Goal: Task Accomplishment & Management: Use online tool/utility

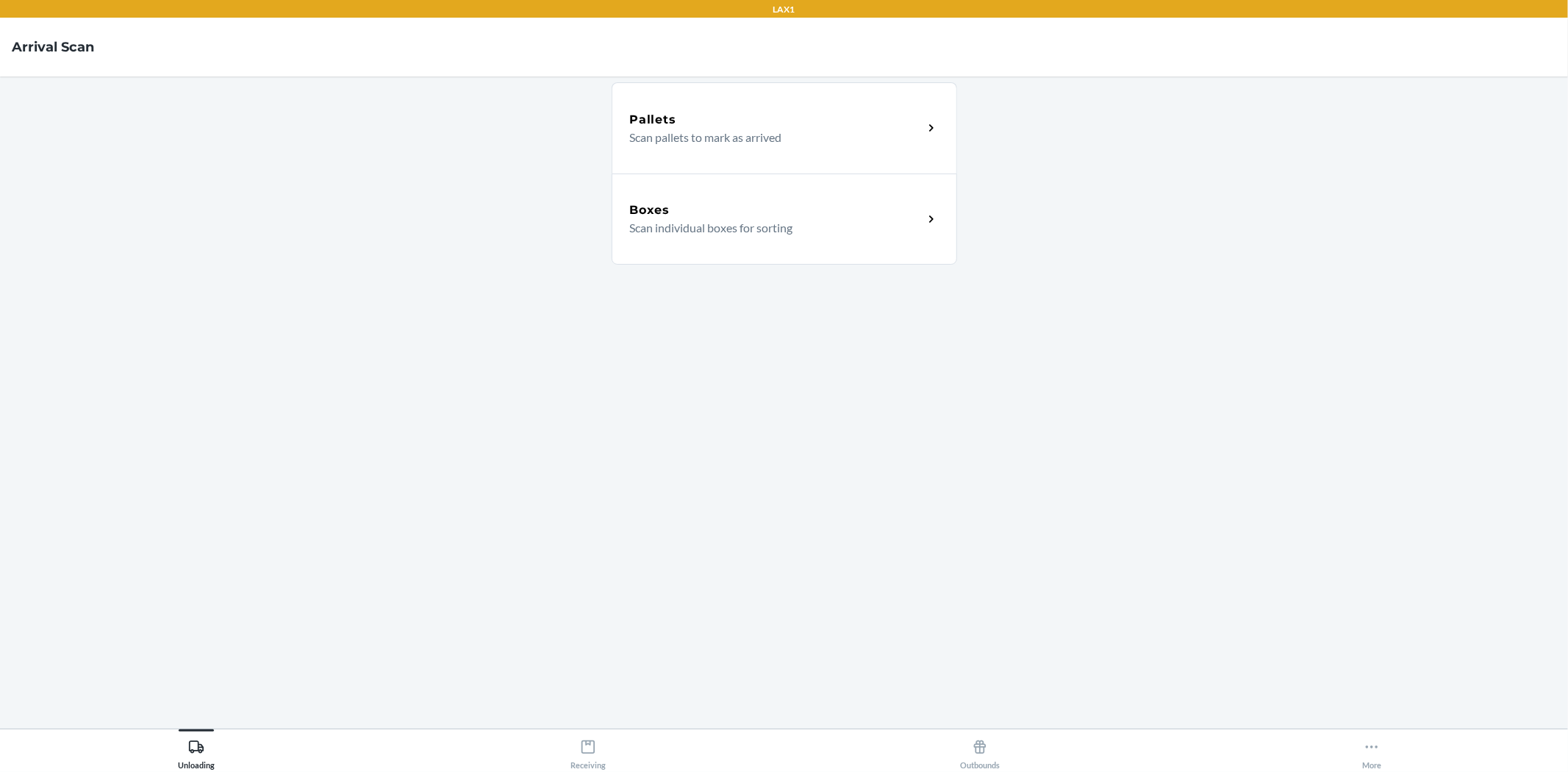
click at [761, 220] on p "Scan individual boxes for sorting" at bounding box center [771, 228] width 281 height 17
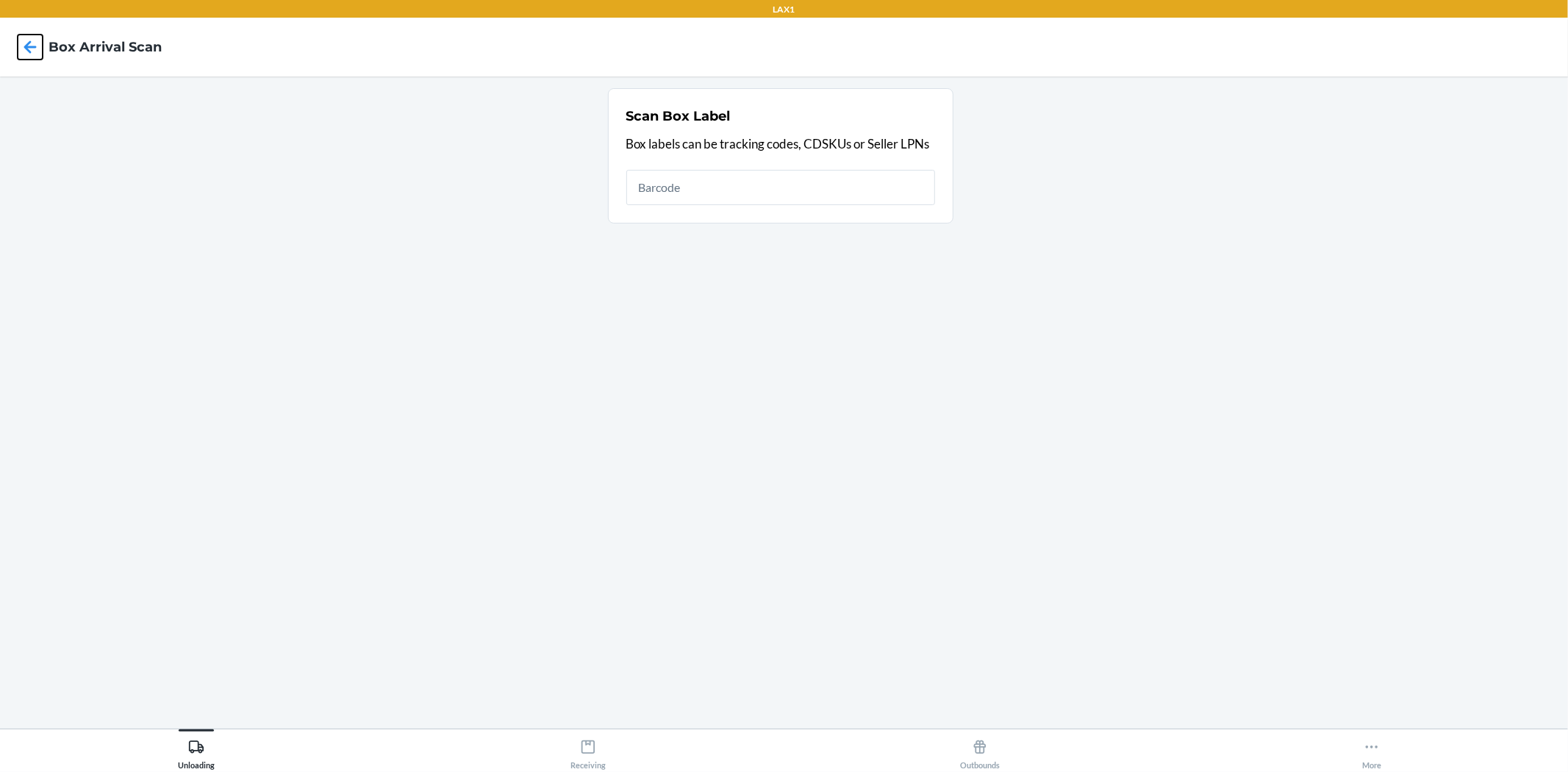
click at [28, 50] on icon at bounding box center [30, 47] width 13 height 13
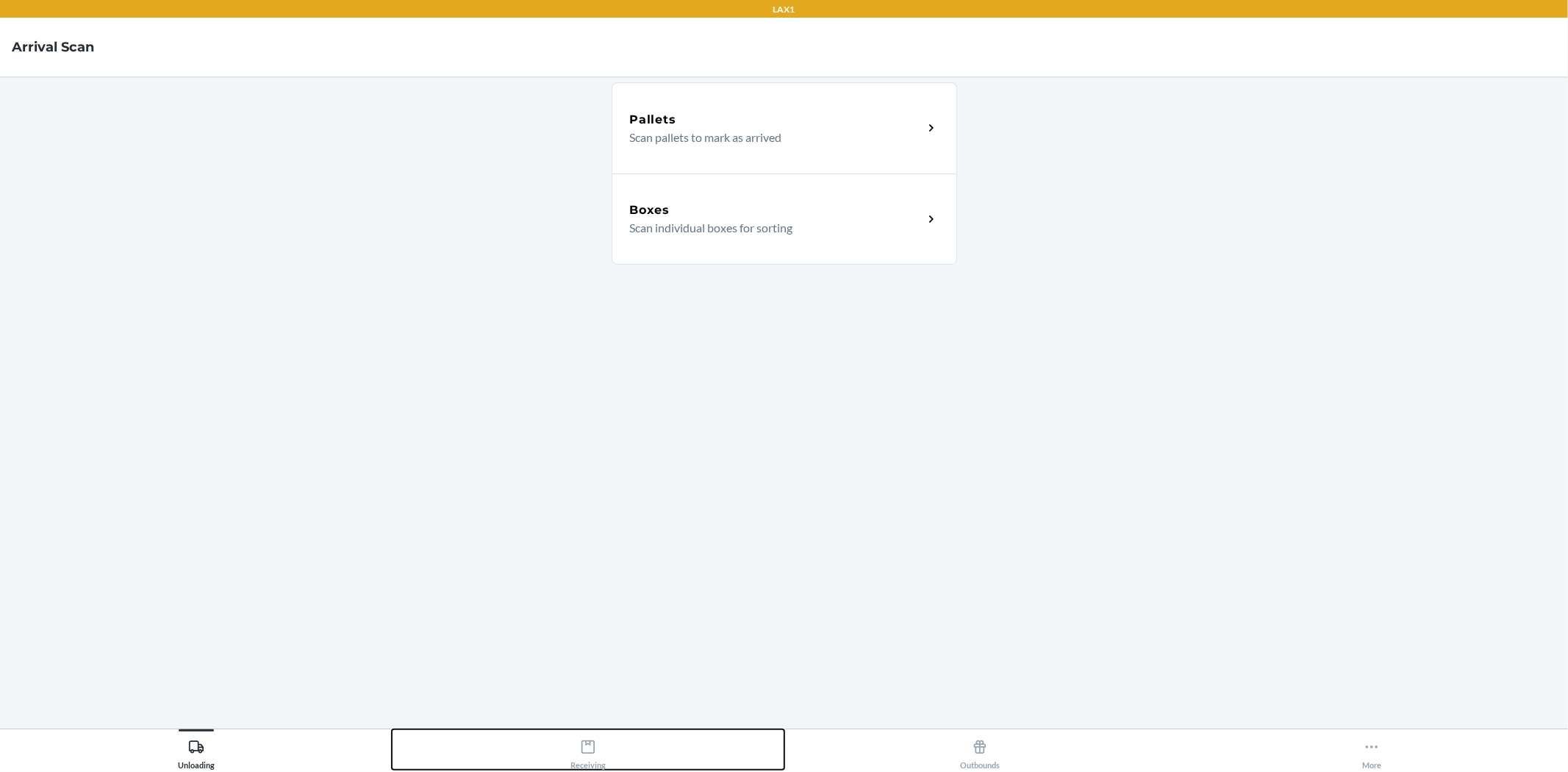
click at [592, 749] on icon at bounding box center [588, 747] width 16 height 16
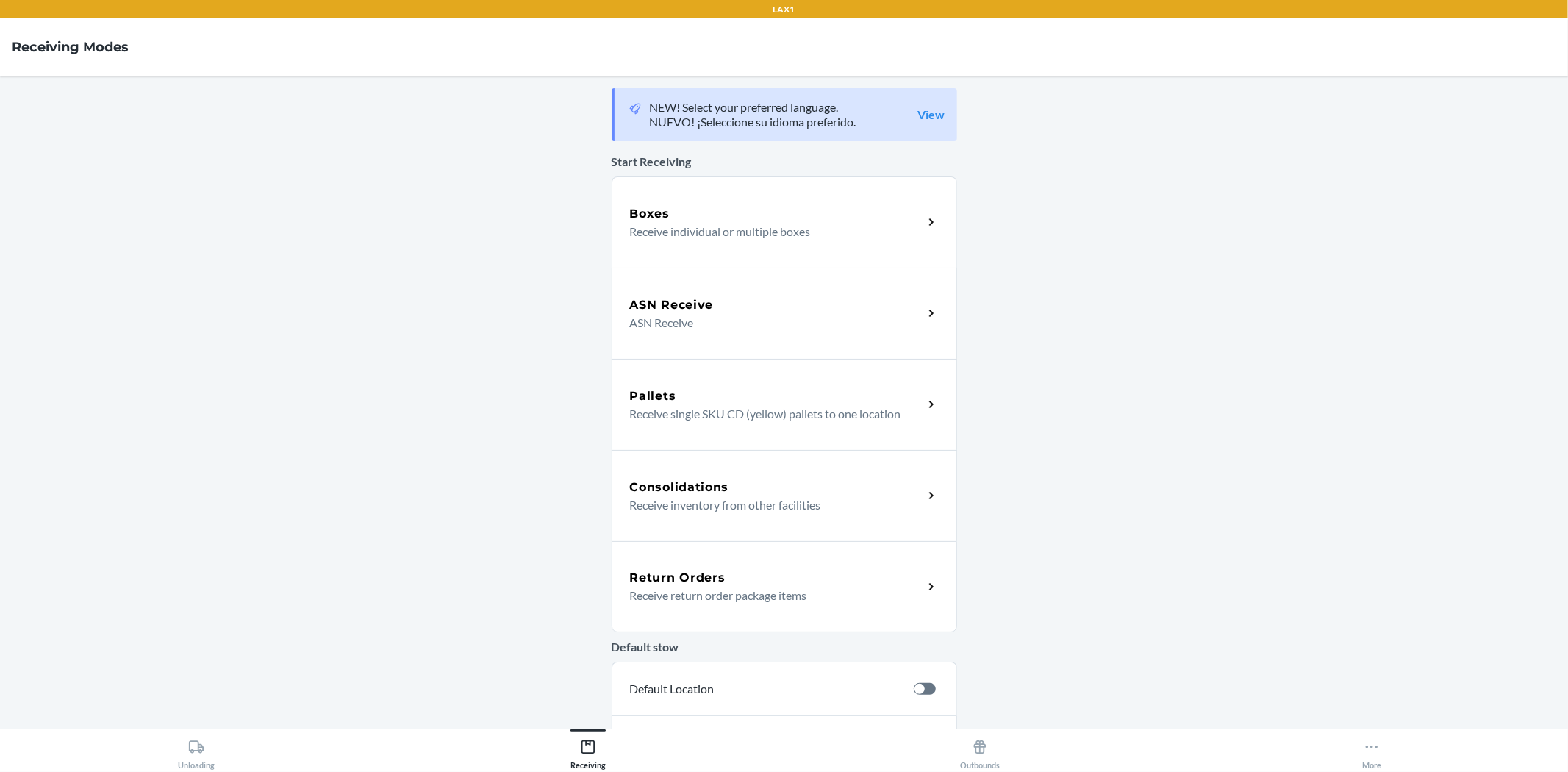
click at [717, 599] on p "Receive return order package items" at bounding box center [771, 595] width 281 height 17
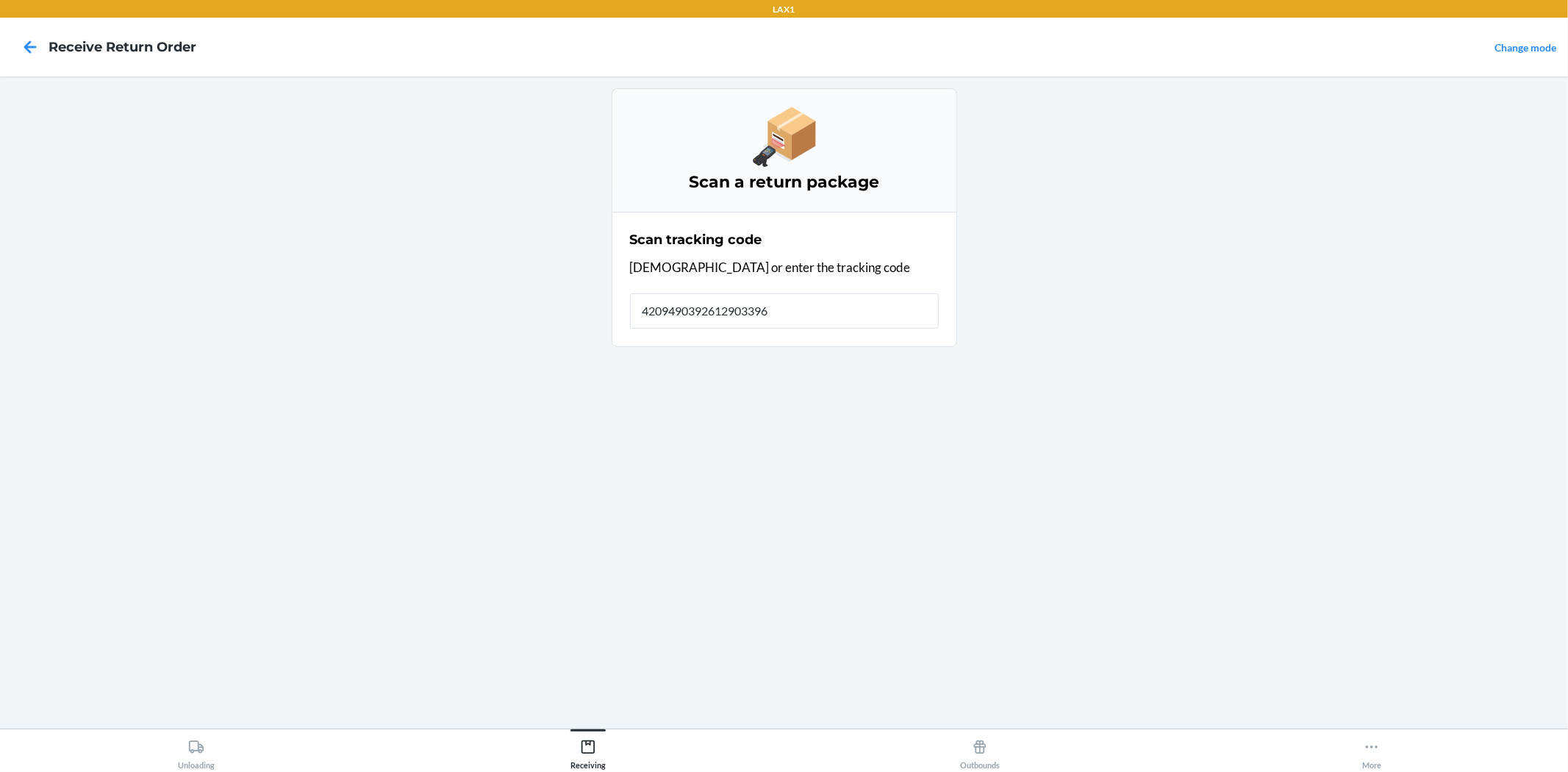
type input "42094903926129033965"
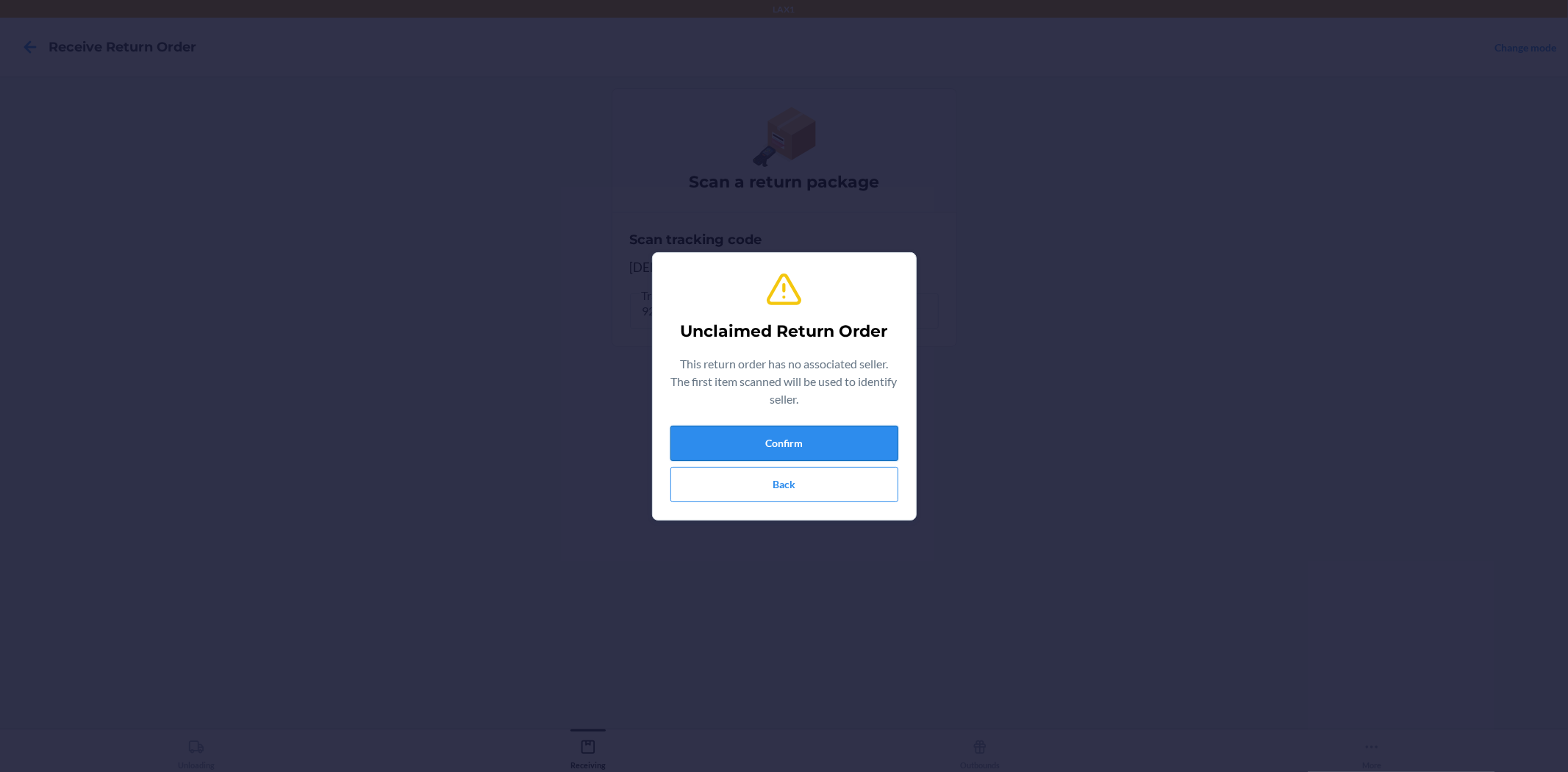
click at [758, 449] on button "Confirm" at bounding box center [784, 443] width 228 height 35
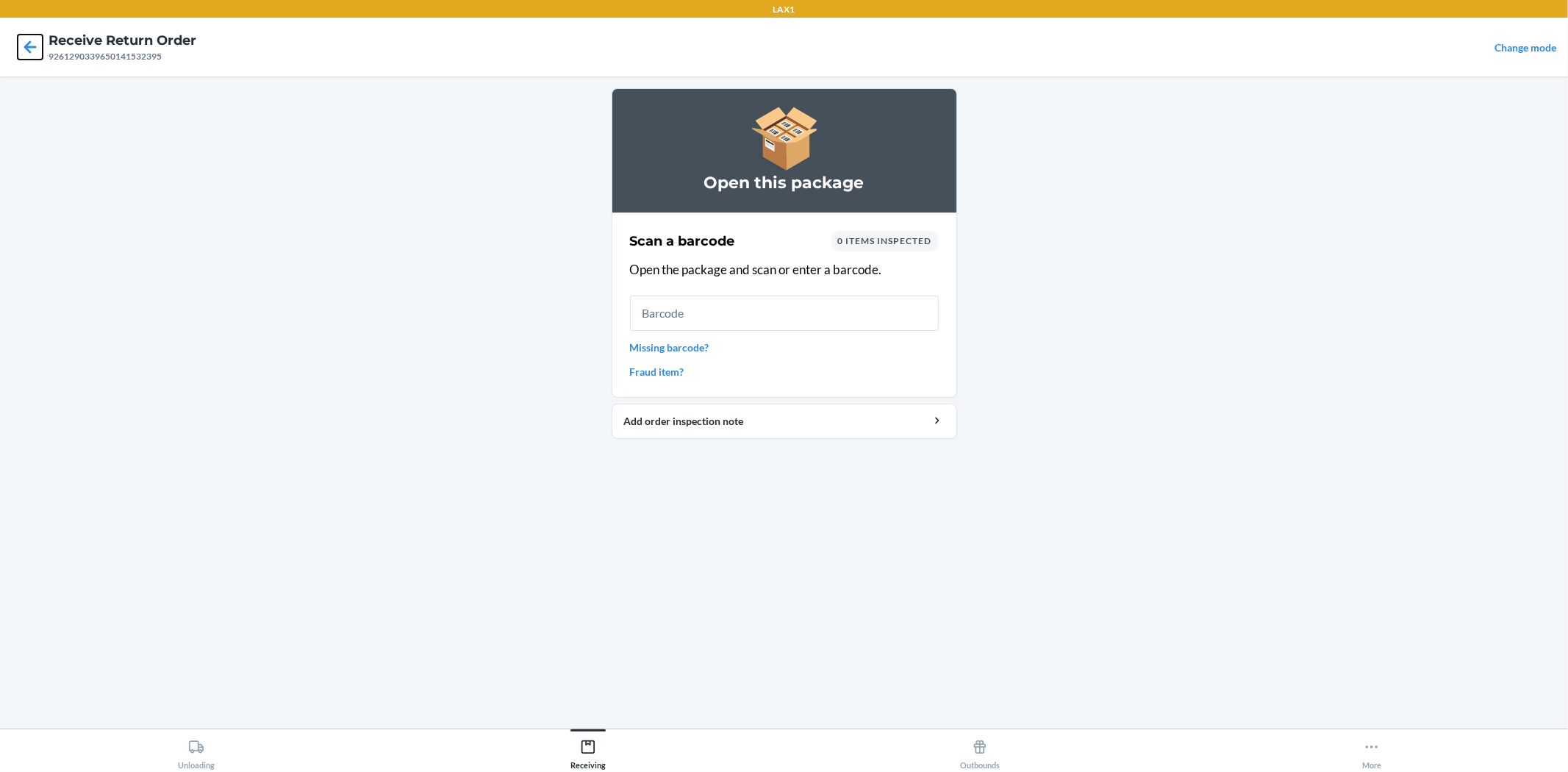
click at [30, 48] on icon at bounding box center [30, 48] width 25 height 25
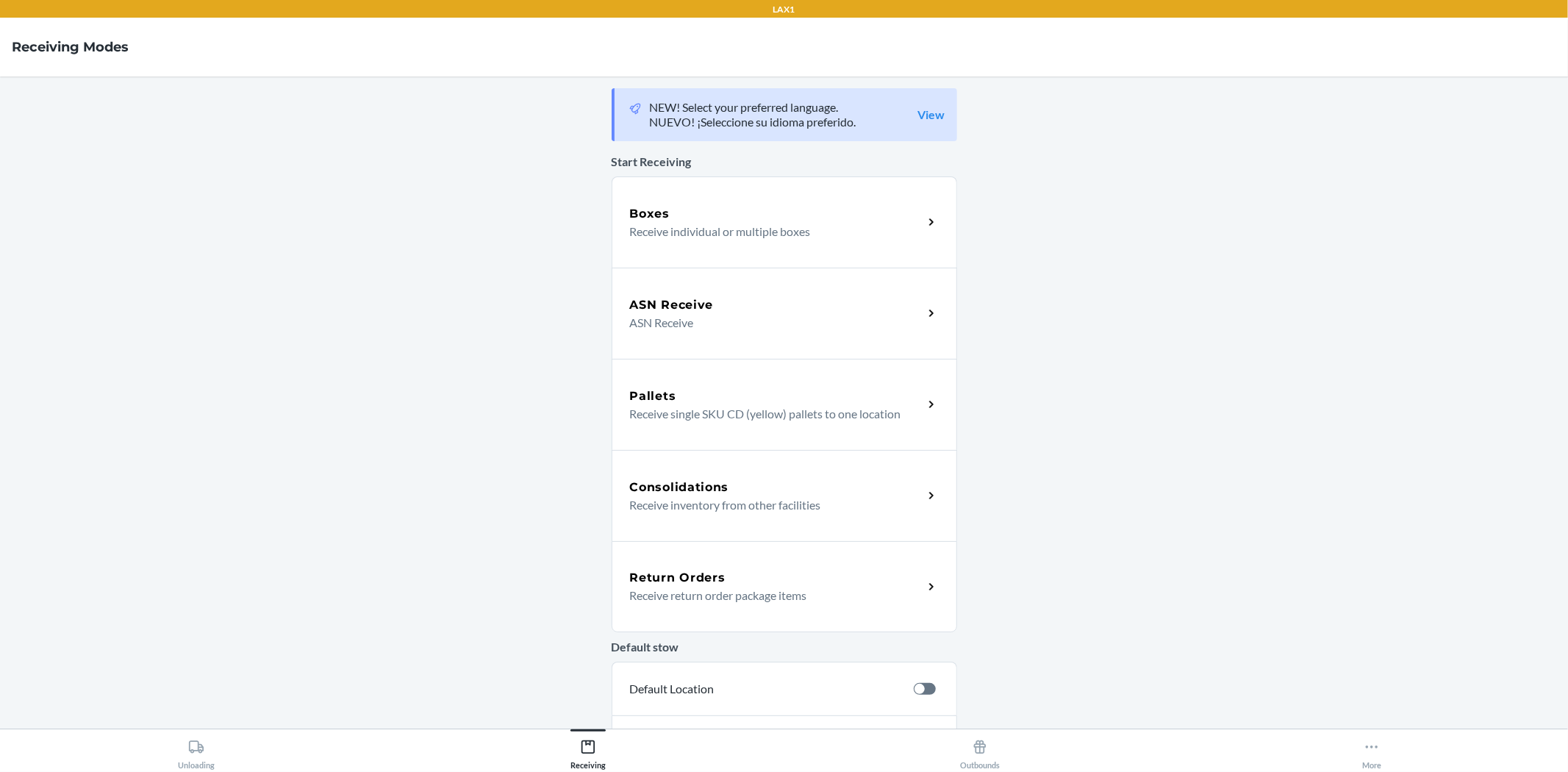
click at [764, 579] on div "Return Orders" at bounding box center [777, 578] width 293 height 17
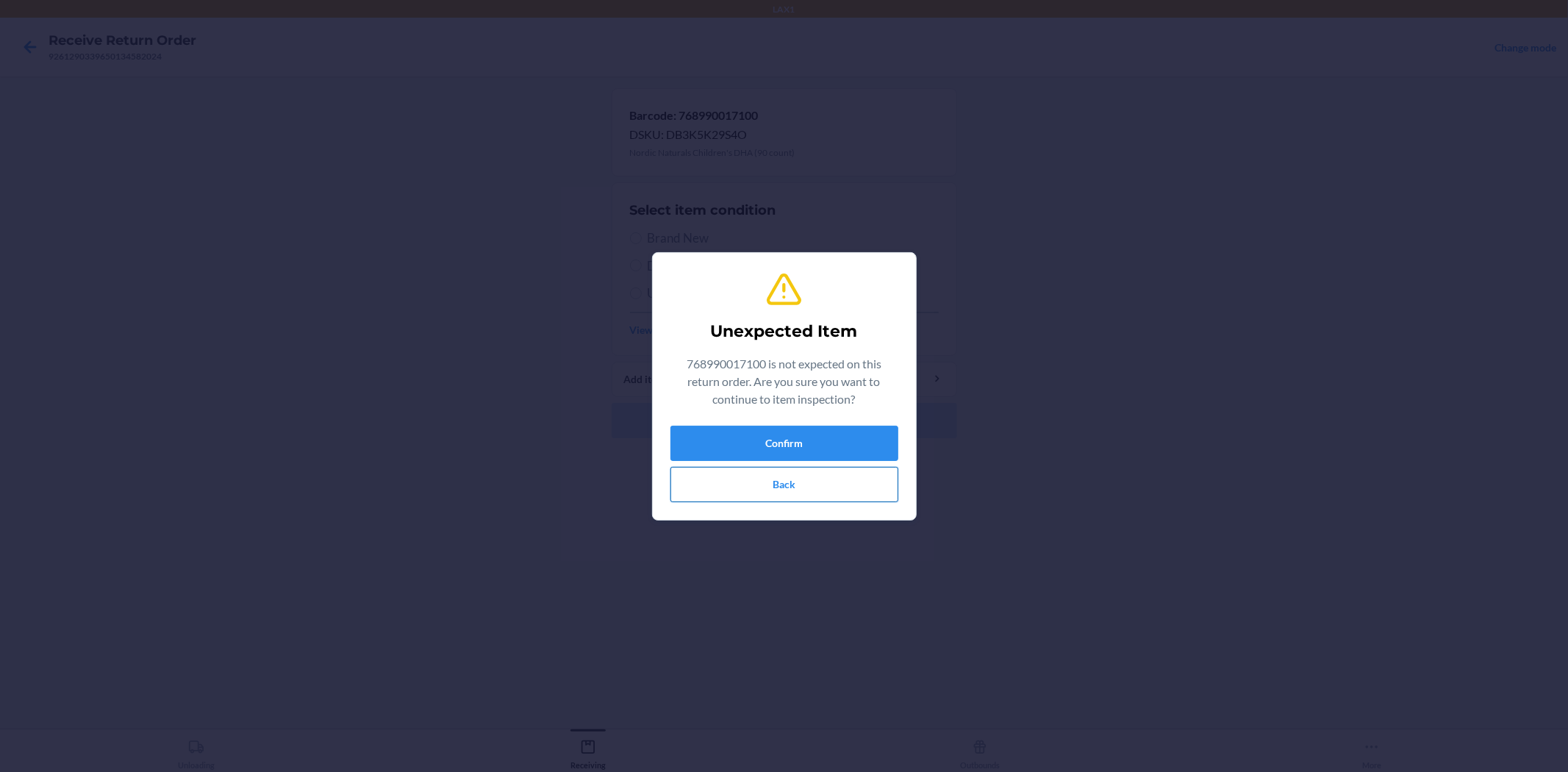
click at [798, 494] on button "Back" at bounding box center [784, 484] width 228 height 35
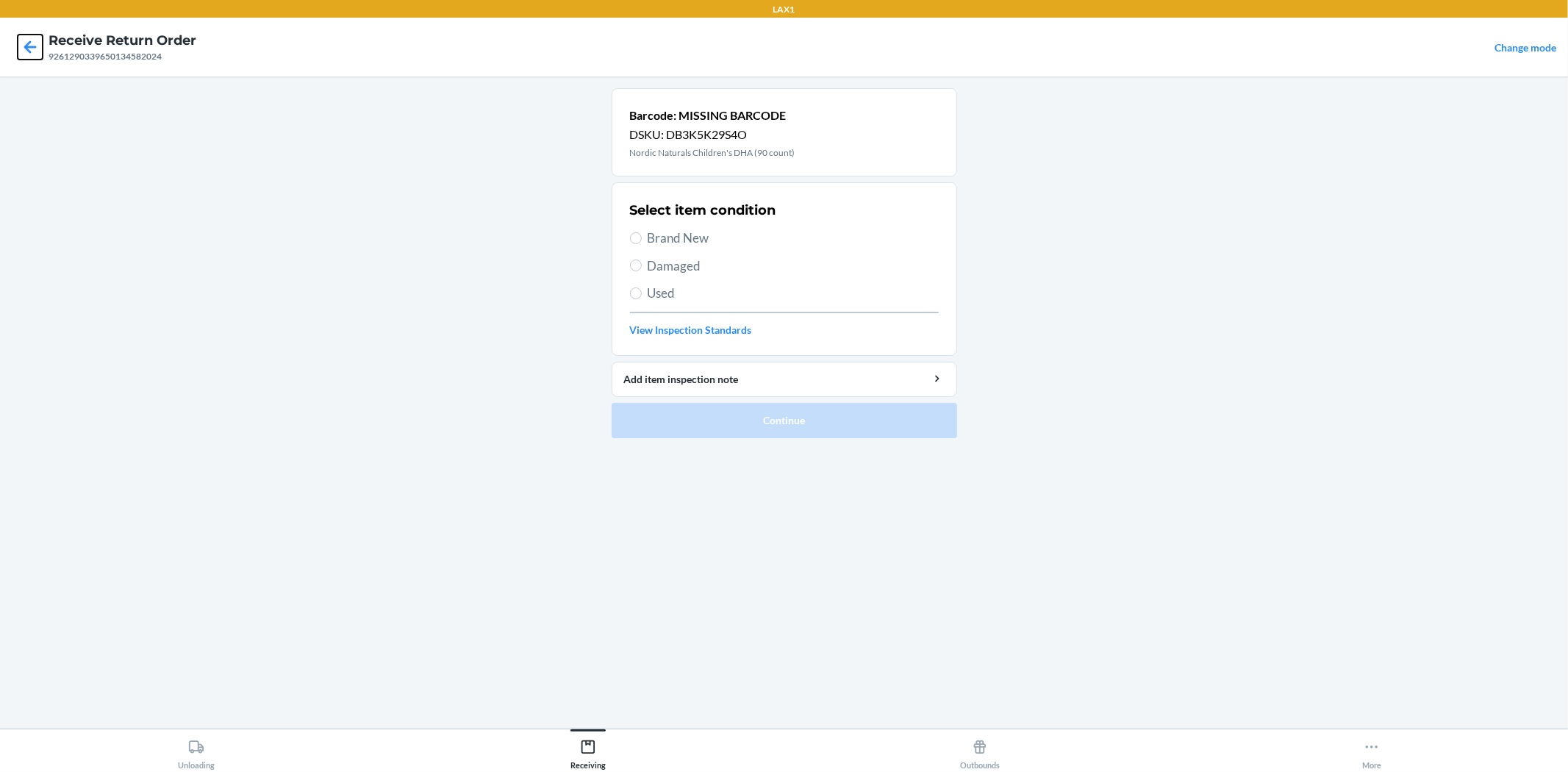
click at [38, 48] on icon at bounding box center [30, 48] width 25 height 25
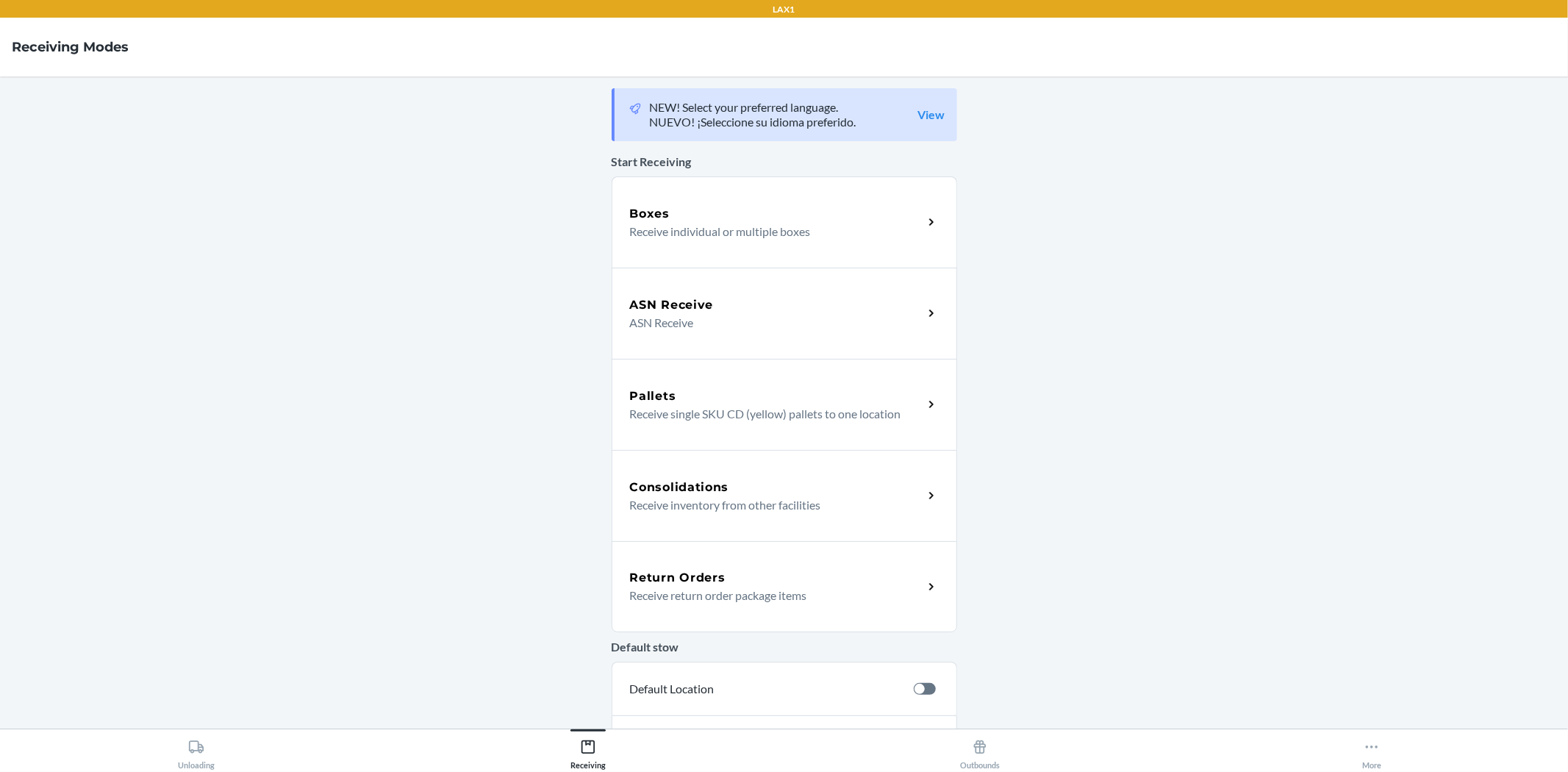
click at [630, 578] on h5 "Return Orders" at bounding box center [678, 578] width 96 height 17
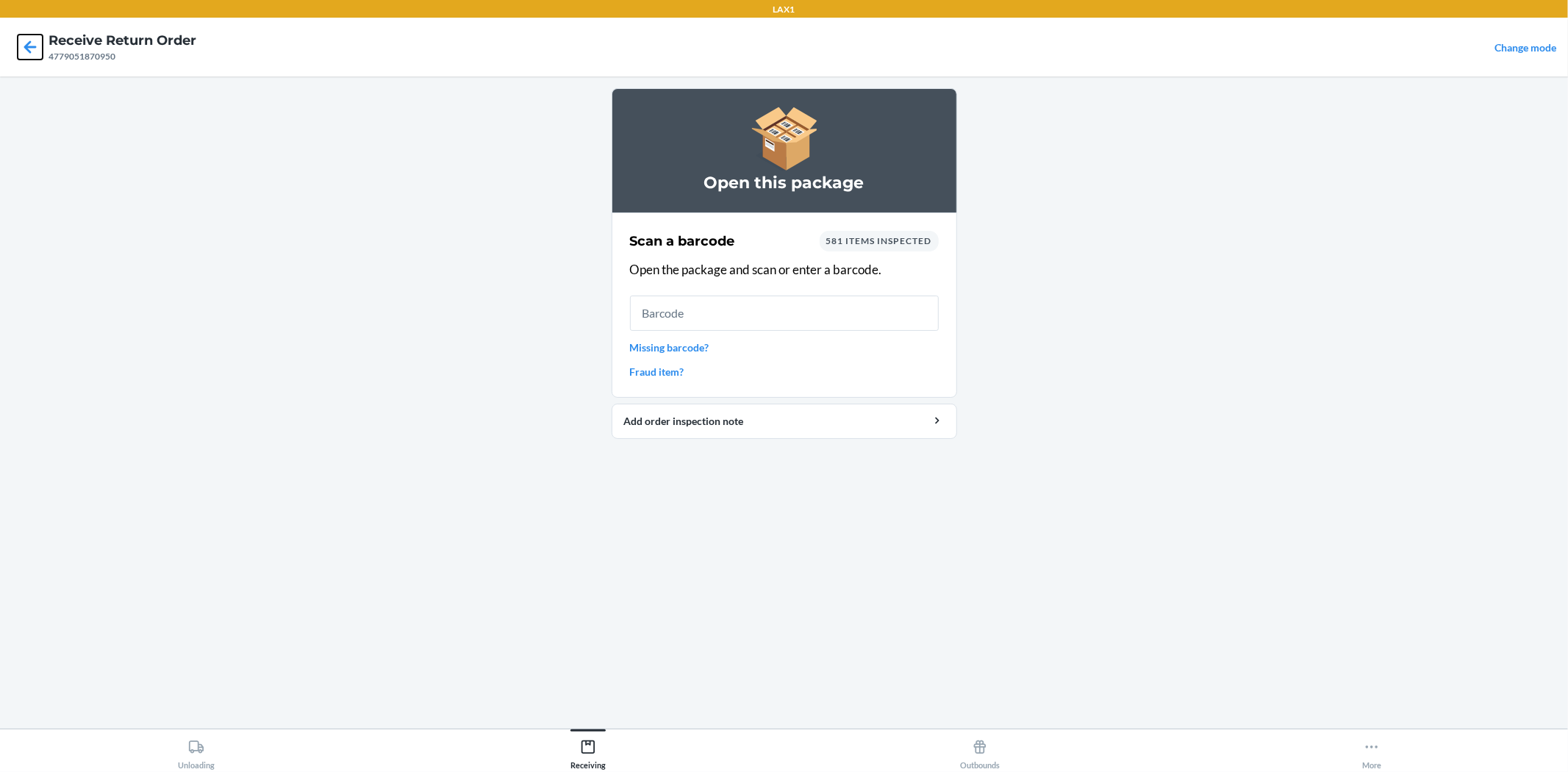
click at [27, 45] on icon at bounding box center [30, 47] width 13 height 13
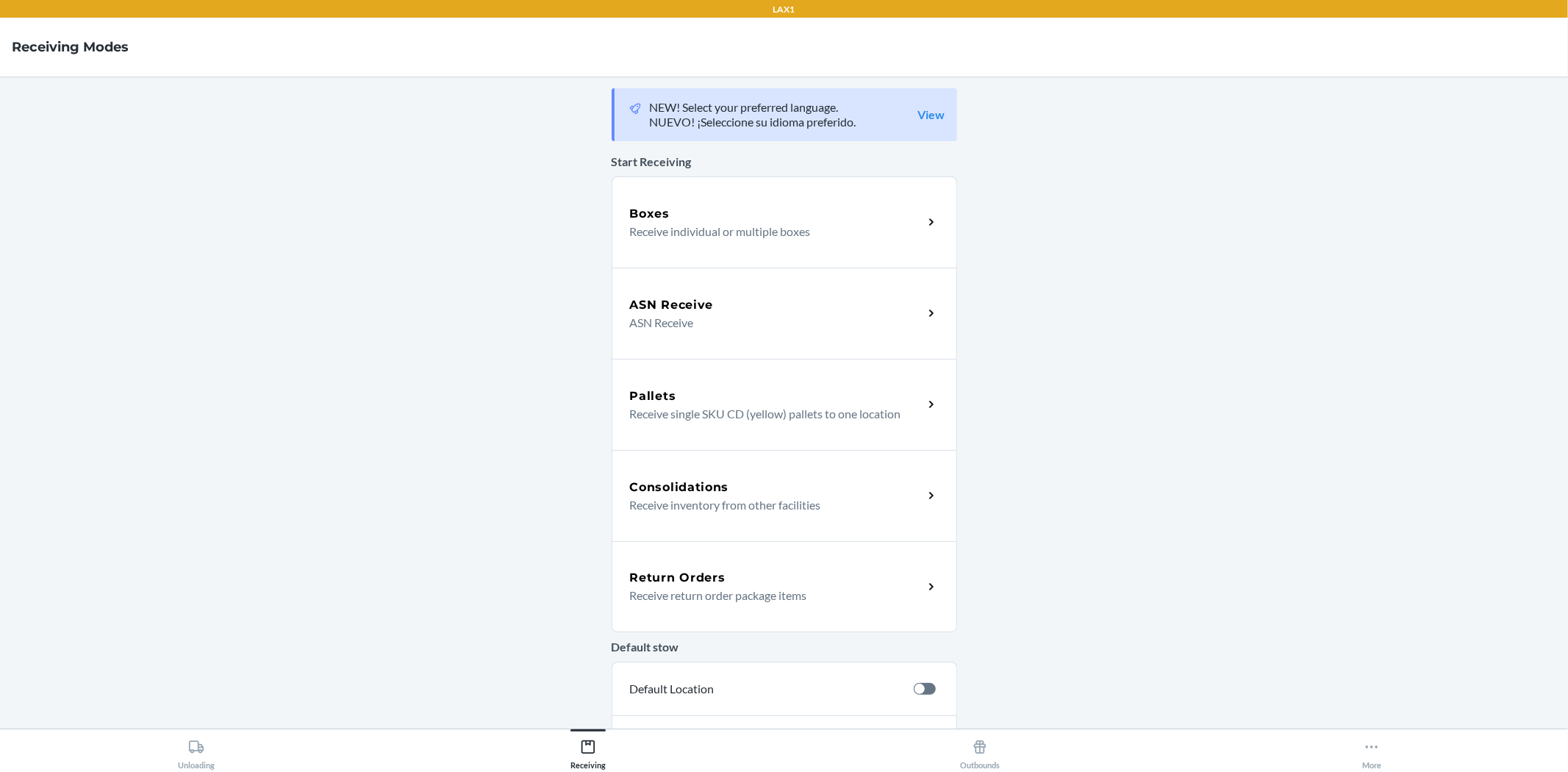
click at [706, 575] on h5 "Return Orders" at bounding box center [678, 578] width 96 height 17
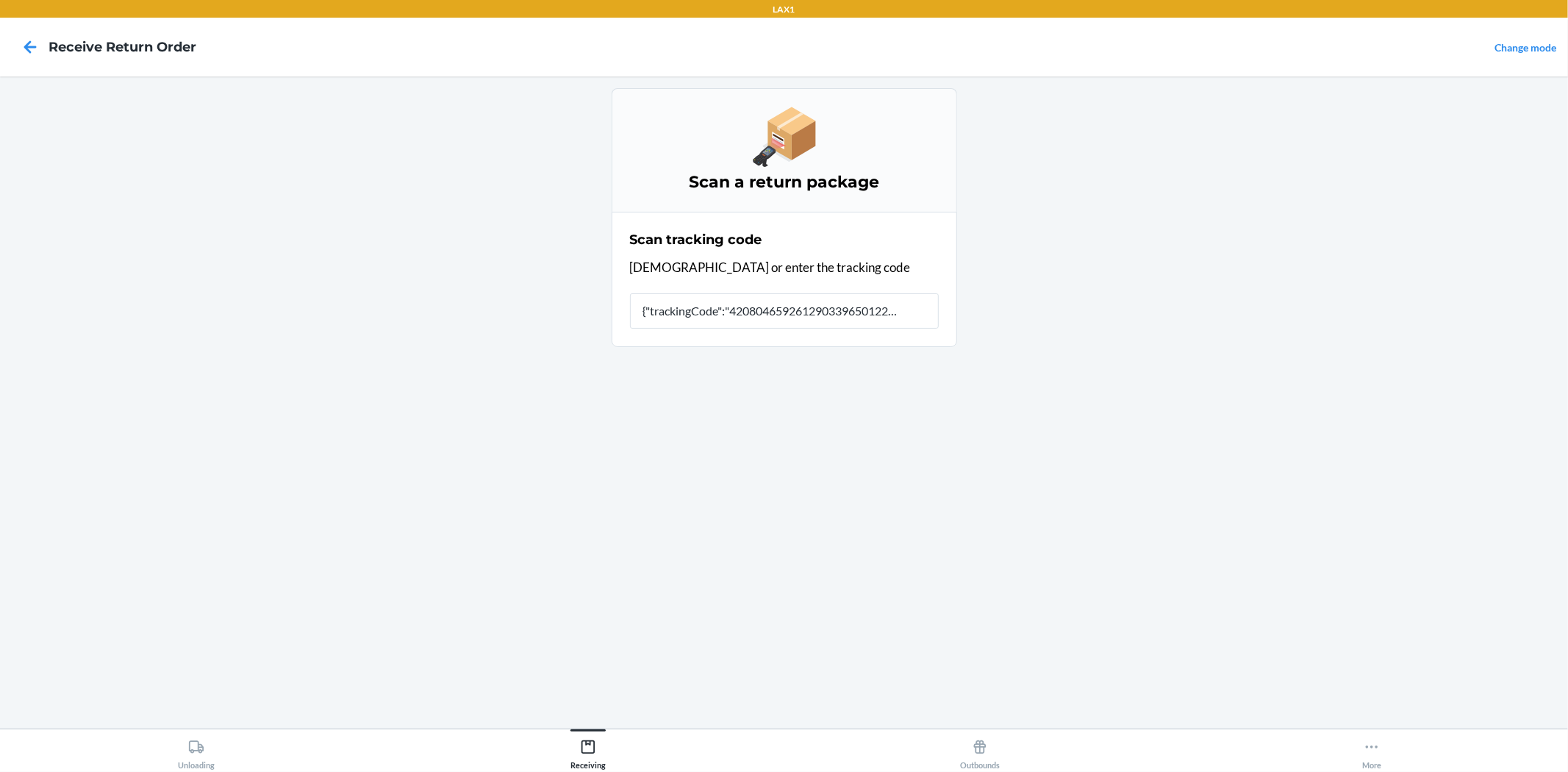
type input "{"trackingCode":"420804659261290339650122427559","sort"
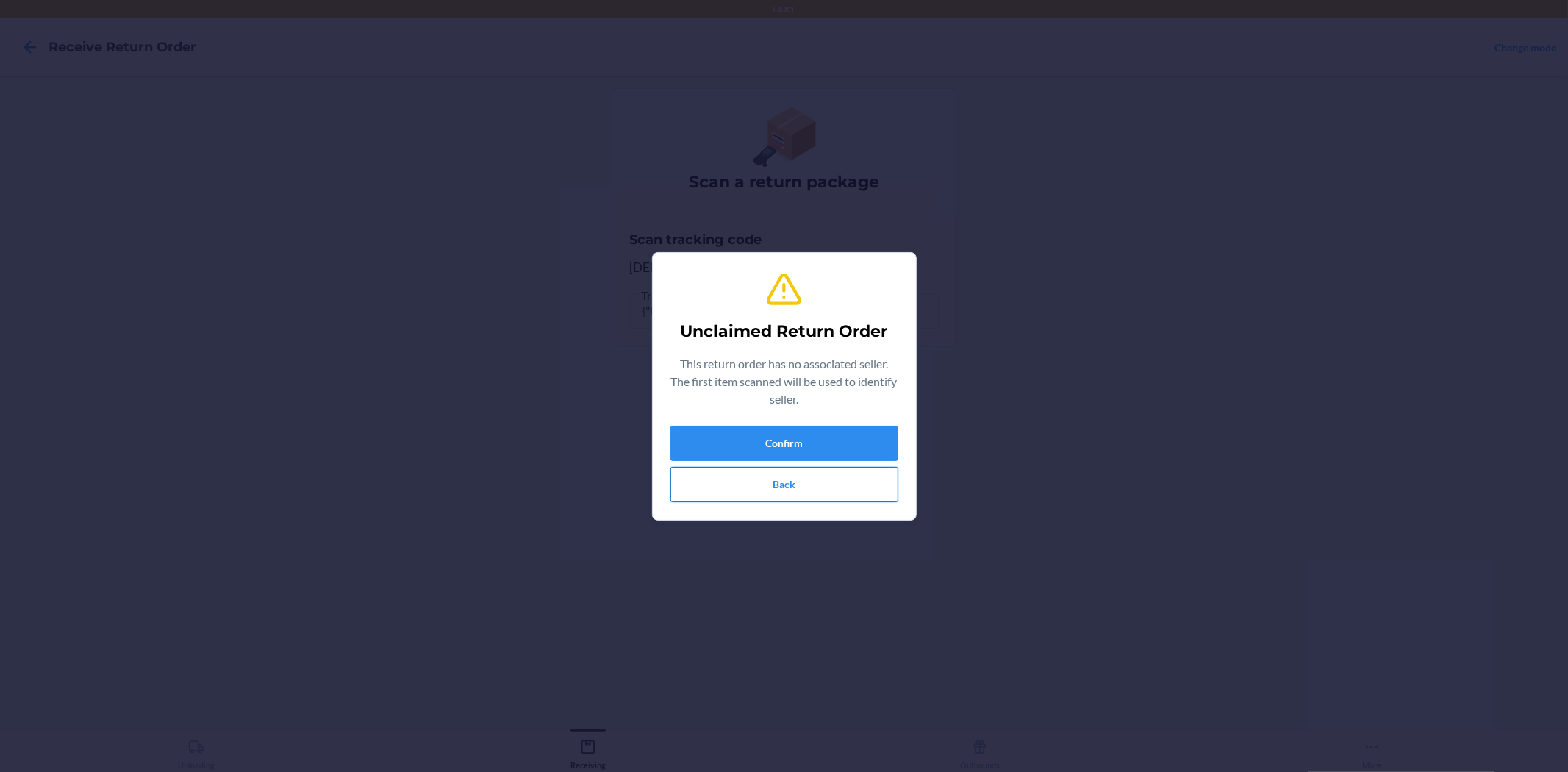
click at [773, 486] on button "Back" at bounding box center [784, 484] width 228 height 35
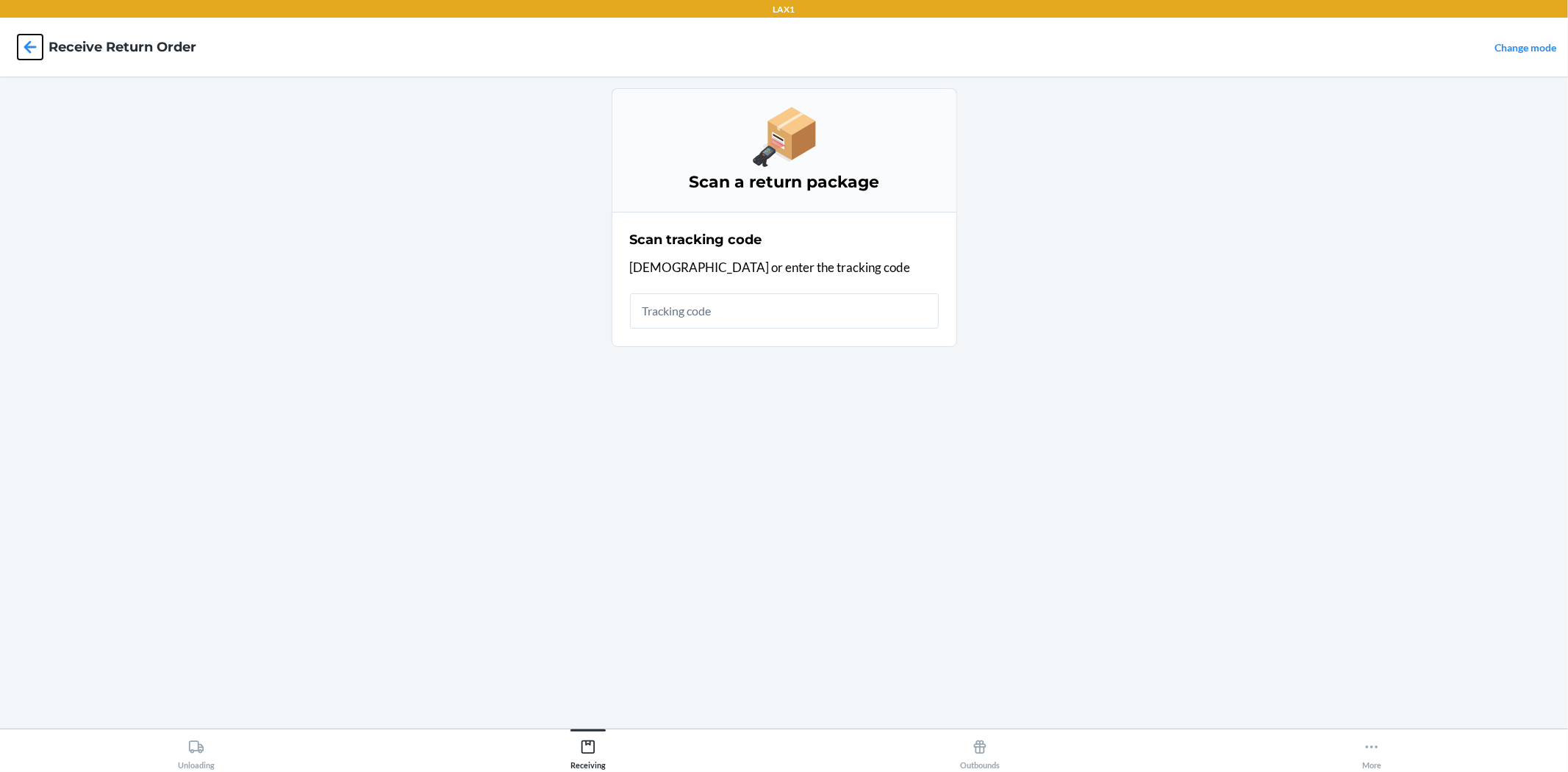
click at [23, 44] on icon at bounding box center [30, 48] width 25 height 25
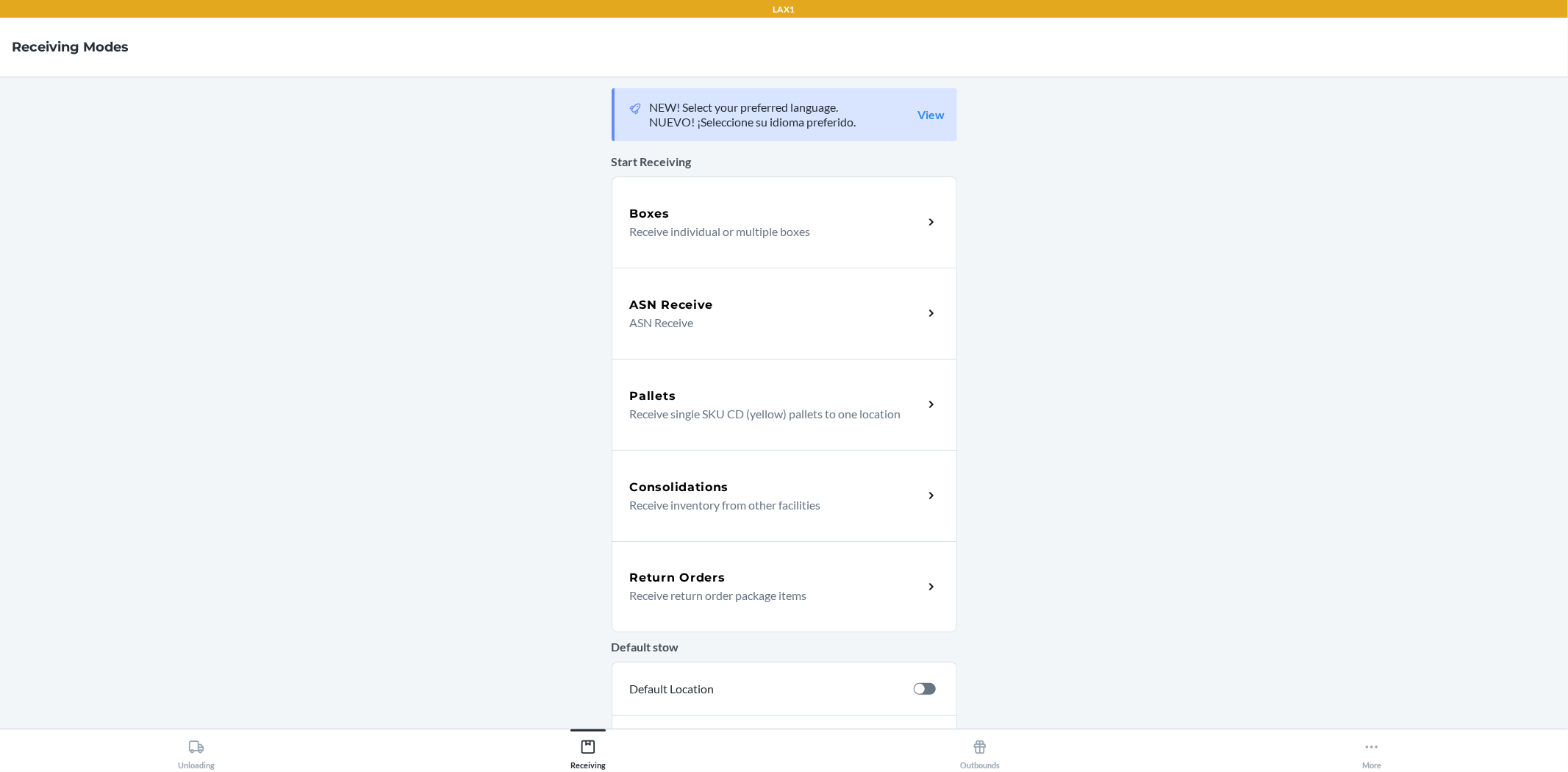
click at [749, 587] on p "Receive return order package items" at bounding box center [771, 595] width 281 height 17
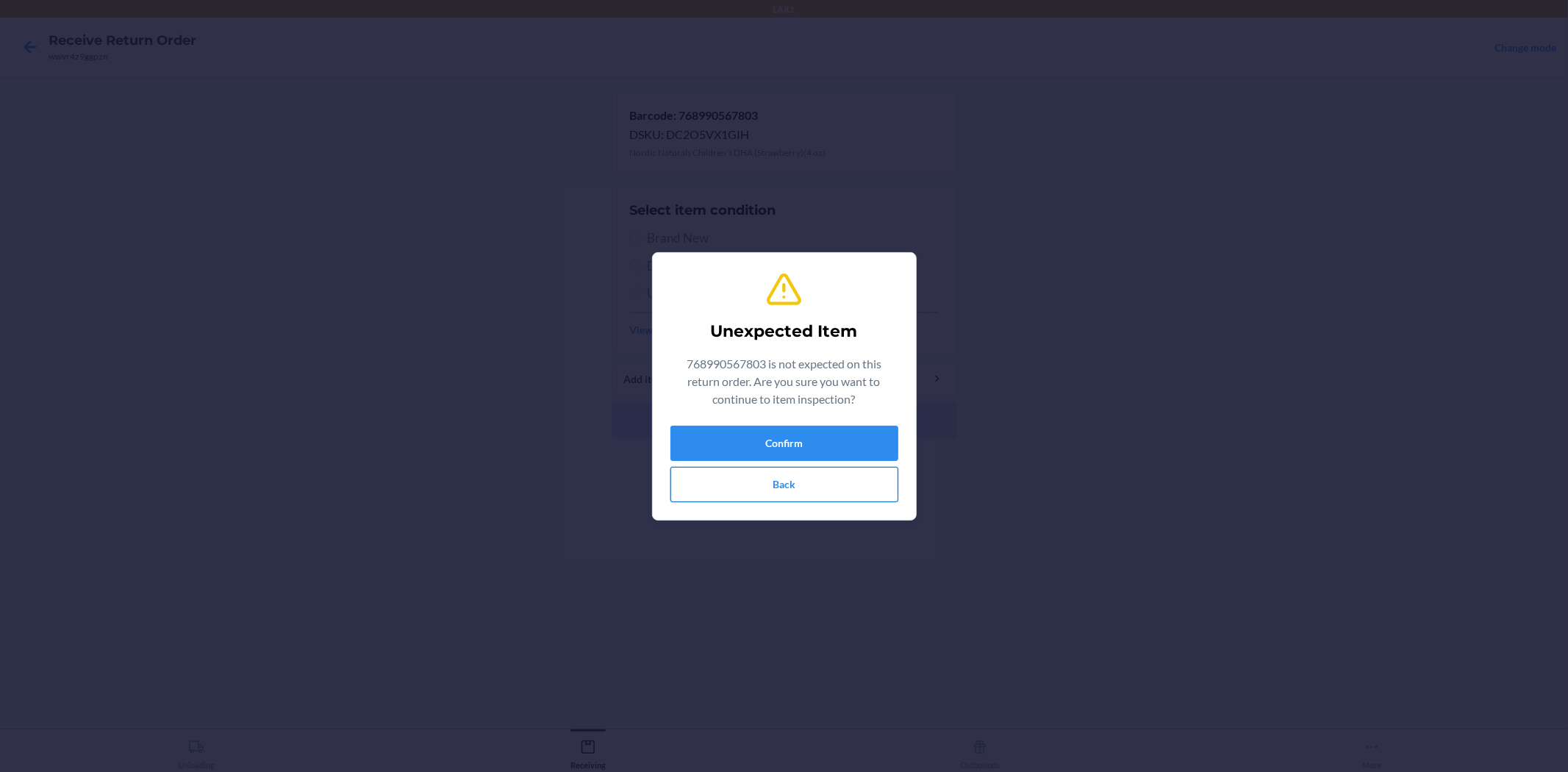
click at [780, 484] on button "Back" at bounding box center [784, 484] width 228 height 35
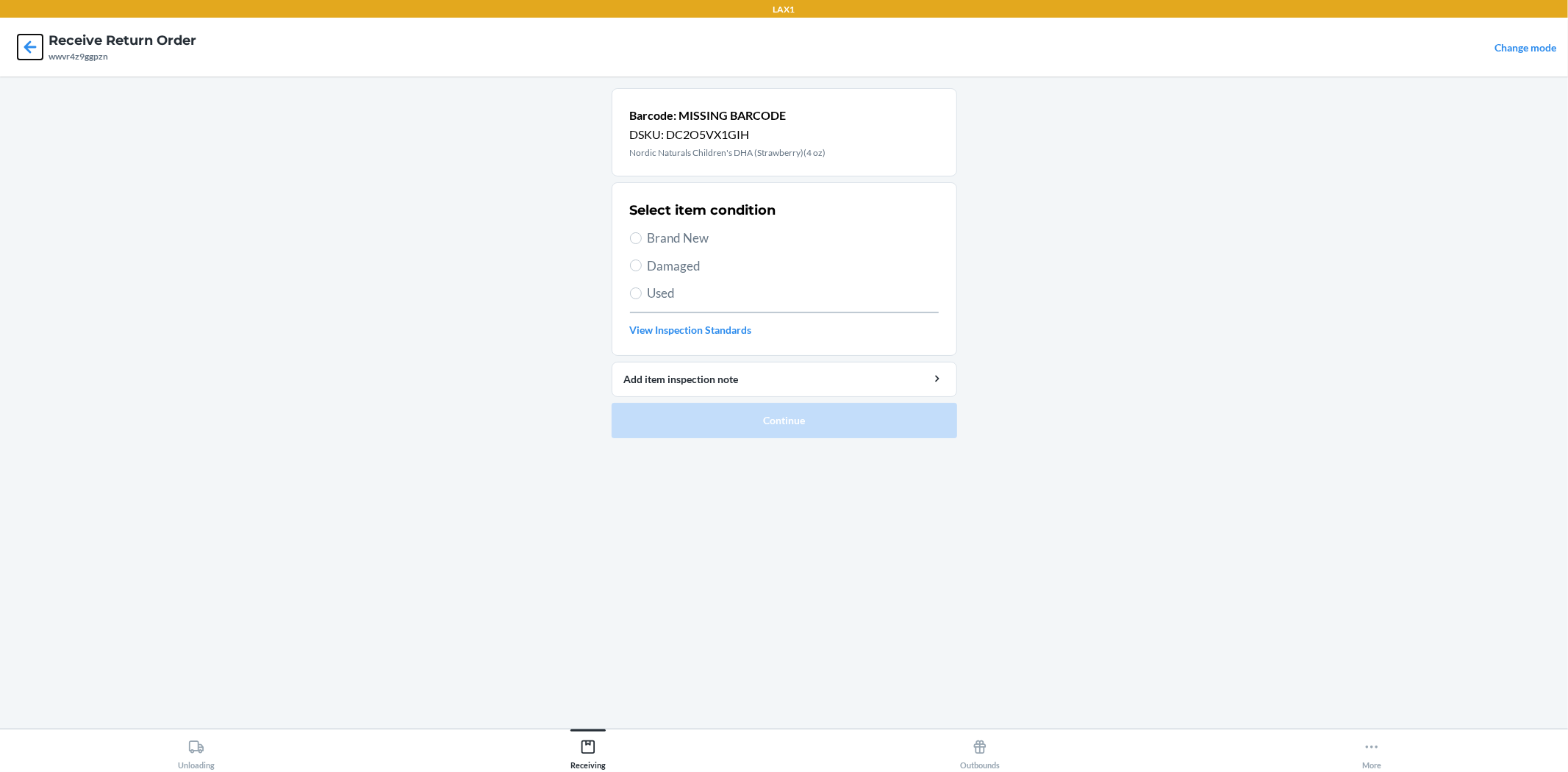
click at [34, 48] on icon at bounding box center [30, 47] width 13 height 13
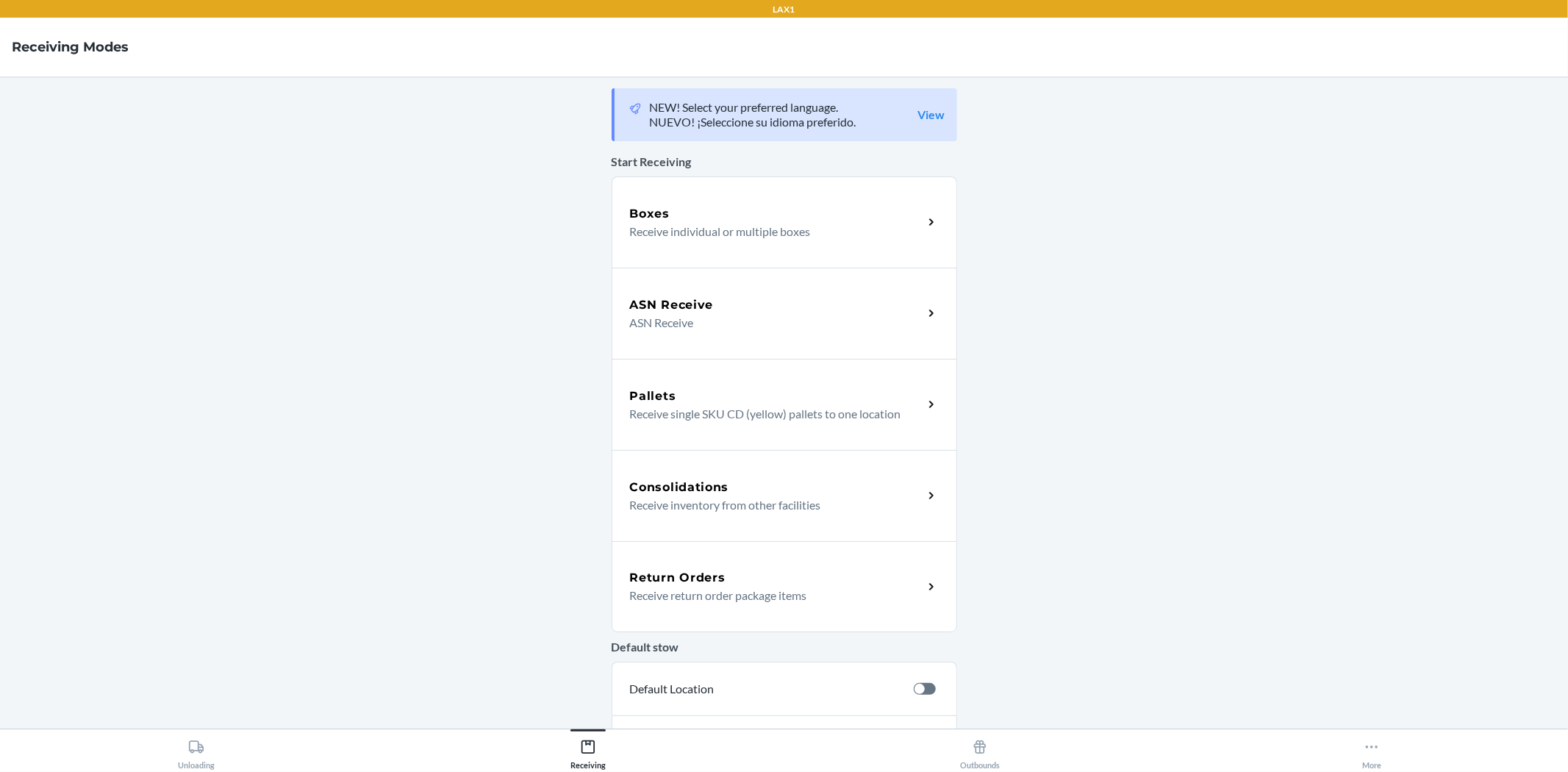
click at [784, 579] on div "Return Orders" at bounding box center [777, 578] width 293 height 17
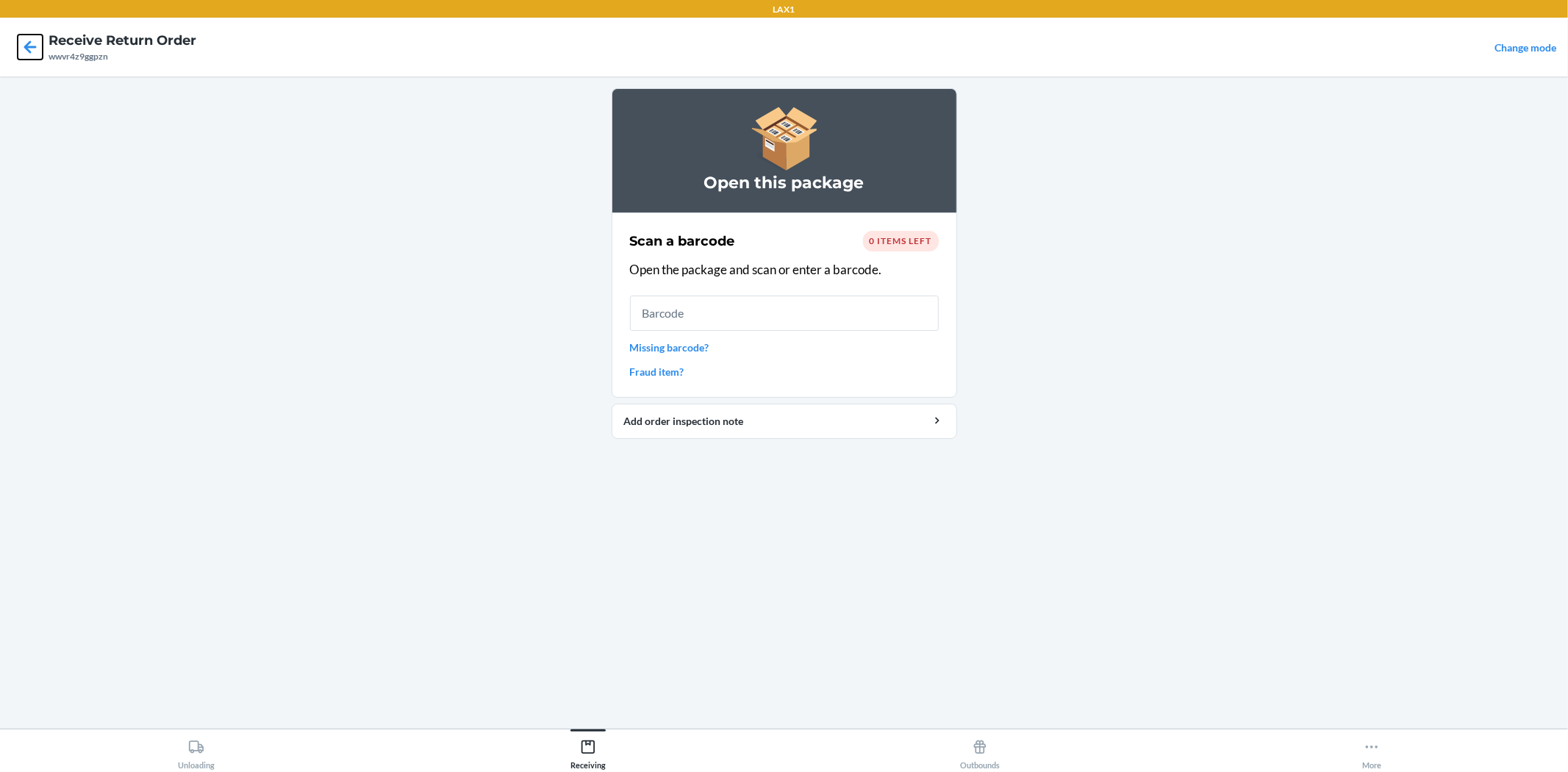
click at [32, 48] on icon at bounding box center [30, 47] width 13 height 13
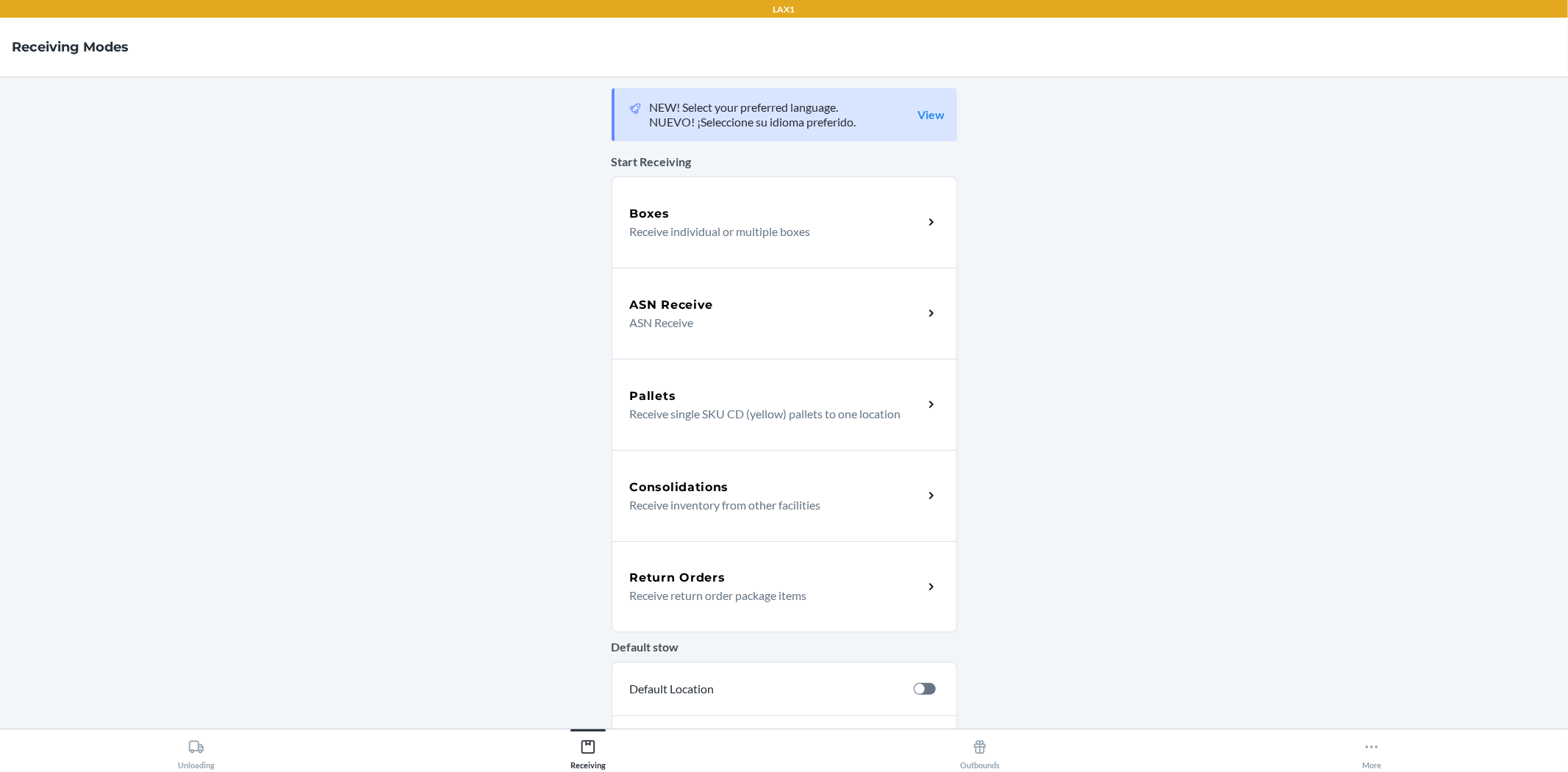
click at [744, 587] on p "Receive return order package items" at bounding box center [771, 595] width 281 height 17
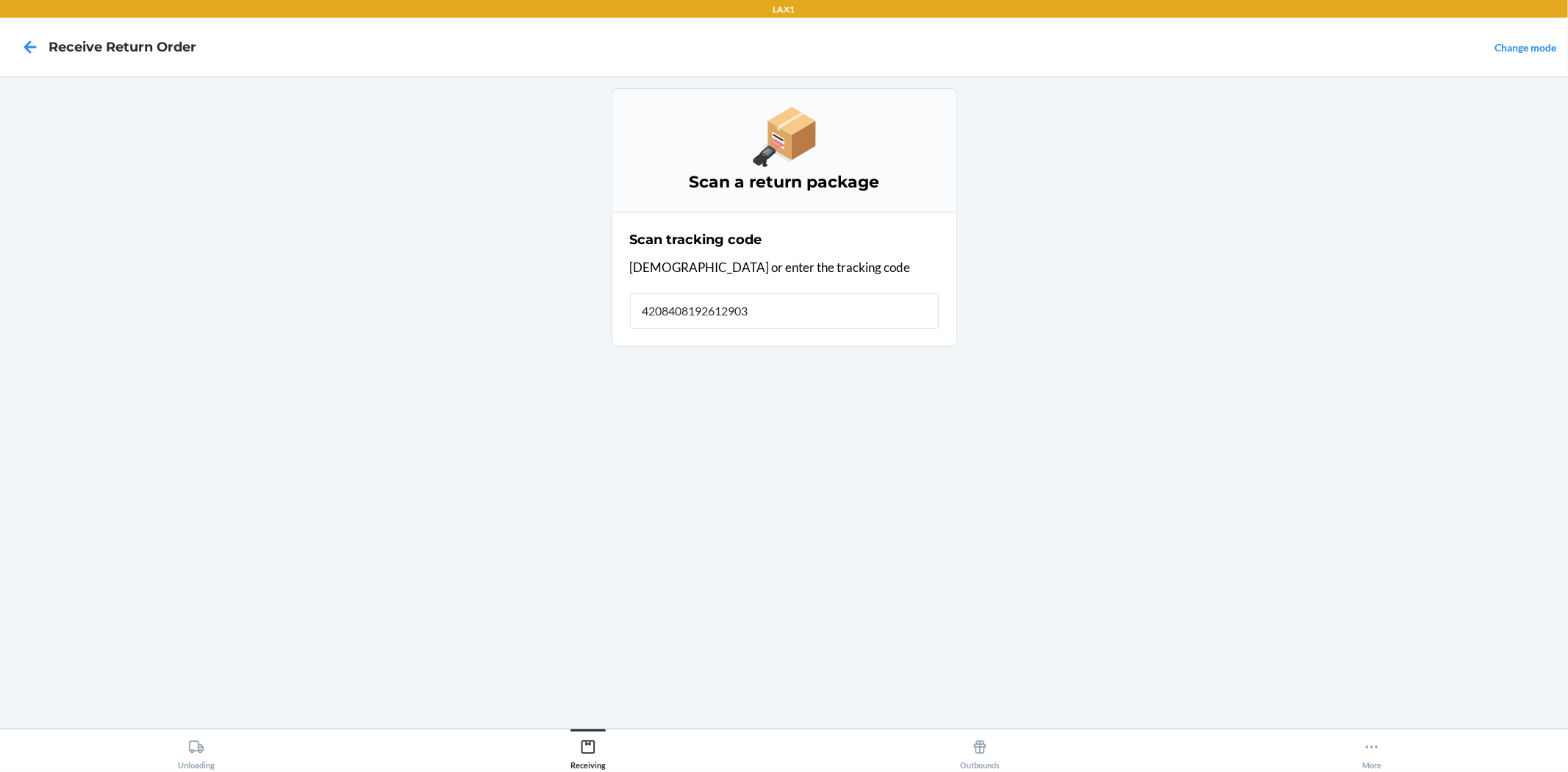
type input "42084081926129033"
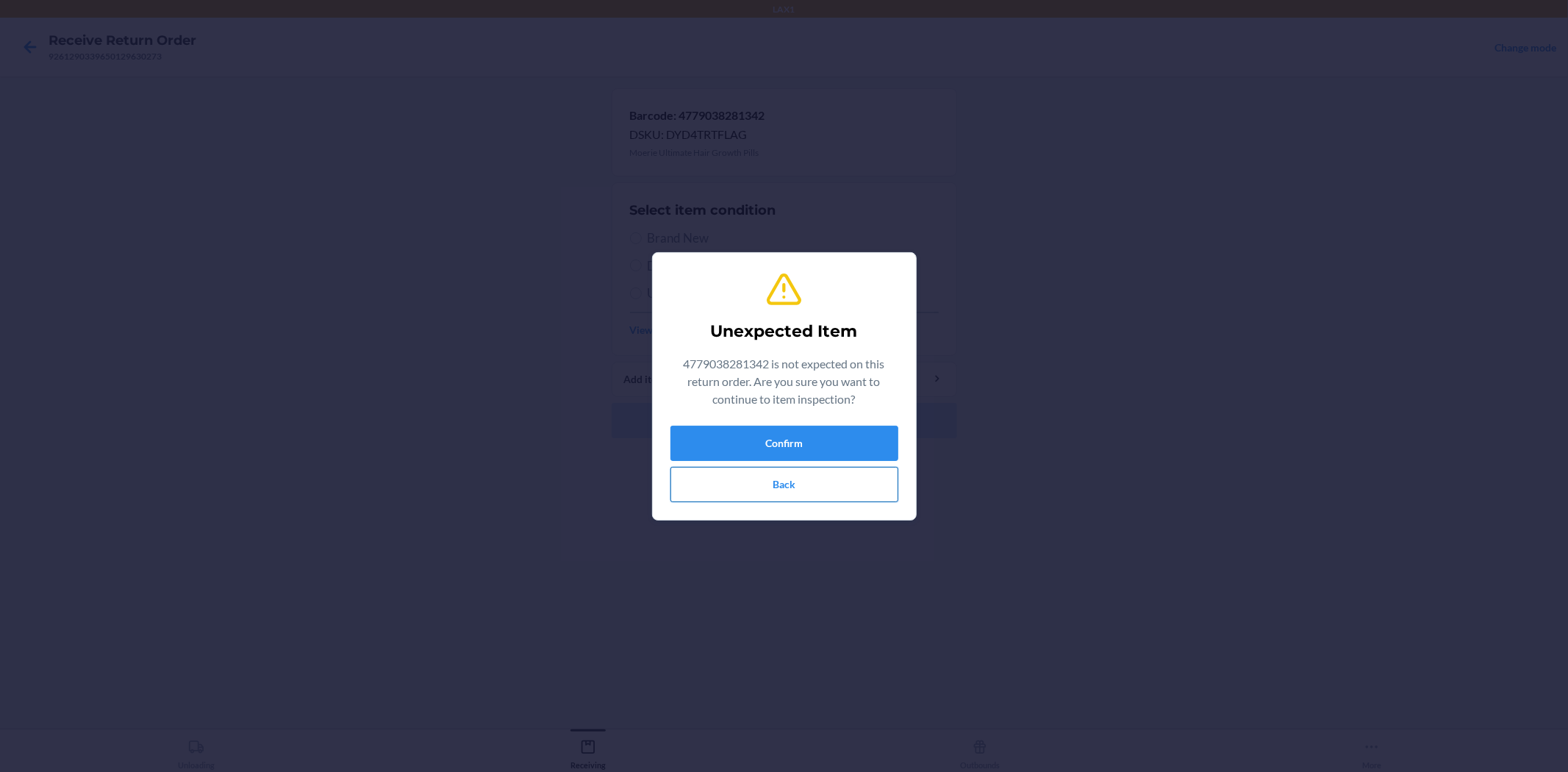
click at [782, 490] on button "Back" at bounding box center [784, 484] width 228 height 35
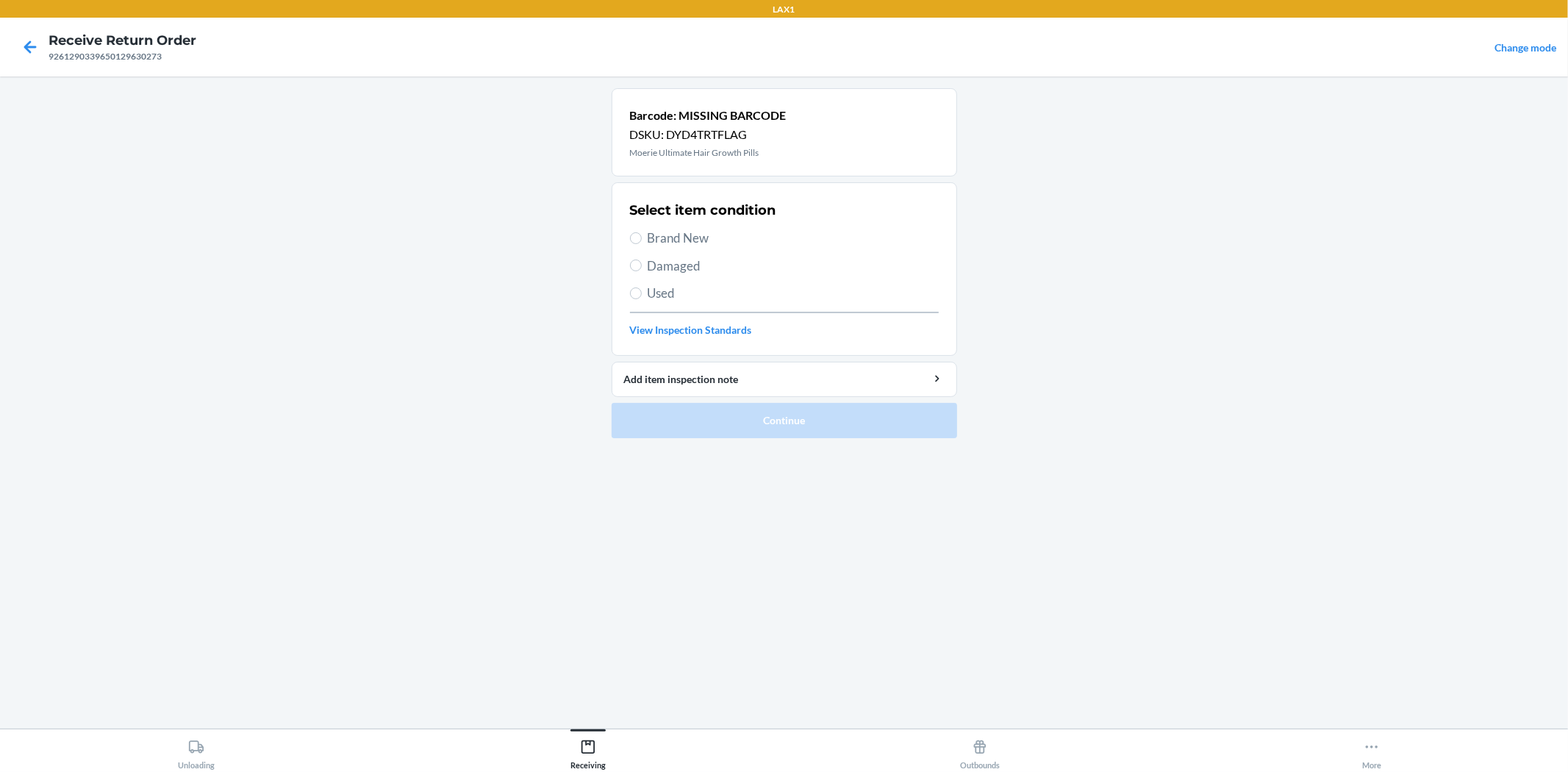
click at [16, 43] on div at bounding box center [30, 48] width 37 height 37
click at [34, 50] on icon at bounding box center [30, 48] width 25 height 25
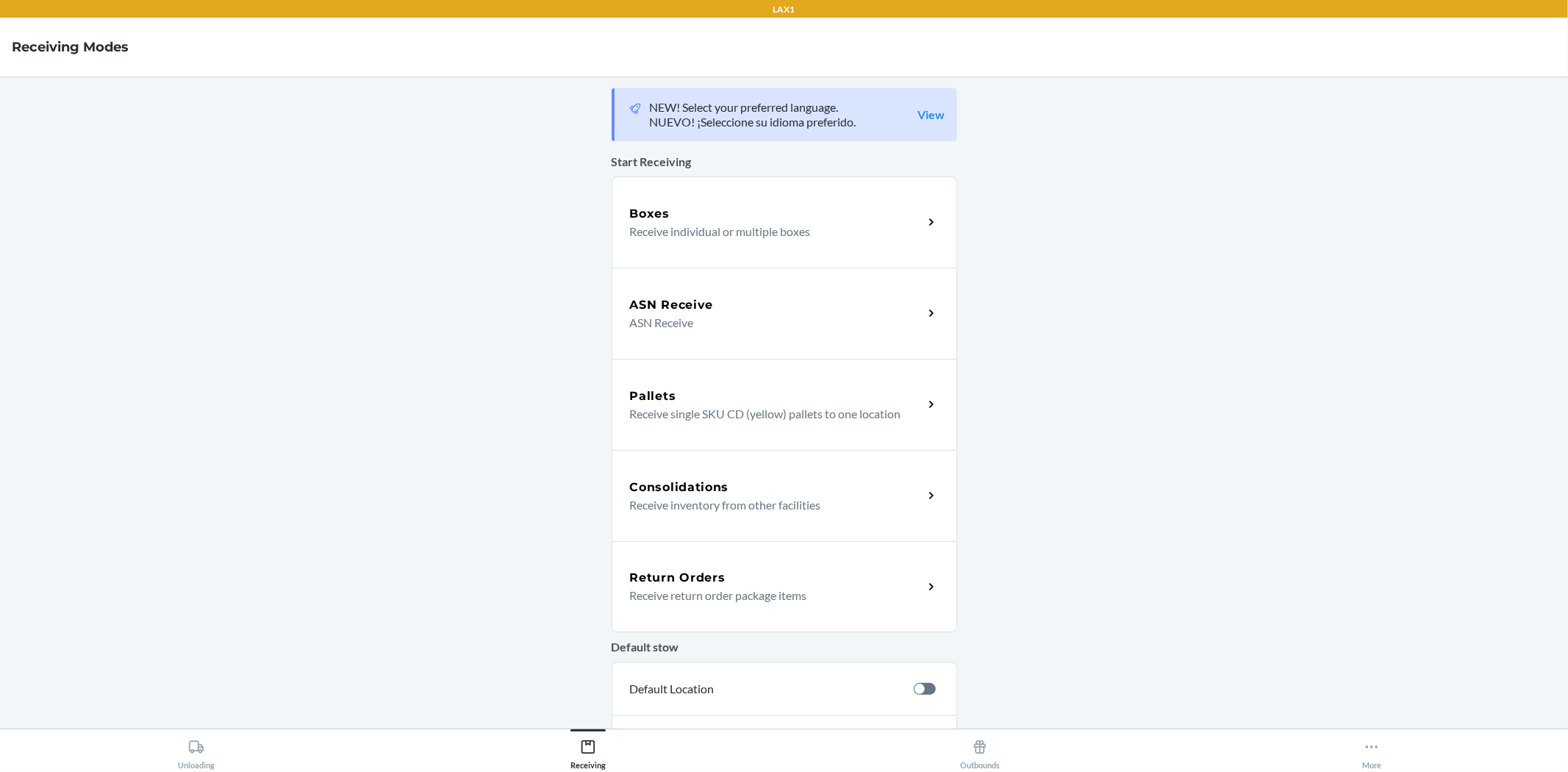
click at [783, 598] on p "Receive return order package items" at bounding box center [771, 595] width 281 height 17
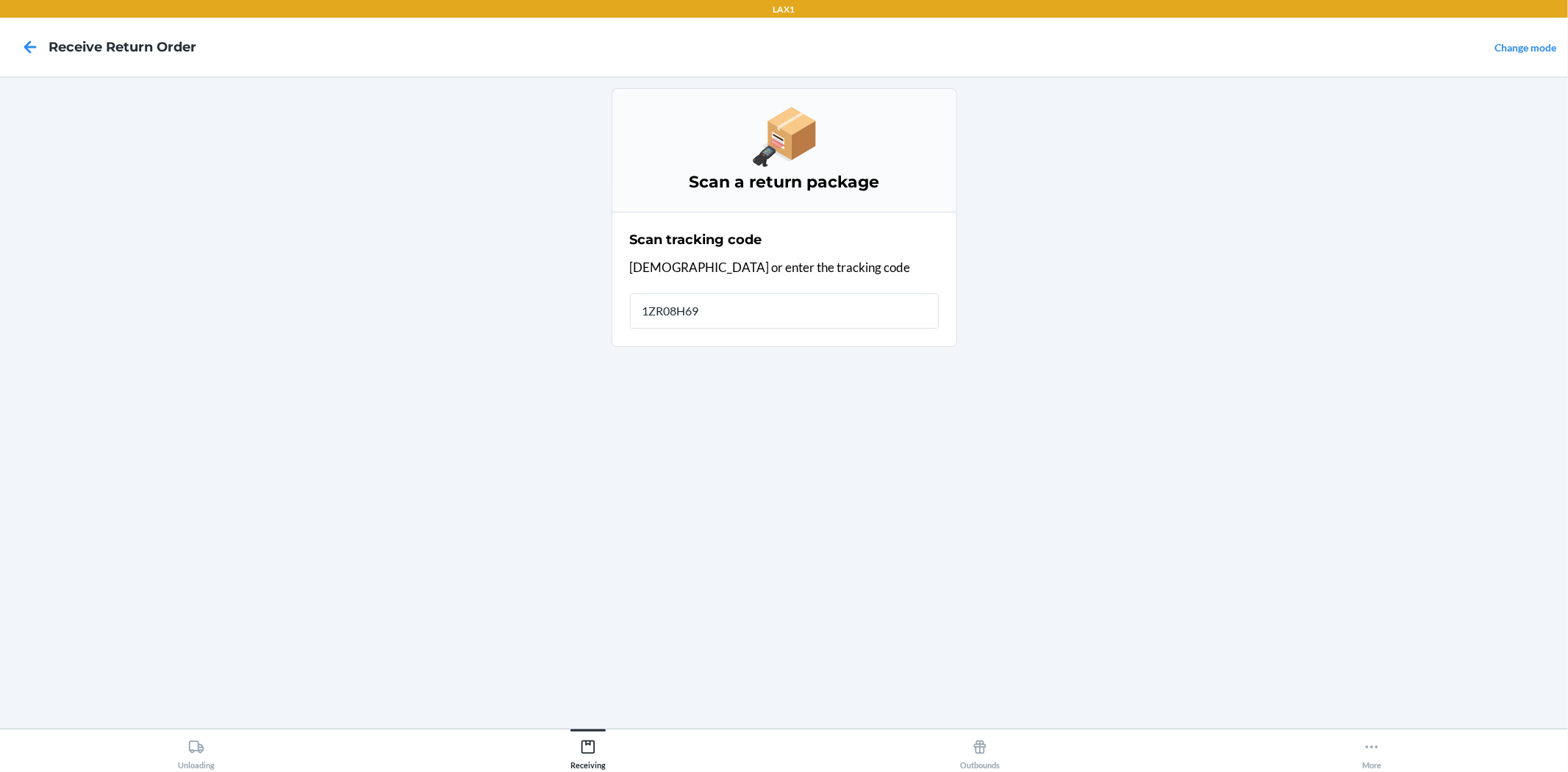
type input "1ZR08H699"
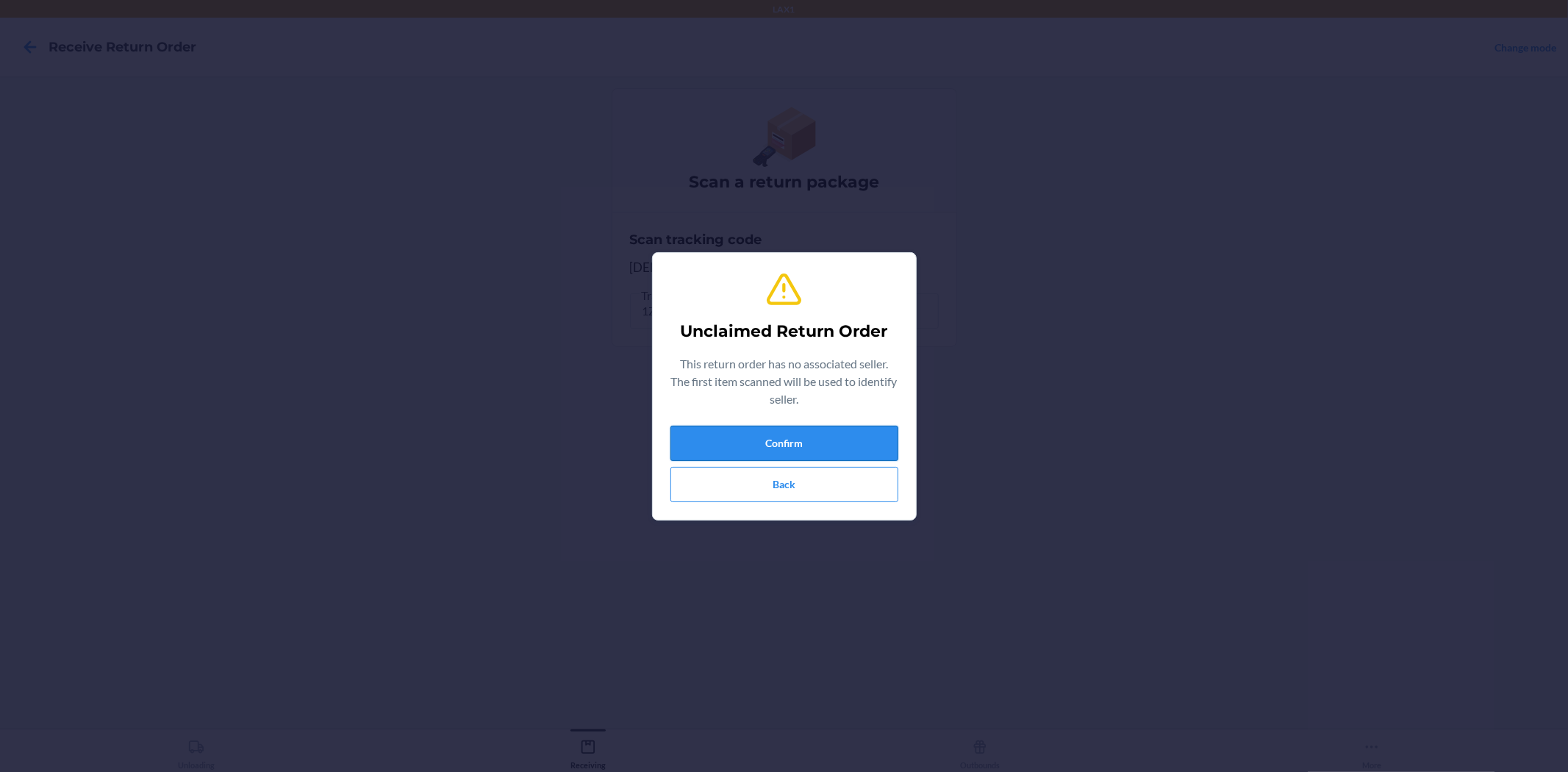
click at [821, 457] on button "Confirm" at bounding box center [784, 443] width 228 height 35
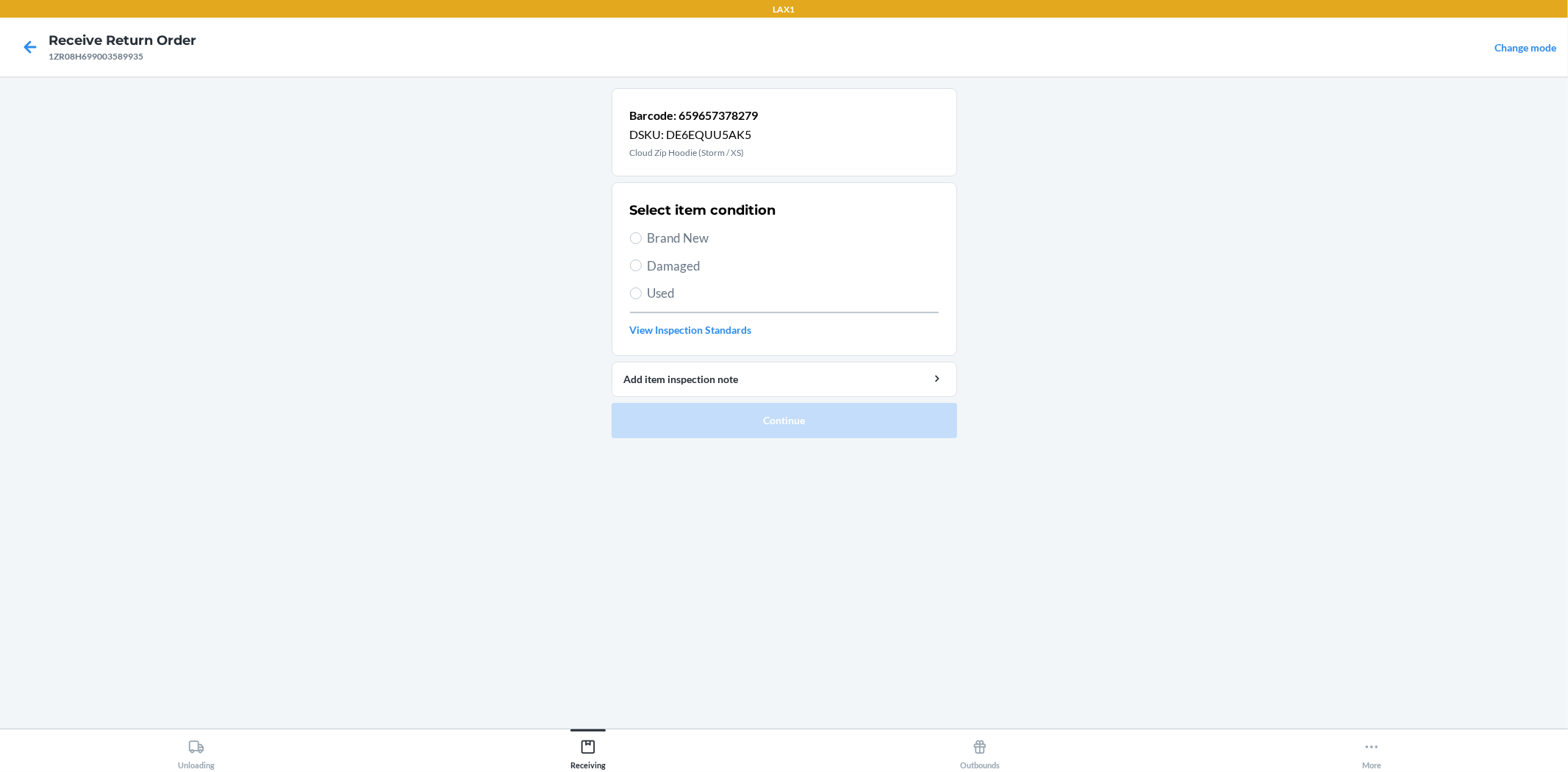
click at [656, 287] on span "Used" at bounding box center [793, 294] width 291 height 19
click at [642, 287] on input "Used" at bounding box center [636, 293] width 12 height 12
radio input "true"
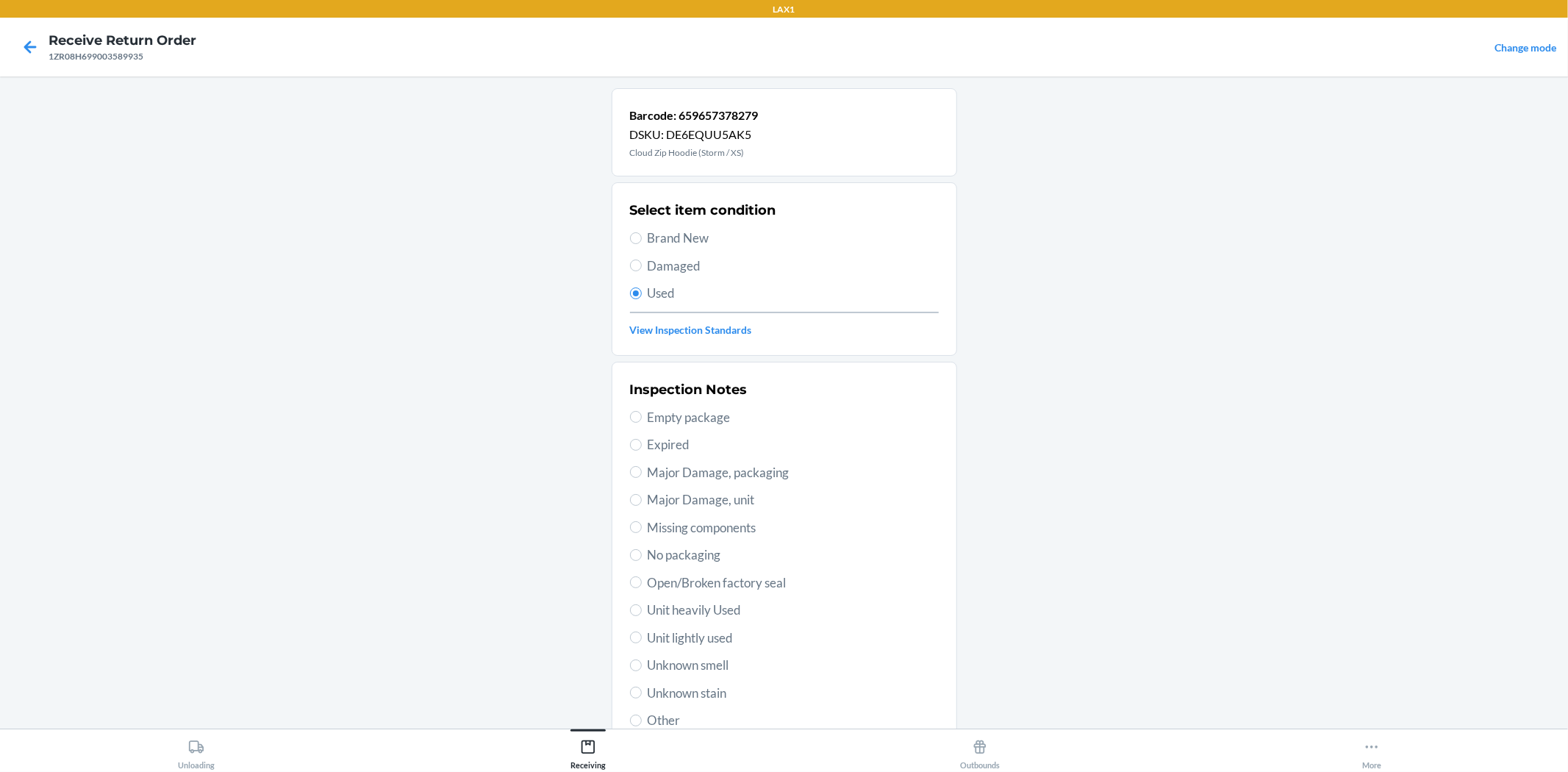
click at [664, 242] on span "Brand New" at bounding box center [793, 239] width 291 height 19
click at [642, 242] on input "Brand New" at bounding box center [636, 239] width 12 height 12
radio input "true"
radio input "false"
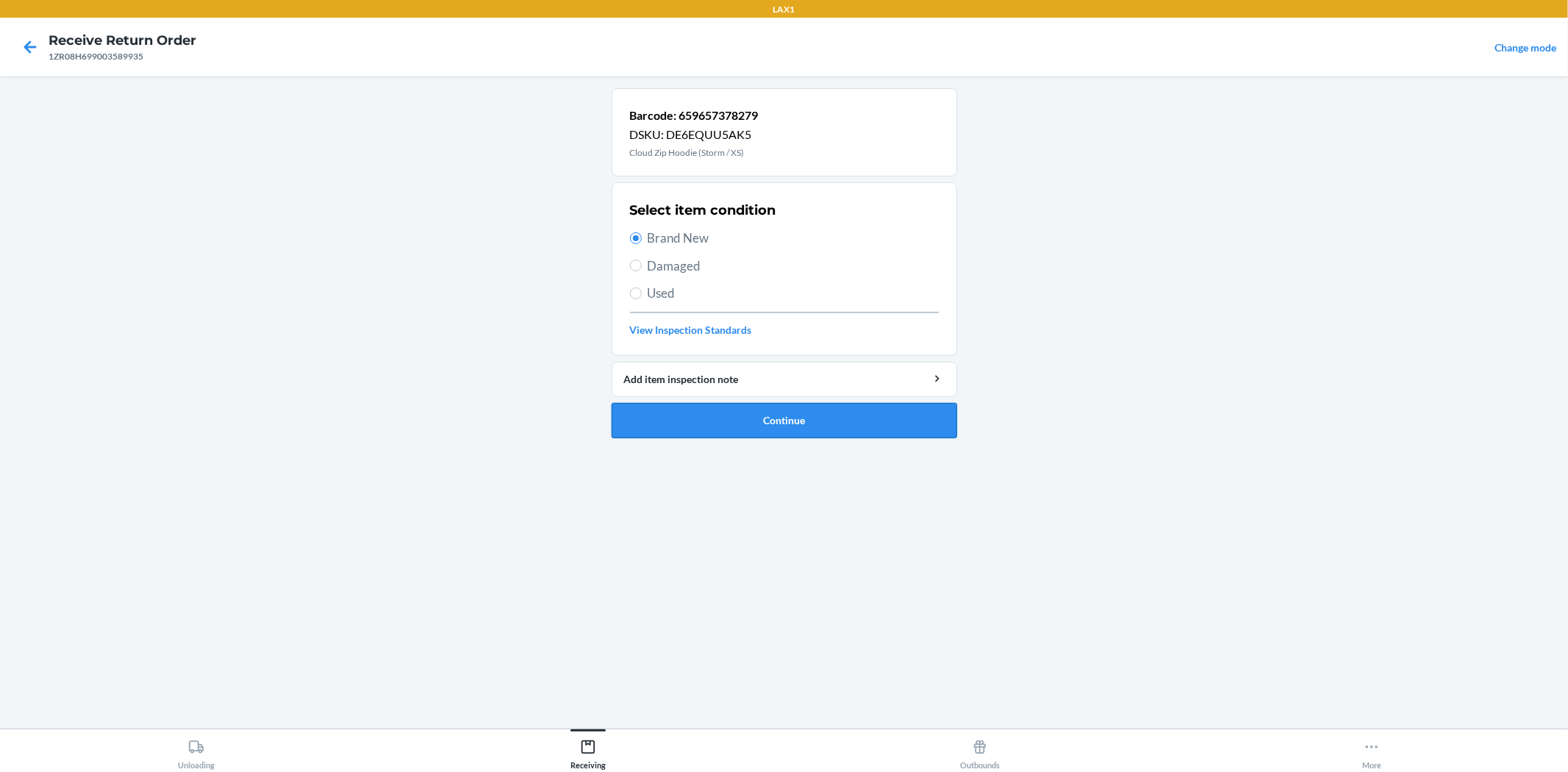
click at [784, 431] on button "Continue" at bounding box center [784, 420] width 345 height 35
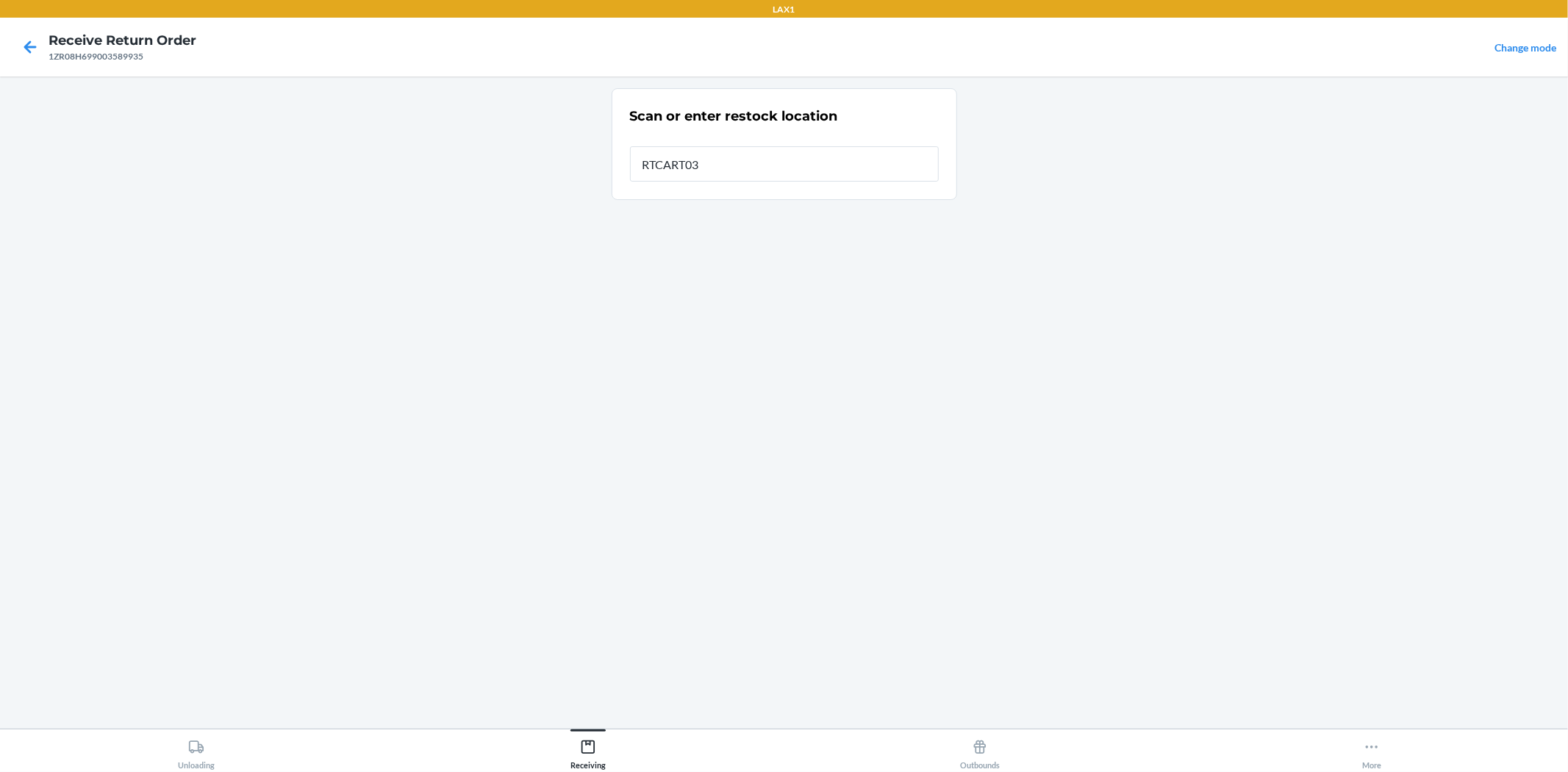
type input "RTCART032"
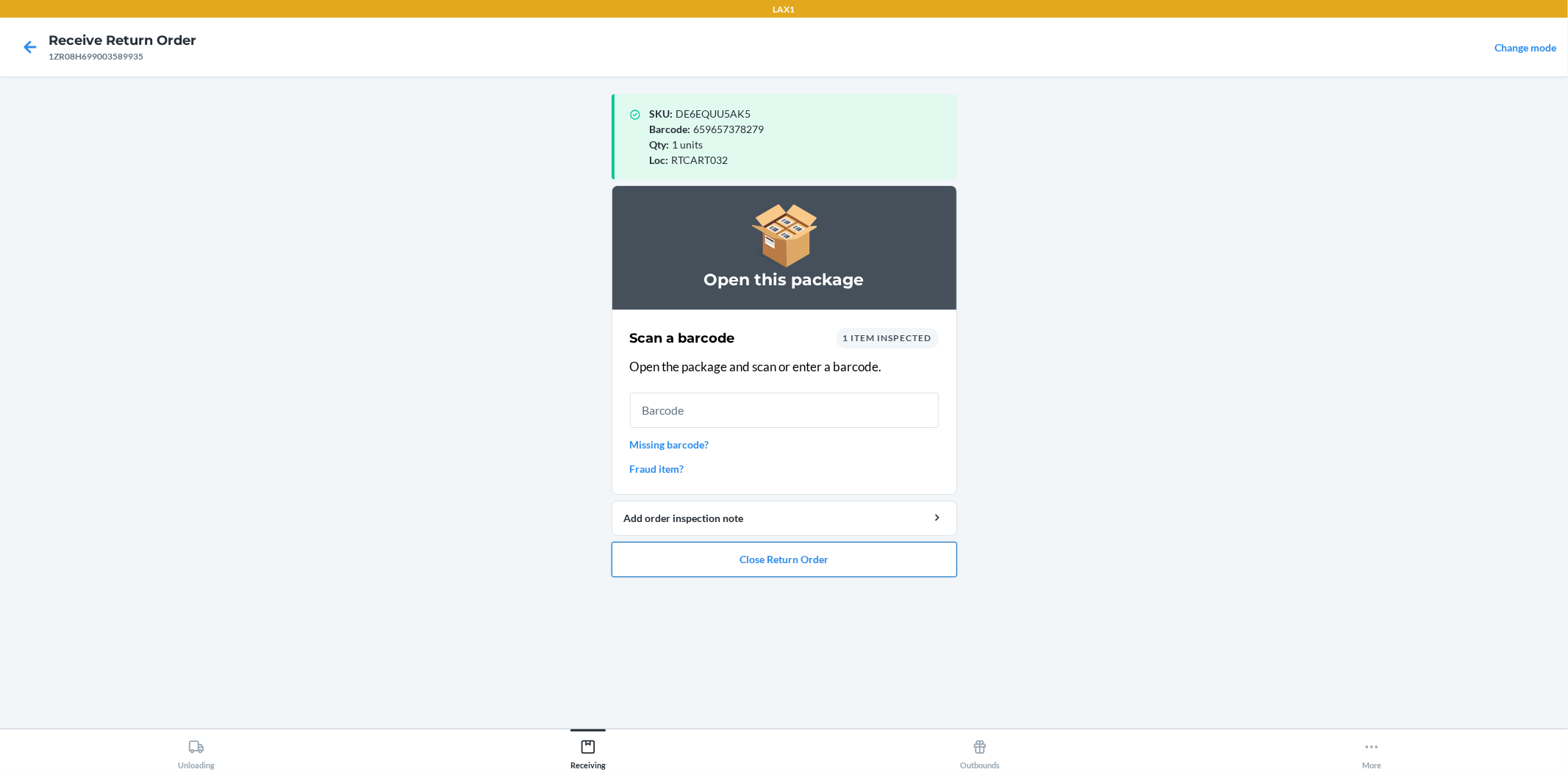
click at [776, 563] on button "Close Return Order" at bounding box center [784, 560] width 345 height 35
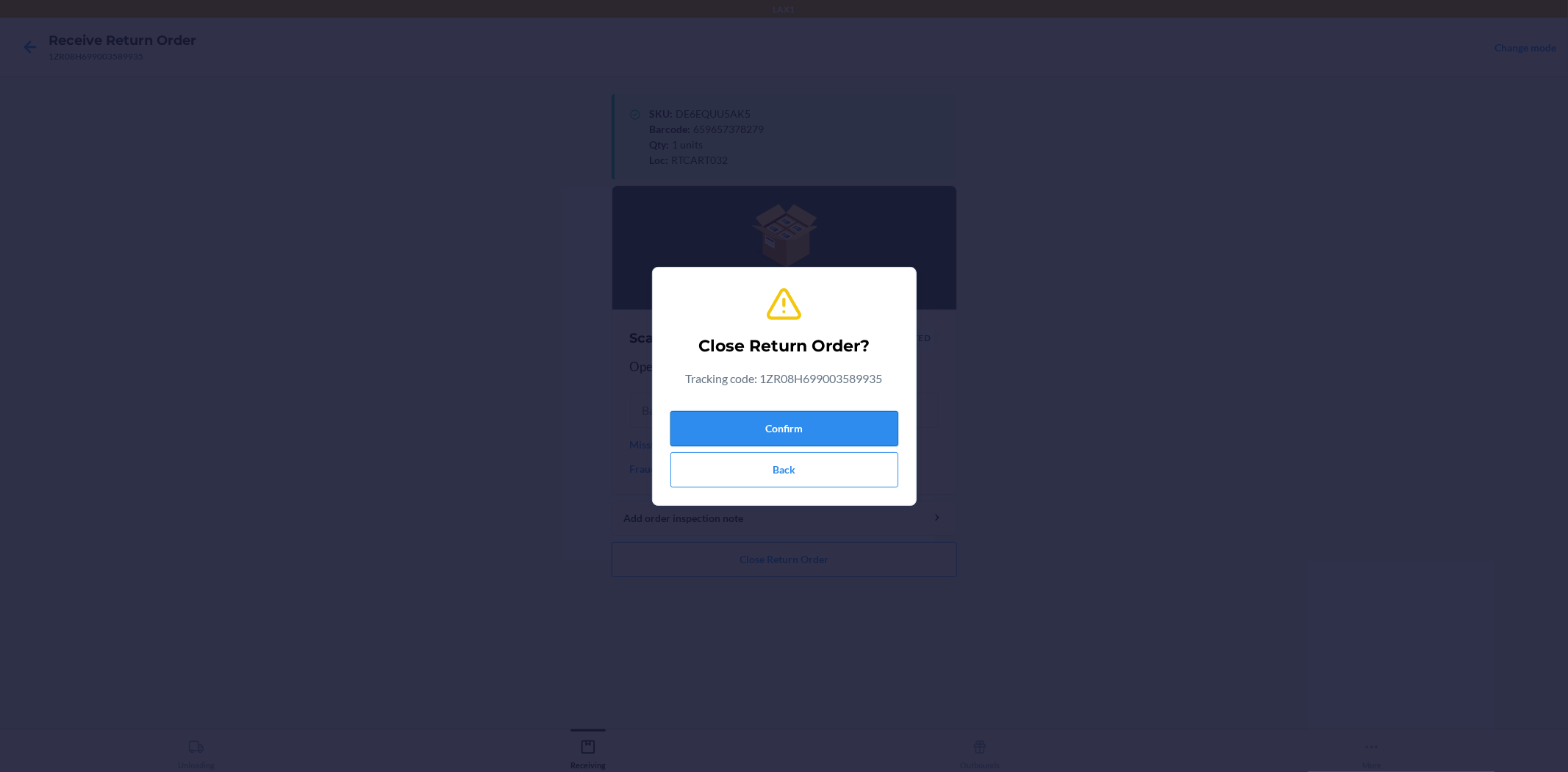
click at [766, 427] on button "Confirm" at bounding box center [784, 429] width 228 height 35
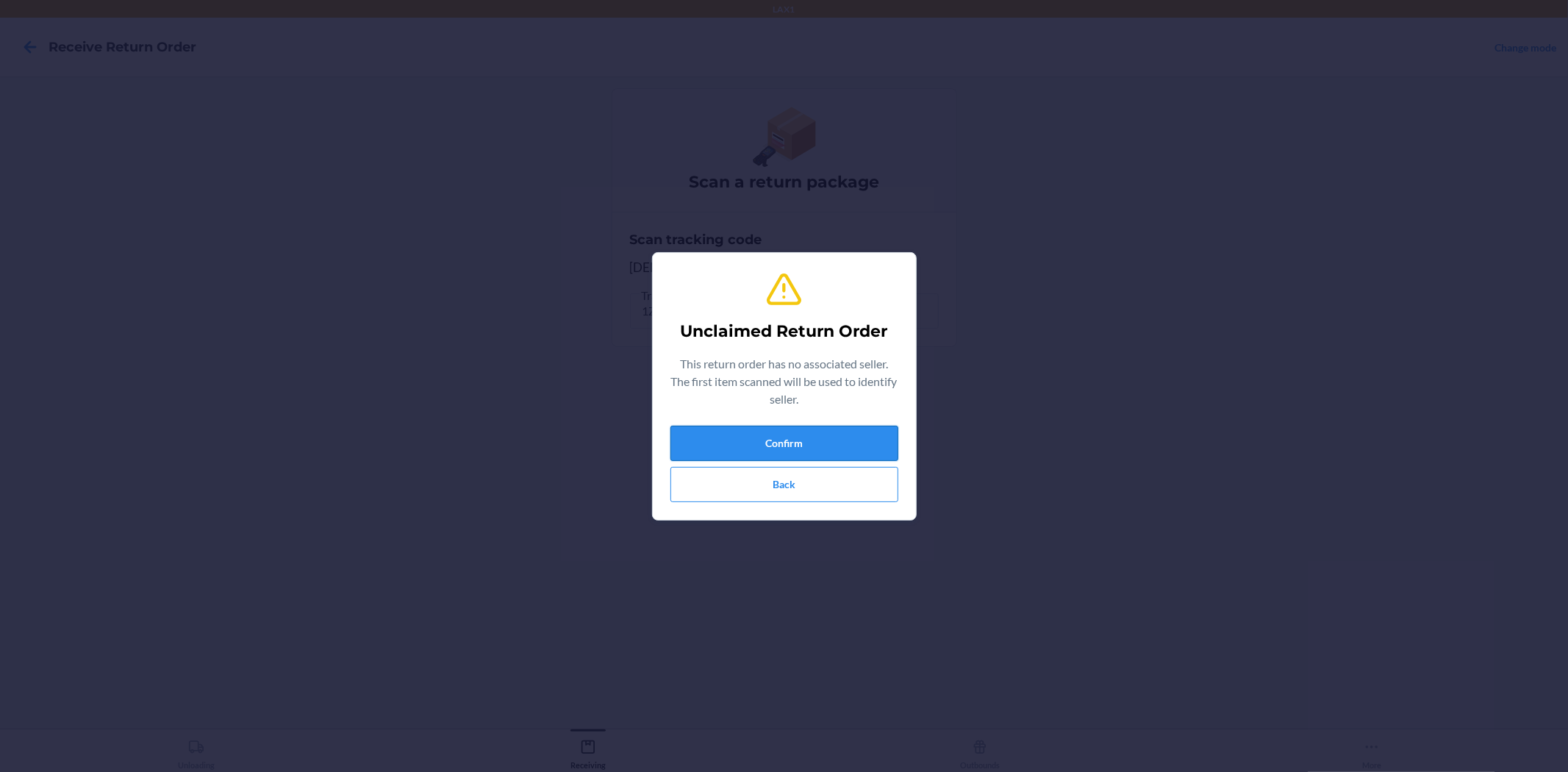
click at [772, 437] on button "Confirm" at bounding box center [784, 443] width 228 height 35
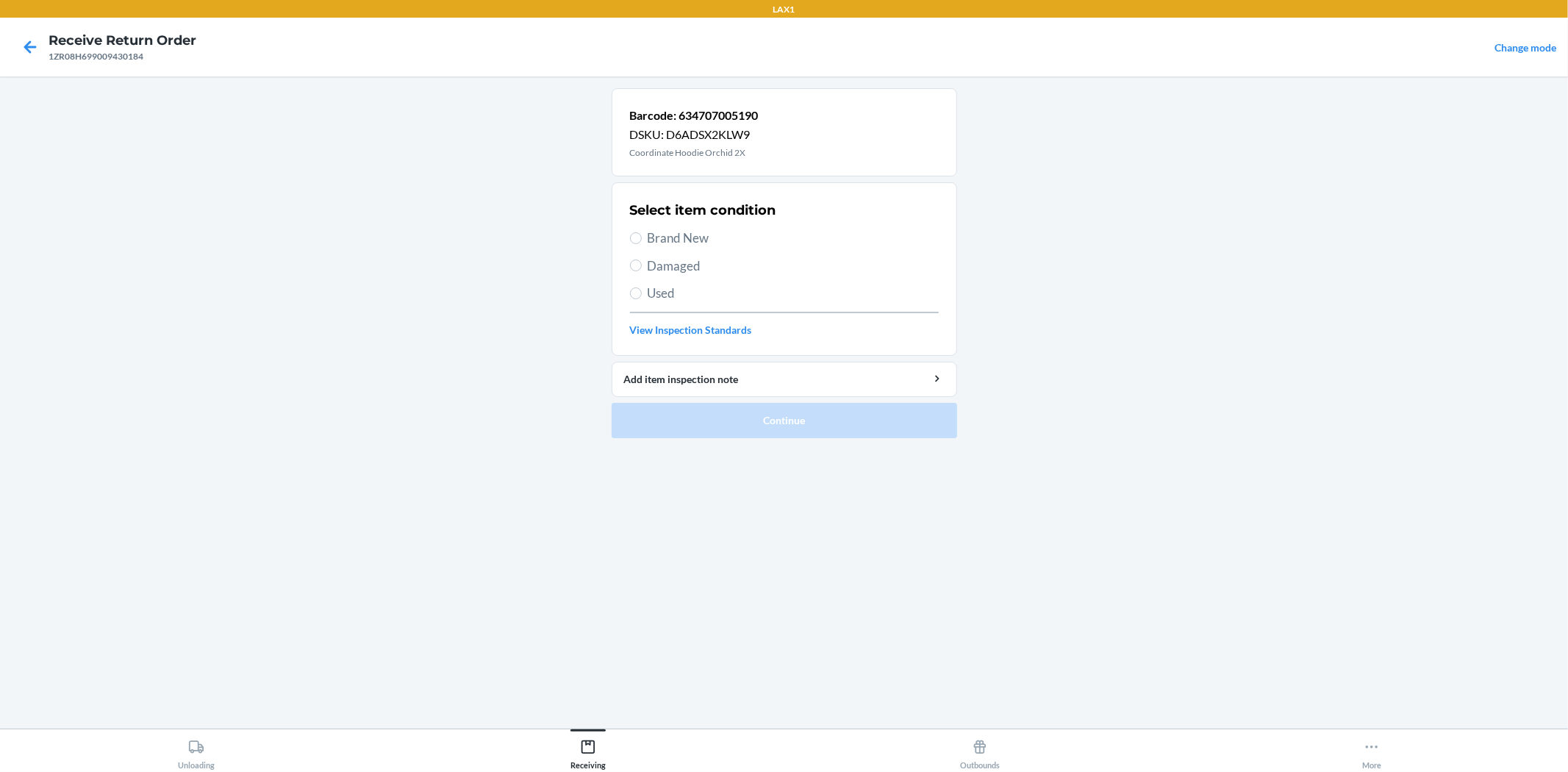
click at [698, 236] on span "Brand New" at bounding box center [793, 239] width 291 height 19
click at [642, 236] on input "Brand New" at bounding box center [636, 239] width 12 height 12
radio input "true"
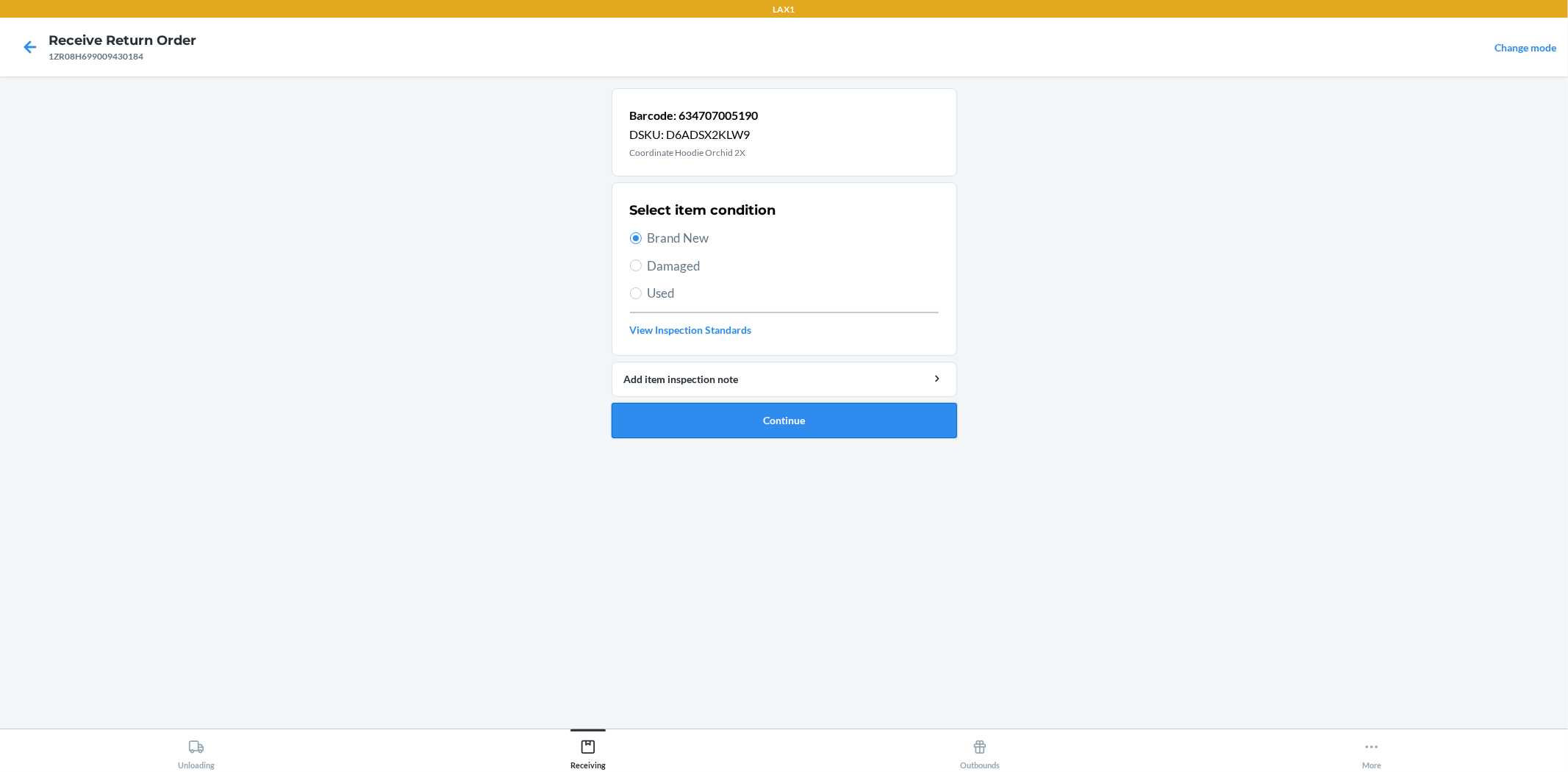
click at [765, 414] on button "Continue" at bounding box center [784, 420] width 345 height 35
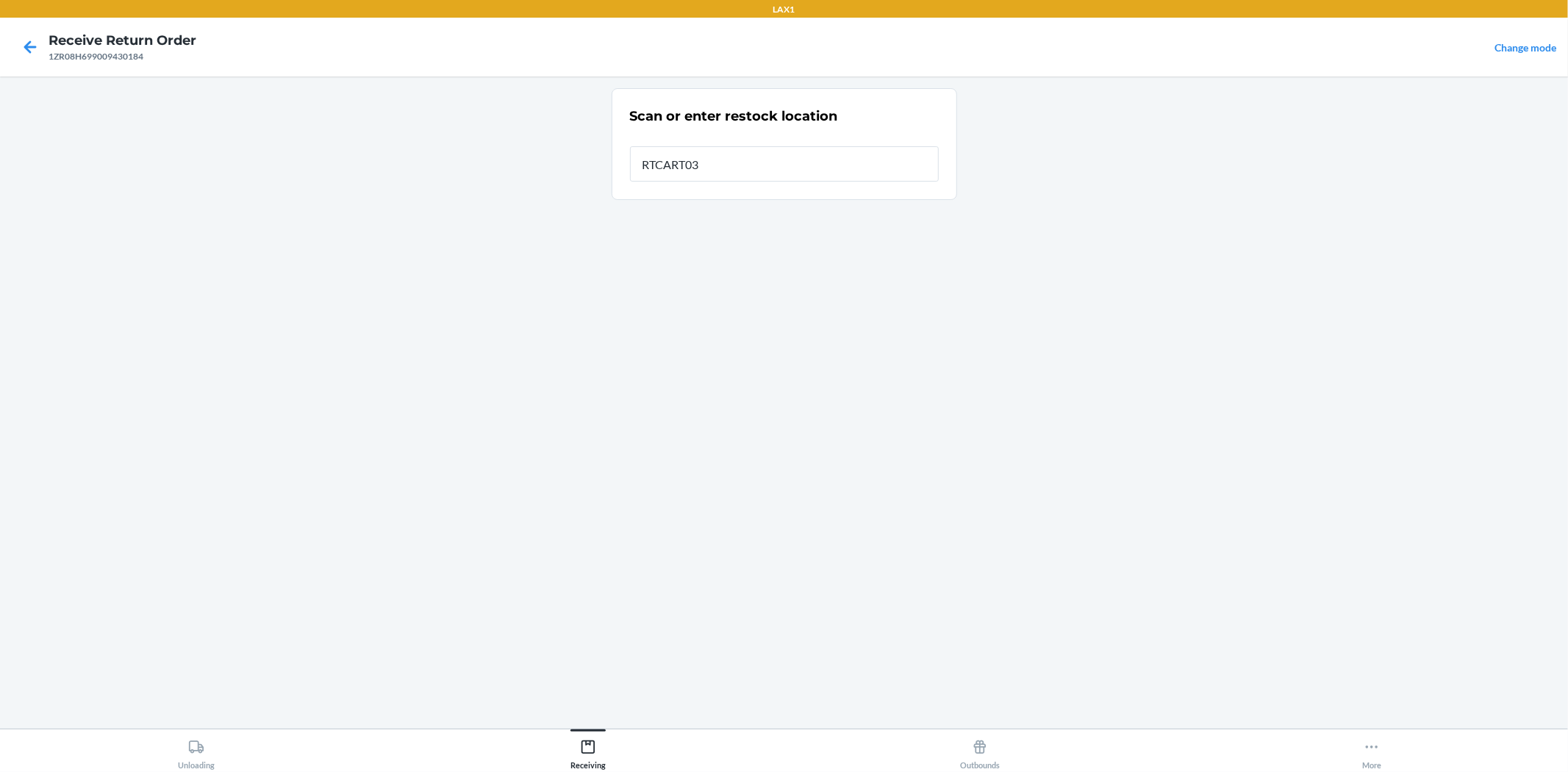
type input "RTCART032"
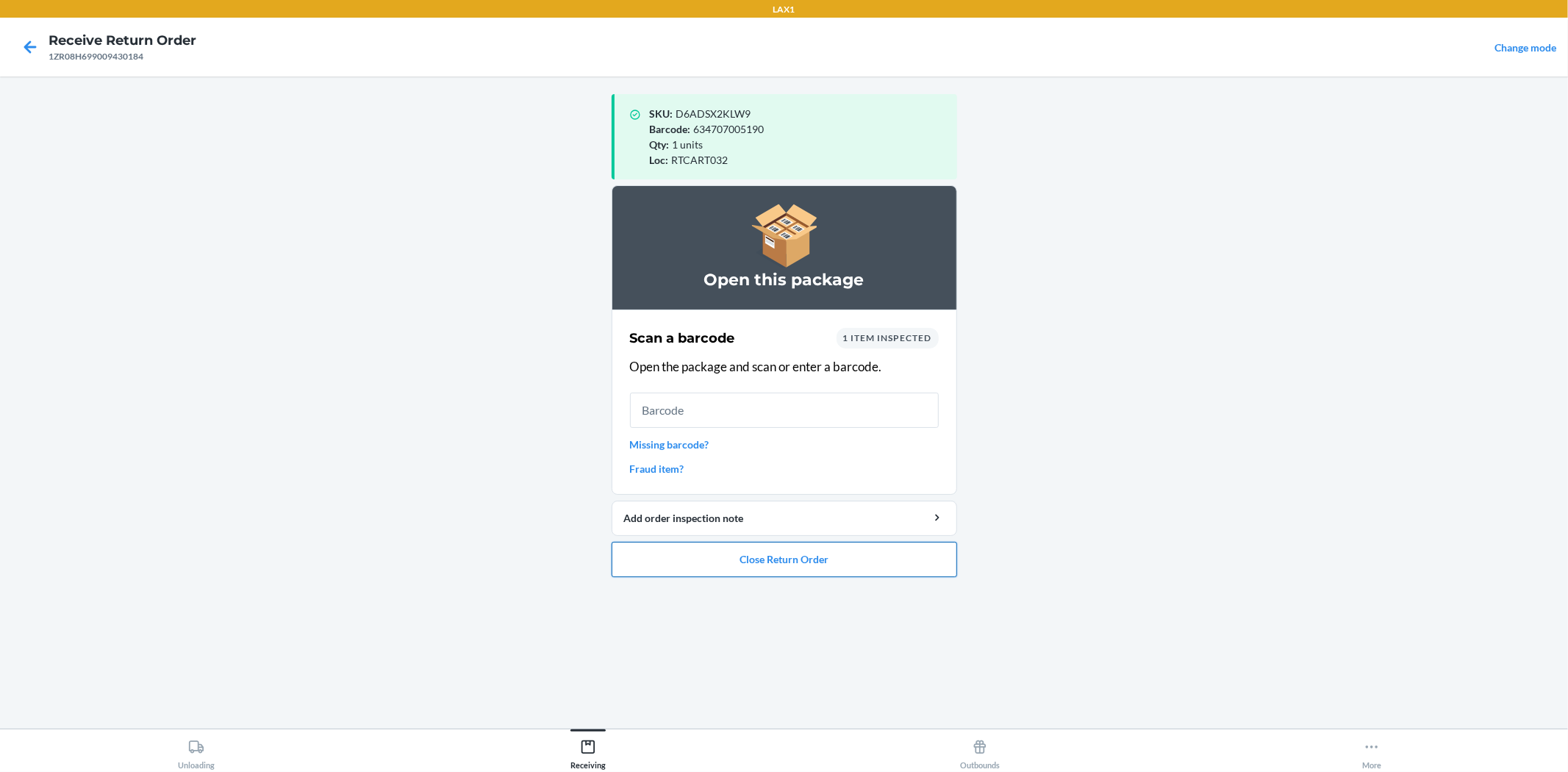
click at [761, 569] on button "Close Return Order" at bounding box center [784, 560] width 345 height 35
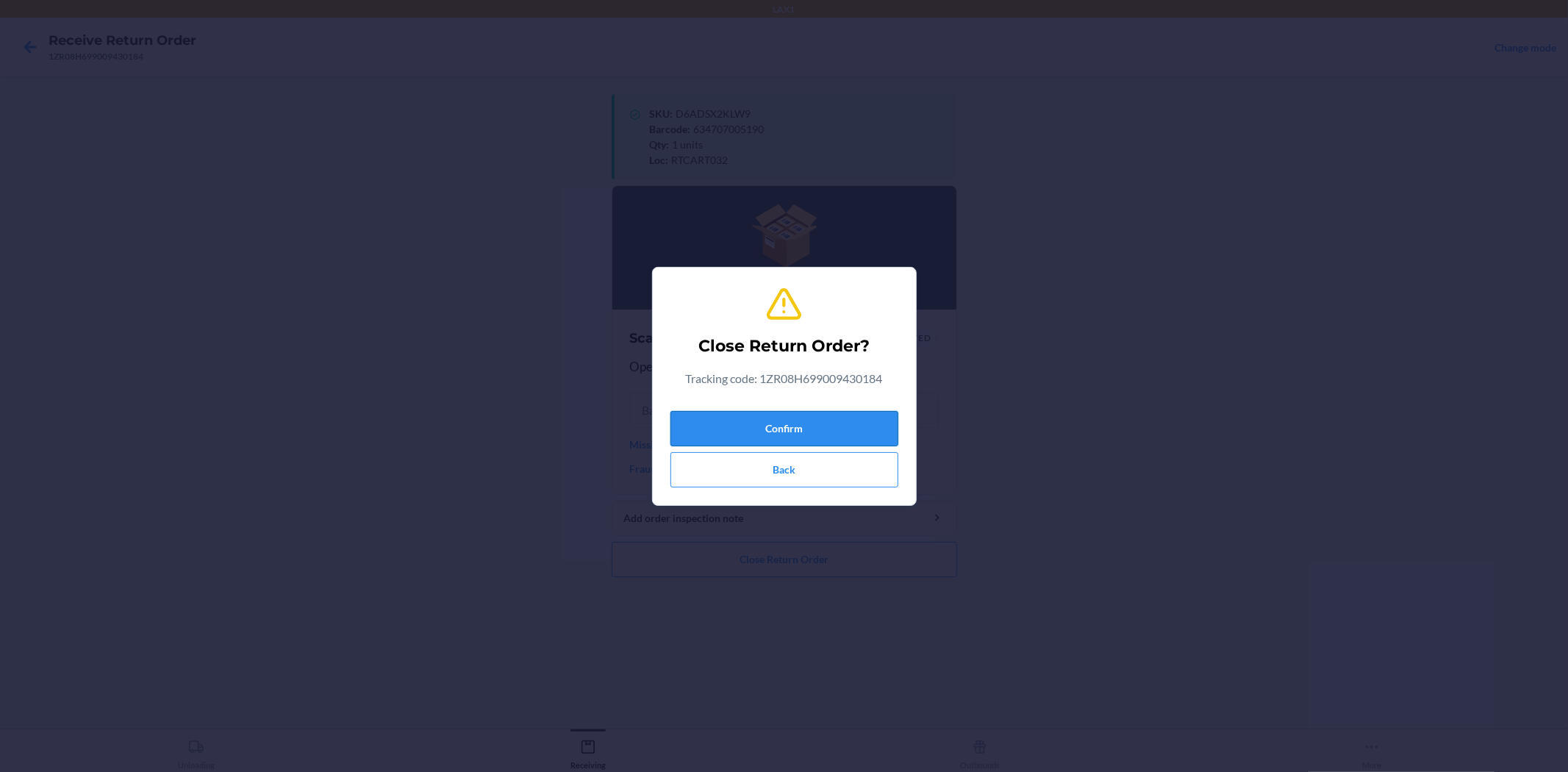
click at [754, 444] on button "Confirm" at bounding box center [784, 429] width 228 height 35
click at [753, 420] on button "Confirm" at bounding box center [784, 429] width 228 height 35
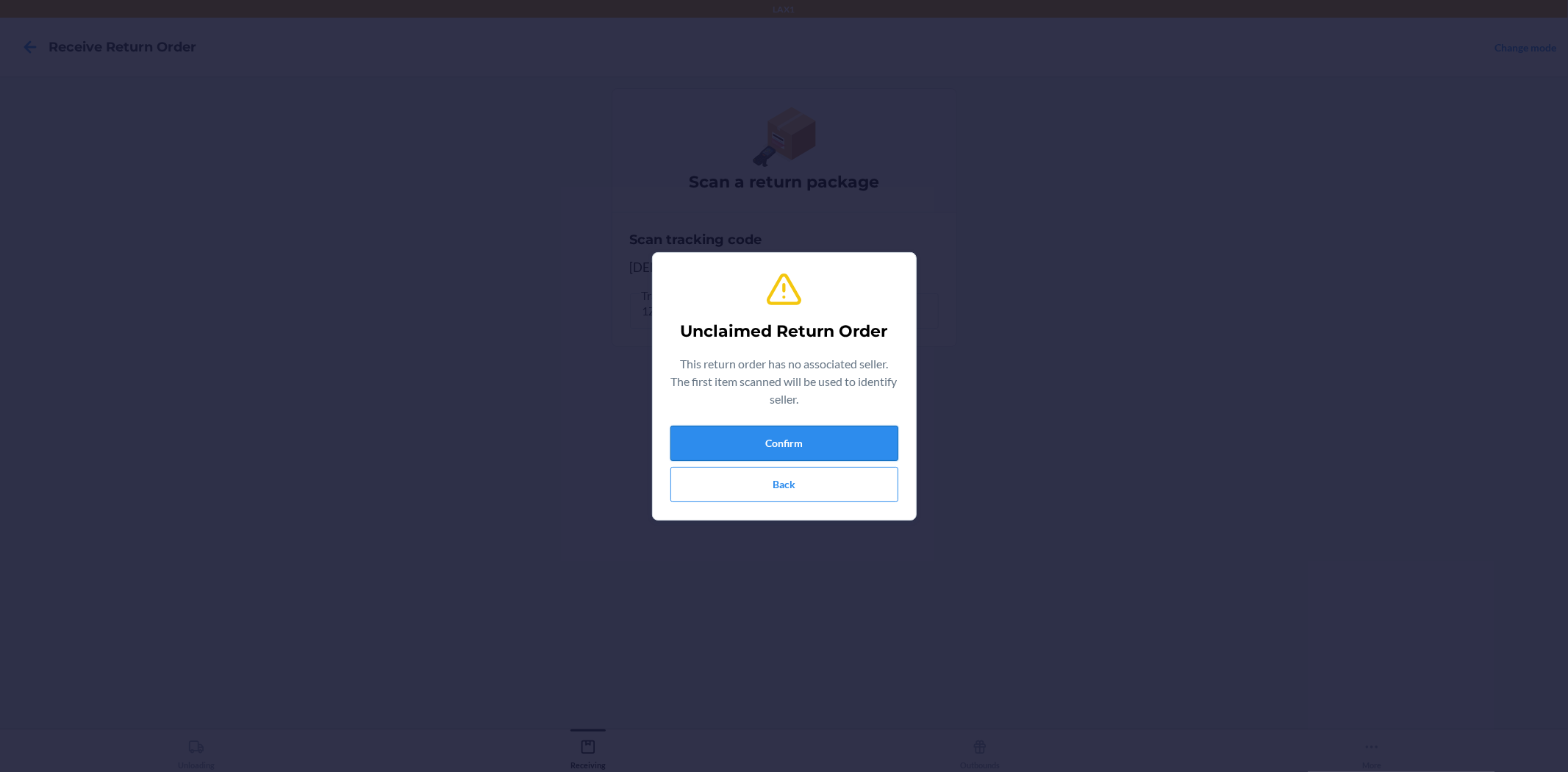
click at [762, 437] on button "Confirm" at bounding box center [784, 443] width 228 height 35
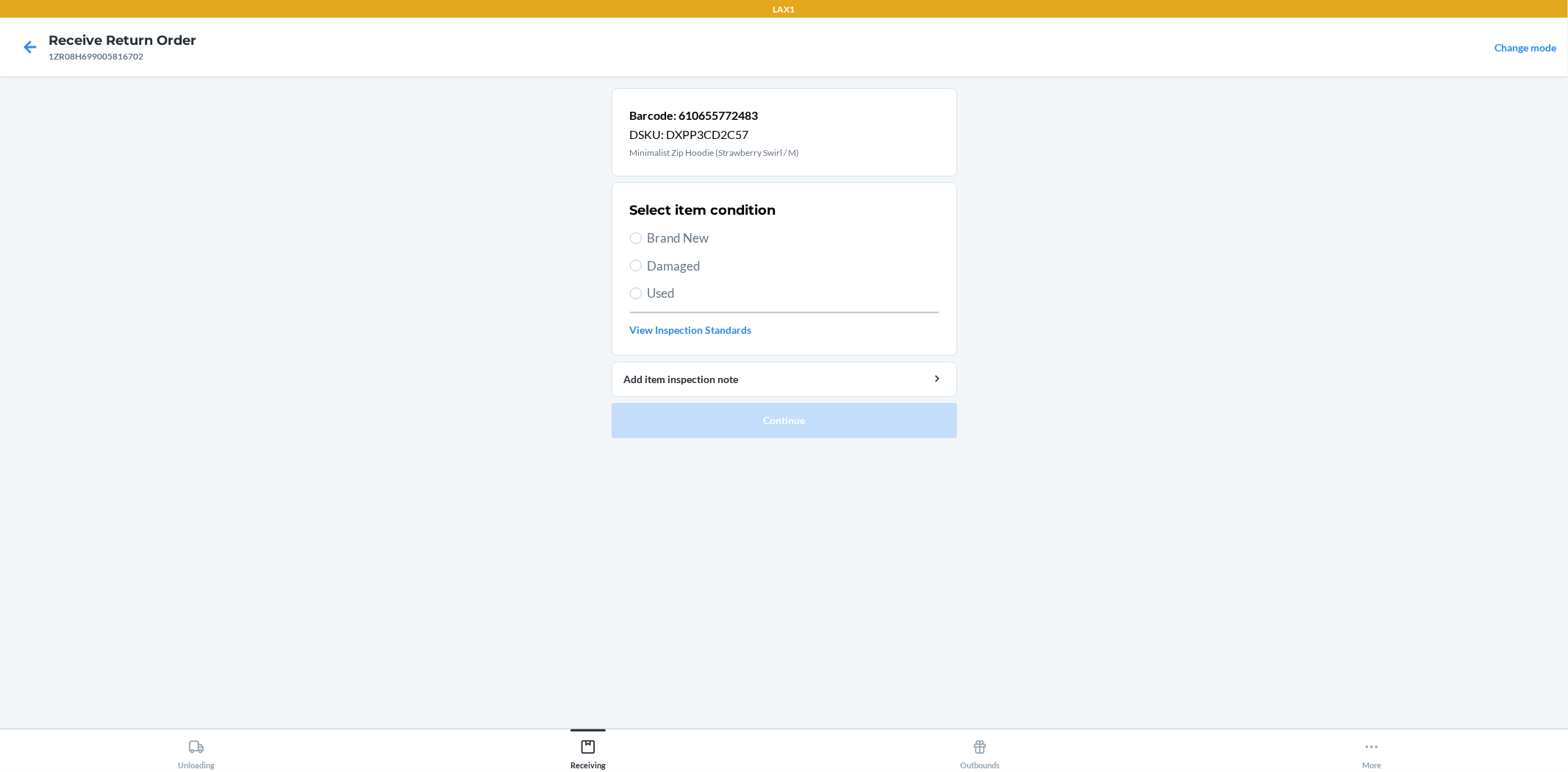
click at [661, 236] on span "Brand New" at bounding box center [793, 239] width 291 height 19
click at [642, 236] on input "Brand New" at bounding box center [636, 239] width 12 height 12
radio input "true"
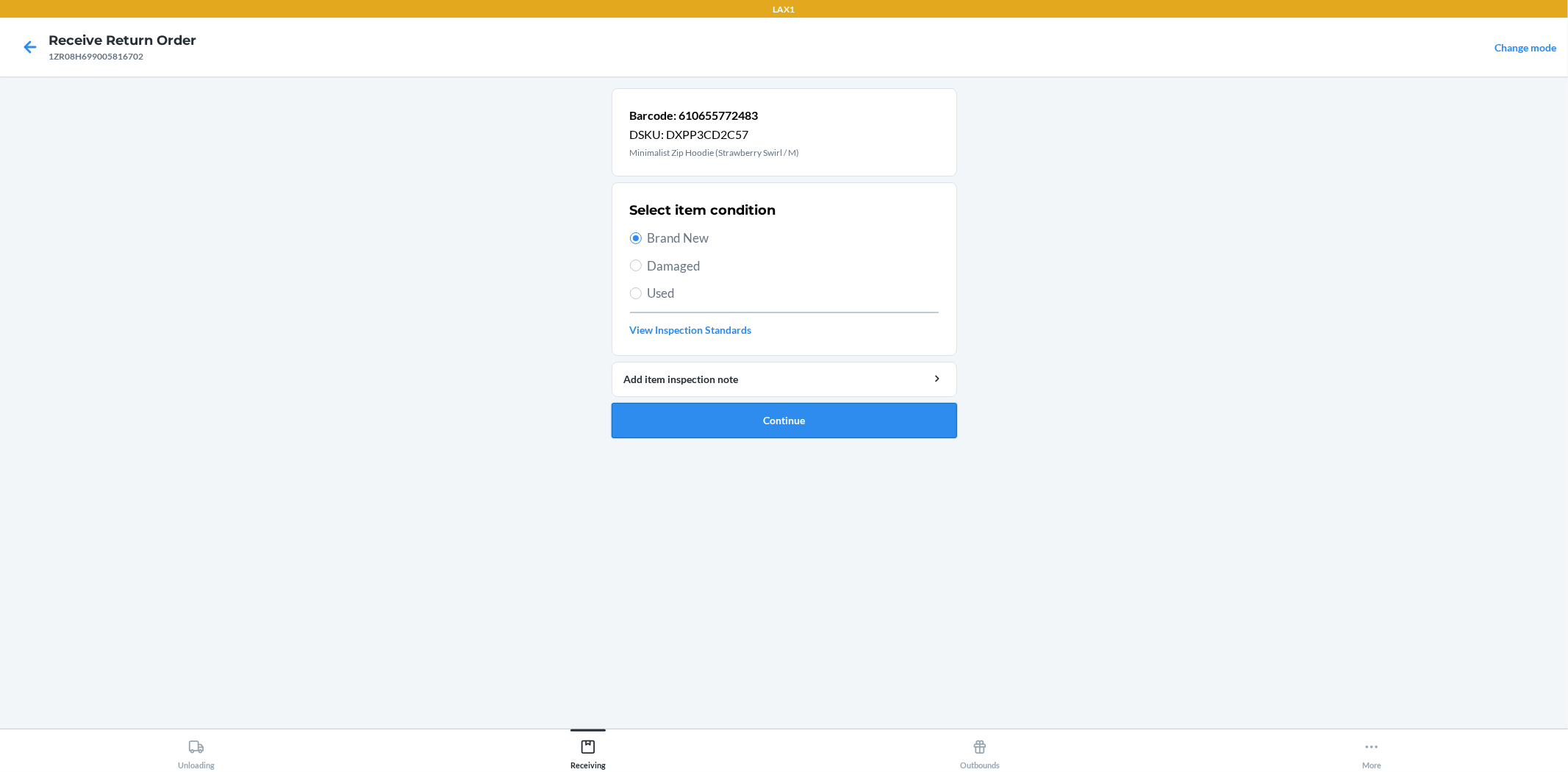
click at [726, 411] on button "Continue" at bounding box center [784, 420] width 345 height 35
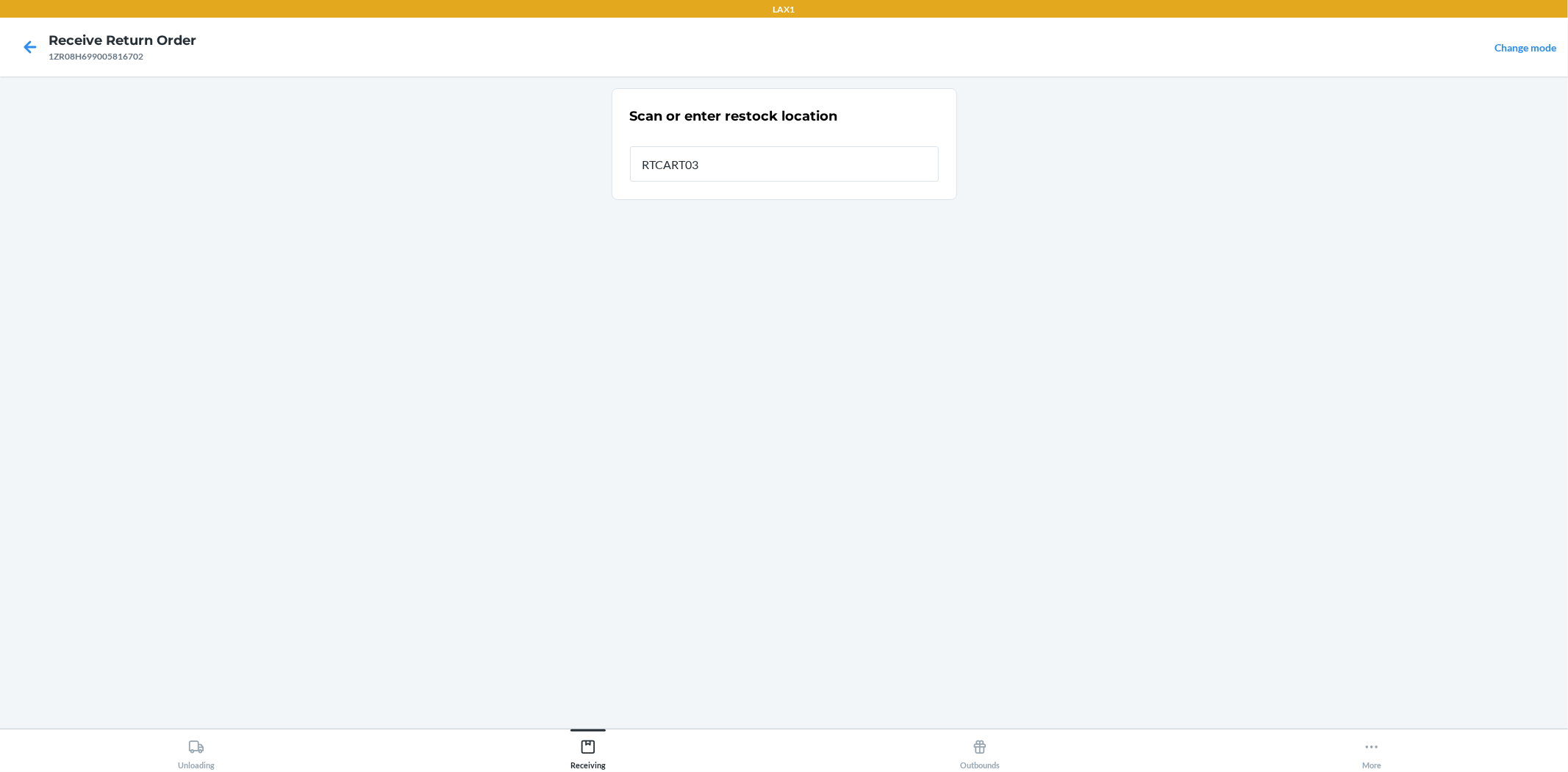
type input "RTCART032"
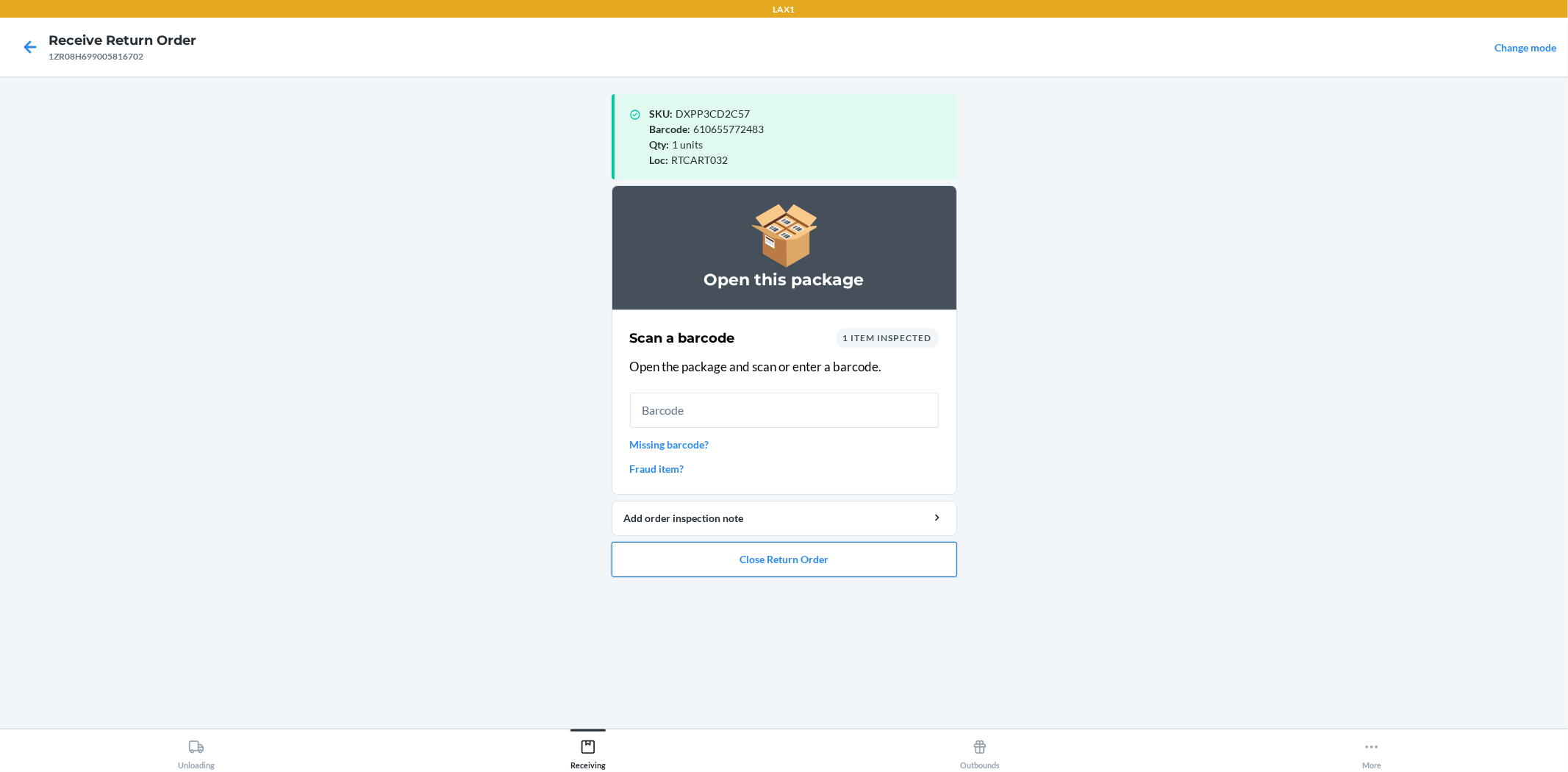
click at [813, 561] on button "Close Return Order" at bounding box center [784, 560] width 345 height 35
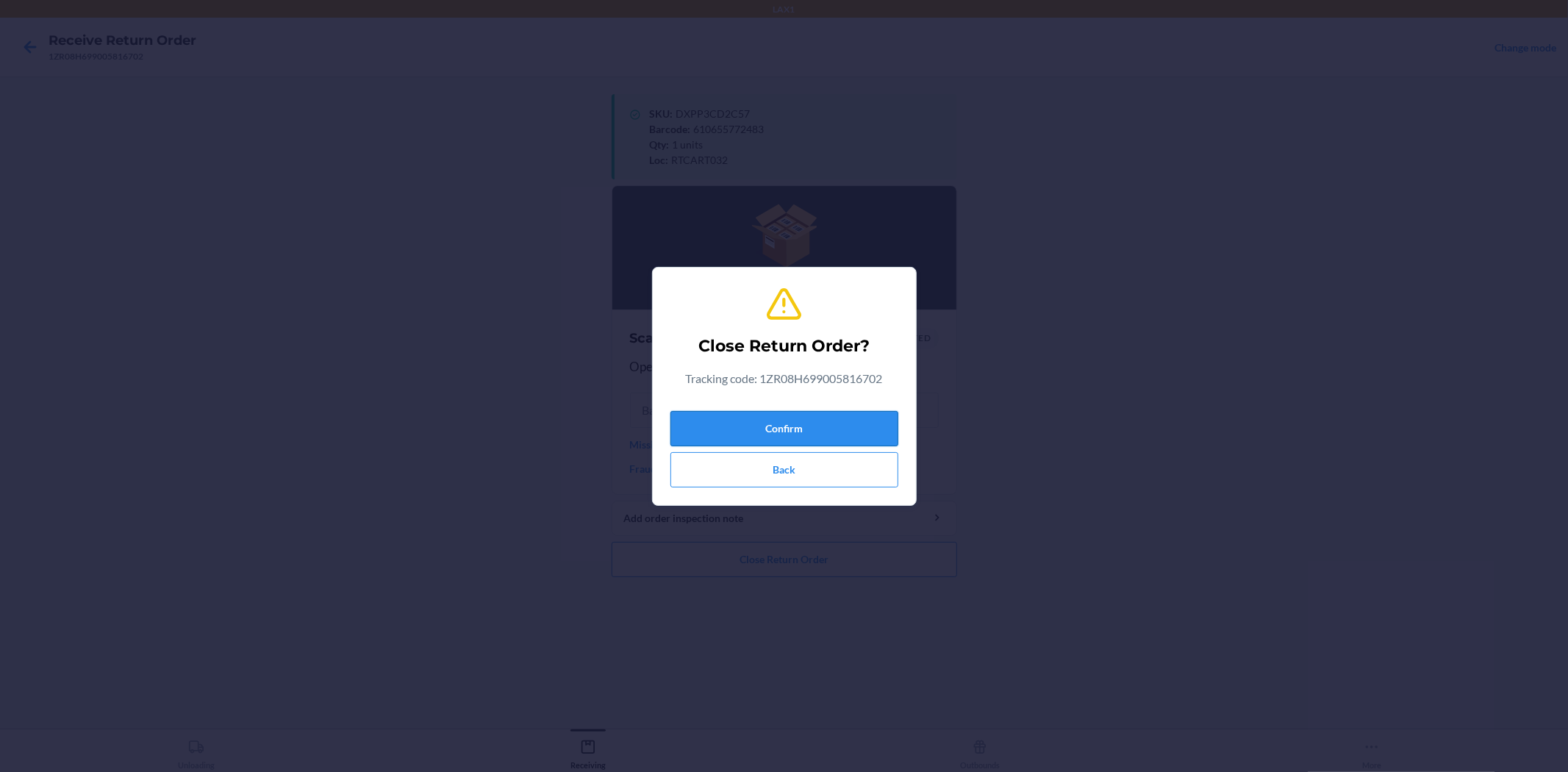
click at [761, 427] on button "Confirm" at bounding box center [784, 429] width 228 height 35
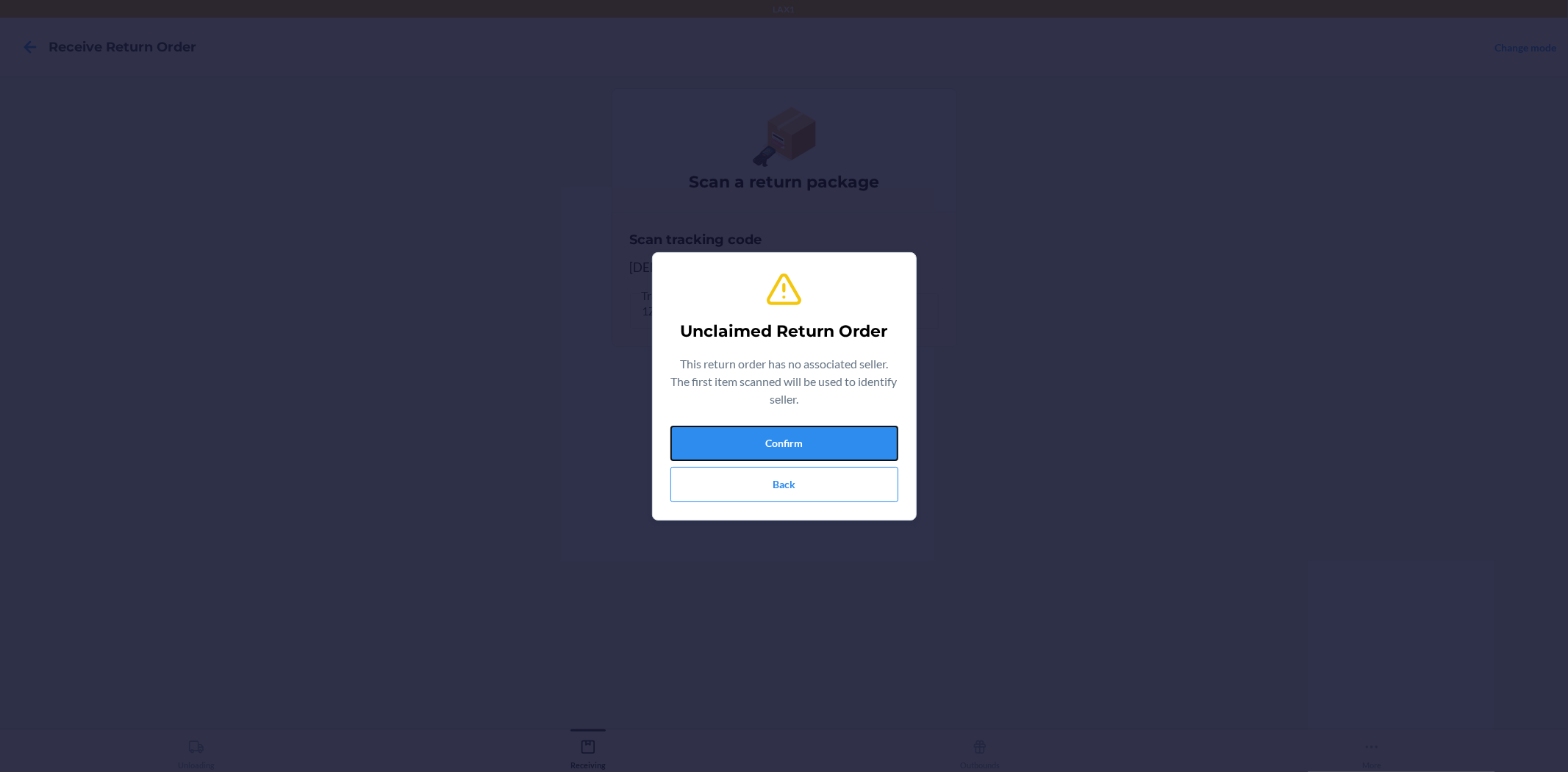
click at [761, 427] on button "Confirm" at bounding box center [784, 443] width 228 height 35
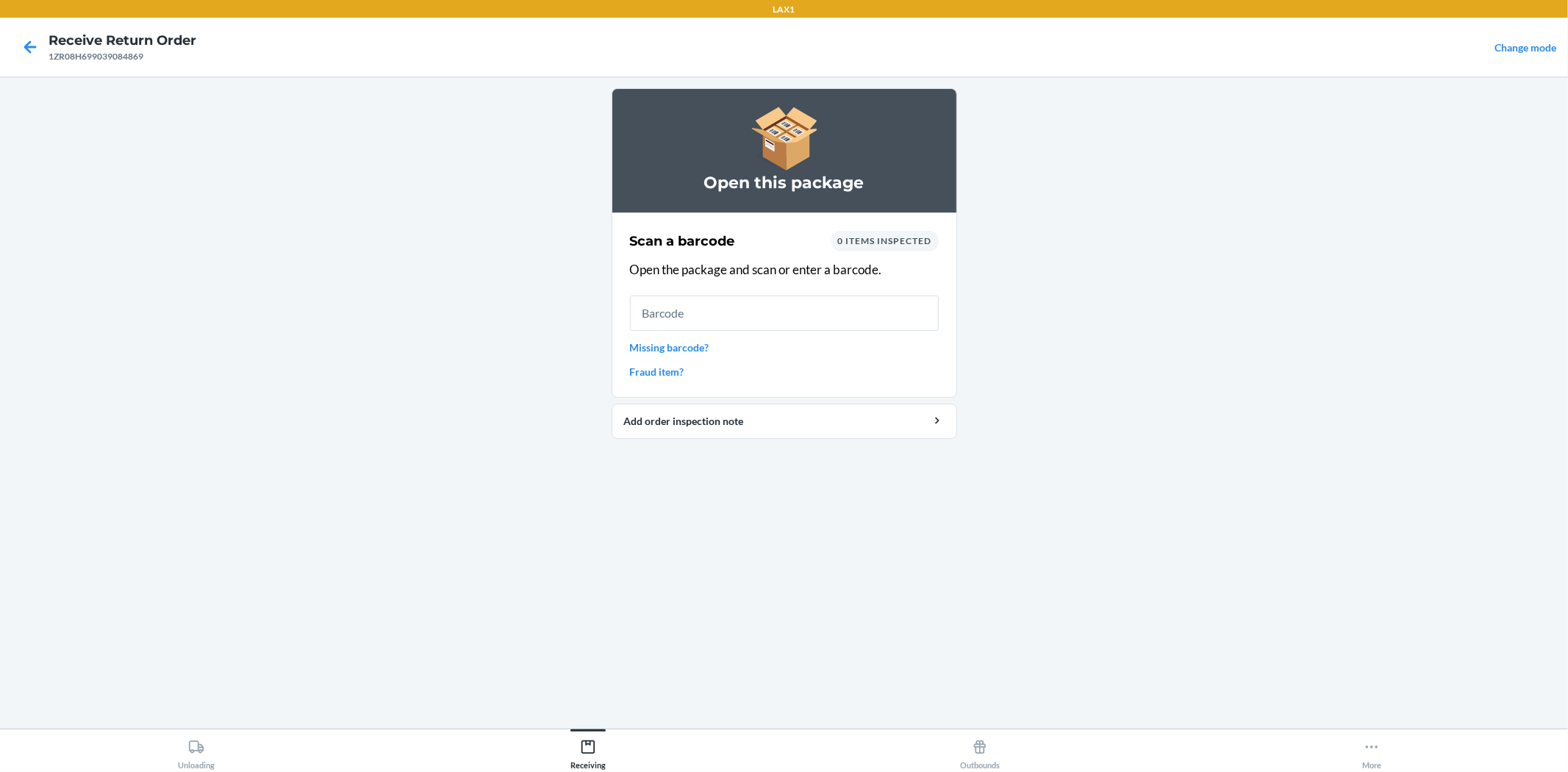
click at [697, 345] on link "Missing barcode?" at bounding box center [784, 347] width 308 height 16
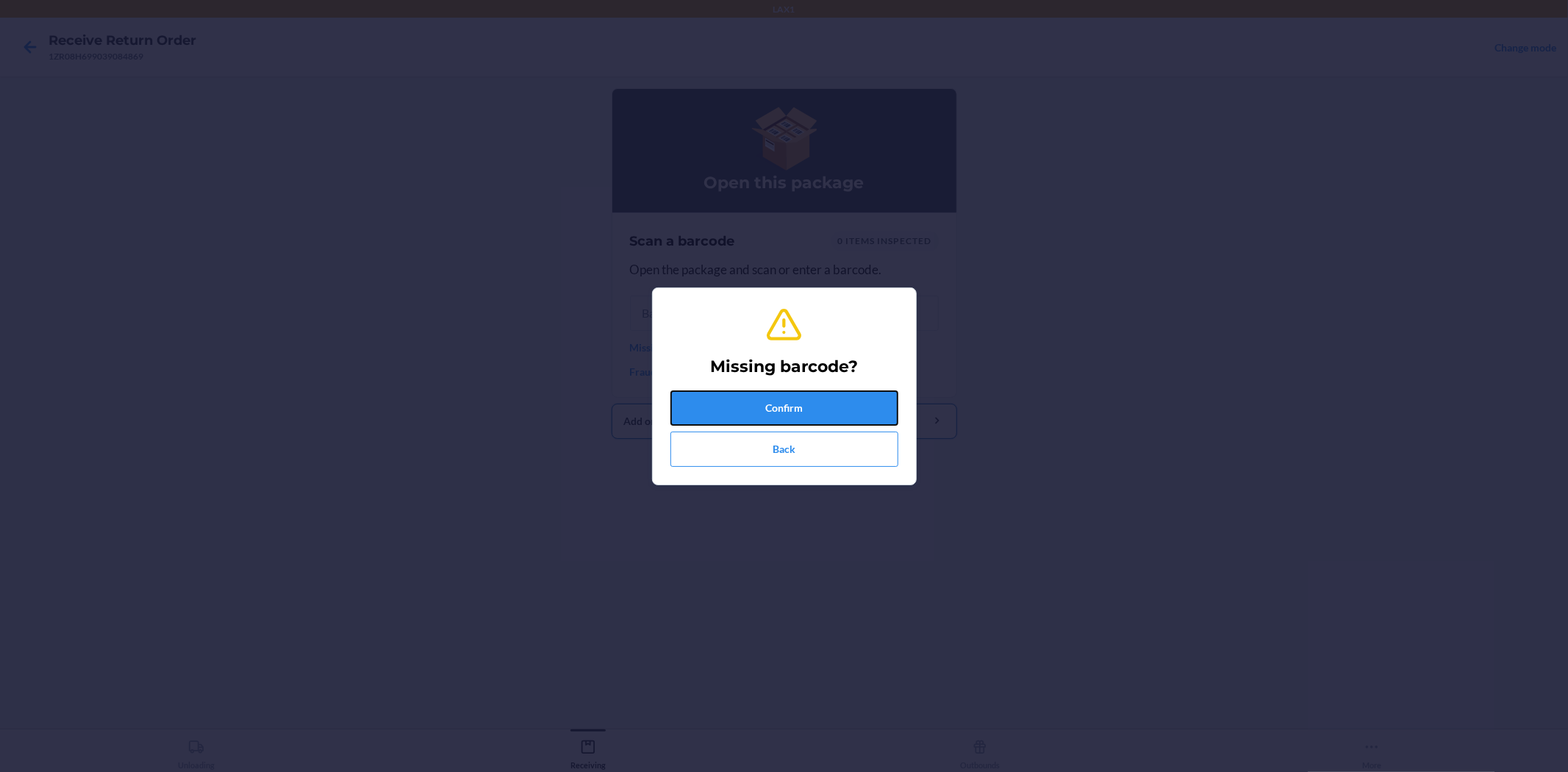
click at [753, 406] on button "Confirm" at bounding box center [784, 407] width 228 height 35
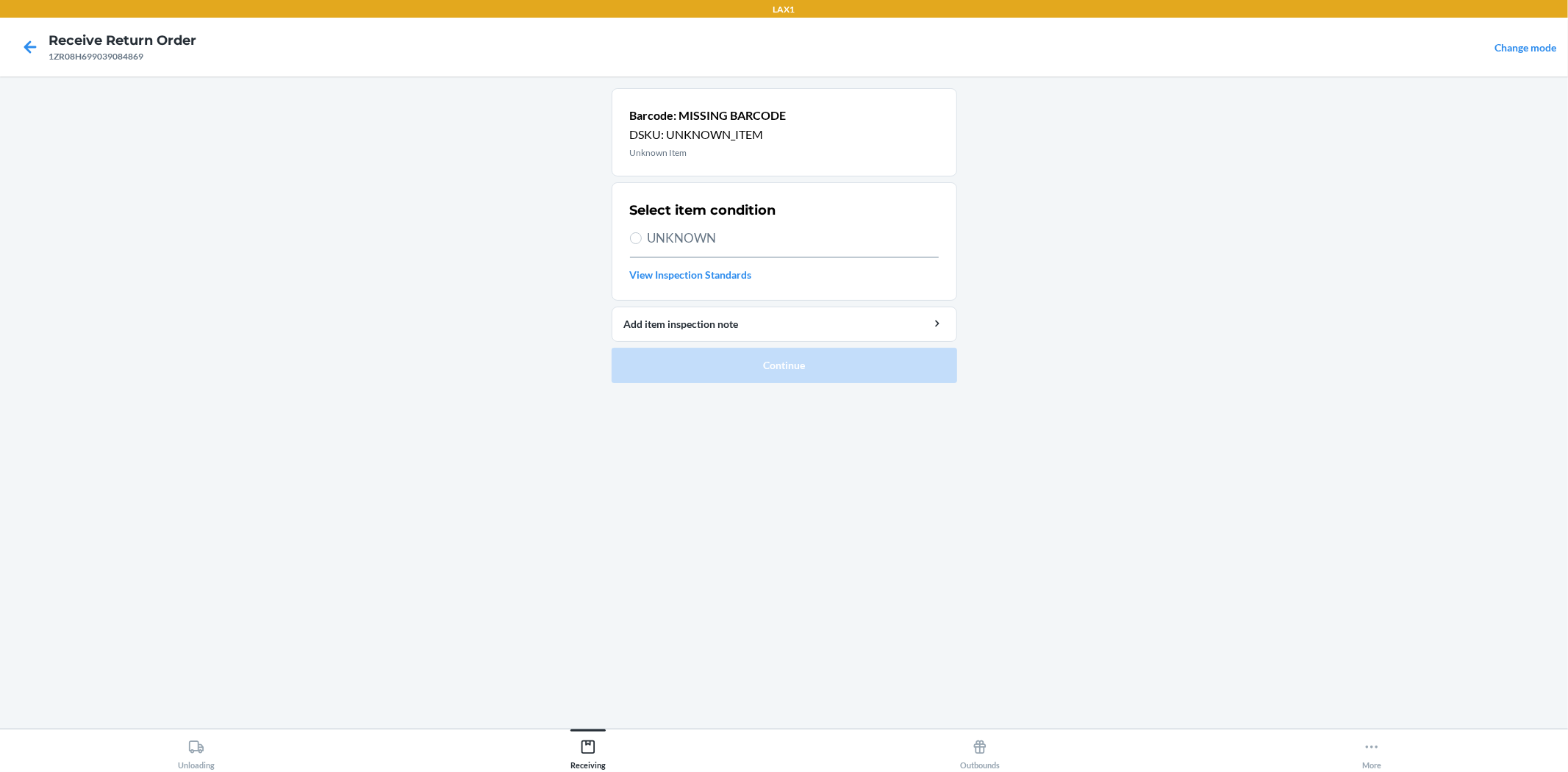
click at [659, 245] on span "UNKNOWN" at bounding box center [793, 239] width 291 height 19
click at [642, 244] on input "UNKNOWN" at bounding box center [636, 239] width 12 height 12
radio input "true"
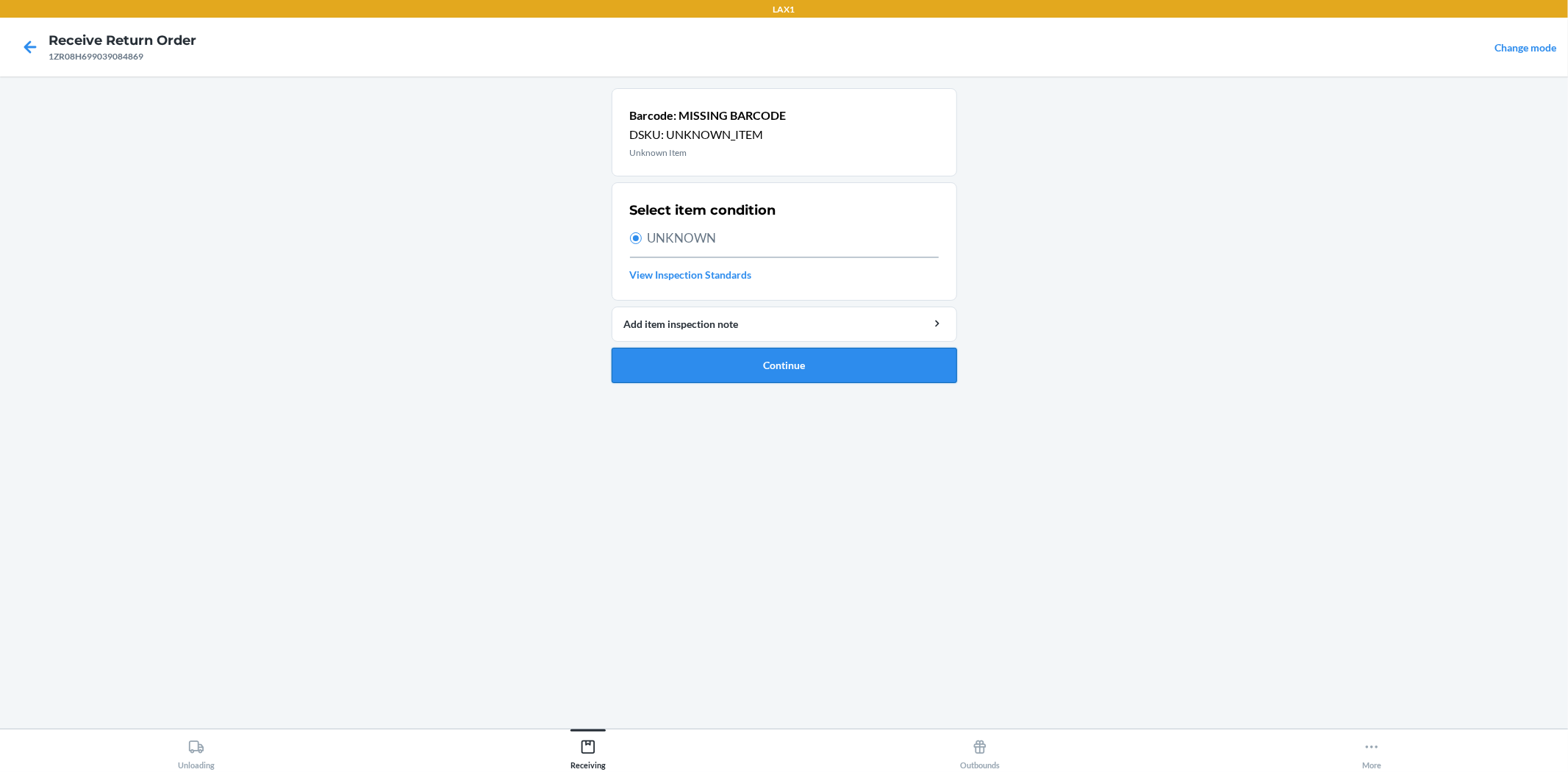
click at [696, 359] on button "Continue" at bounding box center [784, 366] width 345 height 35
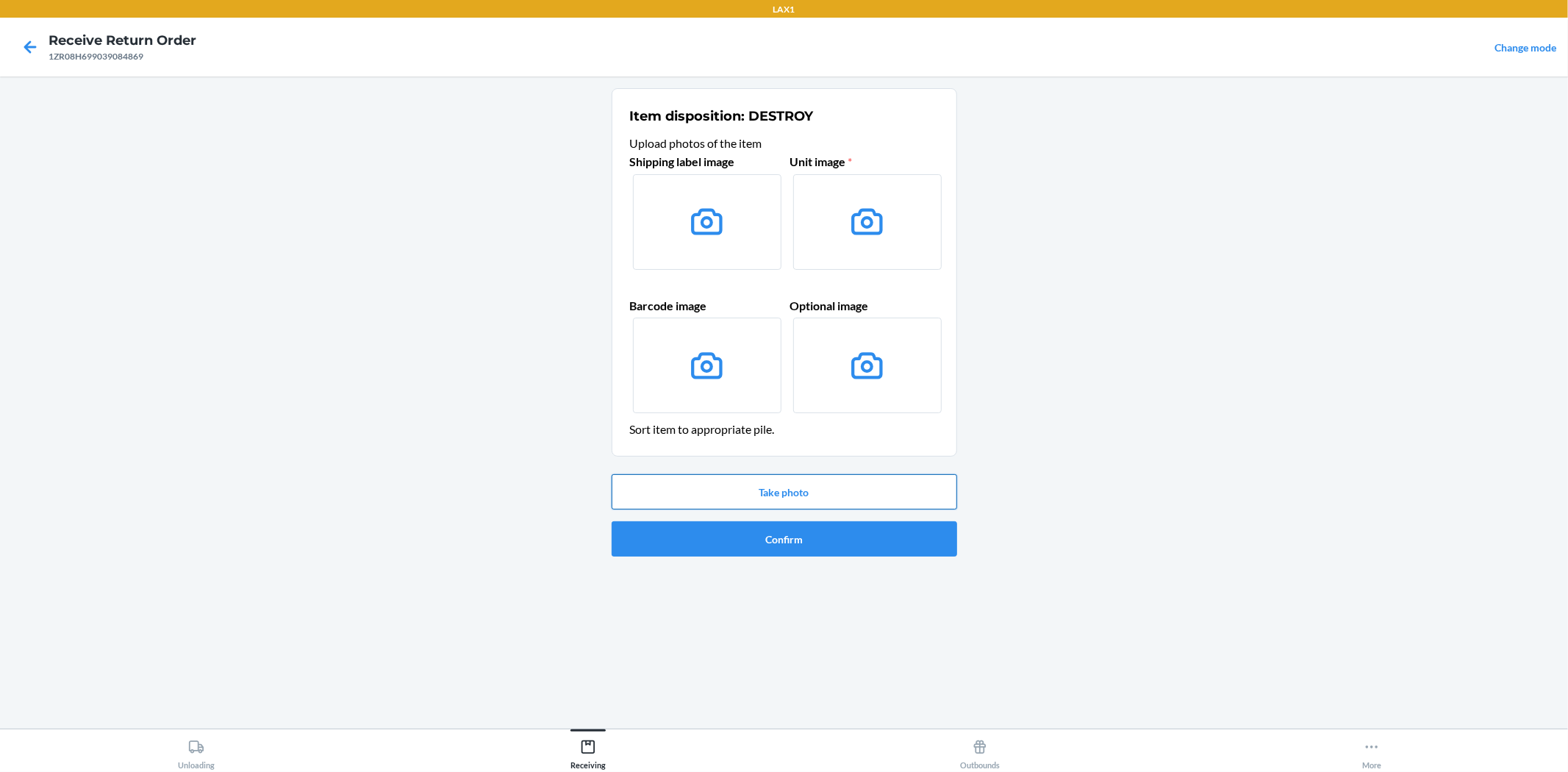
click at [834, 500] on button "Take photo" at bounding box center [784, 492] width 345 height 35
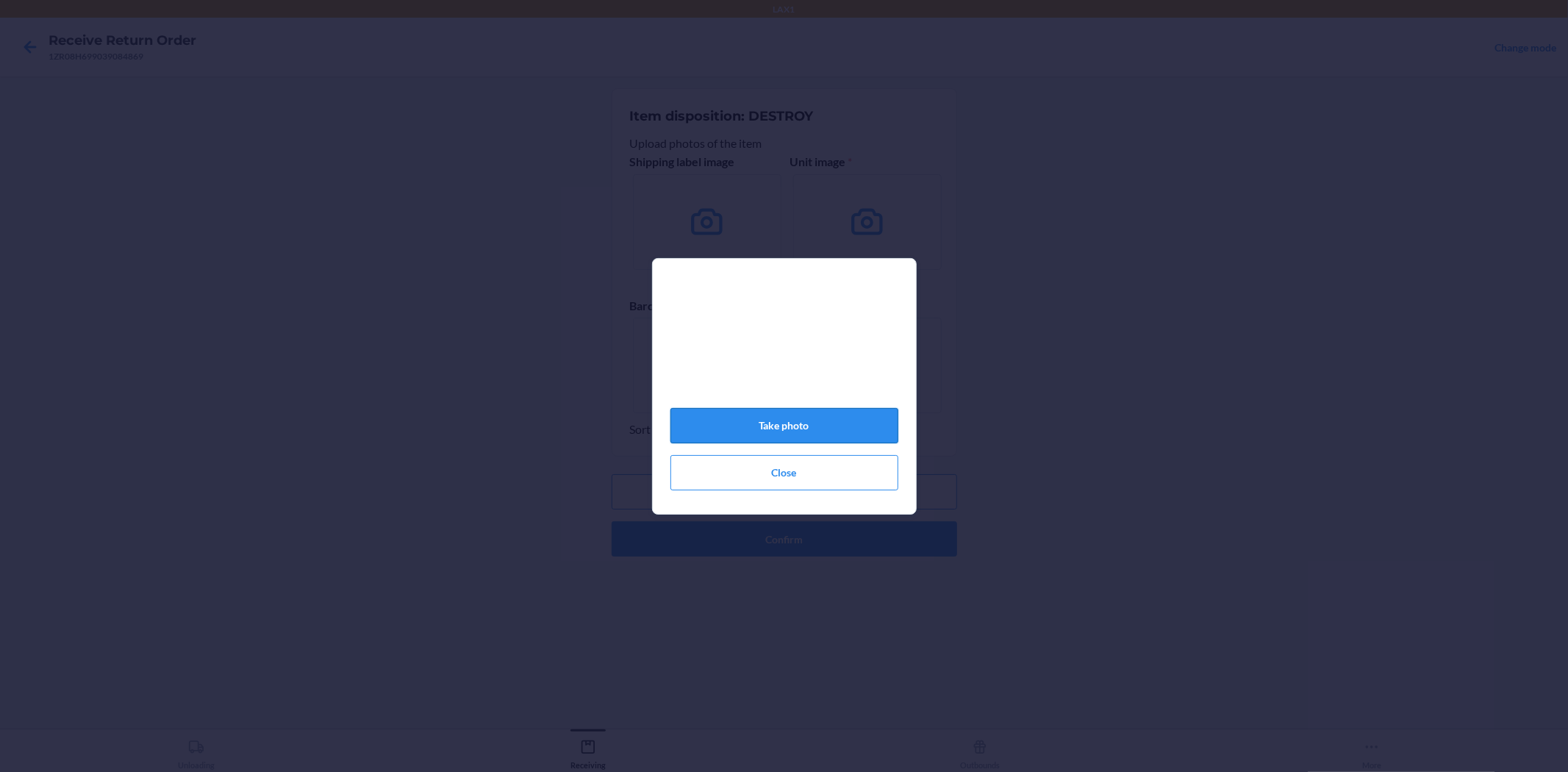
click at [843, 425] on button "Take photo" at bounding box center [784, 426] width 228 height 35
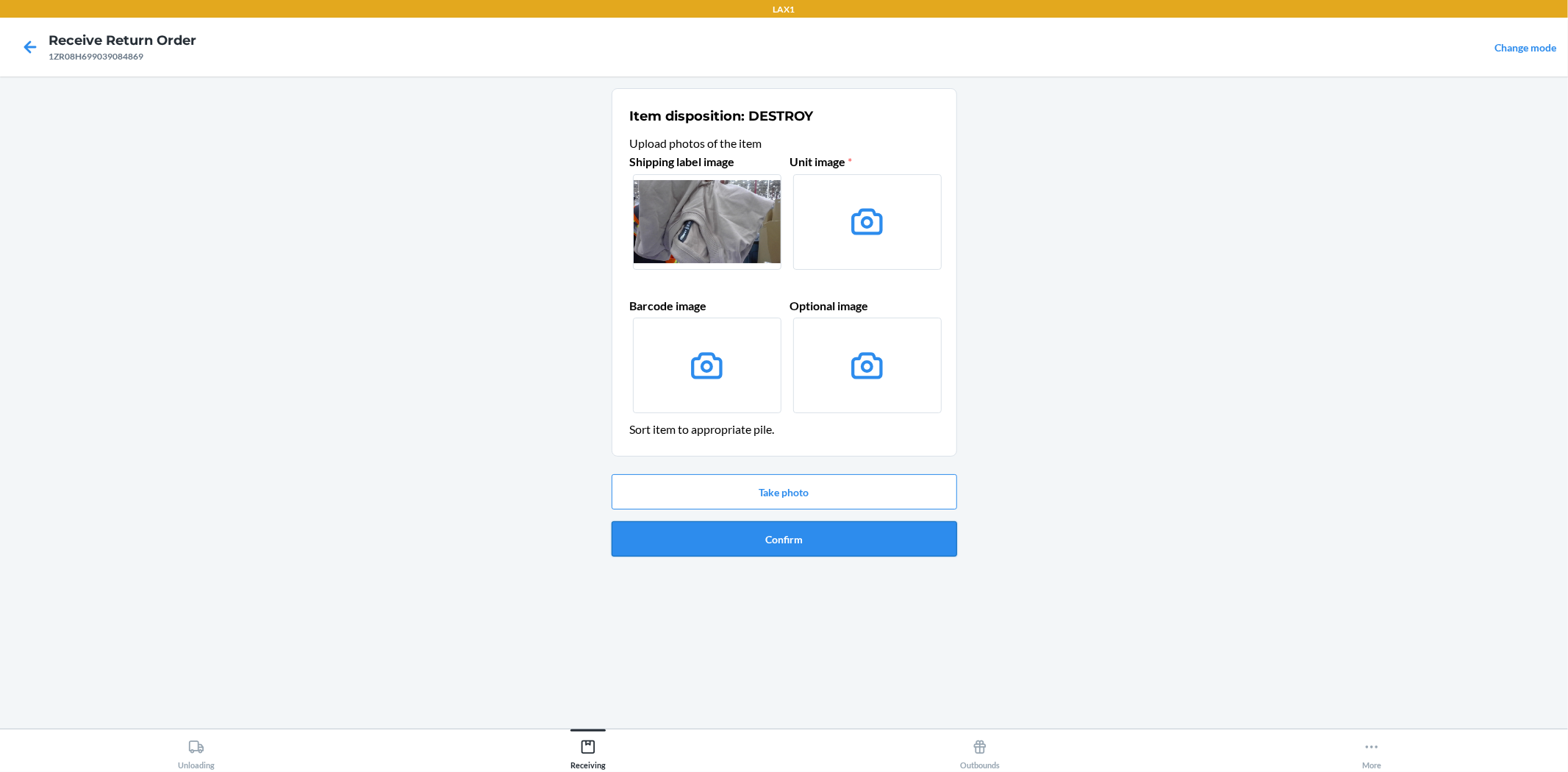
click at [798, 536] on button "Confirm" at bounding box center [784, 538] width 345 height 35
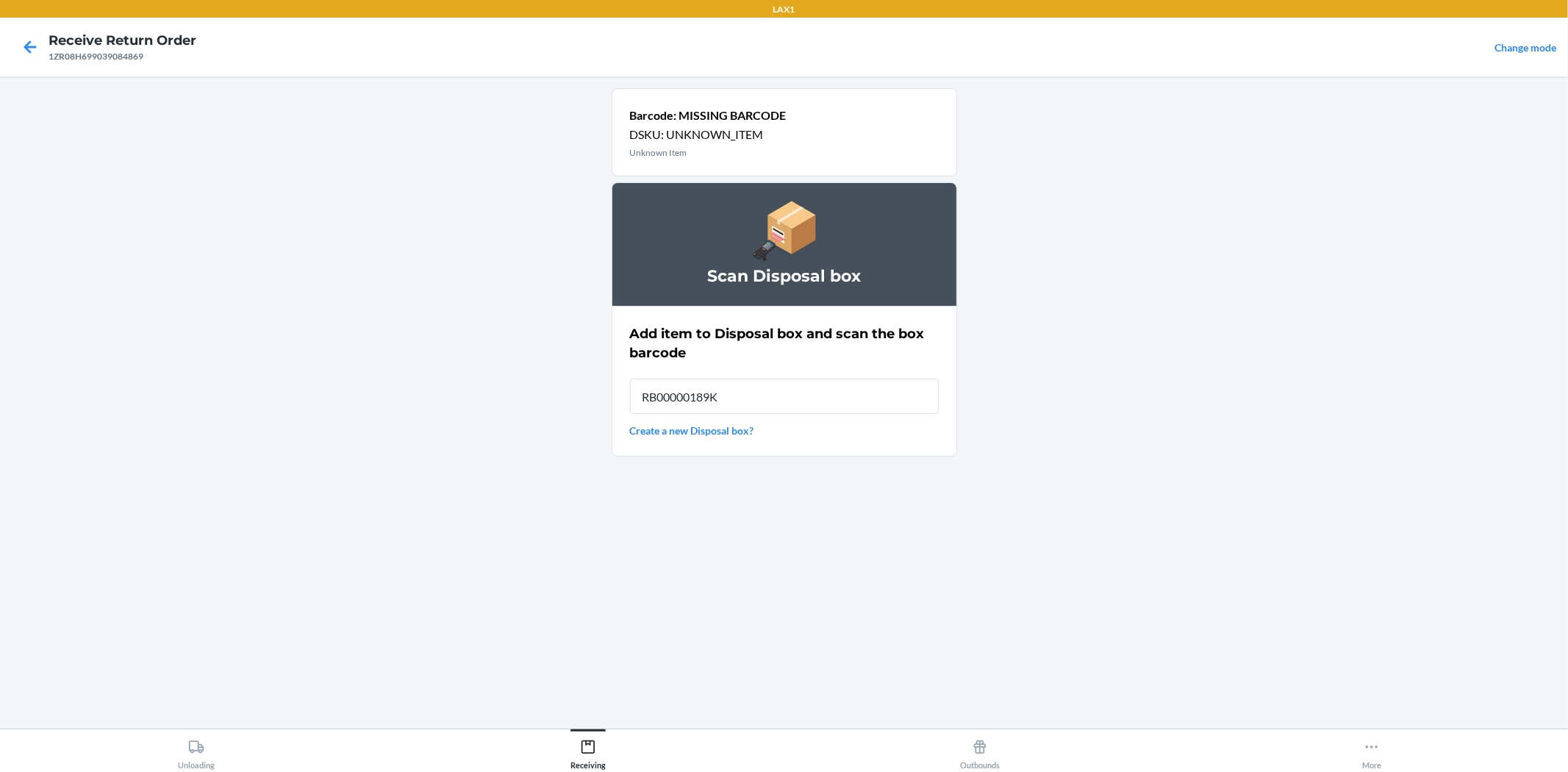
type input "RB00000189K"
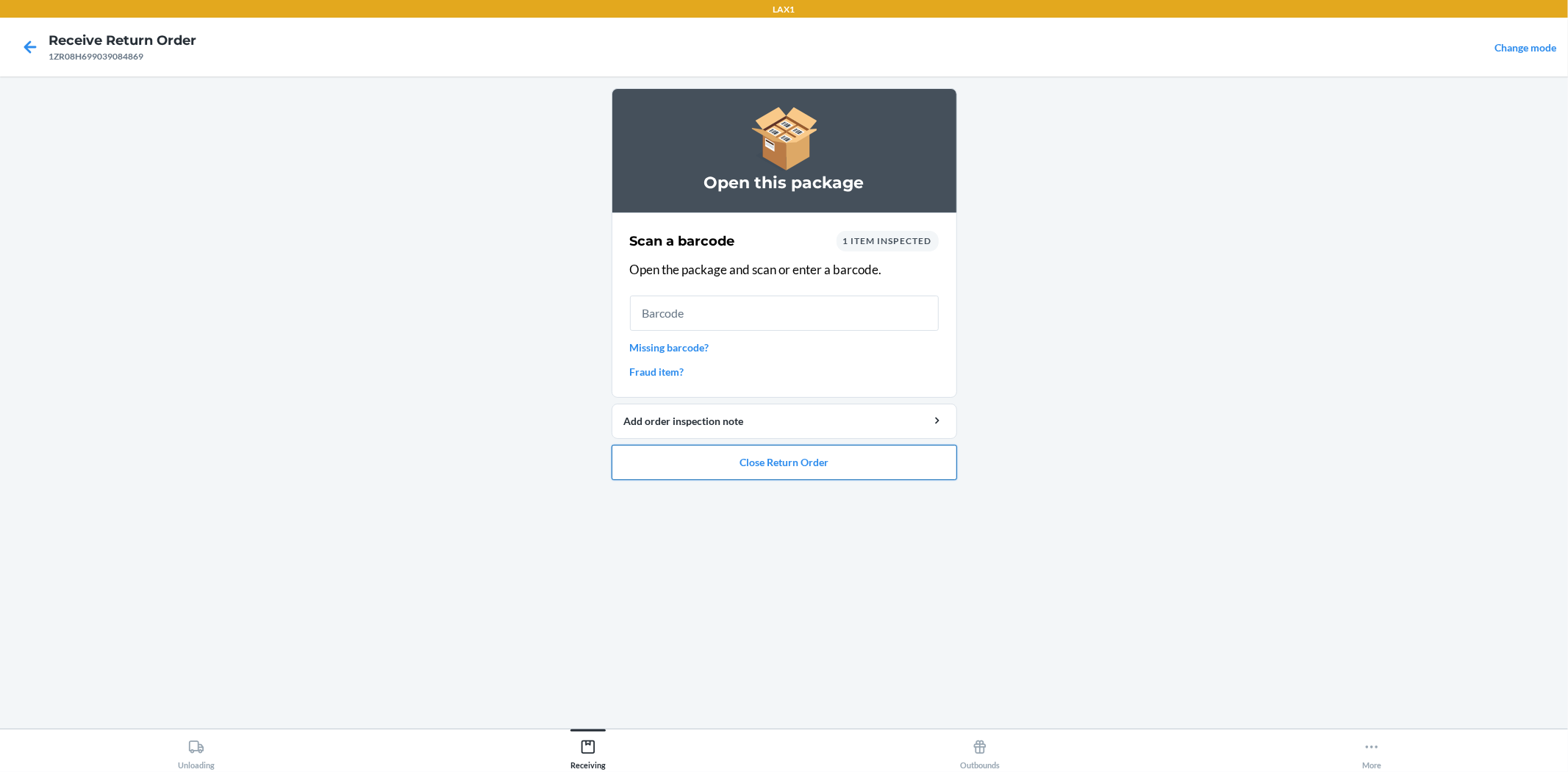
click at [774, 459] on button "Close Return Order" at bounding box center [784, 463] width 345 height 35
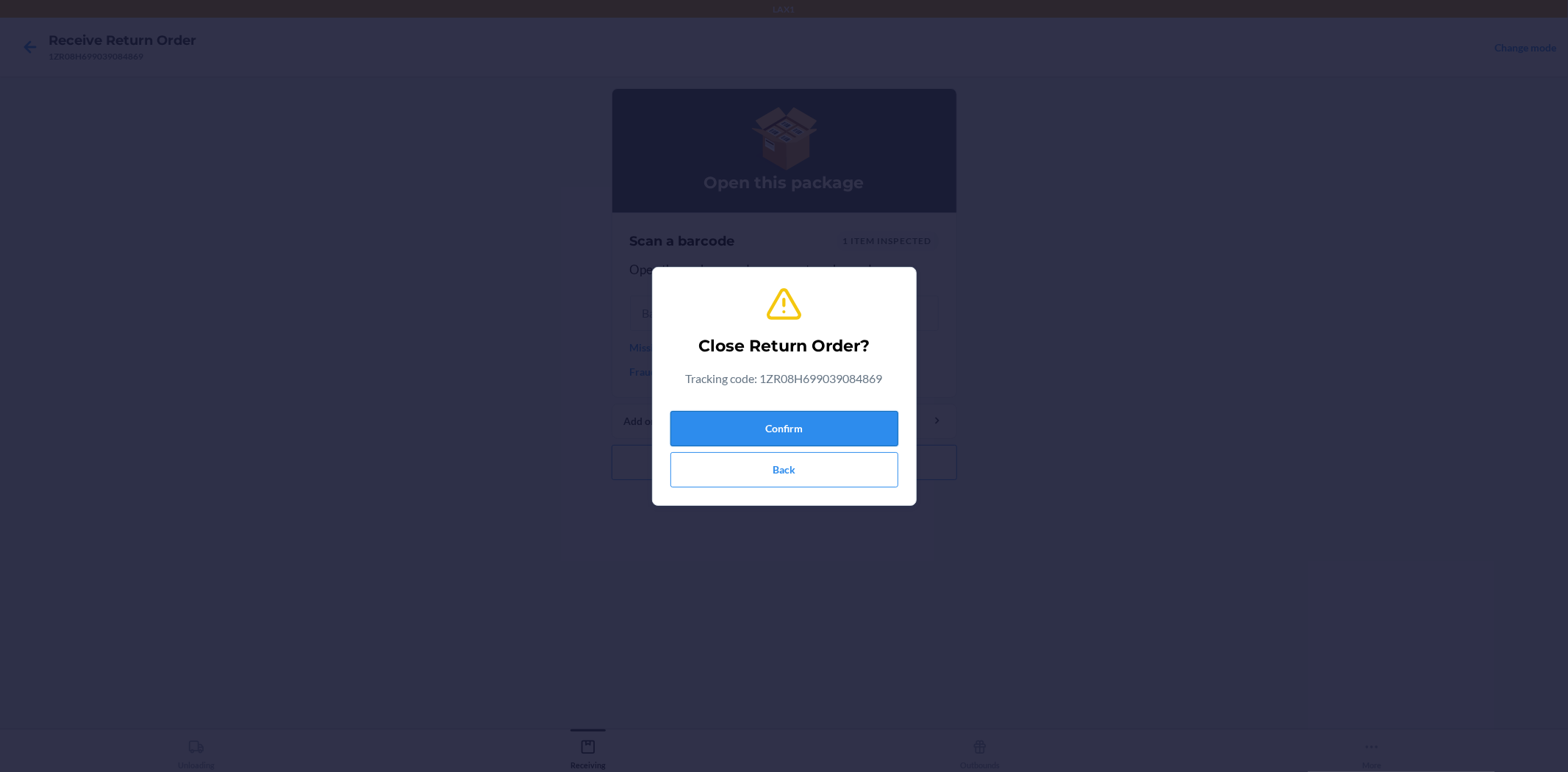
click at [788, 419] on button "Confirm" at bounding box center [784, 429] width 228 height 35
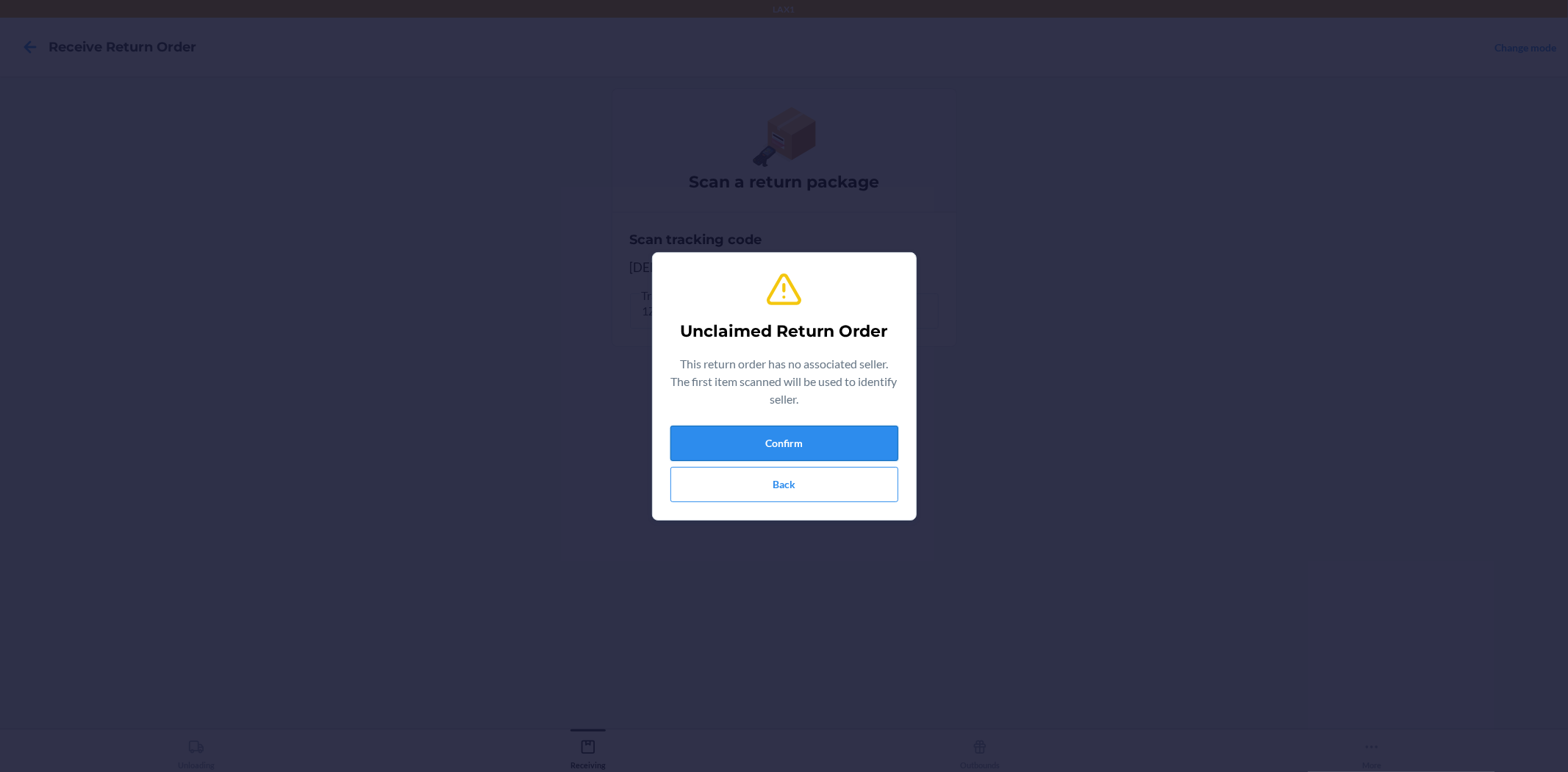
click at [698, 443] on button "Confirm" at bounding box center [784, 443] width 228 height 35
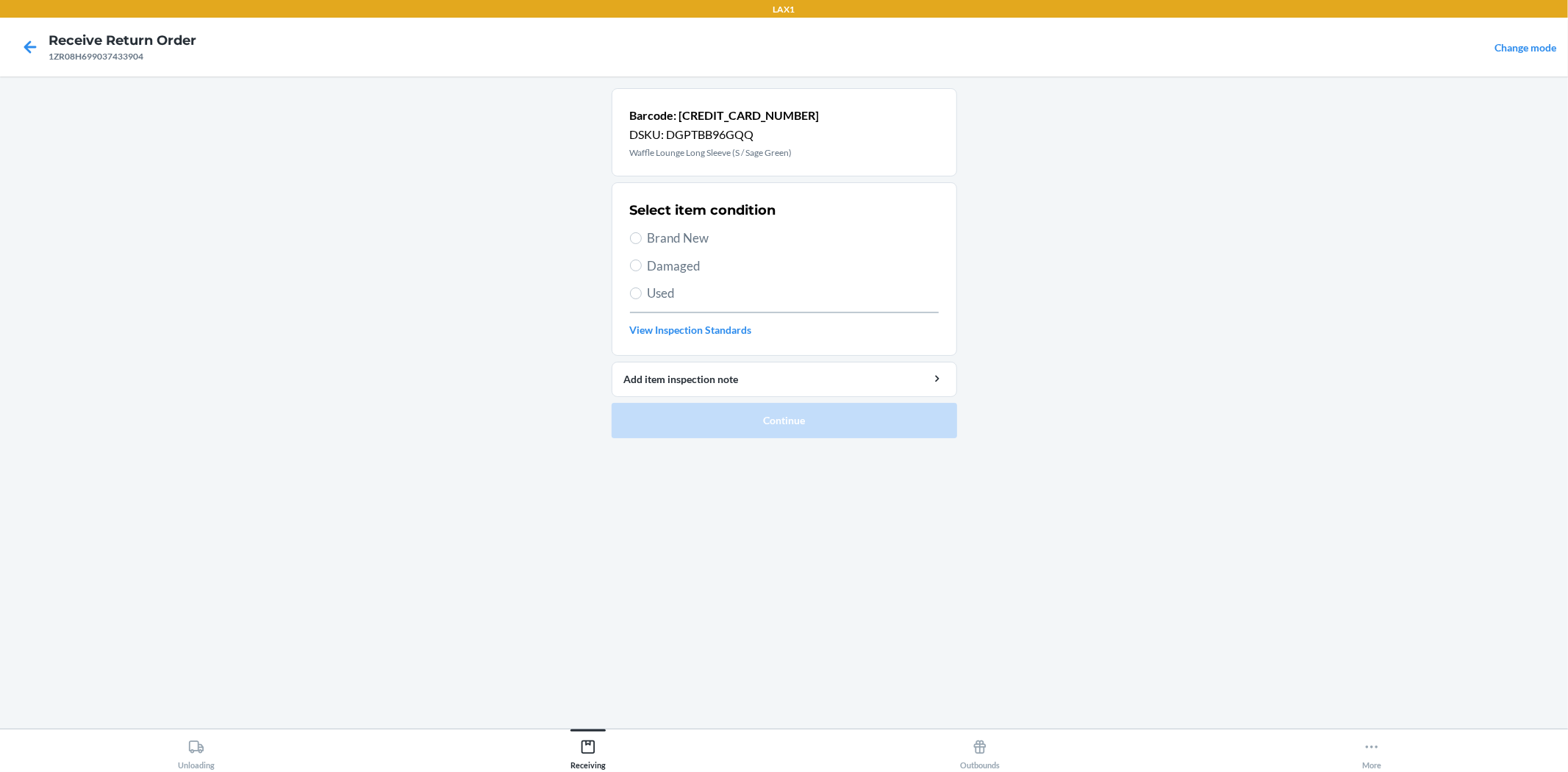
click at [670, 245] on span "Brand New" at bounding box center [793, 239] width 291 height 19
click at [642, 244] on input "Brand New" at bounding box center [636, 239] width 12 height 12
radio input "true"
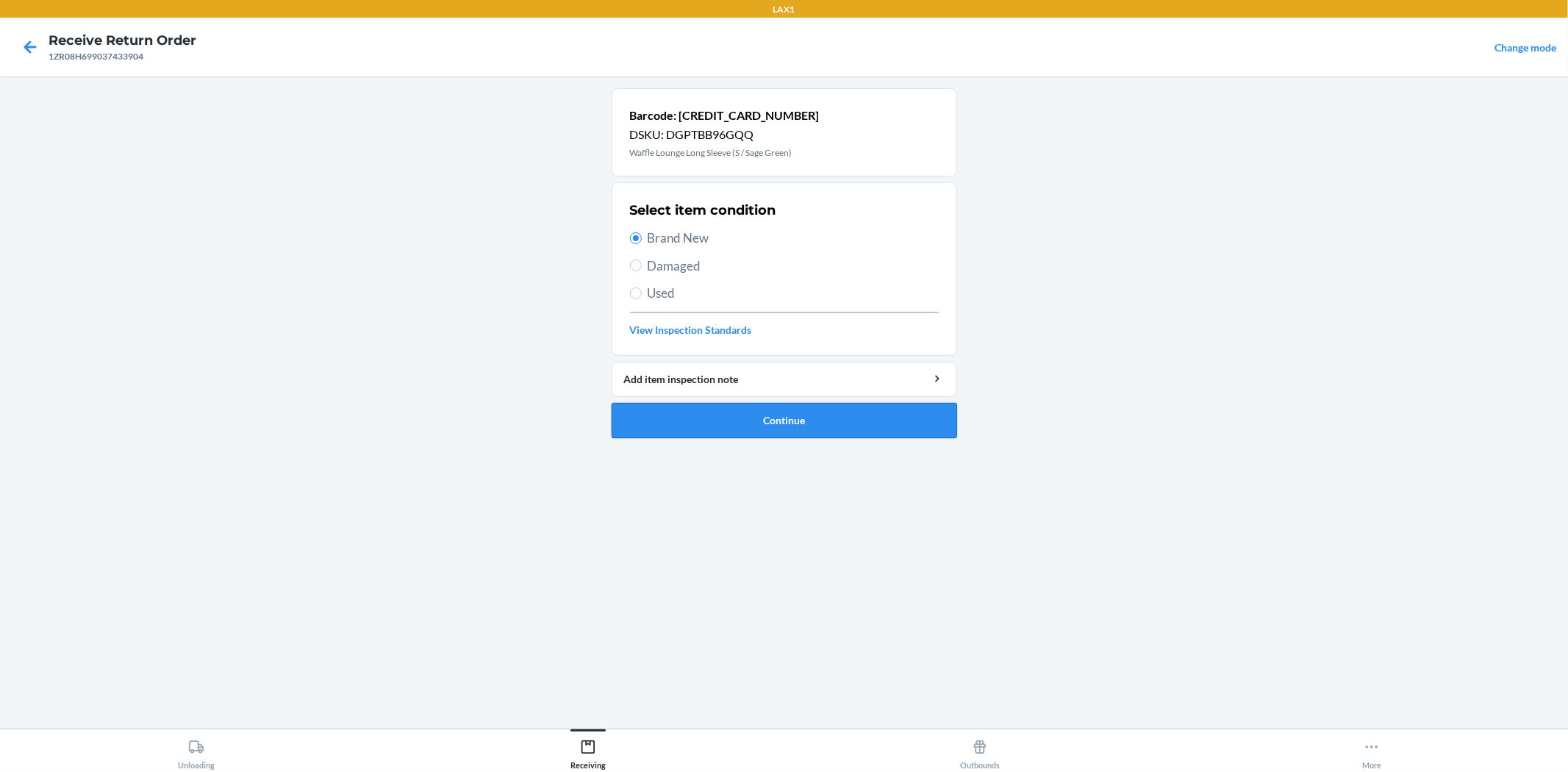
click at [711, 422] on button "Continue" at bounding box center [784, 420] width 345 height 35
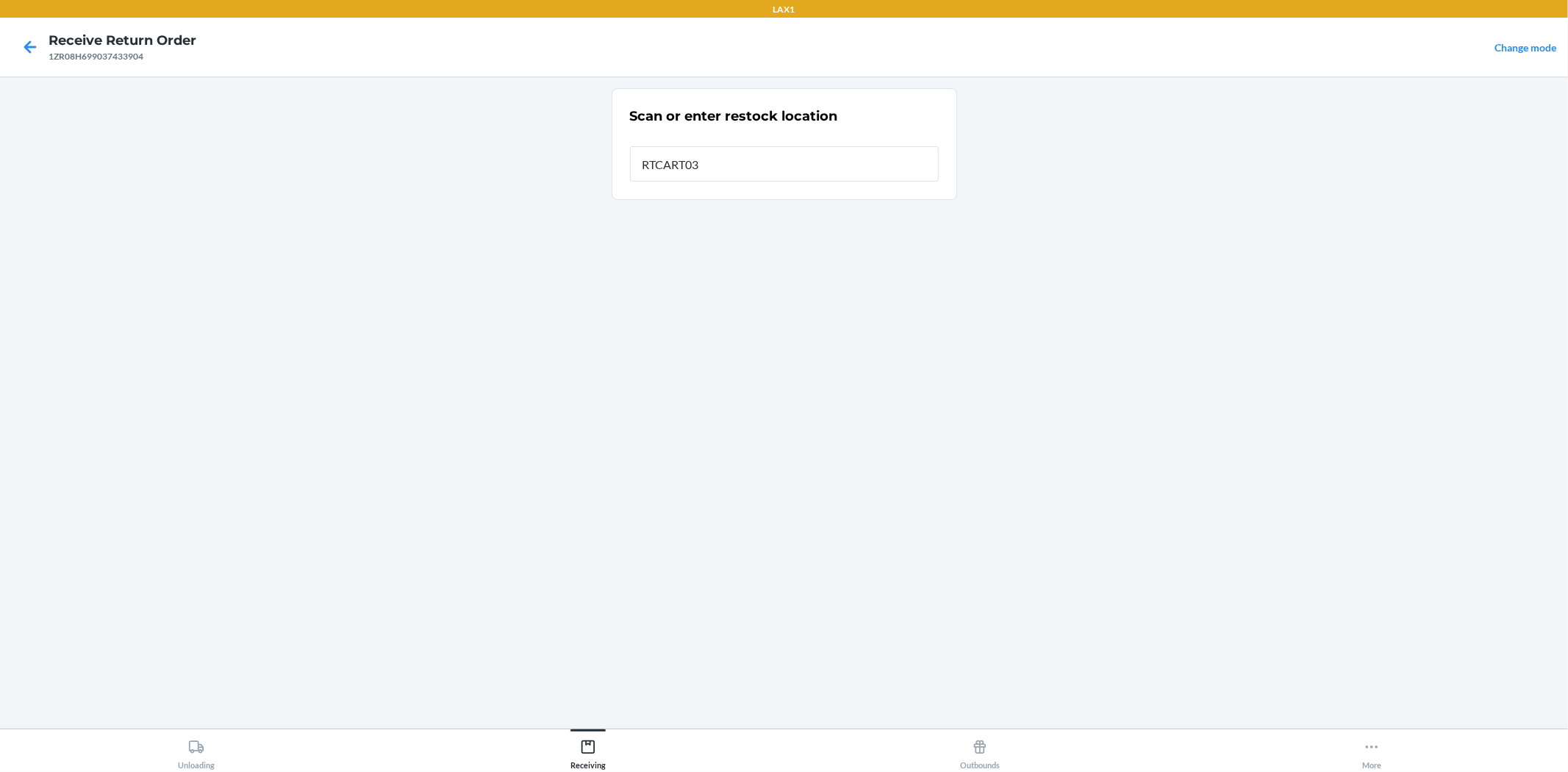
type input "RTCART032"
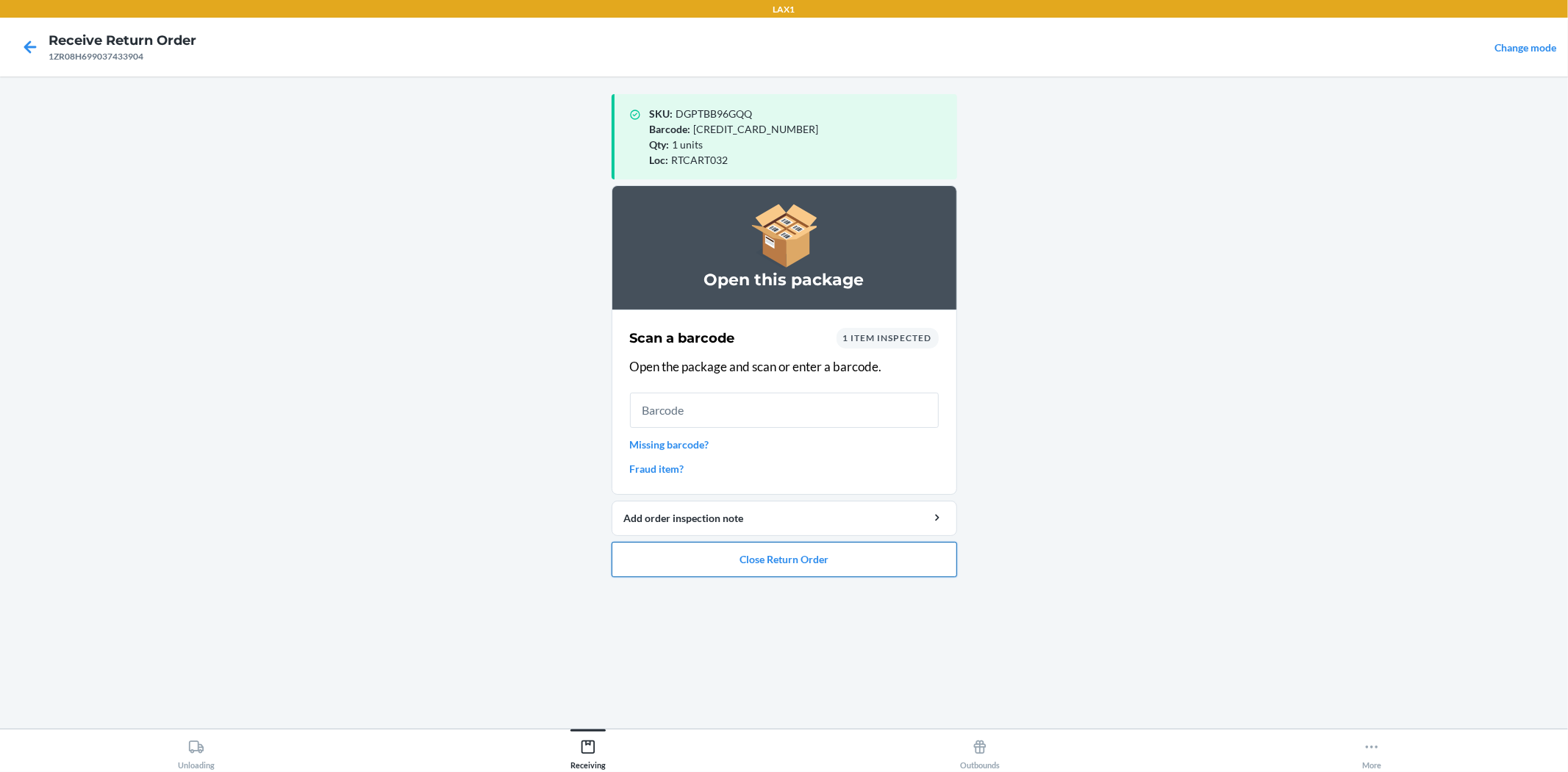
click at [749, 561] on button "Close Return Order" at bounding box center [784, 560] width 345 height 35
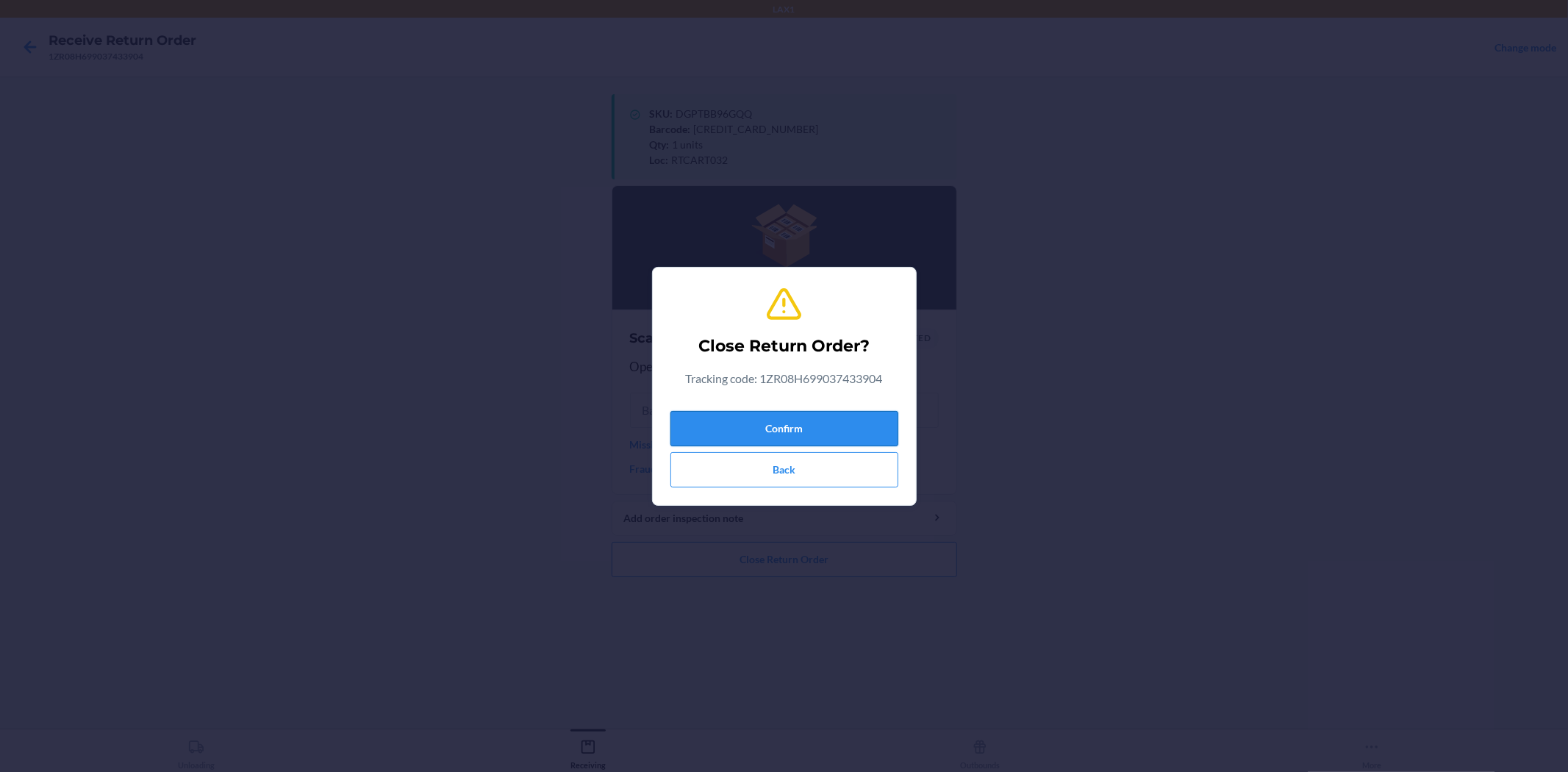
click at [794, 430] on button "Confirm" at bounding box center [784, 429] width 228 height 35
click at [796, 427] on button "Confirm" at bounding box center [784, 429] width 228 height 35
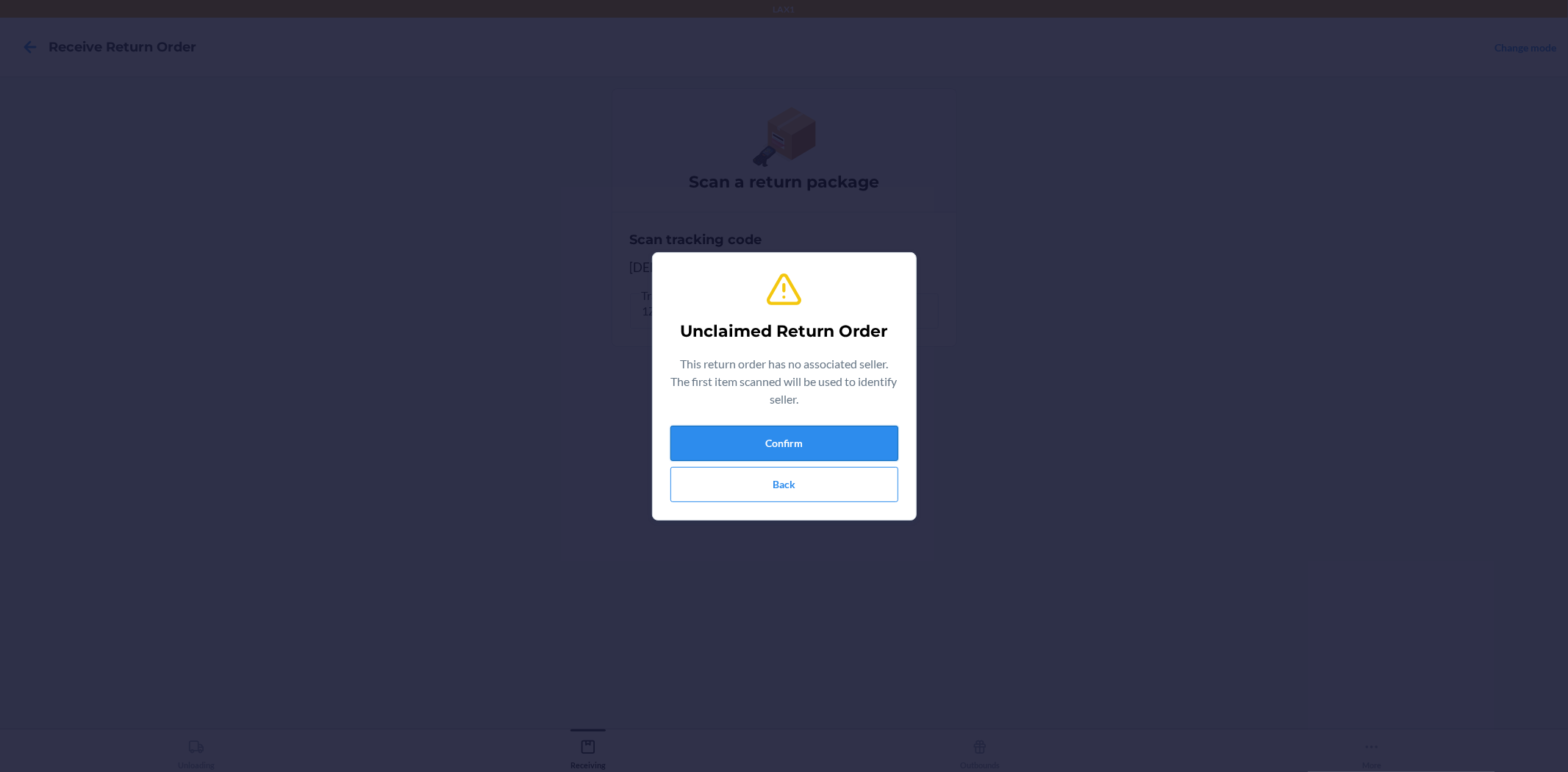
click at [792, 435] on button "Confirm" at bounding box center [784, 443] width 228 height 35
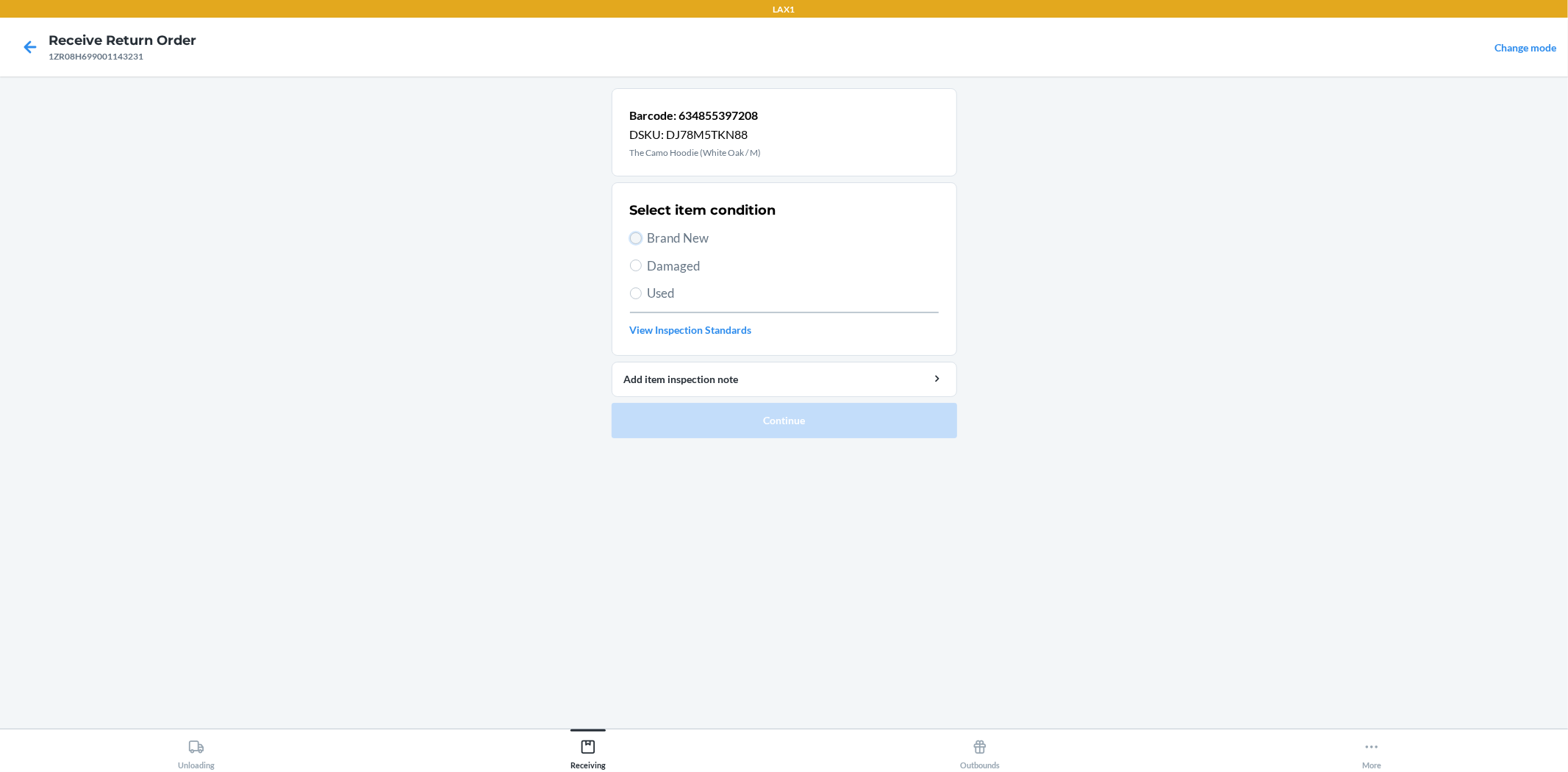
click at [633, 234] on input "Brand New" at bounding box center [636, 239] width 12 height 12
radio input "true"
click at [740, 427] on button "Continue" at bounding box center [784, 420] width 345 height 35
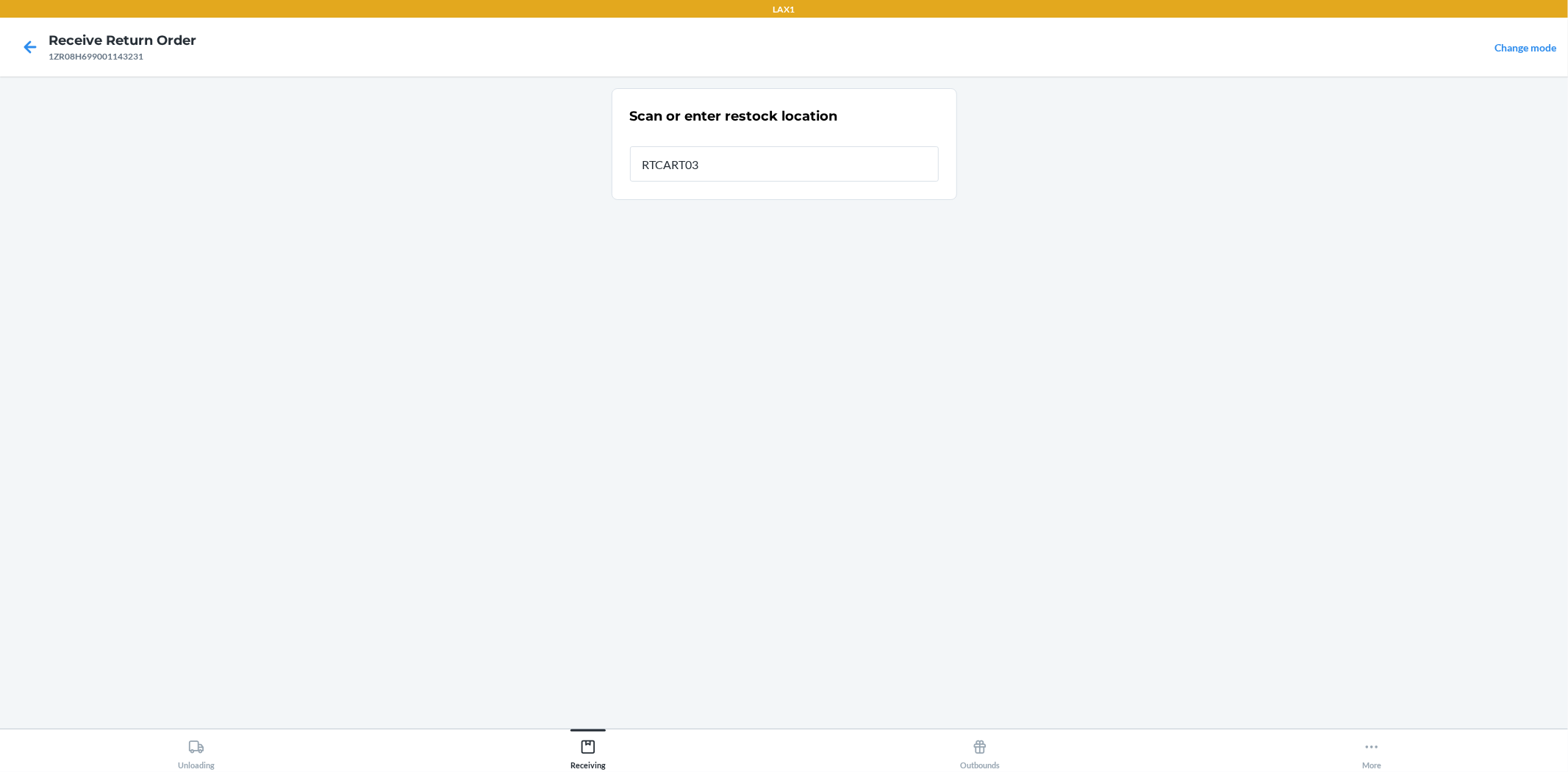
type input "RTCART032"
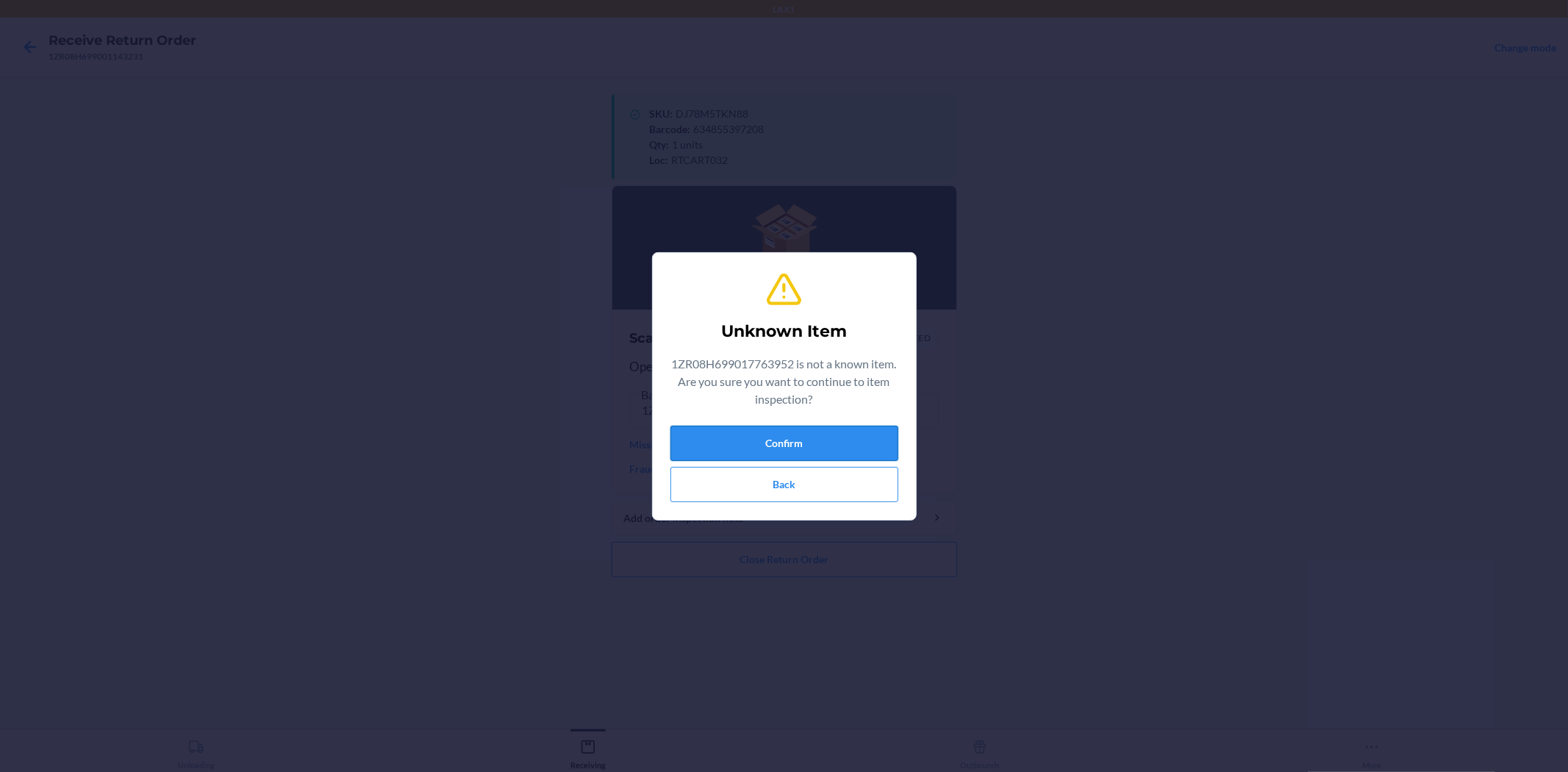
click at [858, 449] on button "Confirm" at bounding box center [784, 443] width 228 height 35
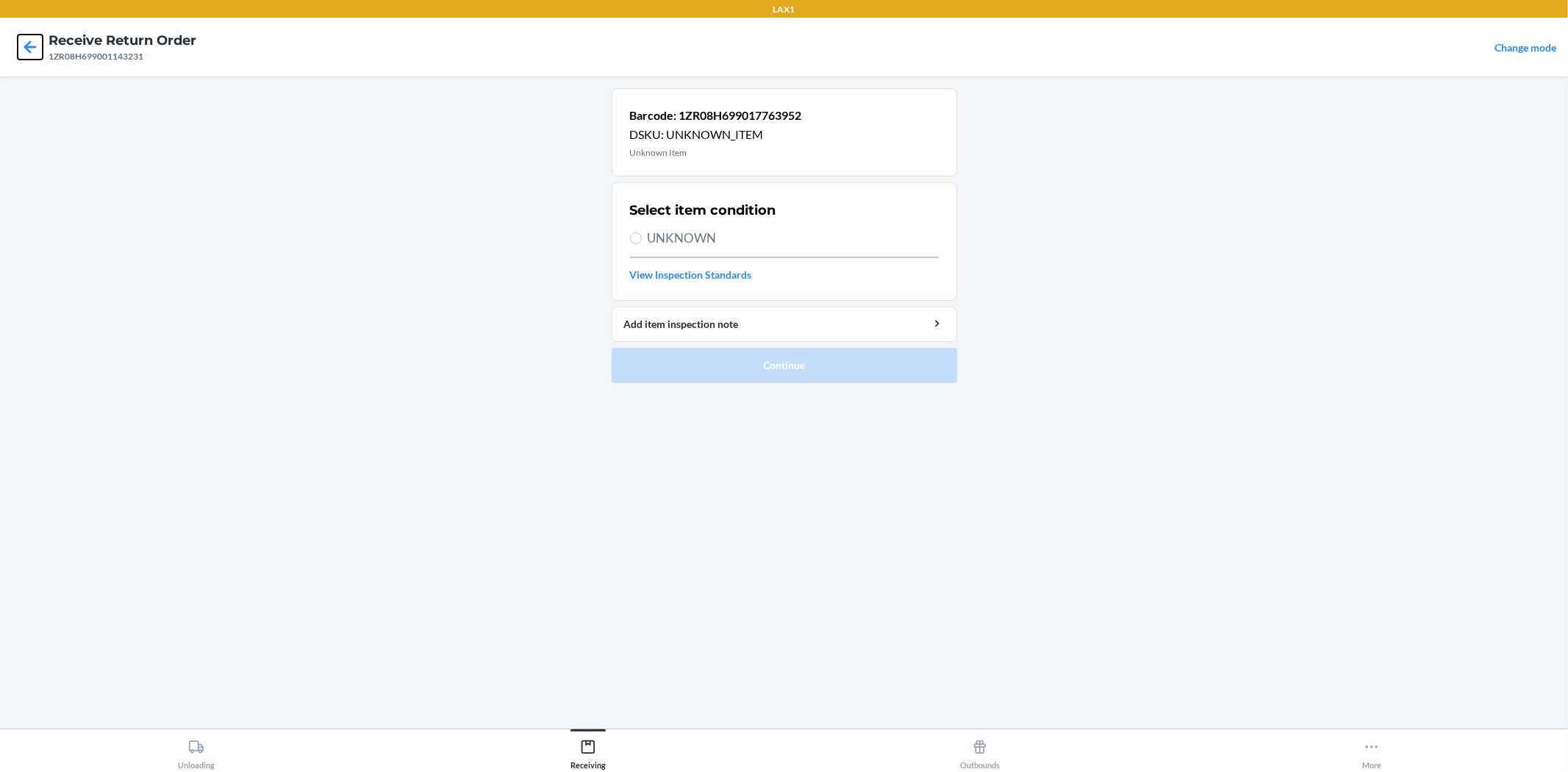
click at [32, 49] on icon at bounding box center [30, 48] width 25 height 25
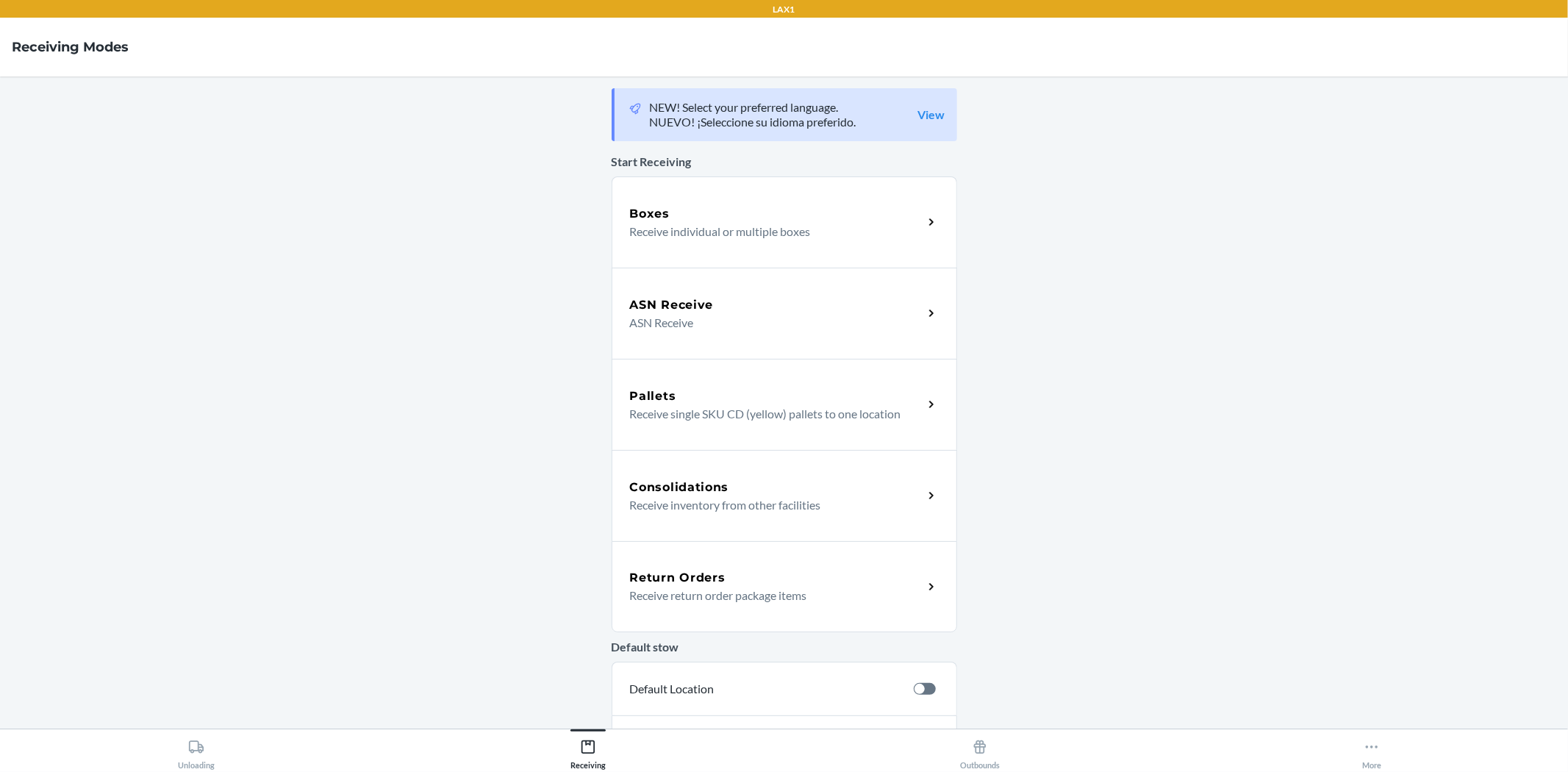
click at [676, 590] on p "Receive return order package items" at bounding box center [771, 595] width 281 height 17
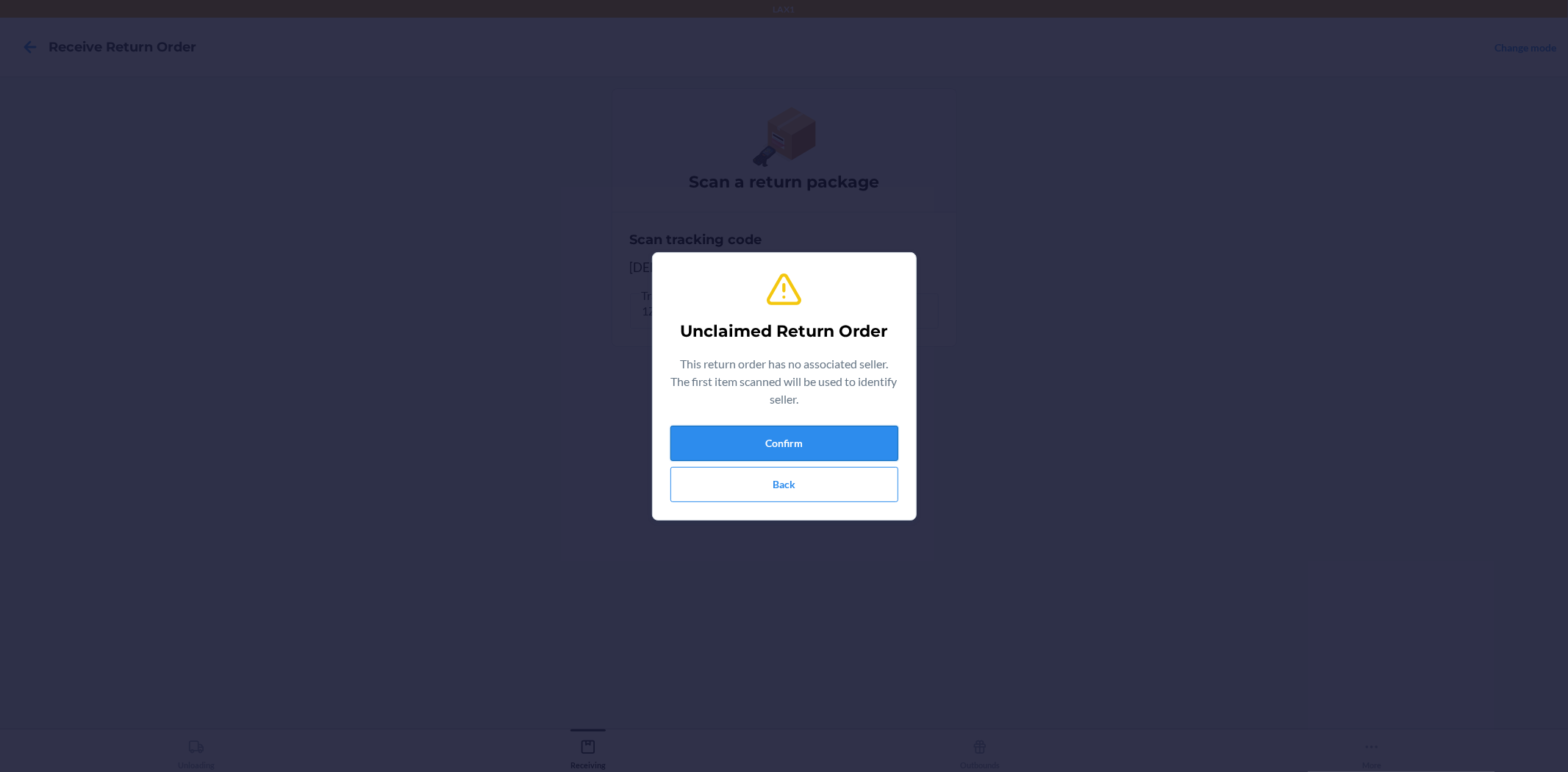
click at [777, 431] on button "Confirm" at bounding box center [784, 443] width 228 height 35
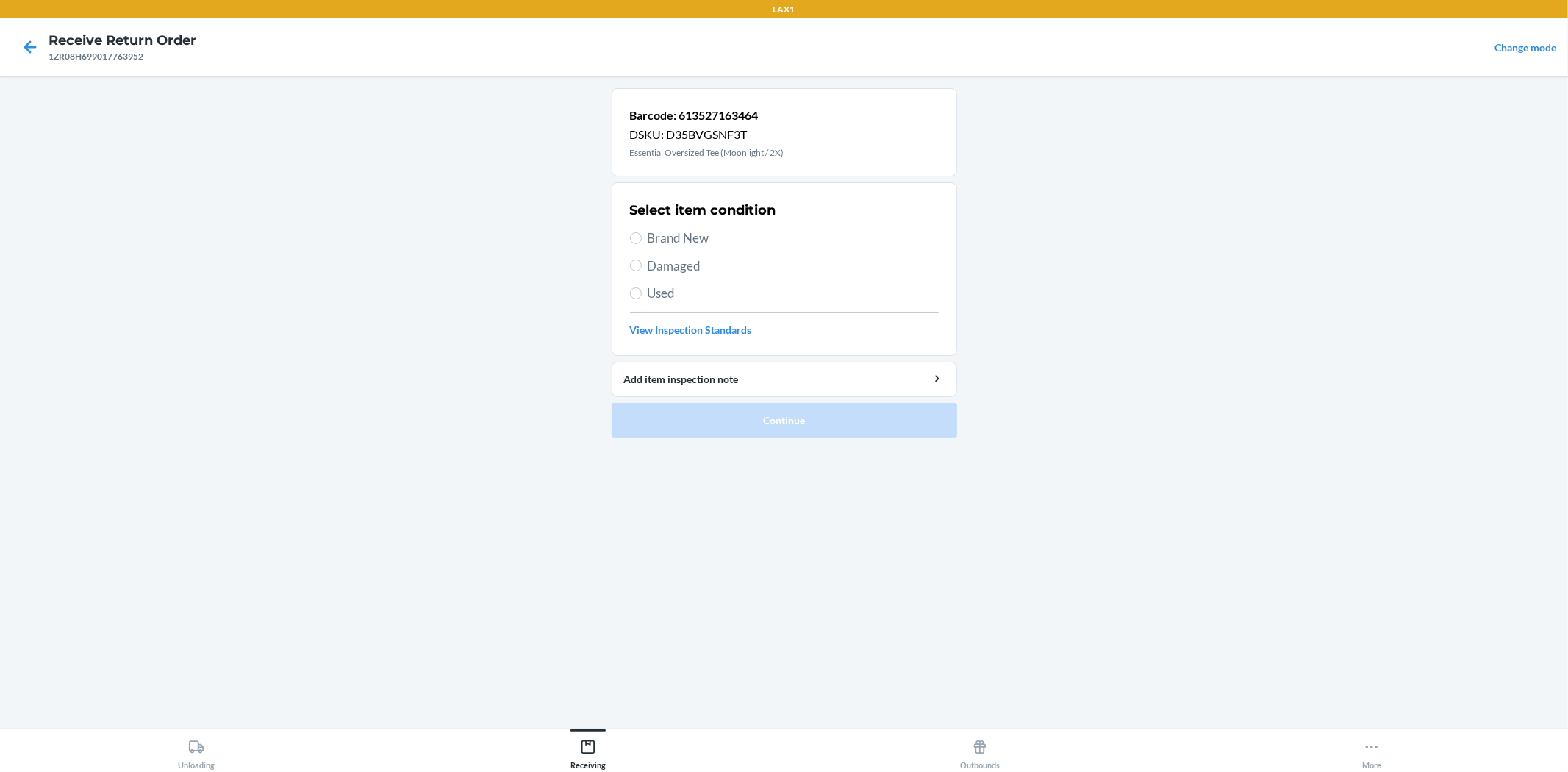
click at [648, 236] on span "Brand New" at bounding box center [793, 239] width 291 height 19
click at [642, 236] on input "Brand New" at bounding box center [636, 239] width 12 height 12
radio input "true"
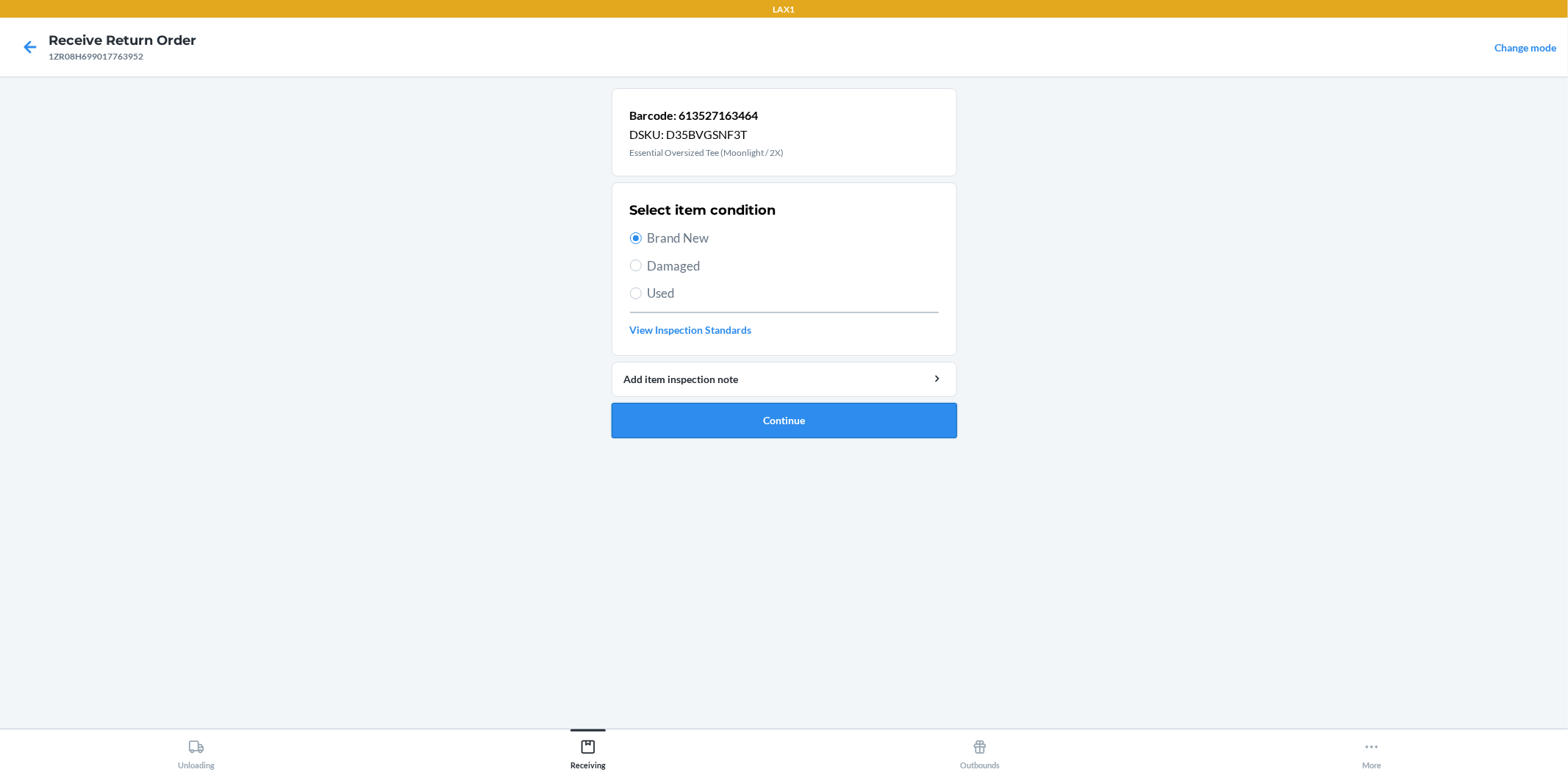
click at [719, 419] on button "Continue" at bounding box center [784, 420] width 345 height 35
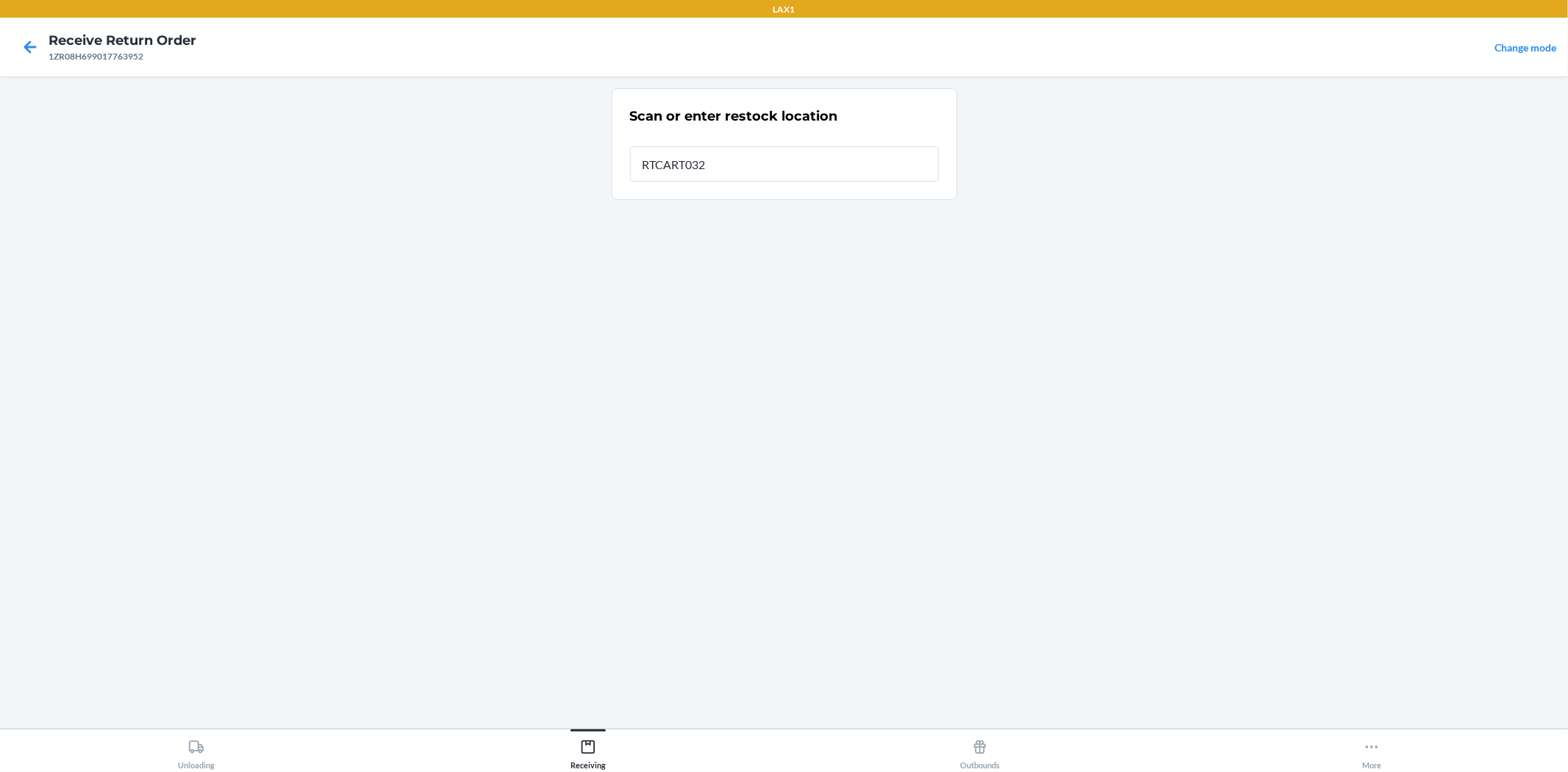
type input "RTCART032"
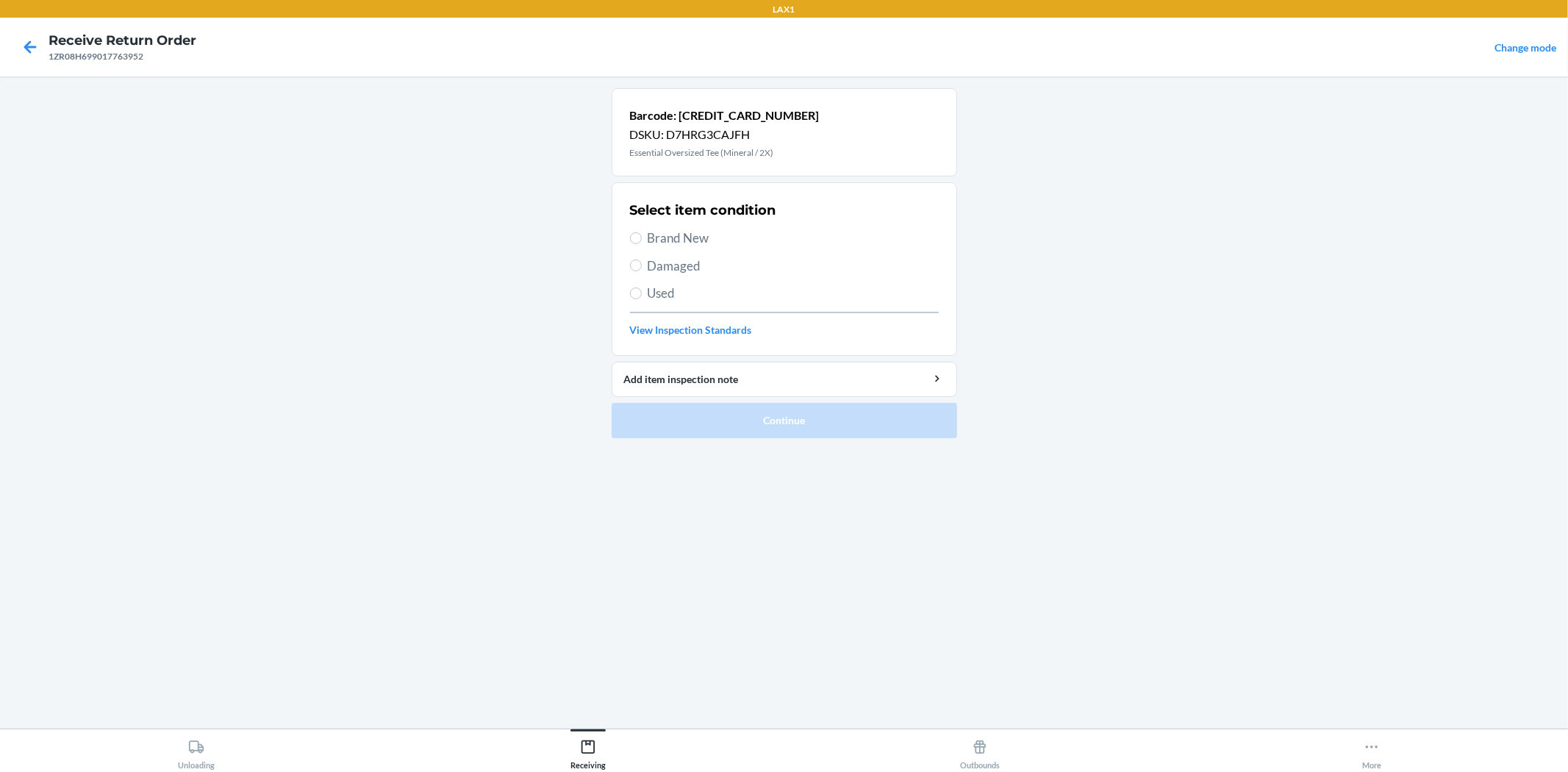
click at [669, 250] on div "Select item condition Brand New Damaged Used View Inspection Standards" at bounding box center [784, 269] width 308 height 145
click at [652, 237] on span "Brand New" at bounding box center [793, 239] width 291 height 19
click at [642, 237] on input "Brand New" at bounding box center [636, 239] width 12 height 12
radio input "true"
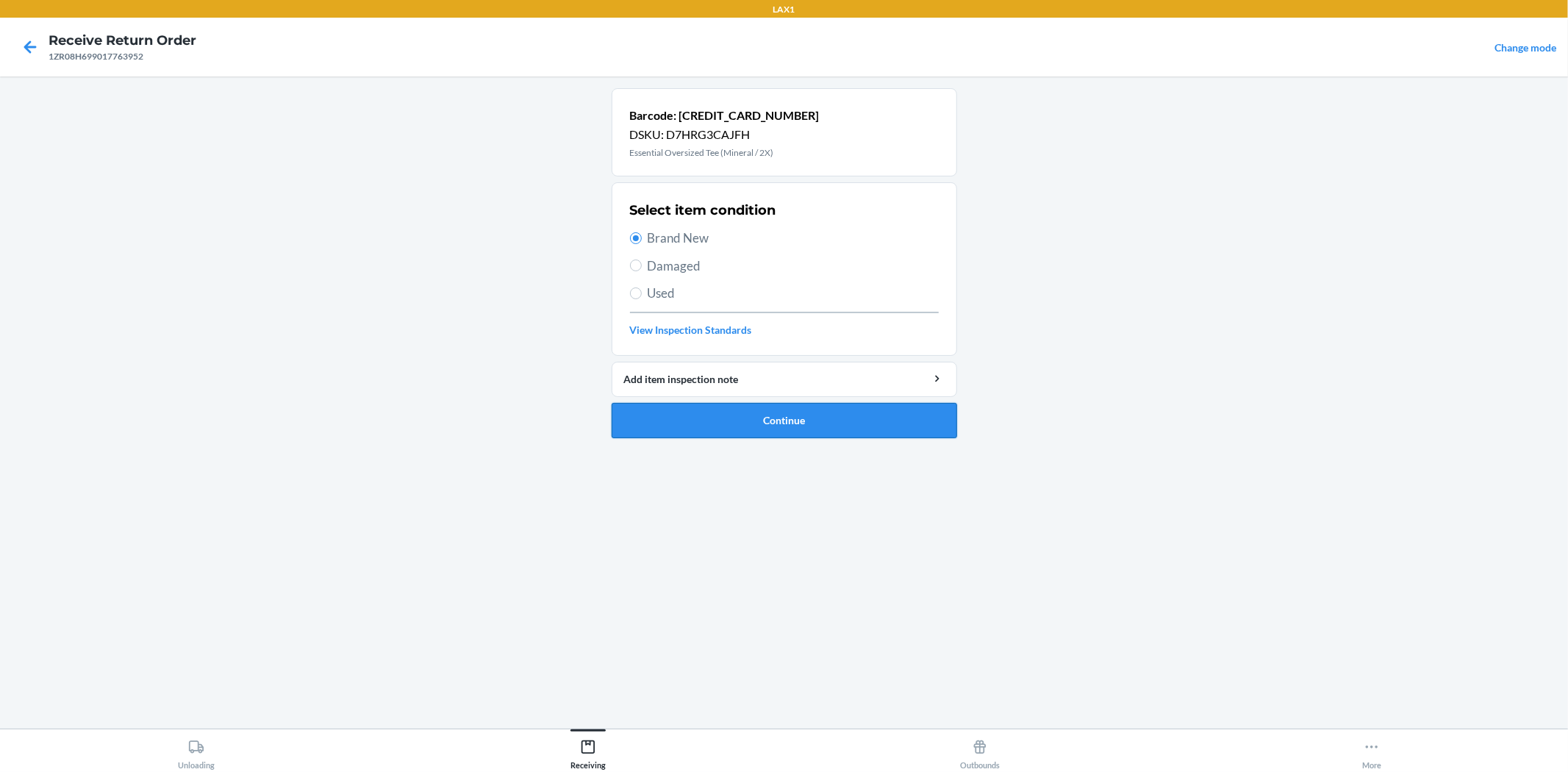
click at [691, 415] on button "Continue" at bounding box center [784, 420] width 345 height 35
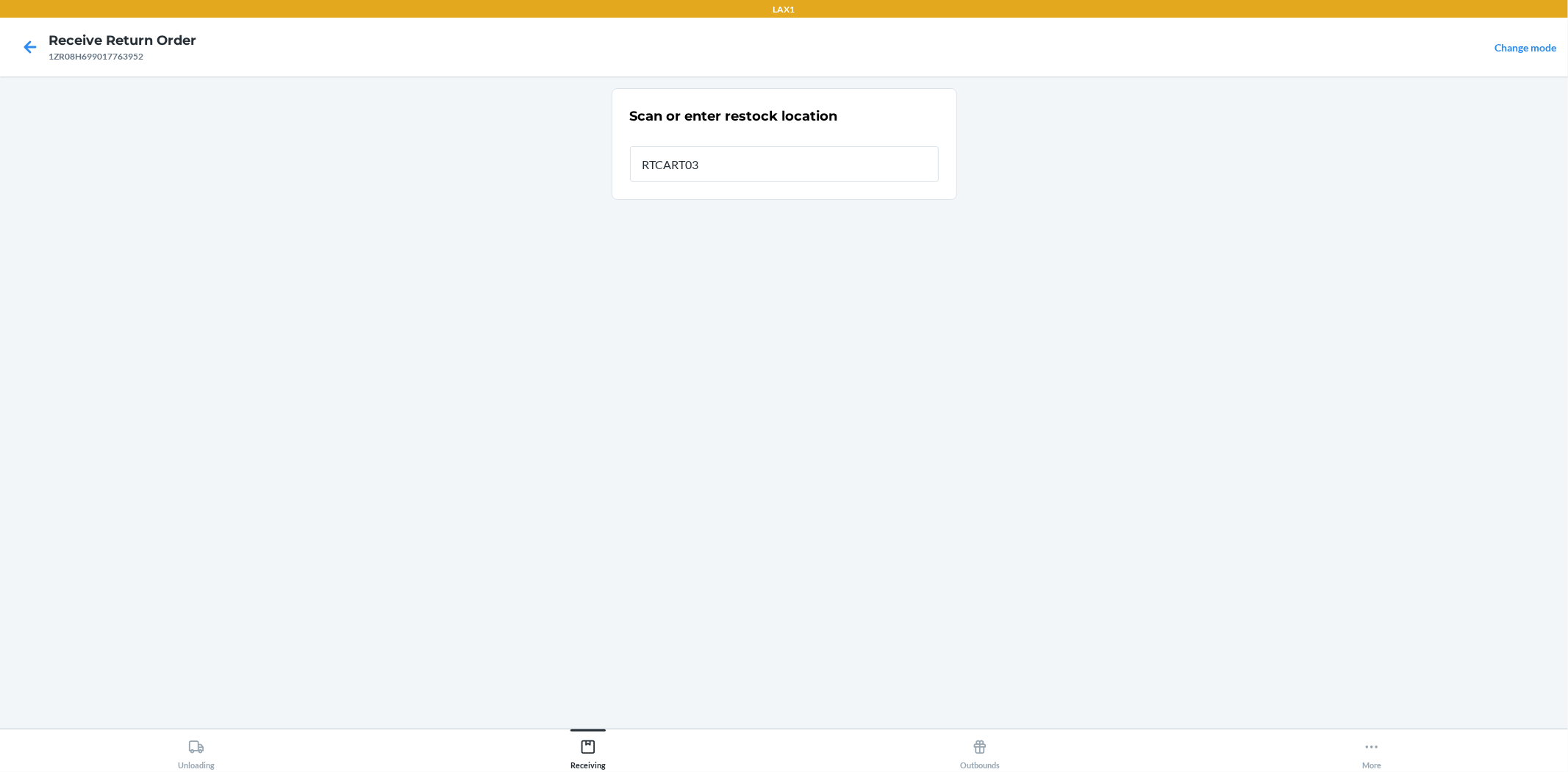
type input "RTCART032"
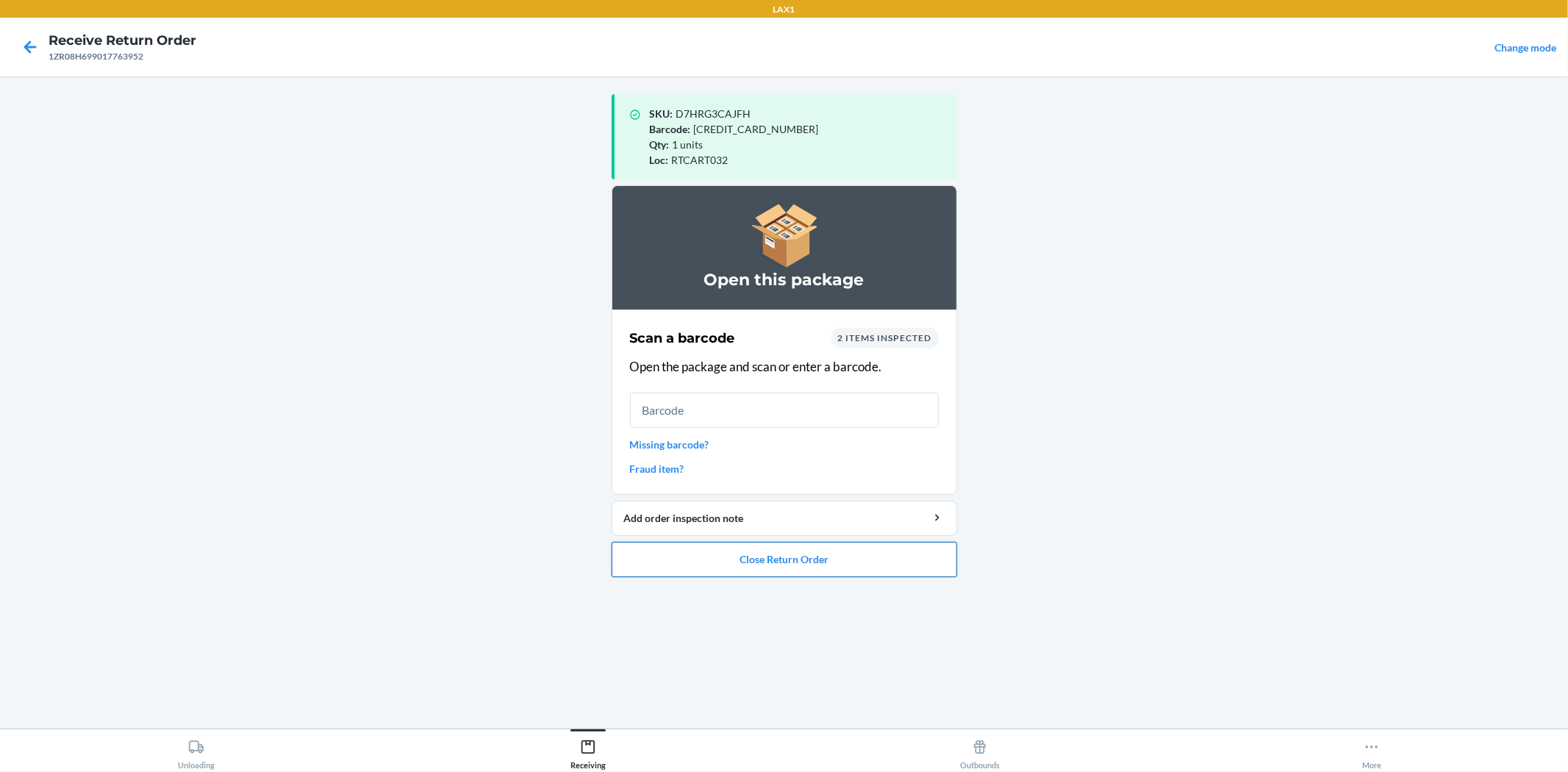
click at [848, 556] on button "Close Return Order" at bounding box center [784, 560] width 345 height 35
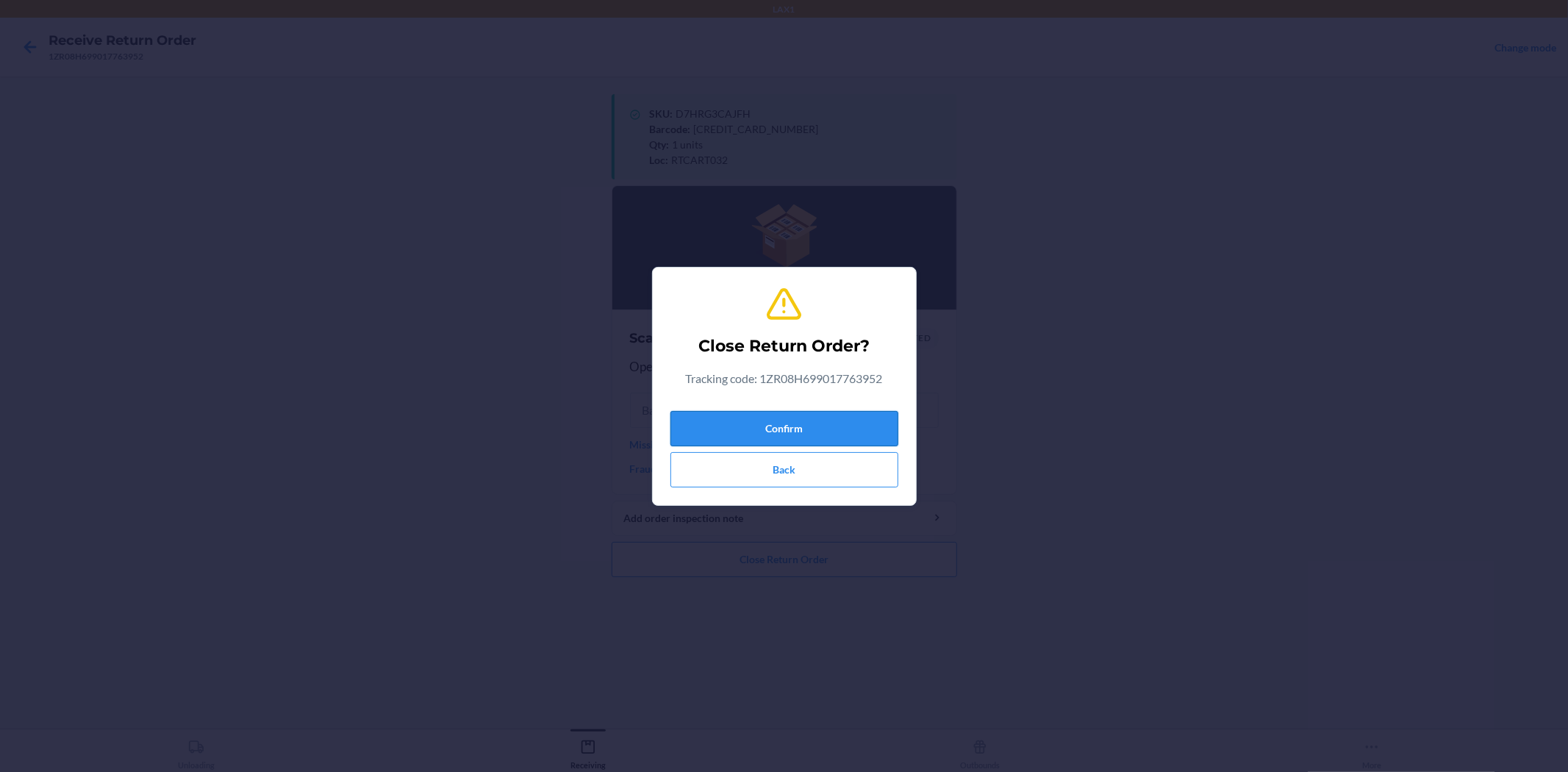
click at [846, 438] on button "Confirm" at bounding box center [784, 429] width 228 height 35
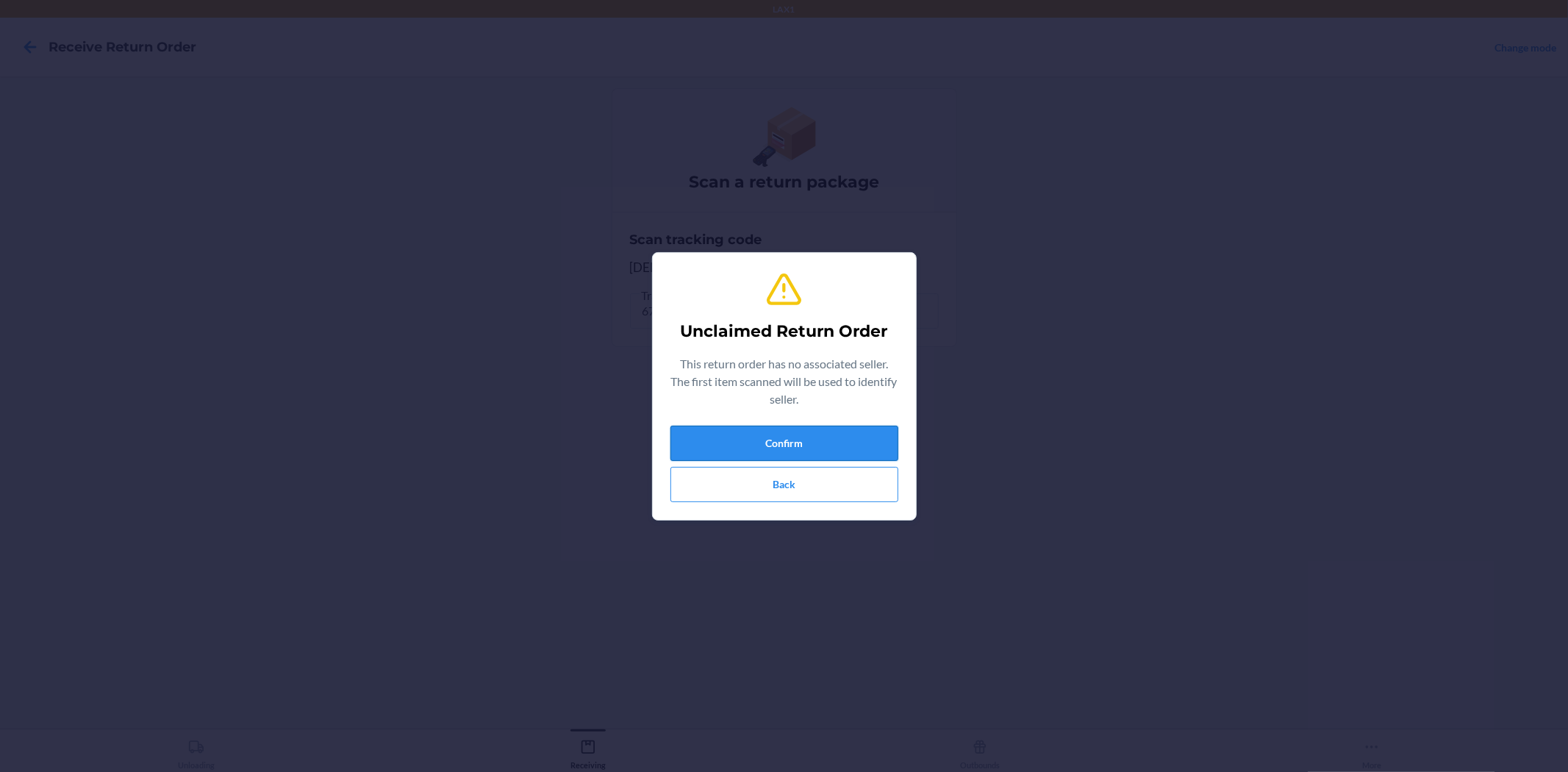
drag, startPoint x: 855, startPoint y: 433, endPoint x: 861, endPoint y: 449, distance: 17.1
click at [861, 449] on button "Confirm" at bounding box center [784, 443] width 228 height 35
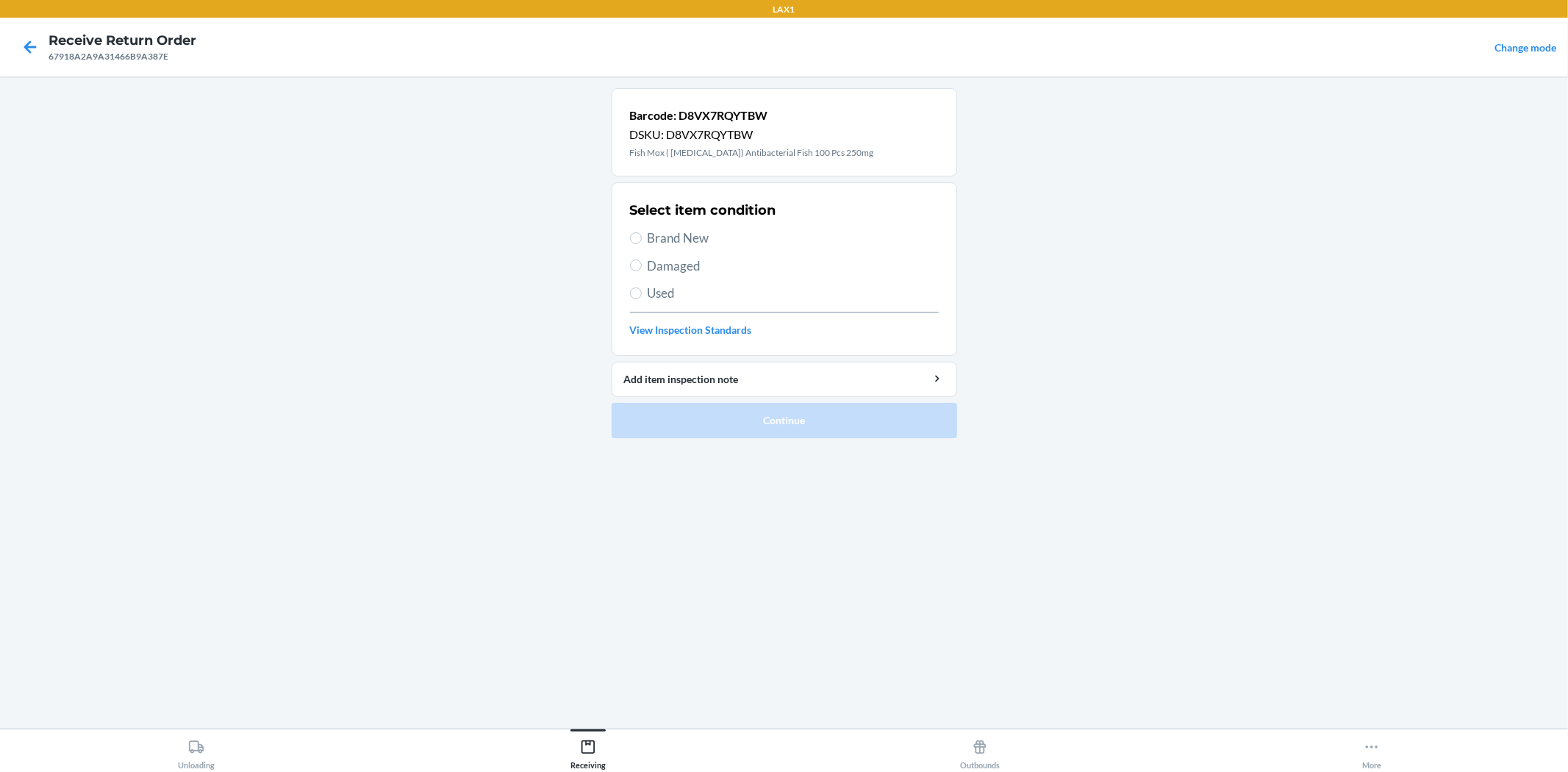
click at [628, 245] on section "Select item condition Brand New Damaged Used View Inspection Standards" at bounding box center [784, 269] width 345 height 174
click at [635, 228] on div "Select item condition Brand New Damaged Used View Inspection Standards" at bounding box center [784, 269] width 308 height 145
click at [635, 233] on input "Brand New" at bounding box center [636, 239] width 12 height 12
radio input "true"
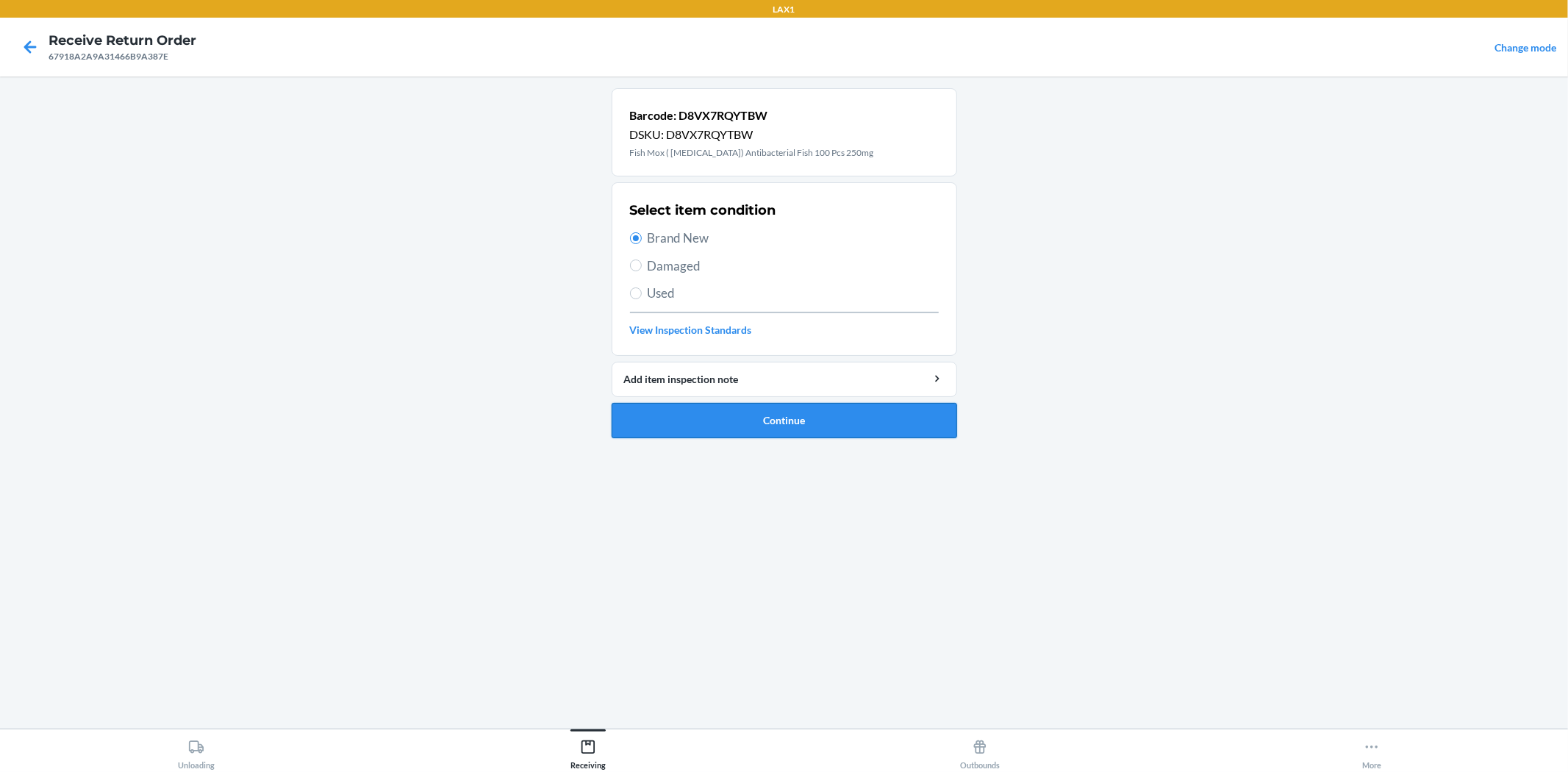
click at [767, 427] on button "Continue" at bounding box center [784, 420] width 345 height 35
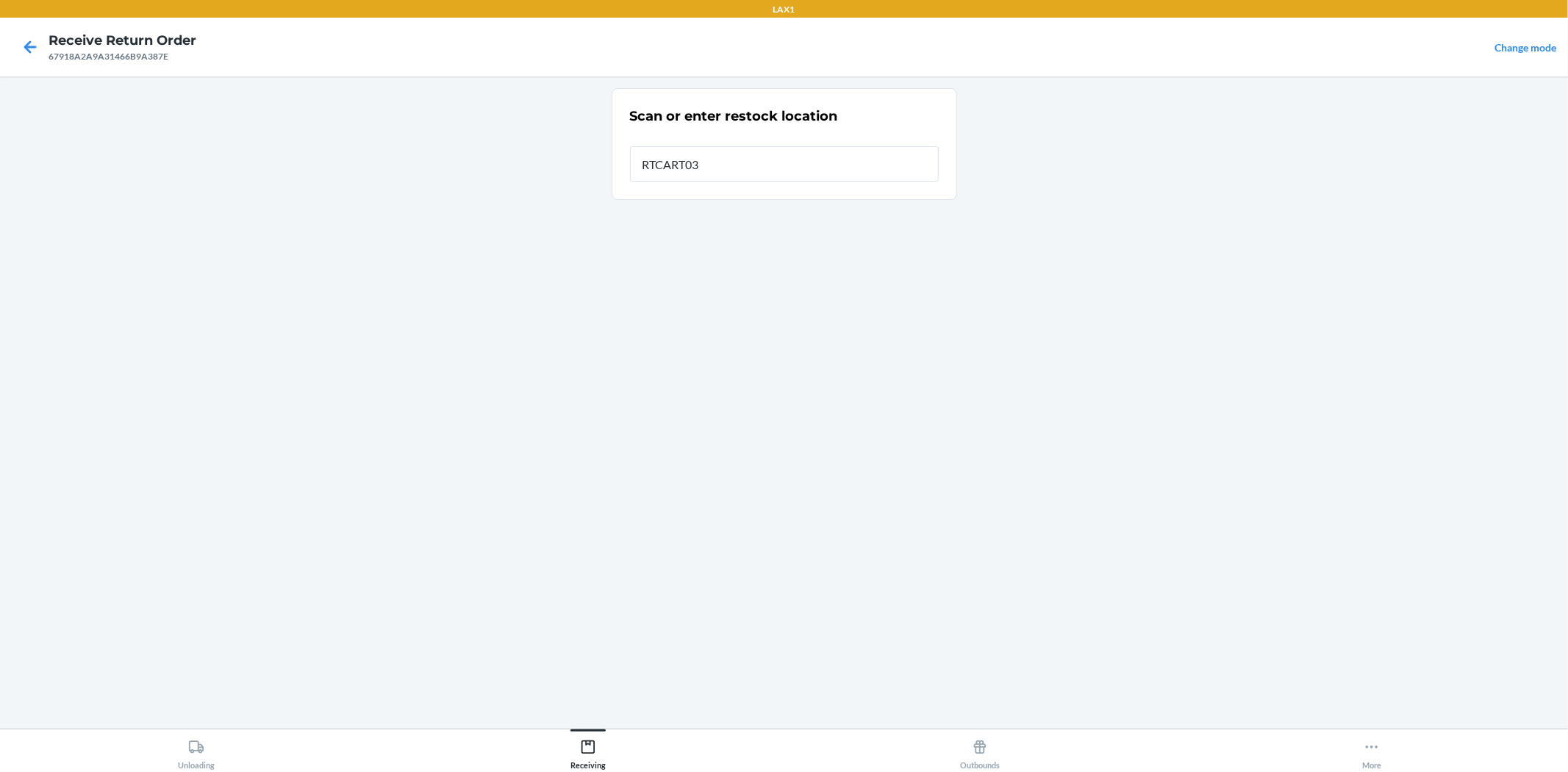
type input "RTCART032"
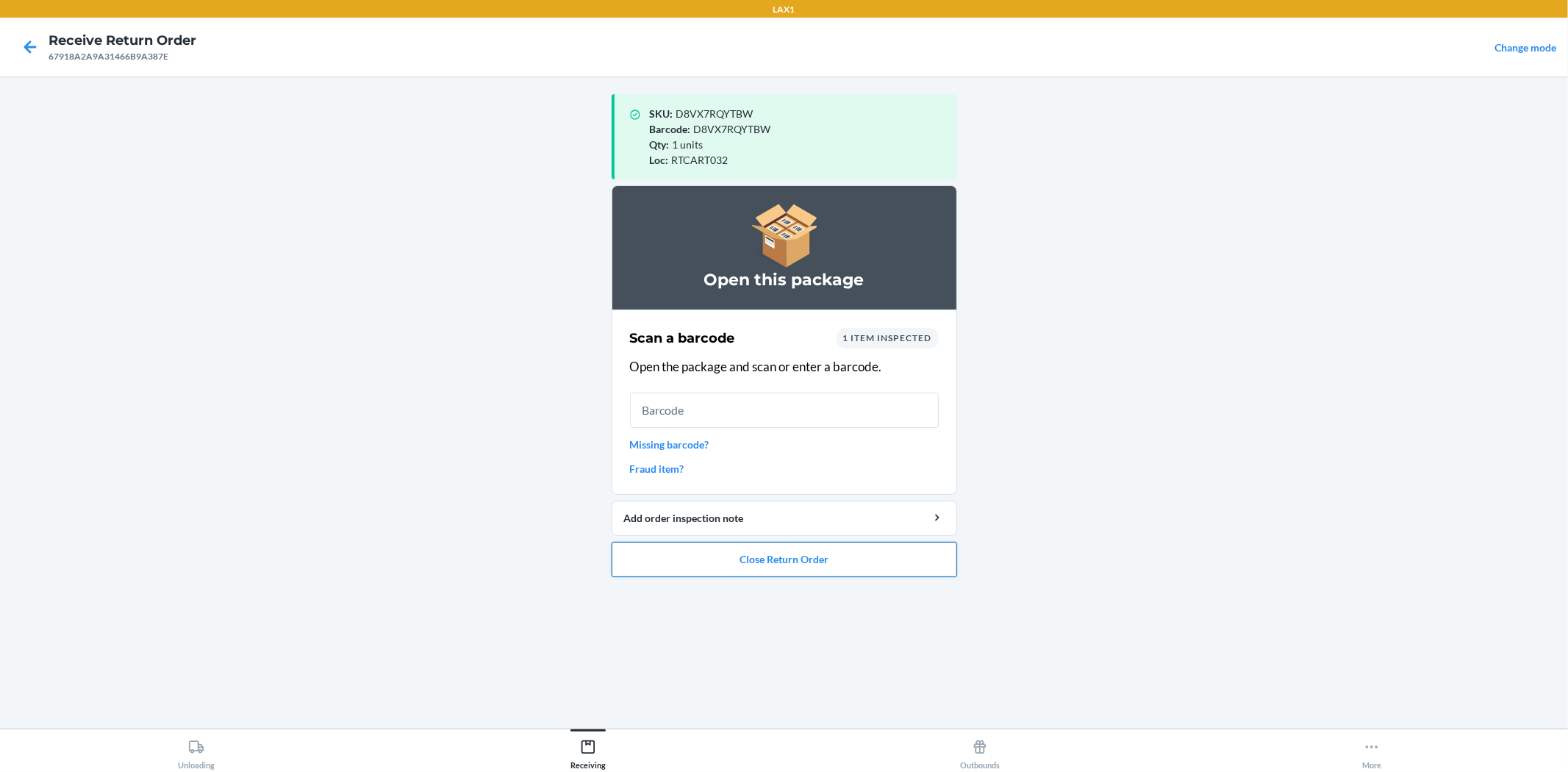
click at [753, 564] on button "Close Return Order" at bounding box center [784, 560] width 345 height 35
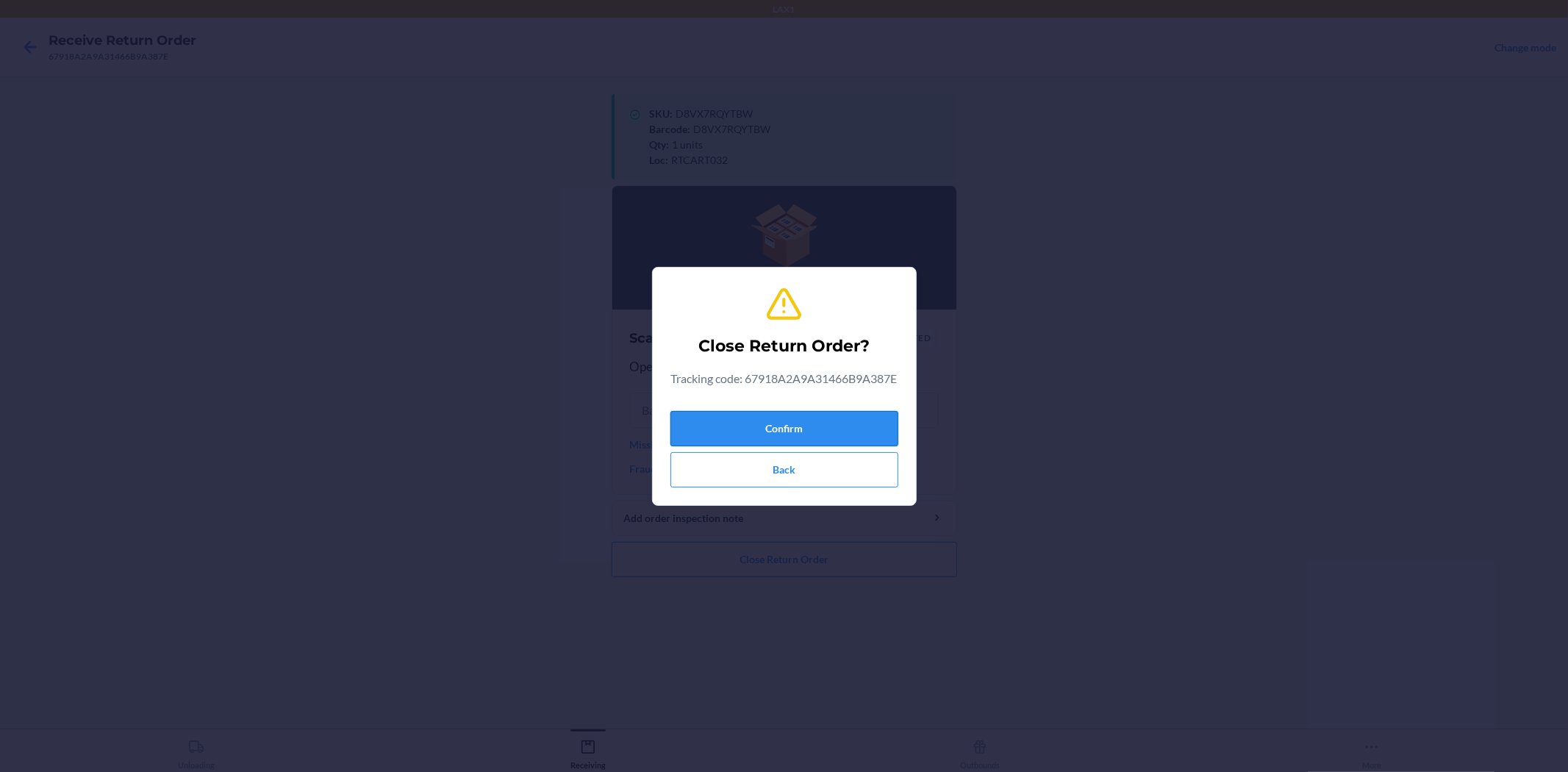
click at [775, 444] on button "Confirm" at bounding box center [784, 429] width 228 height 35
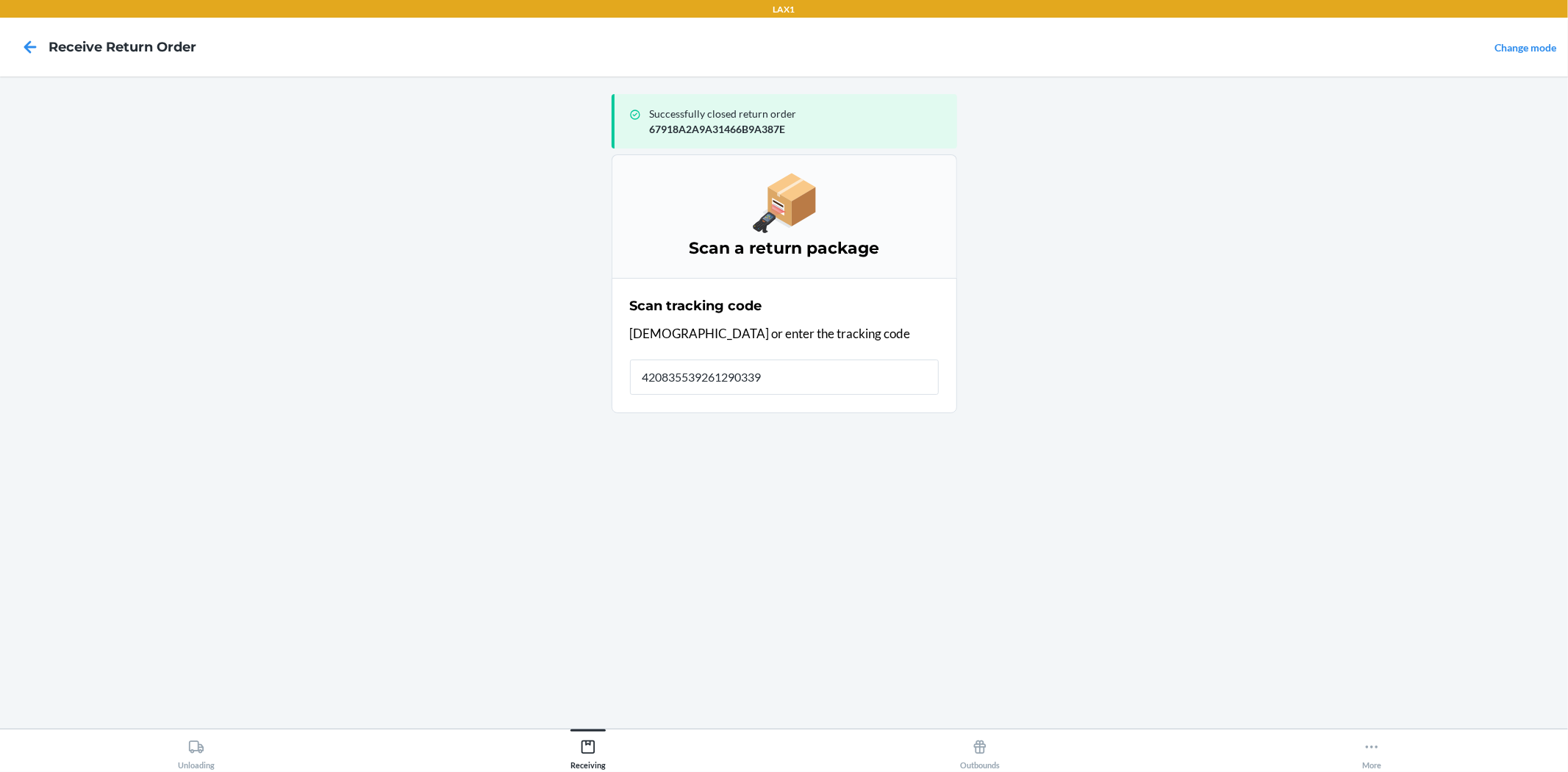
type input "4208355392612903396"
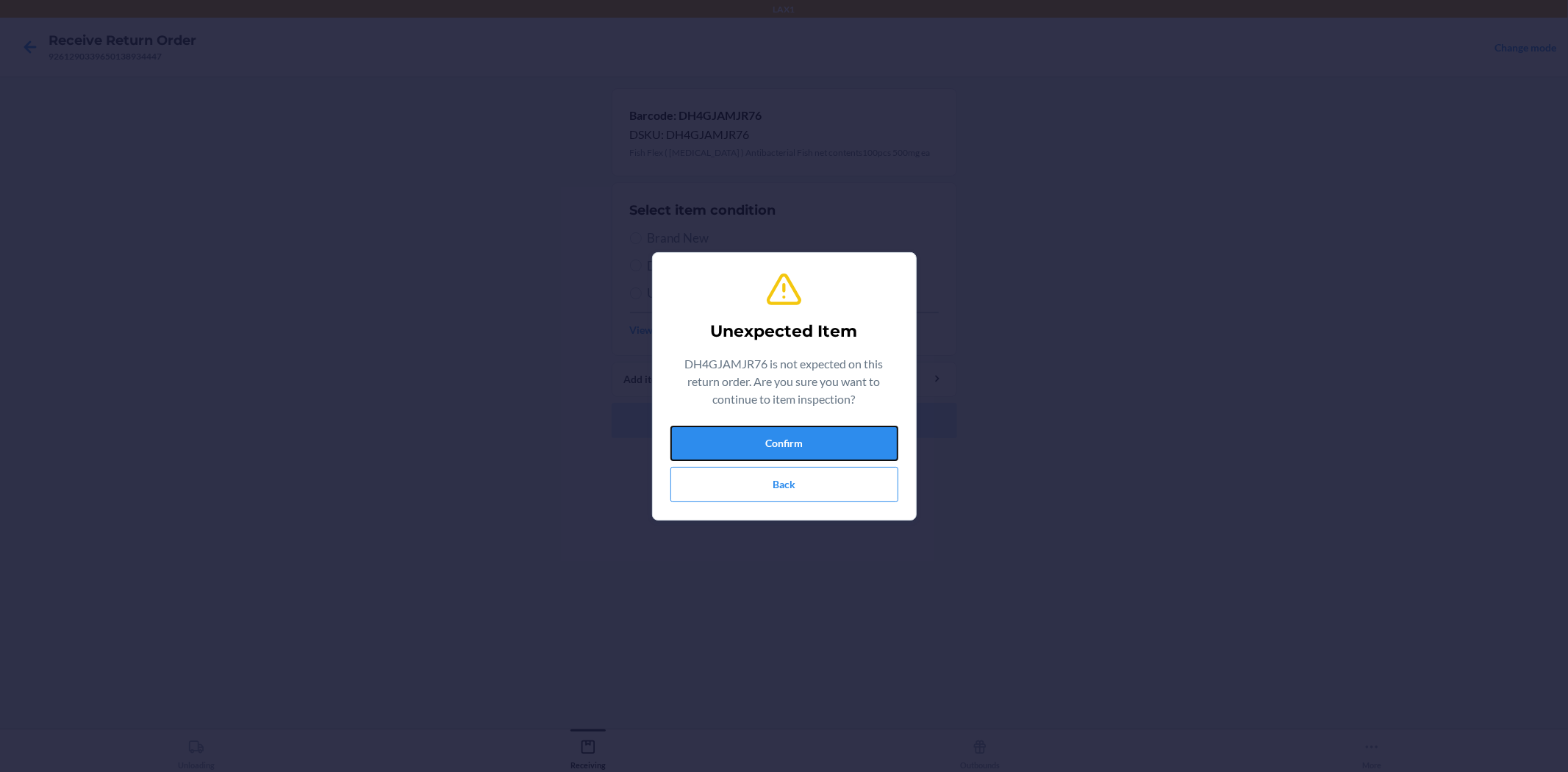
click at [788, 432] on button "Confirm" at bounding box center [784, 443] width 228 height 35
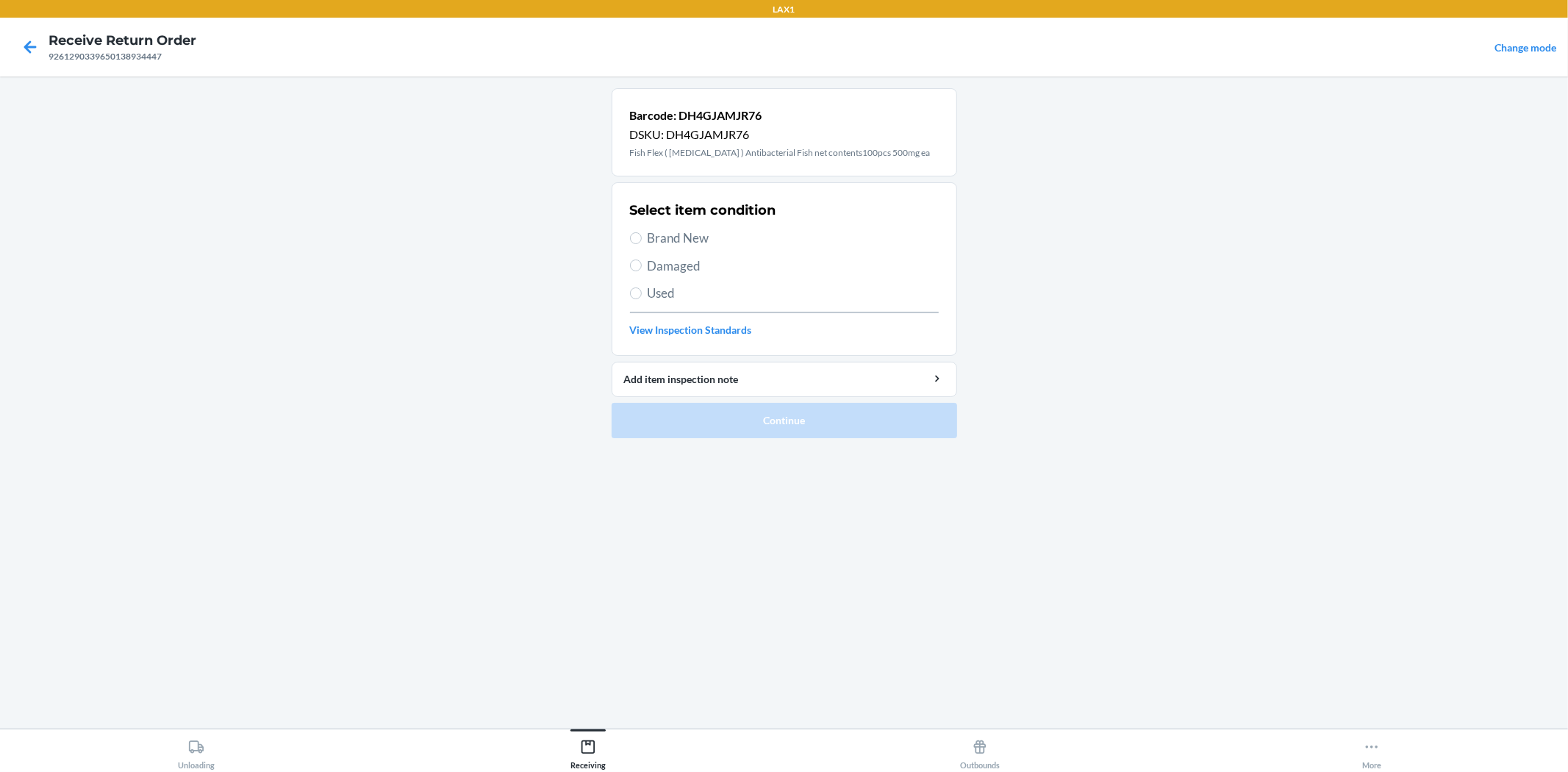
click at [642, 242] on label "Brand New" at bounding box center [784, 239] width 308 height 19
click at [642, 242] on input "Brand New" at bounding box center [636, 239] width 12 height 12
radio input "true"
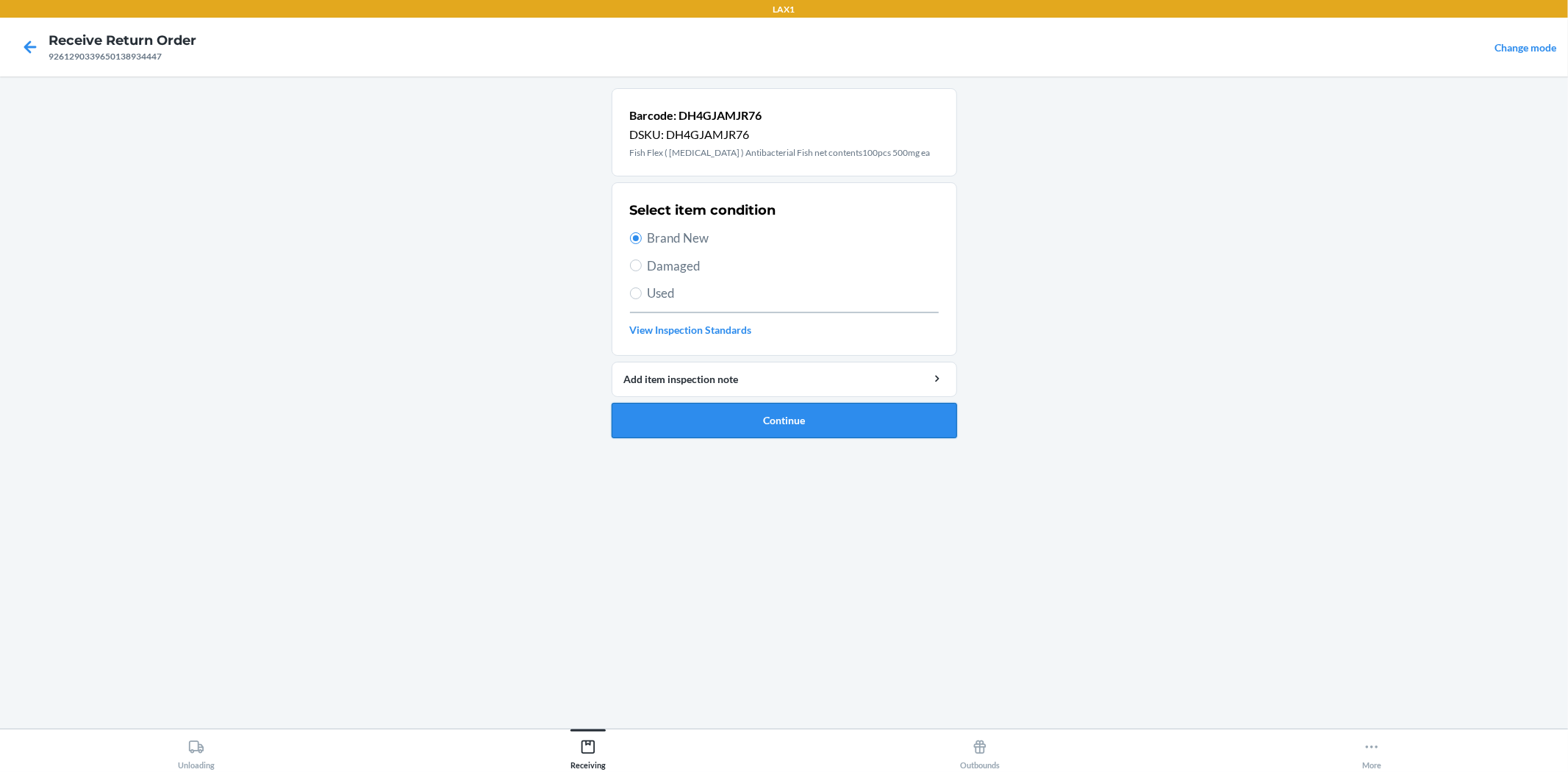
click at [648, 413] on button "Continue" at bounding box center [784, 420] width 345 height 35
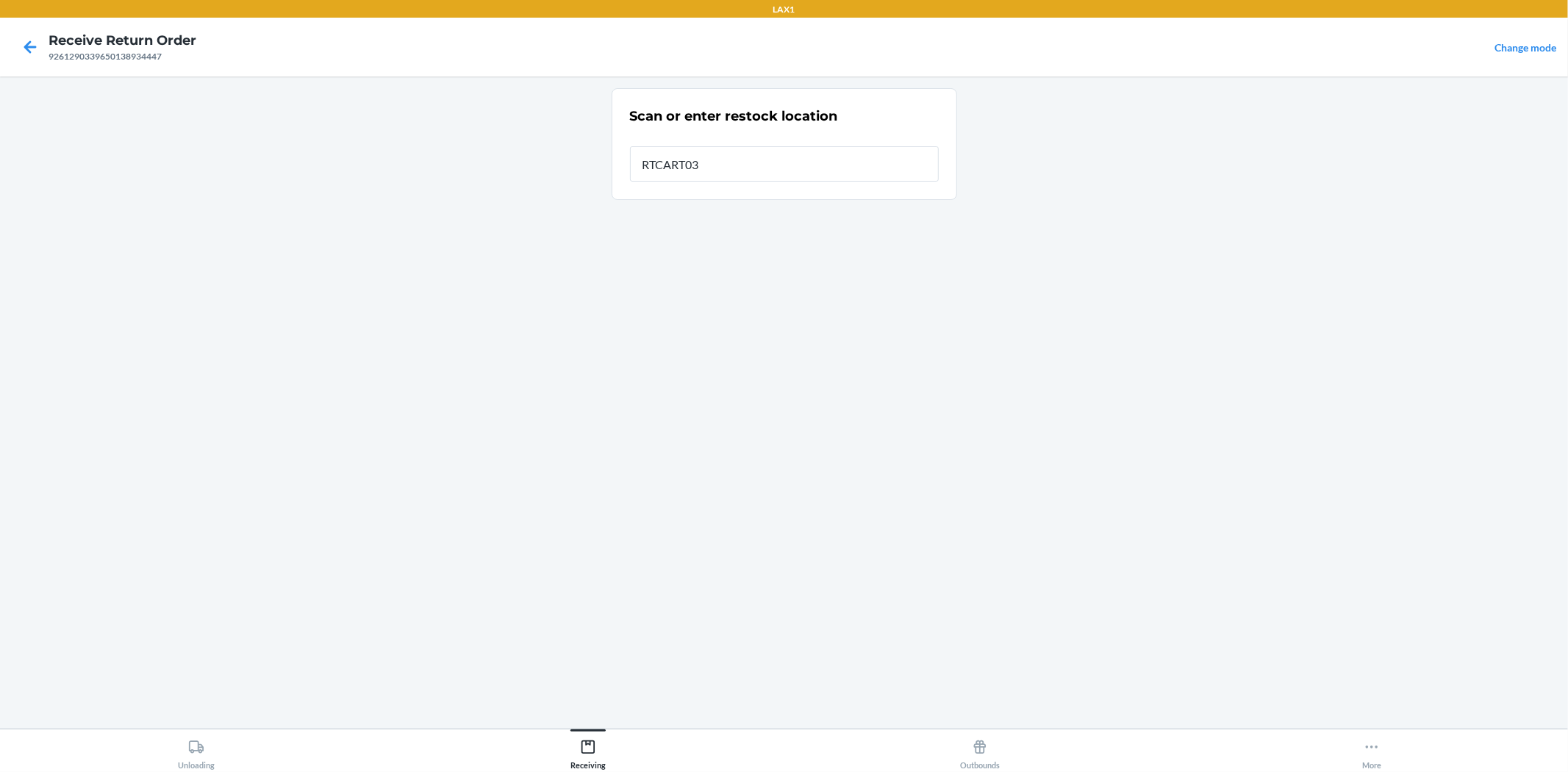
type input "RTCART032"
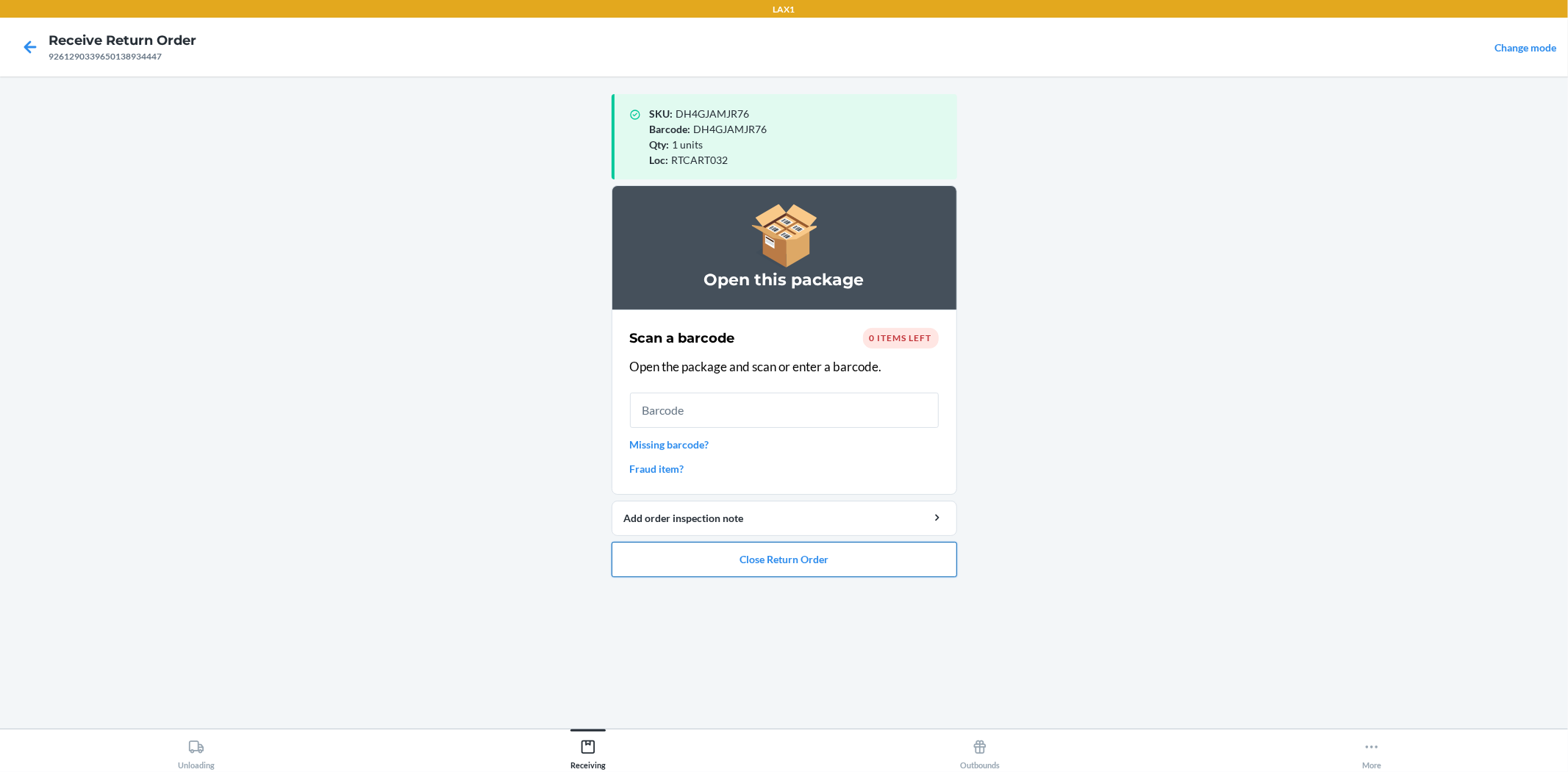
click at [659, 552] on button "Close Return Order" at bounding box center [784, 560] width 345 height 35
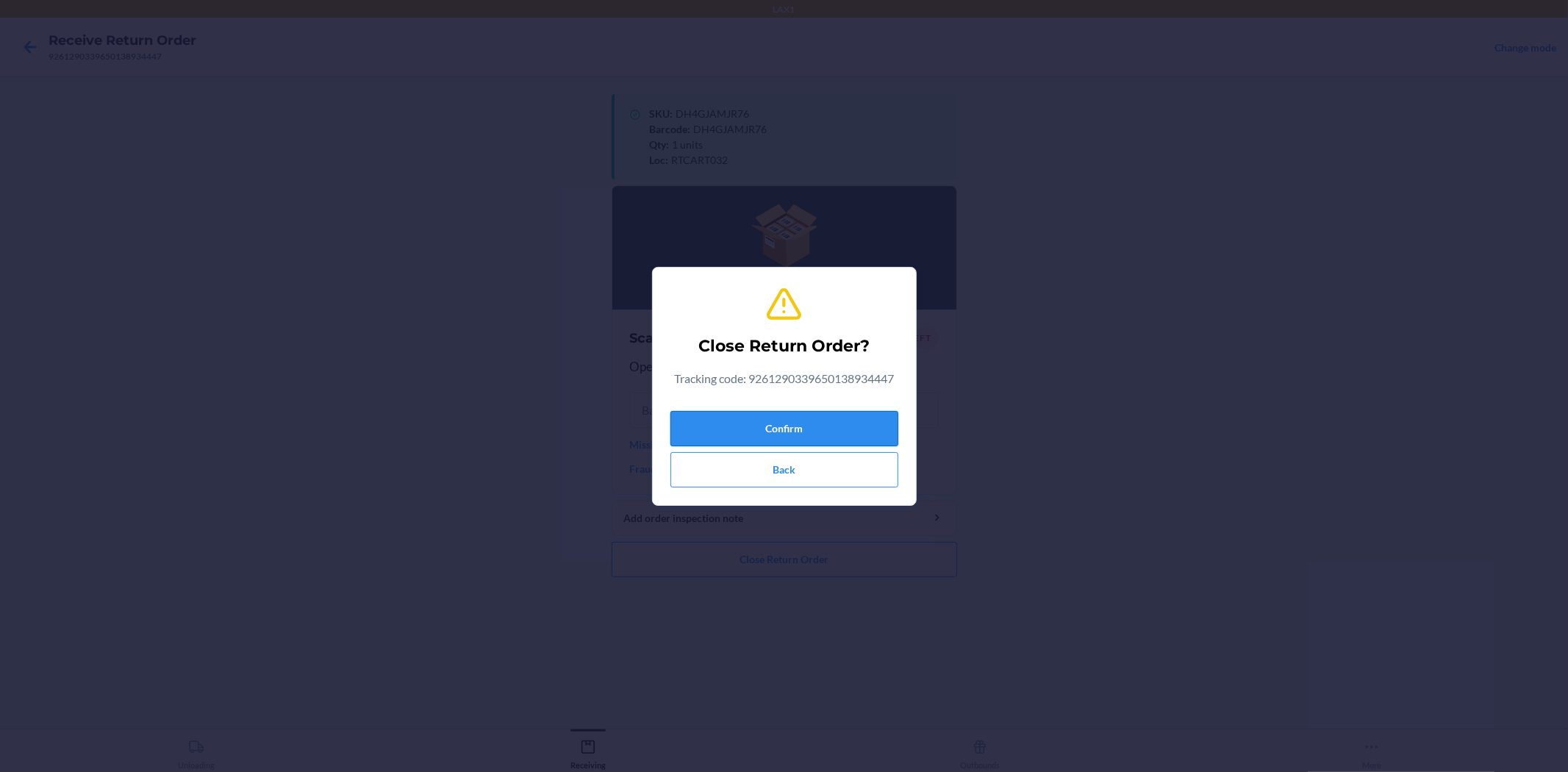
click at [731, 432] on button "Confirm" at bounding box center [784, 429] width 228 height 35
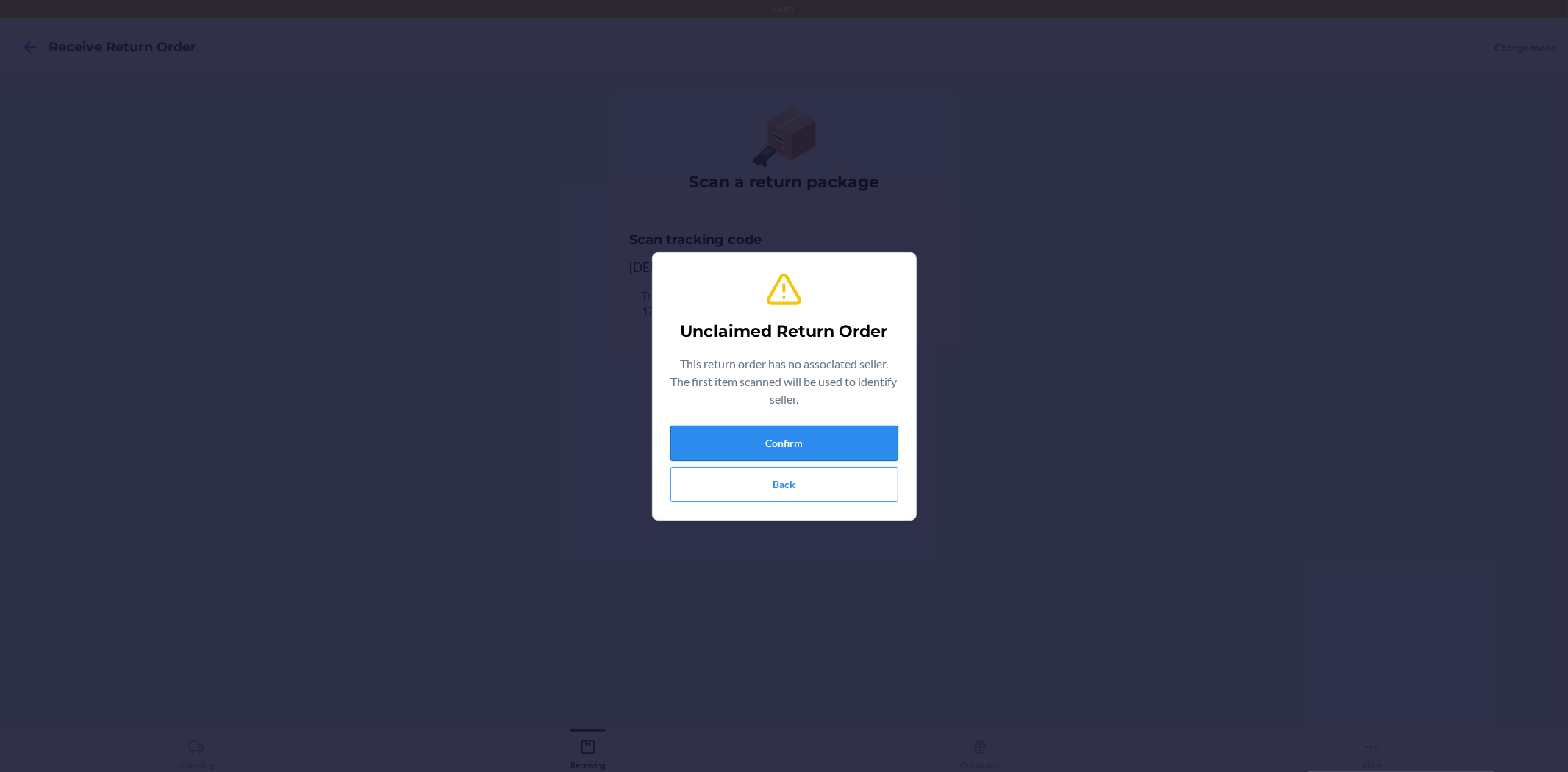
click at [840, 434] on button "Confirm" at bounding box center [784, 443] width 228 height 35
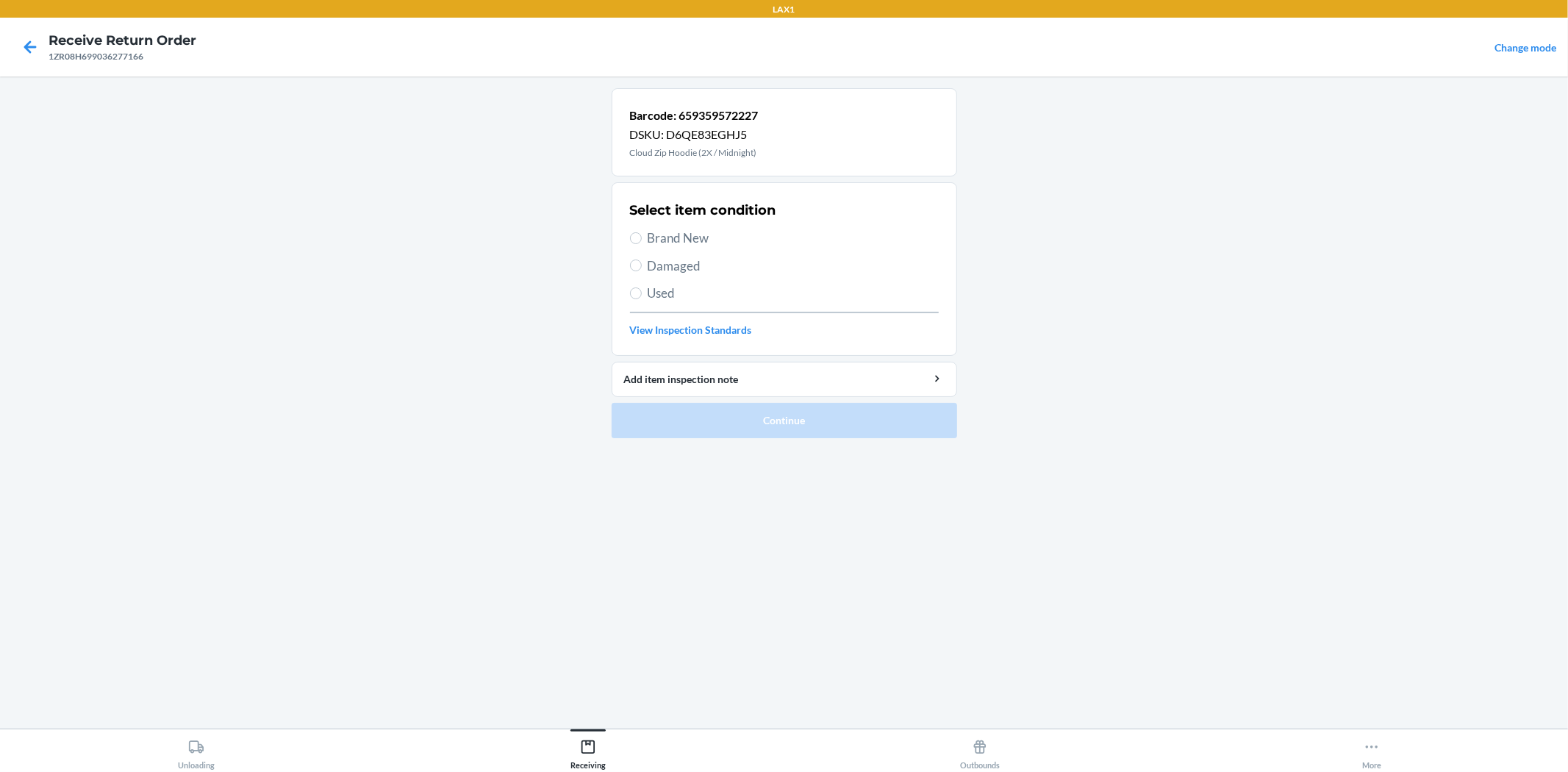
click at [642, 240] on label "Brand New" at bounding box center [784, 239] width 308 height 19
click at [642, 240] on input "Brand New" at bounding box center [636, 239] width 12 height 12
radio input "true"
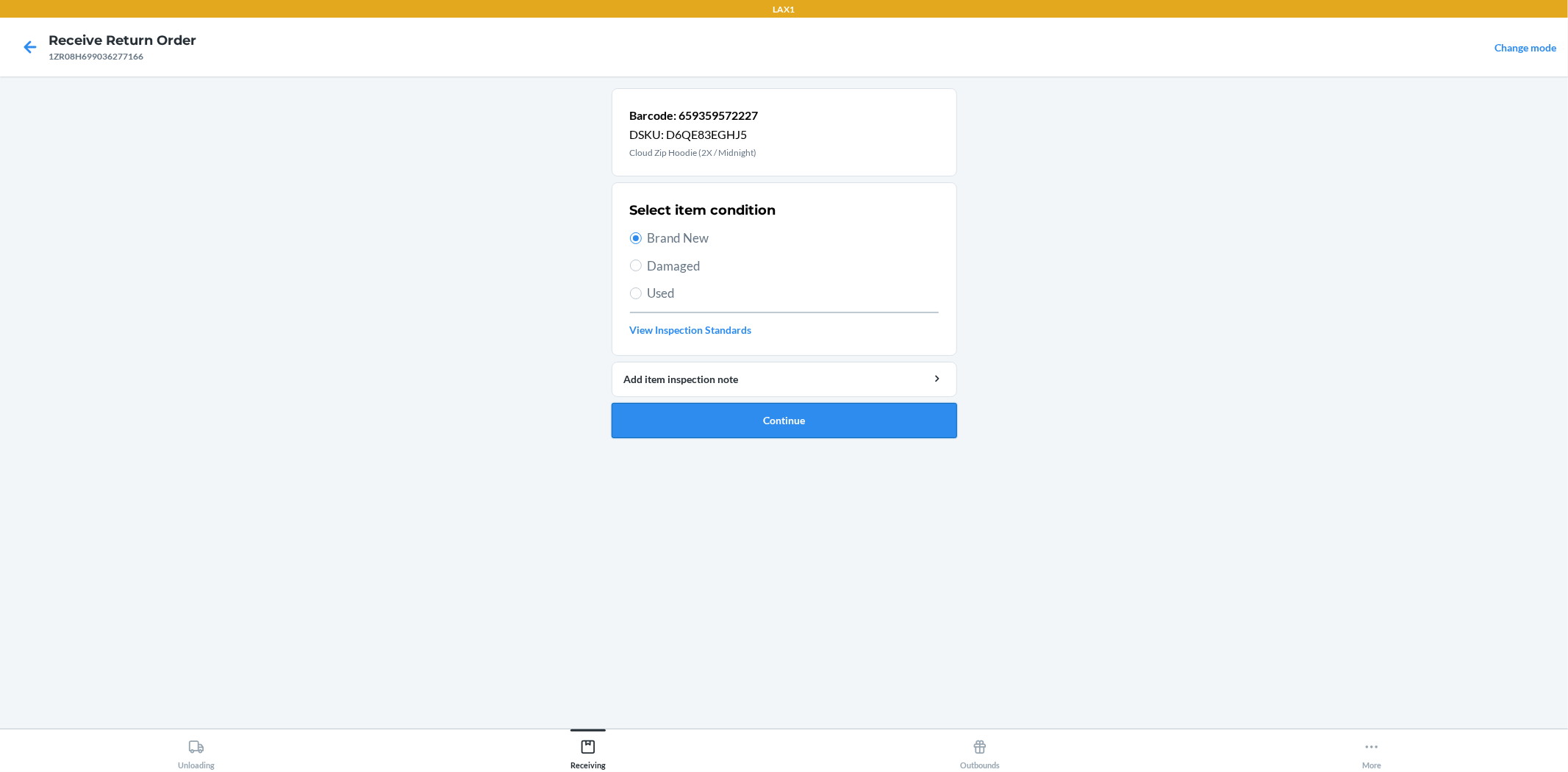
click at [719, 417] on button "Continue" at bounding box center [784, 420] width 345 height 35
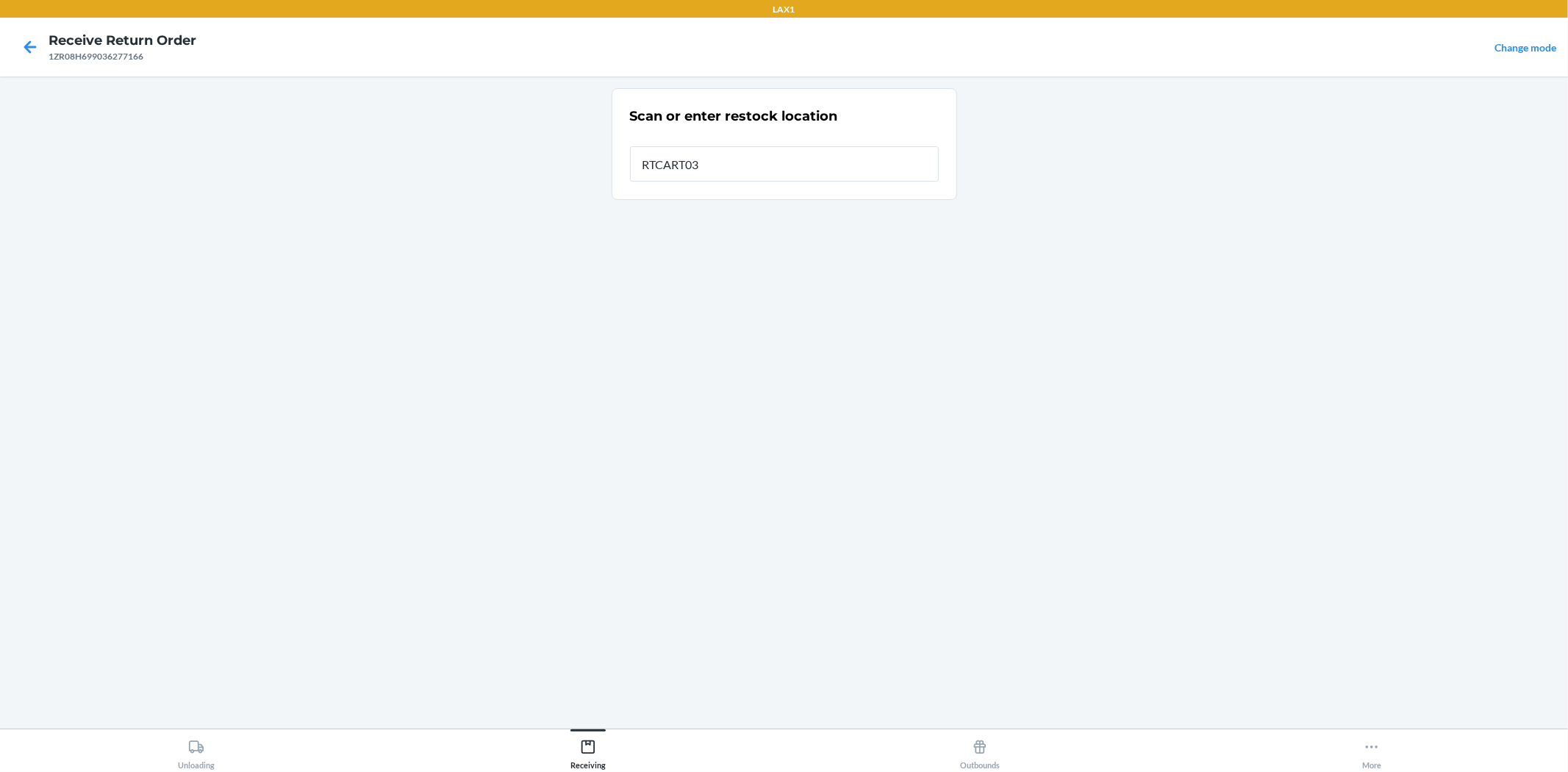
type input "RTCART032"
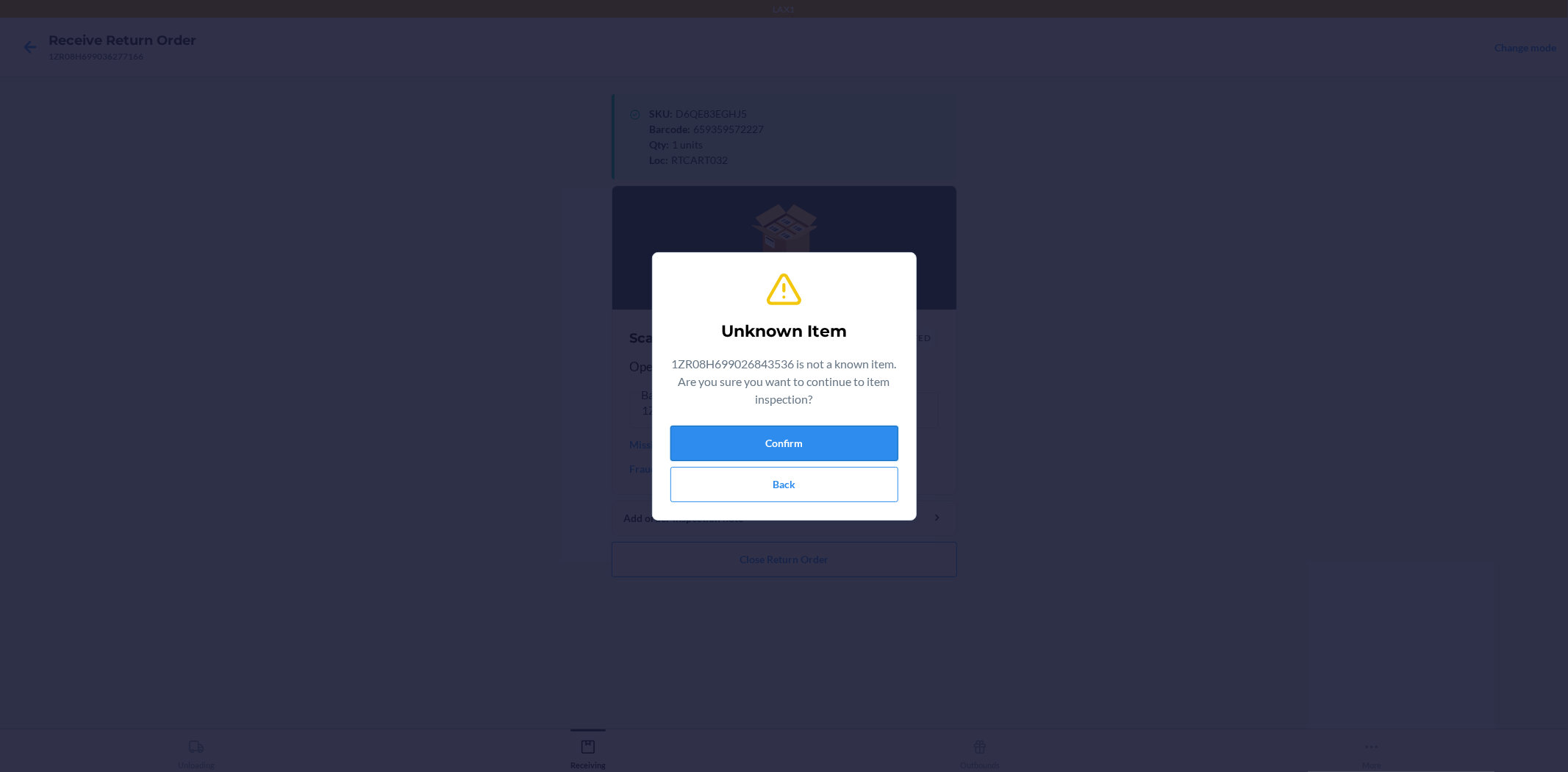
click at [718, 443] on button "Confirm" at bounding box center [784, 443] width 228 height 35
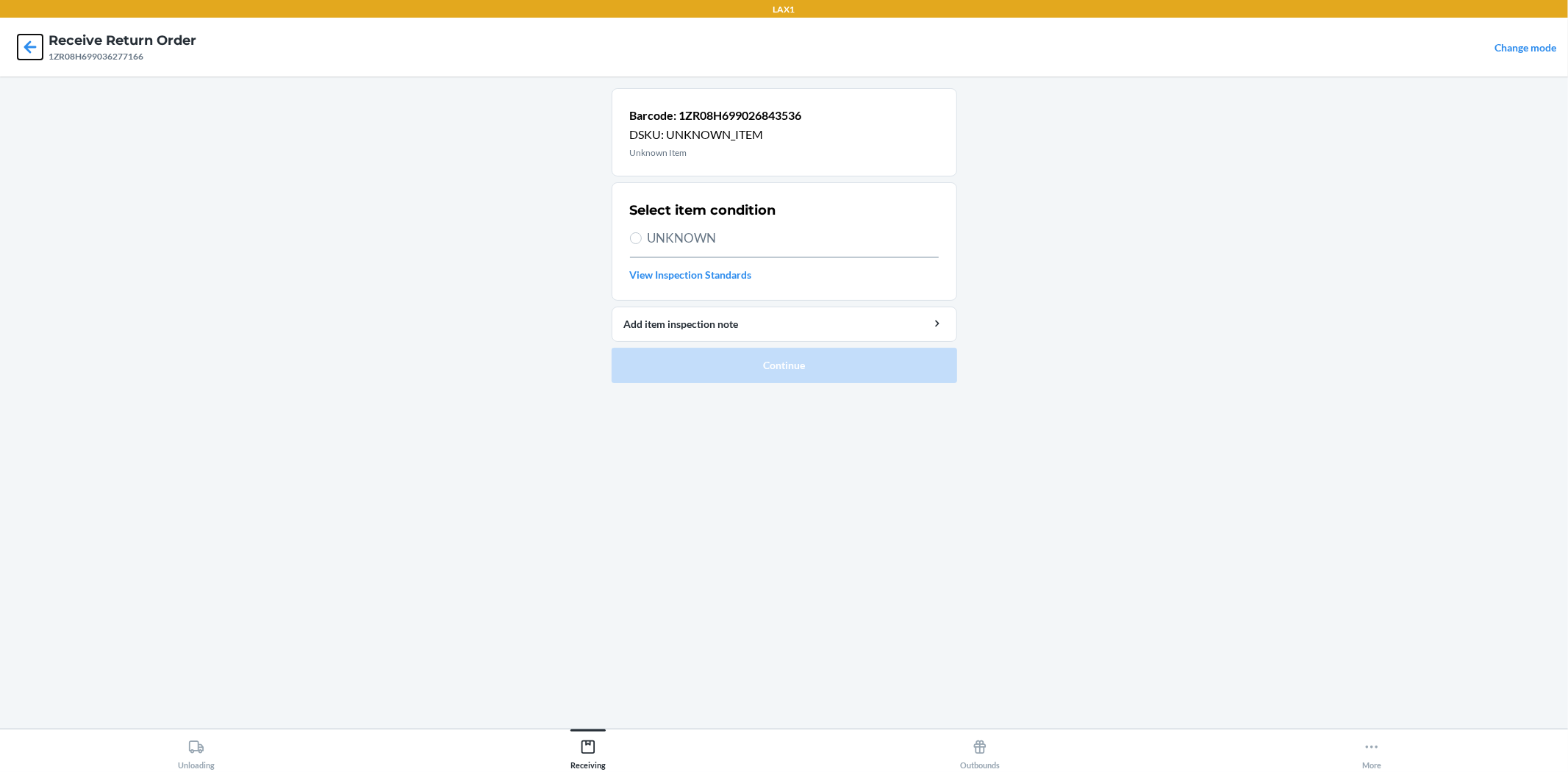
click at [32, 49] on icon at bounding box center [30, 48] width 25 height 25
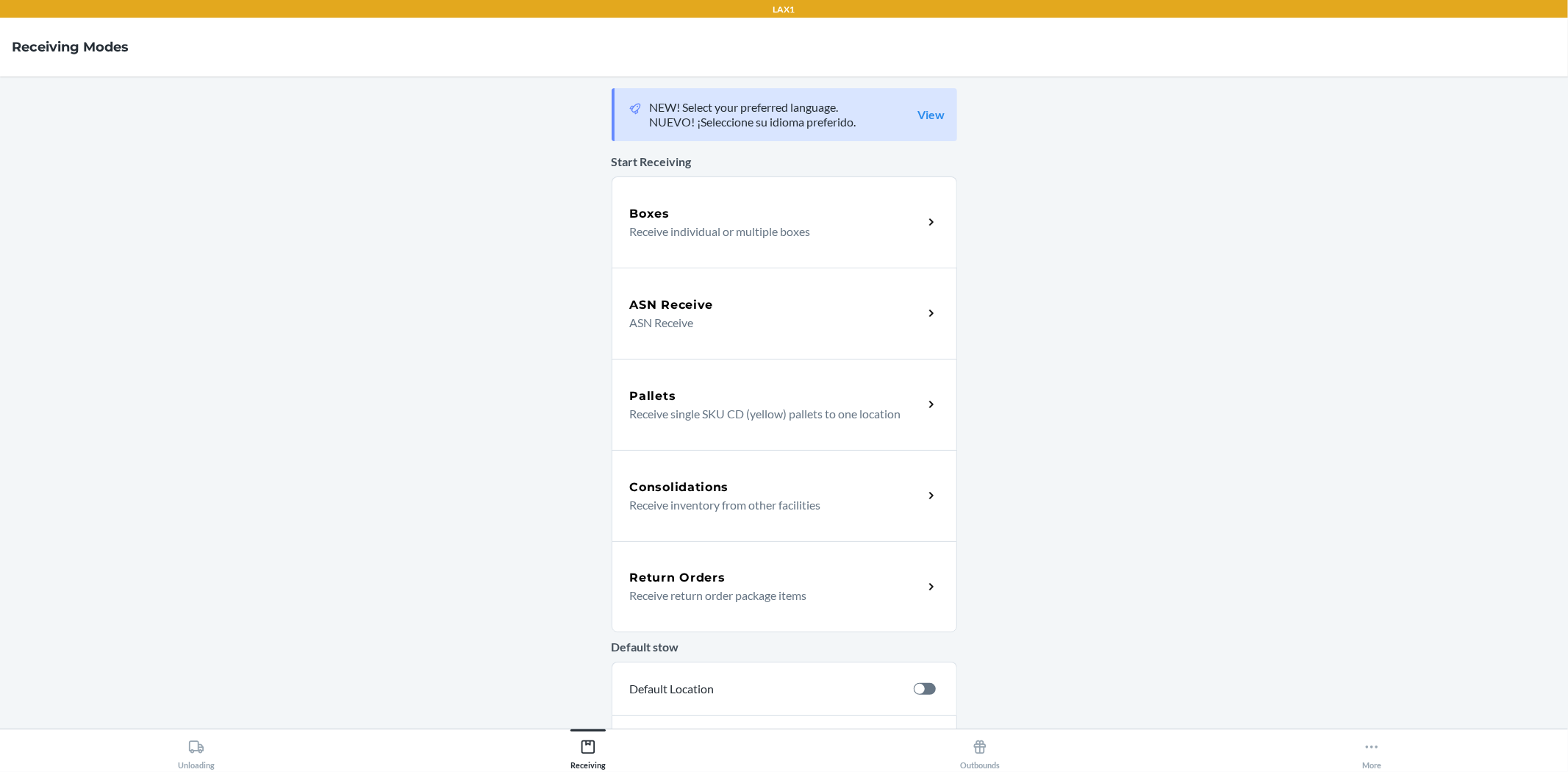
click at [700, 595] on p "Receive return order package items" at bounding box center [771, 595] width 281 height 17
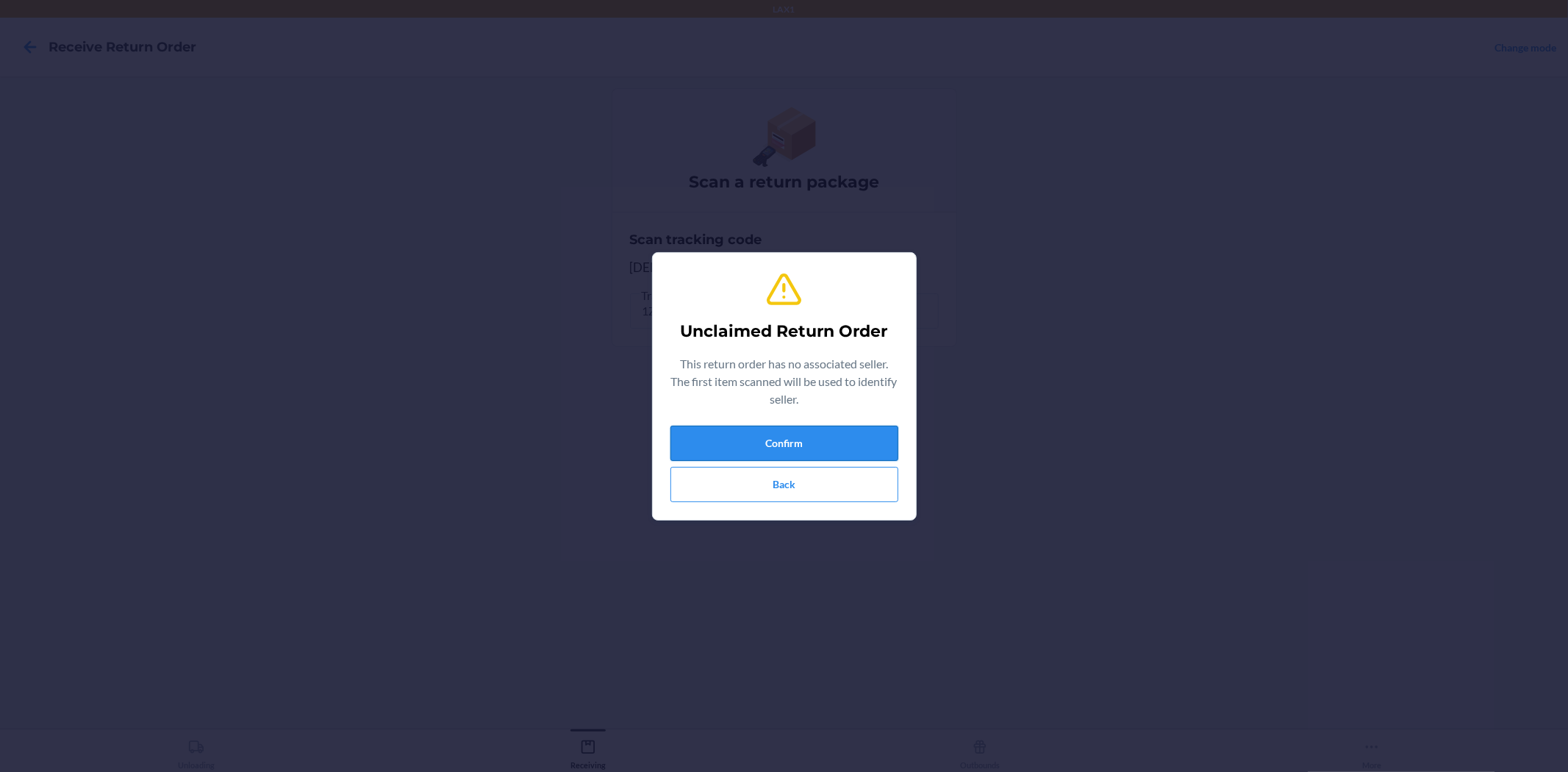
click at [733, 430] on button "Confirm" at bounding box center [784, 443] width 228 height 35
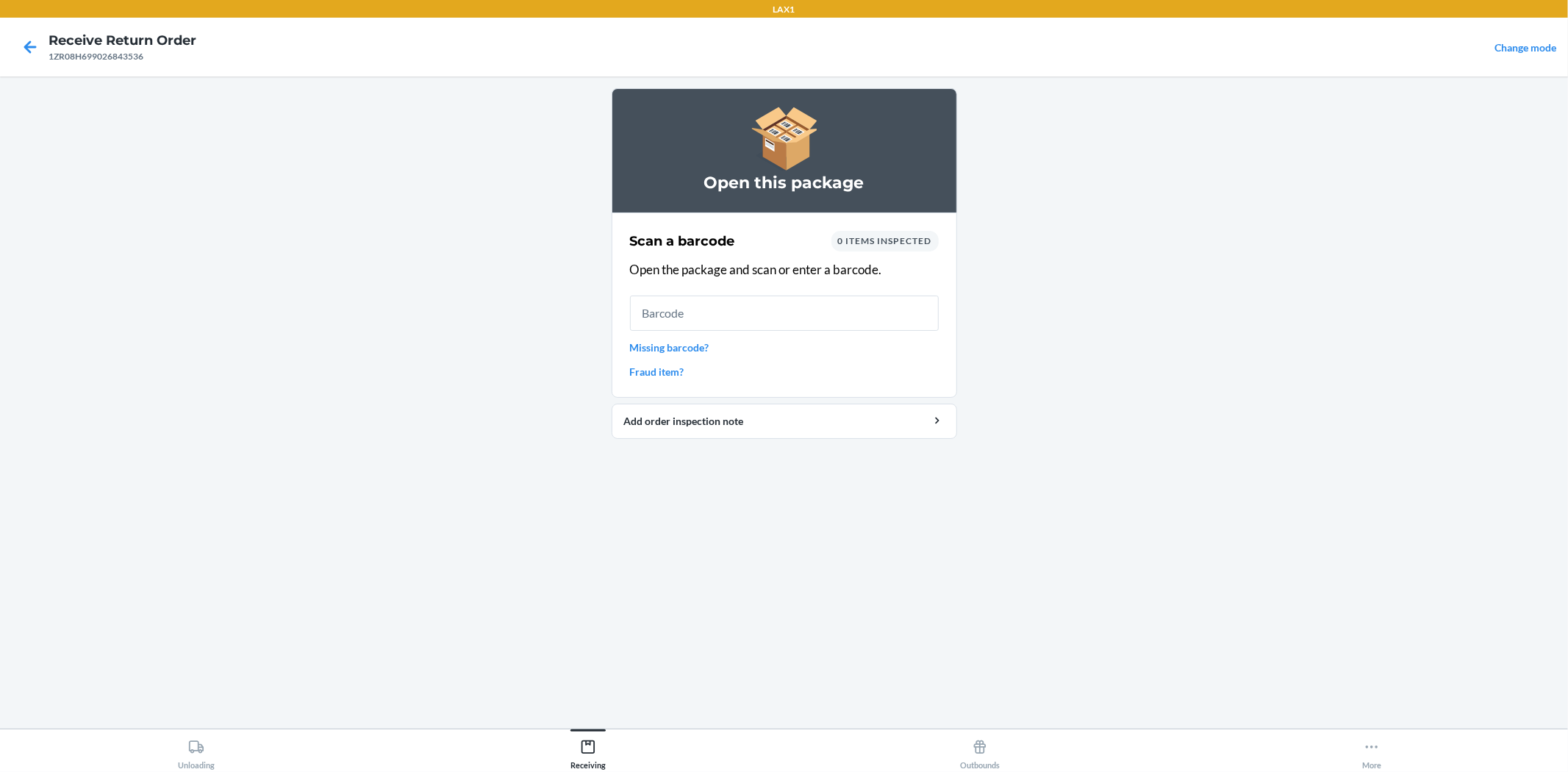
click at [672, 346] on link "Missing barcode?" at bounding box center [784, 347] width 308 height 16
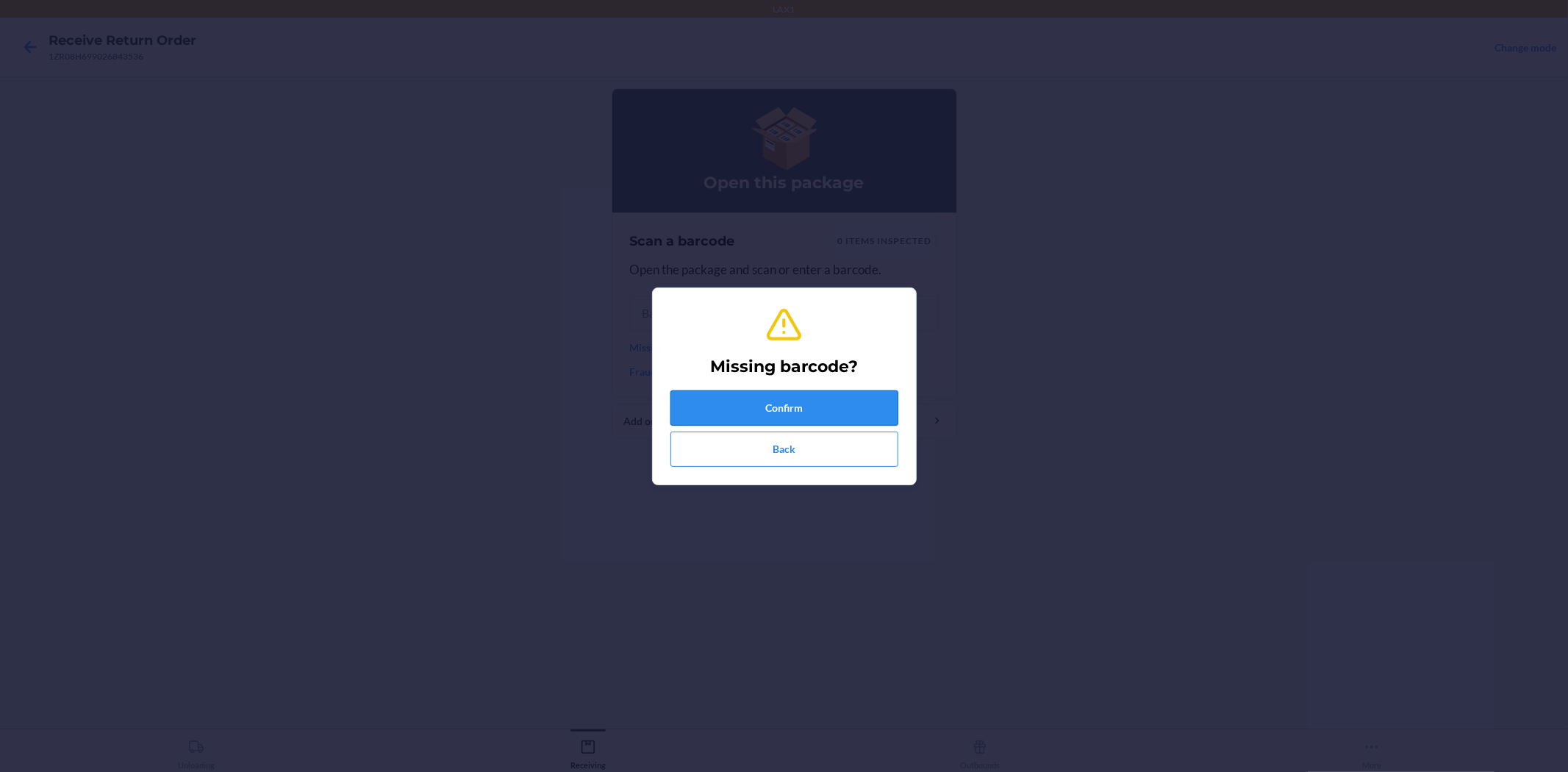
click at [730, 406] on button "Confirm" at bounding box center [784, 407] width 228 height 35
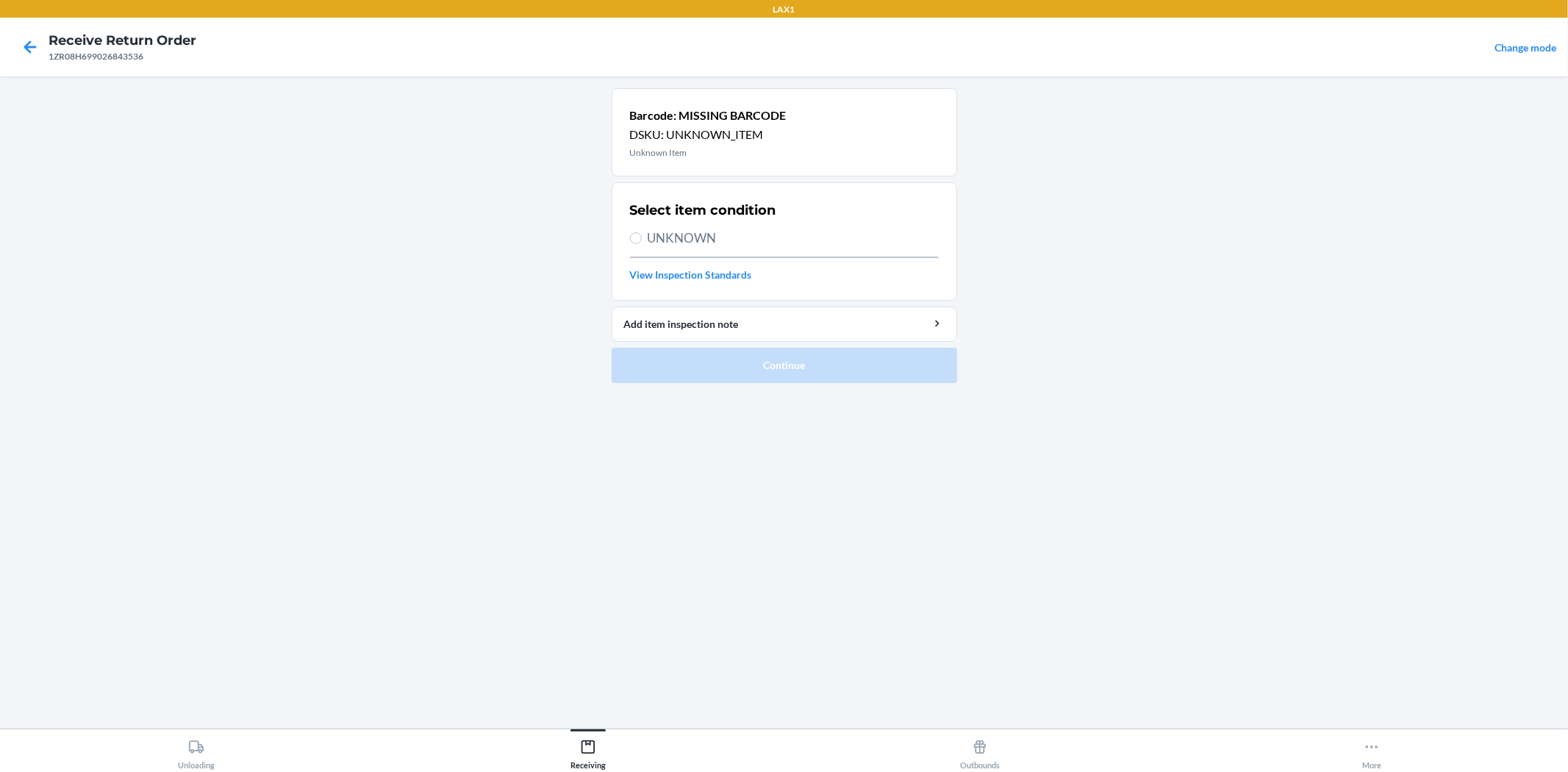
click at [659, 233] on span "UNKNOWN" at bounding box center [793, 239] width 291 height 19
click at [642, 233] on input "UNKNOWN" at bounding box center [636, 239] width 12 height 12
radio input "true"
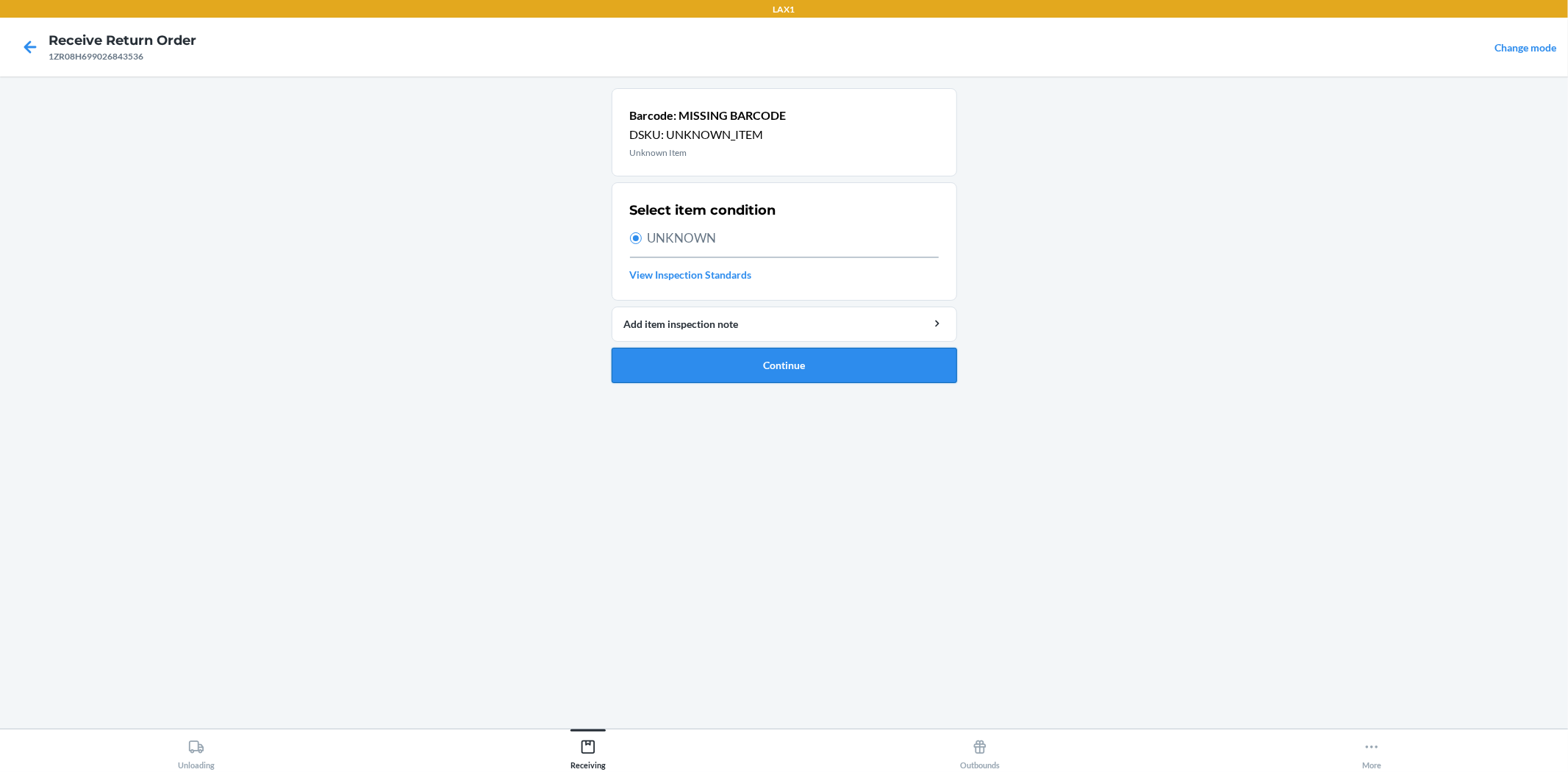
click at [706, 366] on button "Continue" at bounding box center [784, 366] width 345 height 35
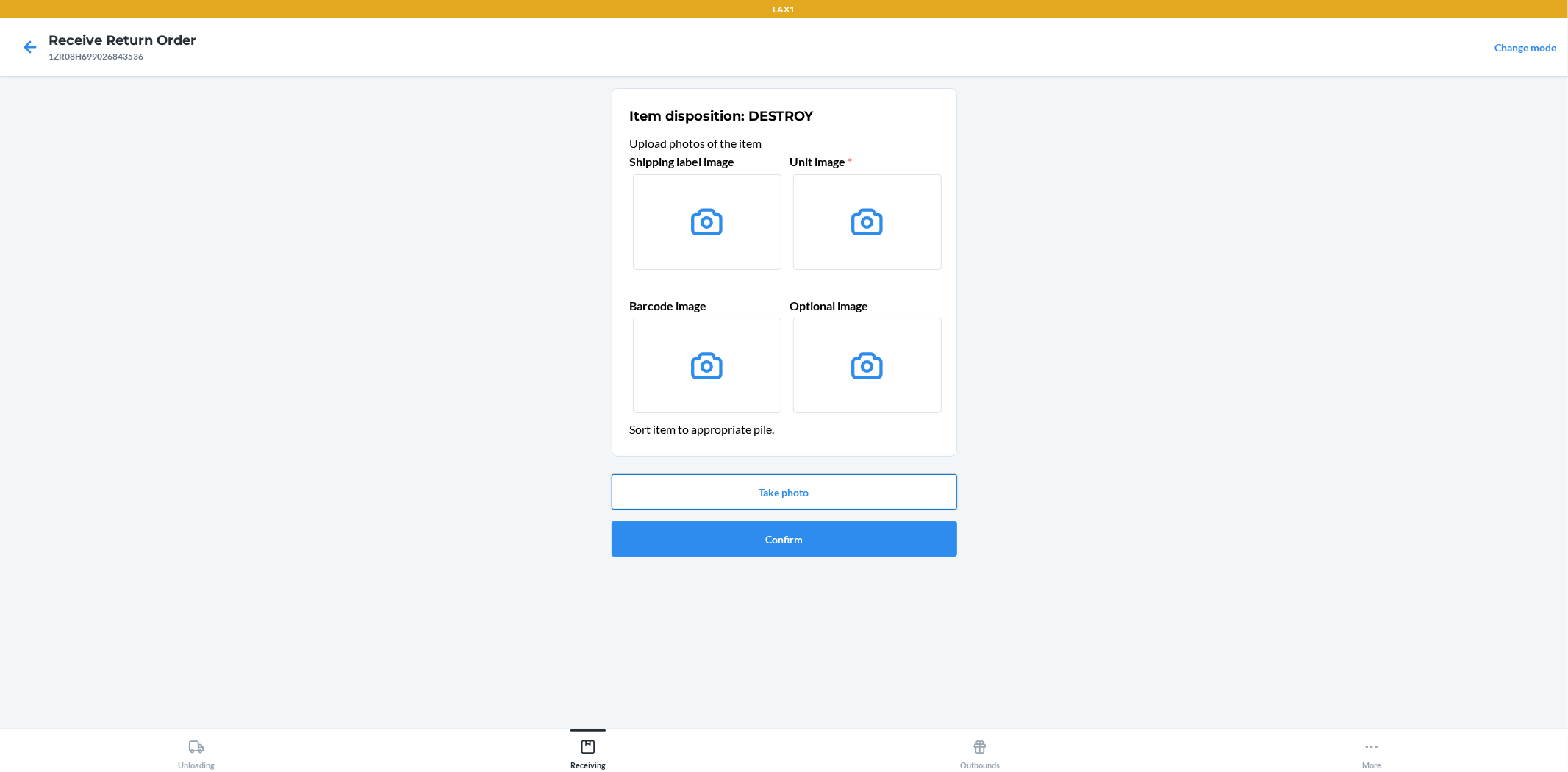
click at [831, 494] on button "Take photo" at bounding box center [784, 492] width 345 height 35
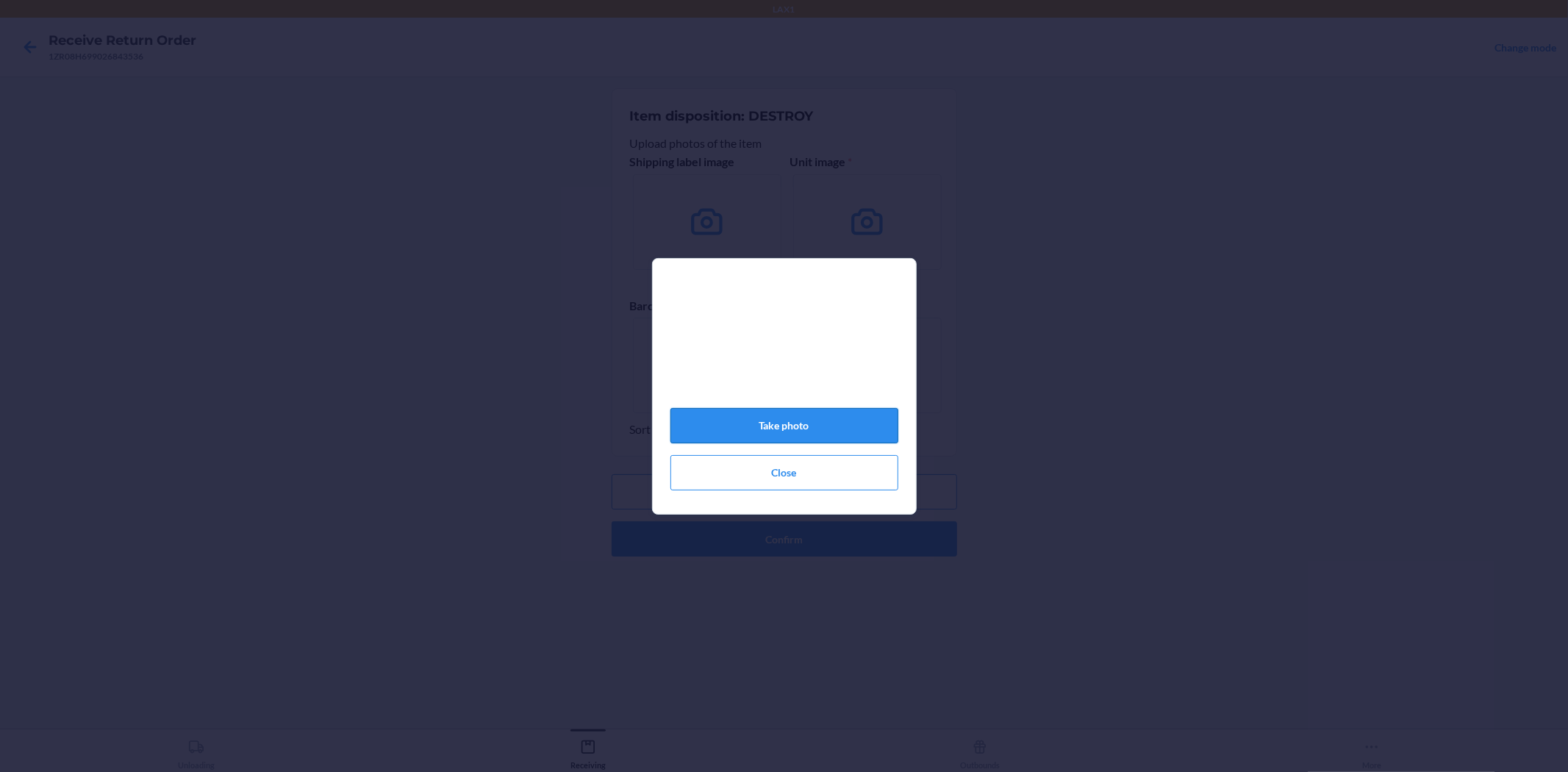
click at [829, 434] on button "Take photo" at bounding box center [784, 426] width 228 height 35
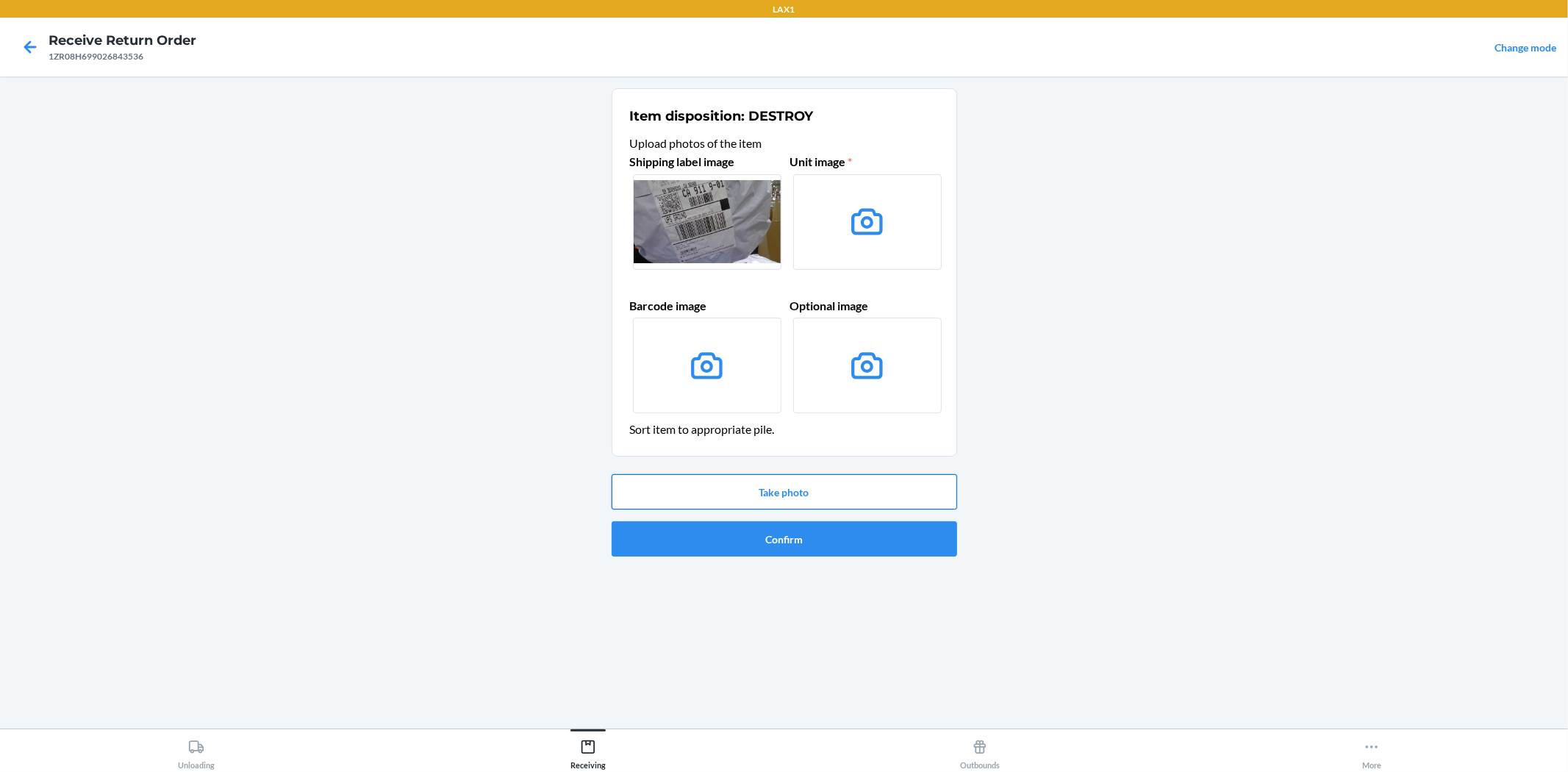
click at [866, 495] on button "Take photo" at bounding box center [784, 492] width 345 height 35
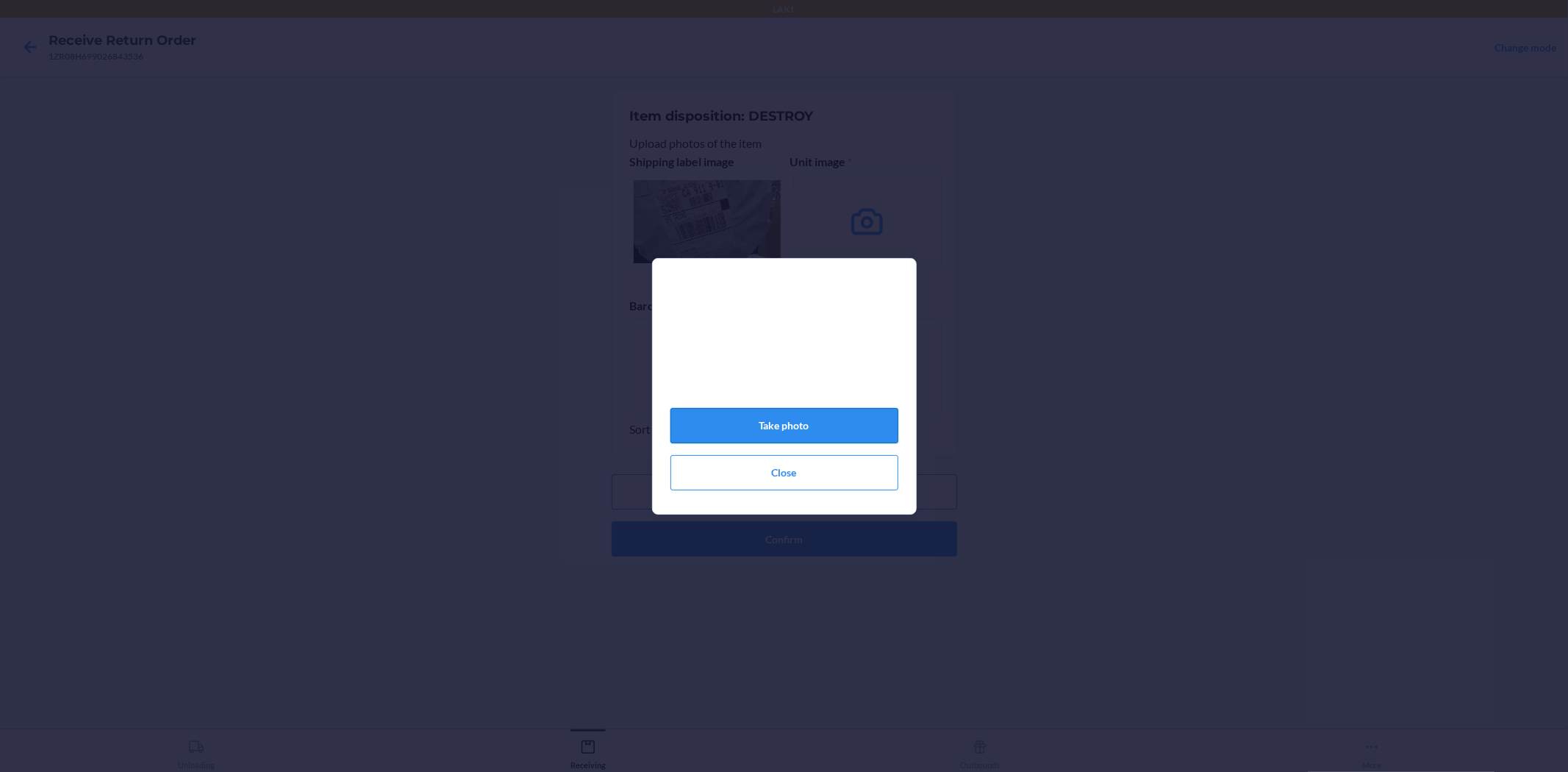
click at [813, 435] on button "Take photo" at bounding box center [784, 426] width 228 height 35
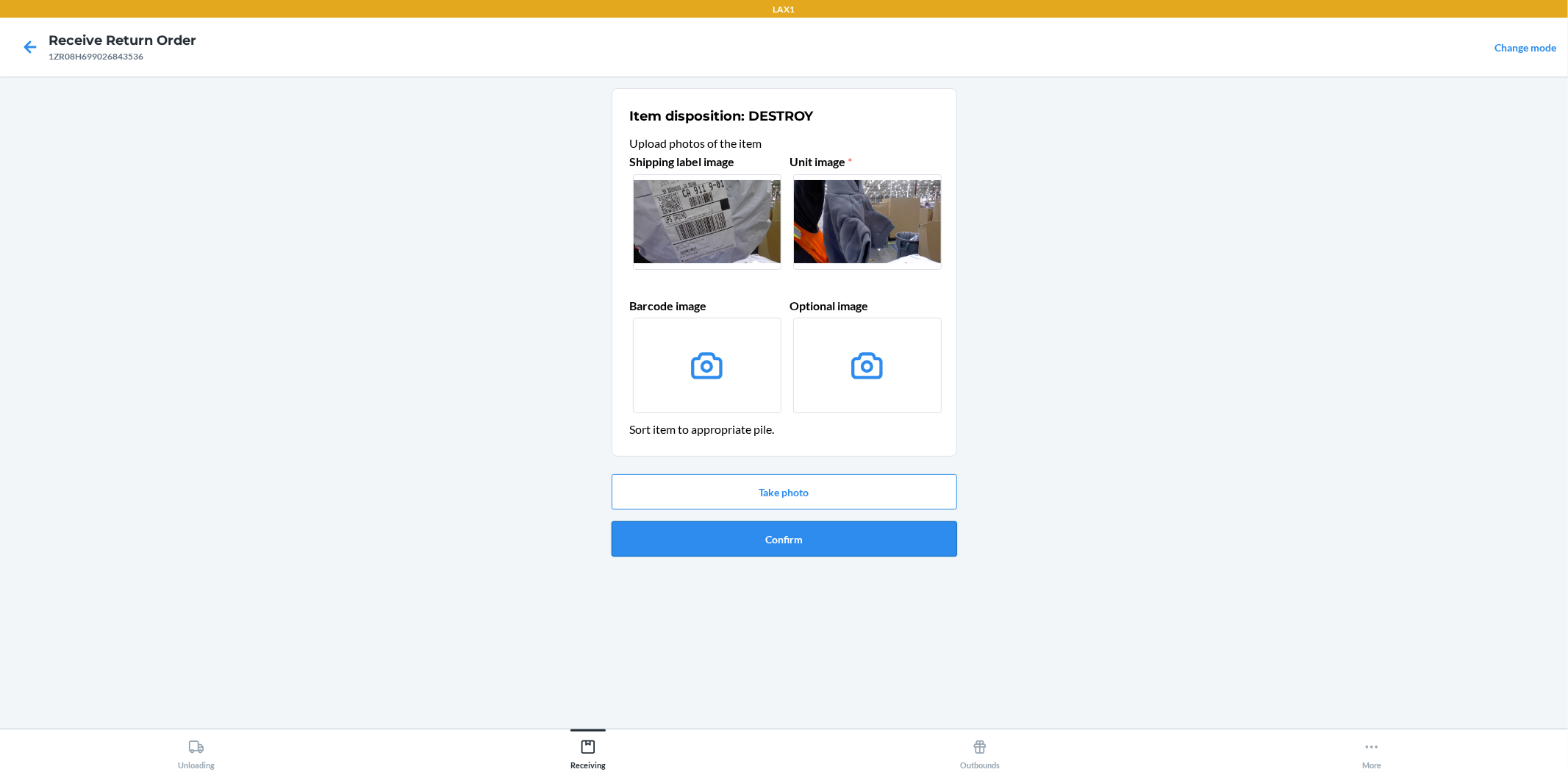
click at [824, 541] on button "Confirm" at bounding box center [784, 538] width 345 height 35
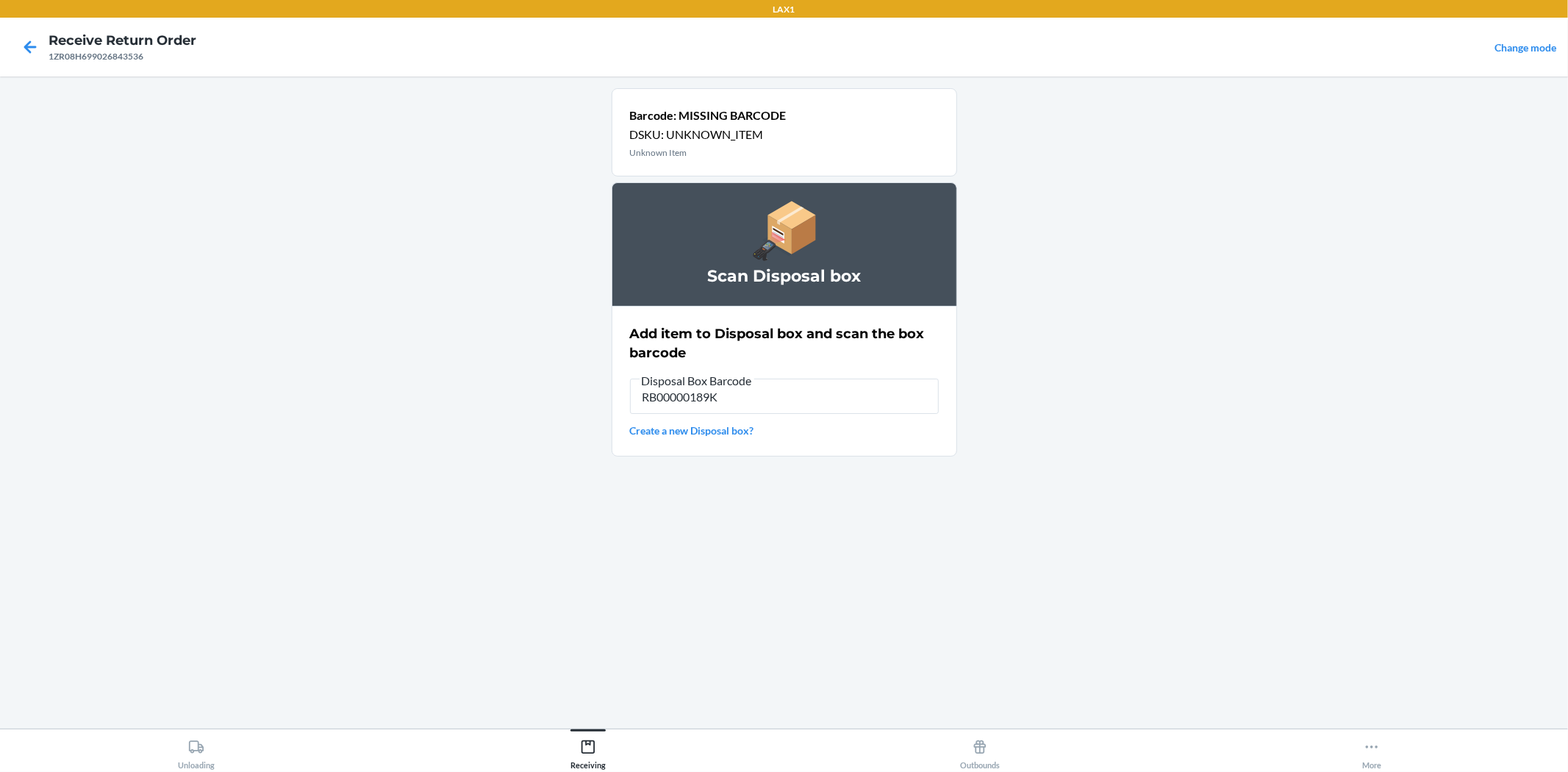
type input "RB00000189K"
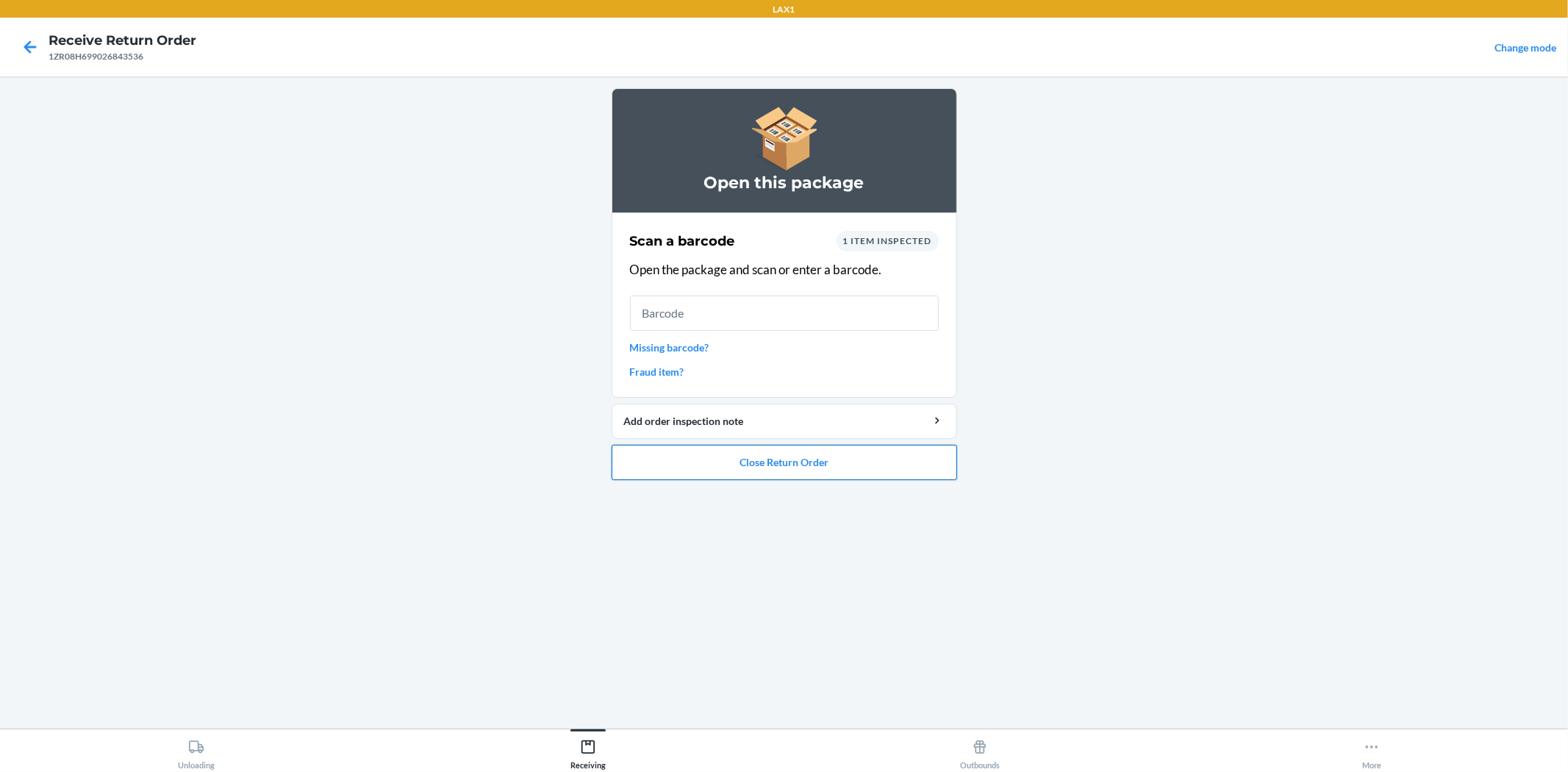
click at [707, 469] on button "Close Return Order" at bounding box center [784, 463] width 345 height 35
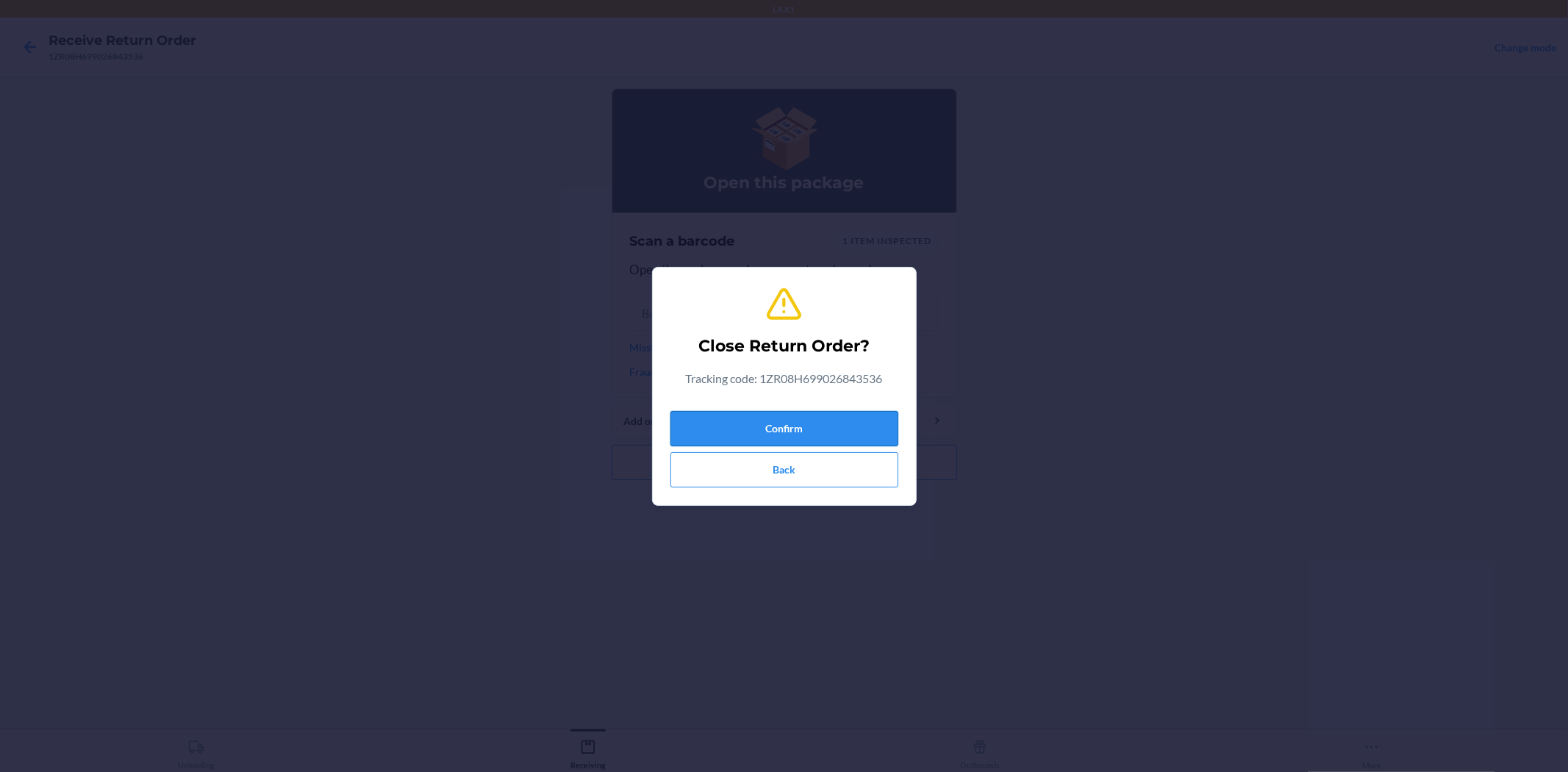
click at [754, 421] on button "Confirm" at bounding box center [784, 429] width 228 height 35
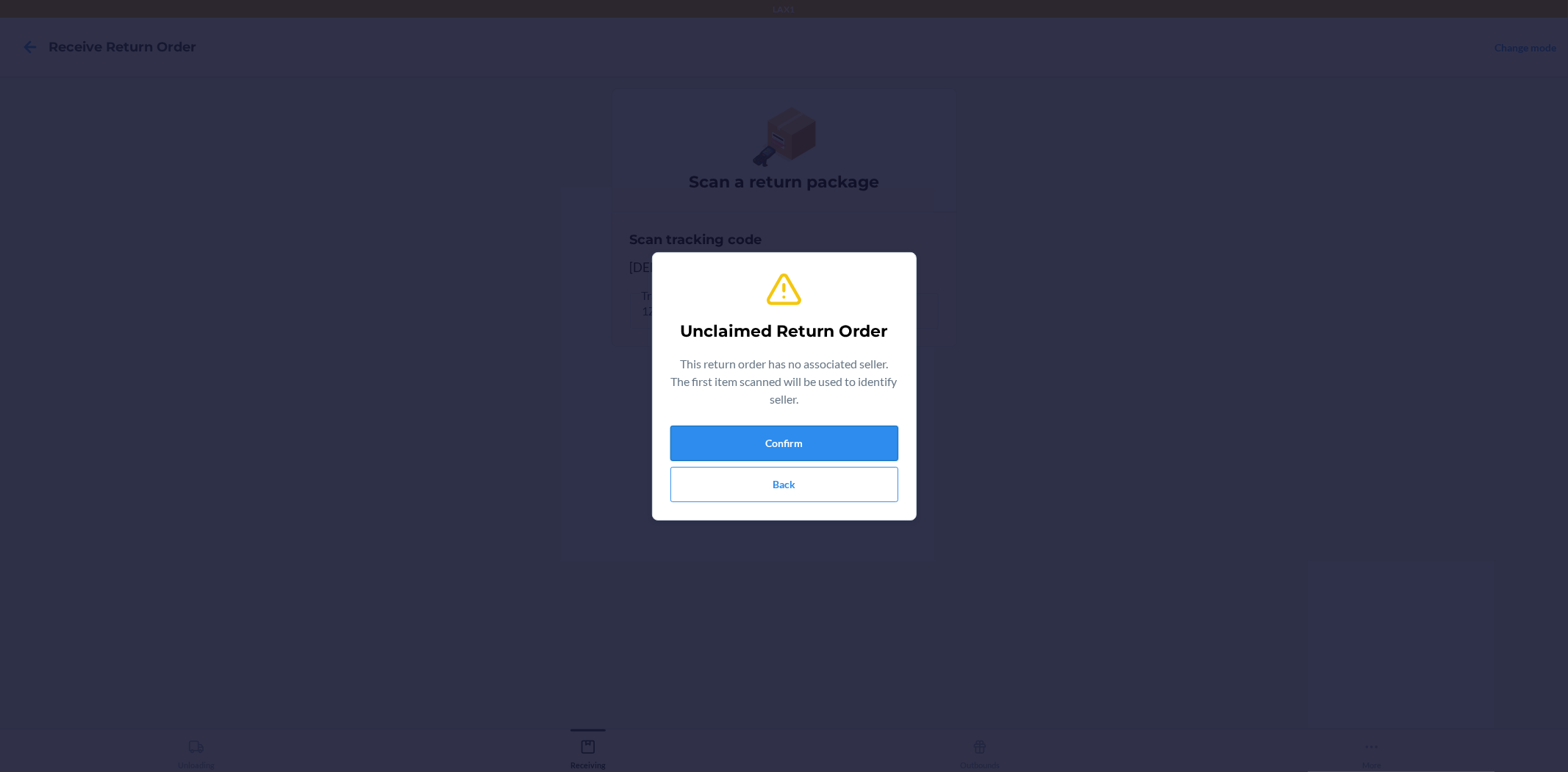
click at [746, 438] on button "Confirm" at bounding box center [784, 443] width 228 height 35
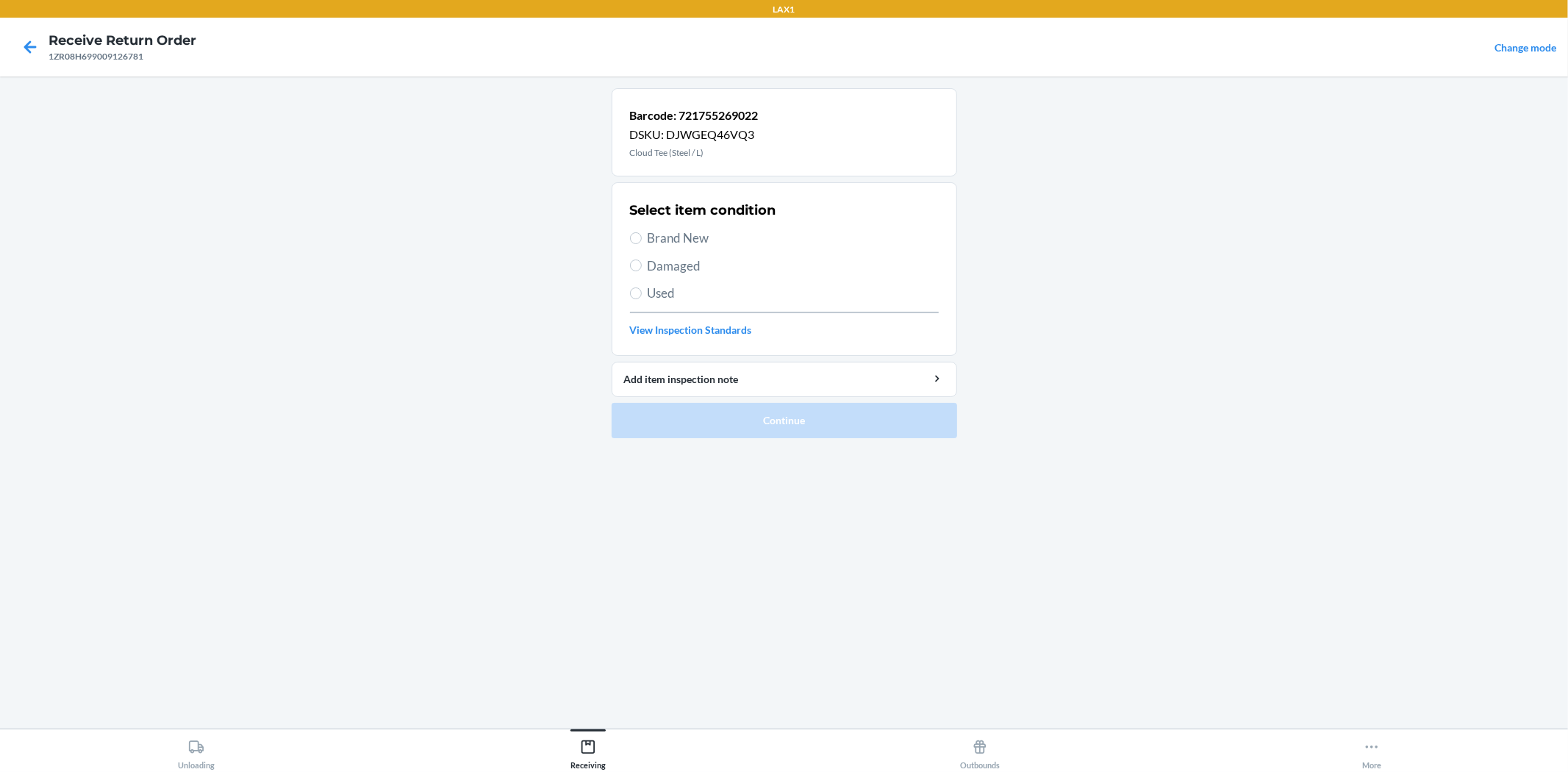
click at [675, 240] on span "Brand New" at bounding box center [793, 239] width 291 height 19
click at [642, 240] on input "Brand New" at bounding box center [636, 239] width 12 height 12
radio input "true"
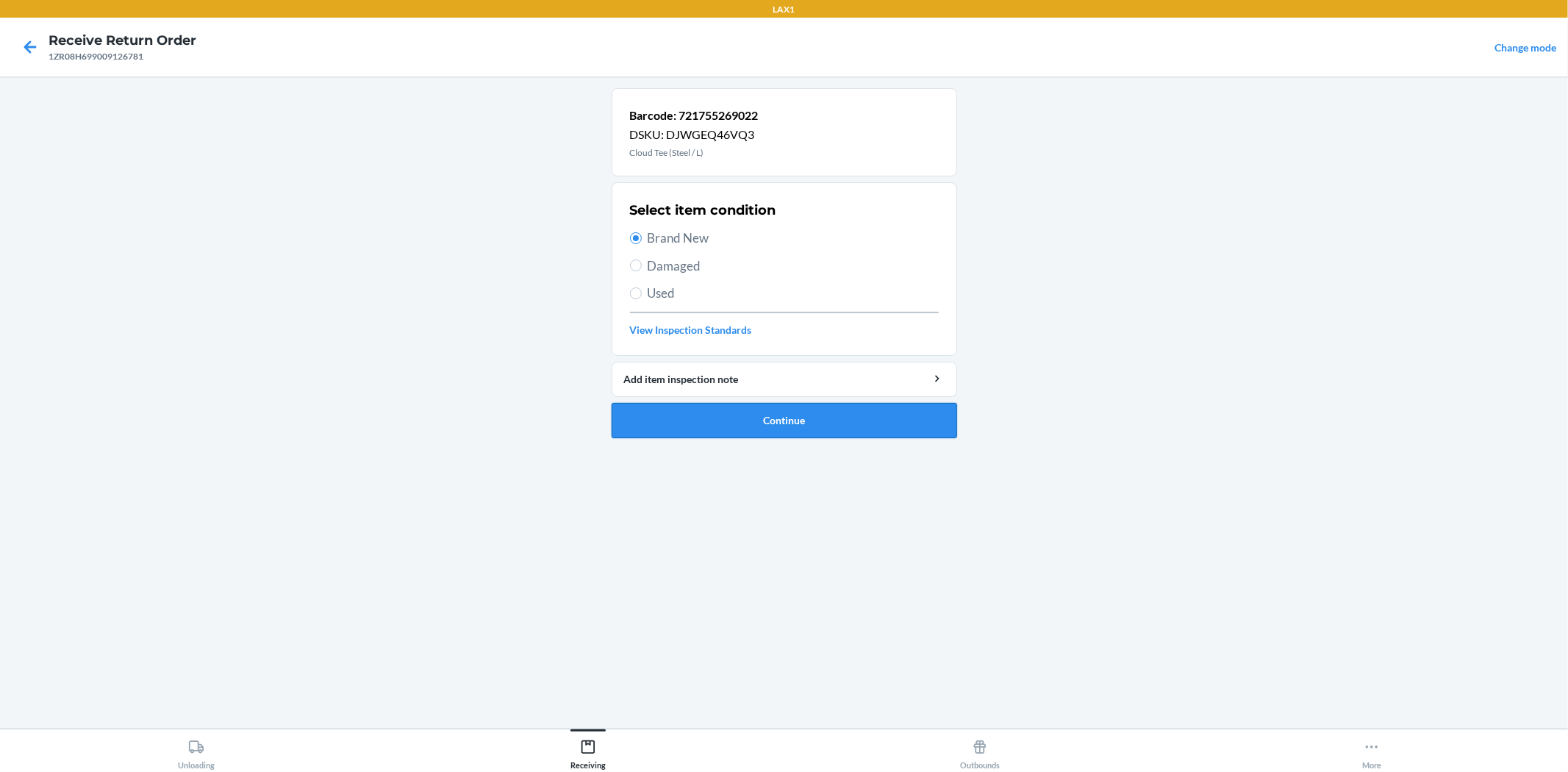
click at [753, 421] on button "Continue" at bounding box center [784, 420] width 345 height 35
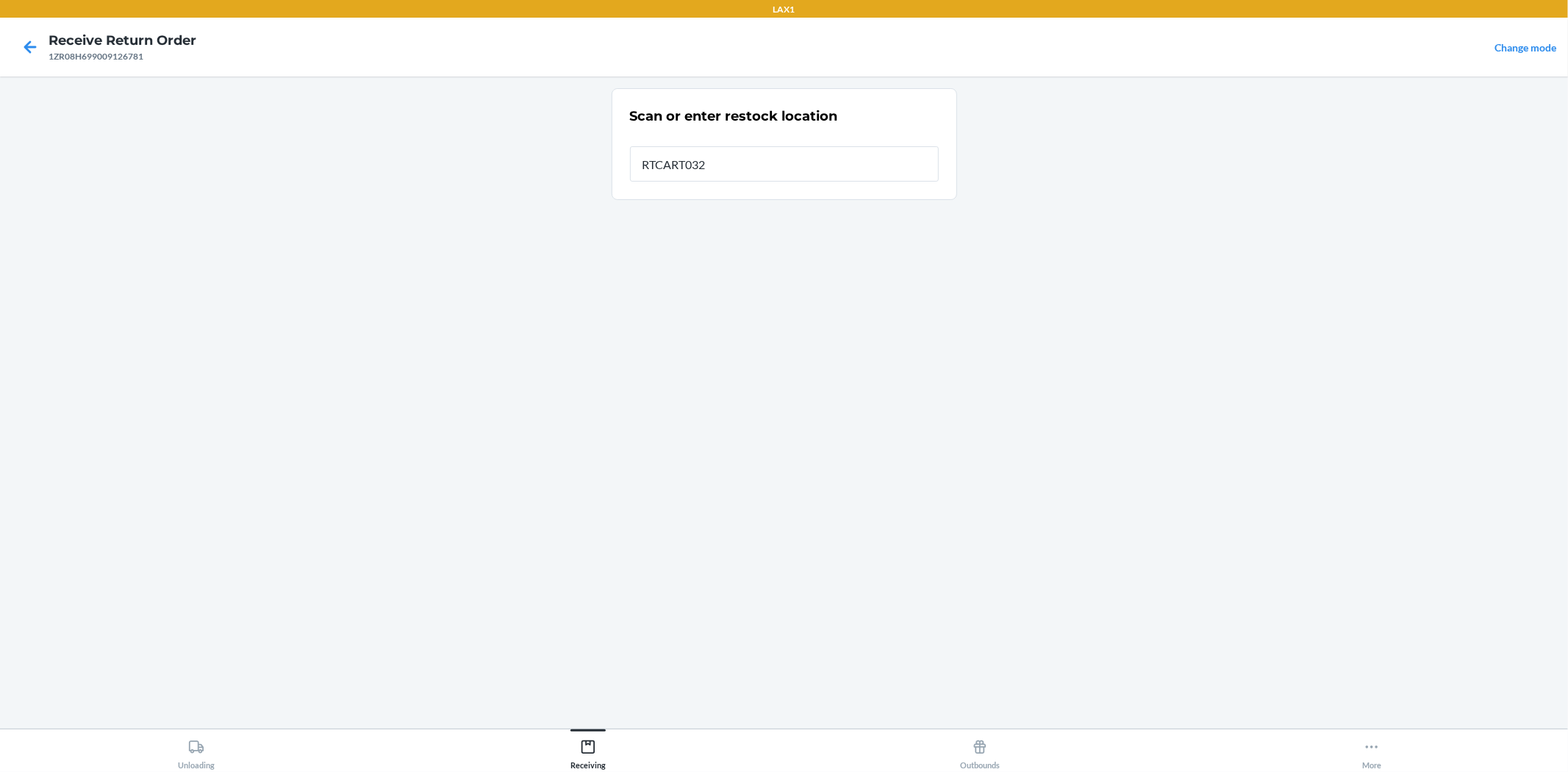
type input "RTCART032"
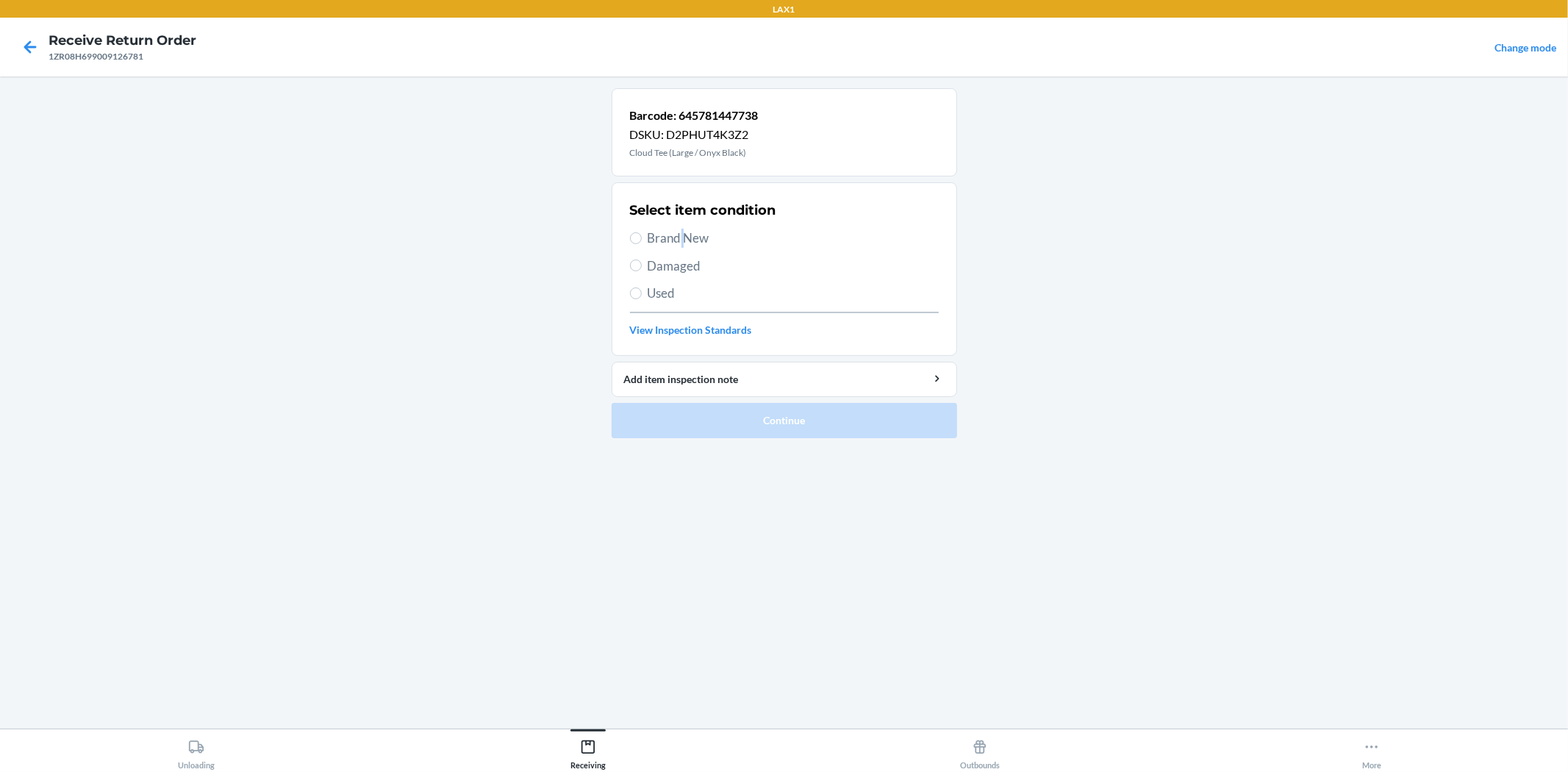
click at [682, 234] on span "Brand New" at bounding box center [793, 239] width 291 height 19
click at [651, 236] on span "Brand New" at bounding box center [793, 239] width 291 height 19
click at [642, 236] on input "Brand New" at bounding box center [636, 239] width 12 height 12
radio input "true"
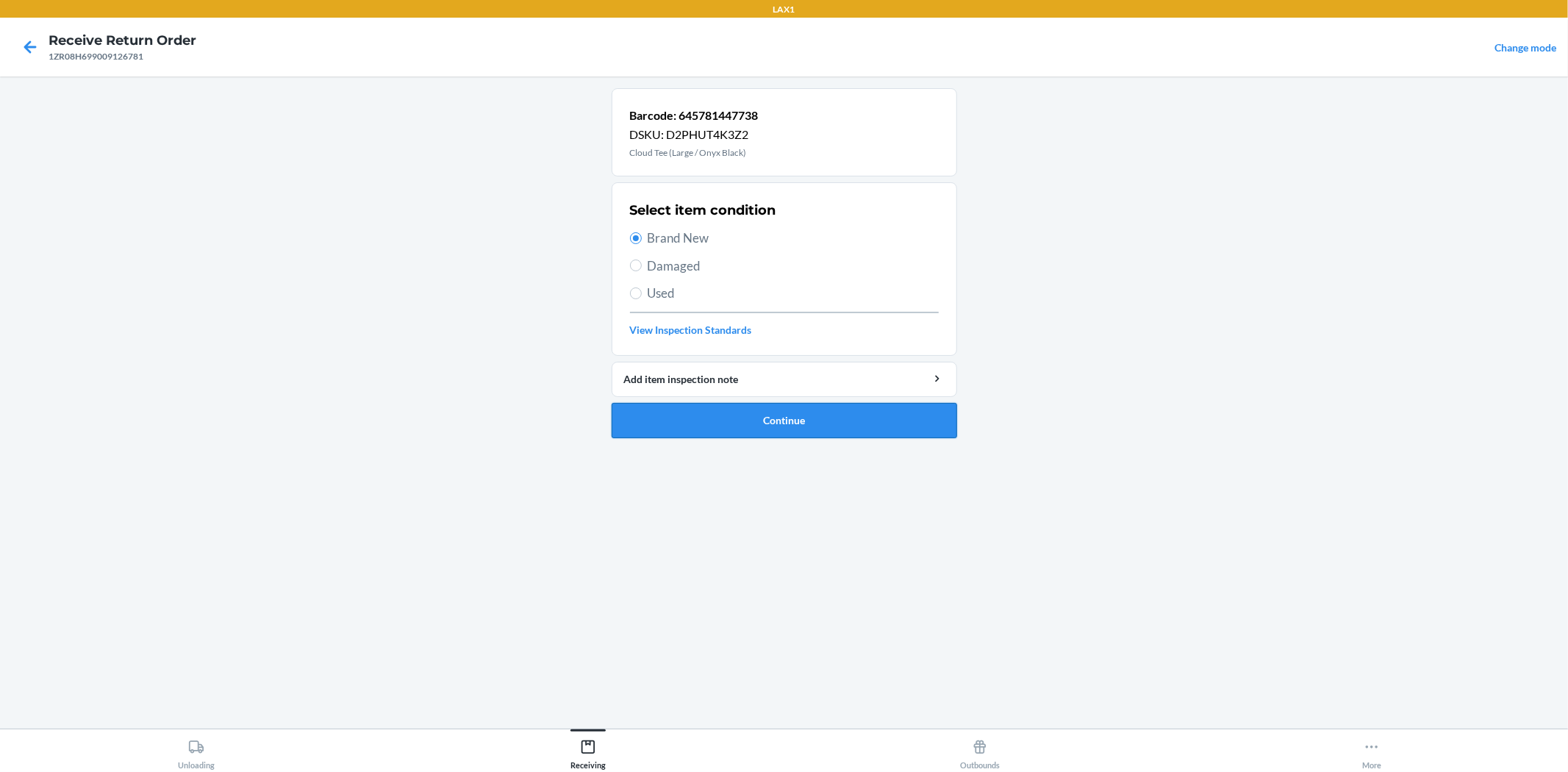
click at [701, 409] on button "Continue" at bounding box center [784, 420] width 345 height 35
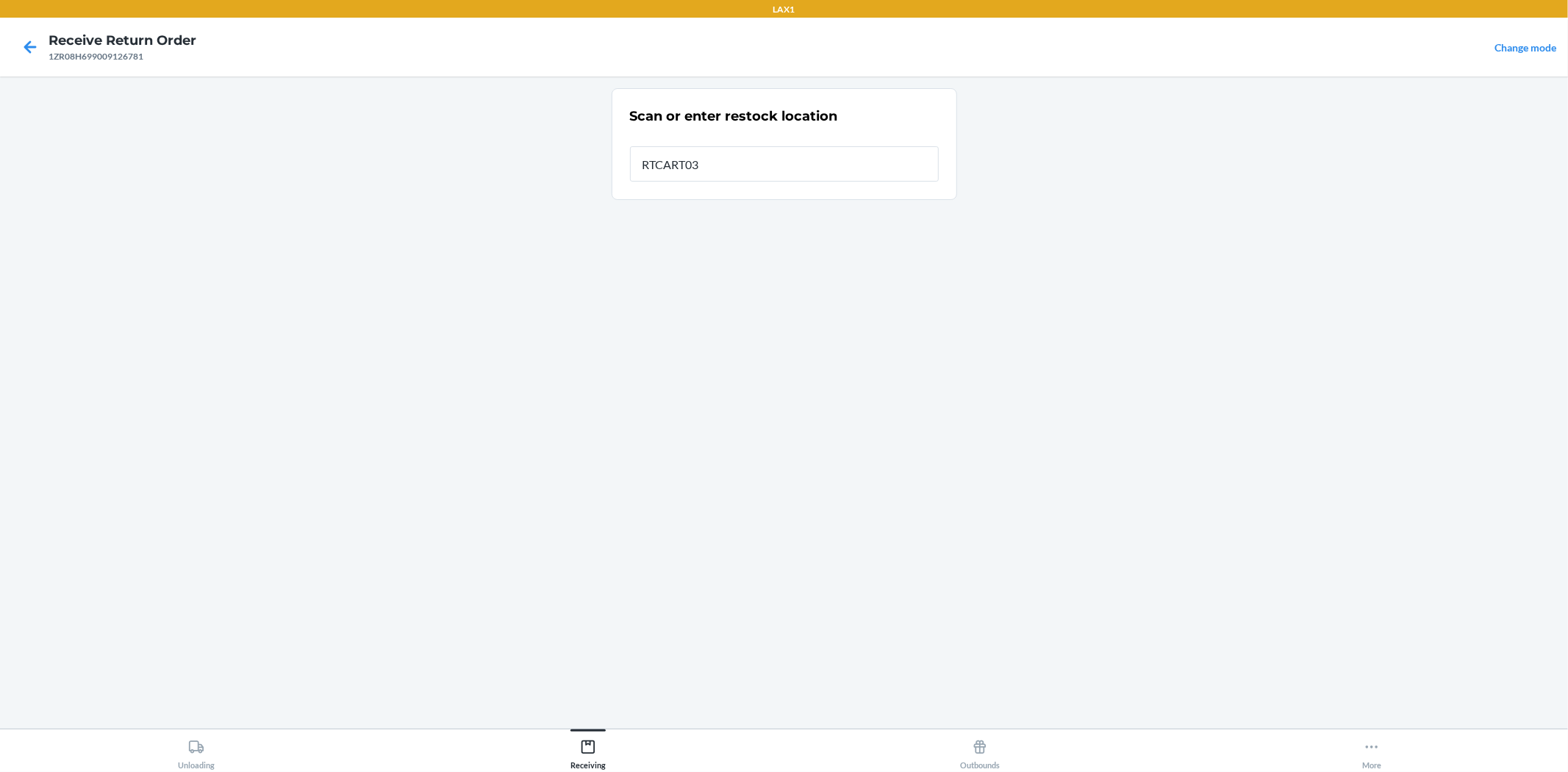
type input "RTCART032"
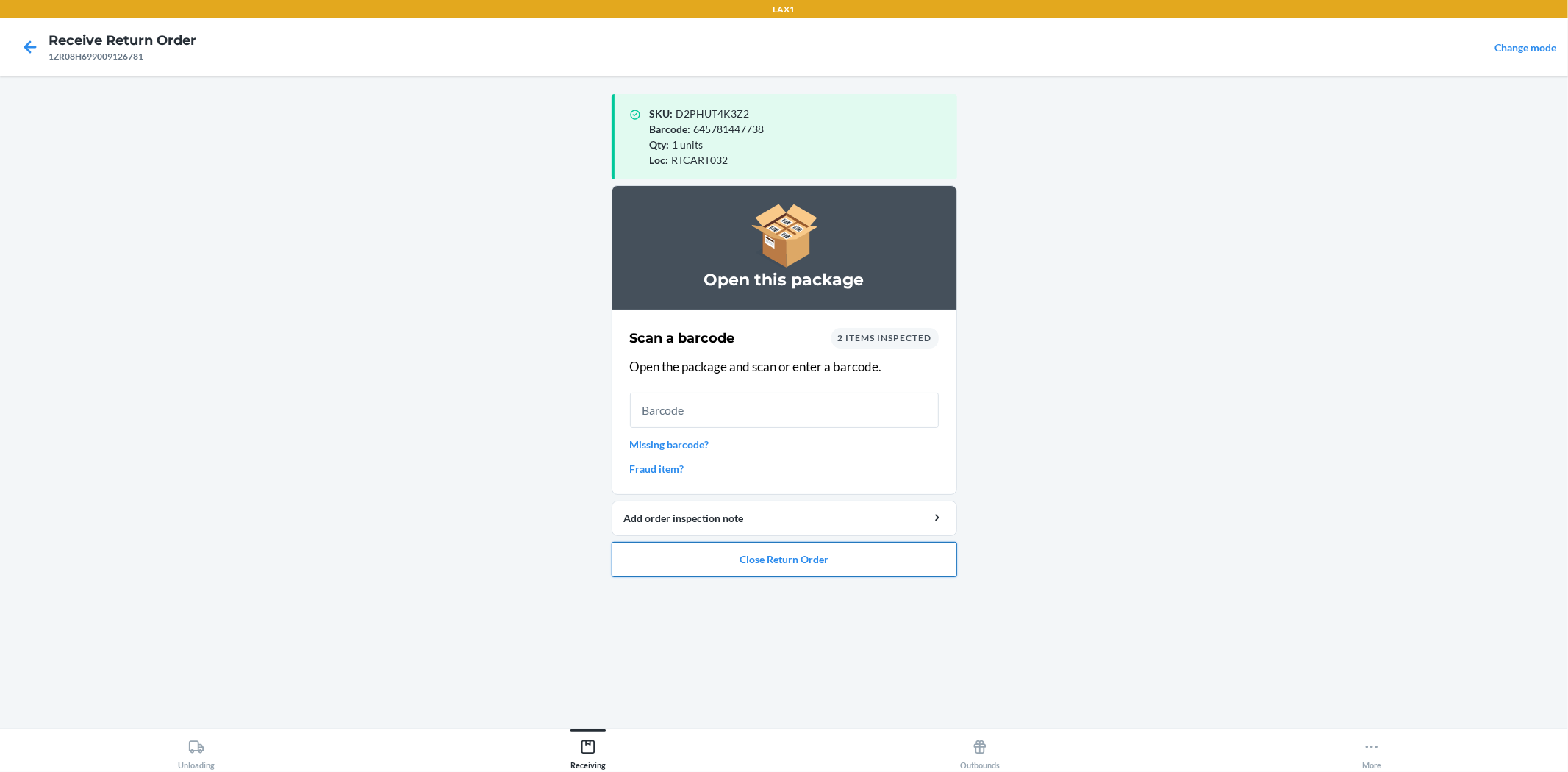
click at [728, 554] on button "Close Return Order" at bounding box center [784, 560] width 345 height 35
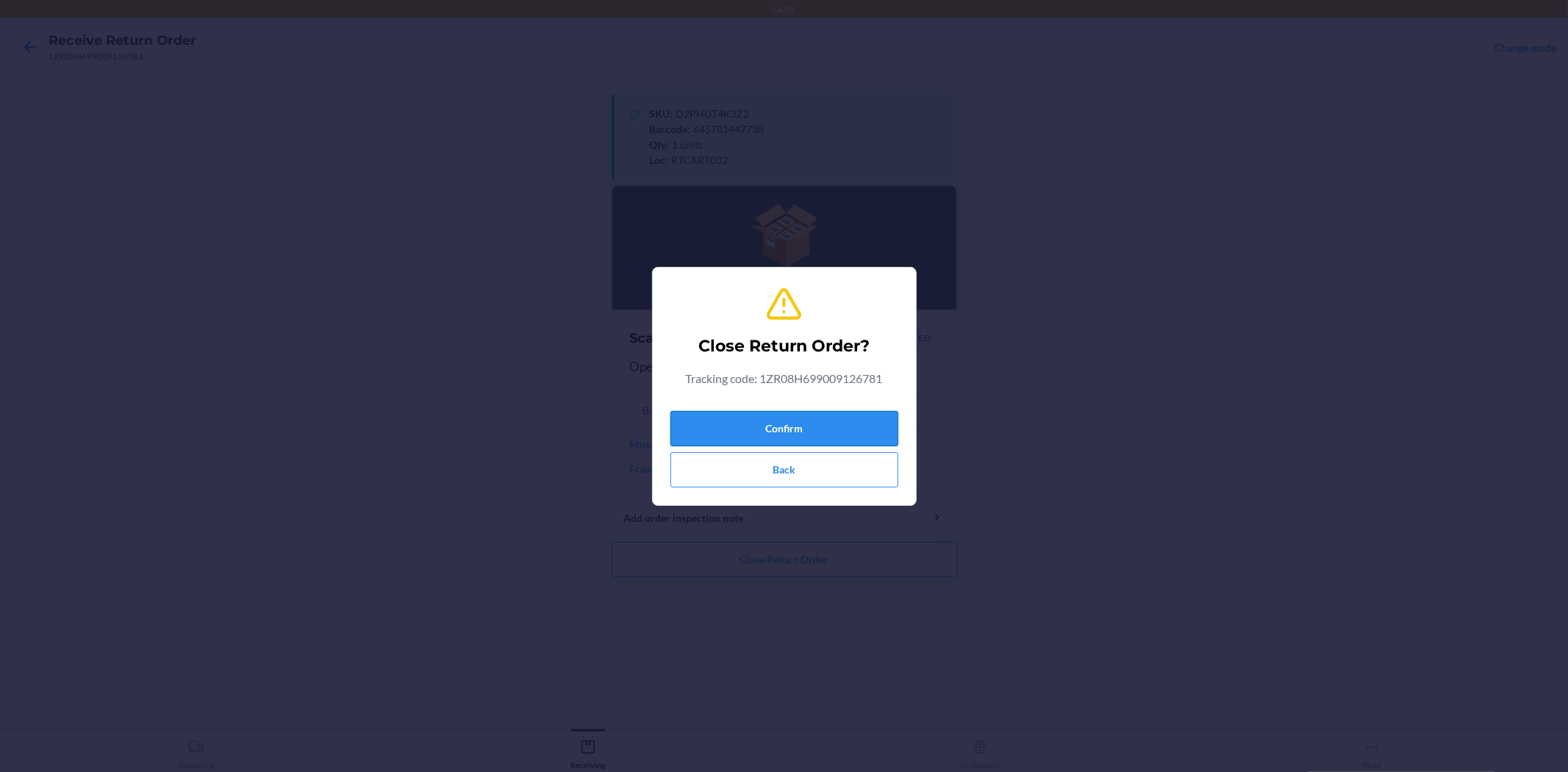
click at [721, 429] on button "Confirm" at bounding box center [784, 429] width 228 height 35
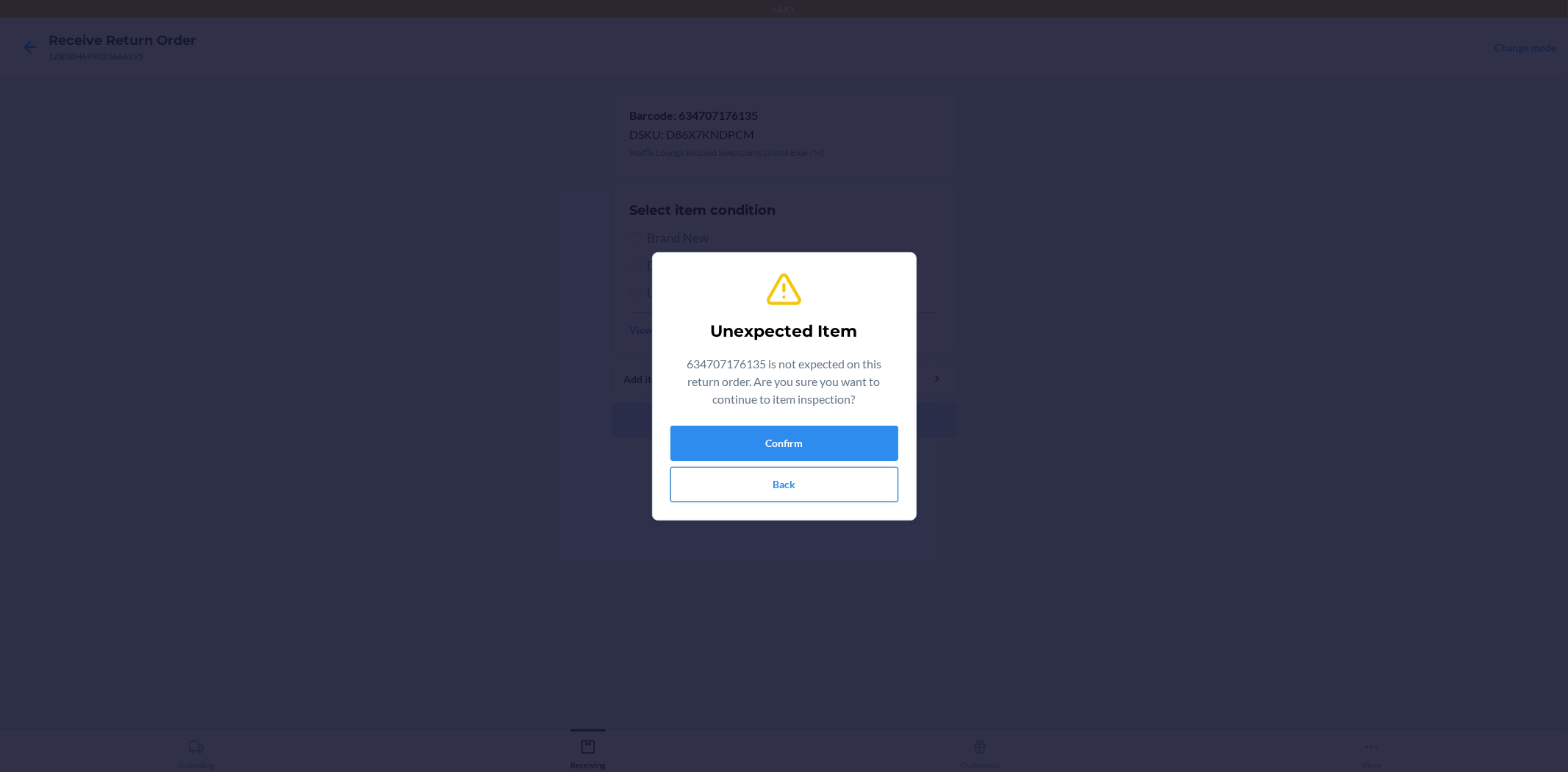
click at [829, 490] on button "Back" at bounding box center [784, 484] width 228 height 35
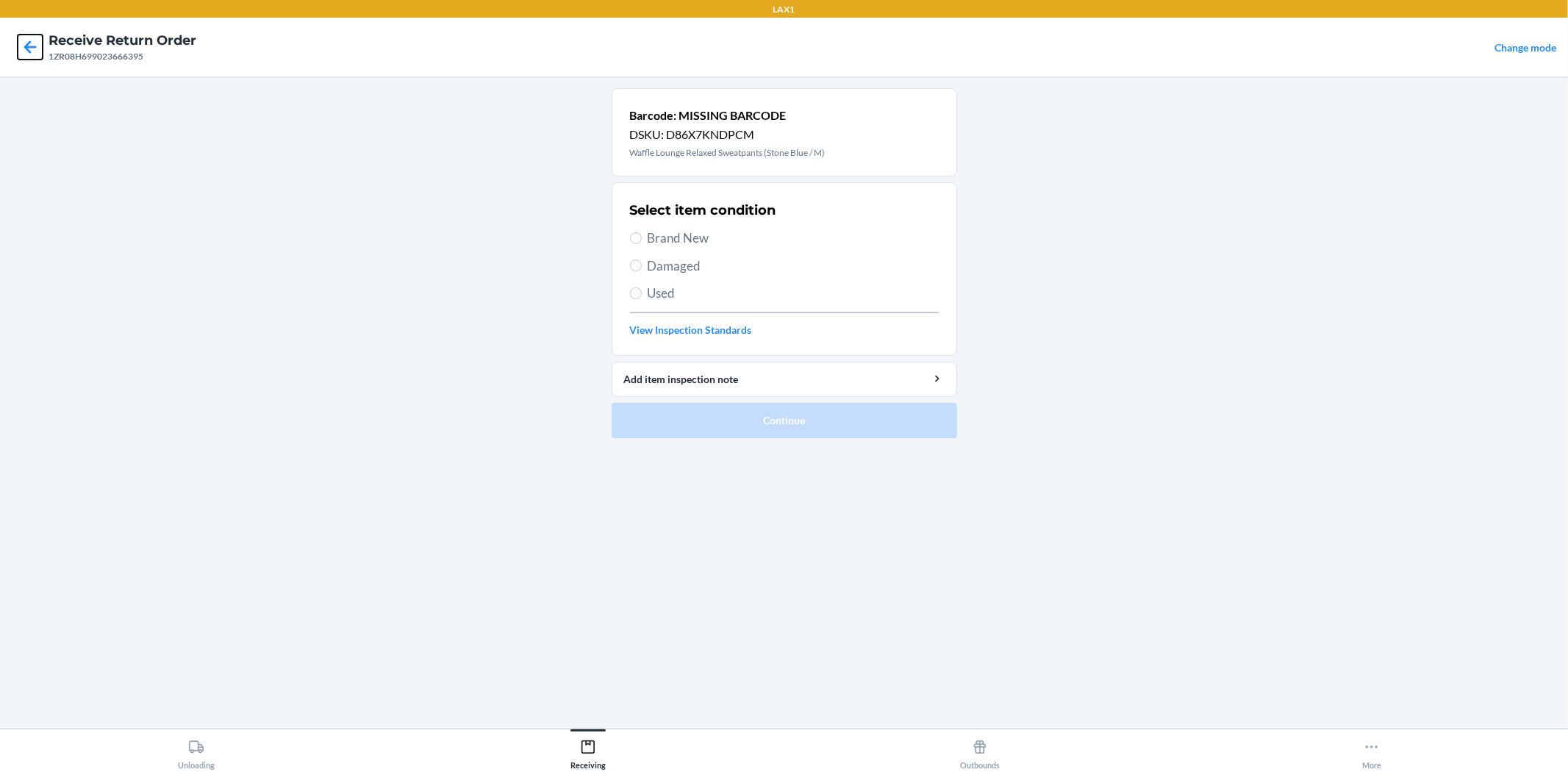
click at [35, 53] on icon at bounding box center [30, 48] width 25 height 25
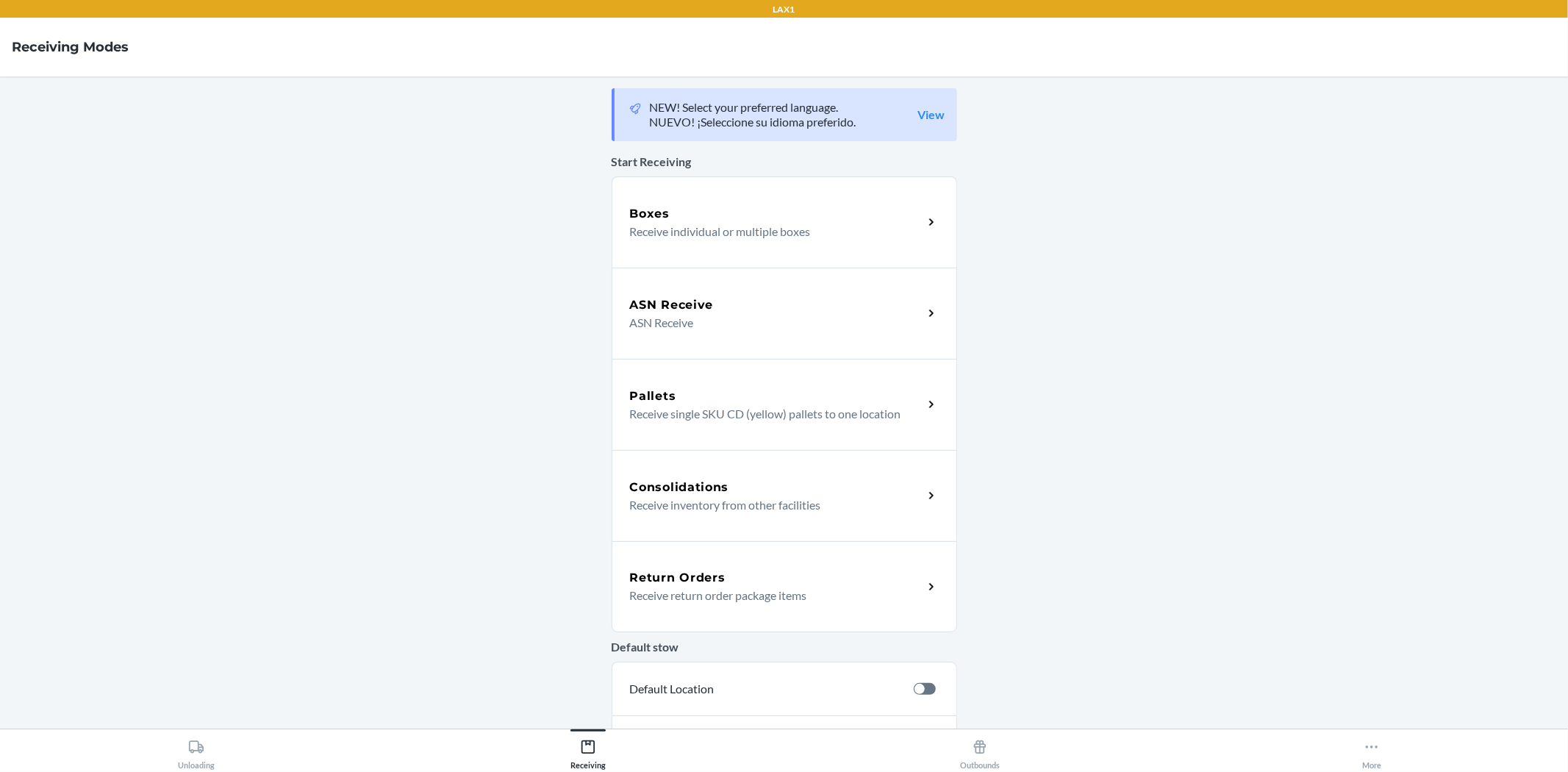
click at [775, 585] on div "Return Orders" at bounding box center [777, 578] width 293 height 17
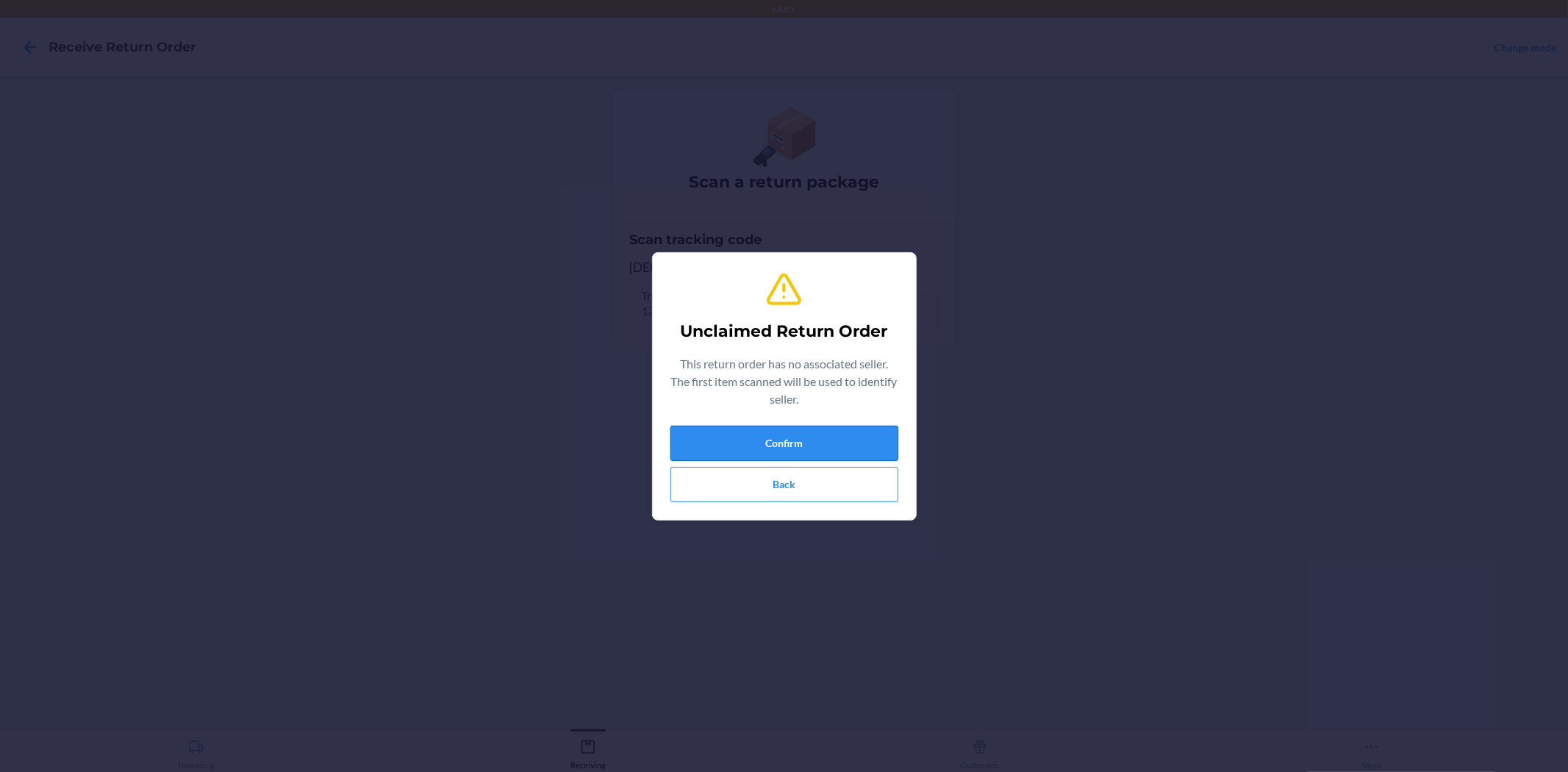
click at [784, 436] on button "Confirm" at bounding box center [784, 443] width 228 height 35
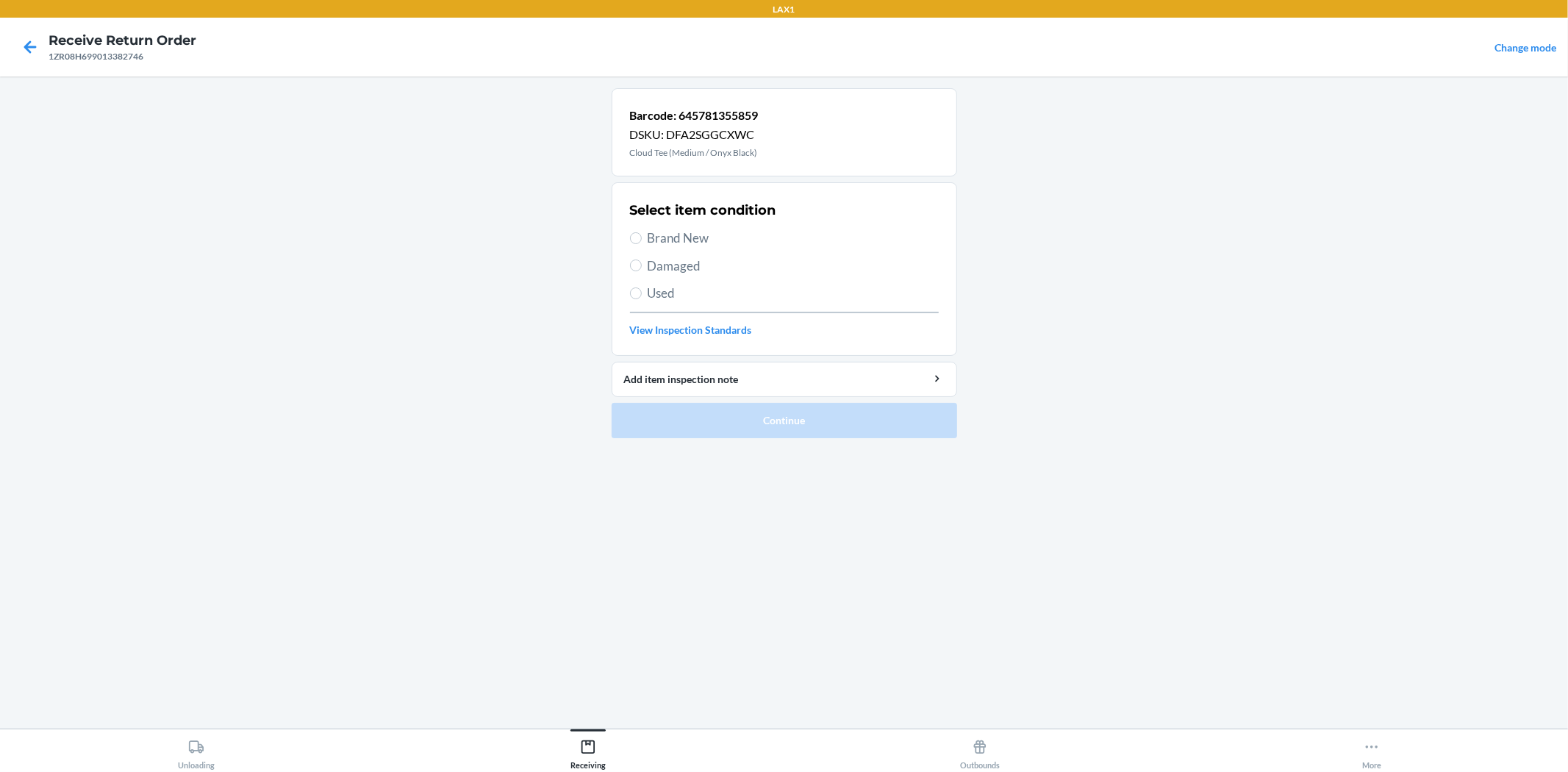
click at [624, 236] on section "Select item condition Brand New Damaged Used View Inspection Standards" at bounding box center [784, 269] width 345 height 174
click at [628, 237] on section "Select item condition Brand New Damaged Used View Inspection Standards" at bounding box center [784, 269] width 345 height 174
click at [673, 236] on span "Brand New" at bounding box center [793, 239] width 291 height 19
click at [642, 236] on input "Brand New" at bounding box center [636, 239] width 12 height 12
radio input "true"
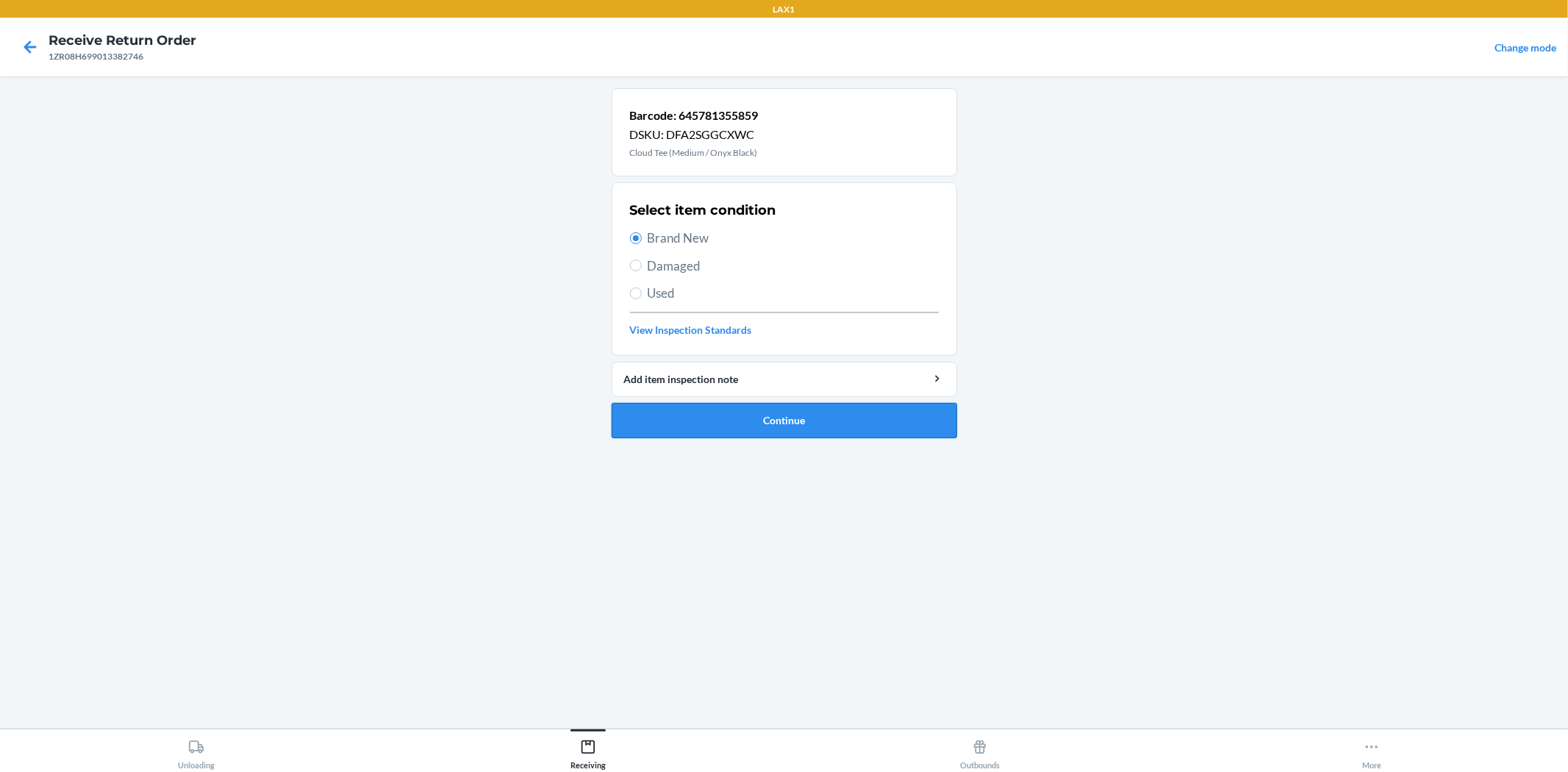
click at [752, 434] on button "Continue" at bounding box center [784, 420] width 345 height 35
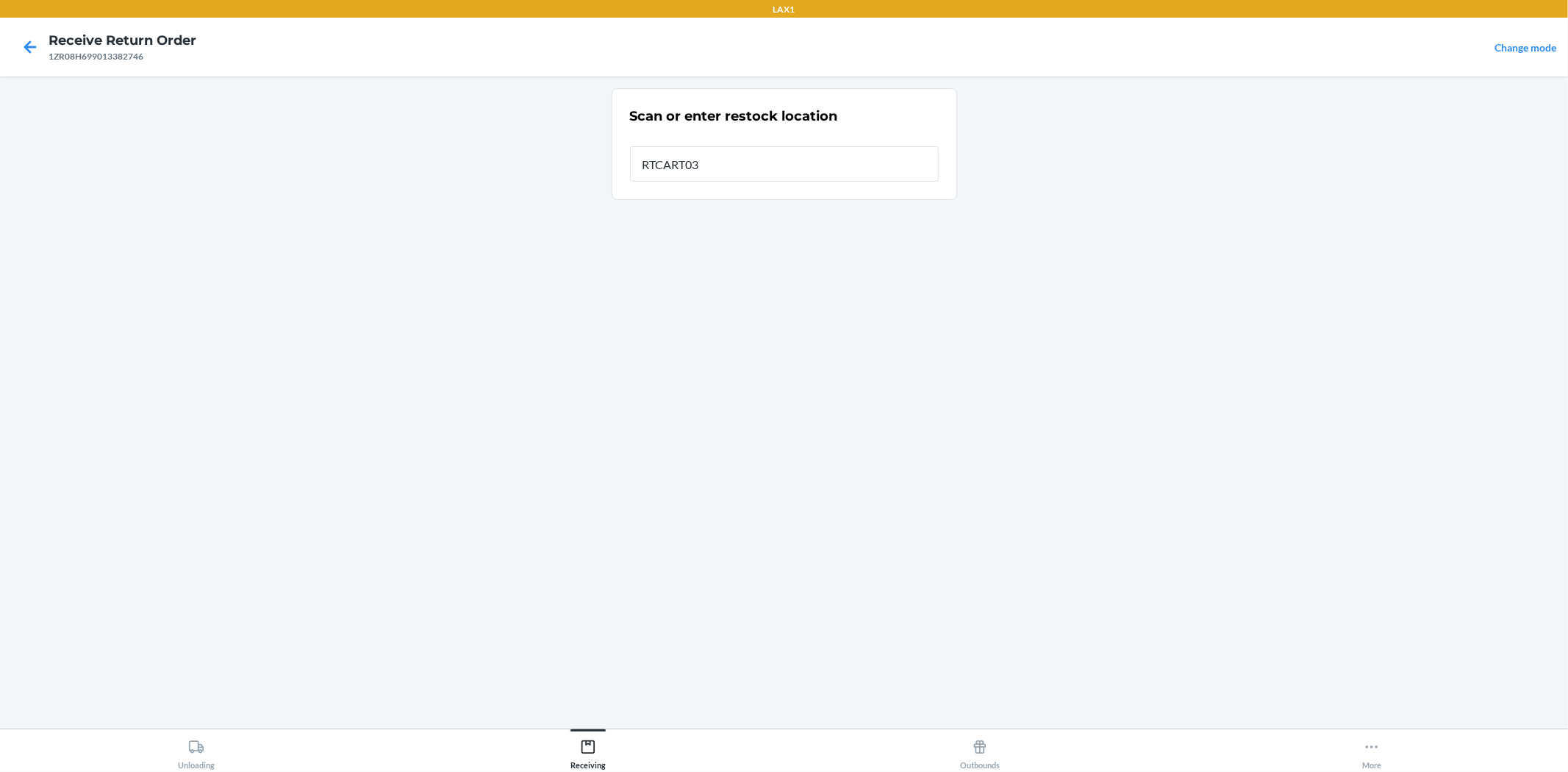
type input "RTCART032"
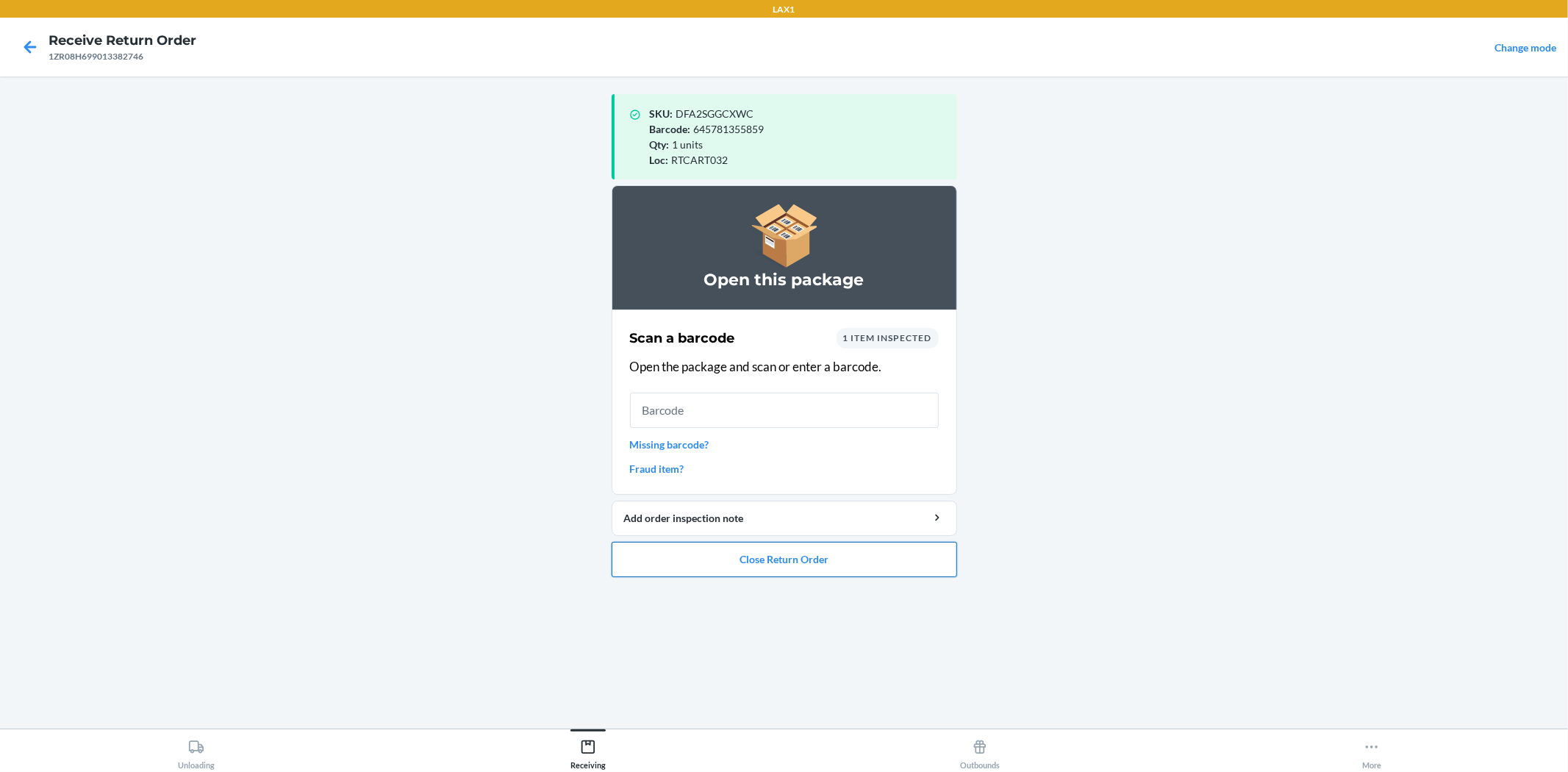
click at [746, 562] on button "Close Return Order" at bounding box center [784, 560] width 345 height 35
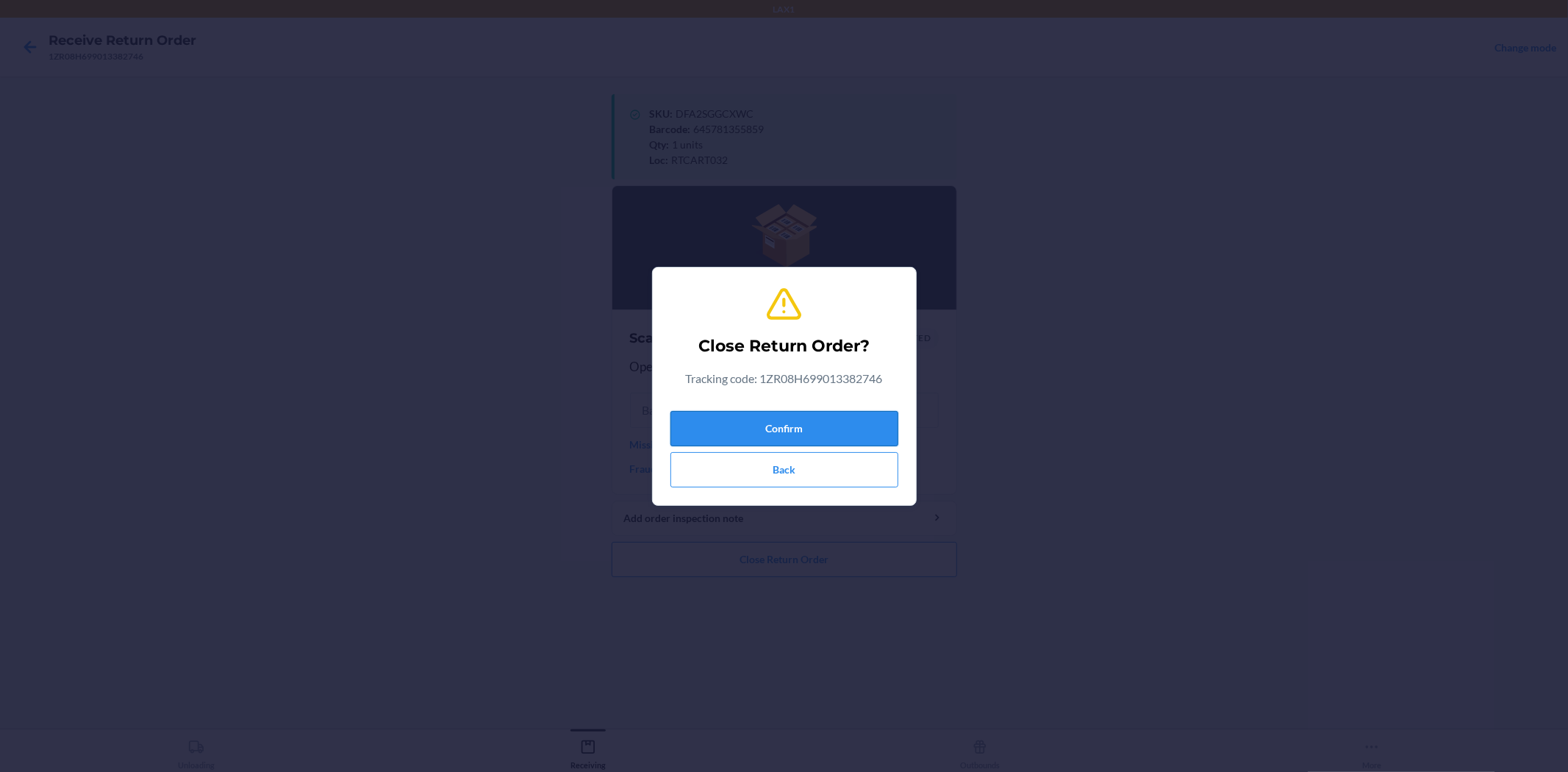
click at [749, 423] on button "Confirm" at bounding box center [784, 429] width 228 height 35
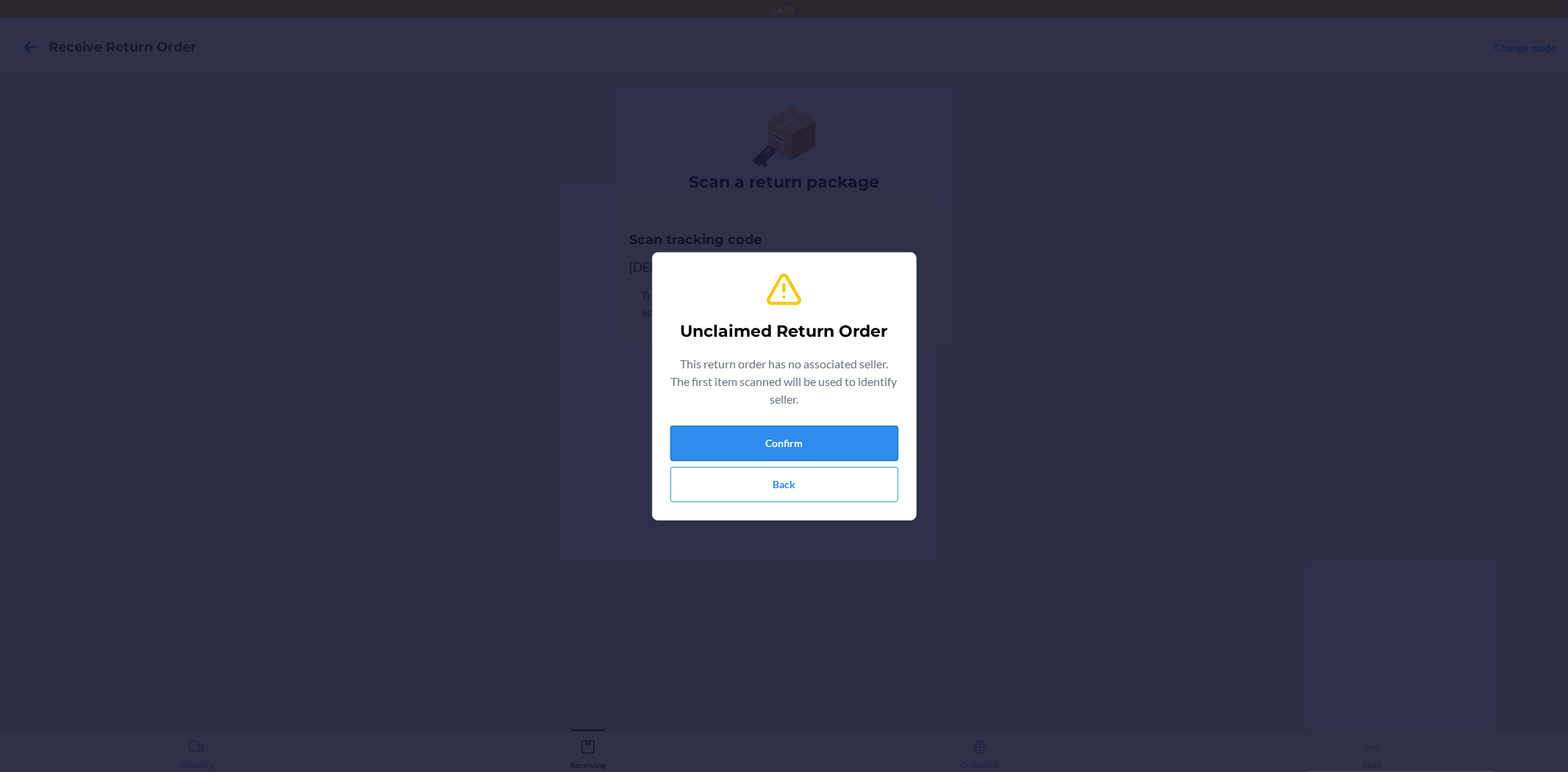
click at [743, 442] on button "Confirm" at bounding box center [784, 443] width 228 height 35
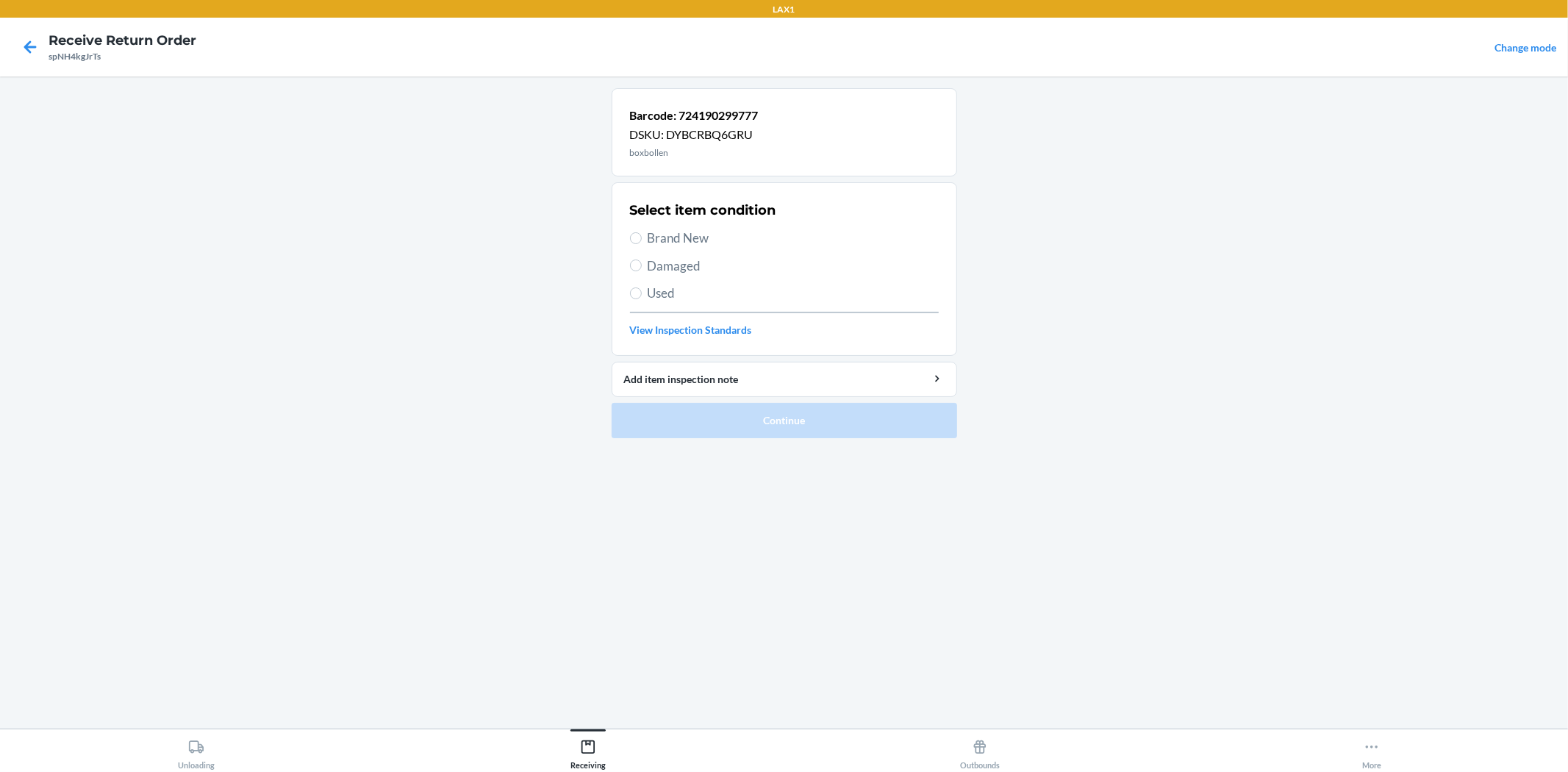
click at [661, 243] on span "Brand New" at bounding box center [793, 239] width 291 height 19
click at [642, 243] on input "Brand New" at bounding box center [636, 239] width 12 height 12
radio input "true"
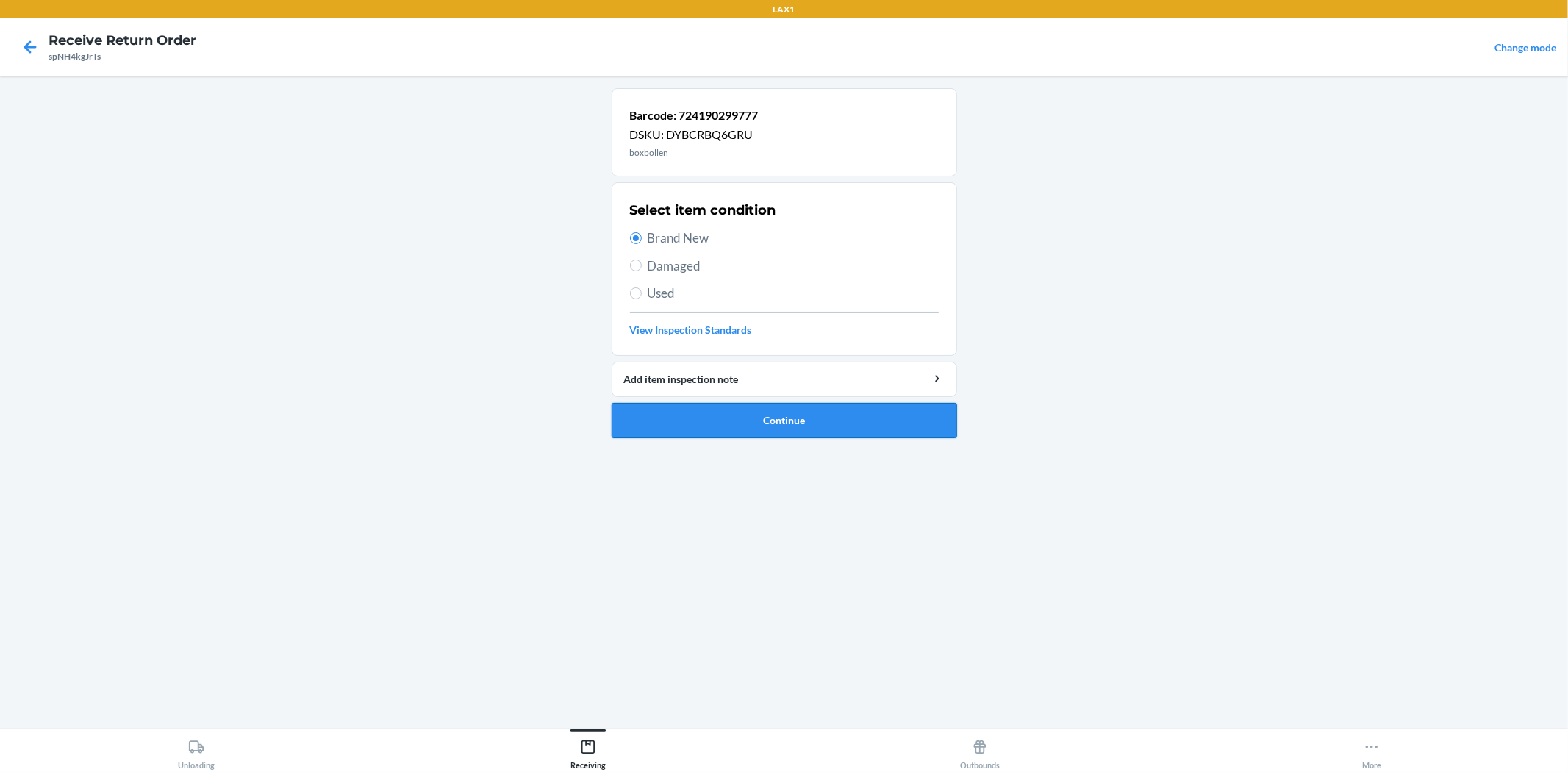
click at [716, 415] on button "Continue" at bounding box center [784, 420] width 345 height 35
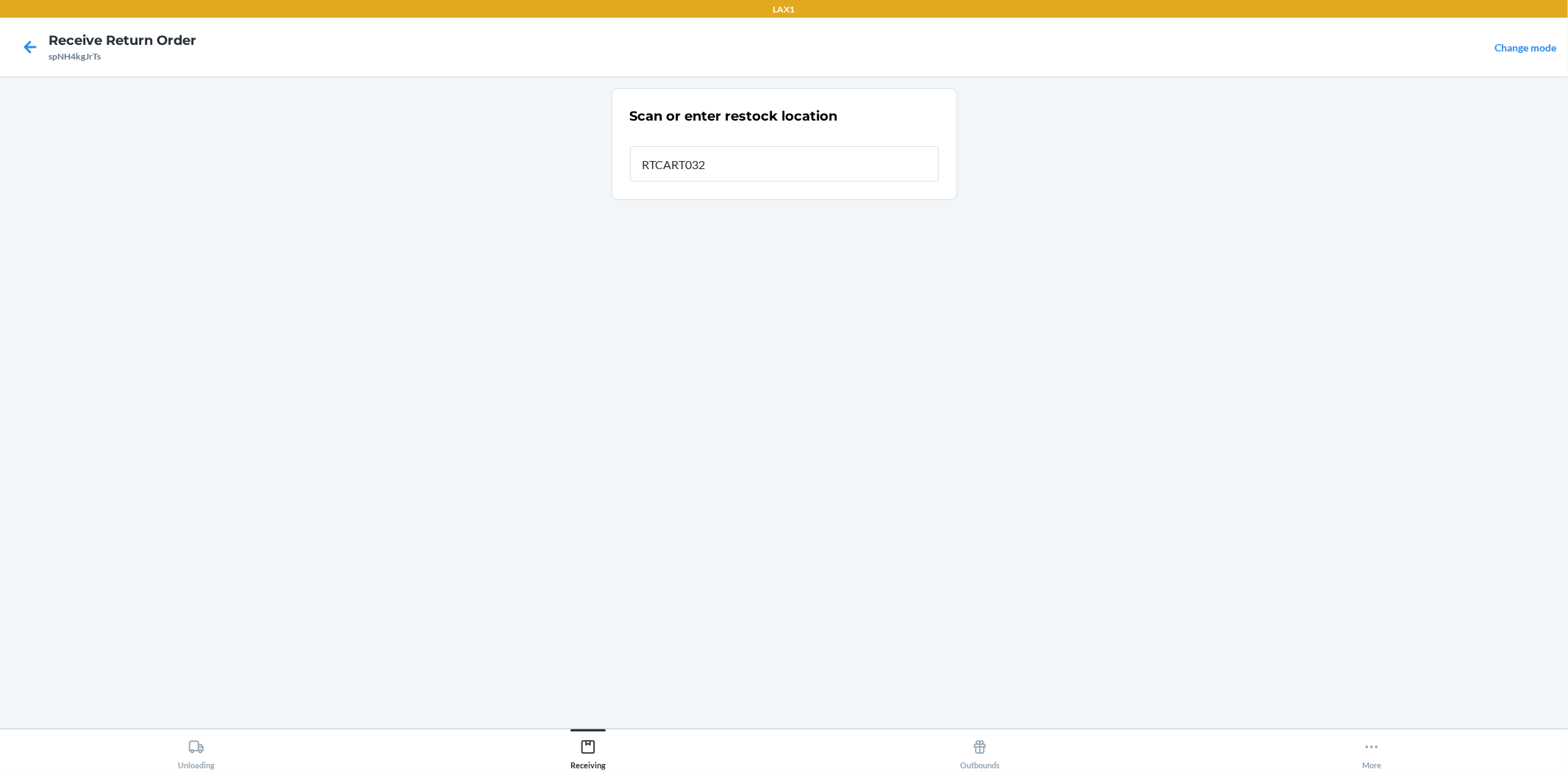
type input "RTCART032"
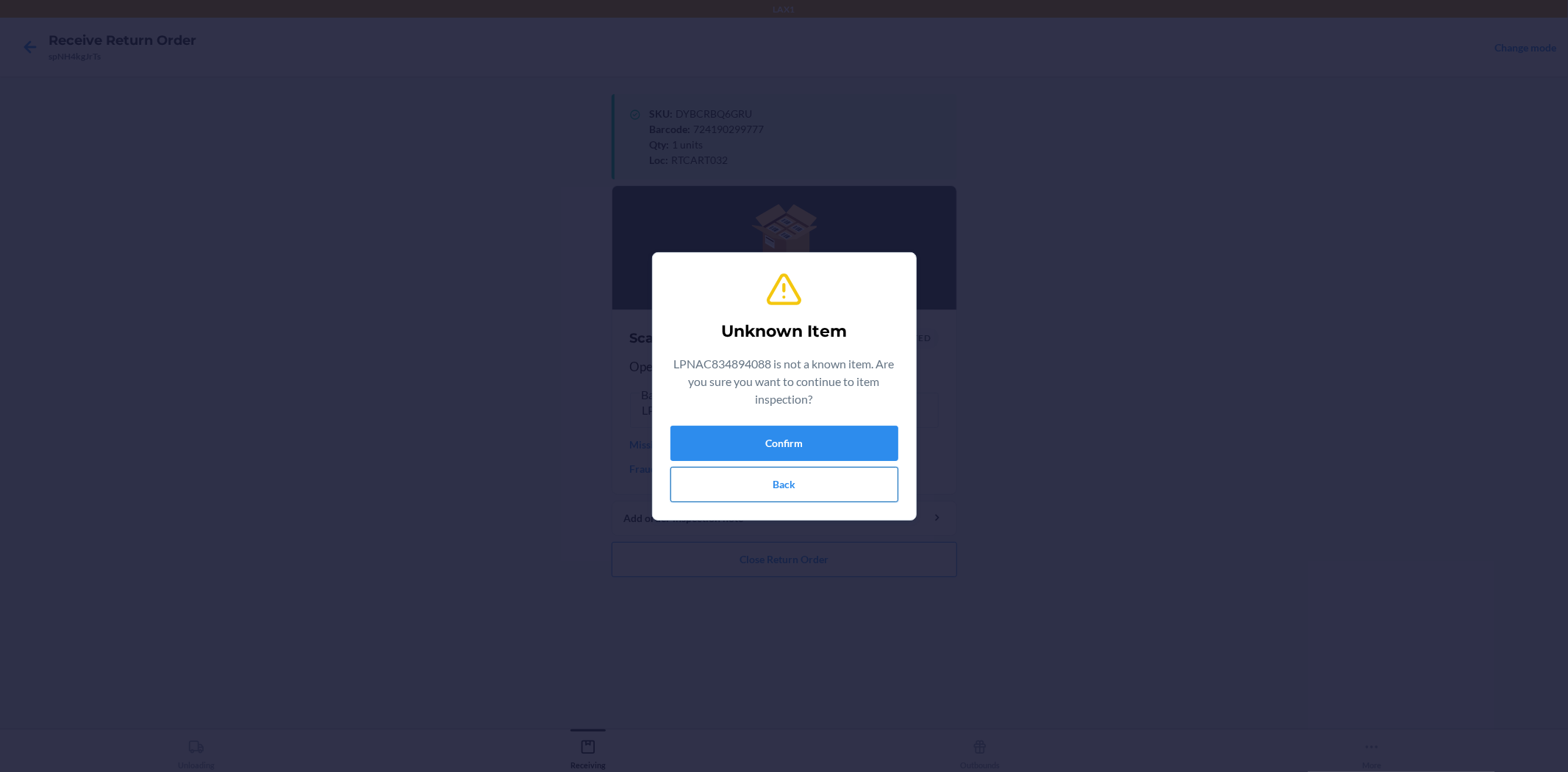
click at [846, 488] on button "Back" at bounding box center [784, 484] width 228 height 35
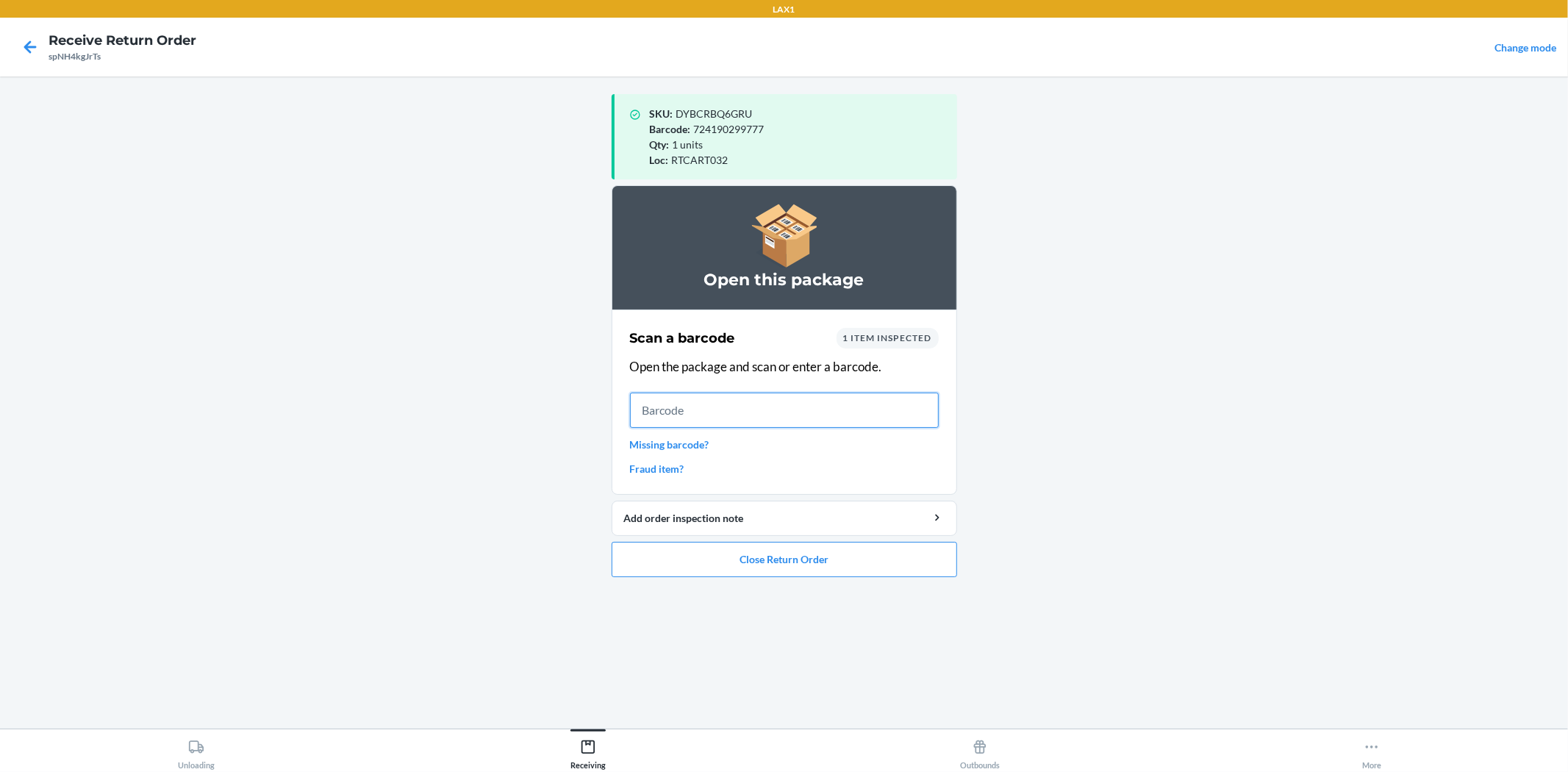
click at [692, 406] on input "text" at bounding box center [784, 410] width 308 height 35
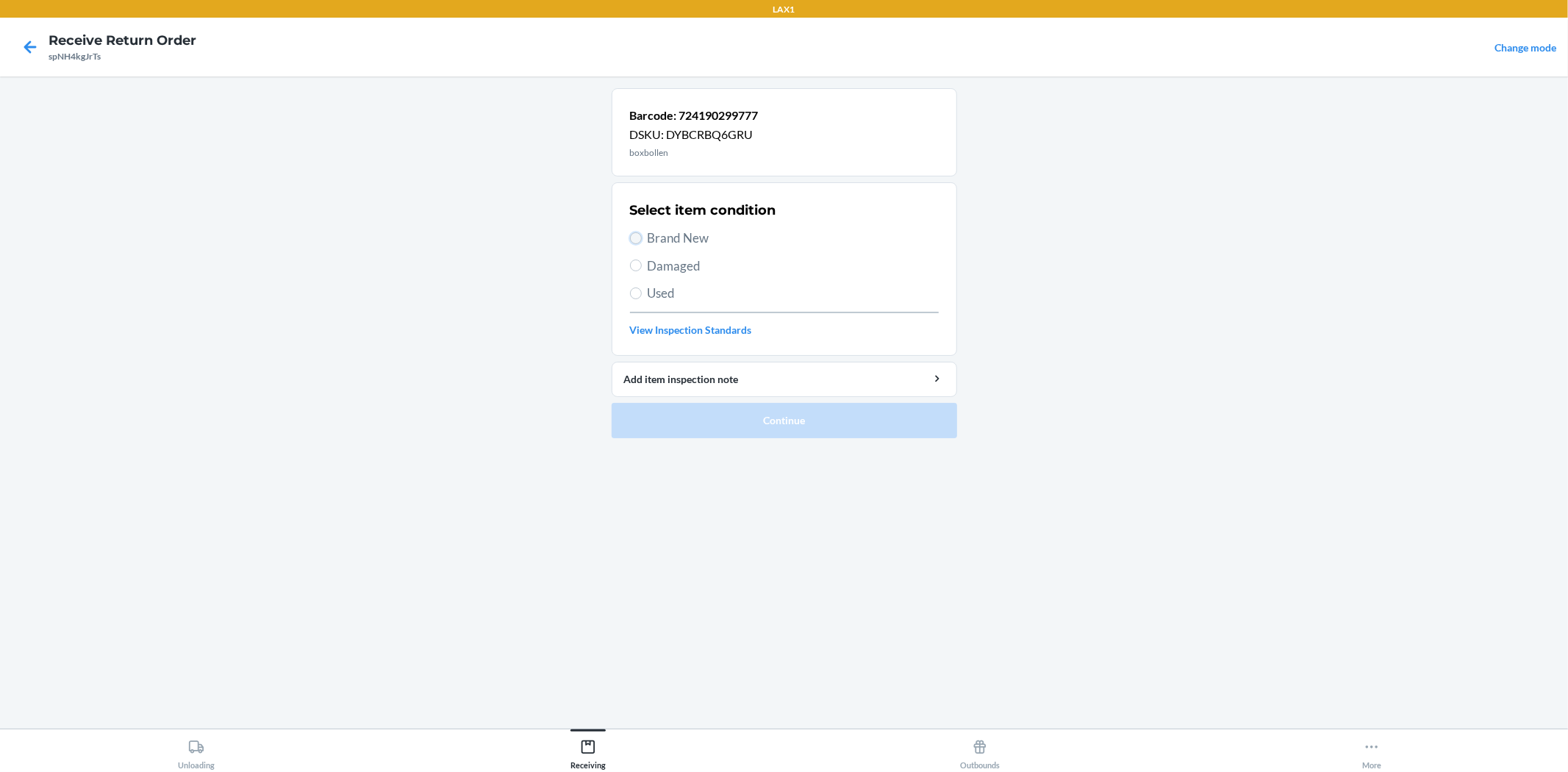
click at [636, 238] on input "Brand New" at bounding box center [636, 239] width 12 height 12
radio input "true"
click at [664, 408] on button "Continue" at bounding box center [784, 420] width 345 height 35
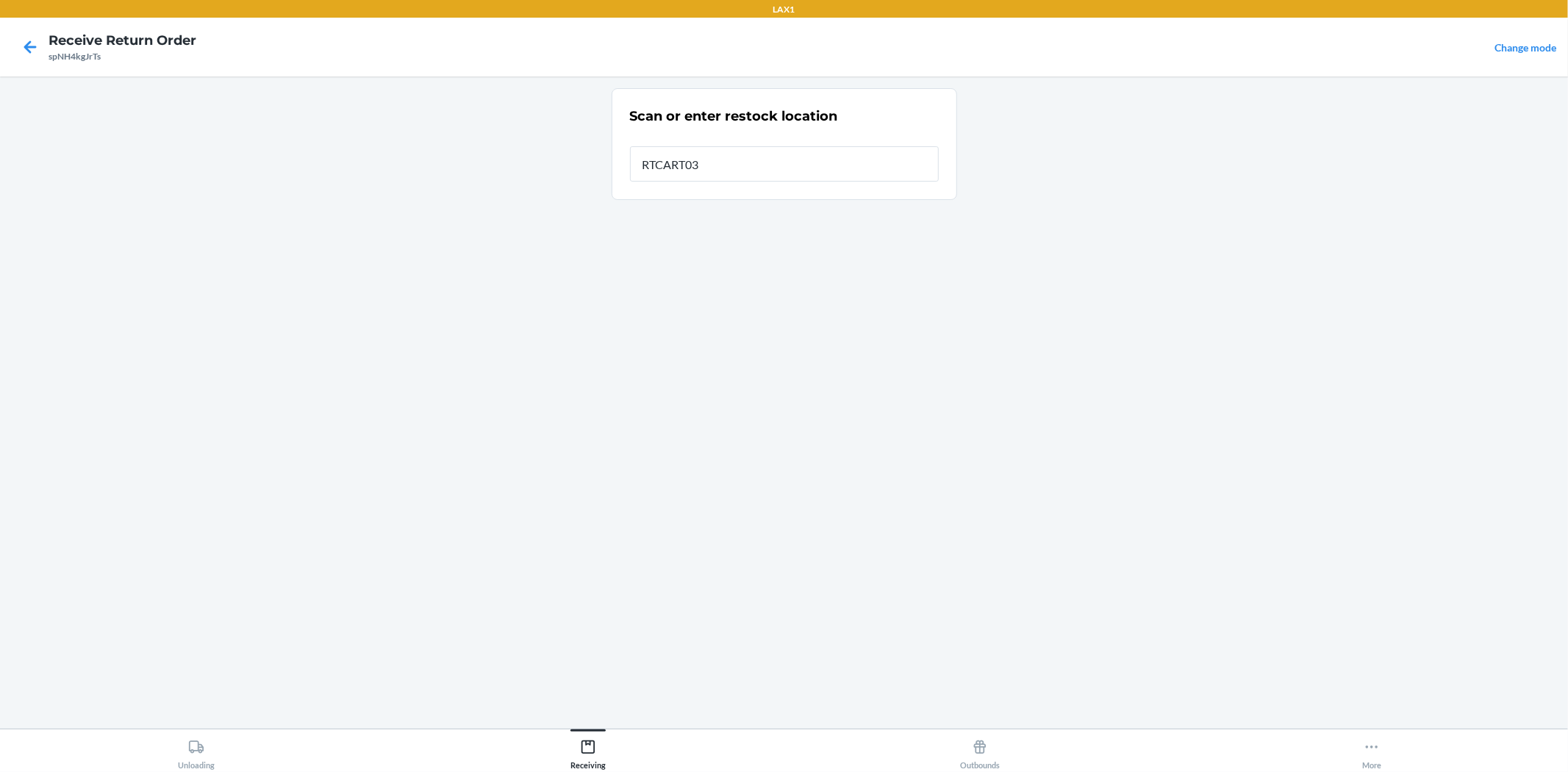
type input "RTCART032"
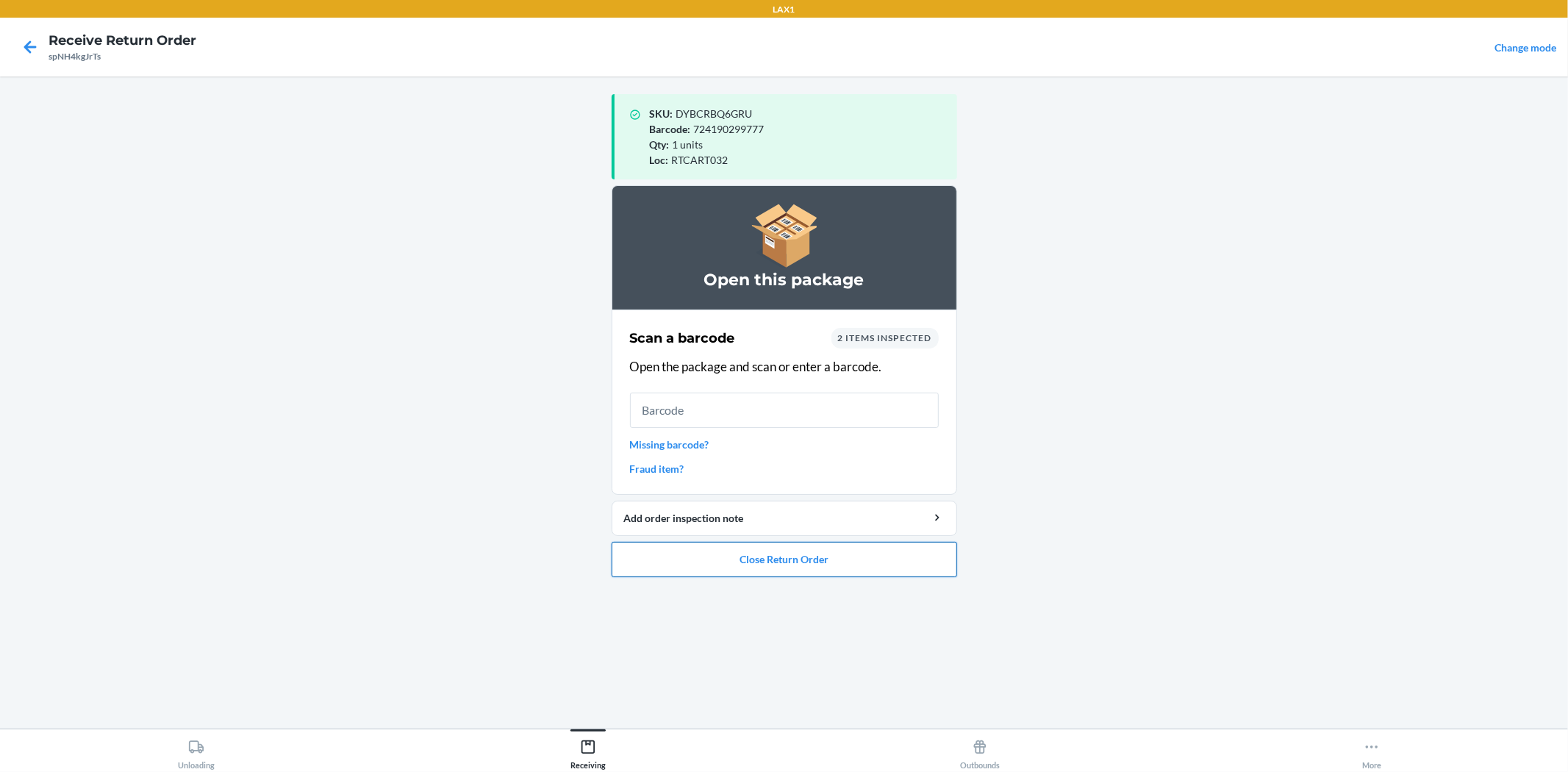
click at [695, 561] on button "Close Return Order" at bounding box center [784, 560] width 345 height 35
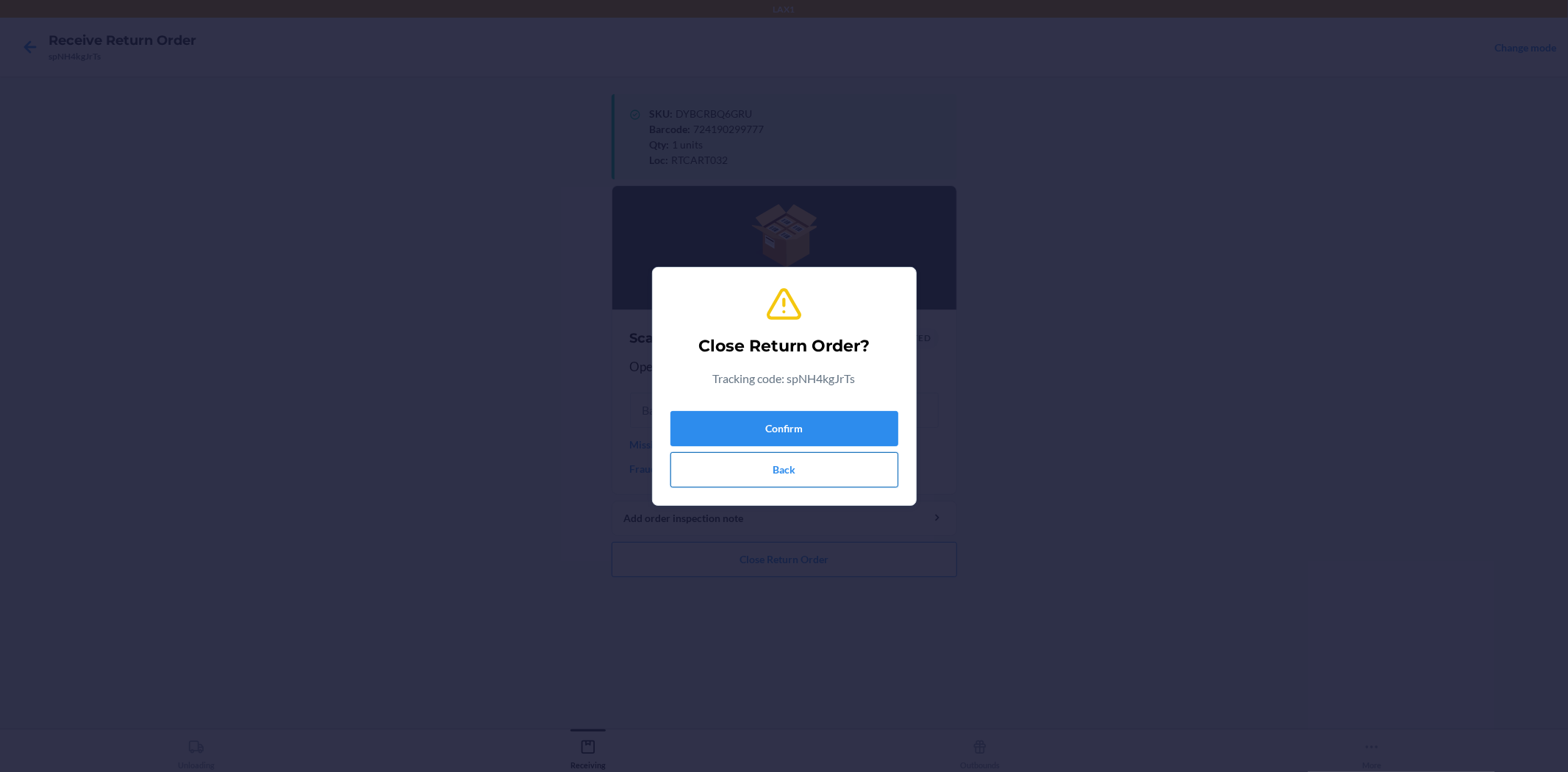
click at [789, 467] on button "Back" at bounding box center [784, 469] width 228 height 35
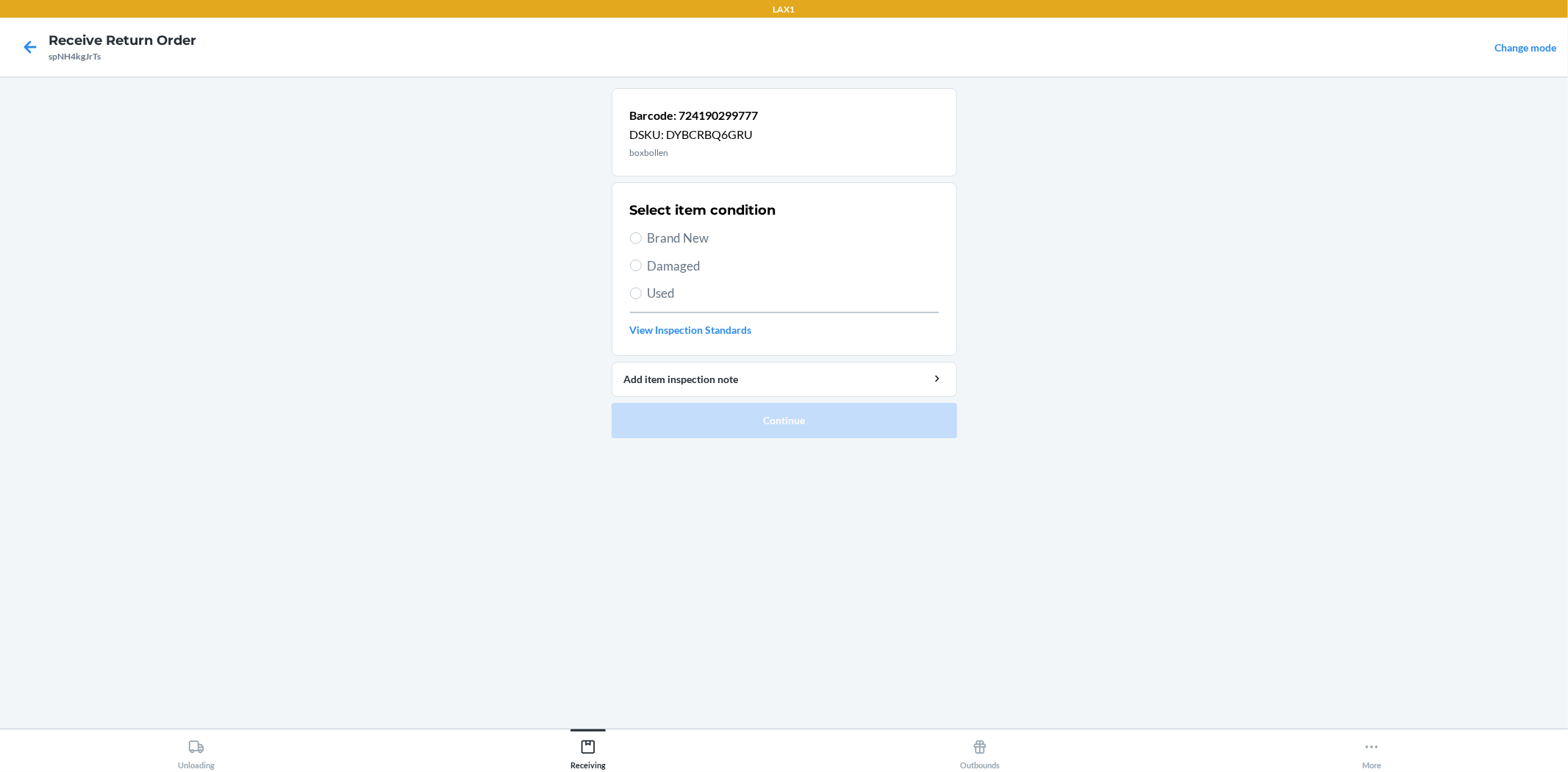
click at [641, 231] on label "Brand New" at bounding box center [784, 239] width 308 height 19
click at [641, 233] on input "Brand New" at bounding box center [636, 239] width 12 height 12
radio input "true"
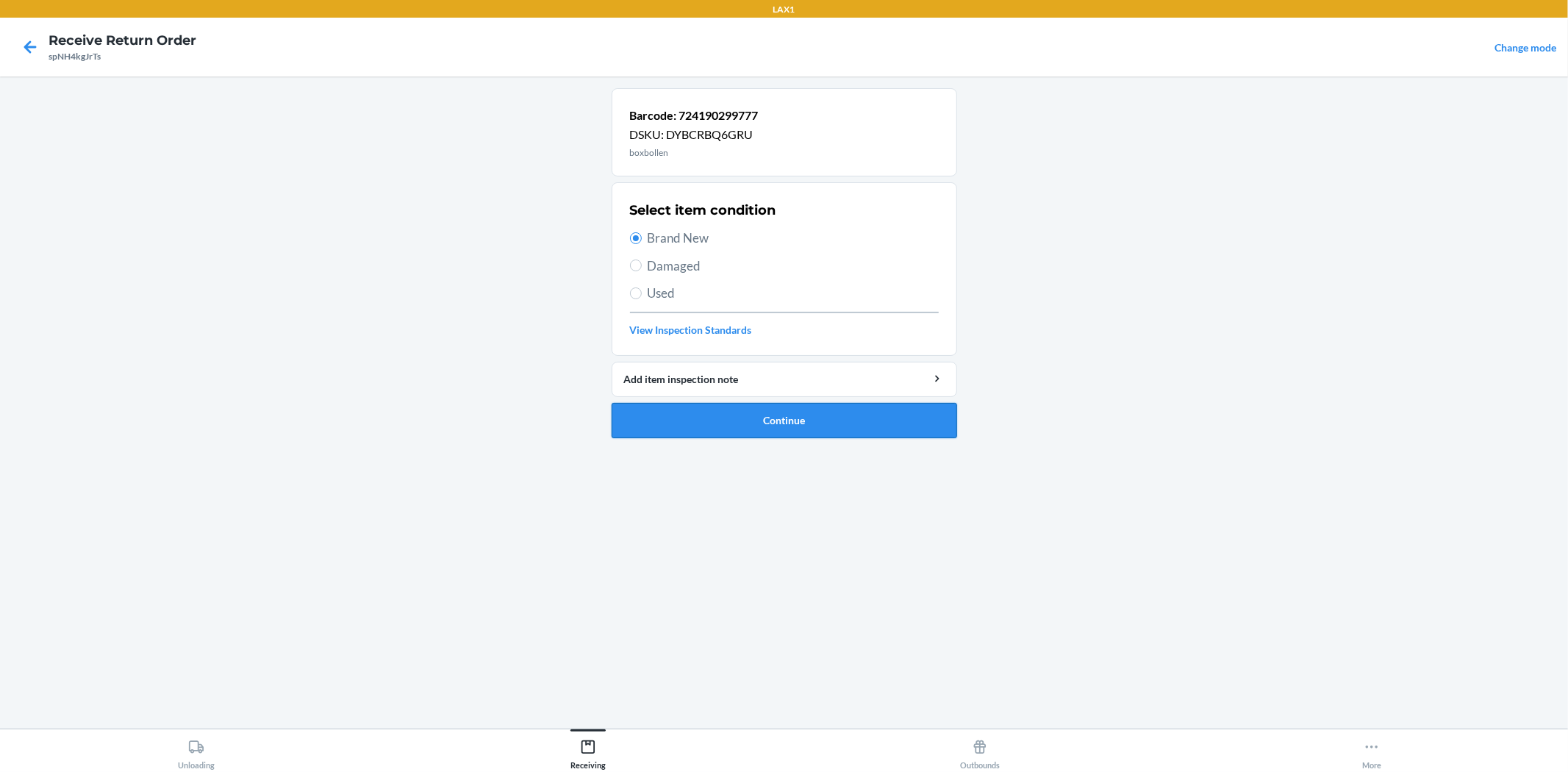
click at [727, 422] on button "Continue" at bounding box center [784, 420] width 345 height 35
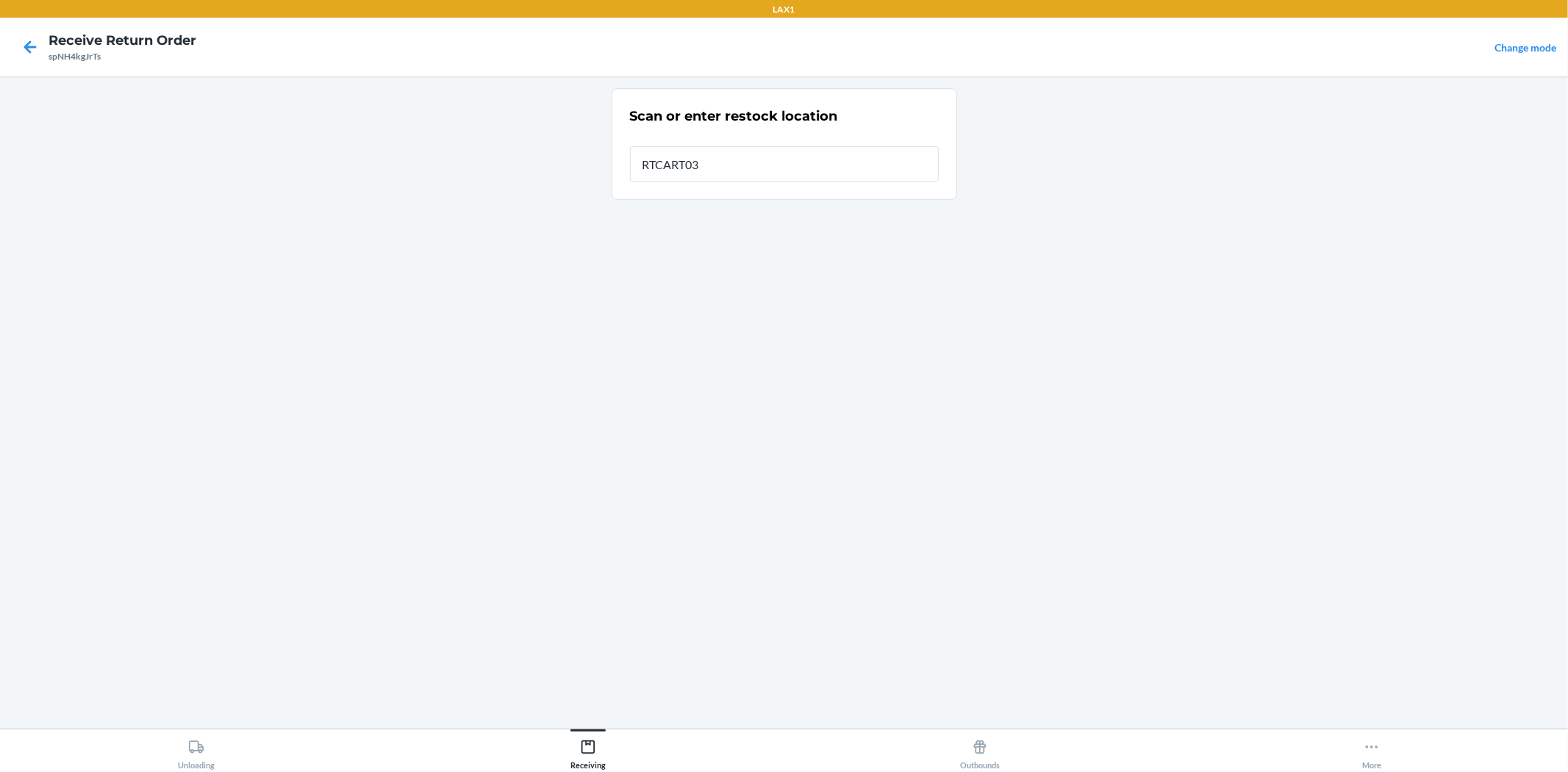
type input "RTCART032"
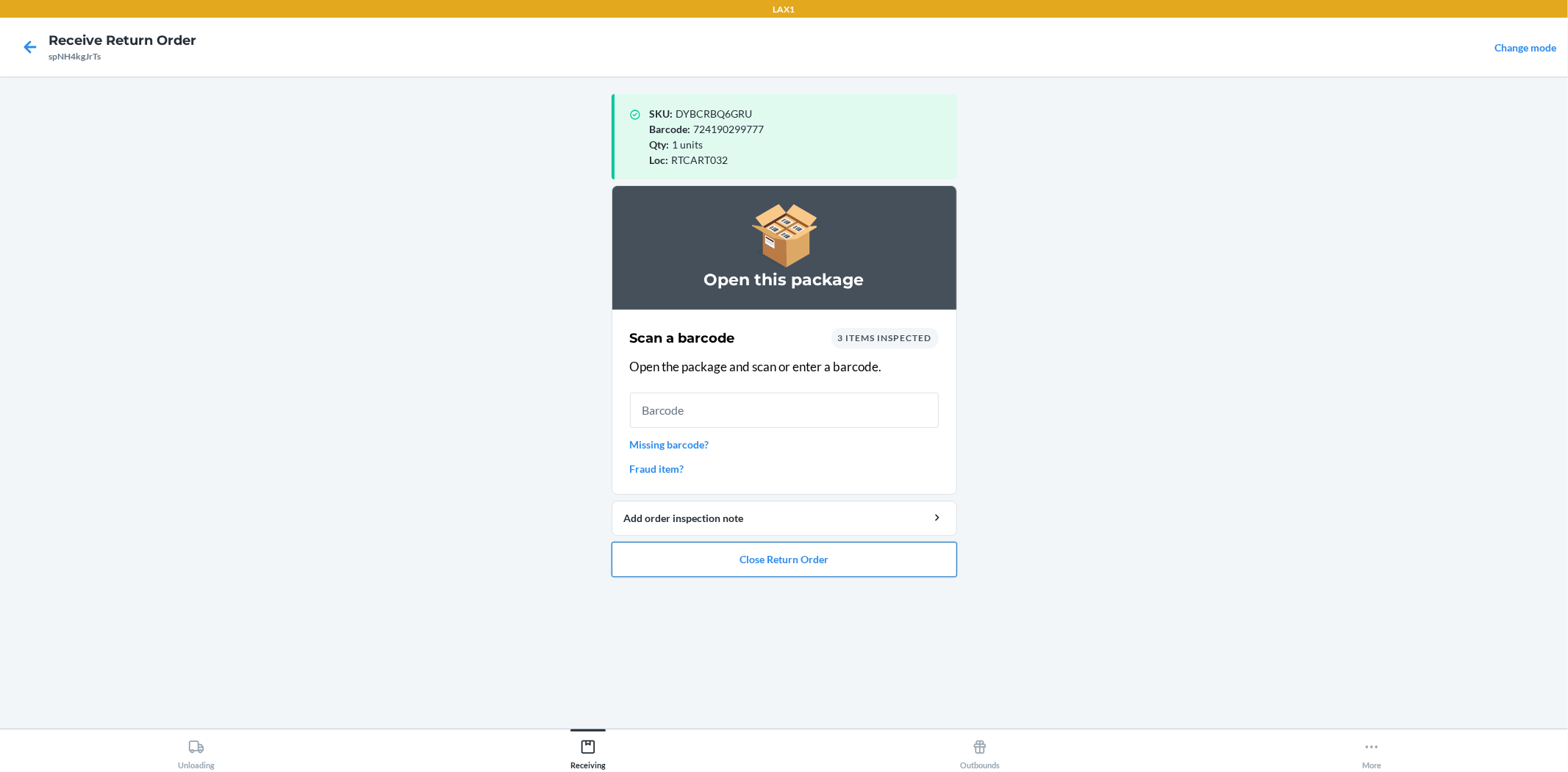
click at [754, 557] on button "Close Return Order" at bounding box center [784, 560] width 345 height 35
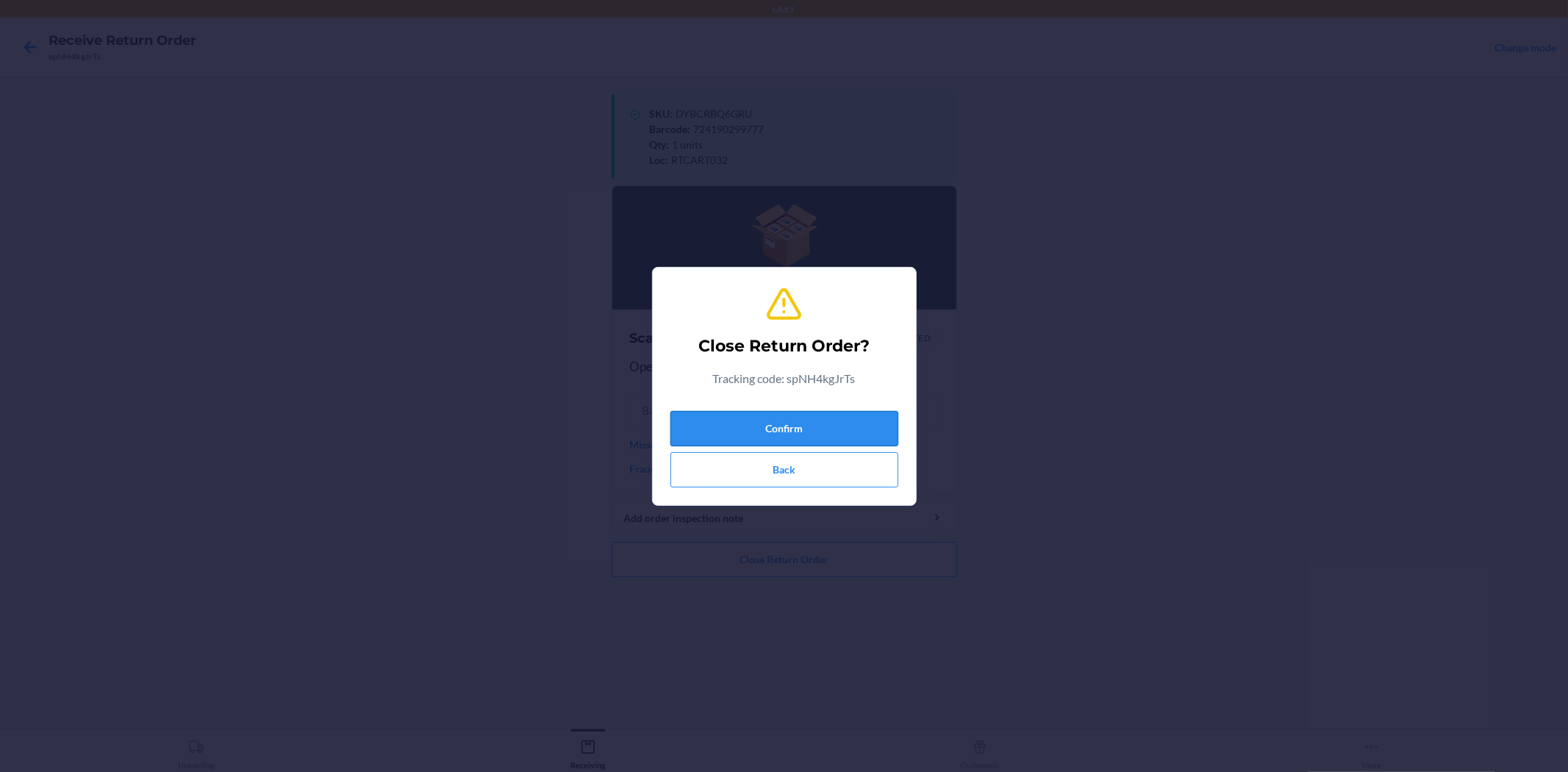
click at [764, 436] on button "Confirm" at bounding box center [784, 429] width 228 height 35
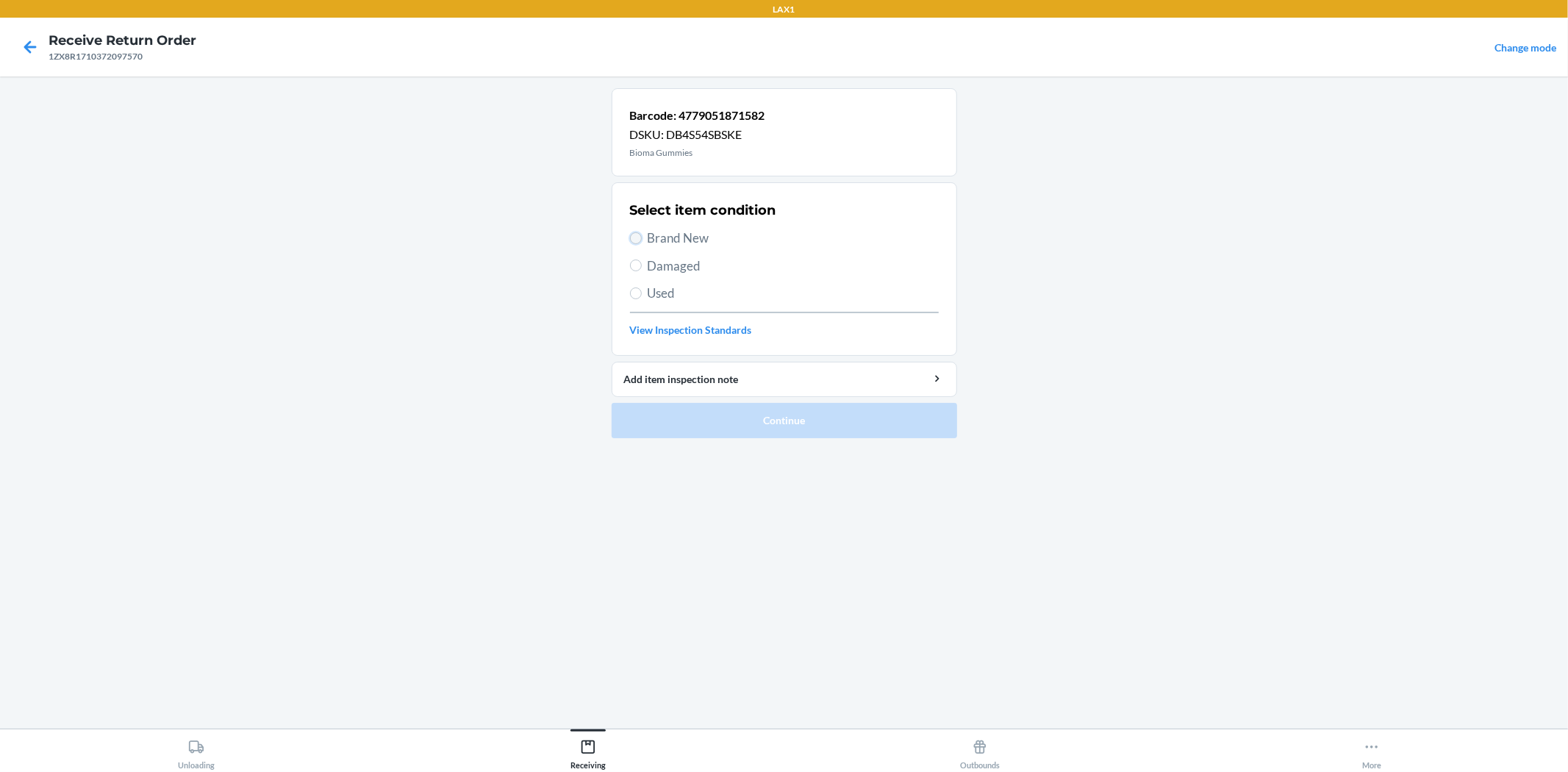
click at [633, 236] on input "Brand New" at bounding box center [636, 239] width 12 height 12
radio input "true"
click at [718, 424] on button "Continue" at bounding box center [784, 420] width 345 height 35
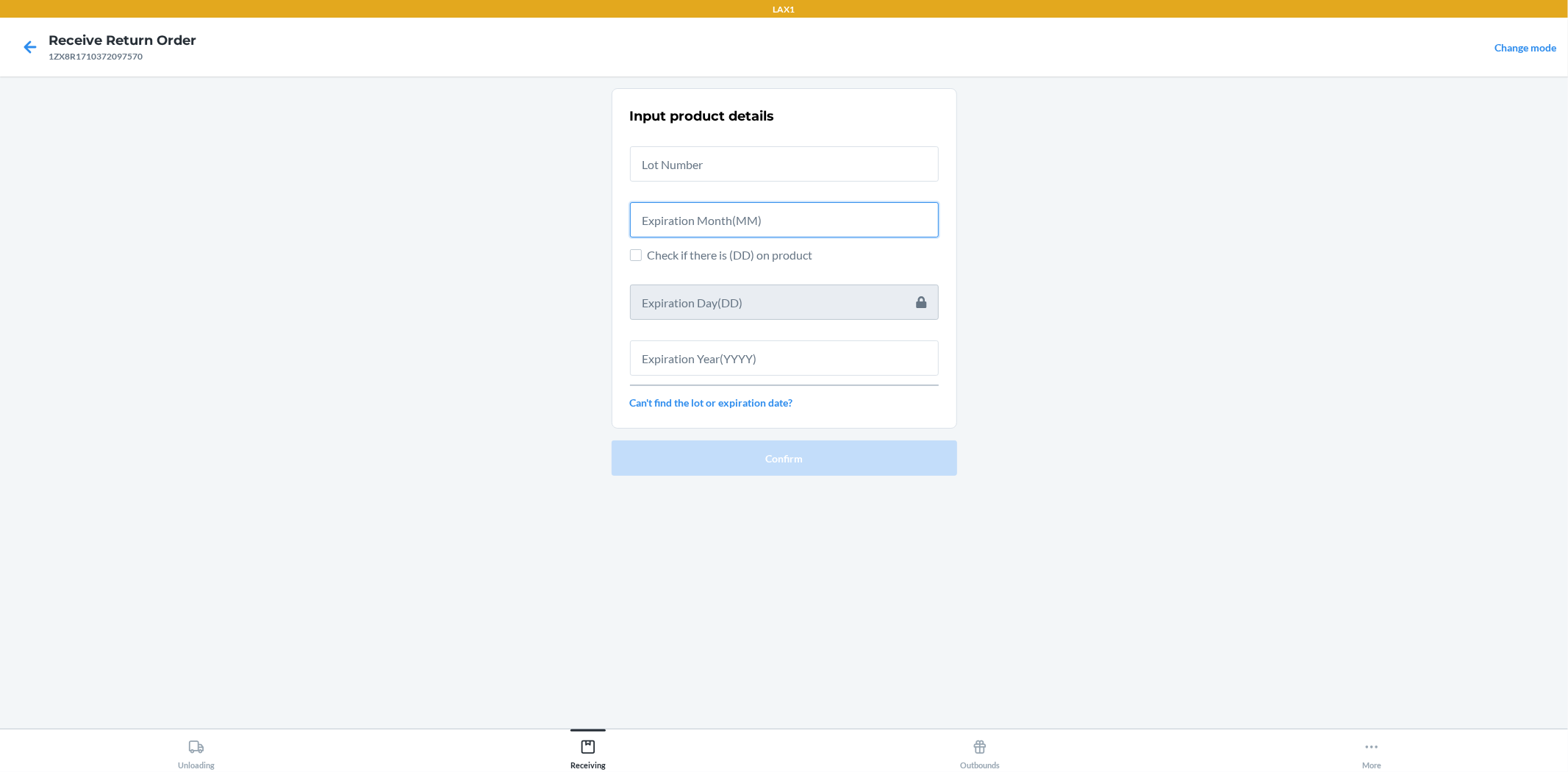
click at [733, 223] on input "text" at bounding box center [784, 219] width 308 height 35
type input "02"
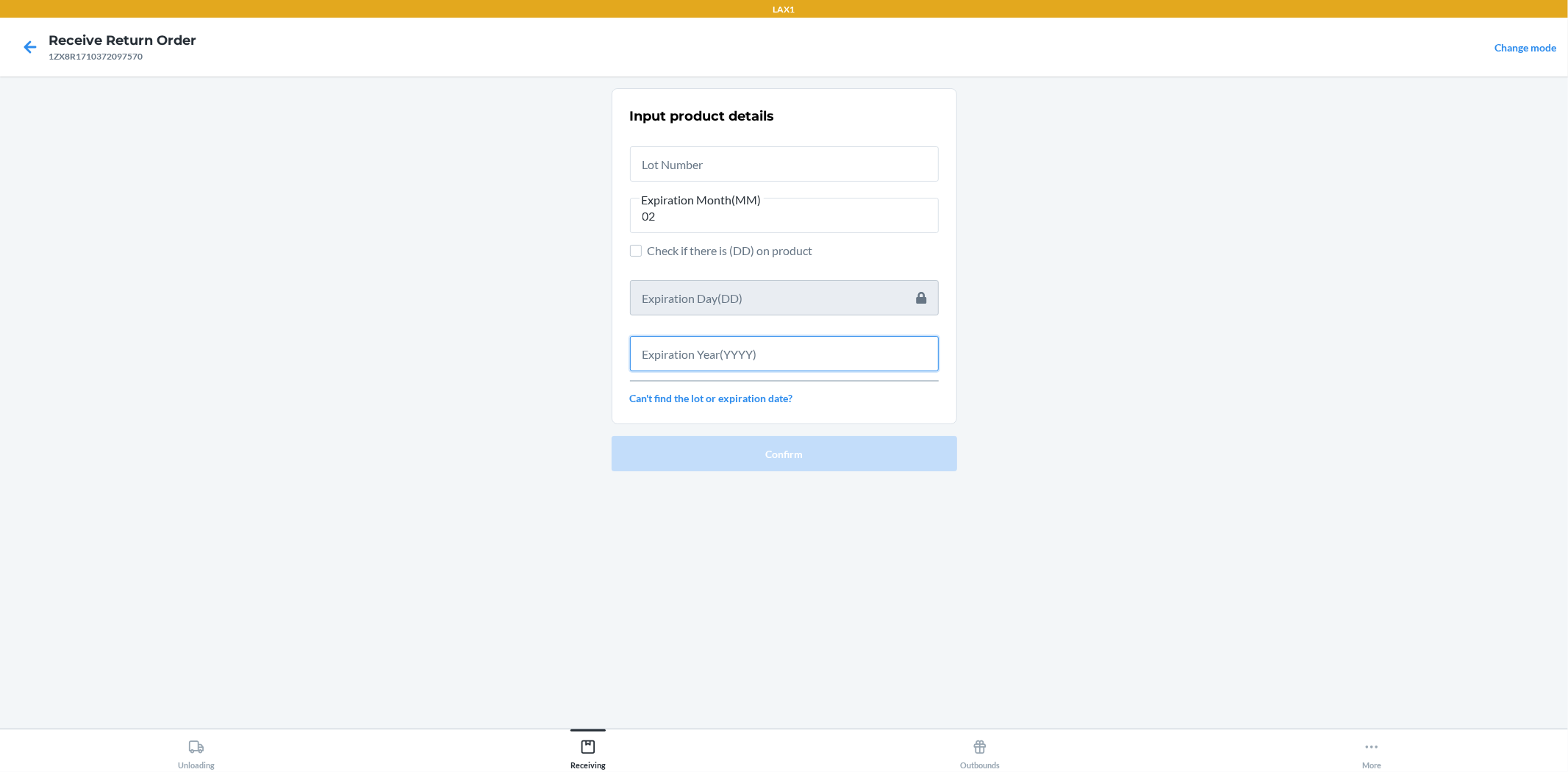
click at [816, 353] on input "text" at bounding box center [784, 353] width 308 height 35
type input "2027"
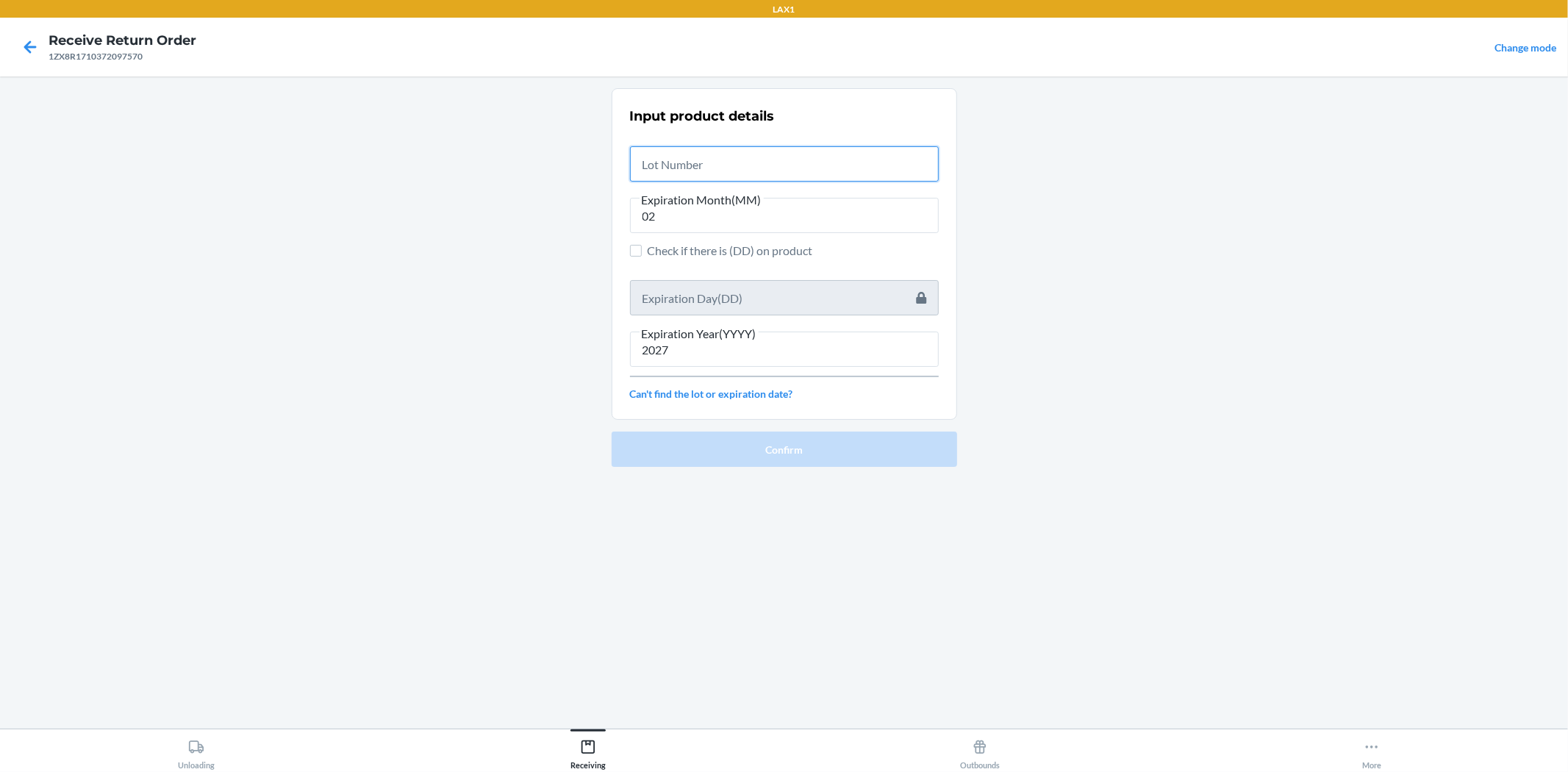
click at [730, 167] on input "text" at bounding box center [784, 164] width 308 height 35
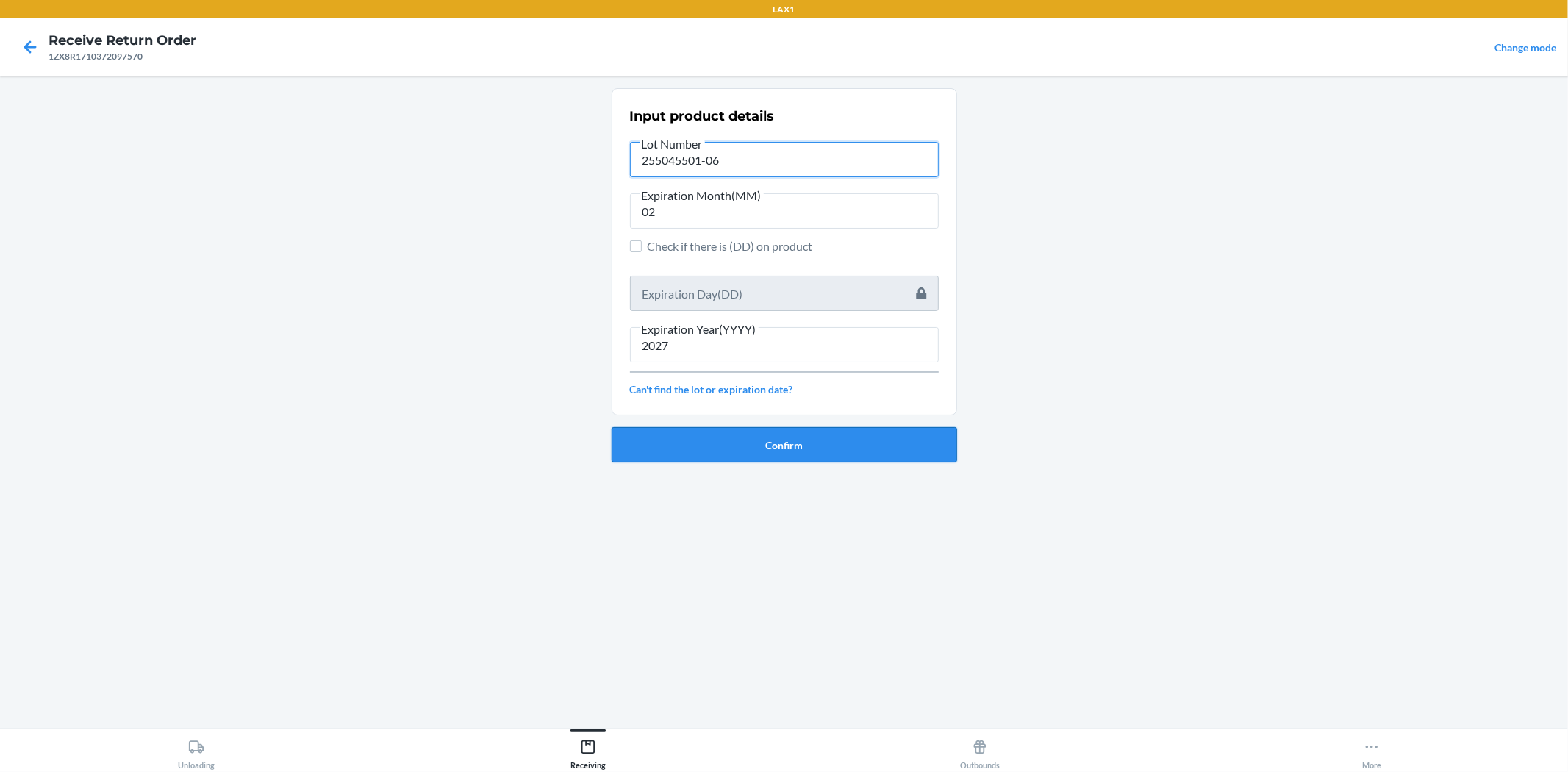
type input "255045501-06"
click at [697, 449] on button "Confirm" at bounding box center [784, 444] width 345 height 35
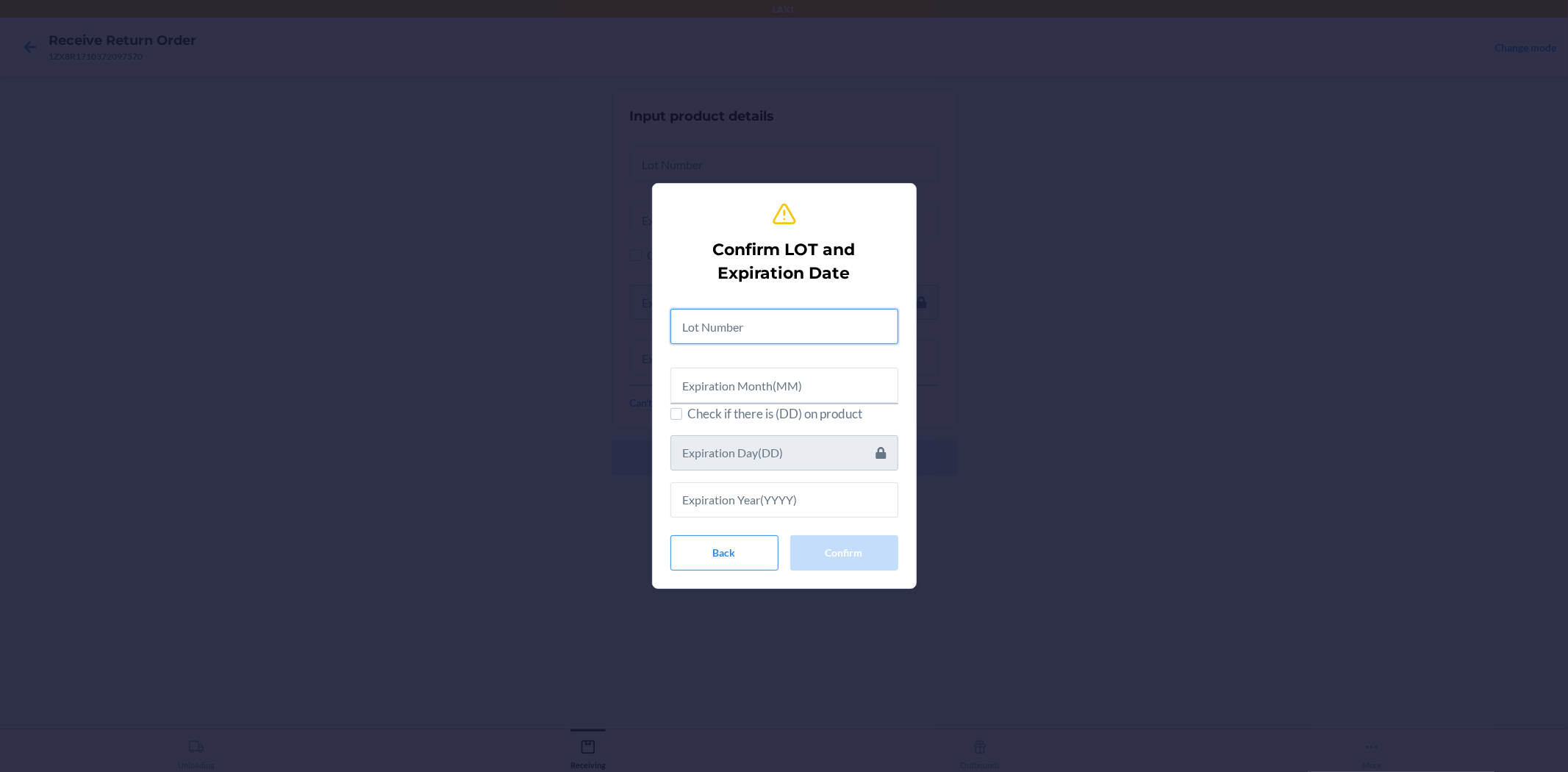
click at [719, 329] on input "text" at bounding box center [784, 326] width 228 height 35
type input "255045501-60"
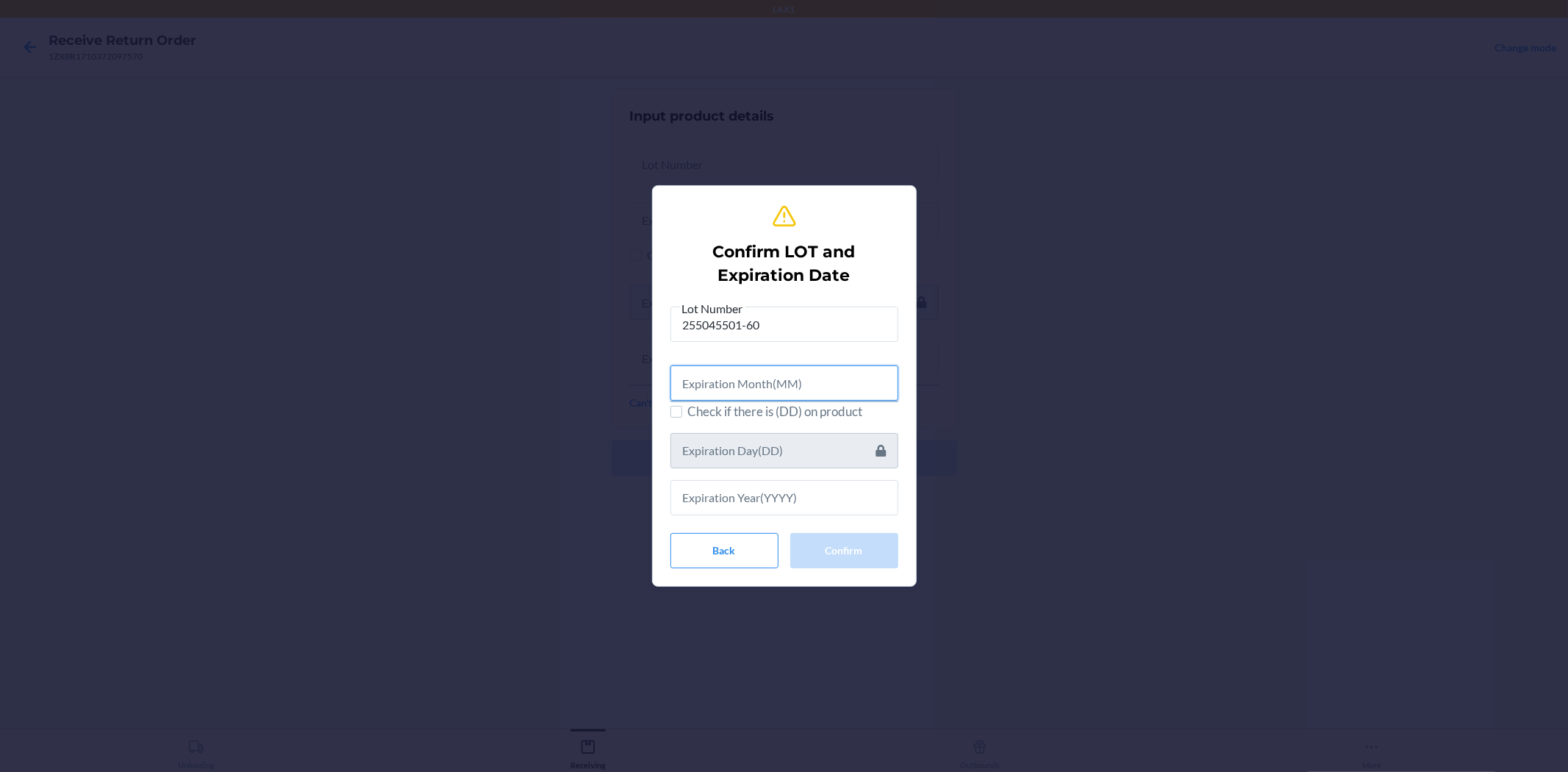
click at [807, 373] on input "text" at bounding box center [784, 383] width 228 height 35
type input "02"
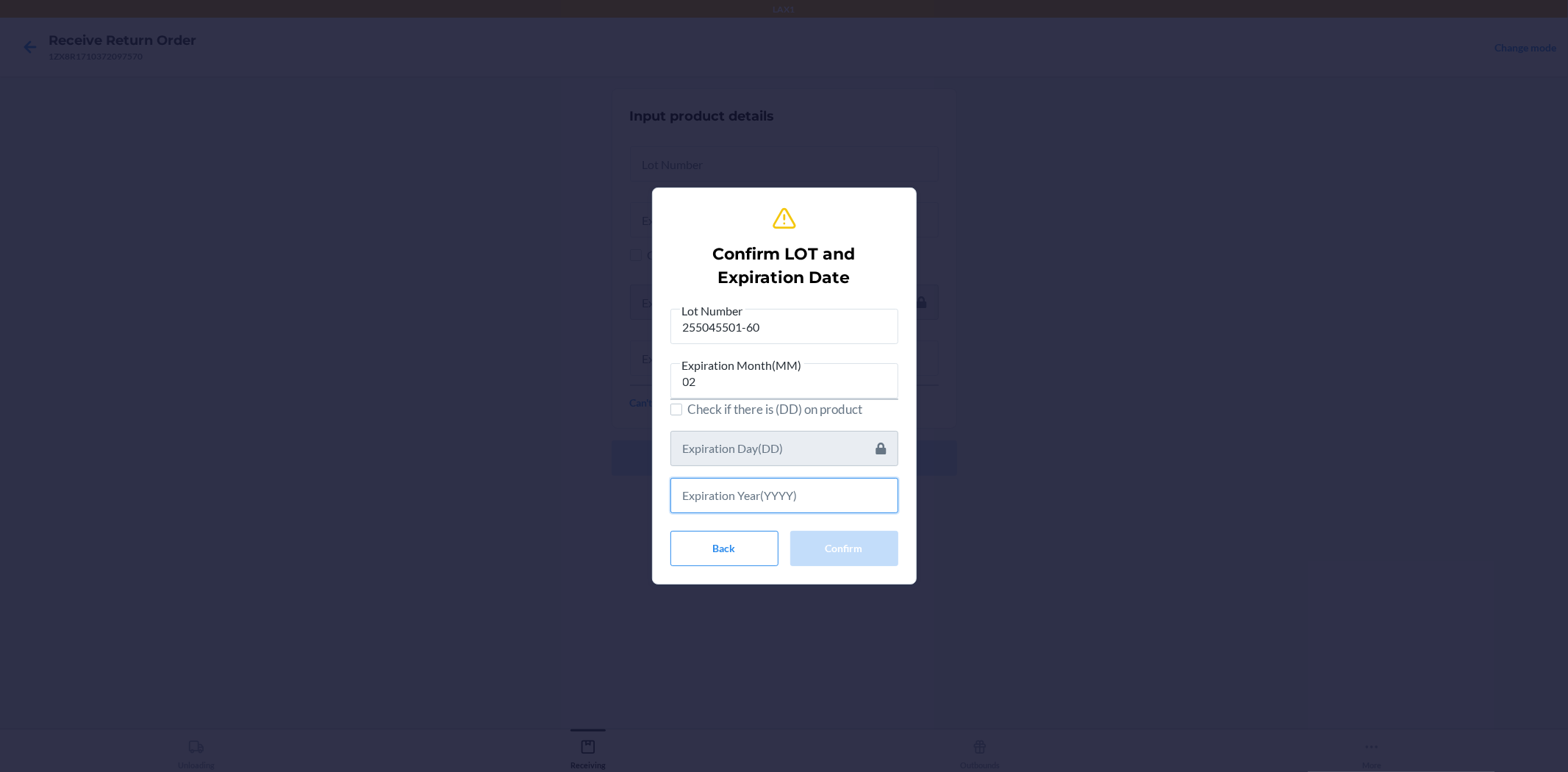
click at [803, 502] on input "text" at bounding box center [784, 496] width 228 height 35
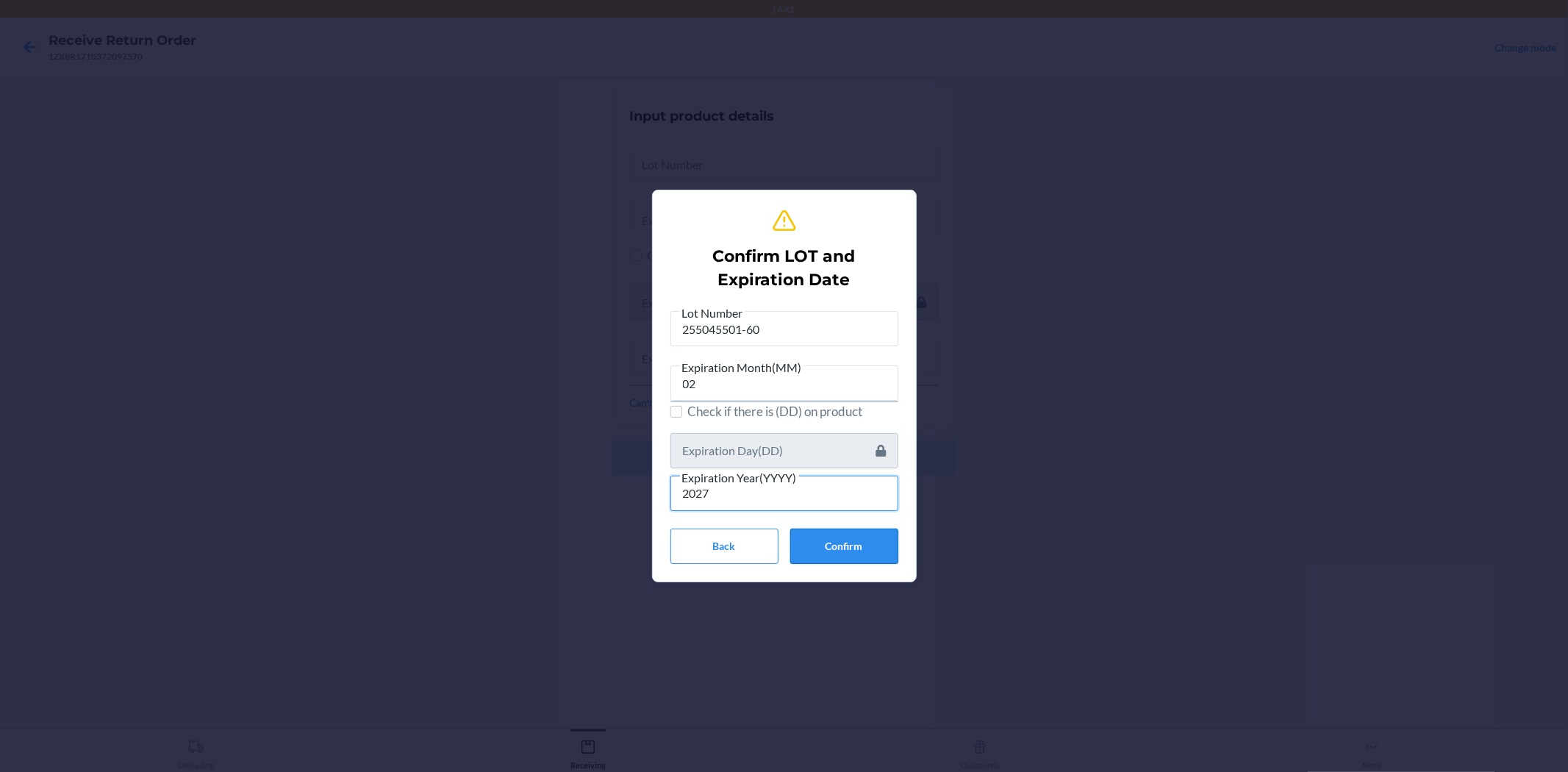
type input "2027"
click at [818, 552] on button "Confirm" at bounding box center [844, 546] width 108 height 35
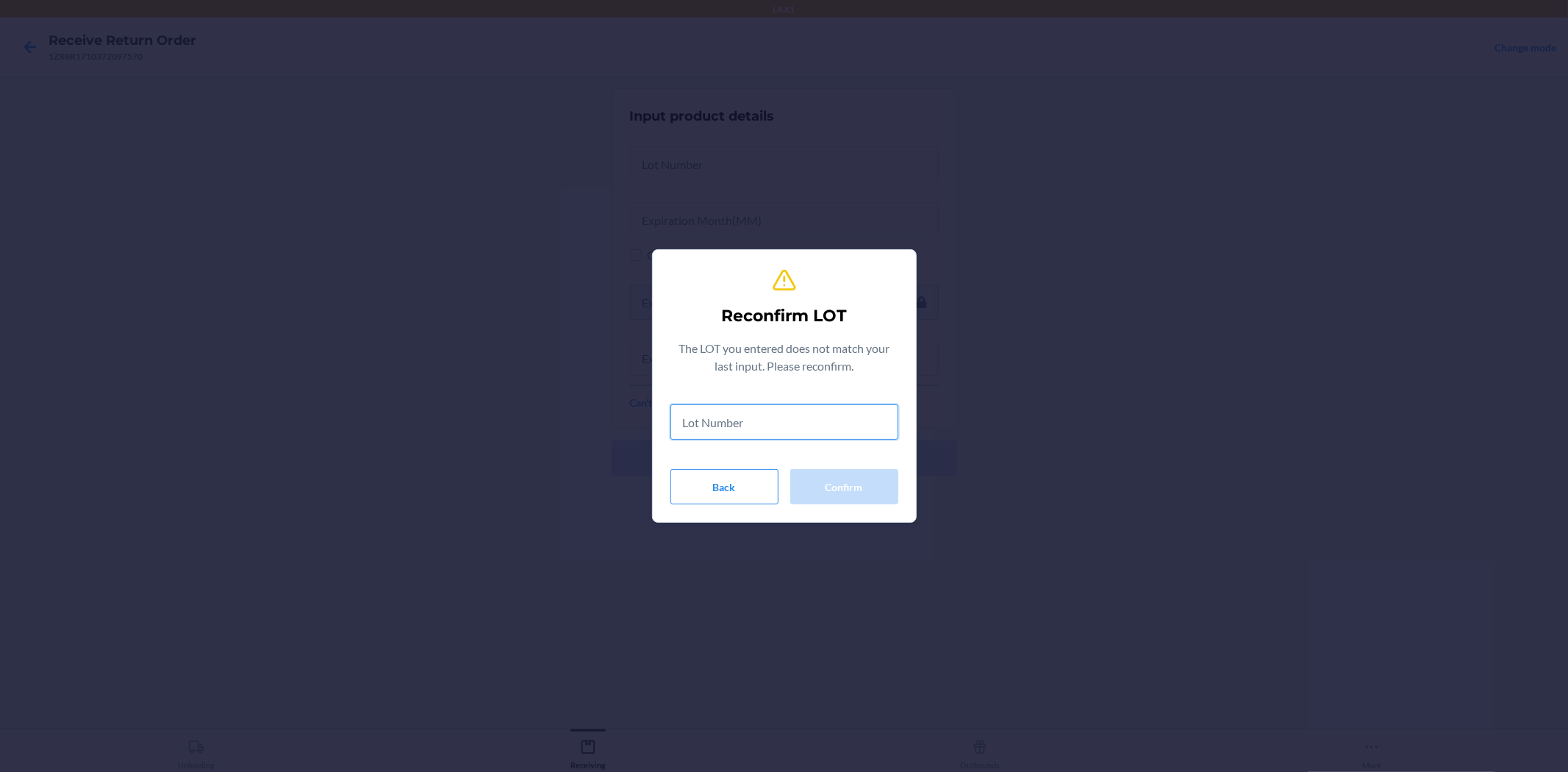
click at [767, 433] on input "text" at bounding box center [784, 422] width 228 height 35
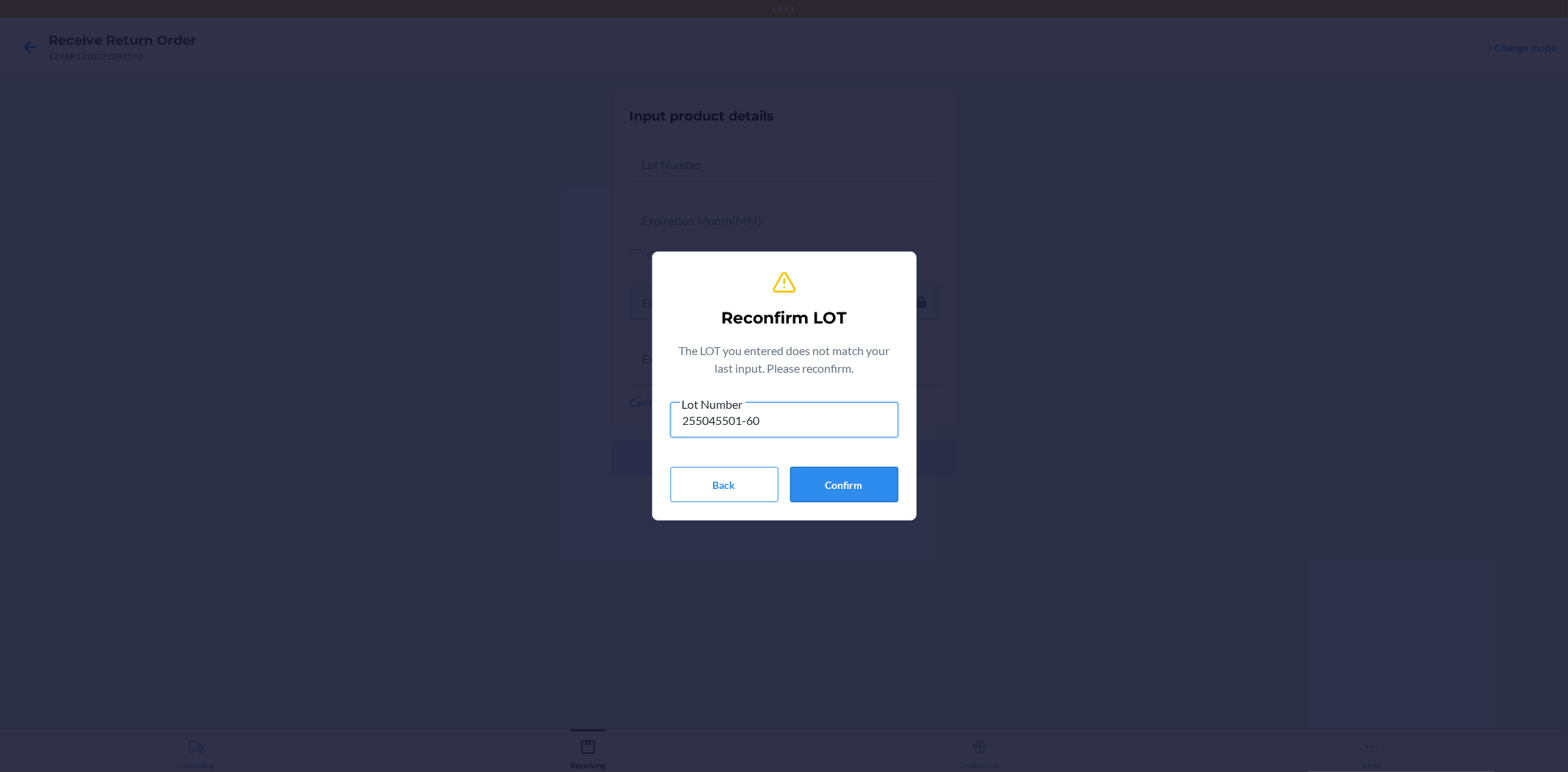
type input "255045501-60"
click at [852, 475] on button "Confirm" at bounding box center [844, 484] width 108 height 35
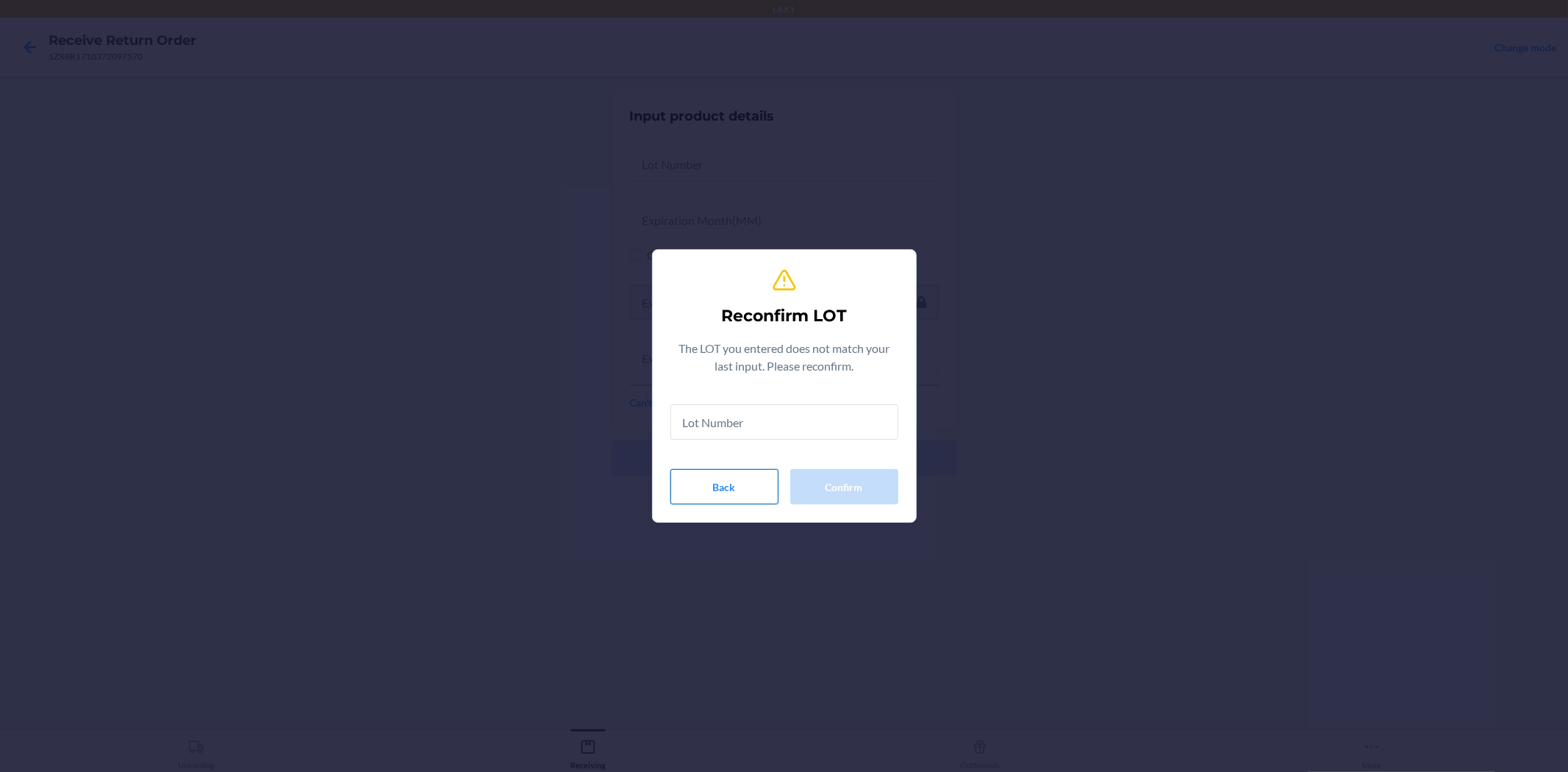
click at [758, 497] on button "Back" at bounding box center [723, 487] width 108 height 35
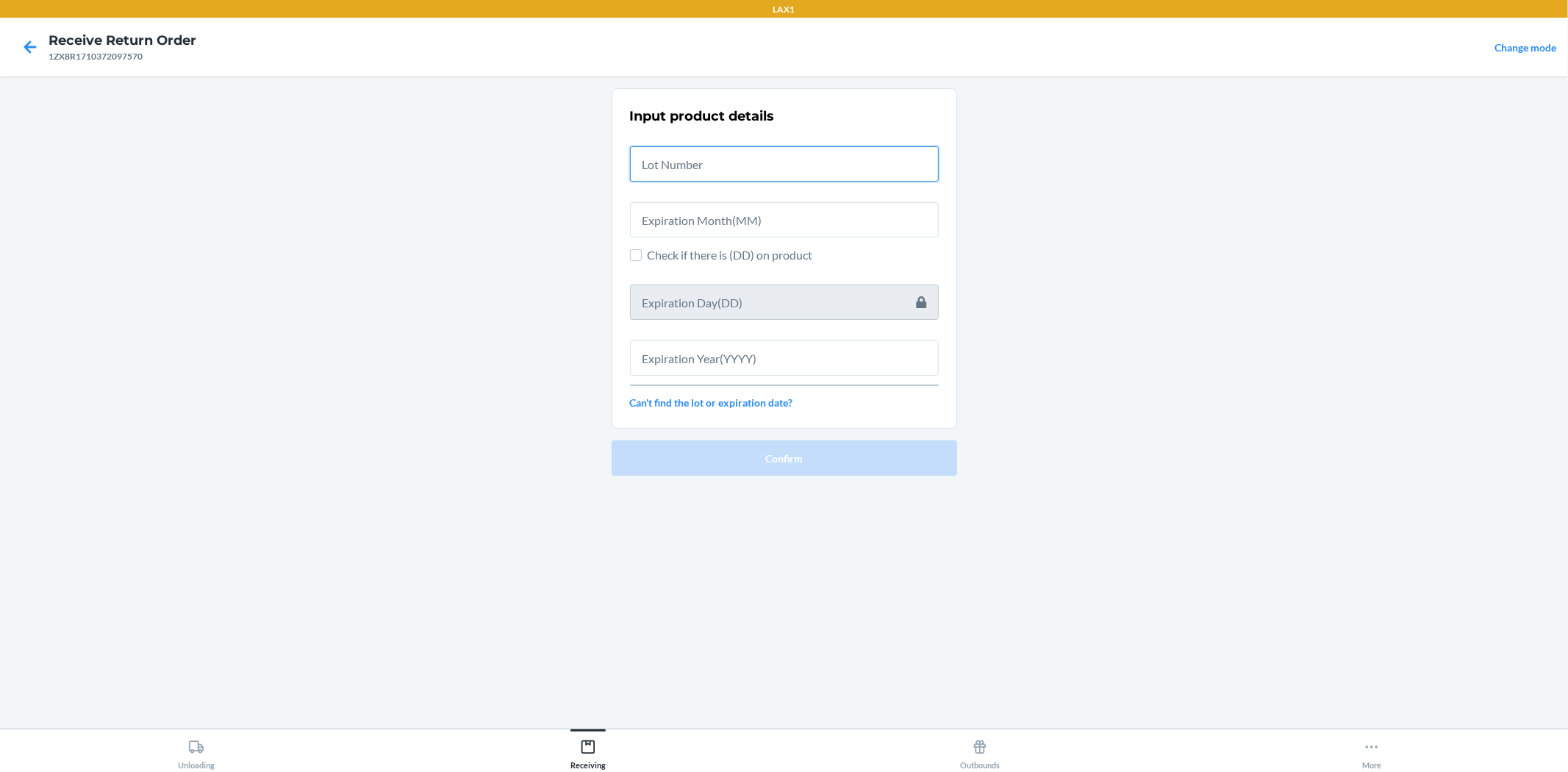
click at [695, 156] on input "text" at bounding box center [784, 164] width 308 height 35
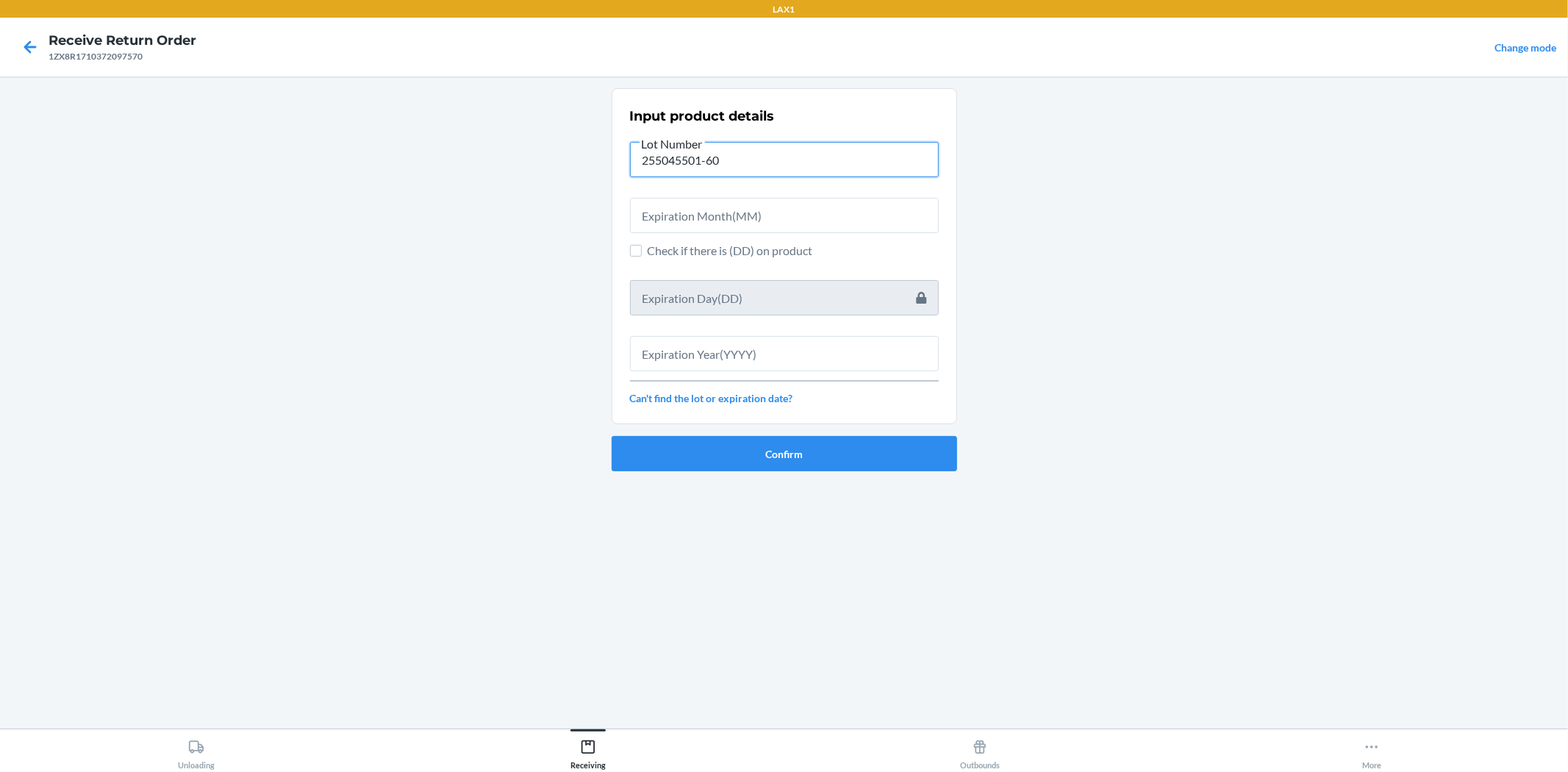
type input "255045501-60"
click at [848, 226] on input "text" at bounding box center [784, 215] width 308 height 35
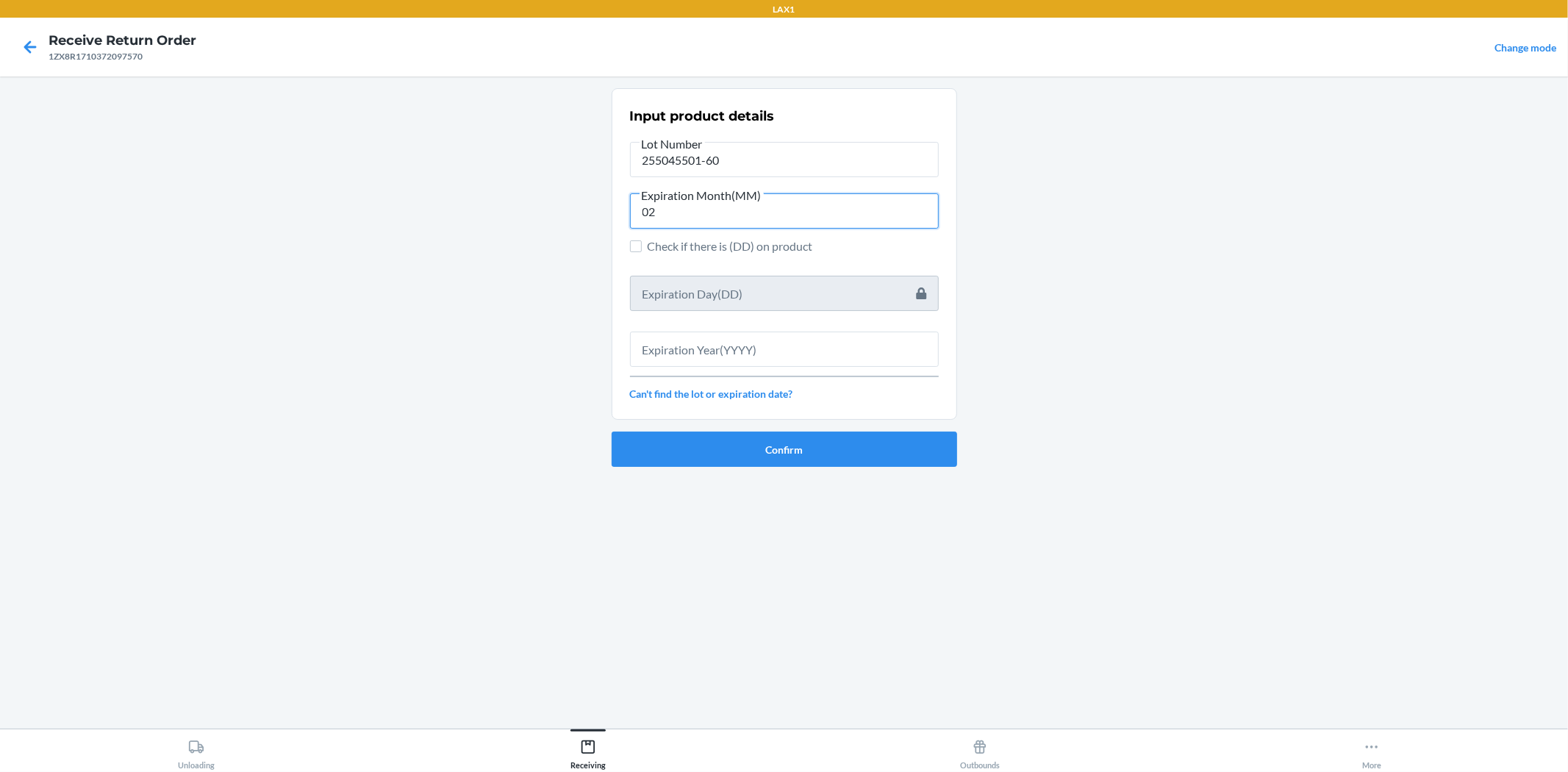
type input "02"
click at [840, 338] on input "text" at bounding box center [784, 349] width 308 height 35
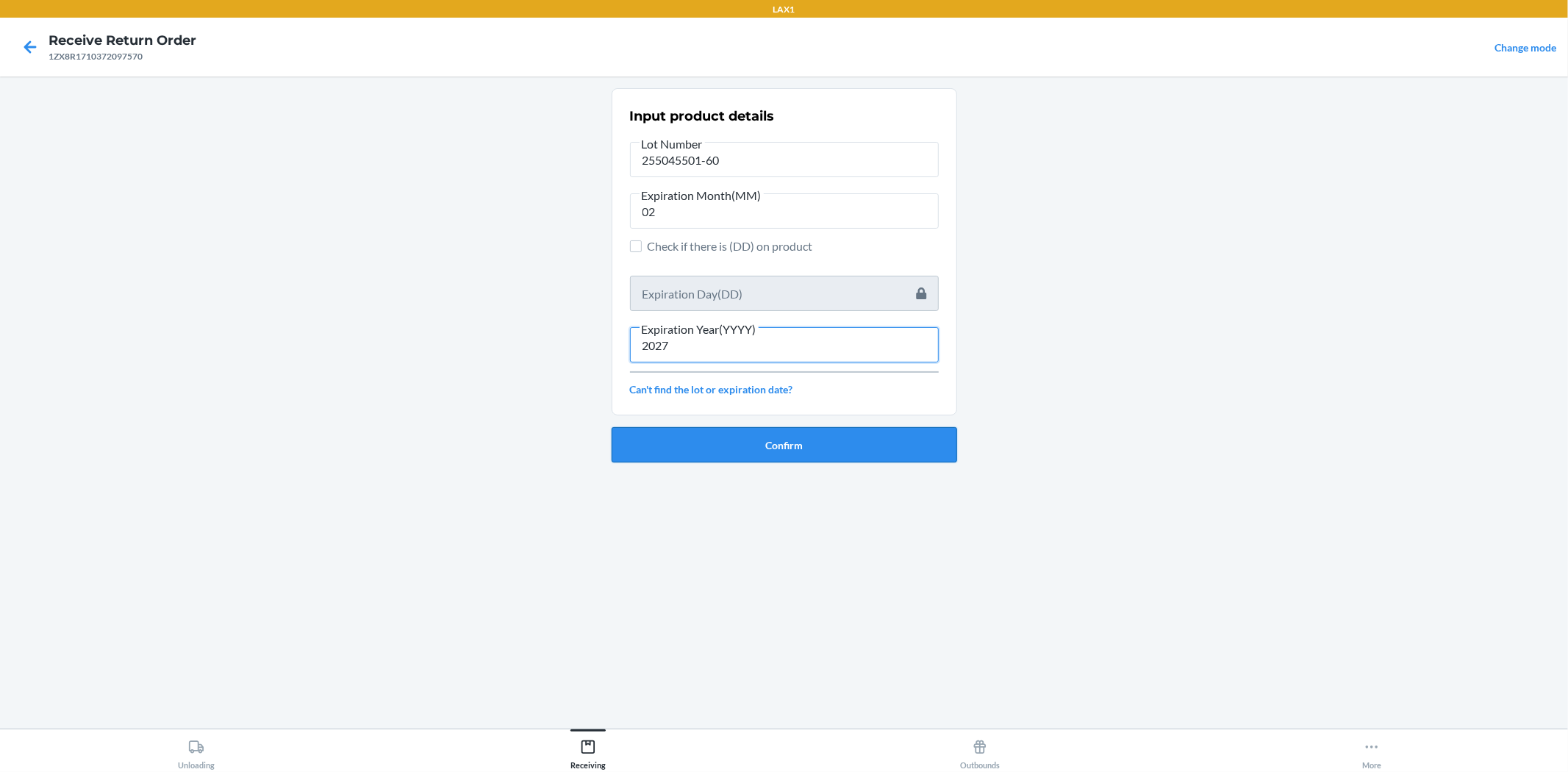
type input "2027"
click at [807, 461] on button "Confirm" at bounding box center [784, 444] width 345 height 35
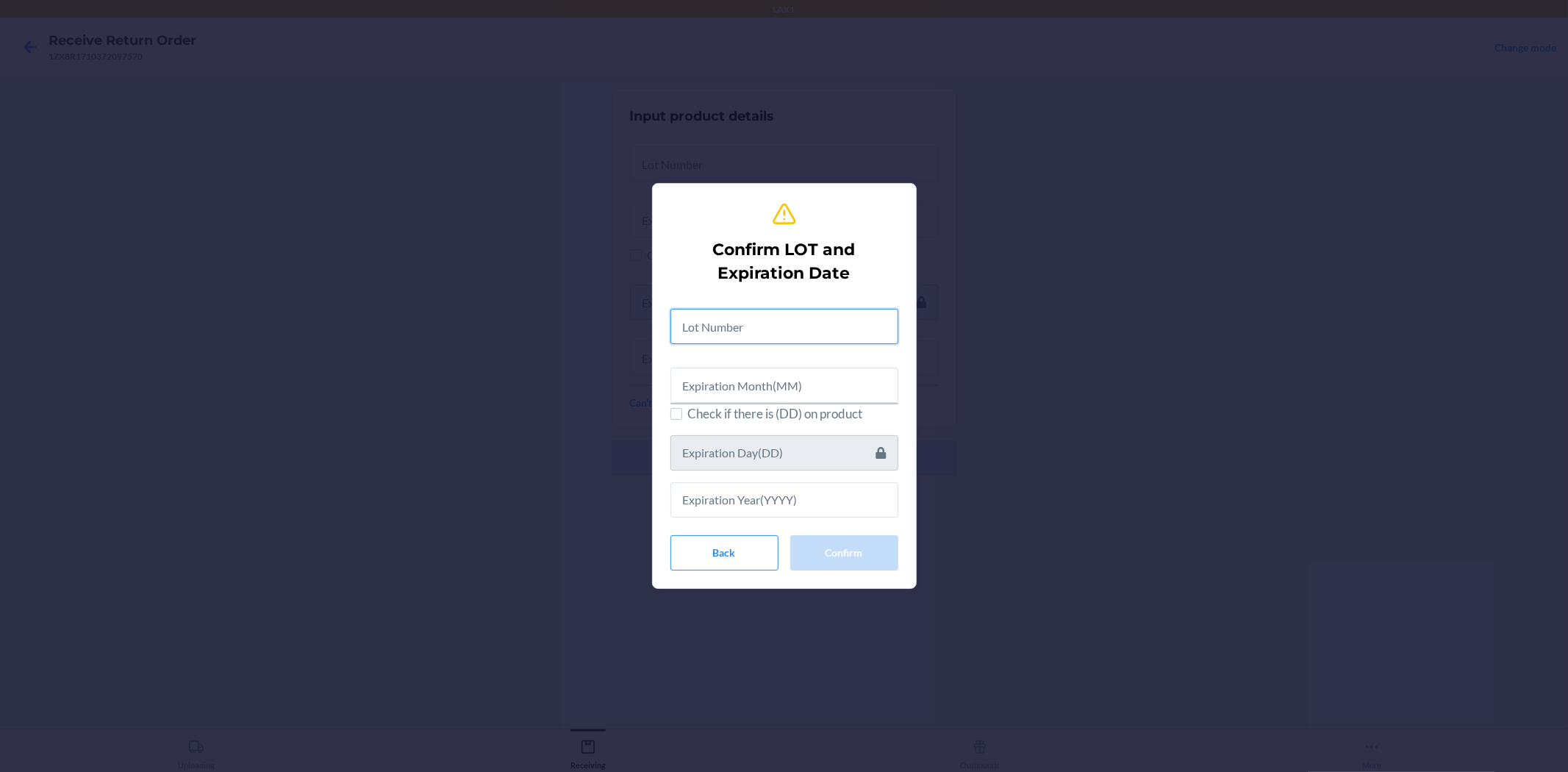
click at [714, 333] on input "text" at bounding box center [784, 326] width 228 height 35
type input "255045501-60"
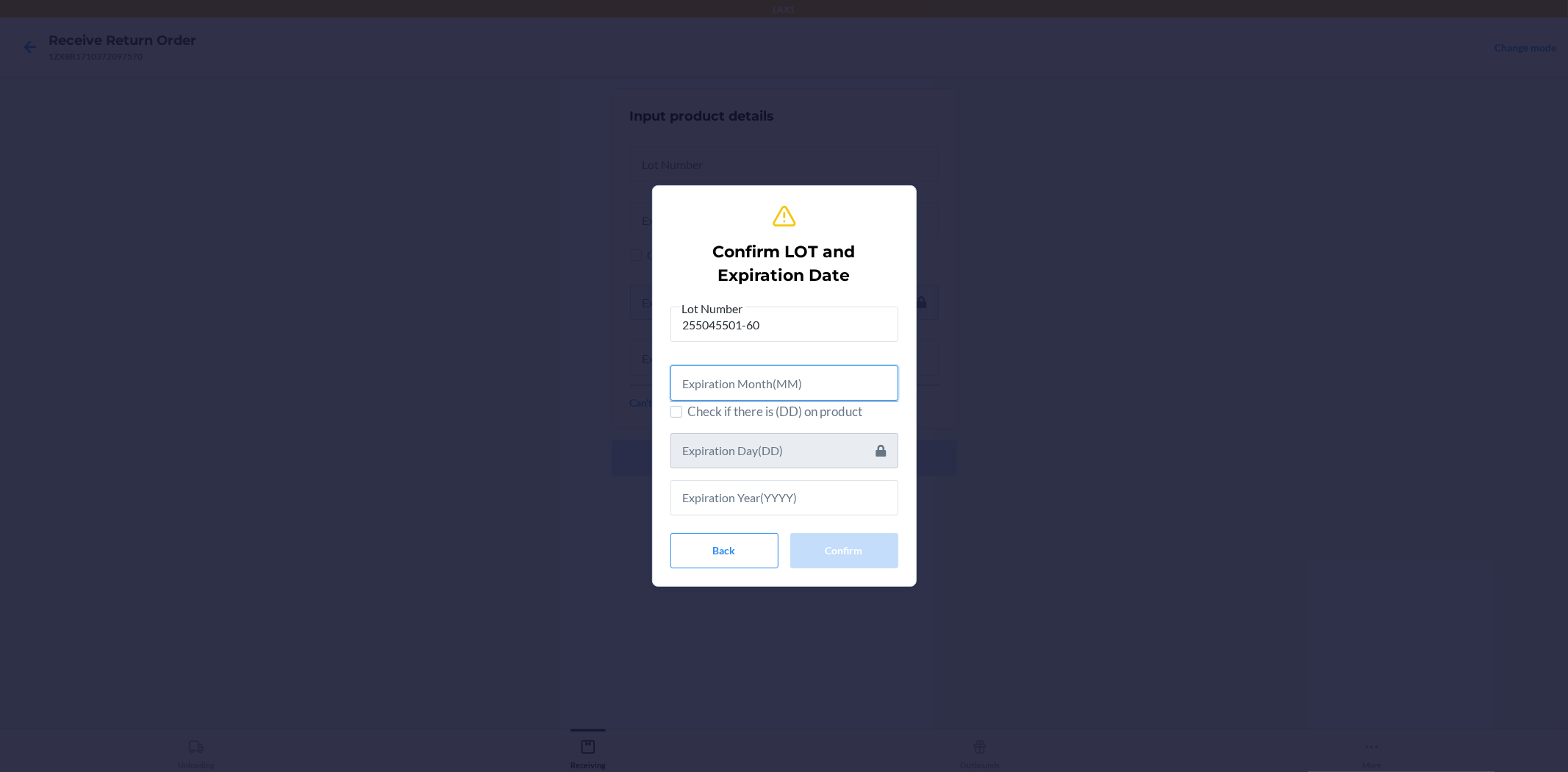
click at [738, 387] on input "text" at bounding box center [784, 383] width 228 height 35
type input "02"
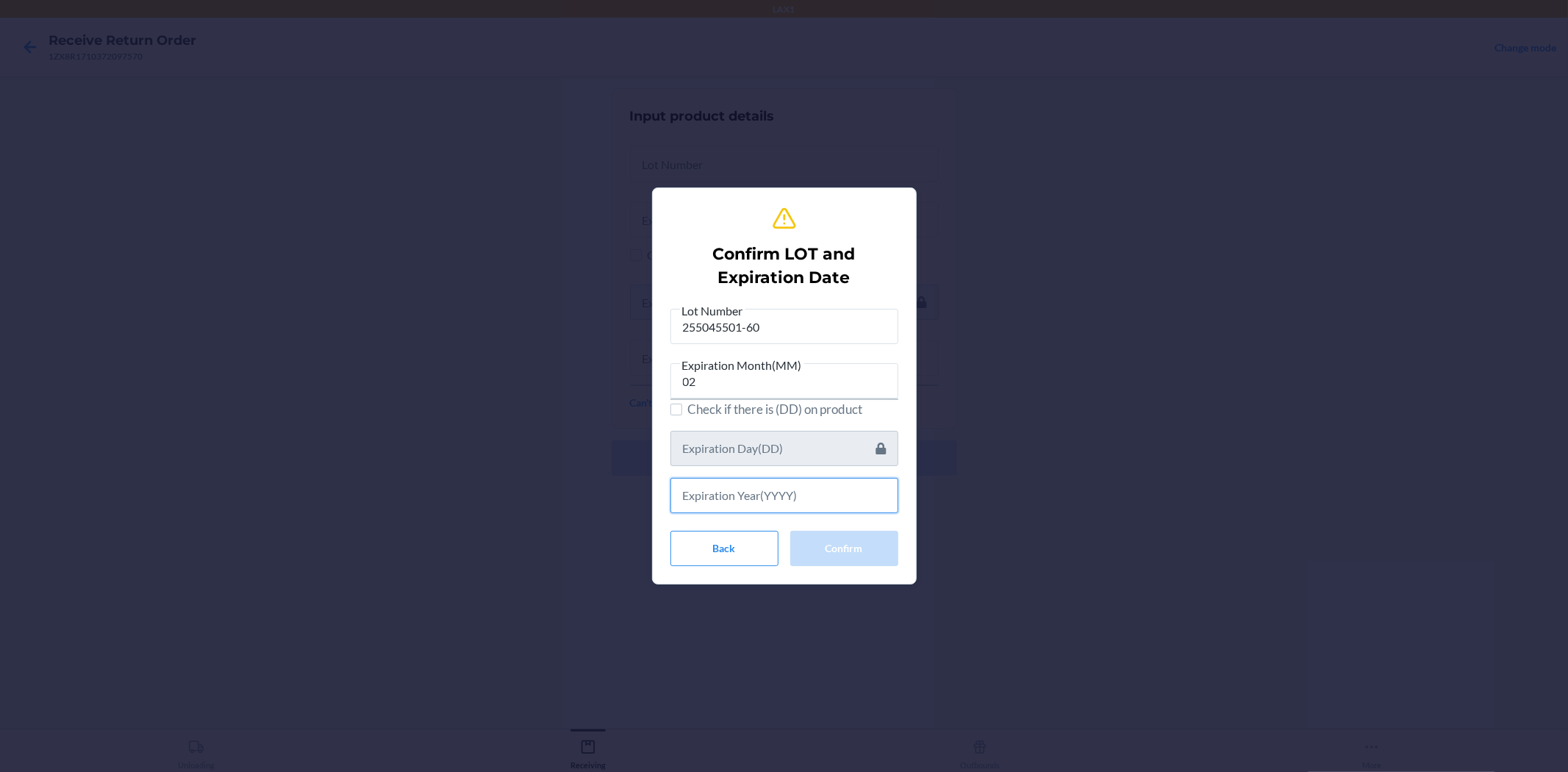
click at [719, 499] on input "text" at bounding box center [784, 496] width 228 height 35
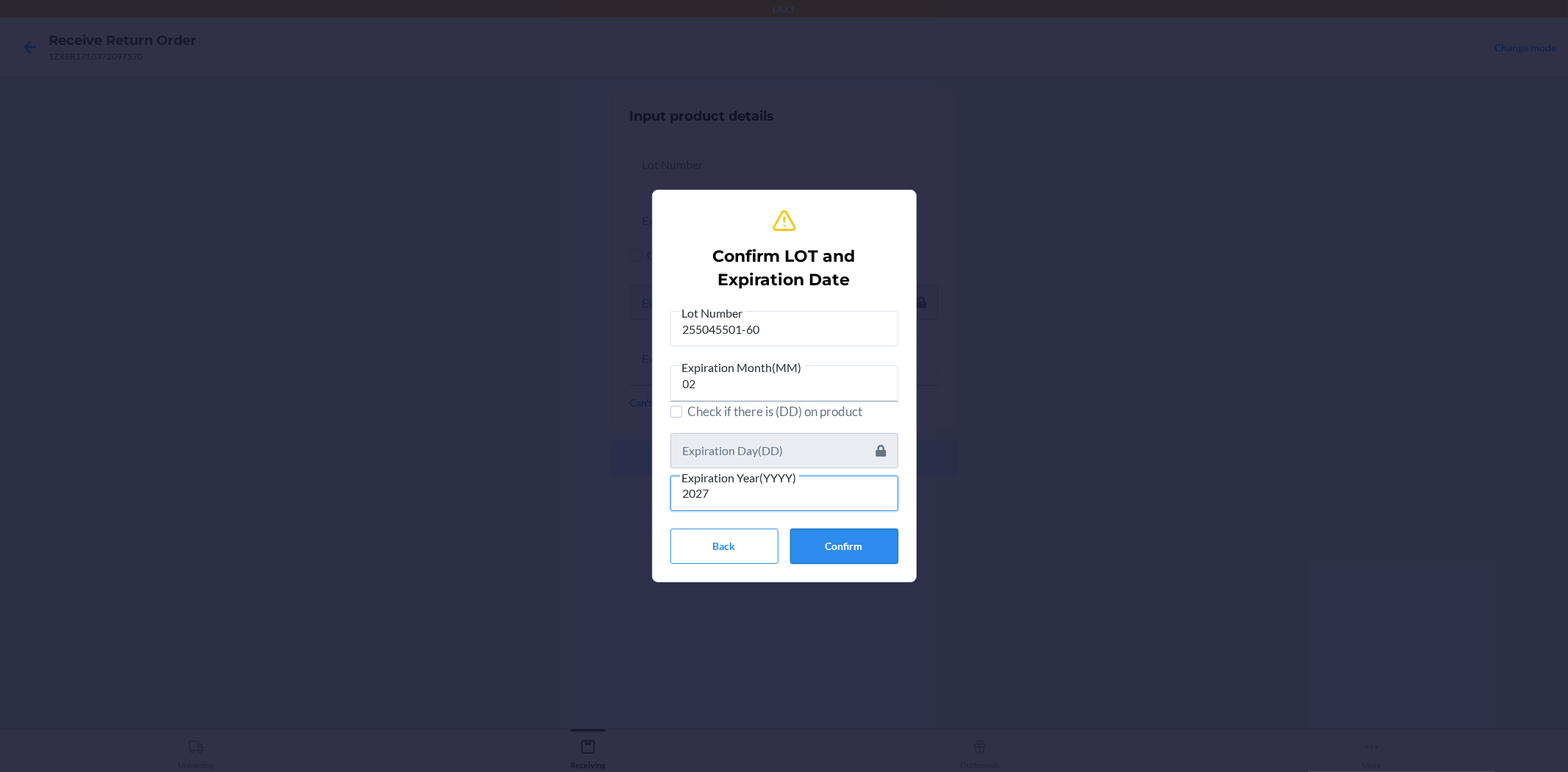
type input "2027"
click at [840, 546] on button "Confirm" at bounding box center [844, 546] width 108 height 35
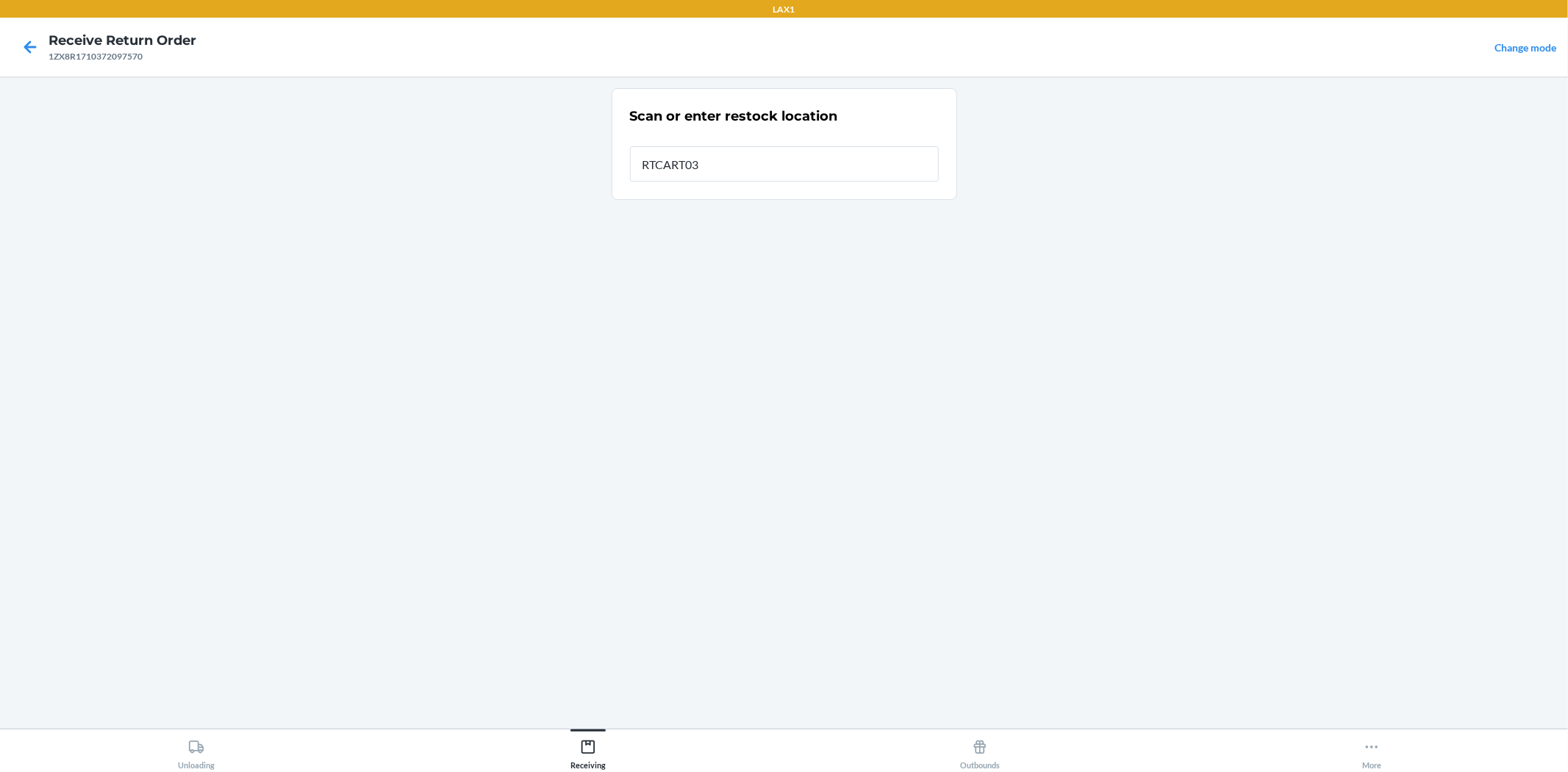
type input "RTCART032"
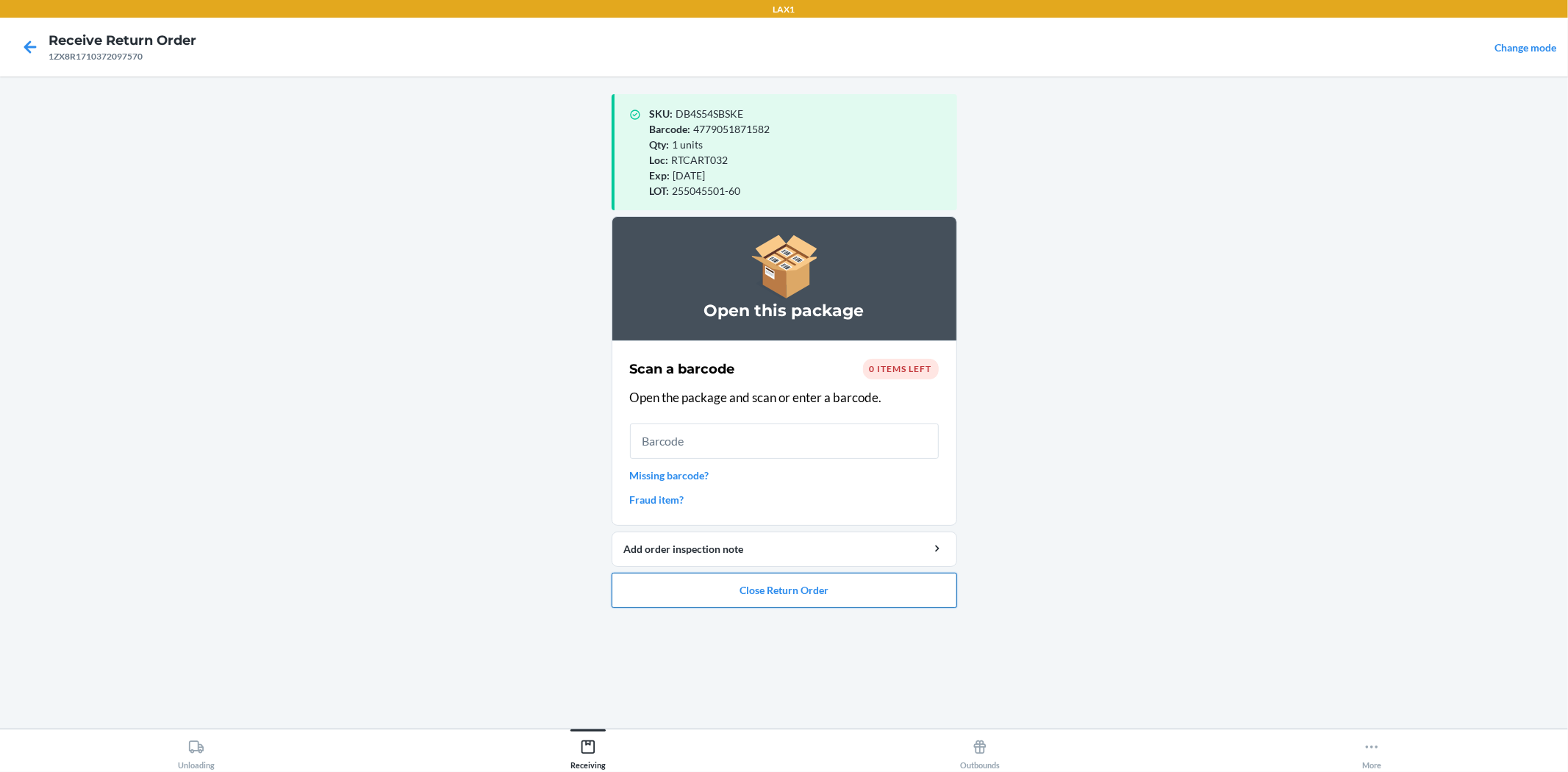
click at [785, 589] on button "Close Return Order" at bounding box center [784, 590] width 345 height 35
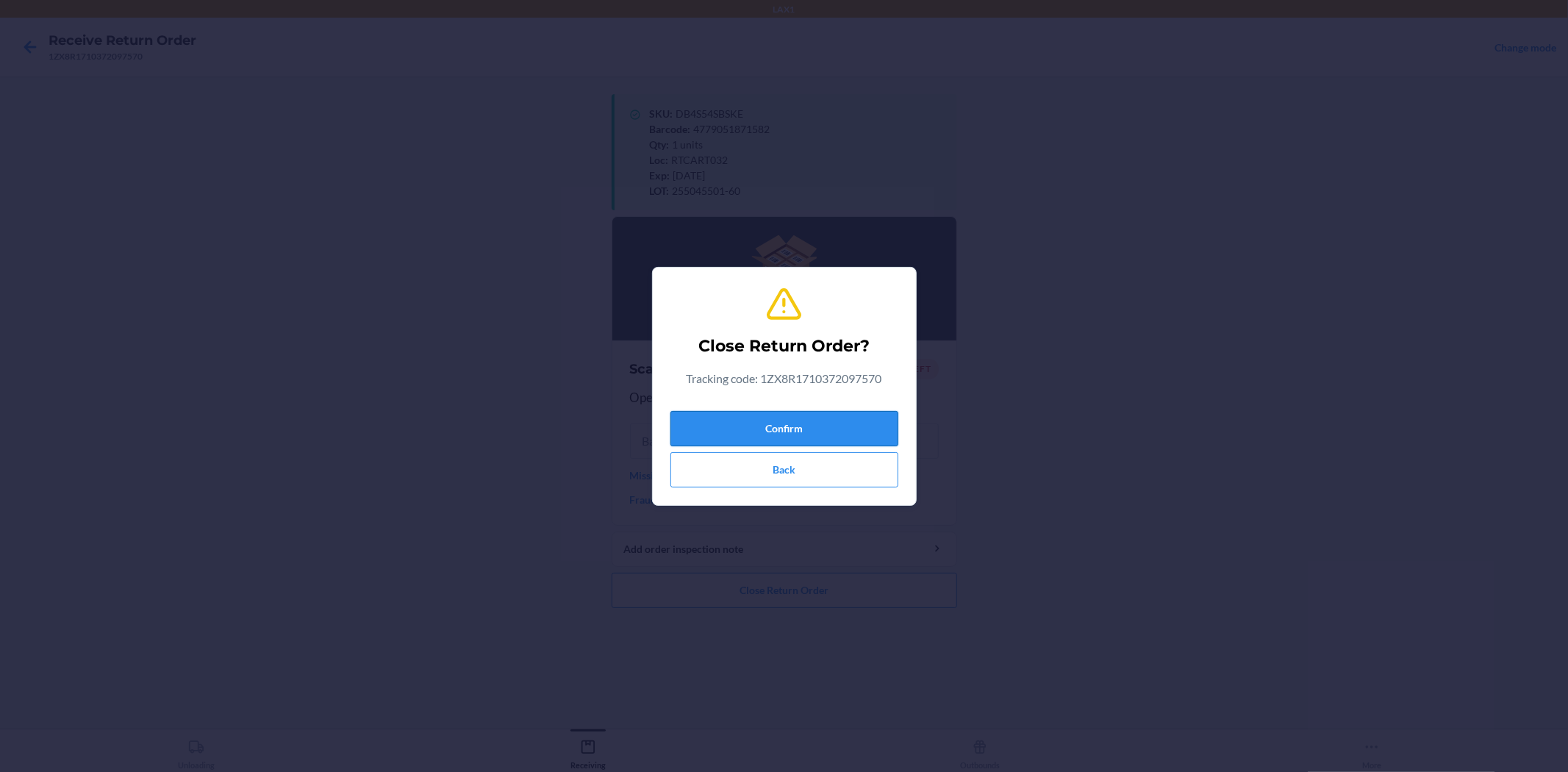
click at [766, 427] on button "Confirm" at bounding box center [784, 429] width 228 height 35
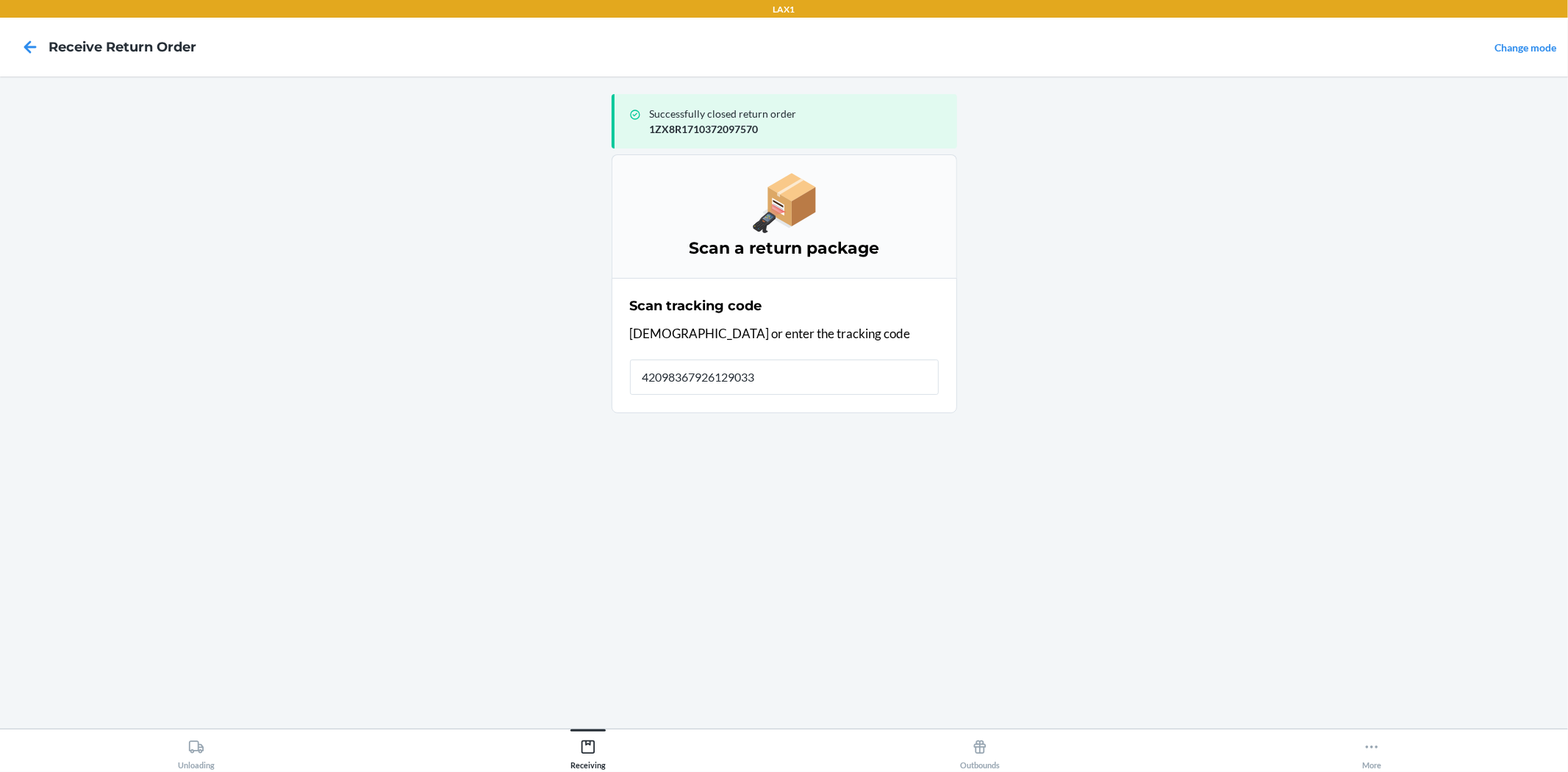
type input "420983679261290339"
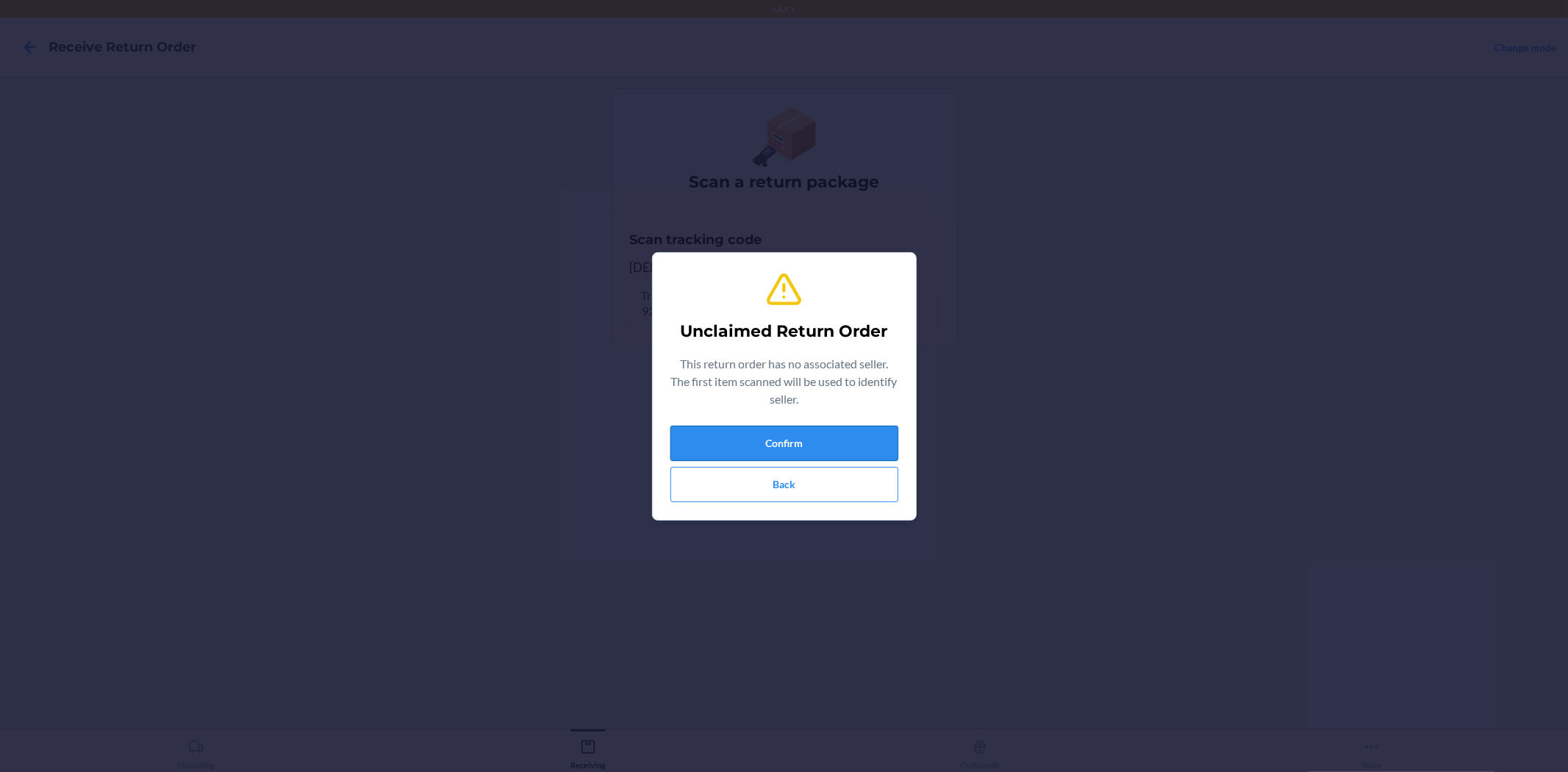
click at [765, 427] on button "Confirm" at bounding box center [784, 443] width 228 height 35
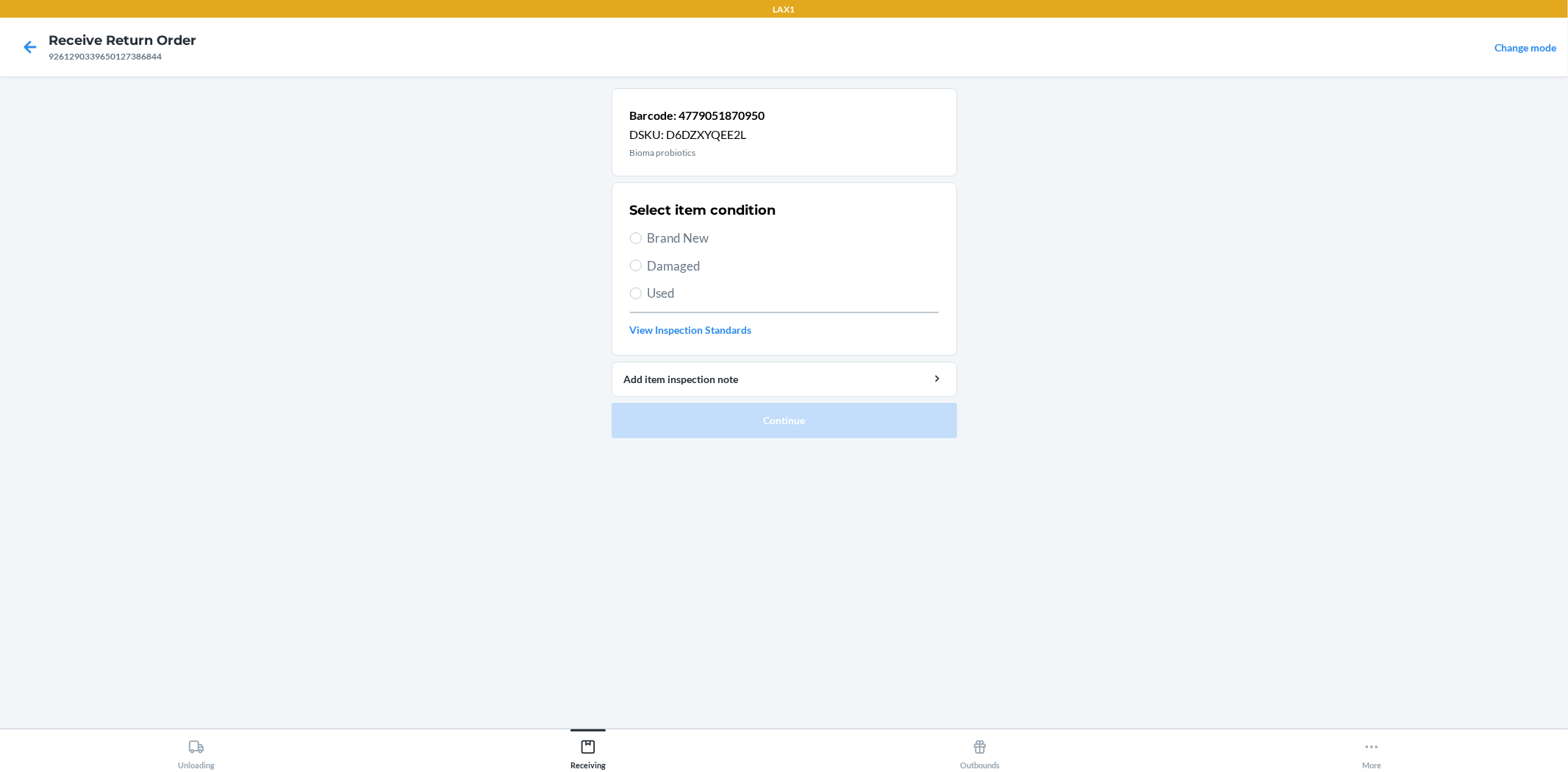
click at [649, 242] on span "Brand New" at bounding box center [793, 239] width 291 height 19
click at [642, 242] on input "Brand New" at bounding box center [636, 239] width 12 height 12
radio input "true"
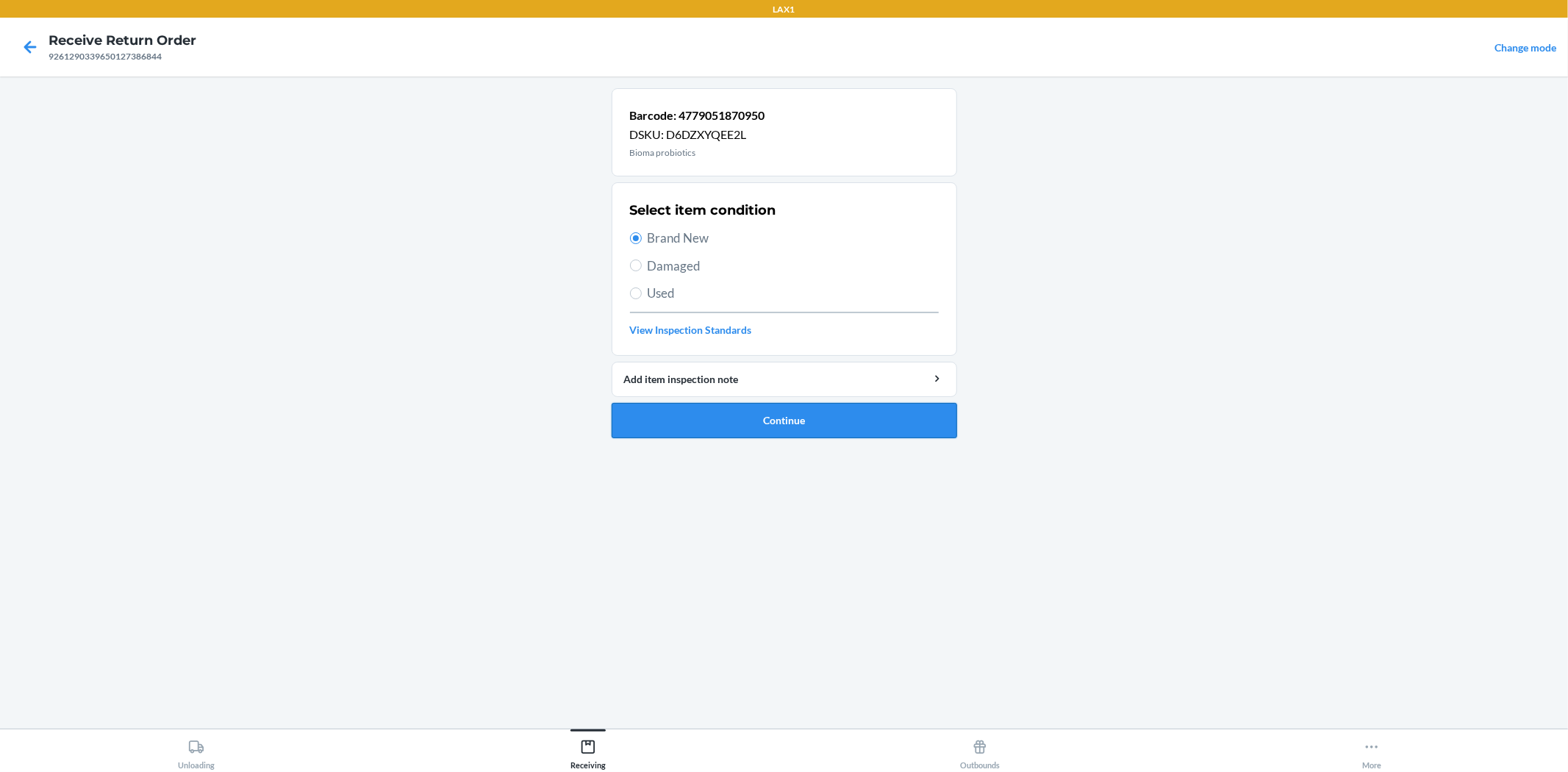
click at [732, 419] on button "Continue" at bounding box center [784, 420] width 345 height 35
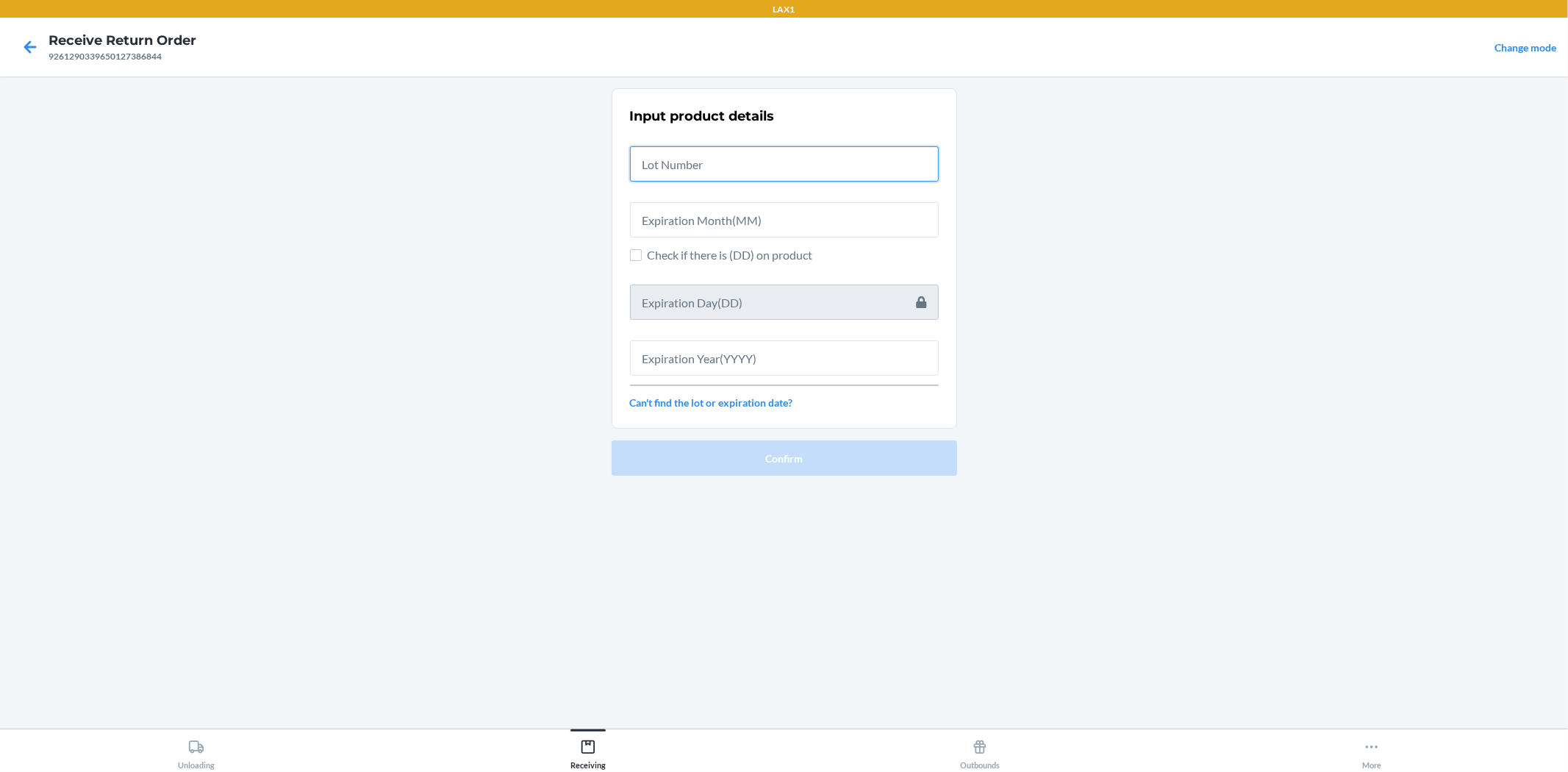
click at [709, 166] on input "text" at bounding box center [784, 164] width 308 height 35
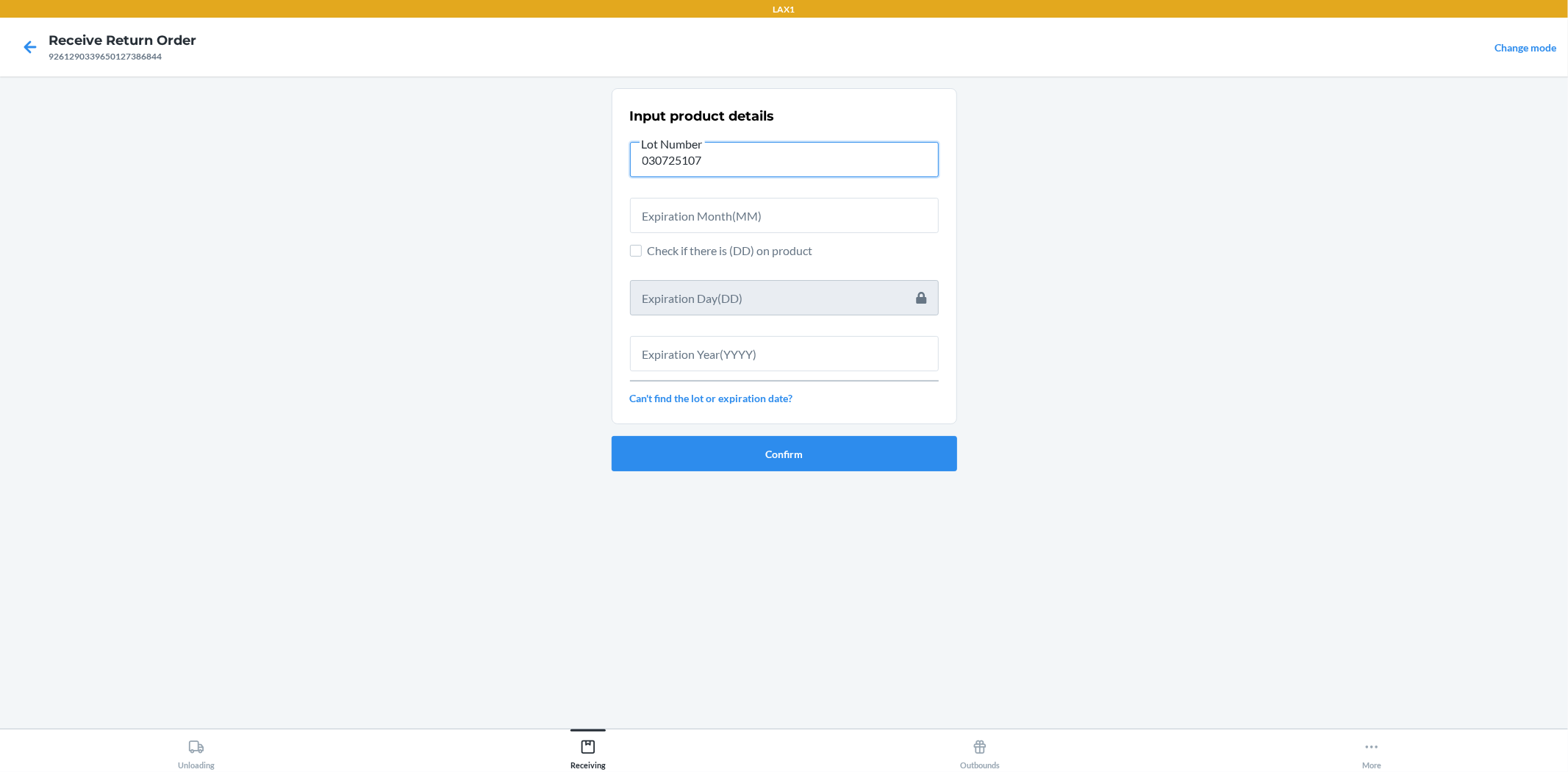
type input "030725107"
click at [718, 217] on input "text" at bounding box center [784, 215] width 308 height 35
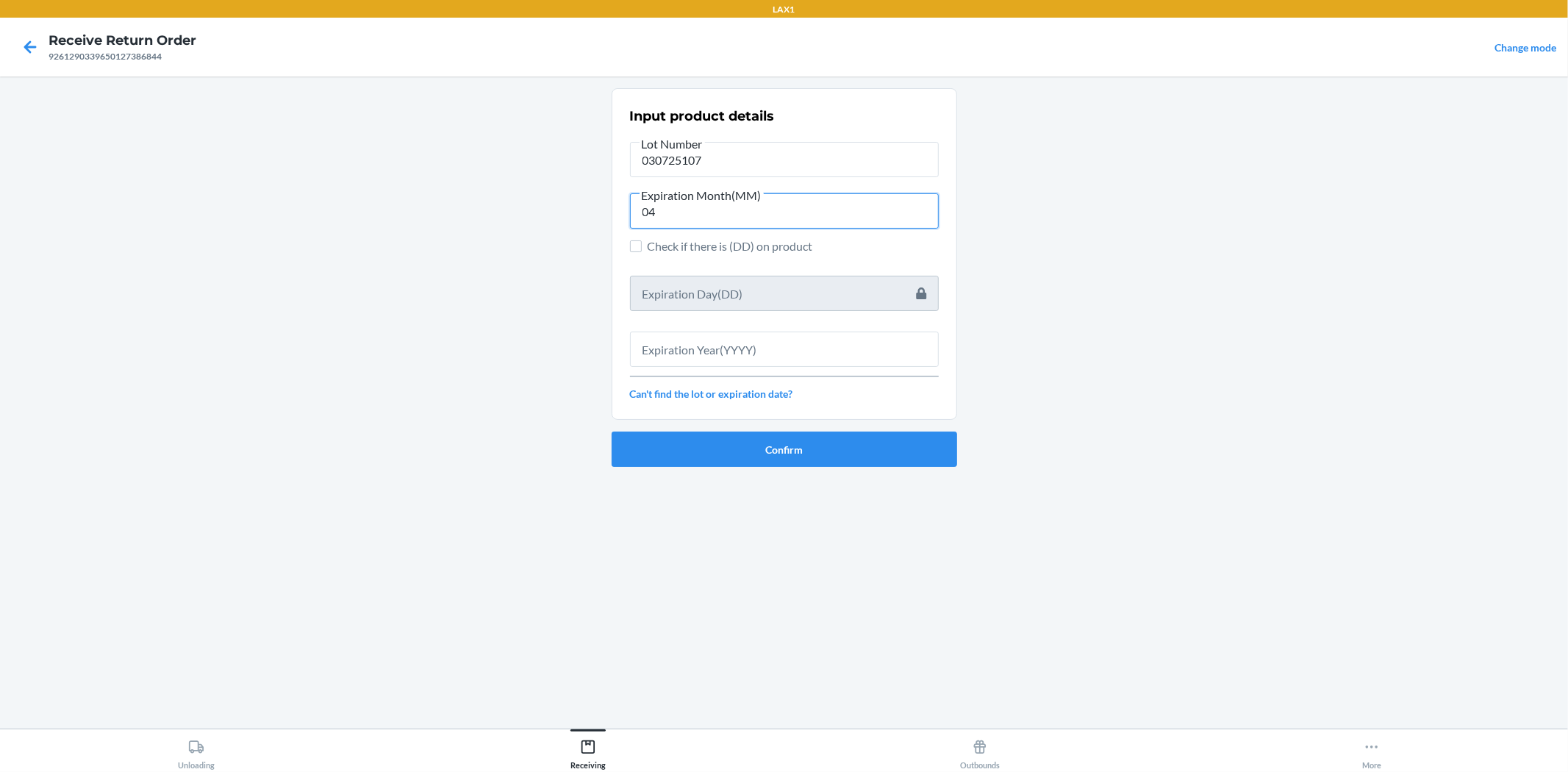
type input "04"
click at [715, 336] on input "text" at bounding box center [784, 349] width 308 height 35
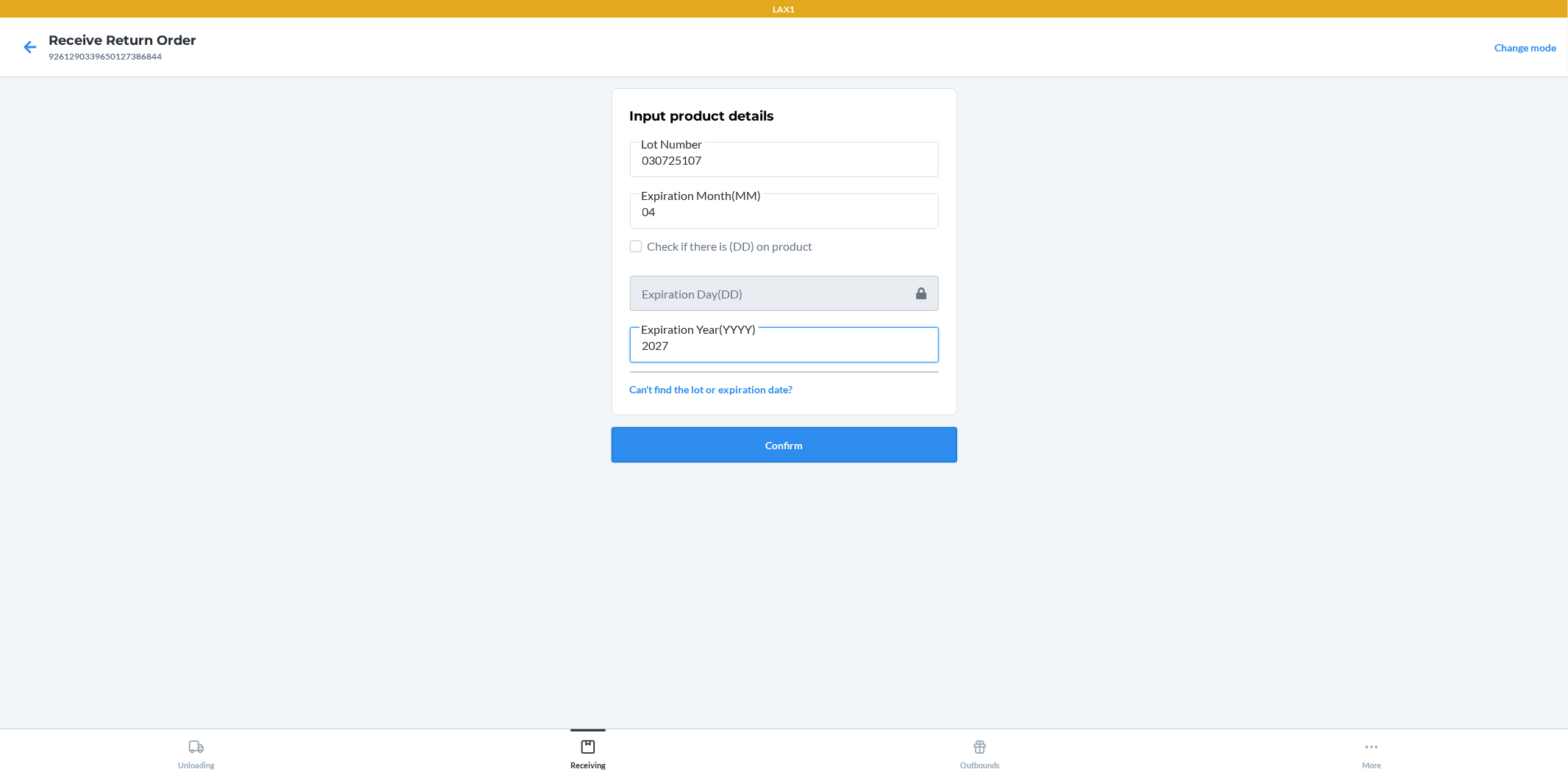
type input "2027"
click at [789, 437] on button "Confirm" at bounding box center [784, 444] width 345 height 35
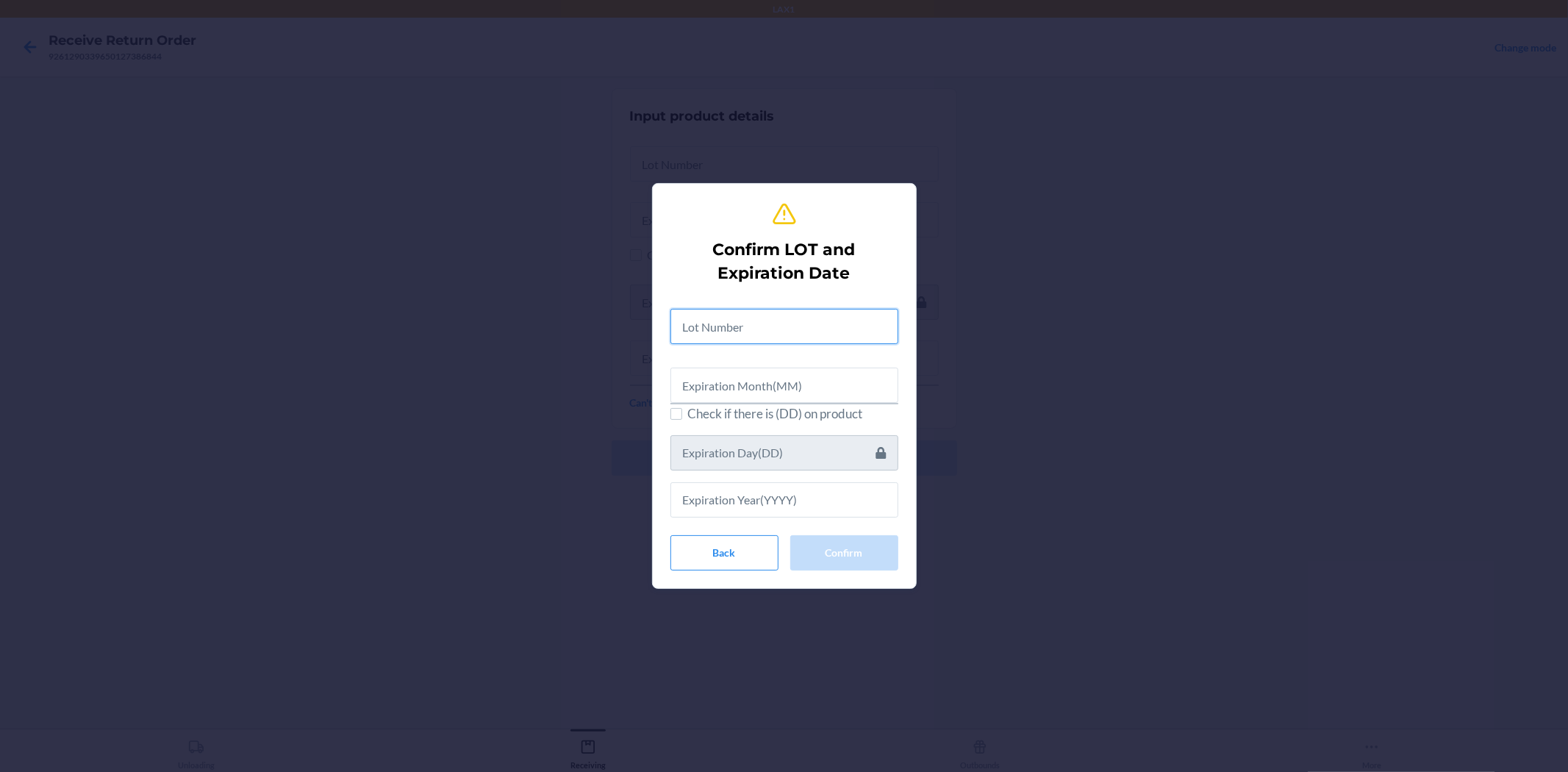
click at [737, 328] on input "text" at bounding box center [784, 326] width 228 height 35
type input "030725107"
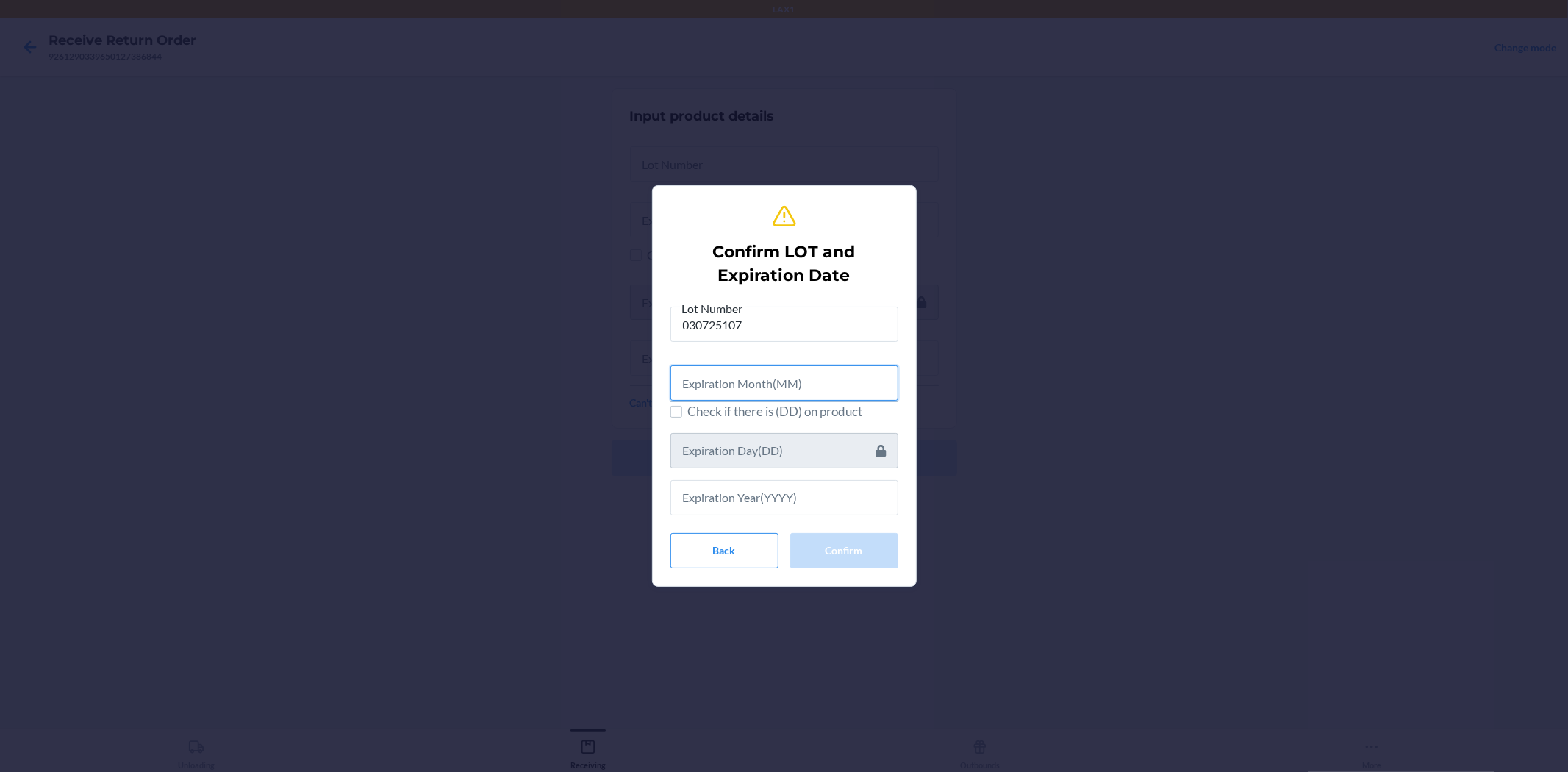
click at [806, 388] on input "text" at bounding box center [784, 383] width 228 height 35
type input "04"
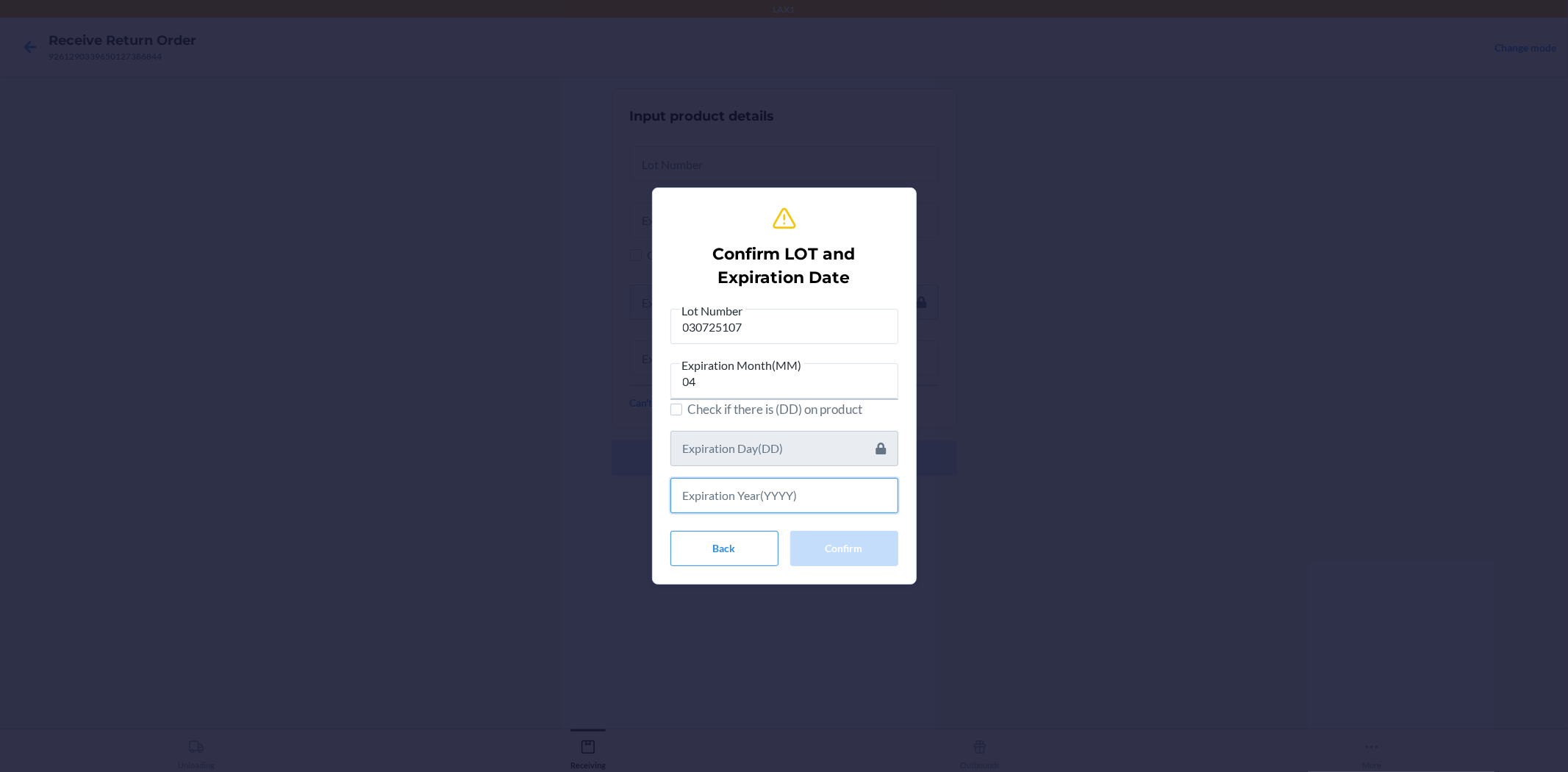
click at [723, 496] on input "text" at bounding box center [784, 496] width 228 height 35
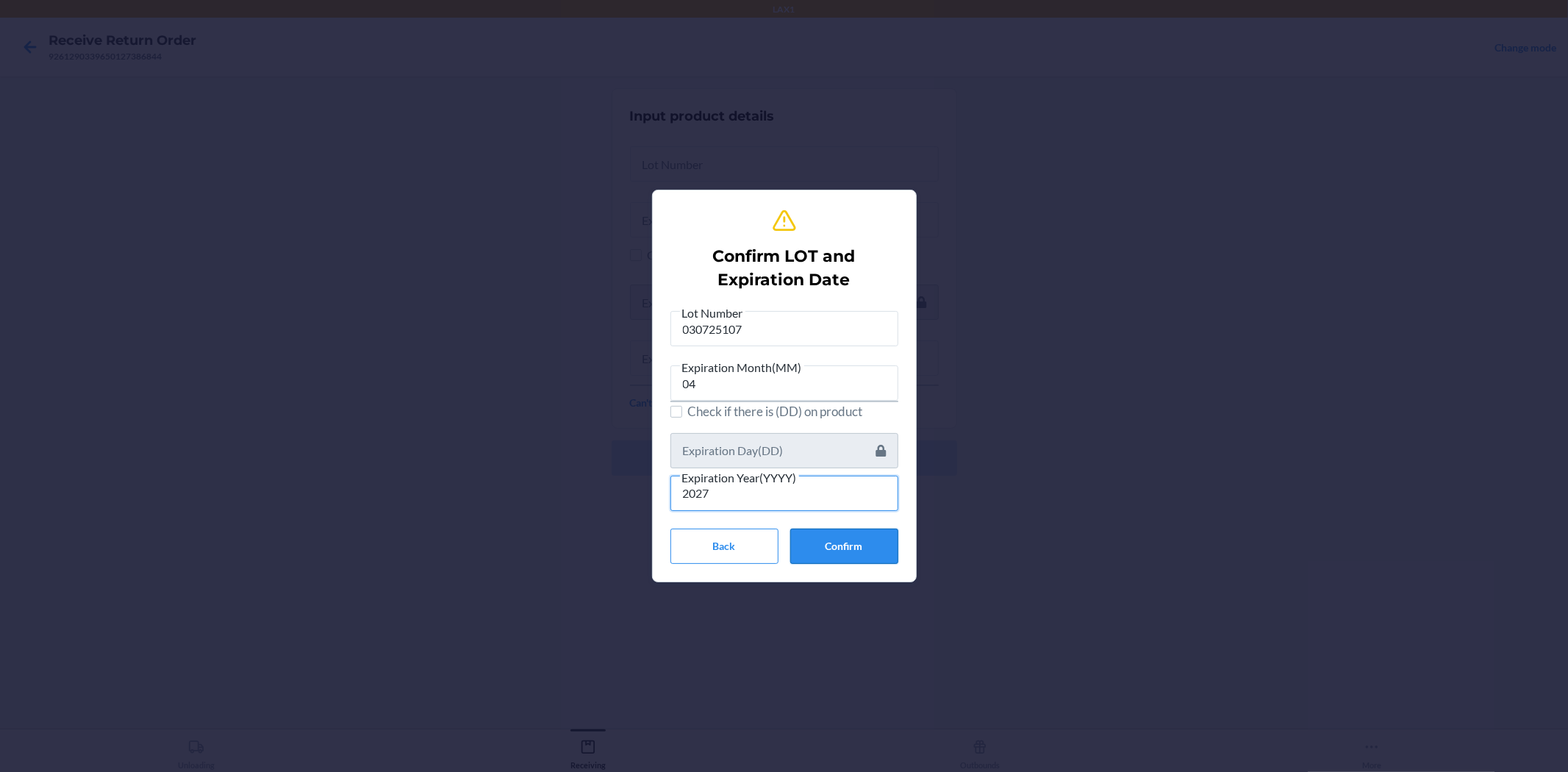
type input "2027"
click at [835, 539] on button "Confirm" at bounding box center [844, 546] width 108 height 35
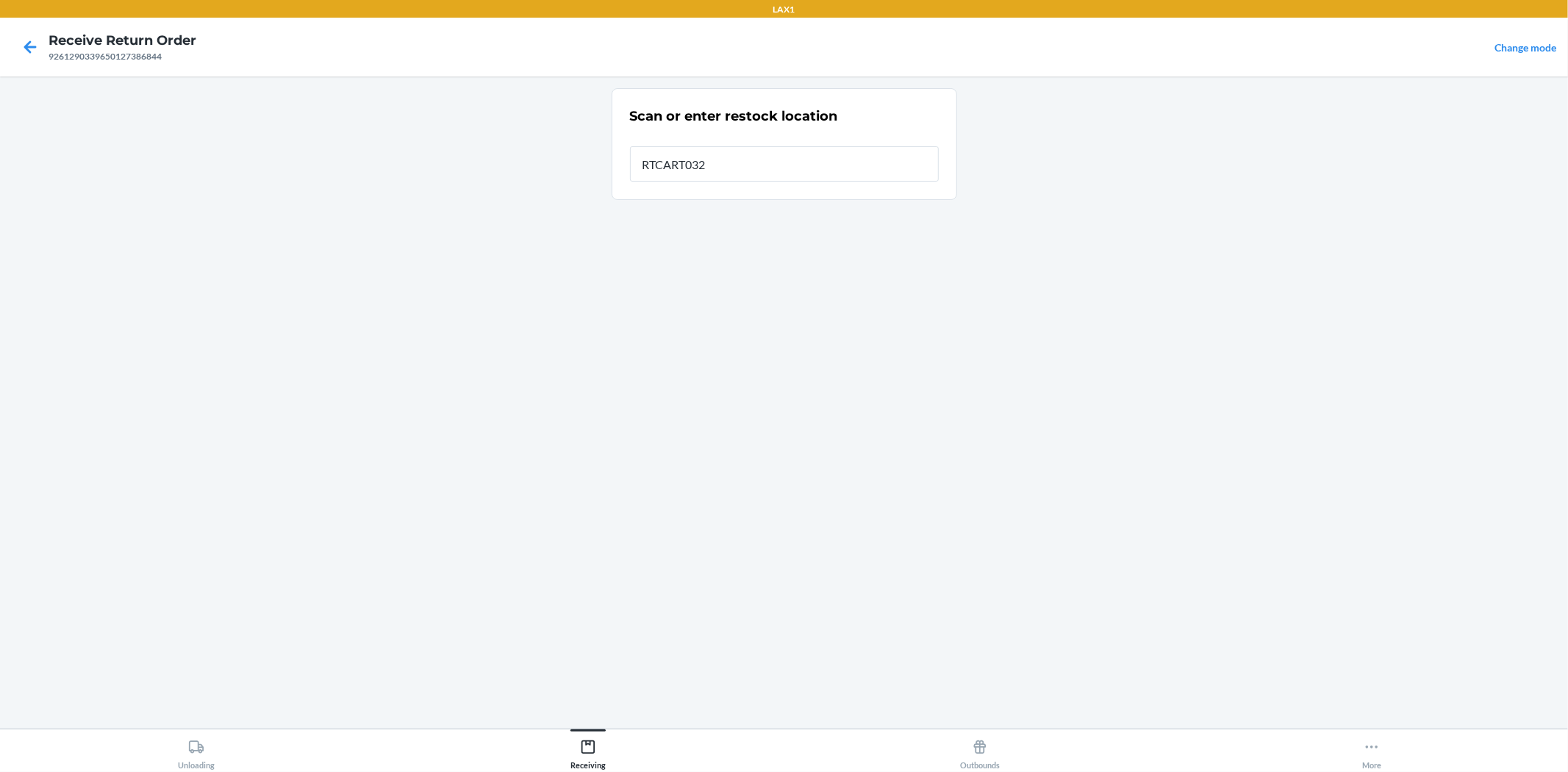
type input "RTCART032"
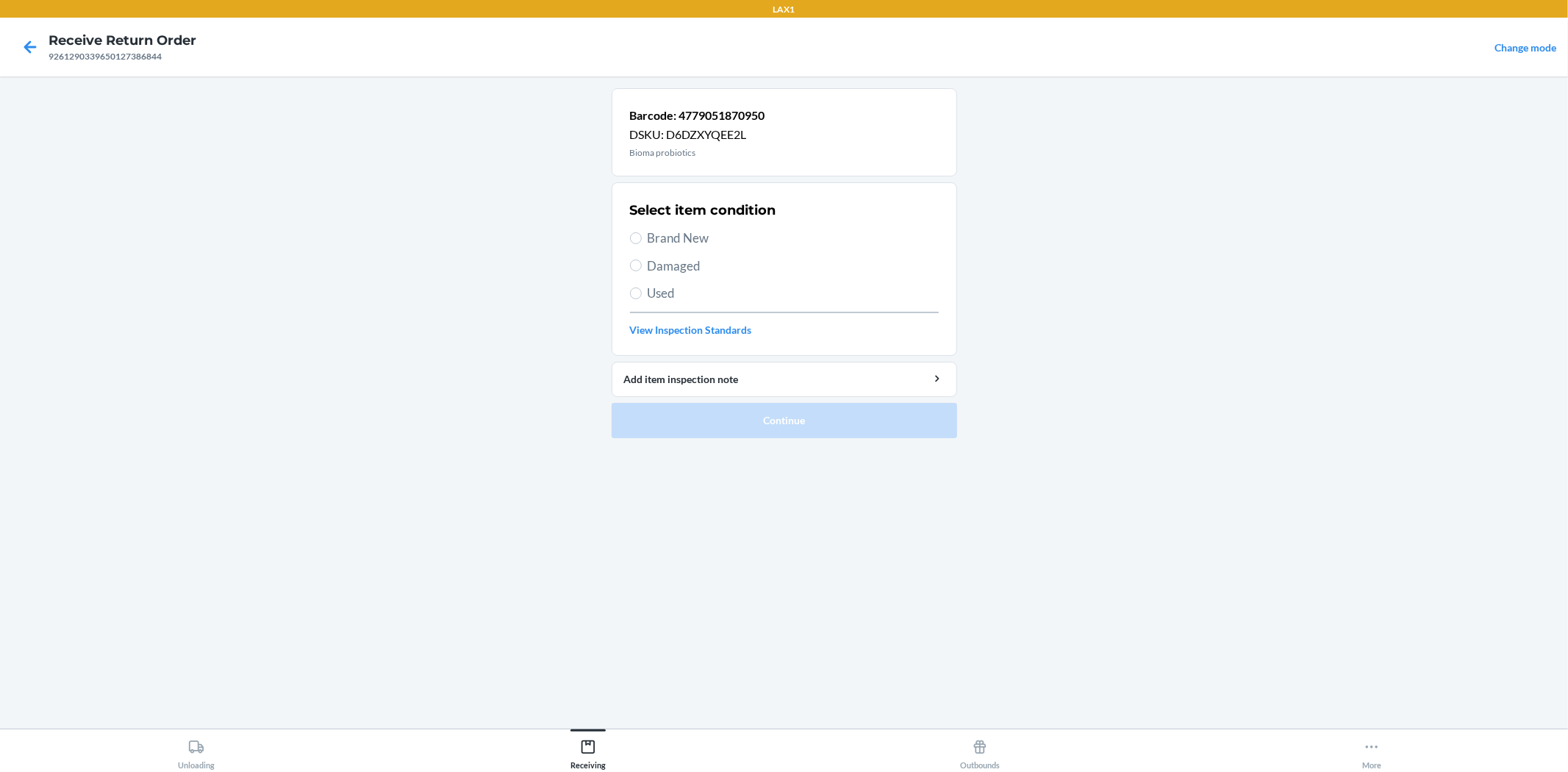
click at [682, 239] on span "Brand New" at bounding box center [793, 239] width 291 height 19
click at [642, 239] on input "Brand New" at bounding box center [636, 239] width 12 height 12
radio input "true"
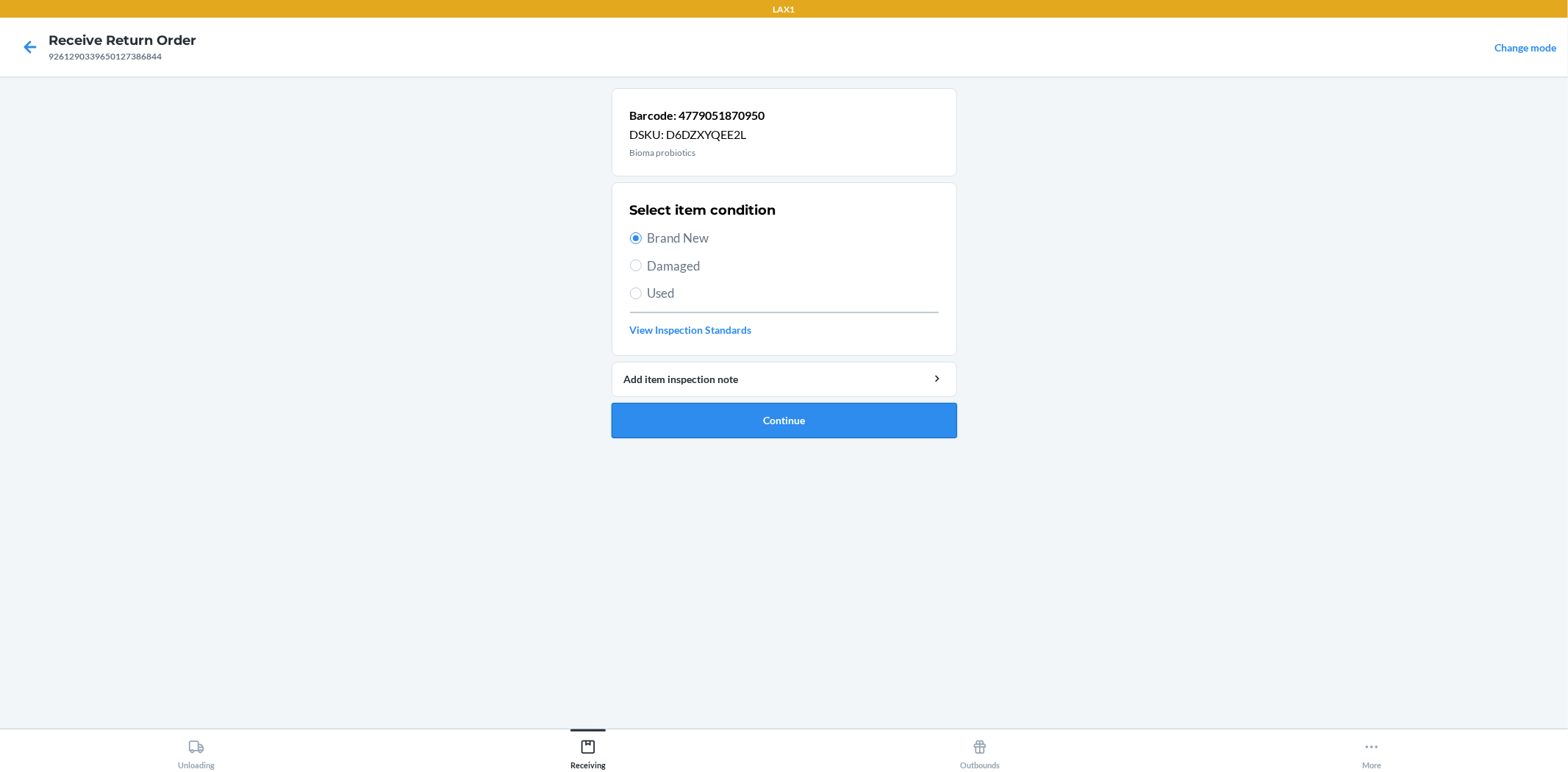
click at [767, 427] on button "Continue" at bounding box center [784, 420] width 345 height 35
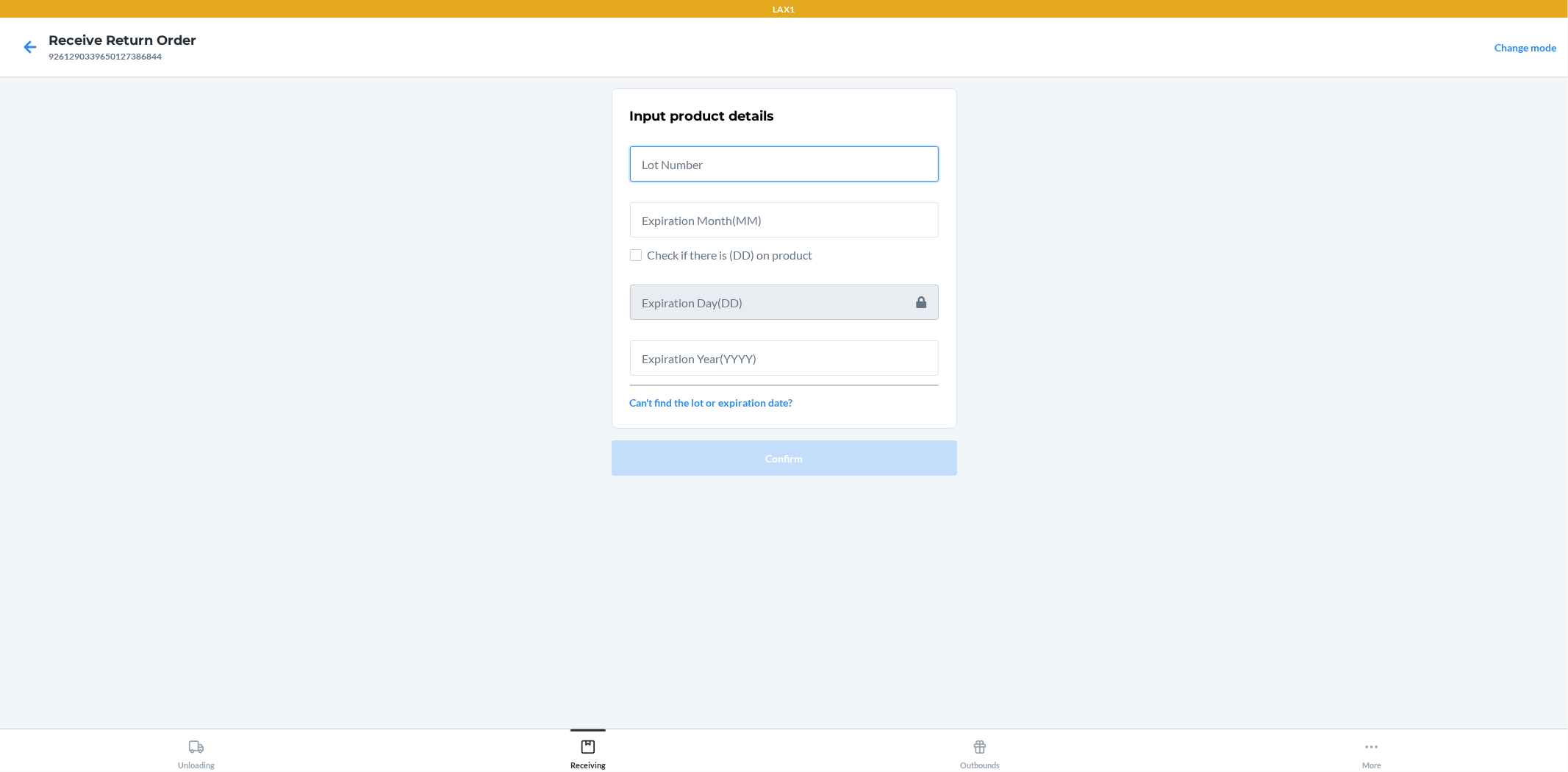
click at [730, 169] on input "text" at bounding box center [784, 164] width 308 height 35
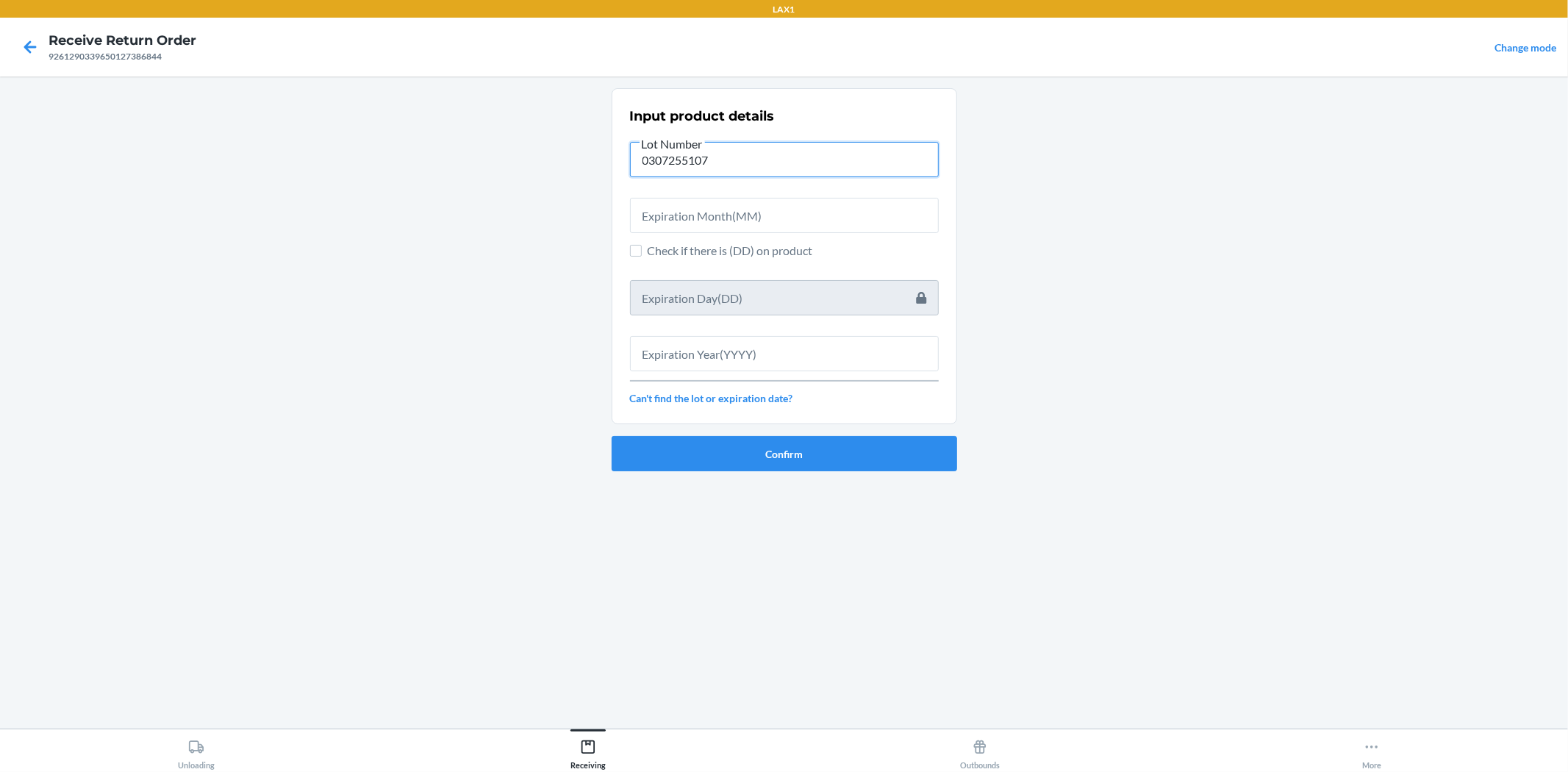
type input "0307255107"
click at [810, 250] on span "Check if there is (DD) on product" at bounding box center [793, 250] width 291 height 17
click at [642, 250] on input "Check if there is (DD) on product" at bounding box center [636, 250] width 12 height 12
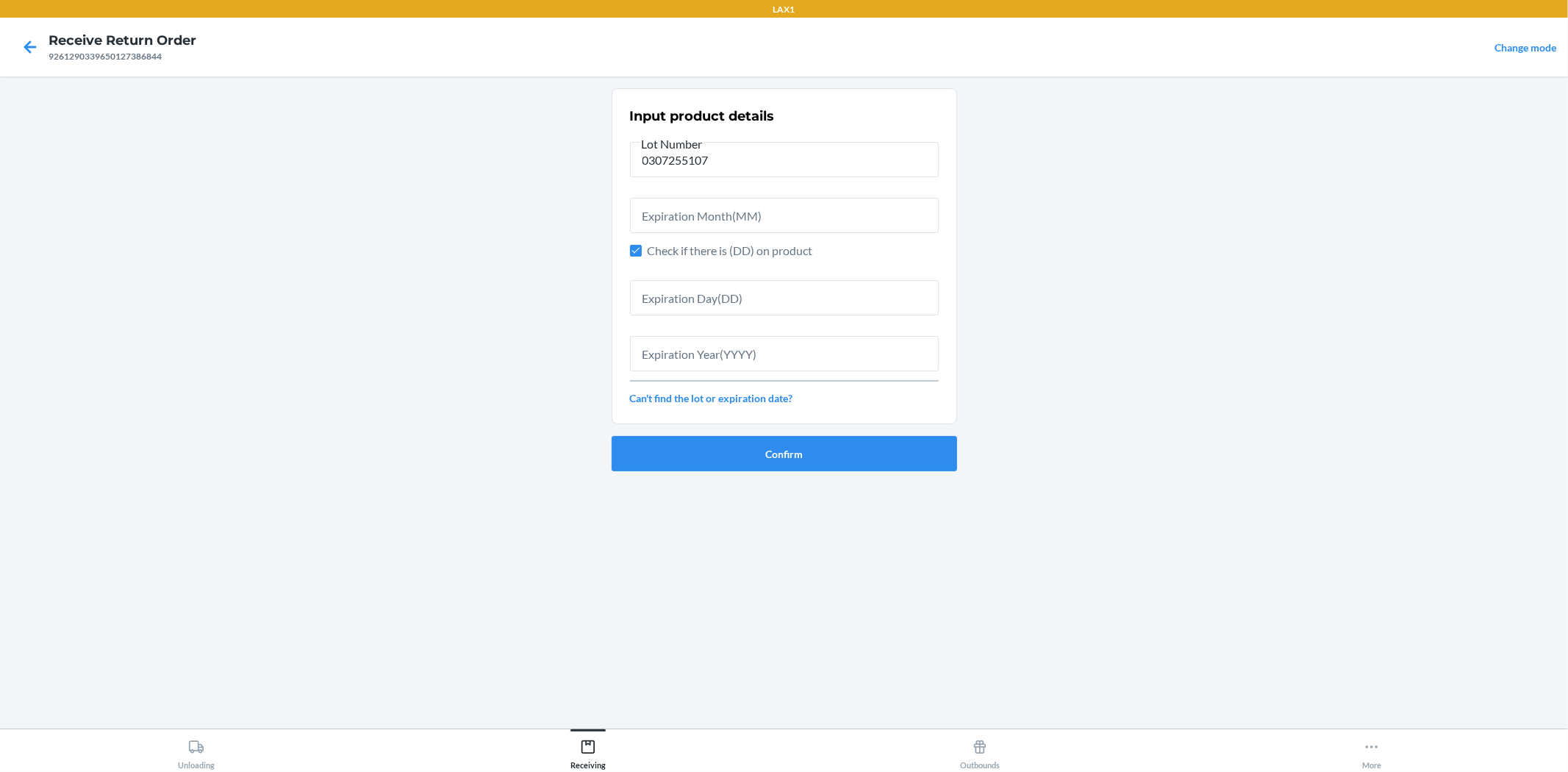
click at [778, 251] on span "Check if there is (DD) on product" at bounding box center [793, 250] width 291 height 17
click at [642, 251] on input "Check if there is (DD) on product" at bounding box center [636, 250] width 12 height 12
checkbox input "false"
click at [782, 213] on input "text" at bounding box center [784, 215] width 308 height 35
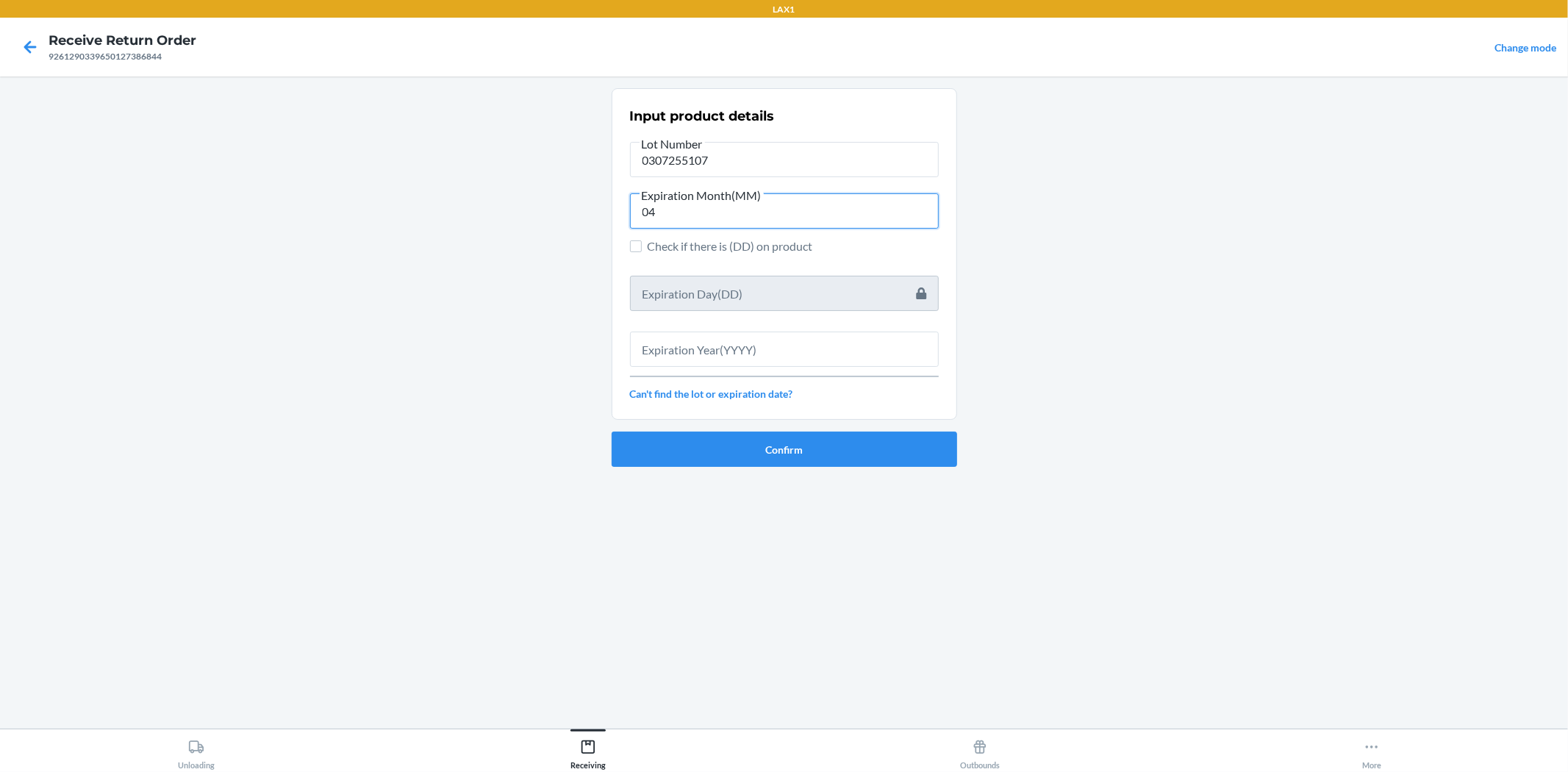
type input "04"
click at [740, 363] on input "text" at bounding box center [784, 349] width 308 height 35
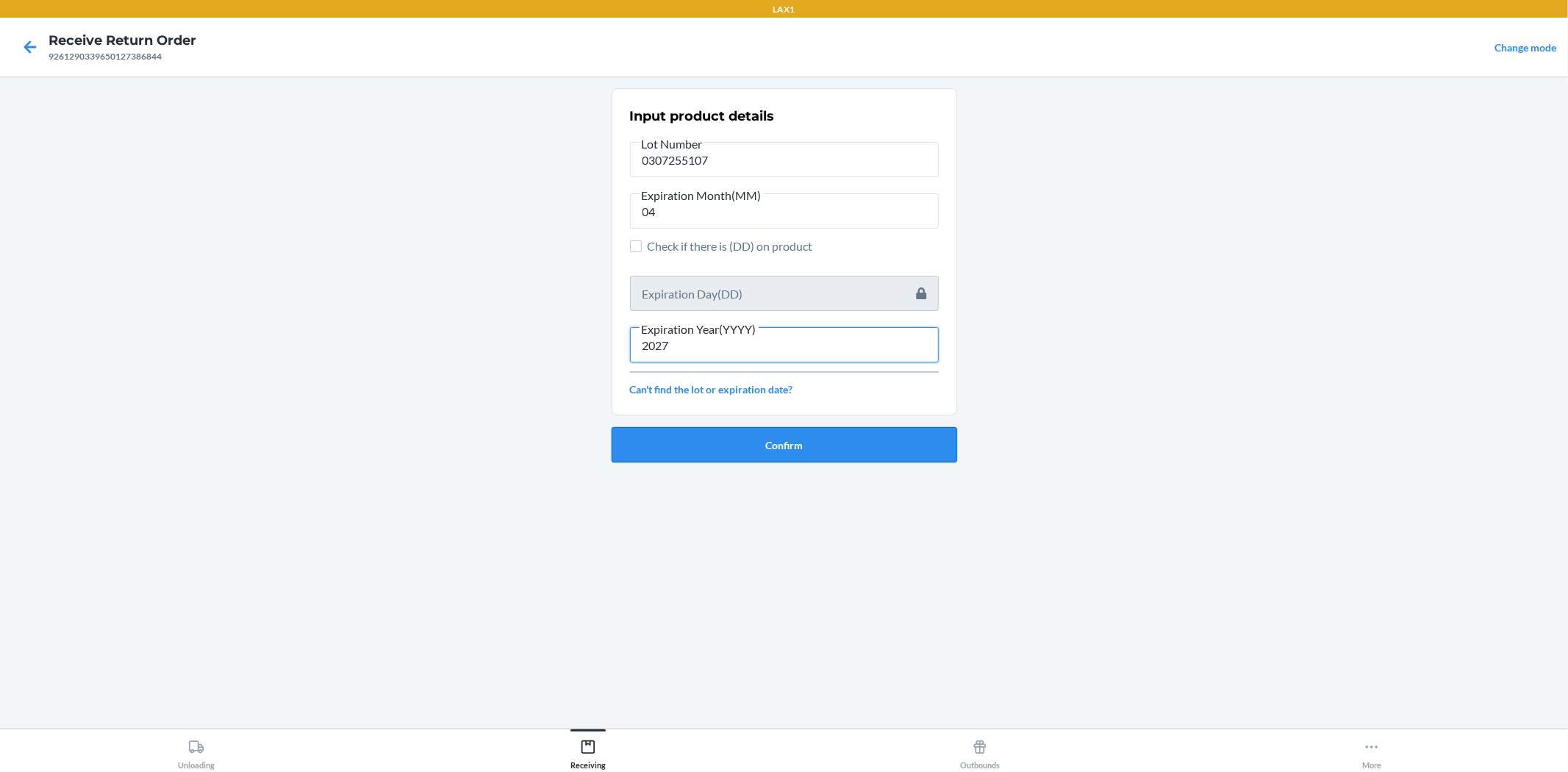
type input "2027"
click at [776, 457] on button "Confirm" at bounding box center [784, 444] width 345 height 35
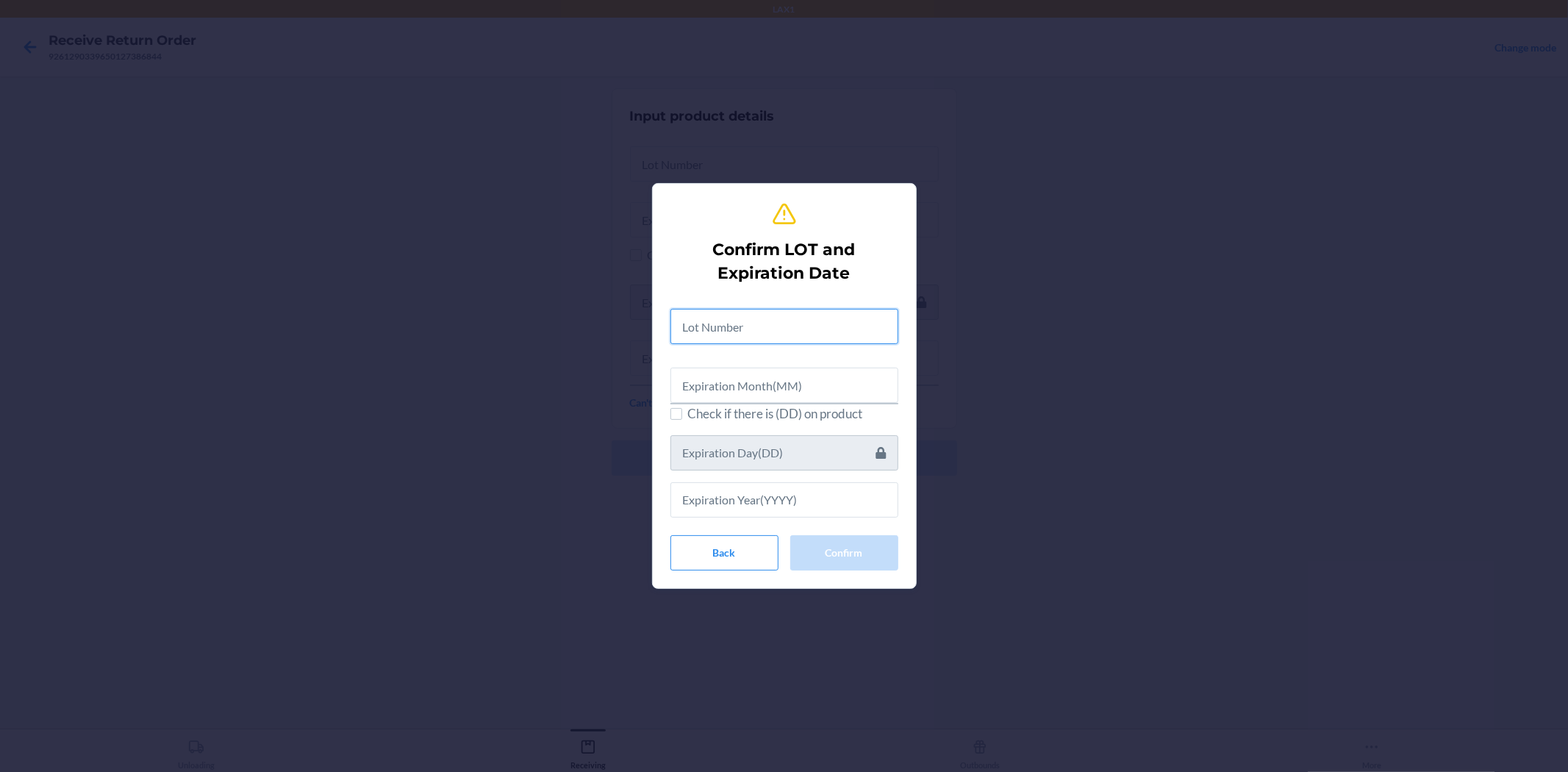
click at [750, 332] on input "text" at bounding box center [784, 326] width 228 height 35
type input "030725107"
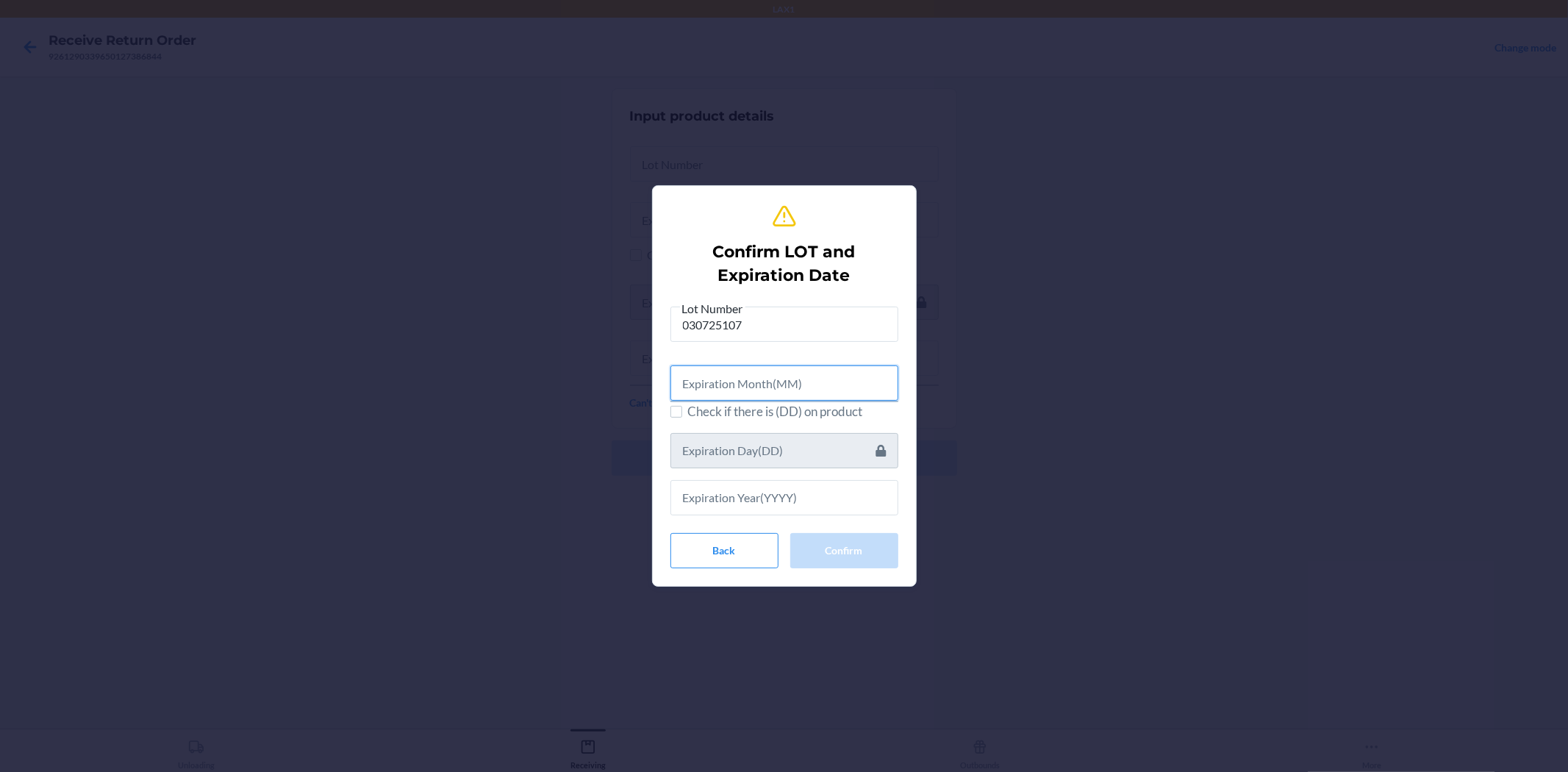
click at [806, 378] on input "text" at bounding box center [784, 383] width 228 height 35
type input "07"
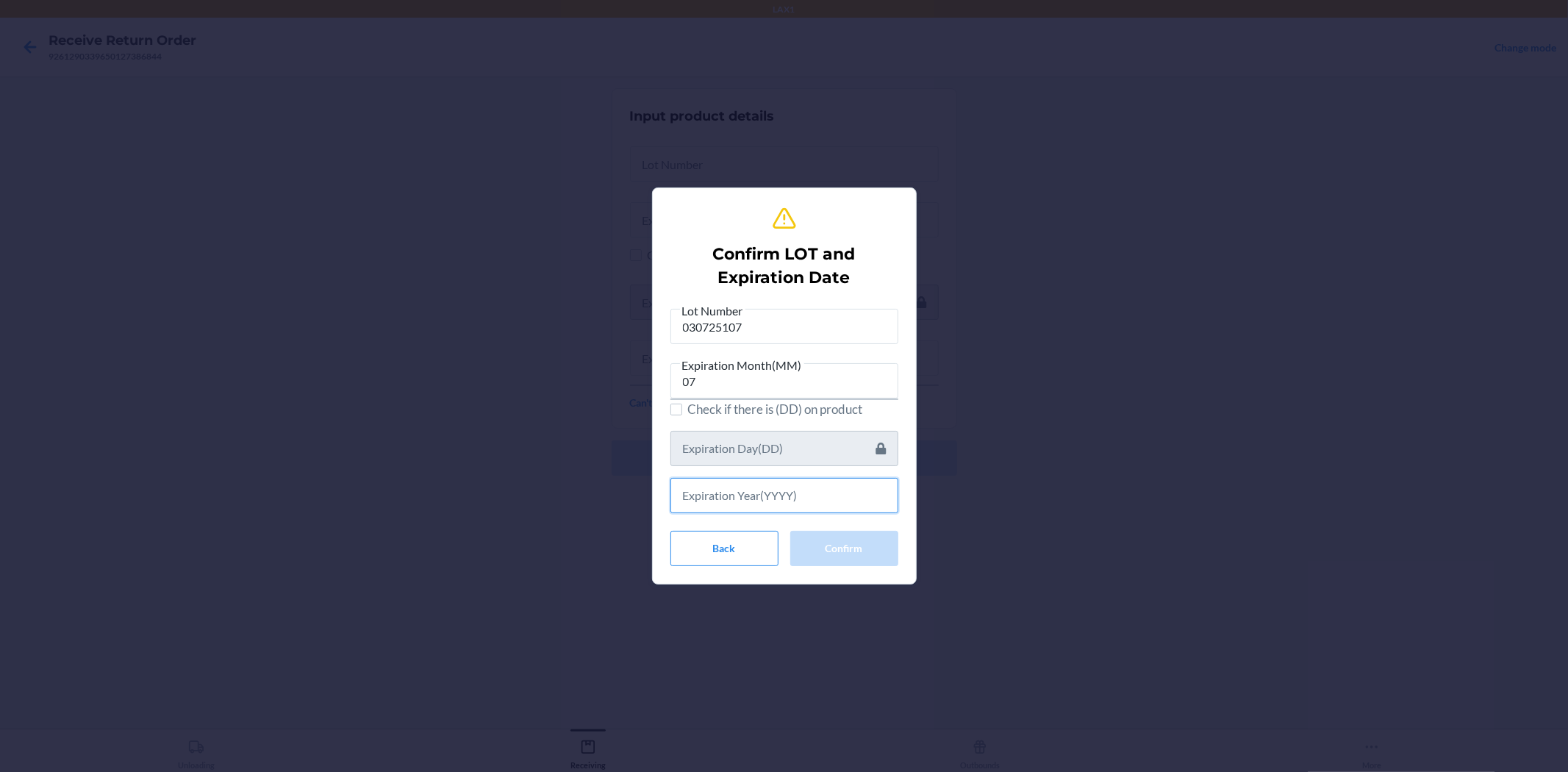
click at [724, 504] on input "text" at bounding box center [784, 496] width 228 height 35
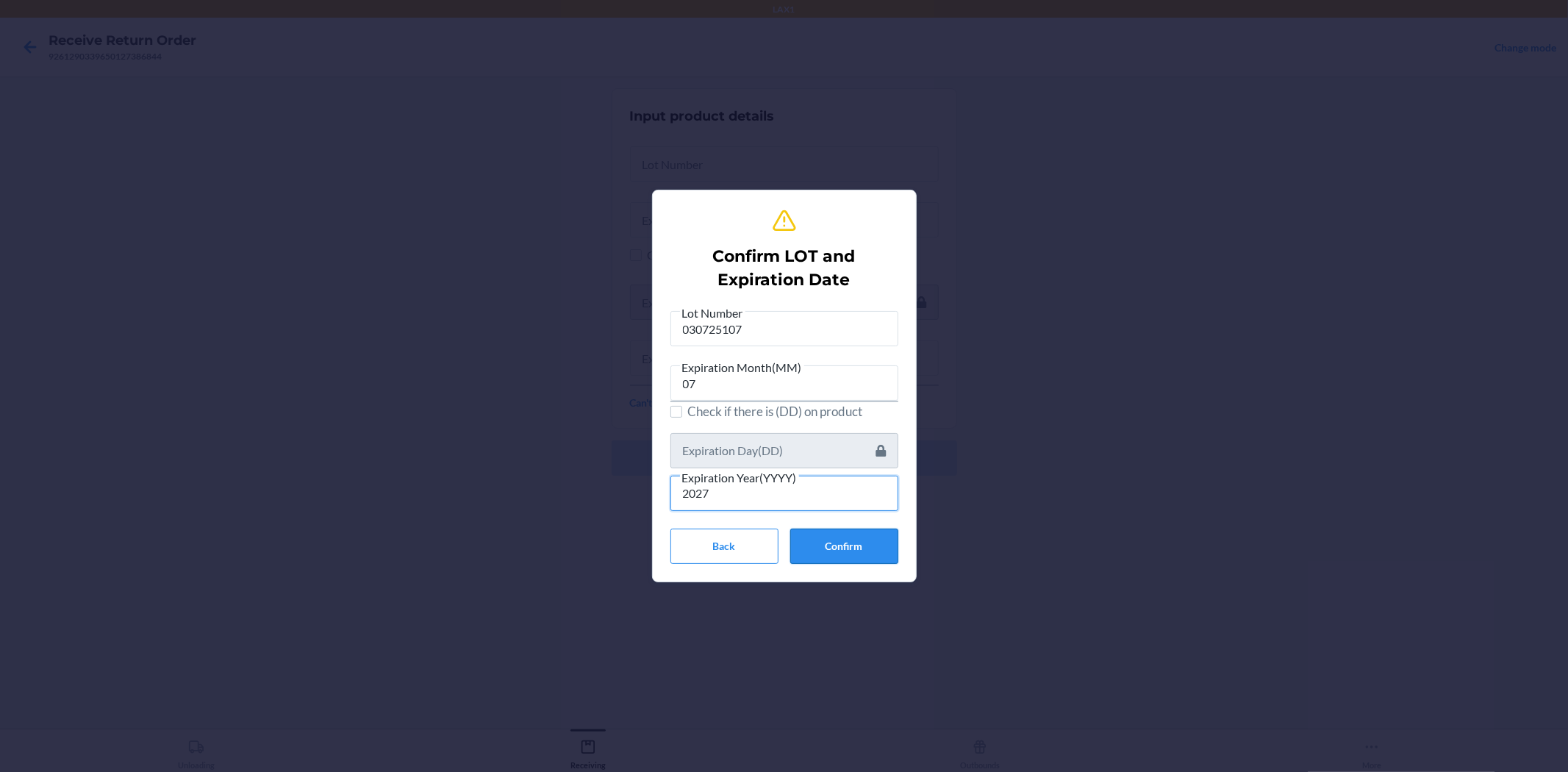
type input "2027"
click at [854, 549] on button "Confirm" at bounding box center [844, 546] width 108 height 35
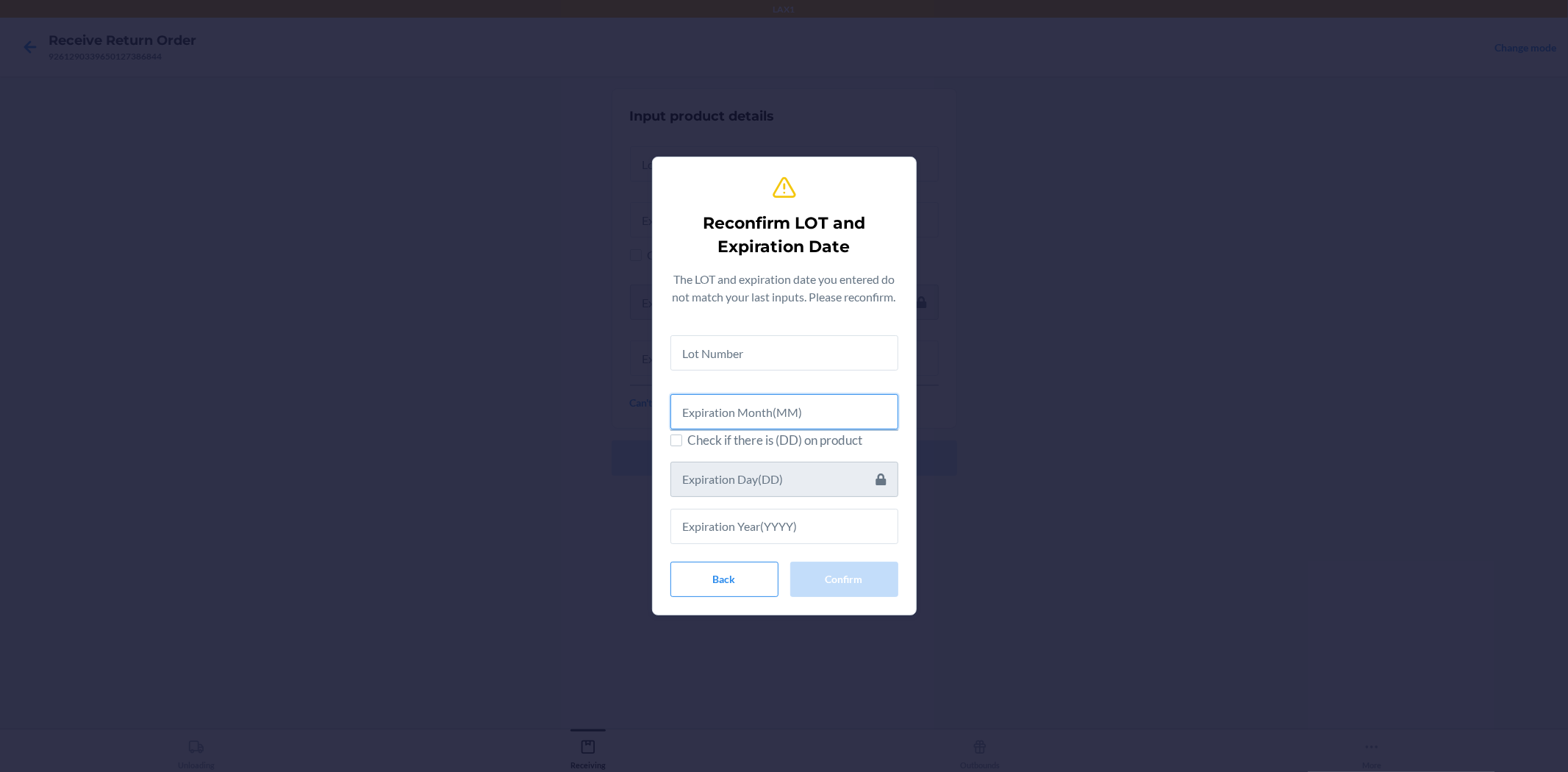
drag, startPoint x: 719, startPoint y: 408, endPoint x: 706, endPoint y: 396, distance: 17.7
click at [719, 408] on input "text" at bounding box center [784, 411] width 228 height 35
click at [709, 349] on input "text" at bounding box center [784, 353] width 228 height 35
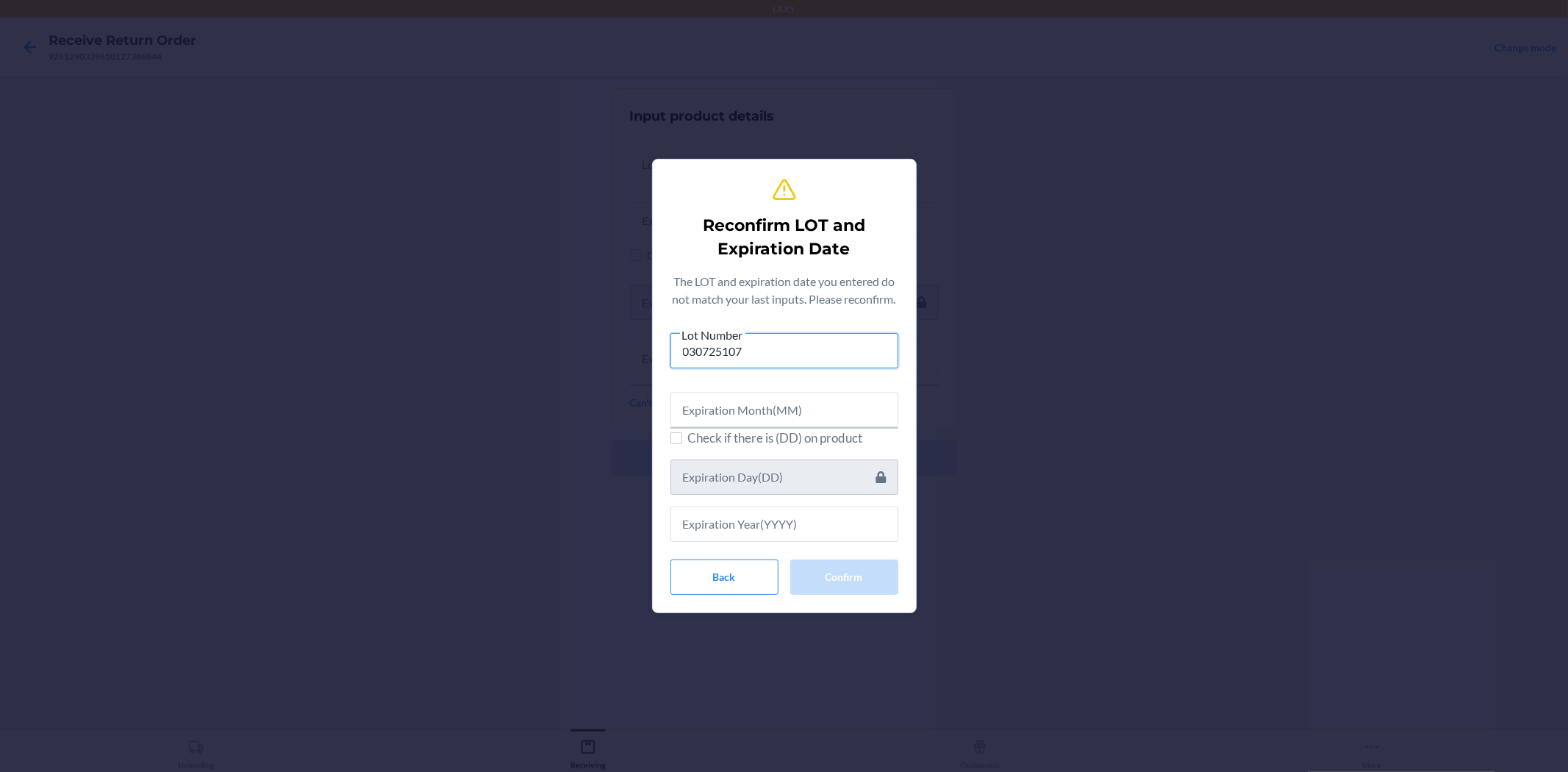
type input "030725107"
click at [787, 414] on input "text" at bounding box center [784, 409] width 228 height 35
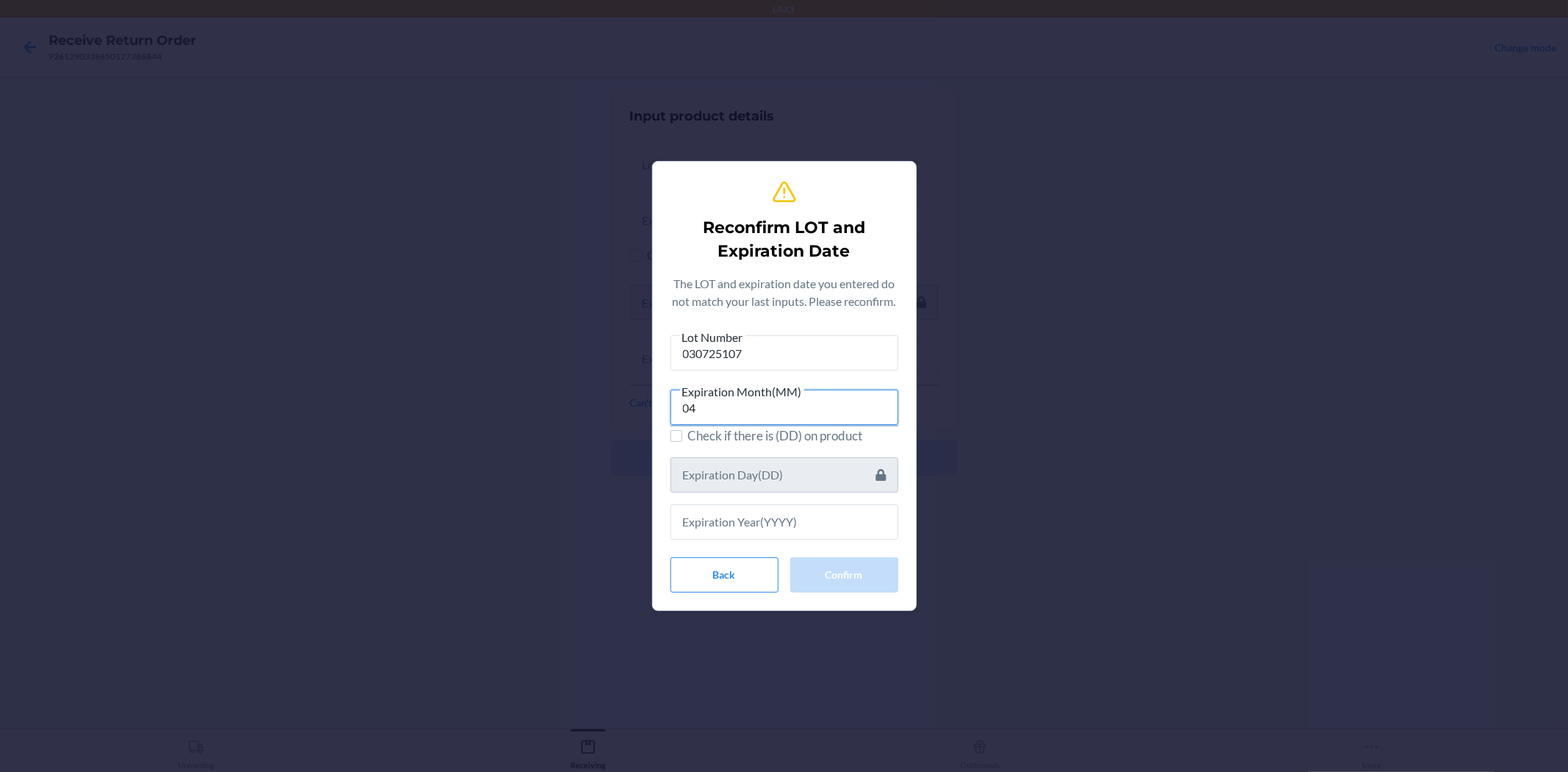
type input "04"
click at [807, 531] on input "text" at bounding box center [784, 522] width 228 height 35
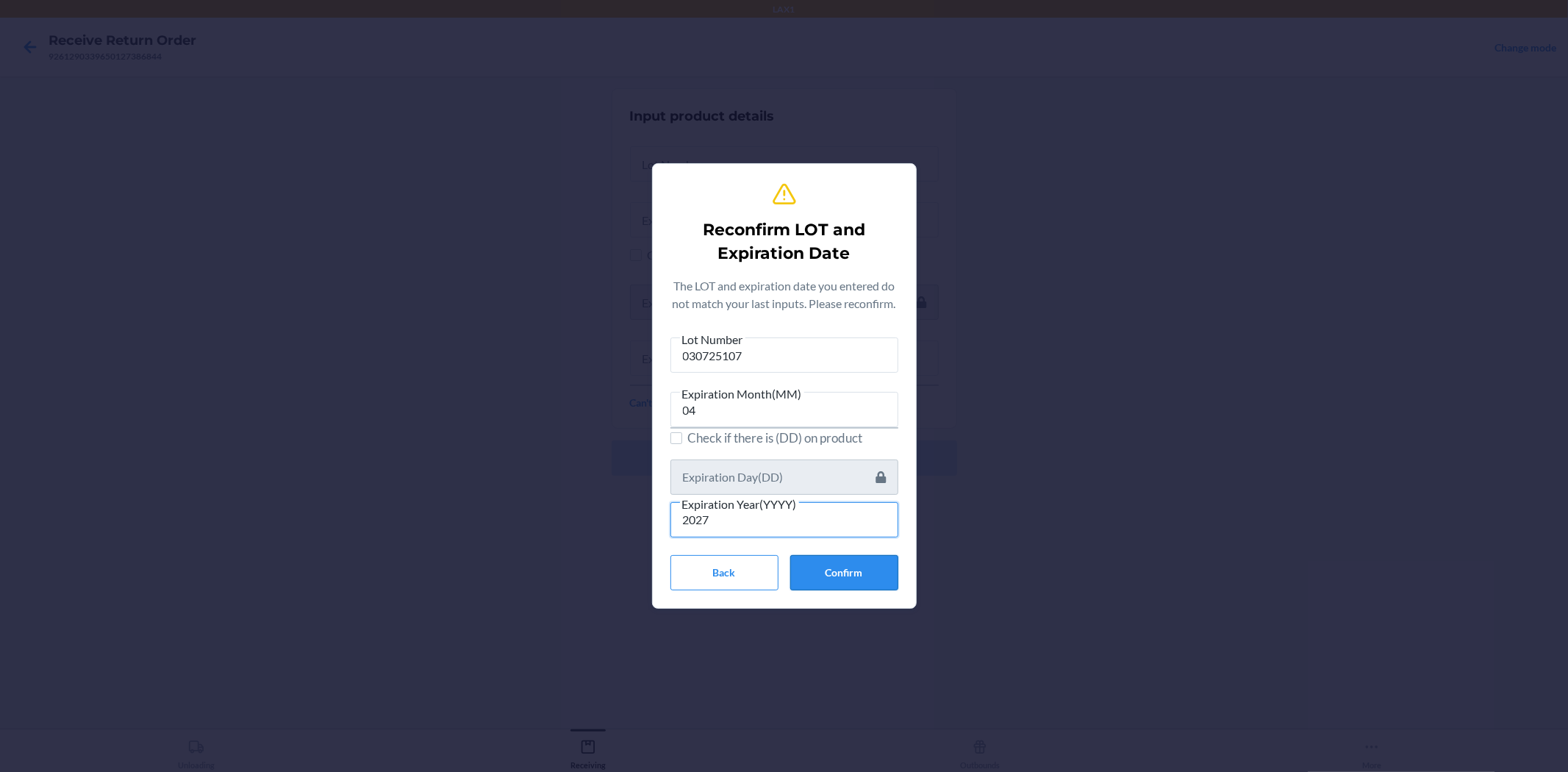
type input "2027"
click at [854, 570] on button "Confirm" at bounding box center [844, 572] width 108 height 35
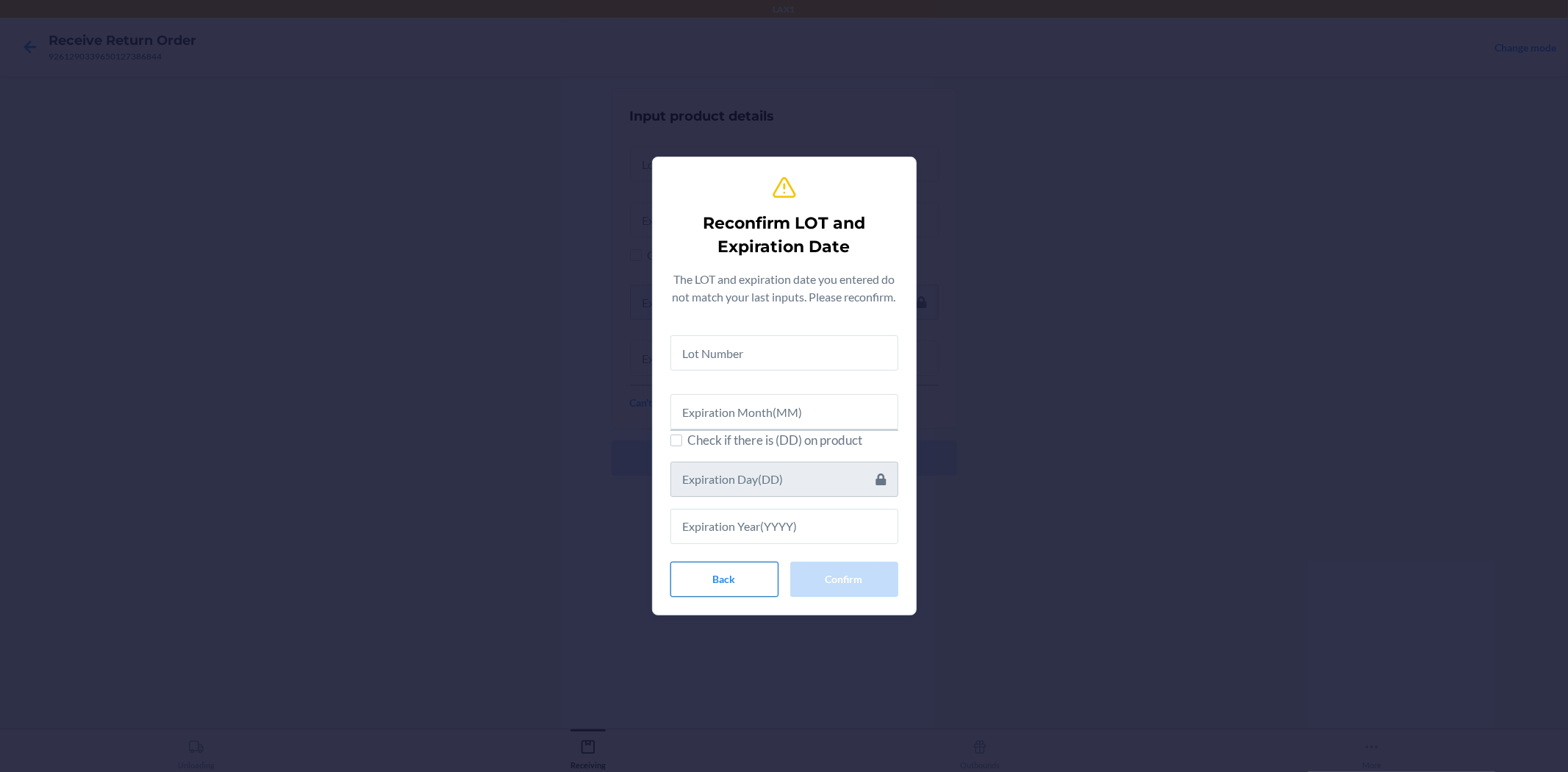
click at [752, 592] on button "Back" at bounding box center [723, 579] width 108 height 35
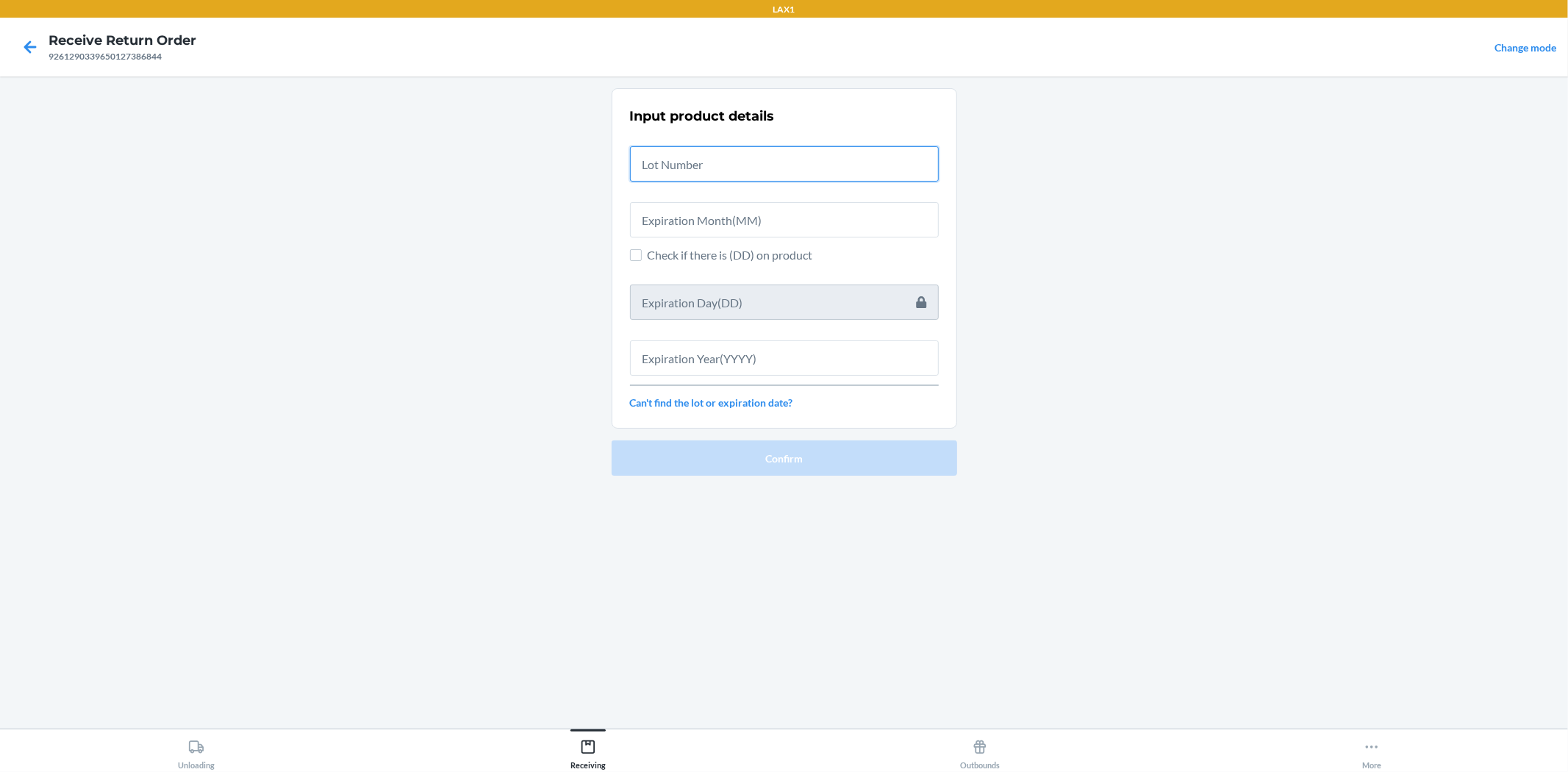
click at [755, 168] on input "text" at bounding box center [784, 164] width 308 height 35
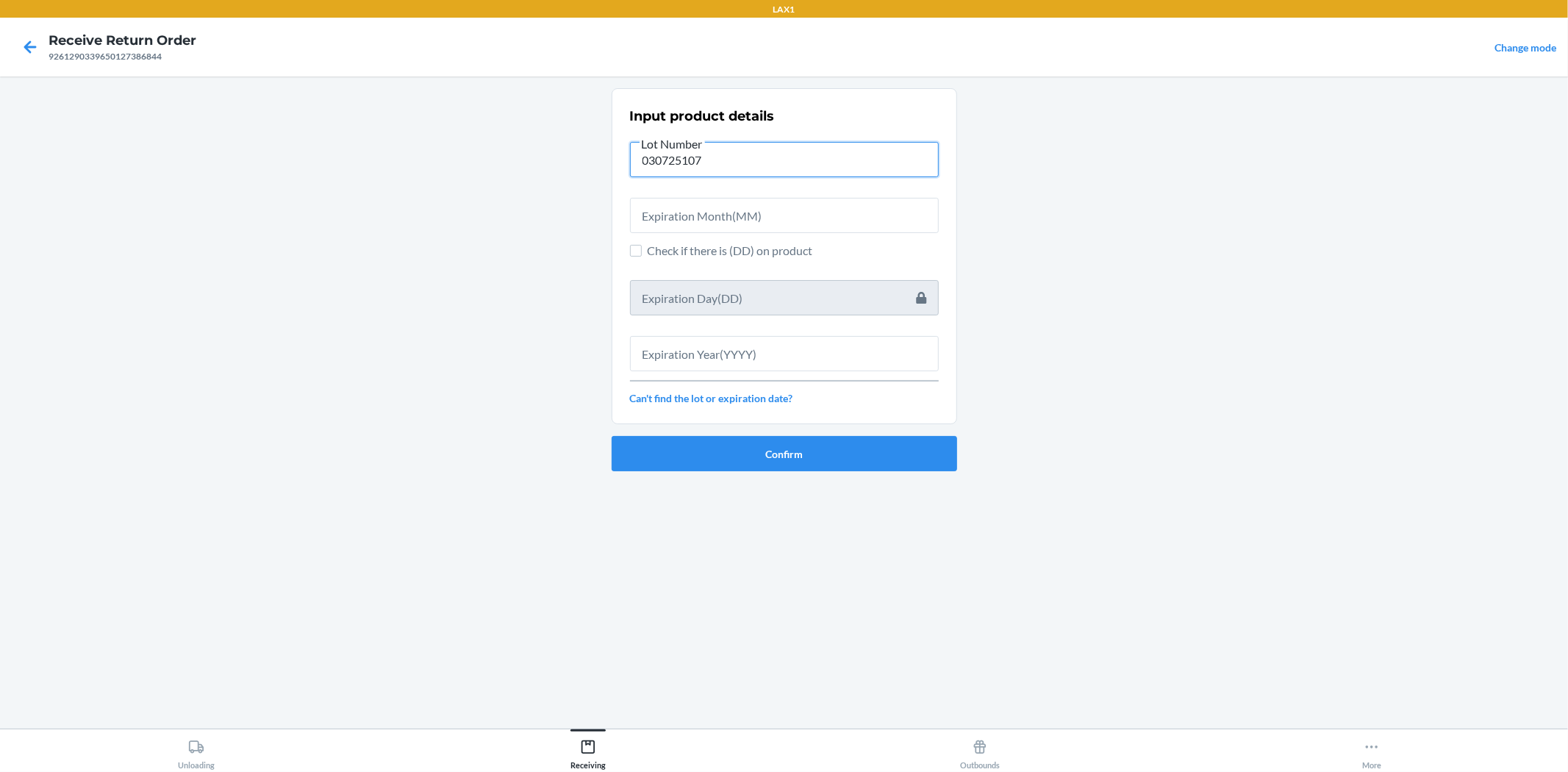
type input "030725107"
click at [755, 213] on input "text" at bounding box center [784, 215] width 308 height 35
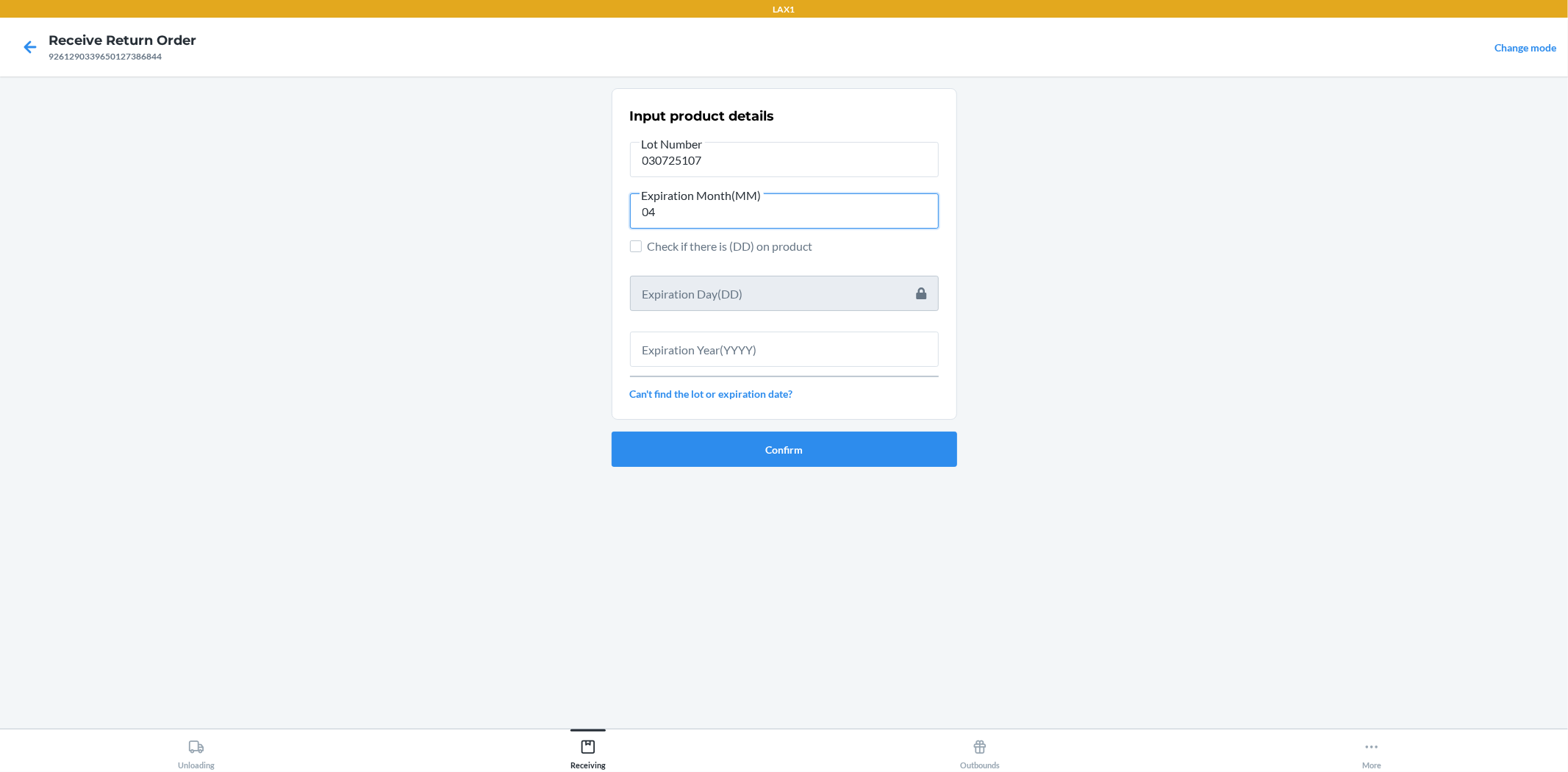
type input "04"
click at [757, 341] on input "text" at bounding box center [784, 349] width 308 height 35
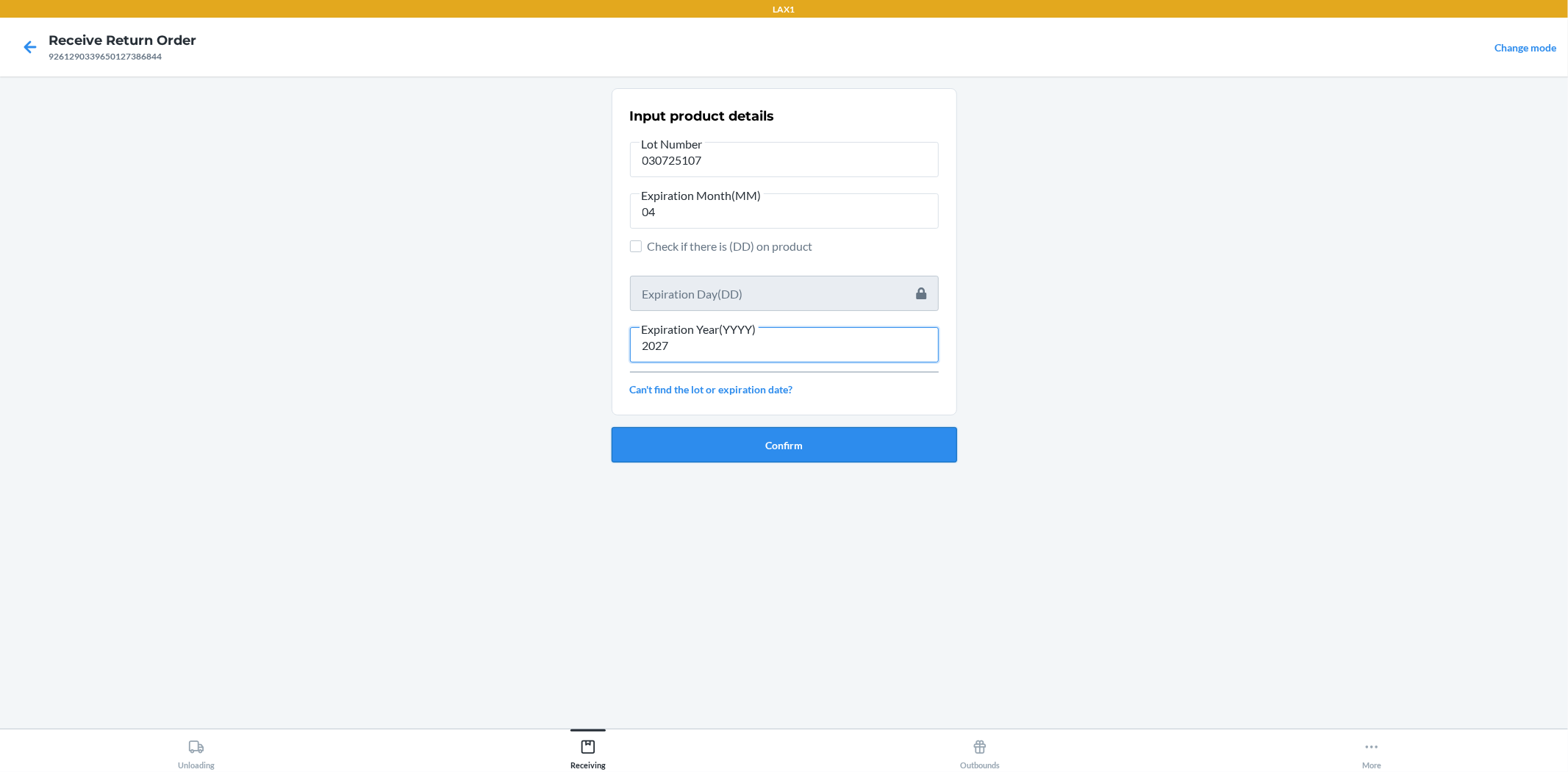
type input "2027"
click at [736, 447] on button "Confirm" at bounding box center [784, 444] width 345 height 35
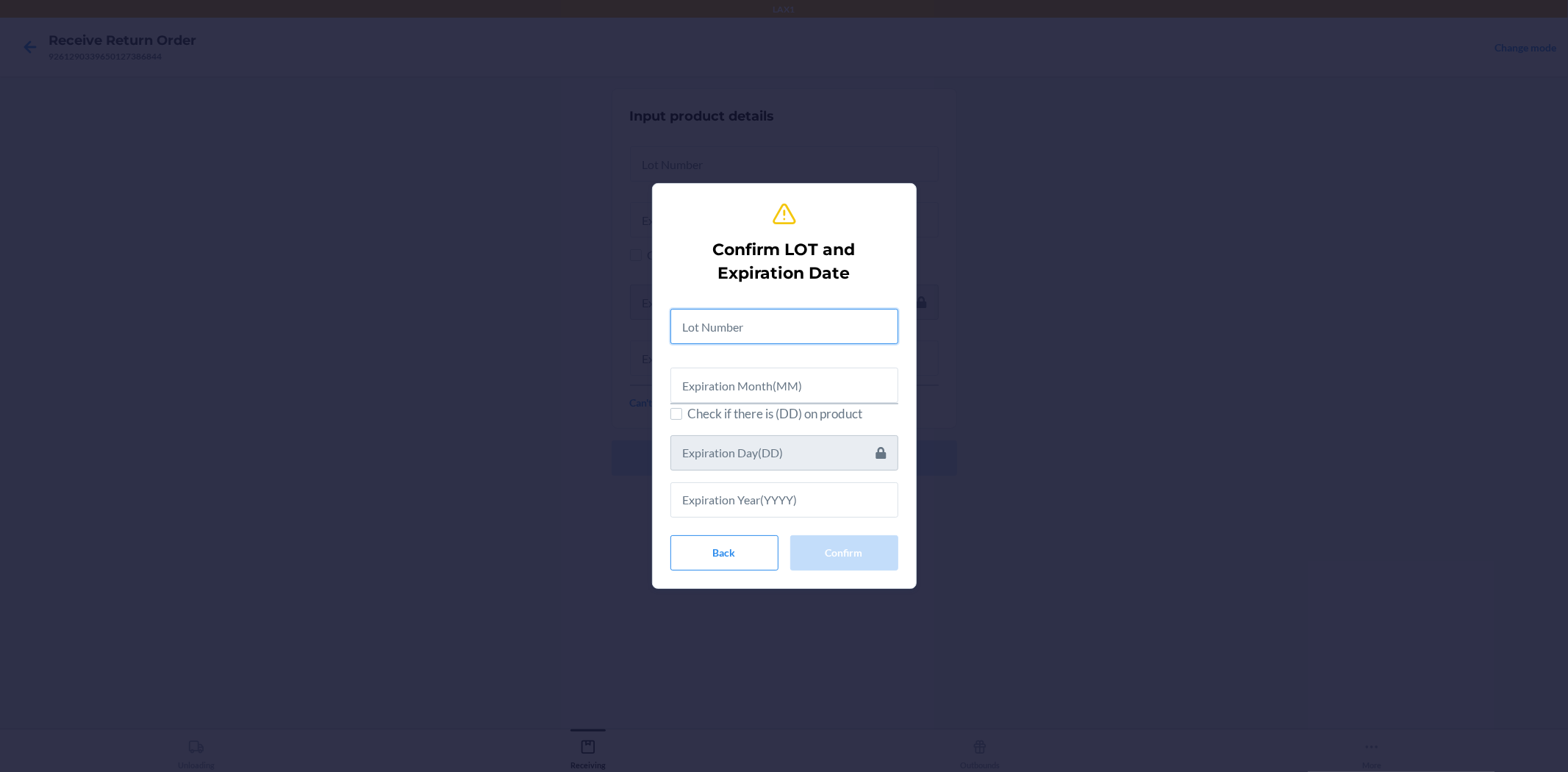
click at [716, 329] on input "text" at bounding box center [784, 326] width 228 height 35
type input "030725107"
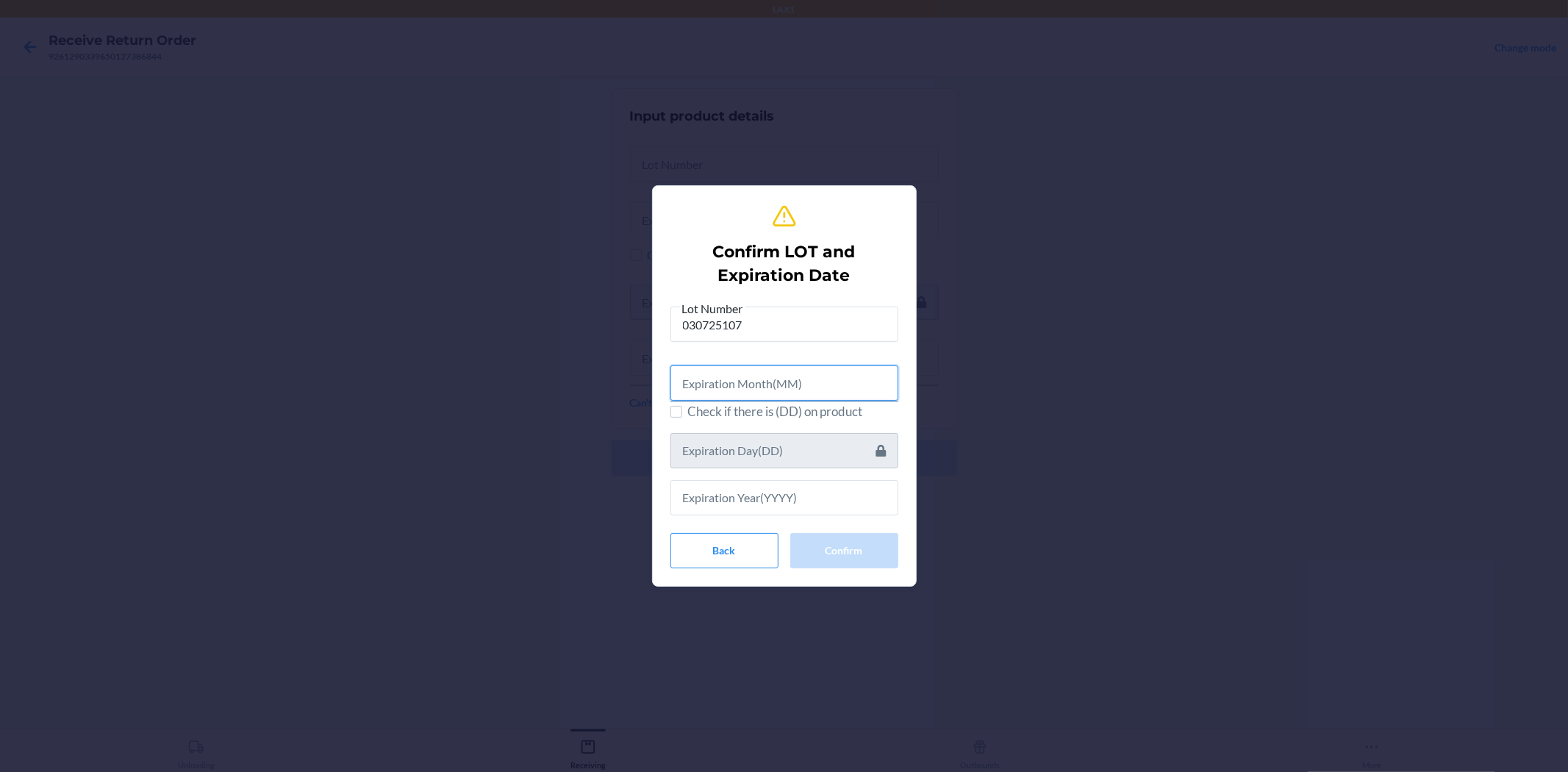
click at [747, 392] on input "text" at bounding box center [784, 383] width 228 height 35
type input "04"
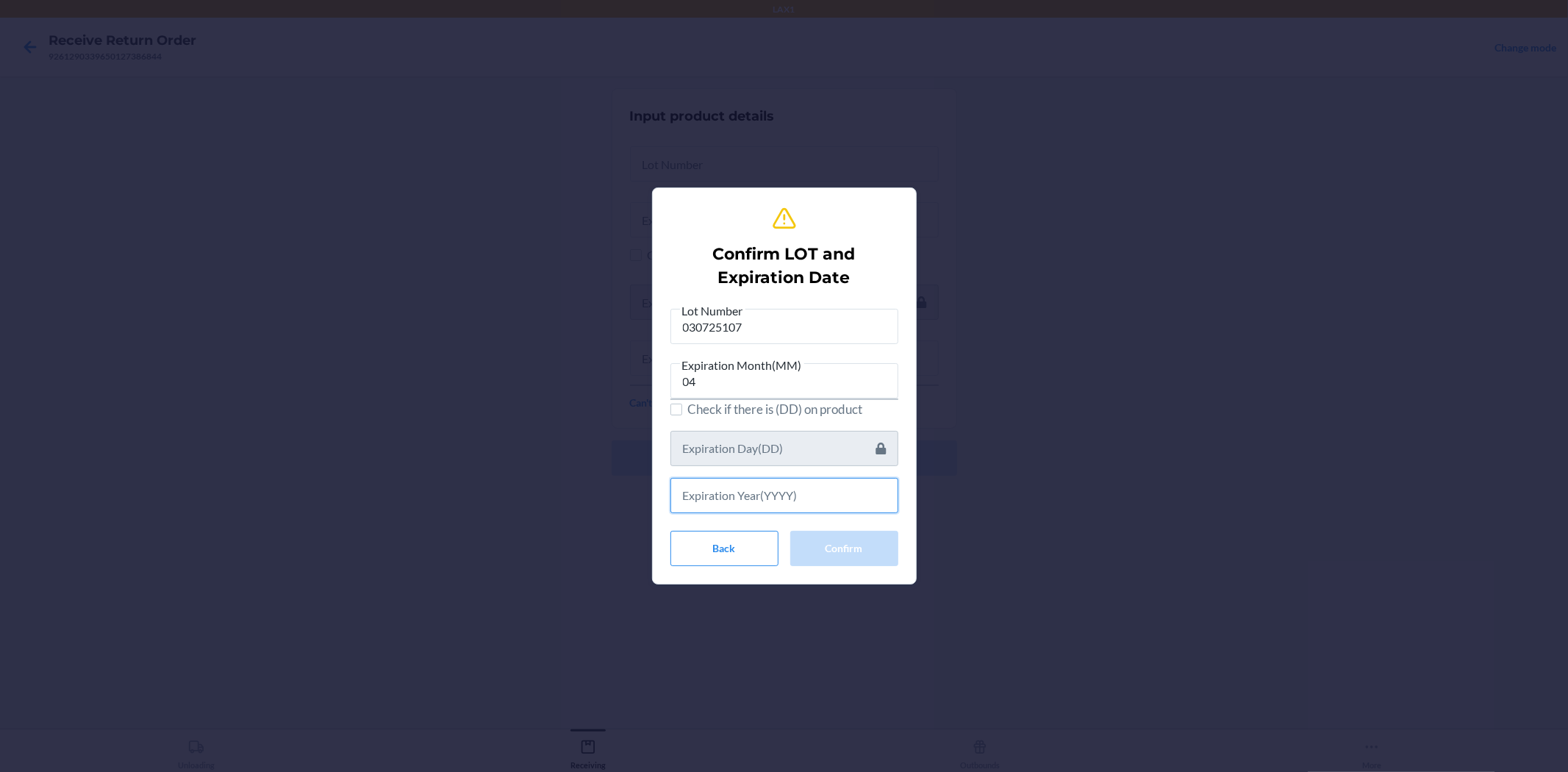
click at [751, 501] on input "text" at bounding box center [784, 496] width 228 height 35
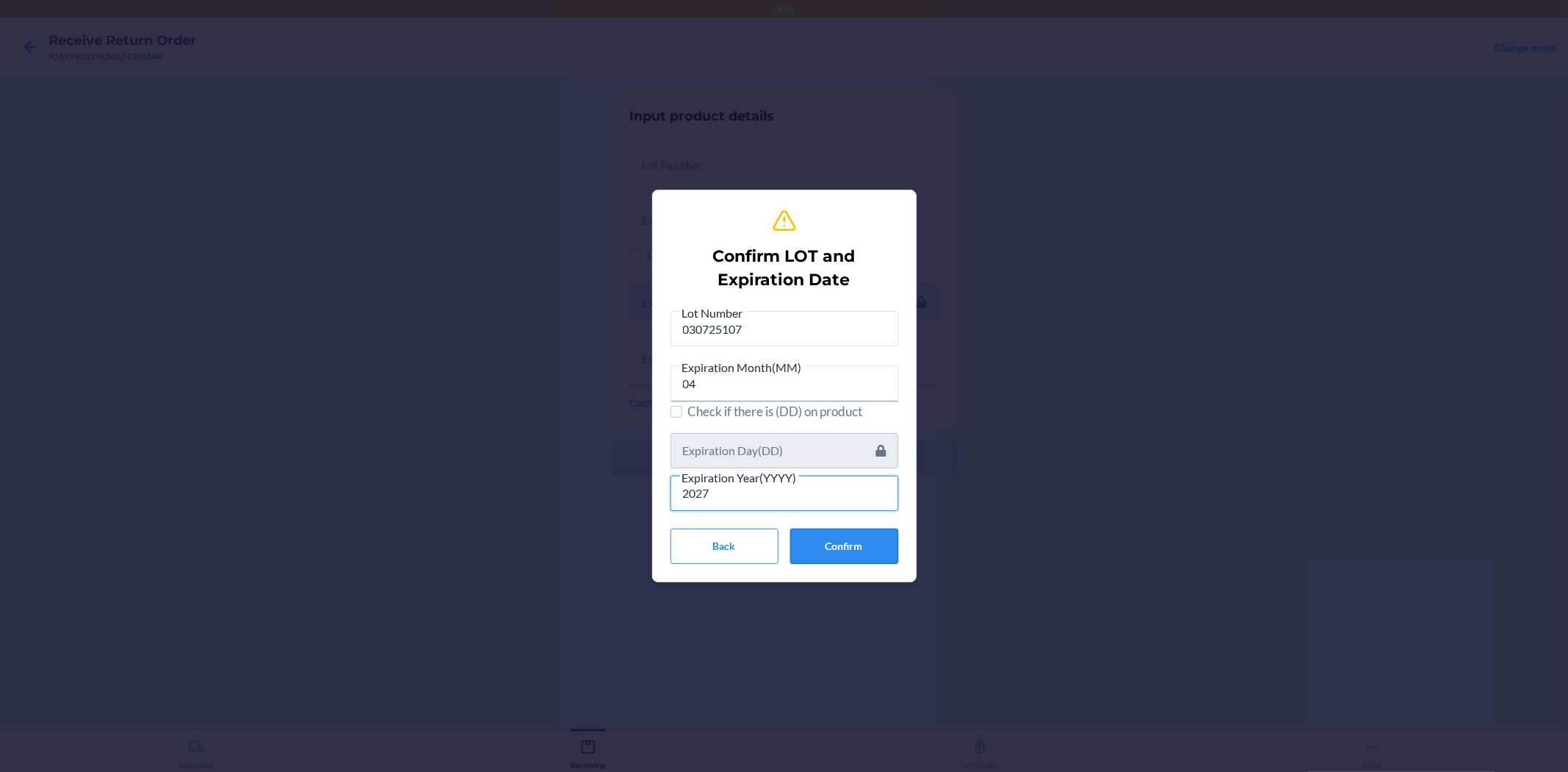
type input "2027"
click at [837, 539] on button "Confirm" at bounding box center [844, 546] width 108 height 35
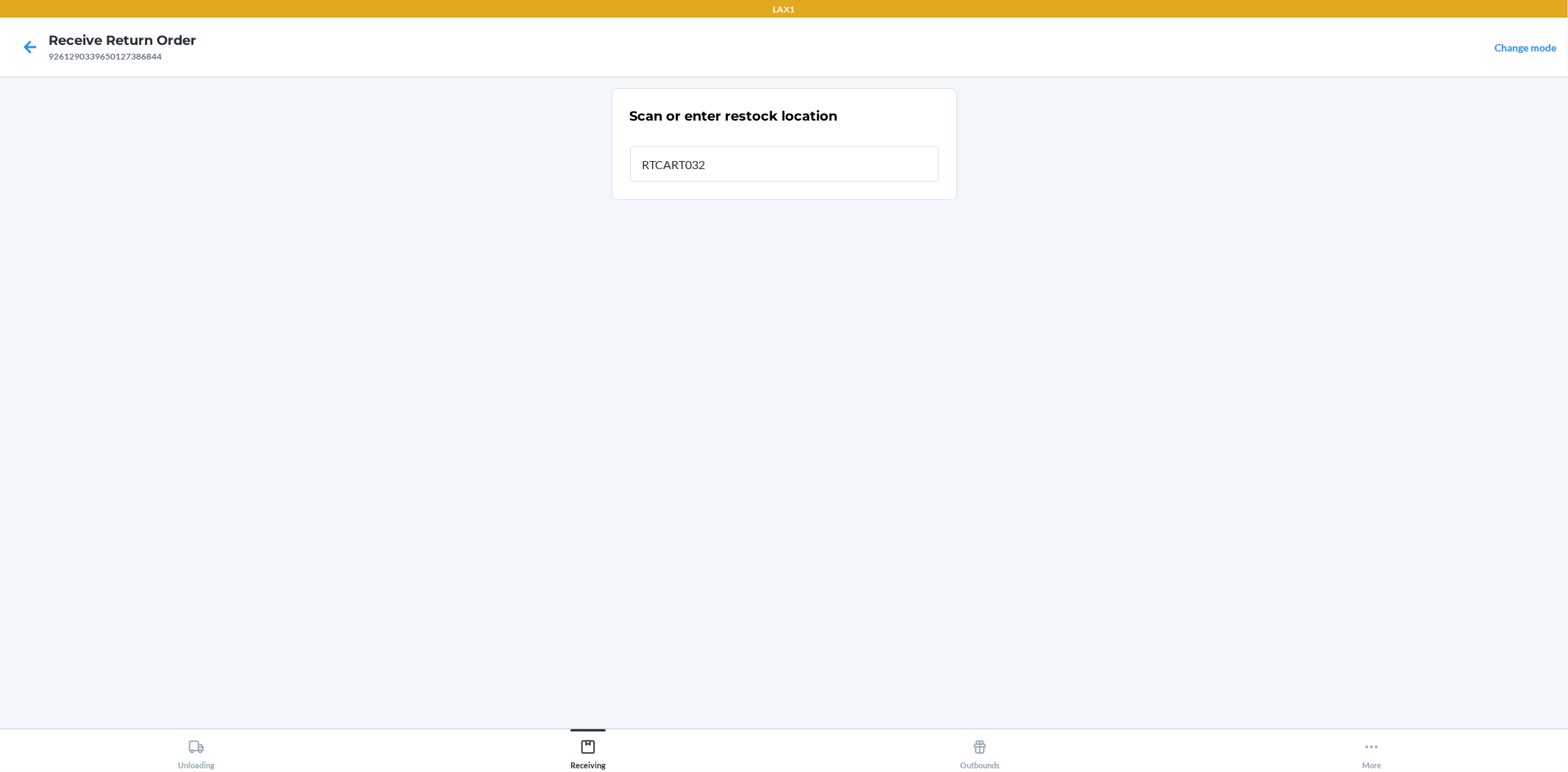
type input "RTCART032"
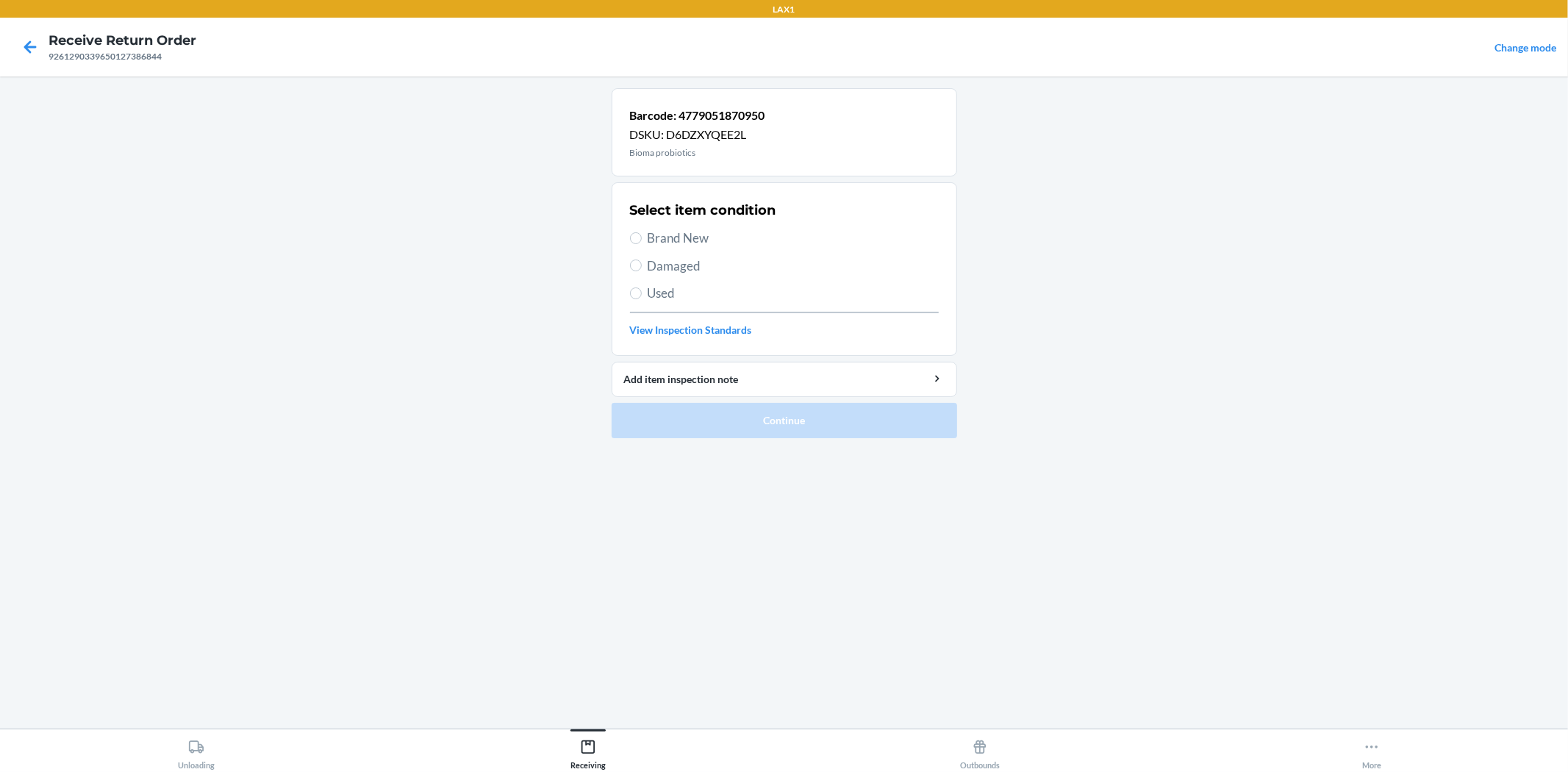
click at [700, 234] on span "Brand New" at bounding box center [793, 239] width 291 height 19
click at [642, 234] on input "Brand New" at bounding box center [636, 239] width 12 height 12
radio input "true"
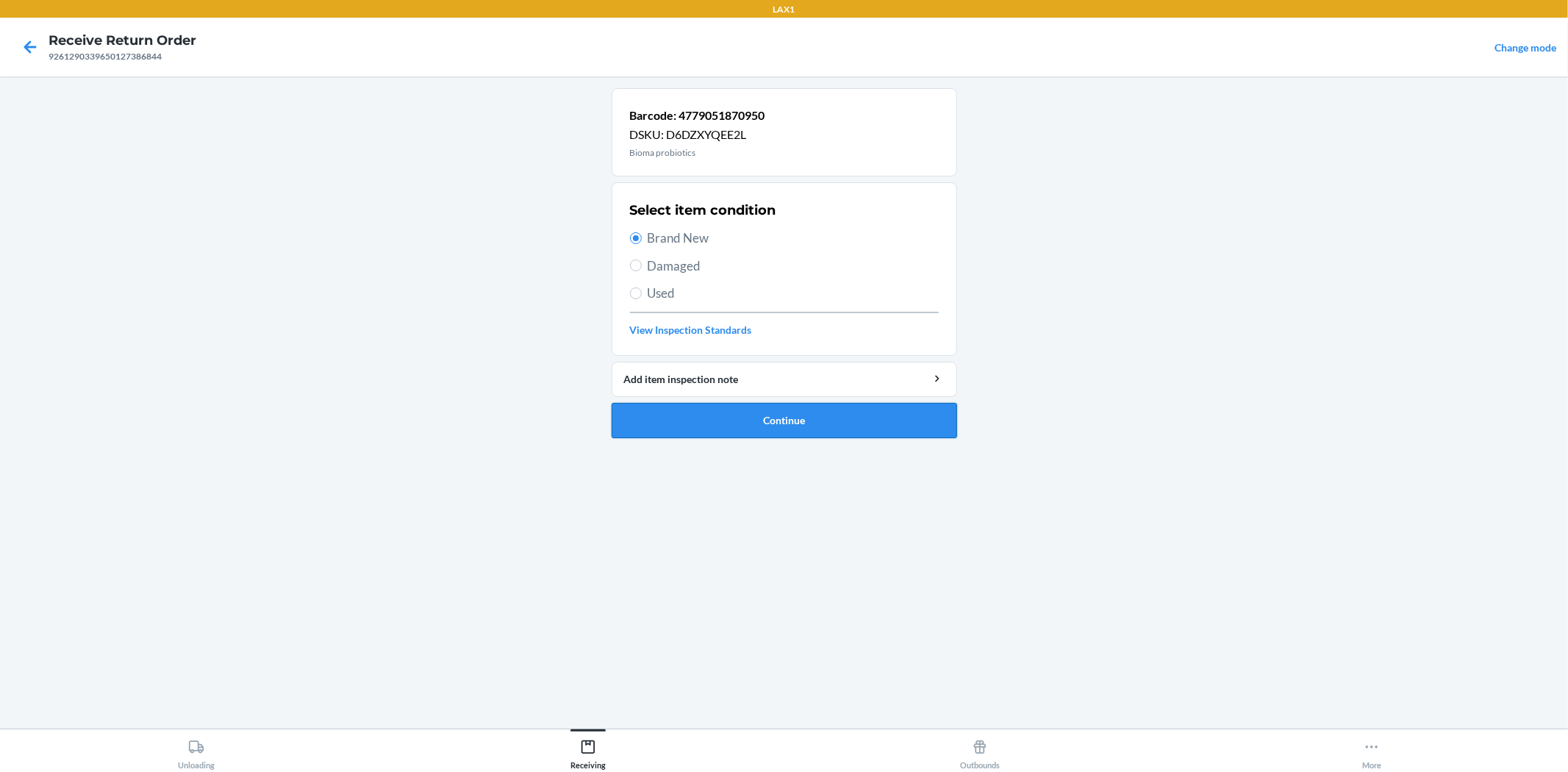
click at [712, 414] on button "Continue" at bounding box center [784, 420] width 345 height 35
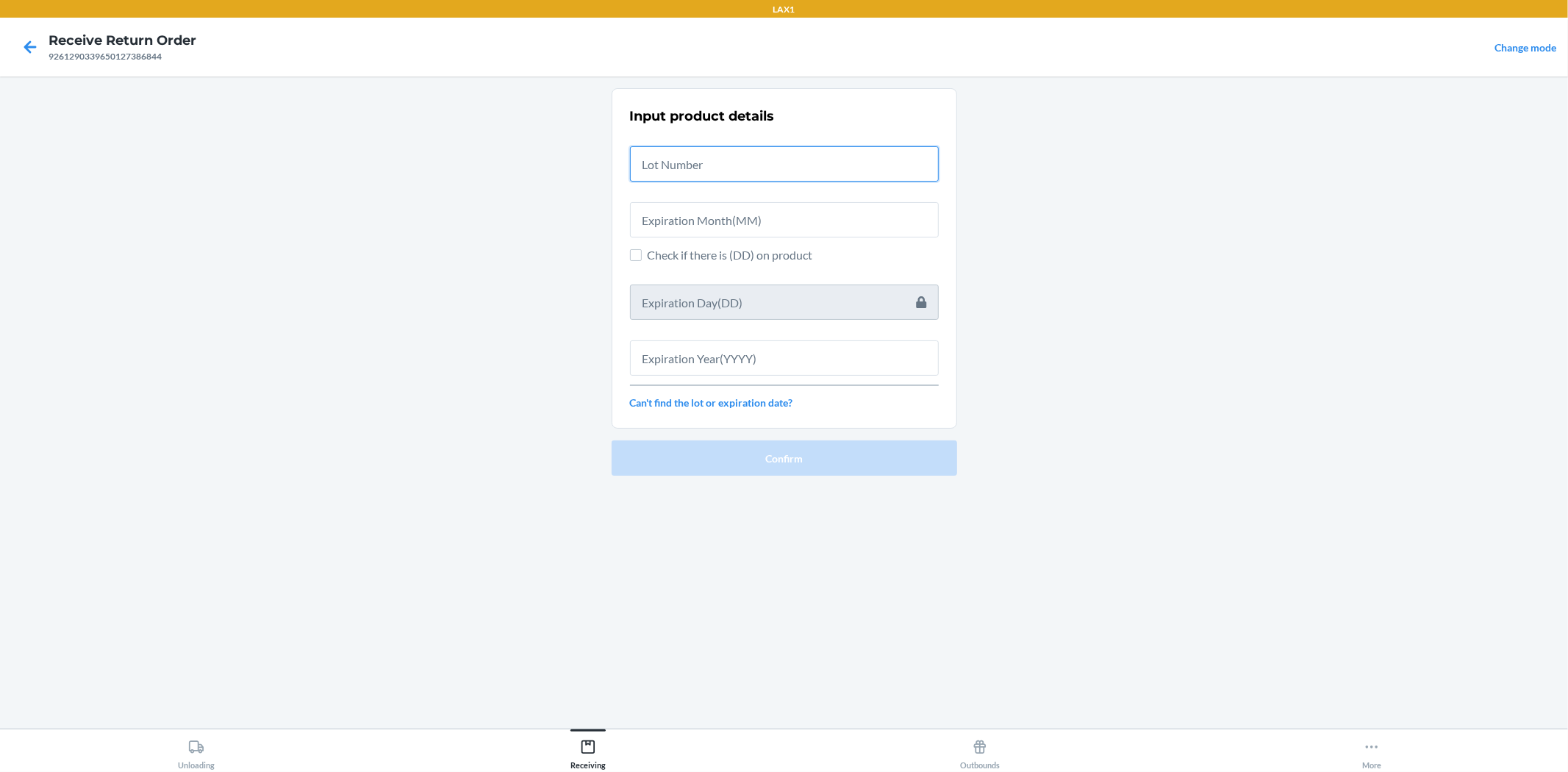
click at [700, 170] on input "text" at bounding box center [784, 164] width 308 height 35
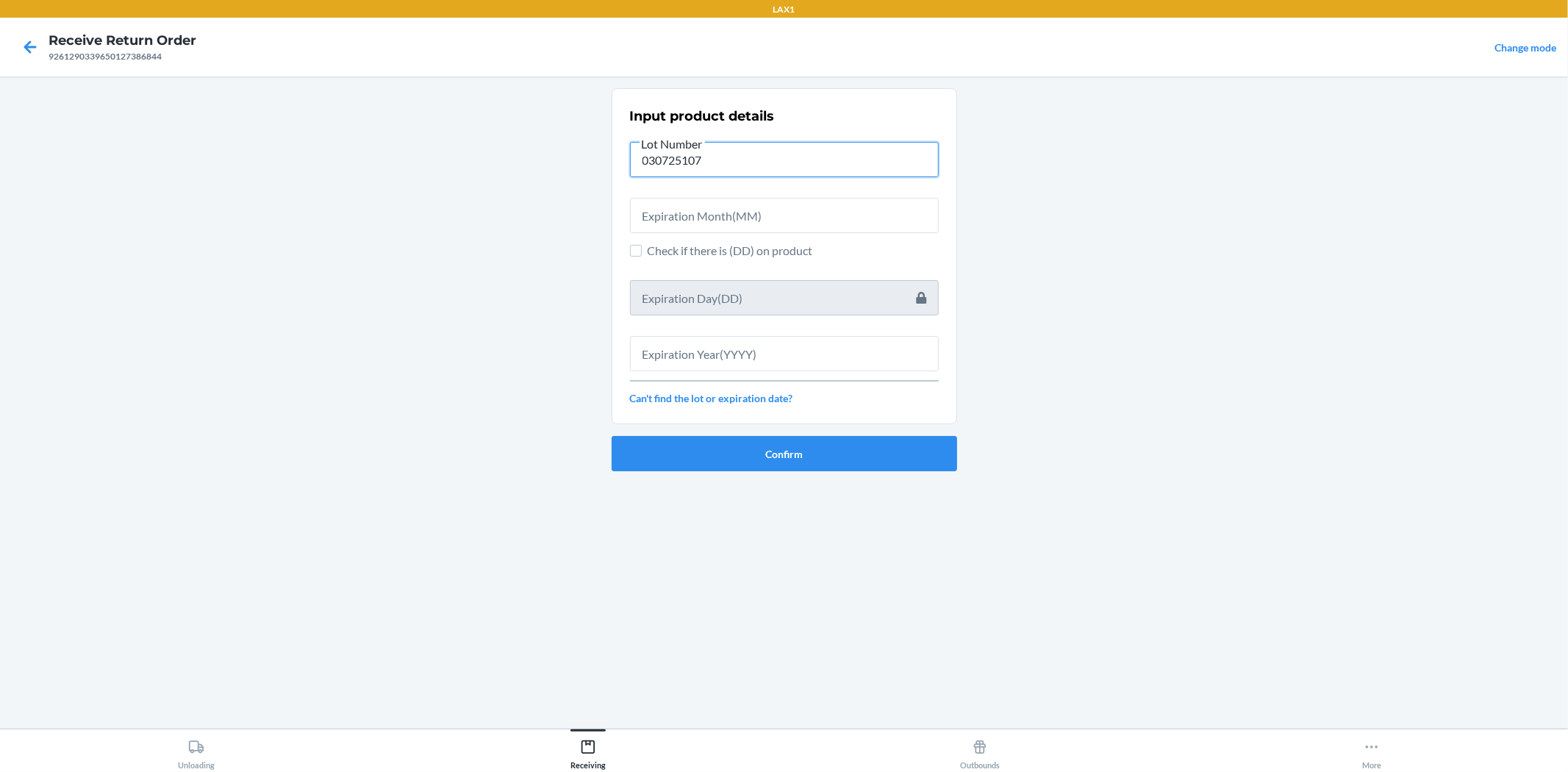
type input "030725107"
click at [679, 226] on input "text" at bounding box center [784, 215] width 308 height 35
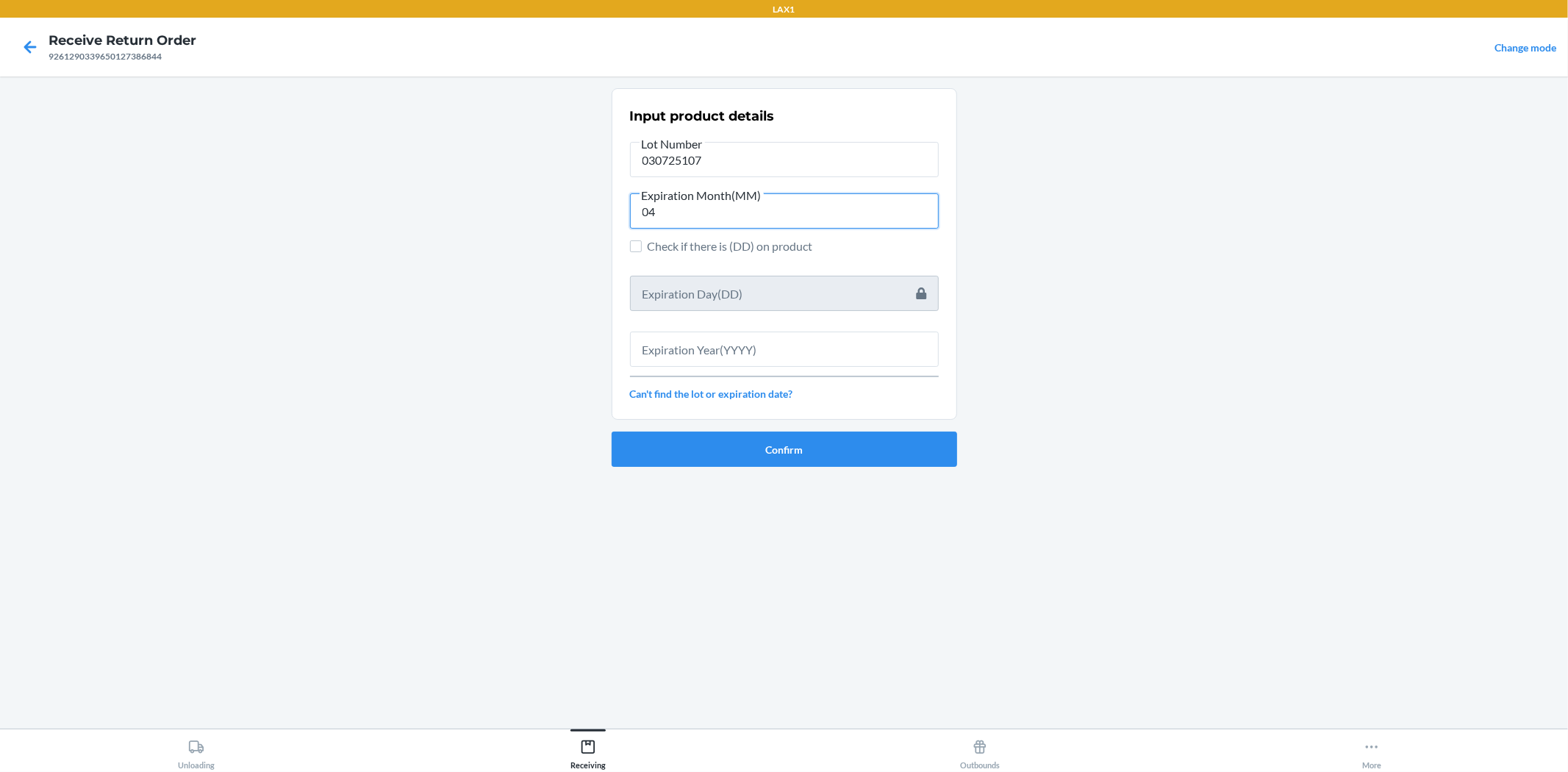
type input "04"
click at [687, 348] on input "text" at bounding box center [784, 349] width 308 height 35
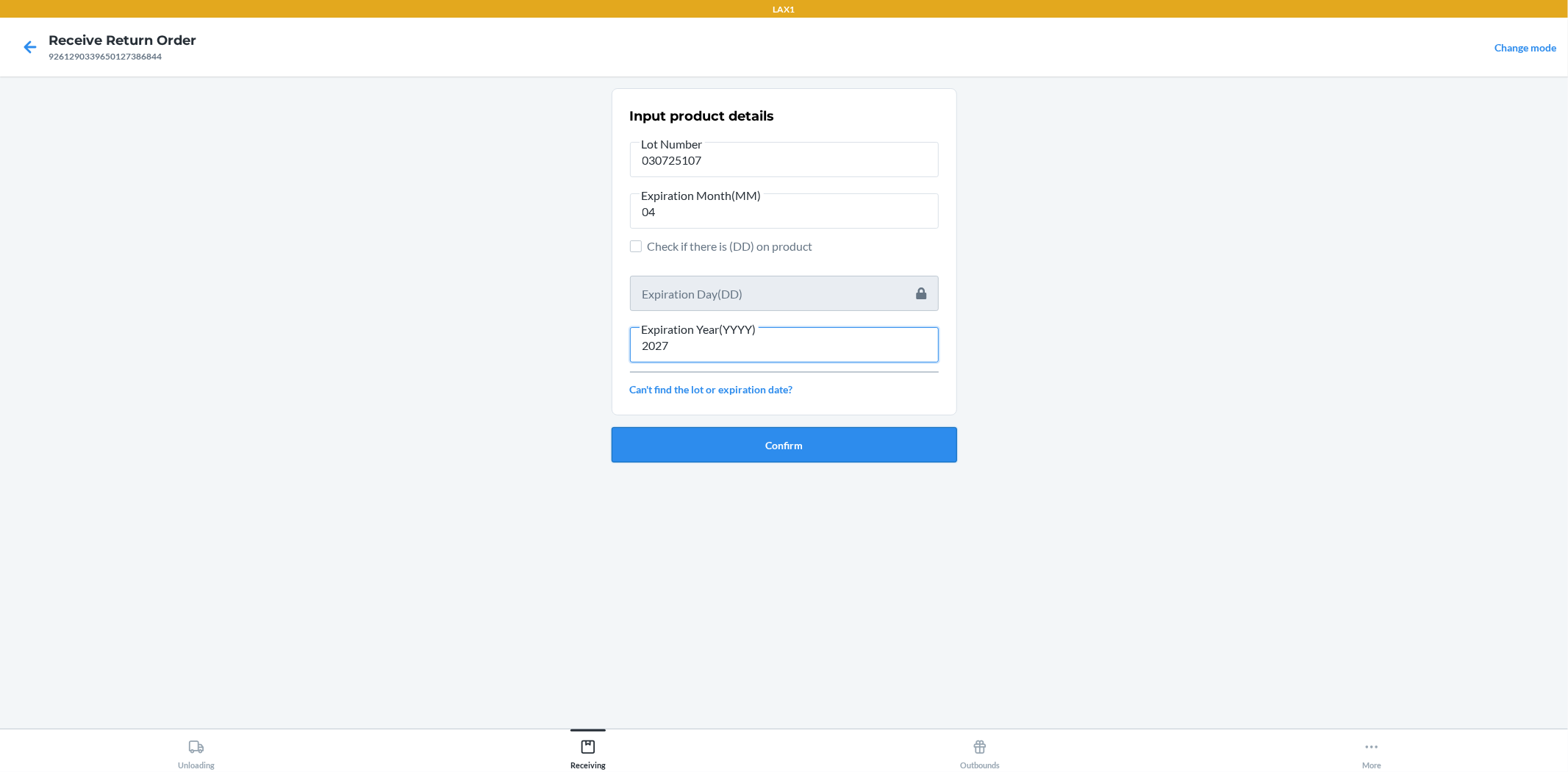
type input "2027"
click at [740, 446] on button "Confirm" at bounding box center [784, 444] width 345 height 35
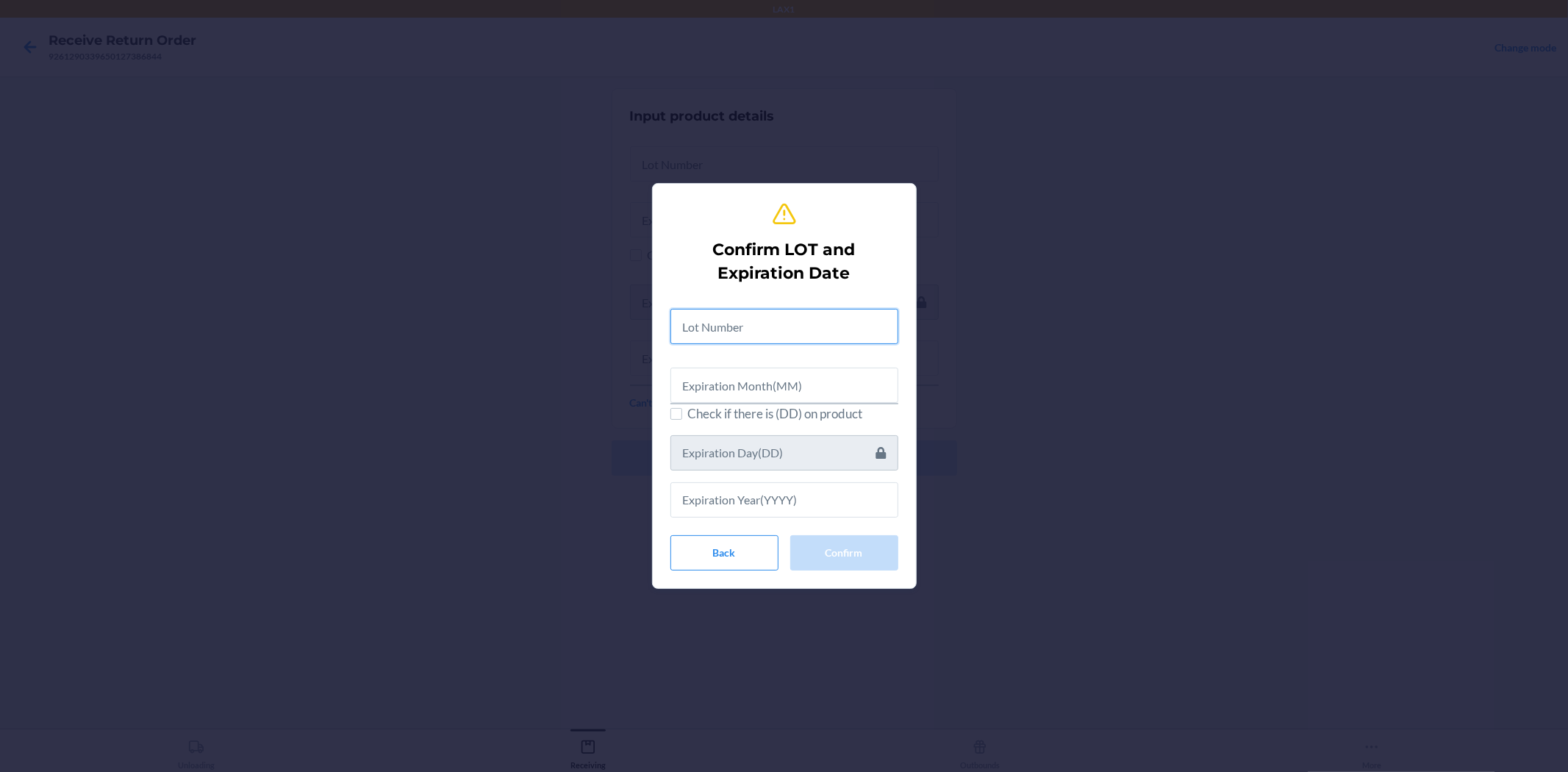
click at [744, 324] on input "text" at bounding box center [784, 326] width 228 height 35
type input "030725107"
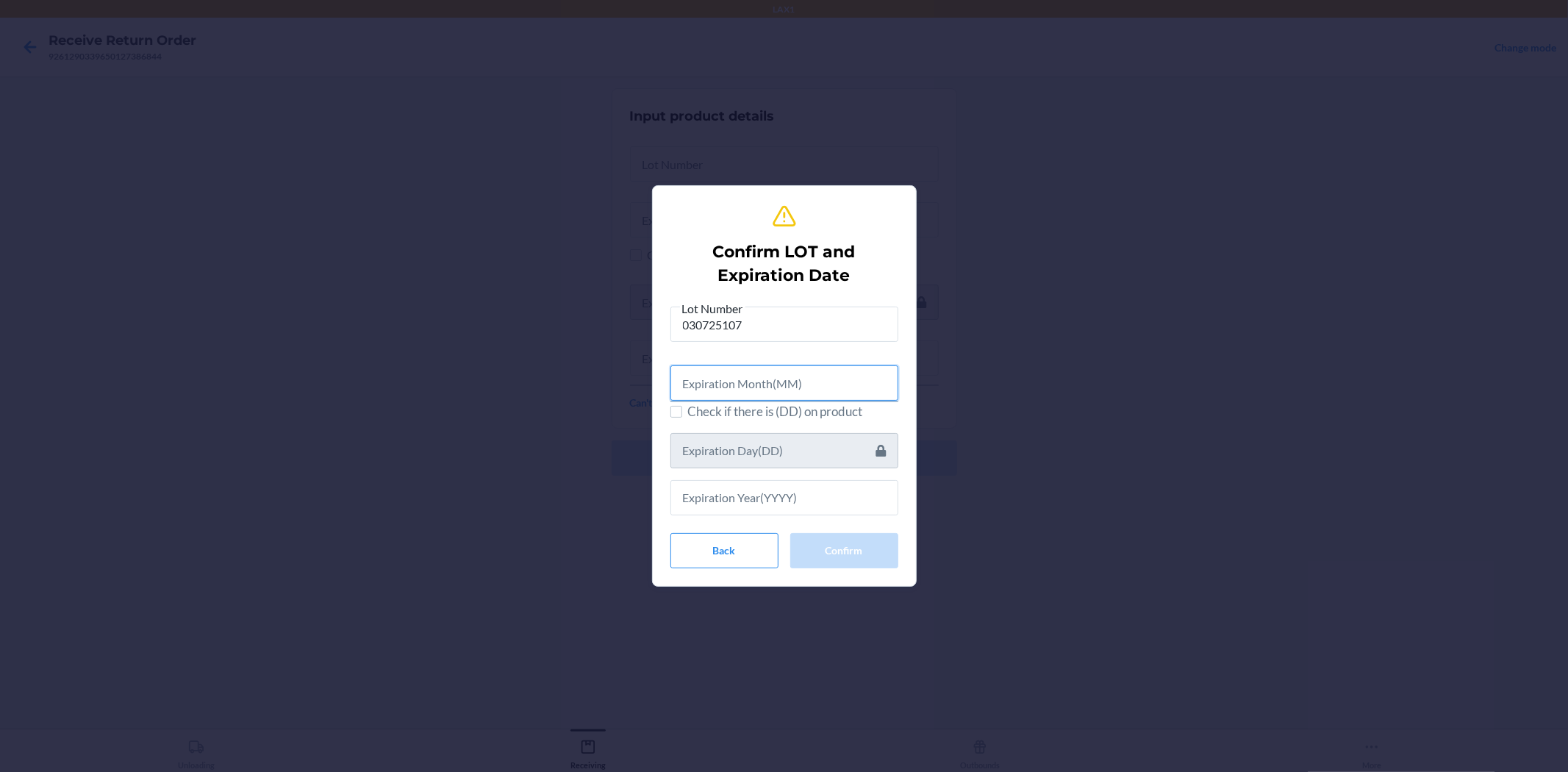
click at [776, 378] on input "text" at bounding box center [784, 383] width 228 height 35
type input "04"
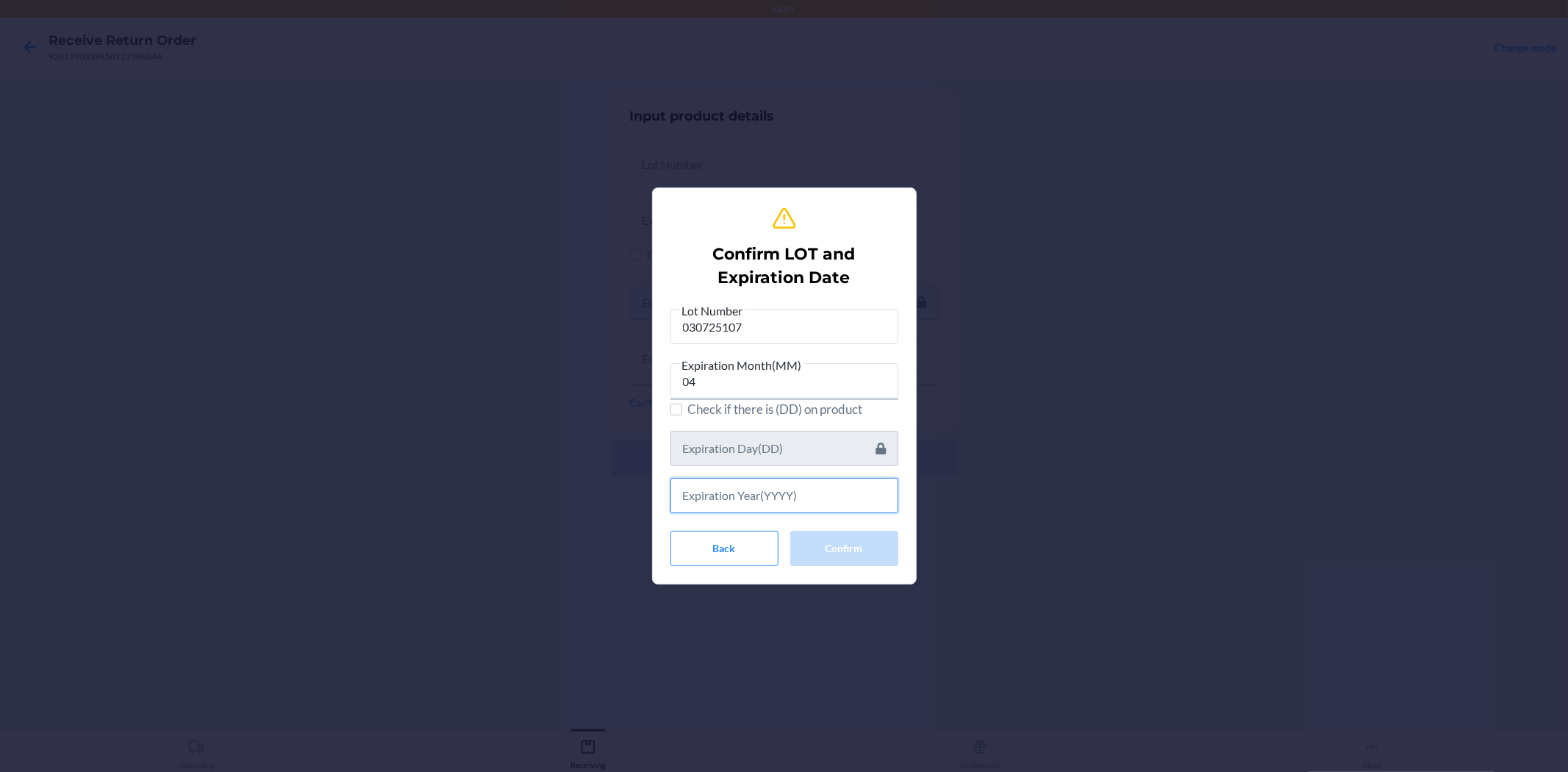
click at [731, 489] on input "text" at bounding box center [784, 496] width 228 height 35
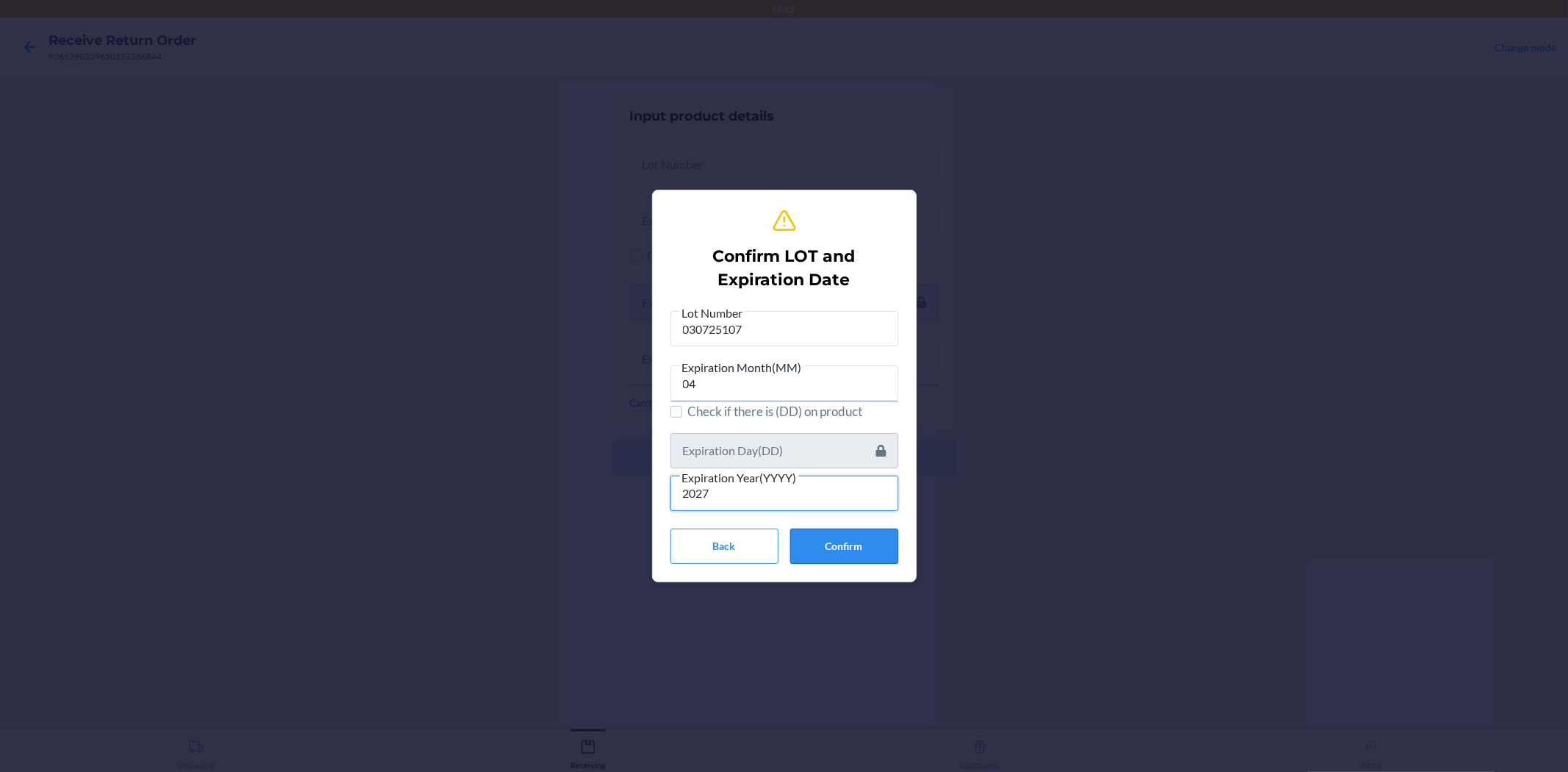
type input "2027"
click at [855, 549] on button "Confirm" at bounding box center [844, 546] width 108 height 35
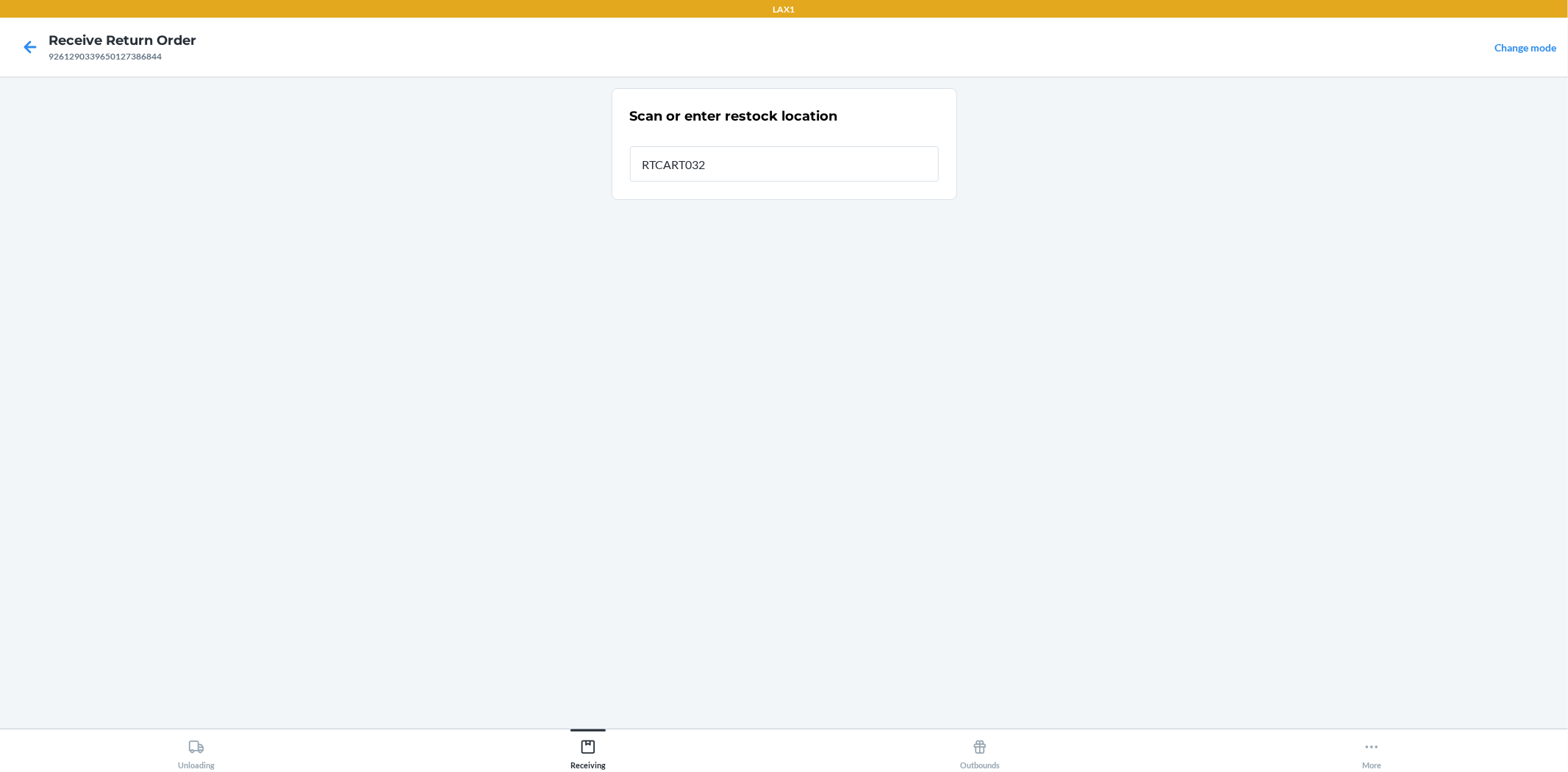
type input "RTCART032"
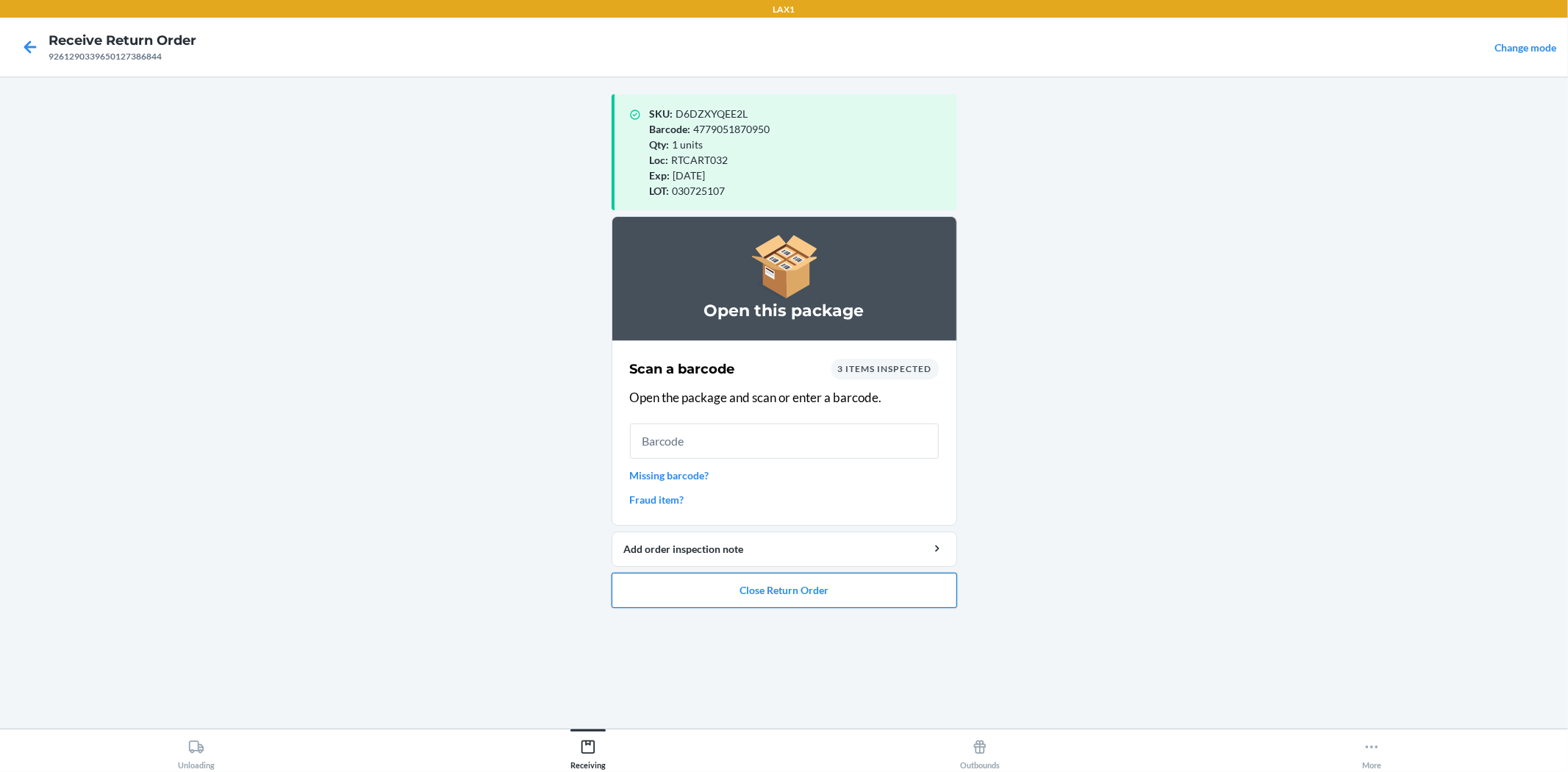
click at [774, 596] on button "Close Return Order" at bounding box center [784, 590] width 345 height 35
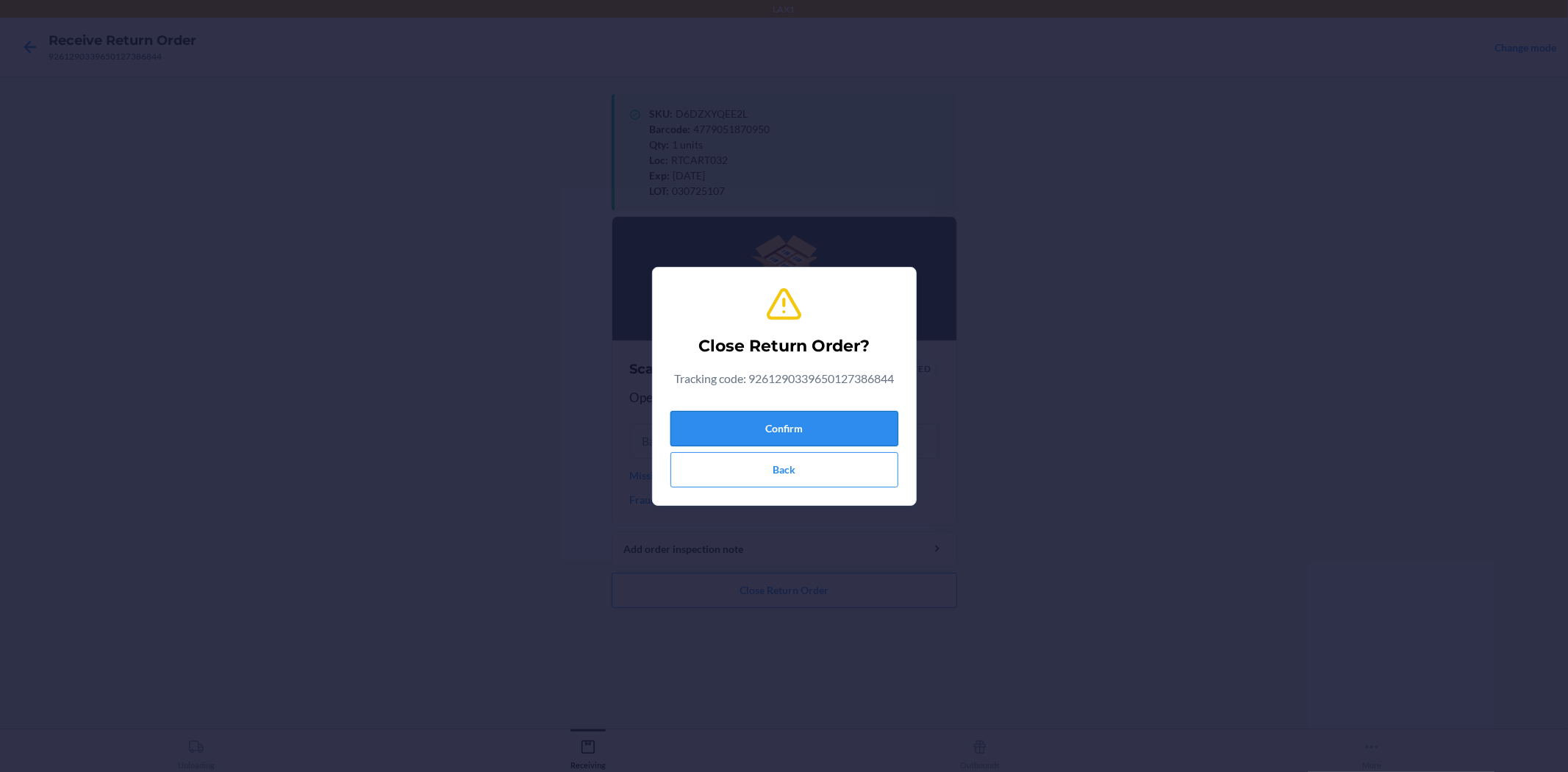
click at [766, 431] on button "Confirm" at bounding box center [784, 429] width 228 height 35
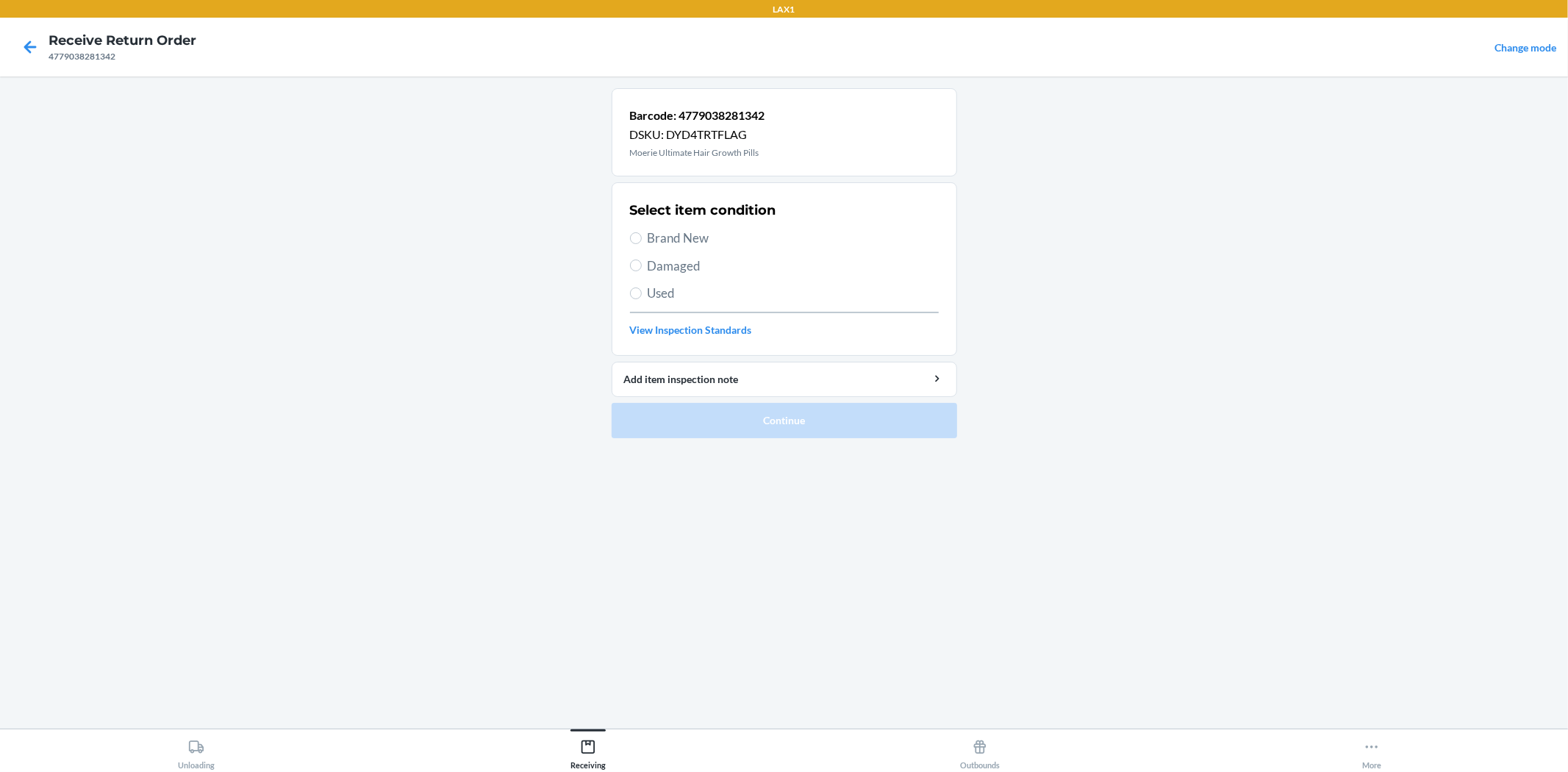
click at [671, 241] on span "Brand New" at bounding box center [793, 239] width 291 height 19
click at [642, 241] on input "Brand New" at bounding box center [636, 239] width 12 height 12
radio input "true"
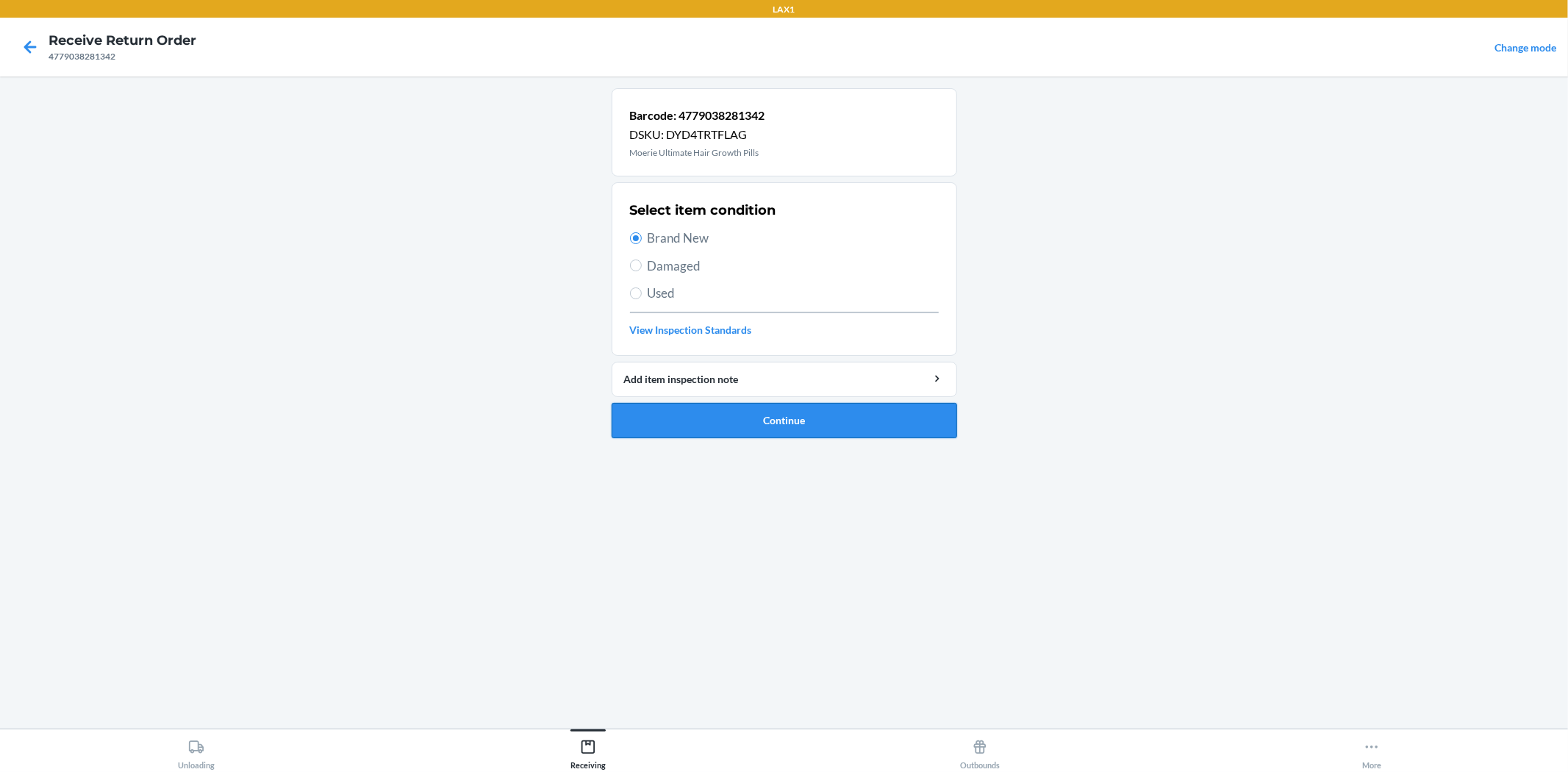
click at [740, 423] on button "Continue" at bounding box center [784, 420] width 345 height 35
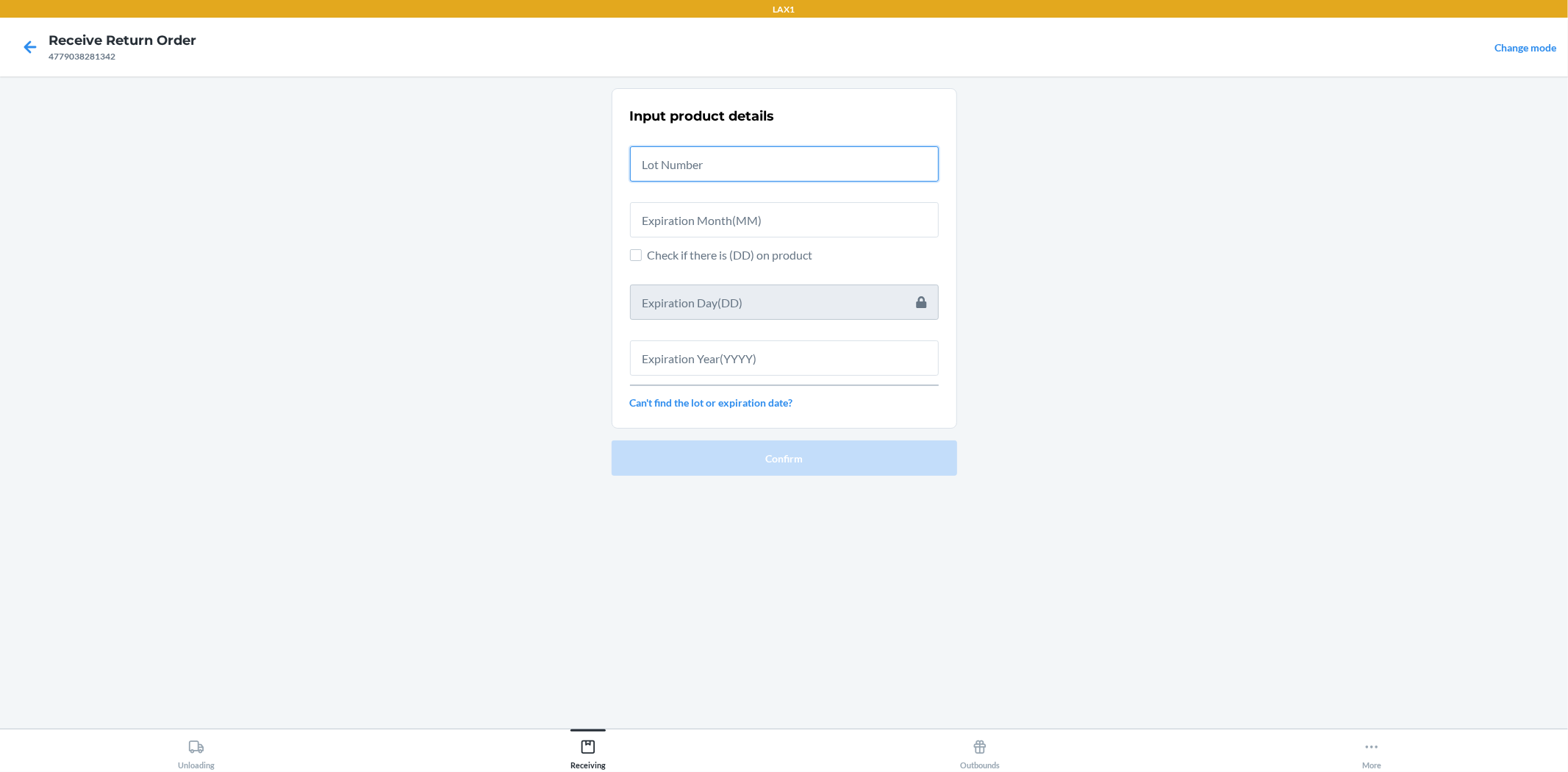
click at [682, 172] on input "text" at bounding box center [784, 164] width 308 height 35
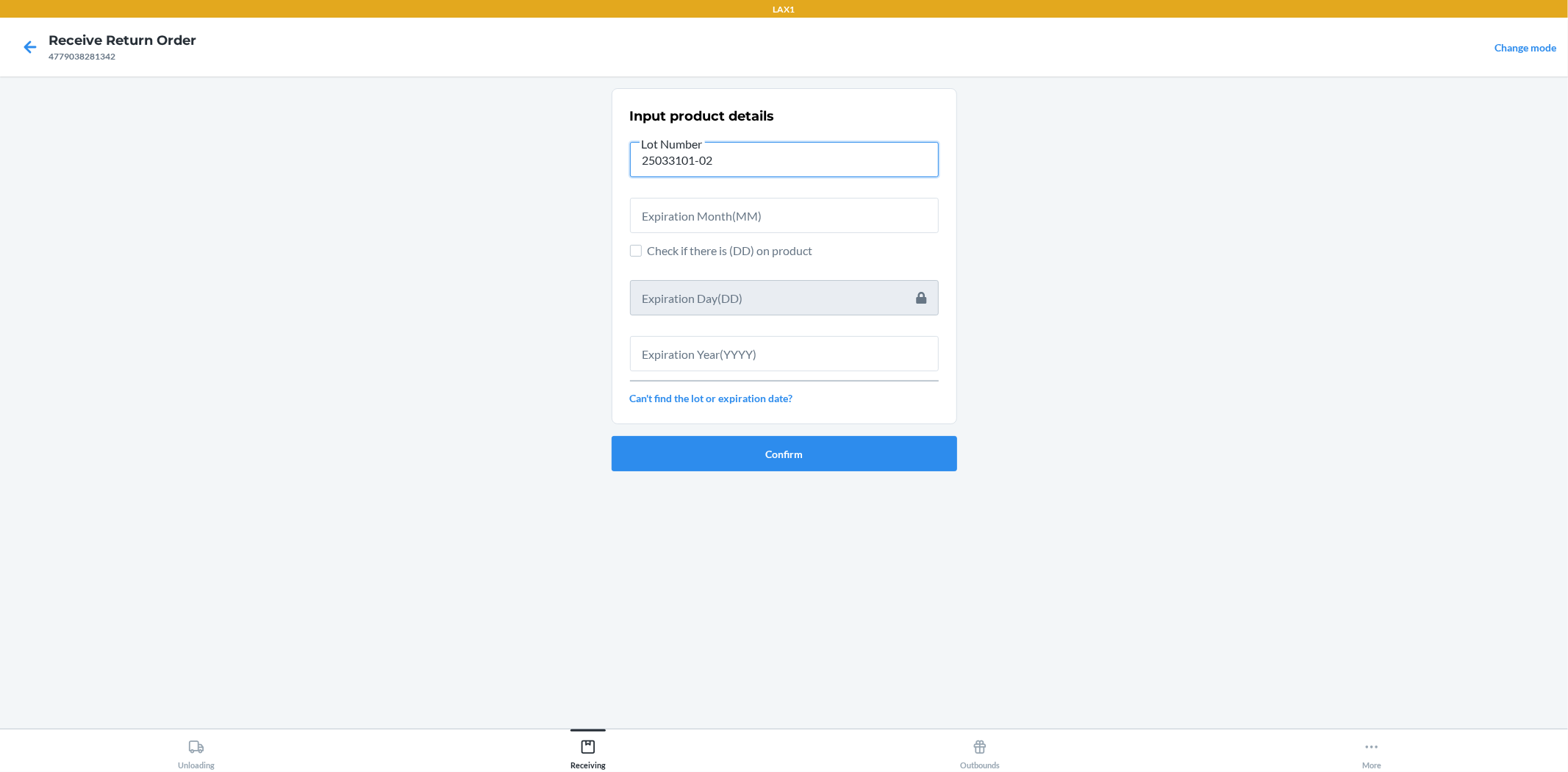
type input "25033101-02"
click at [719, 209] on input "text" at bounding box center [784, 215] width 308 height 35
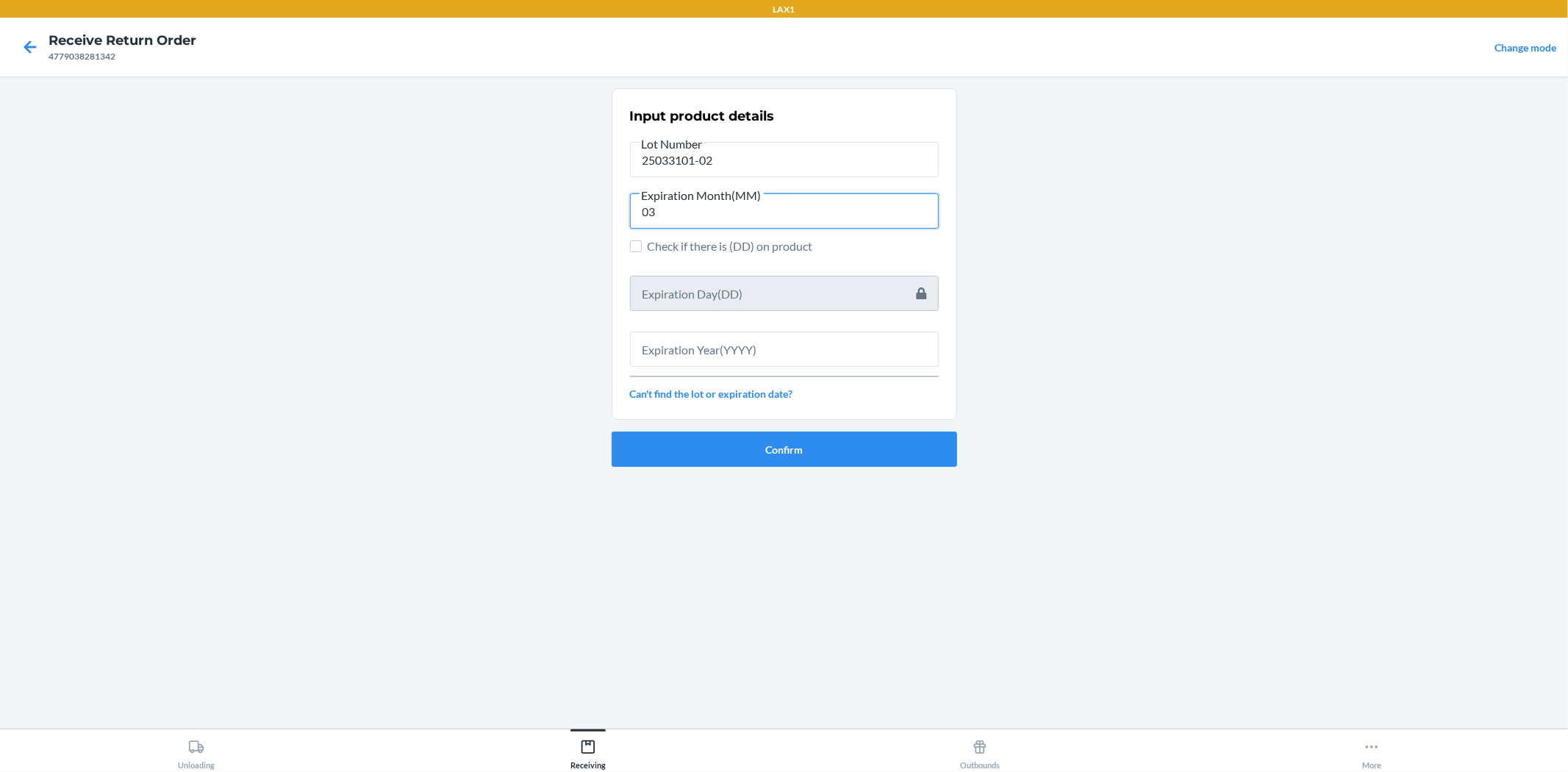
type input "03"
click at [745, 348] on input "text" at bounding box center [784, 349] width 308 height 35
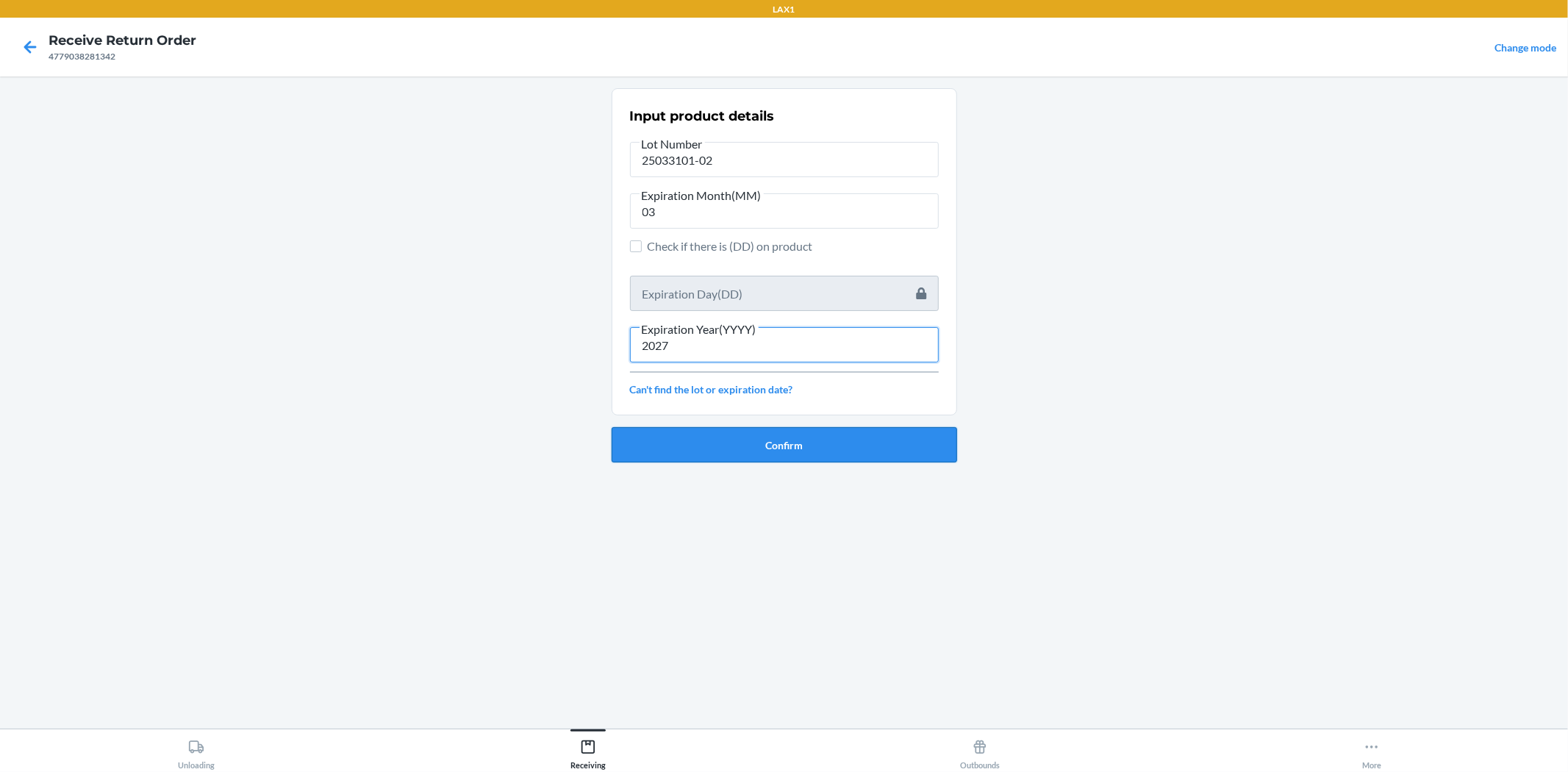
type input "2027"
click at [696, 431] on button "Confirm" at bounding box center [784, 444] width 345 height 35
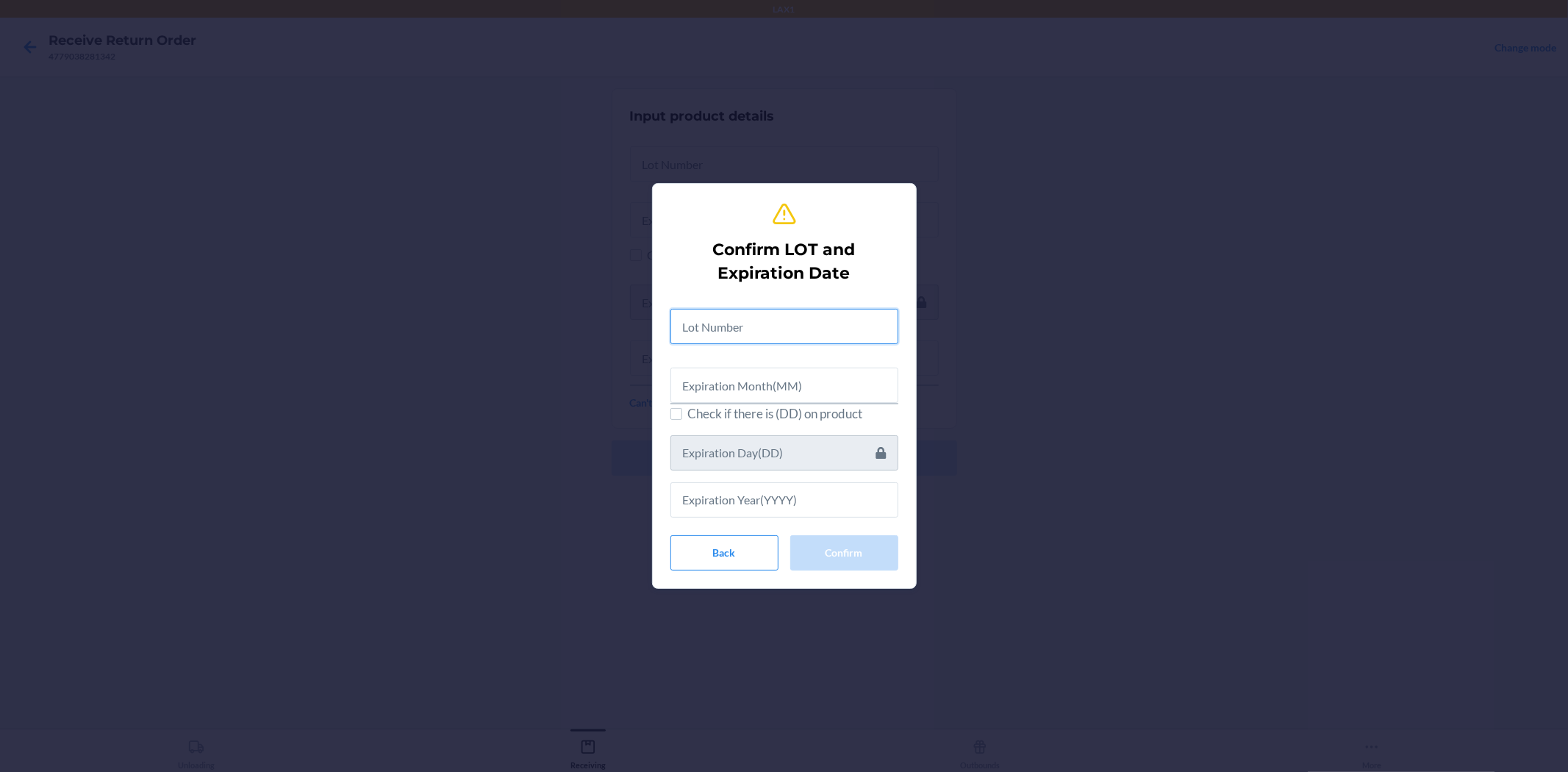
click at [724, 324] on input "text" at bounding box center [784, 326] width 228 height 35
type input "25033101-02"
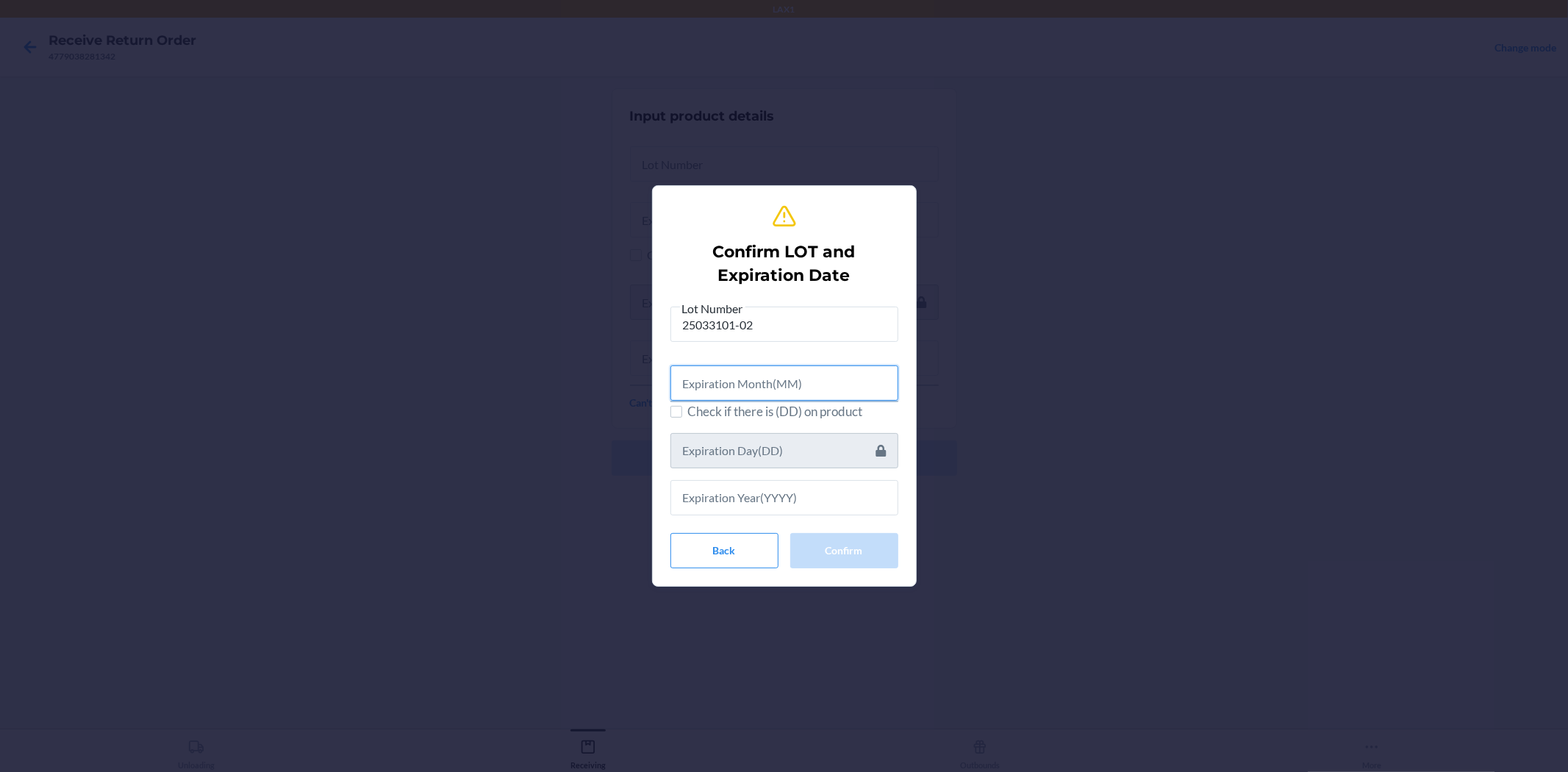
click at [740, 387] on input "text" at bounding box center [784, 383] width 228 height 35
type input "03"
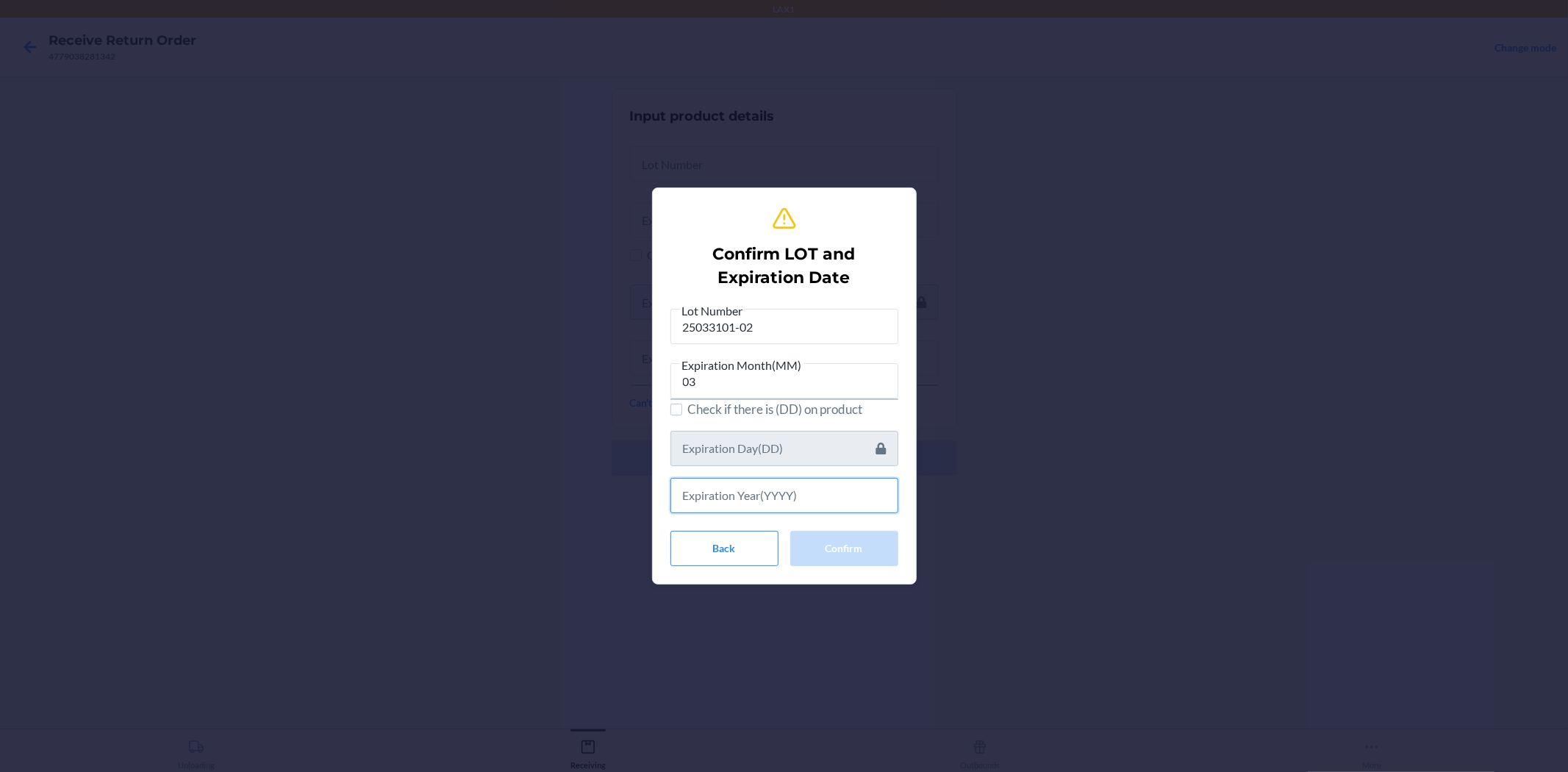
click at [717, 497] on input "text" at bounding box center [784, 496] width 228 height 35
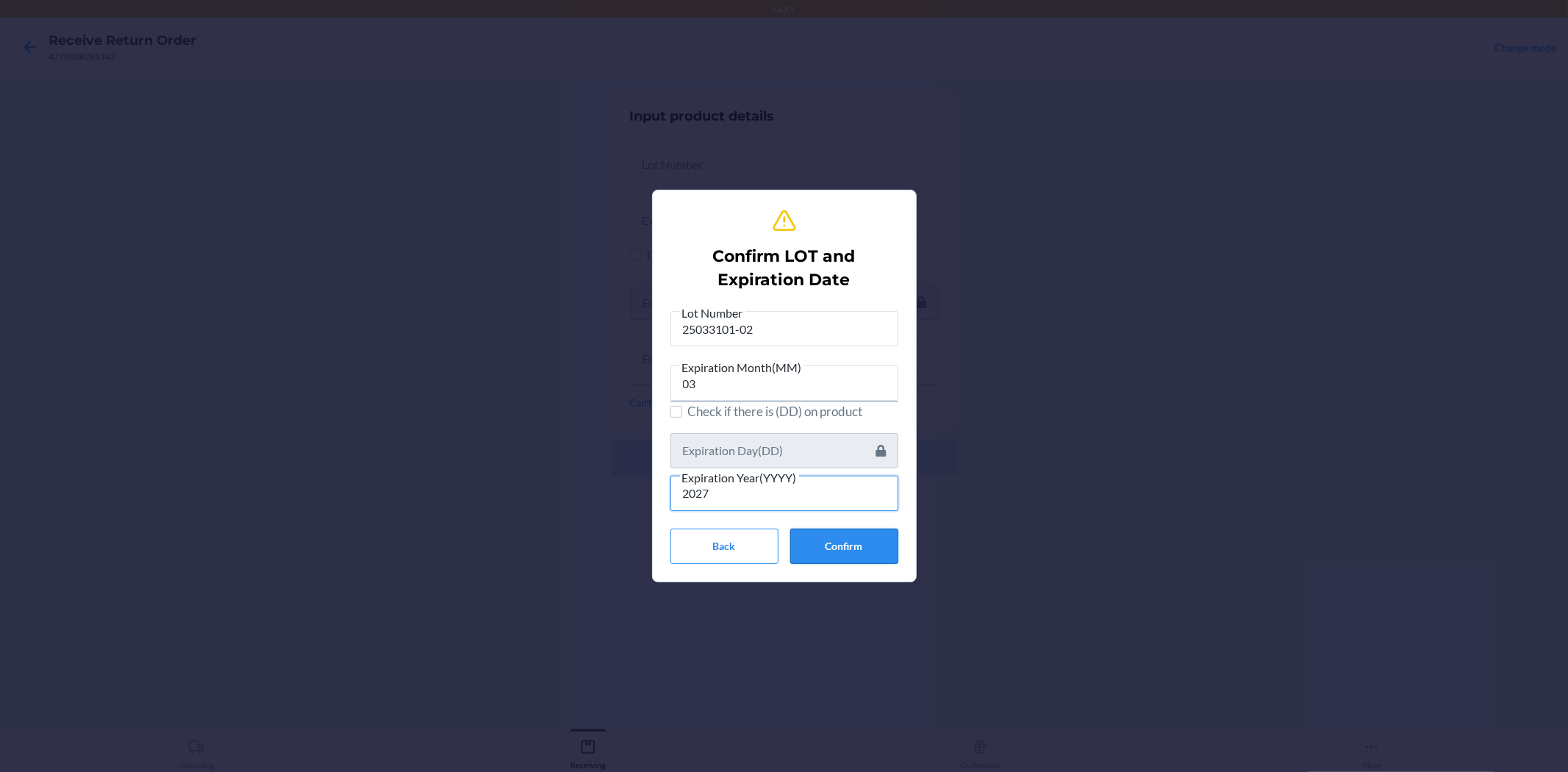
type input "2027"
click at [819, 545] on button "Confirm" at bounding box center [844, 546] width 108 height 35
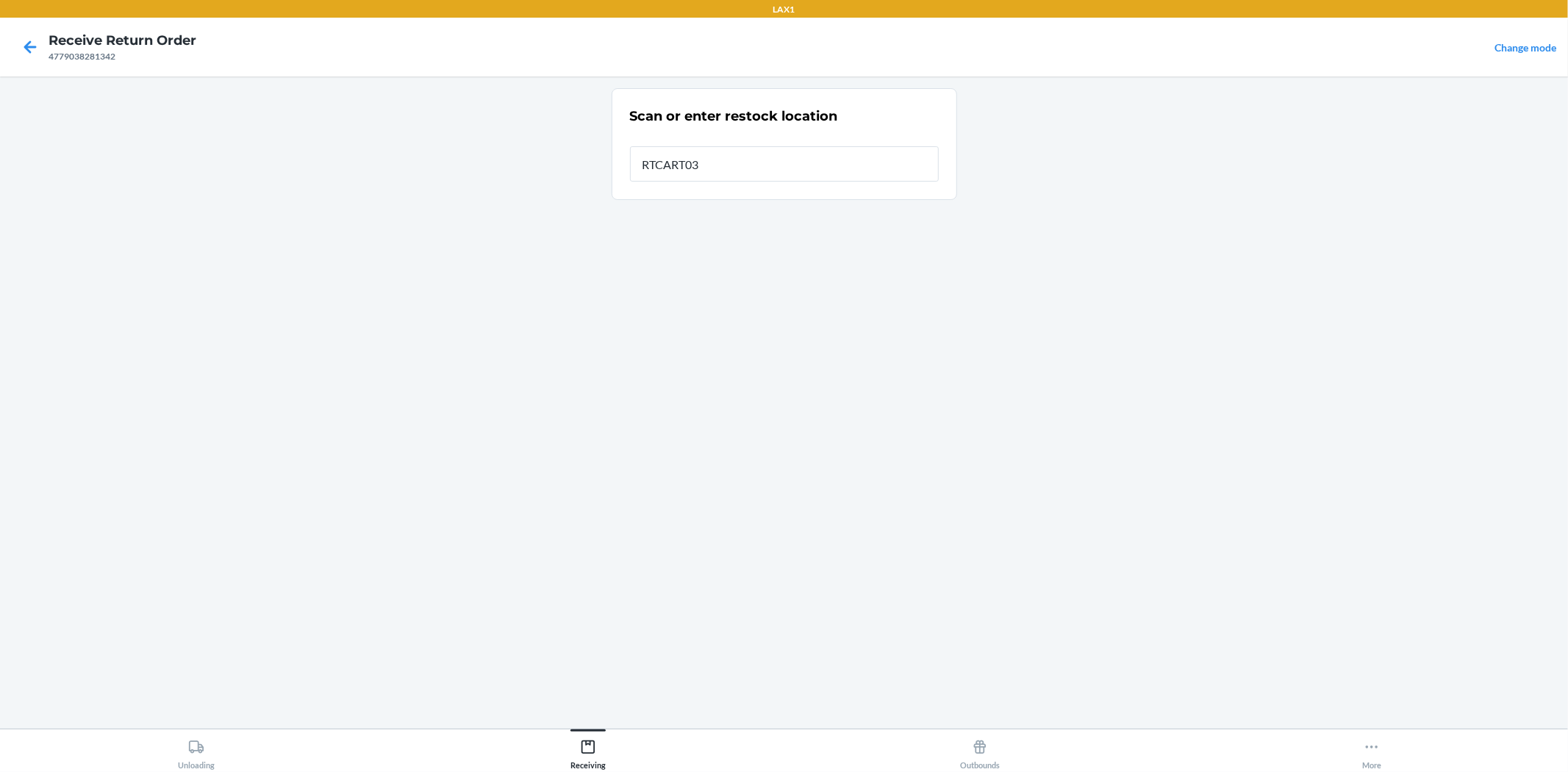
type input "RTCART032"
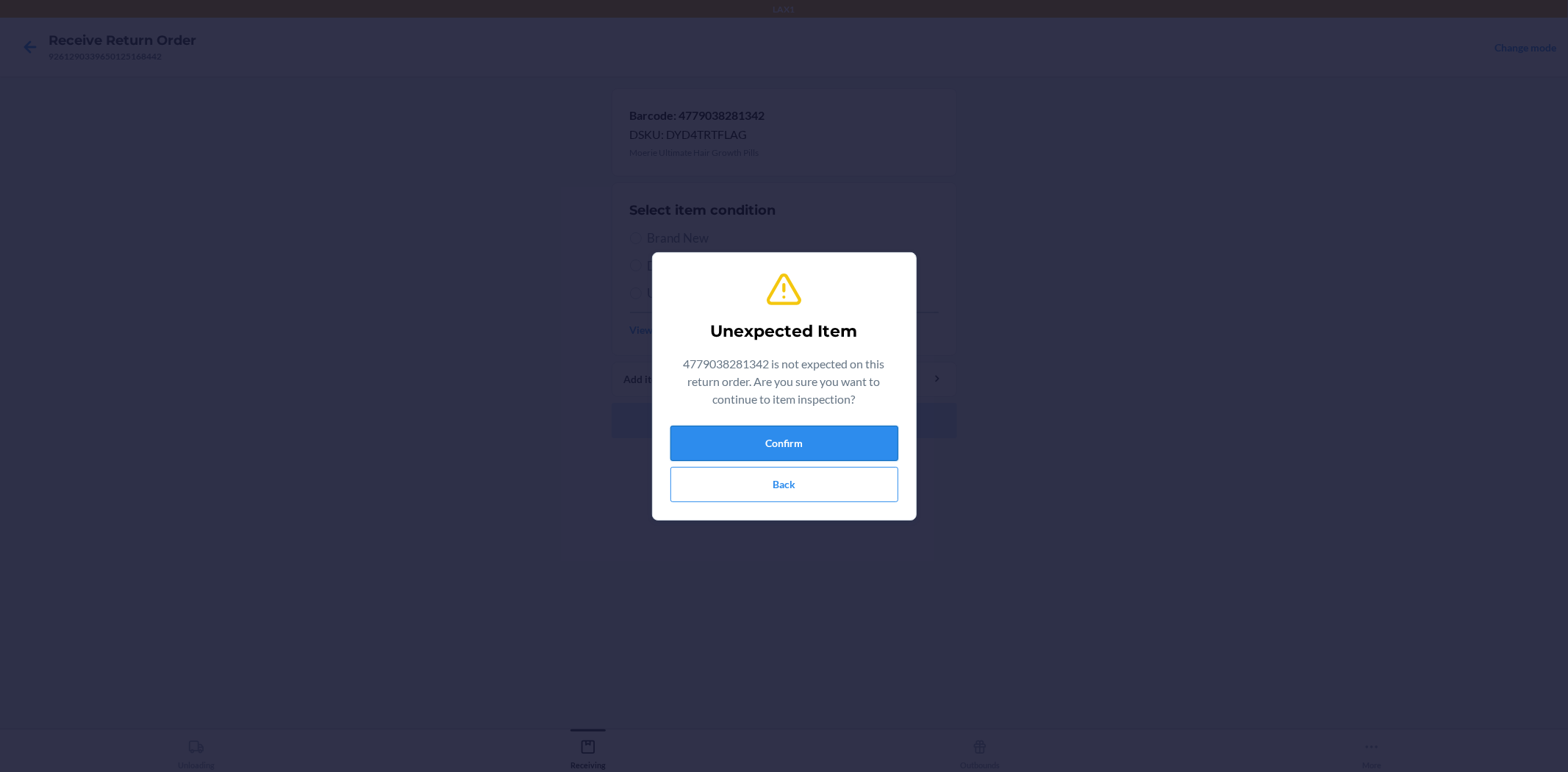
click at [815, 436] on button "Confirm" at bounding box center [784, 443] width 228 height 35
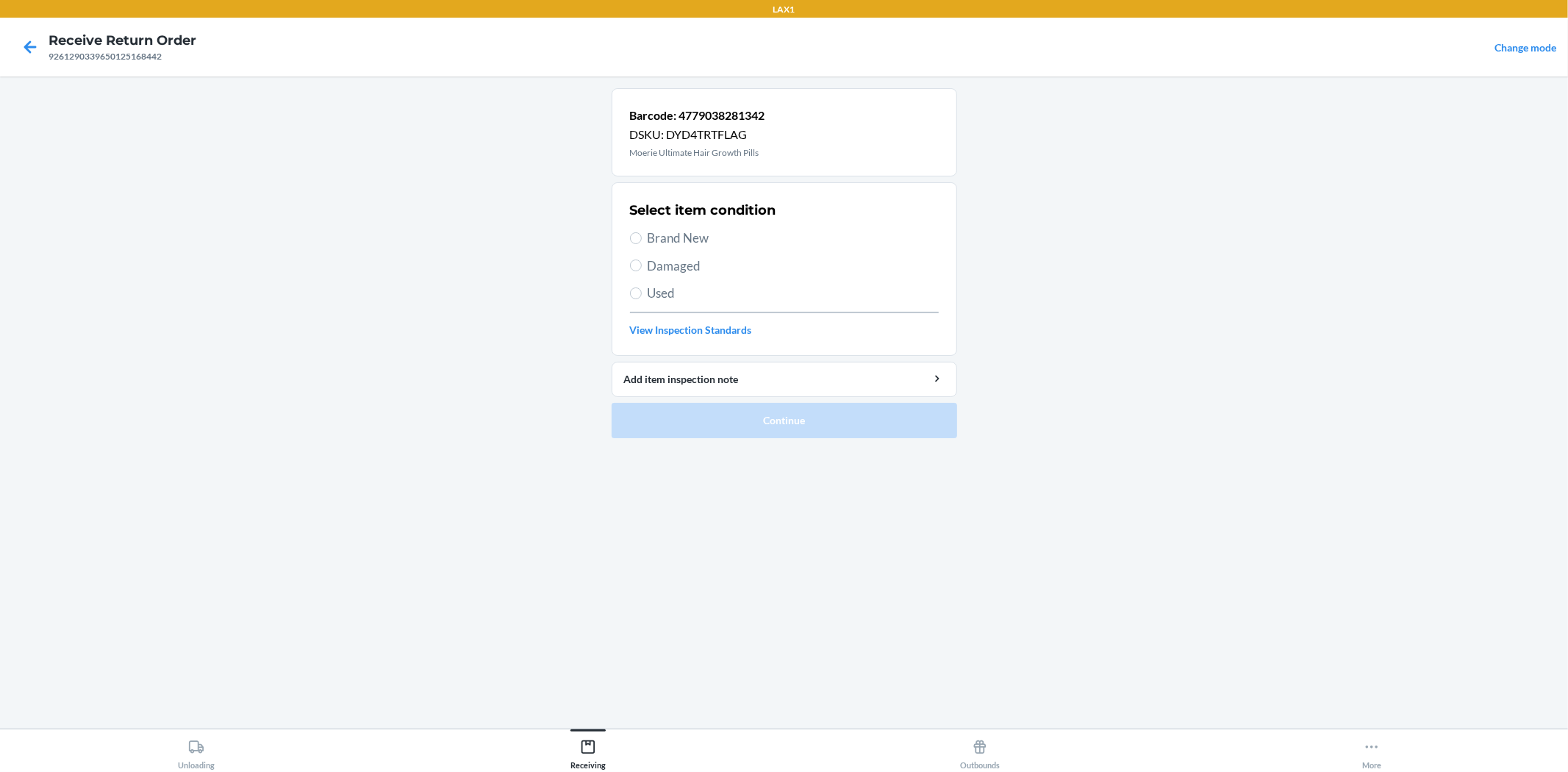
click at [649, 233] on span "Brand New" at bounding box center [793, 239] width 291 height 19
click at [642, 233] on input "Brand New" at bounding box center [636, 239] width 12 height 12
radio input "true"
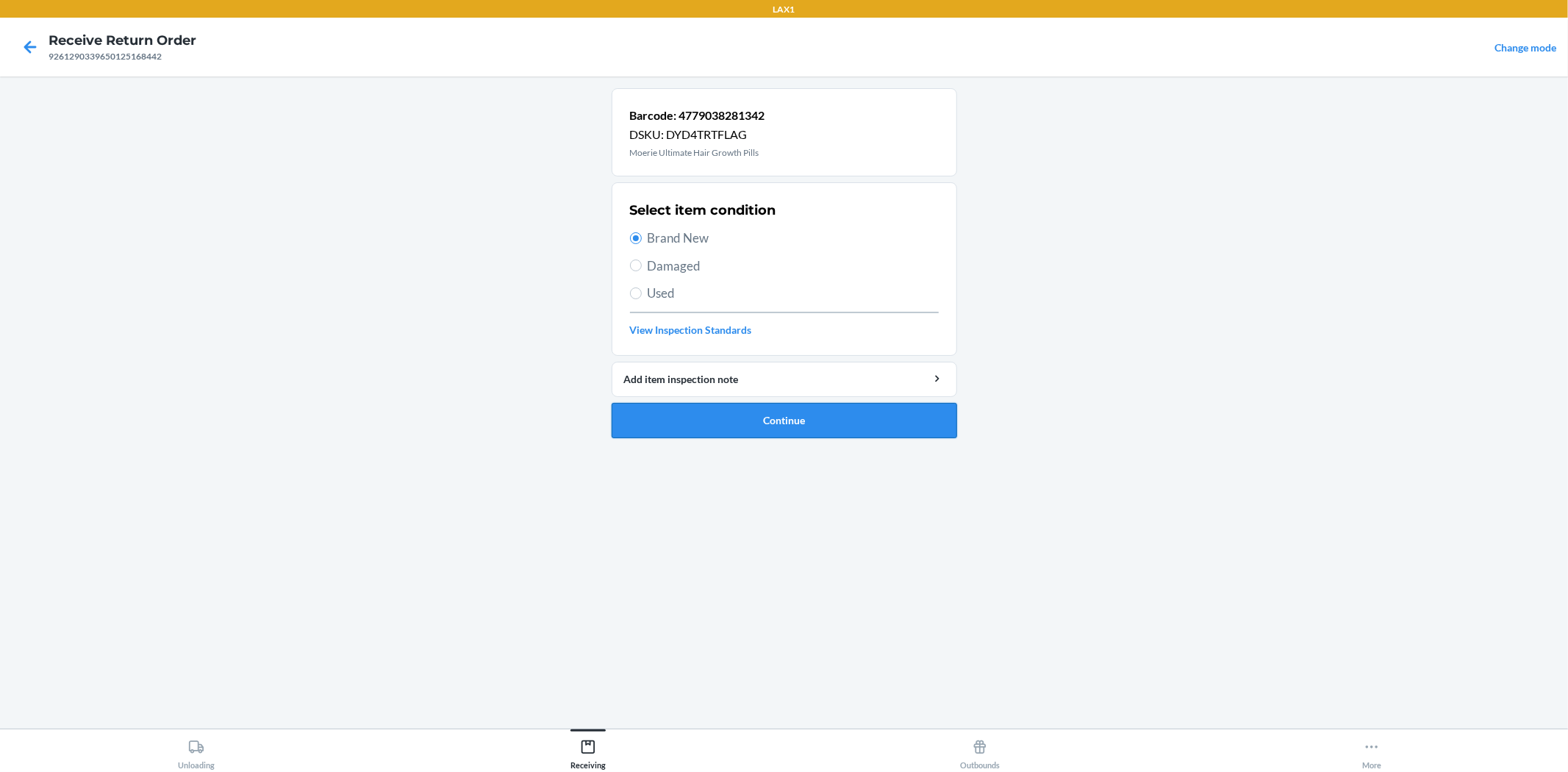
click at [745, 423] on button "Continue" at bounding box center [784, 420] width 345 height 35
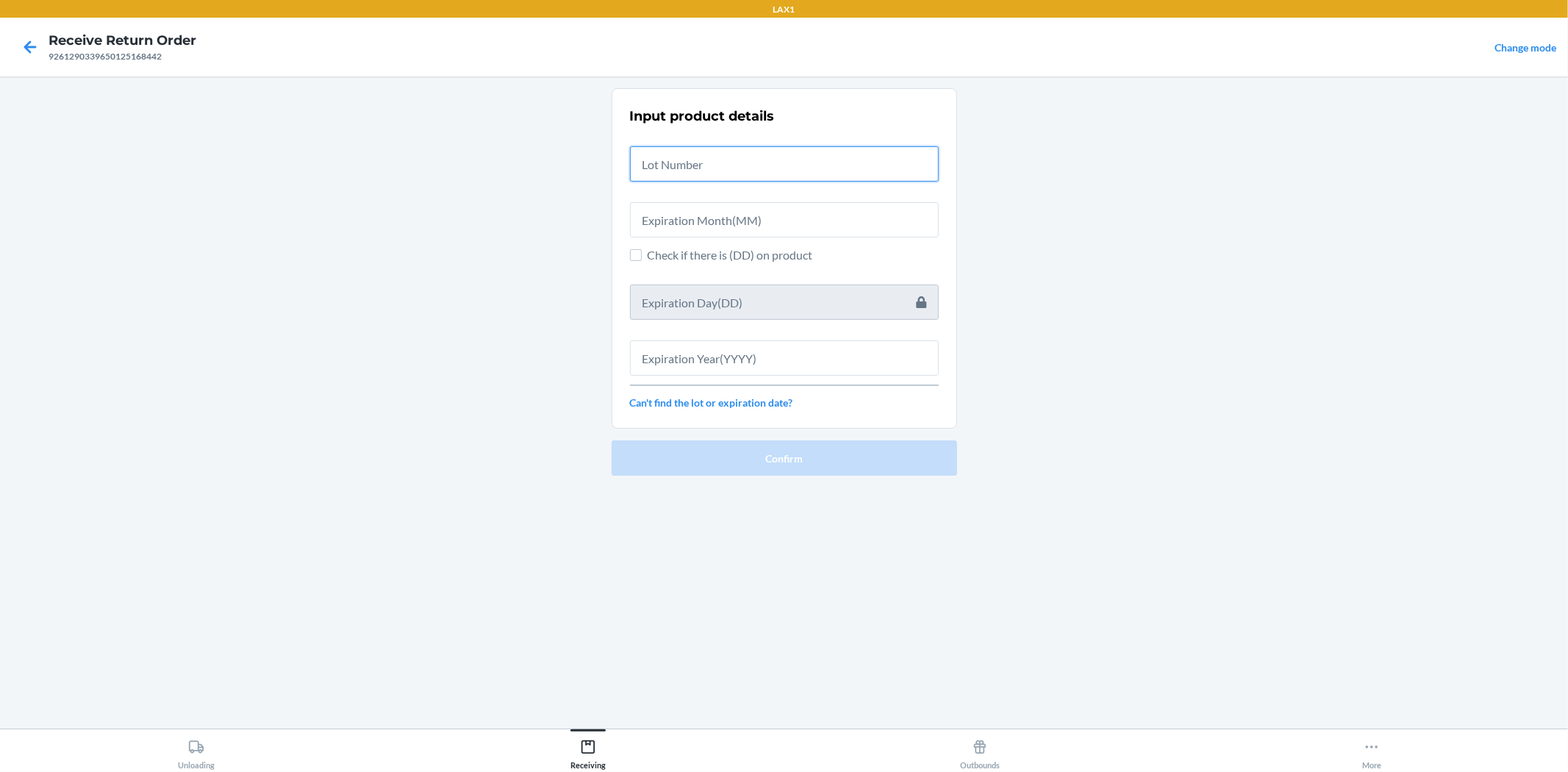
click at [716, 171] on input "text" at bounding box center [784, 164] width 308 height 35
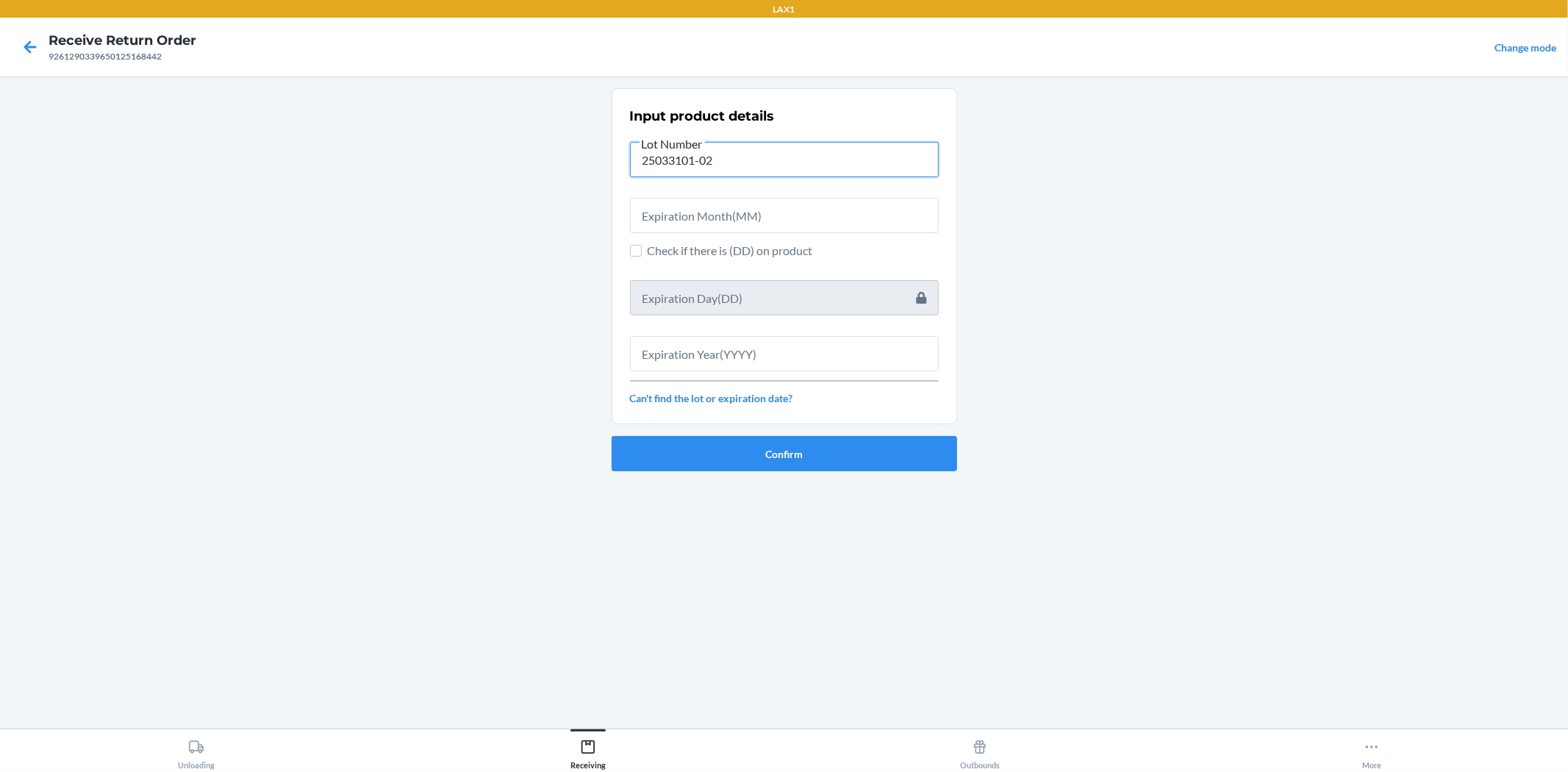
type input "25033101-02"
click at [695, 221] on input "text" at bounding box center [784, 215] width 308 height 35
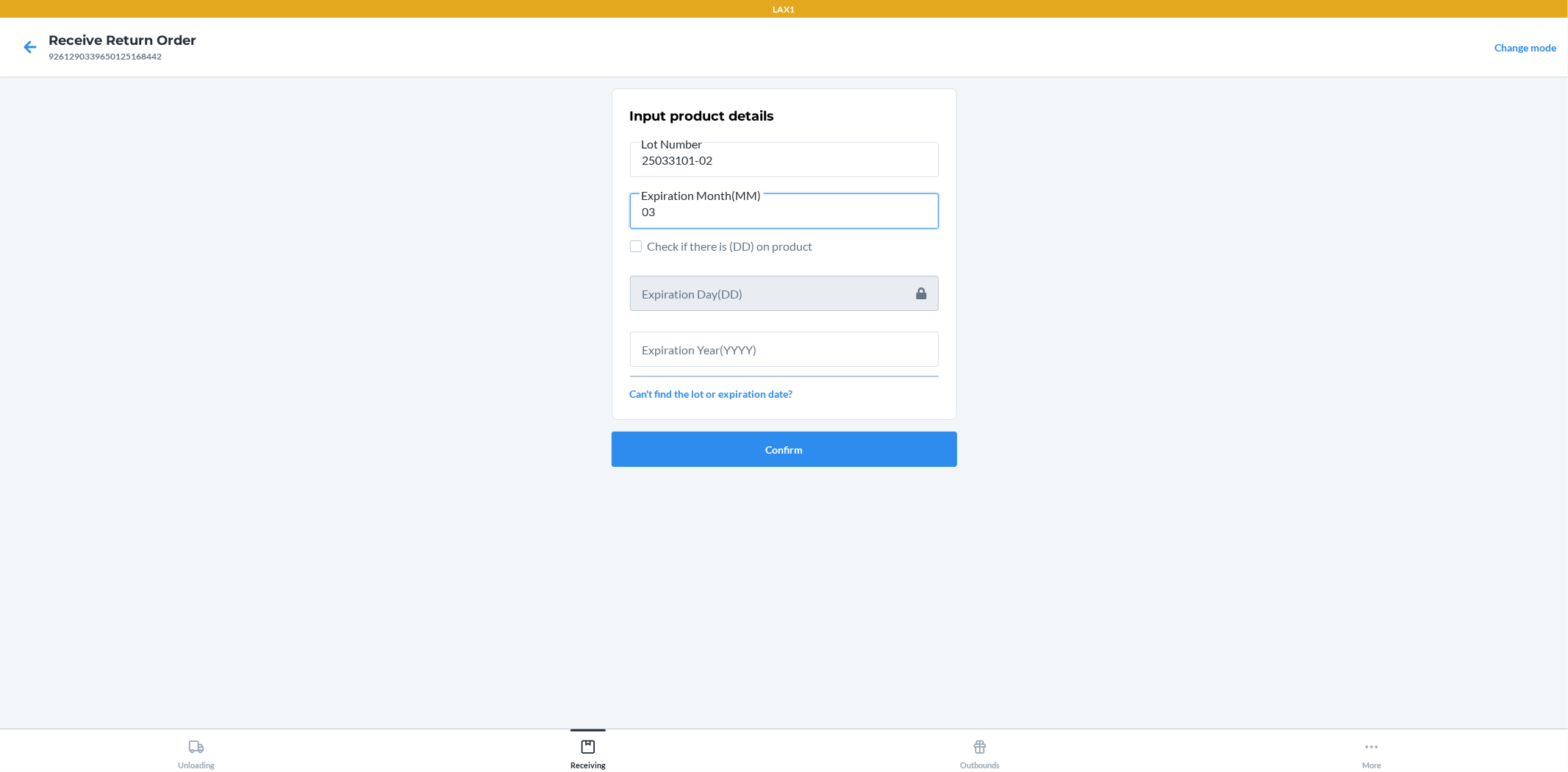
type input "03"
click at [706, 342] on input "text" at bounding box center [784, 349] width 308 height 35
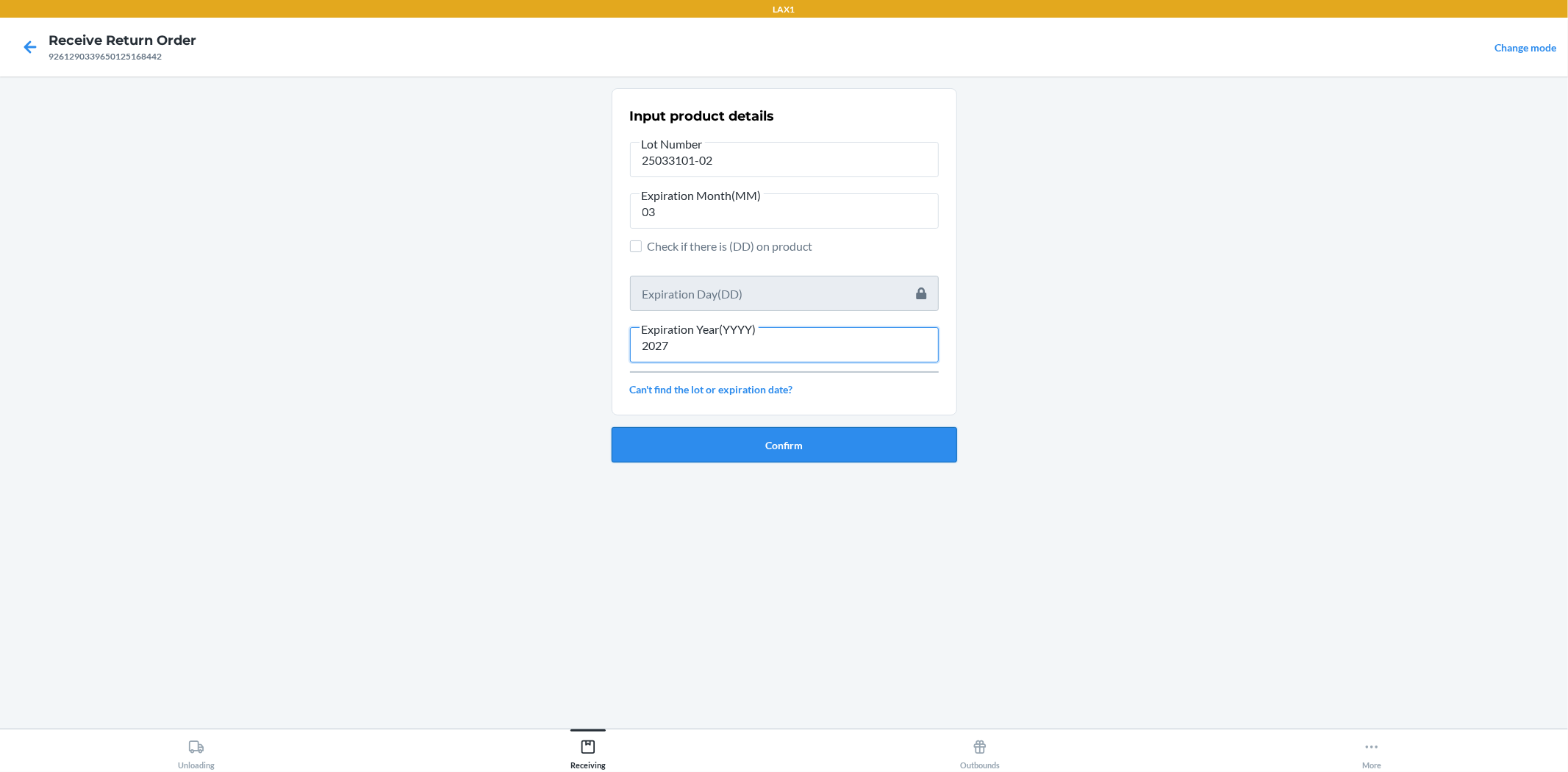
type input "2027"
click at [868, 442] on button "Confirm" at bounding box center [784, 444] width 345 height 35
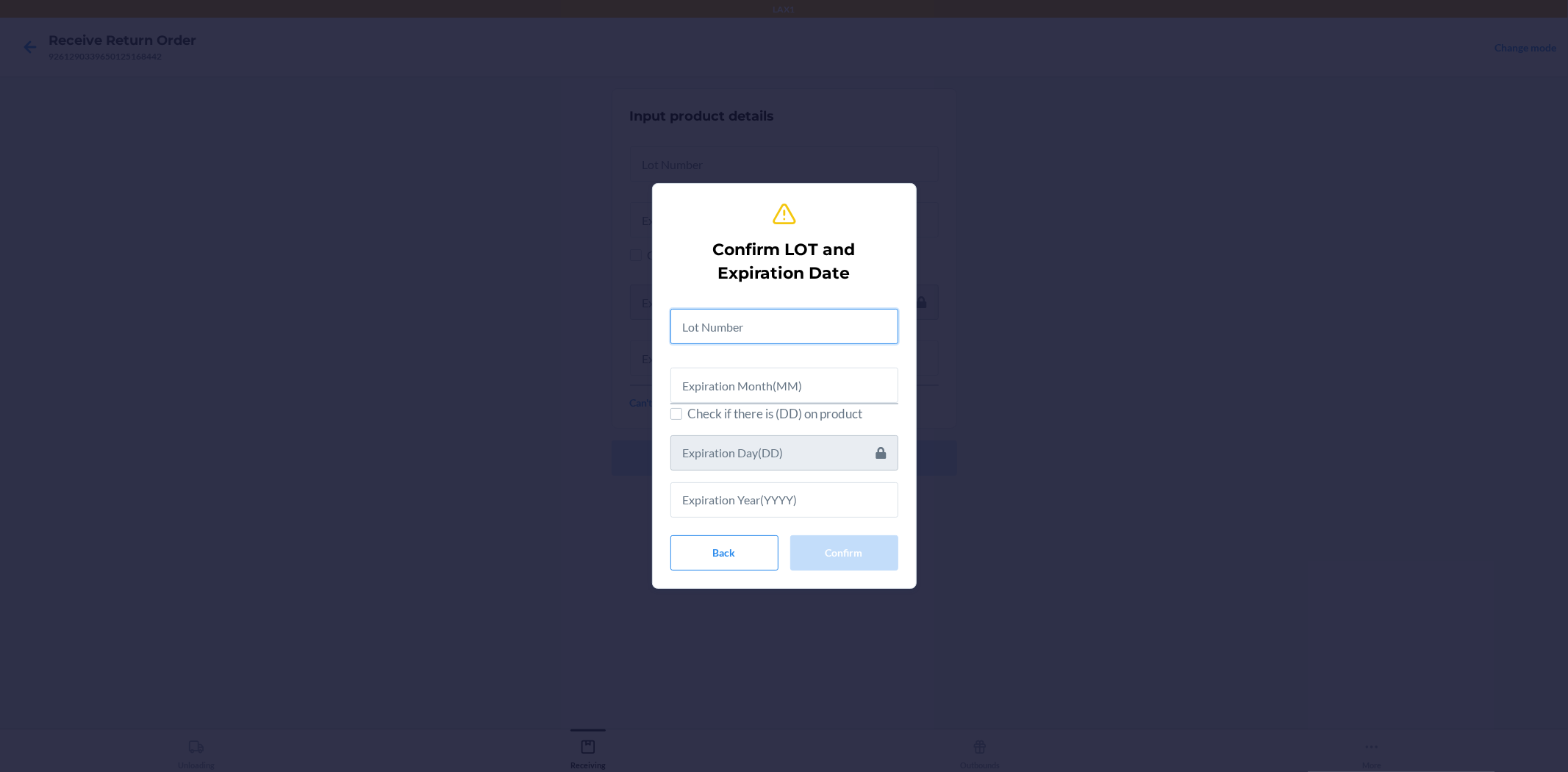
click at [773, 328] on input "text" at bounding box center [784, 326] width 228 height 35
type input "25033101-02"
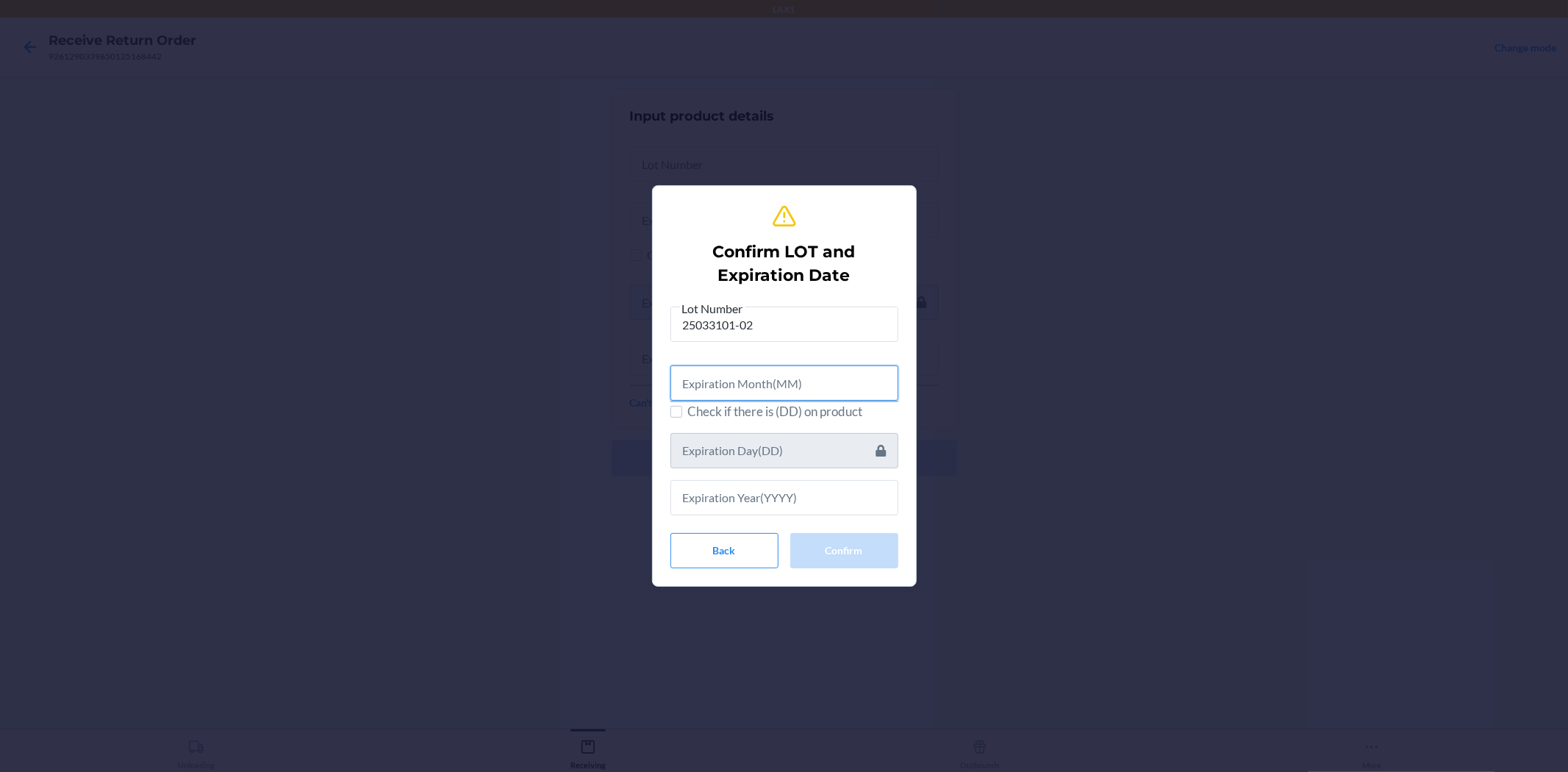
click at [732, 395] on input "text" at bounding box center [784, 383] width 228 height 35
type input "03"
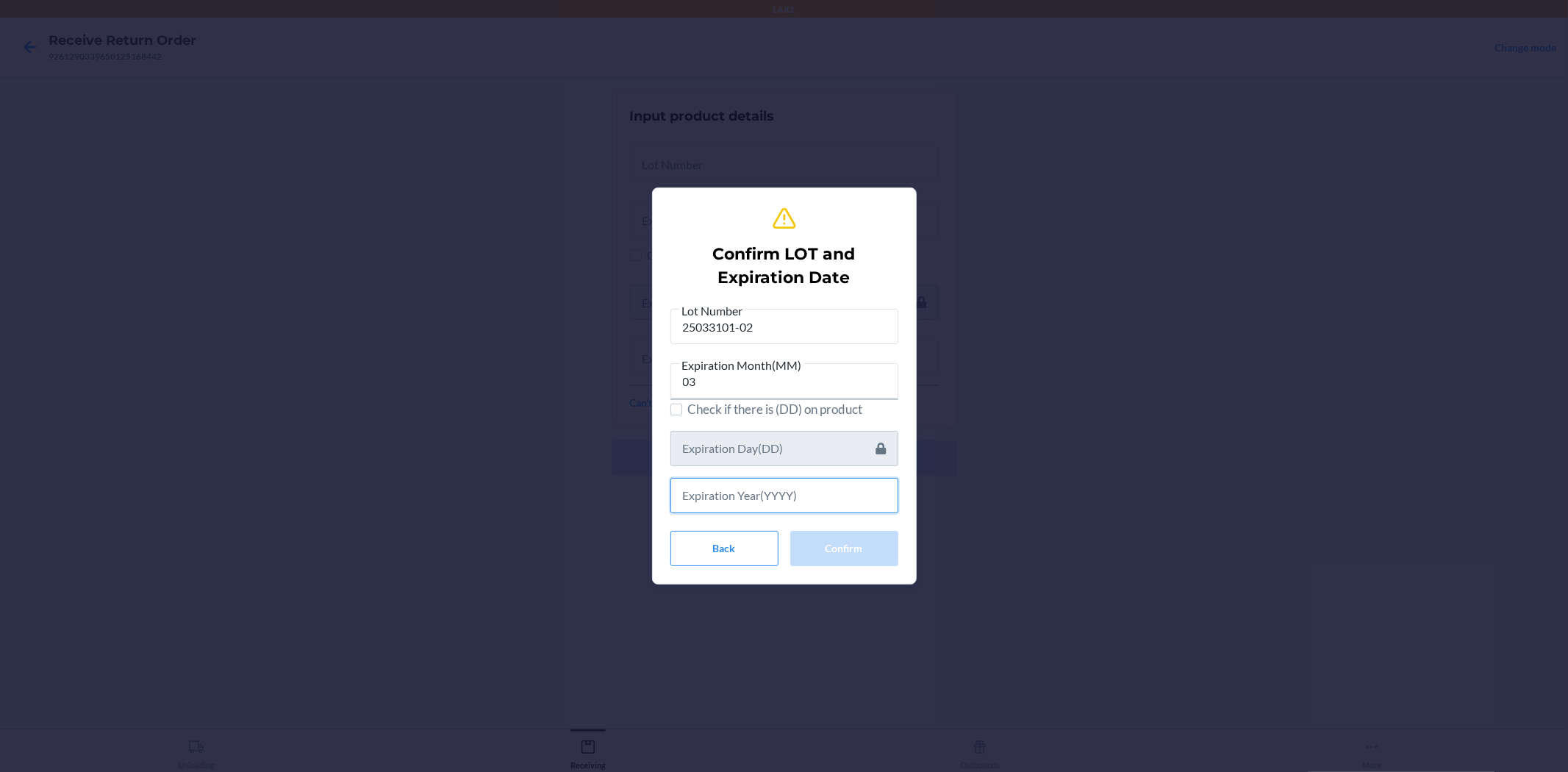
click at [784, 491] on input "text" at bounding box center [784, 496] width 228 height 35
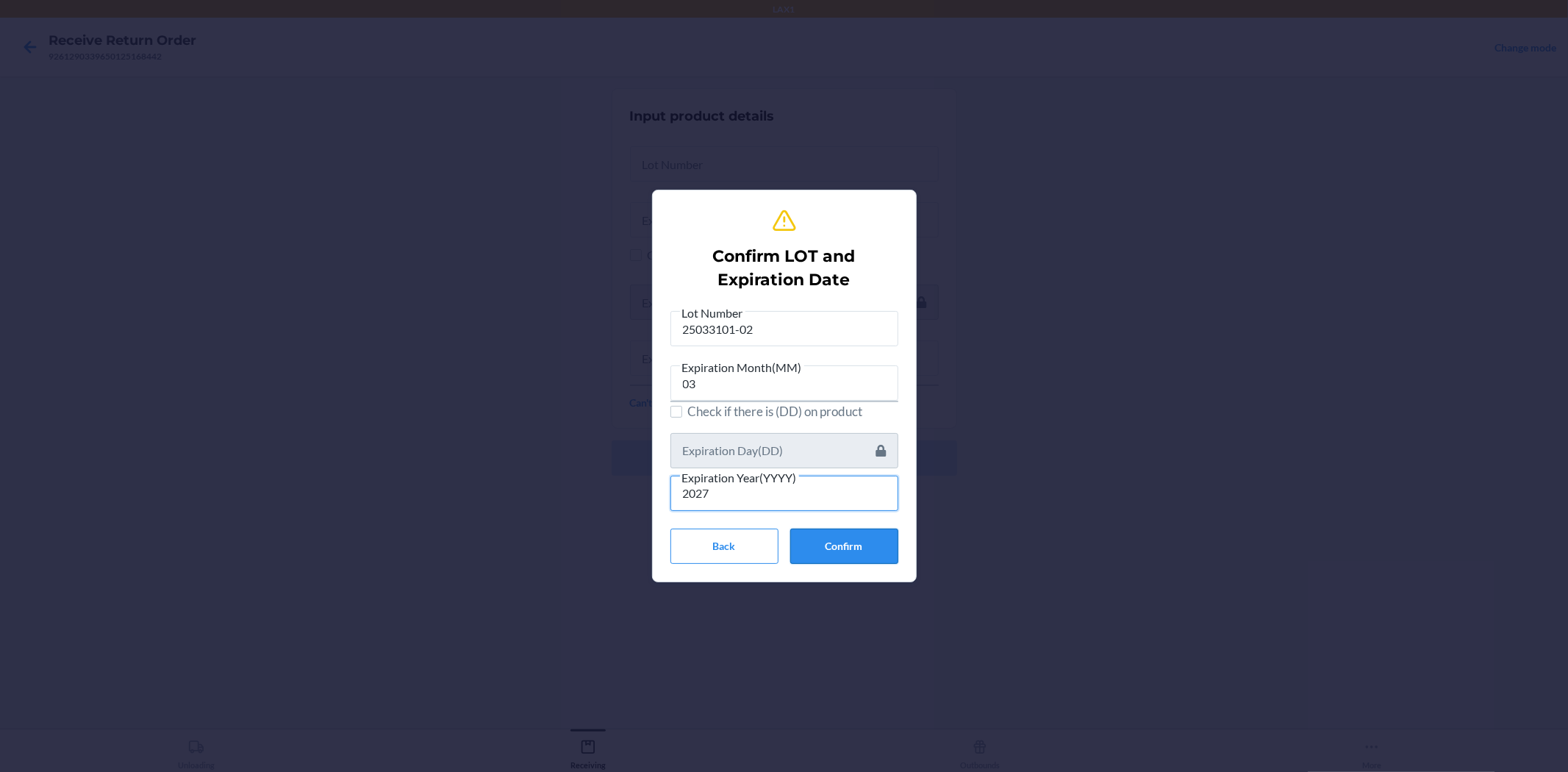
type input "2027"
click at [818, 544] on button "Confirm" at bounding box center [844, 546] width 108 height 35
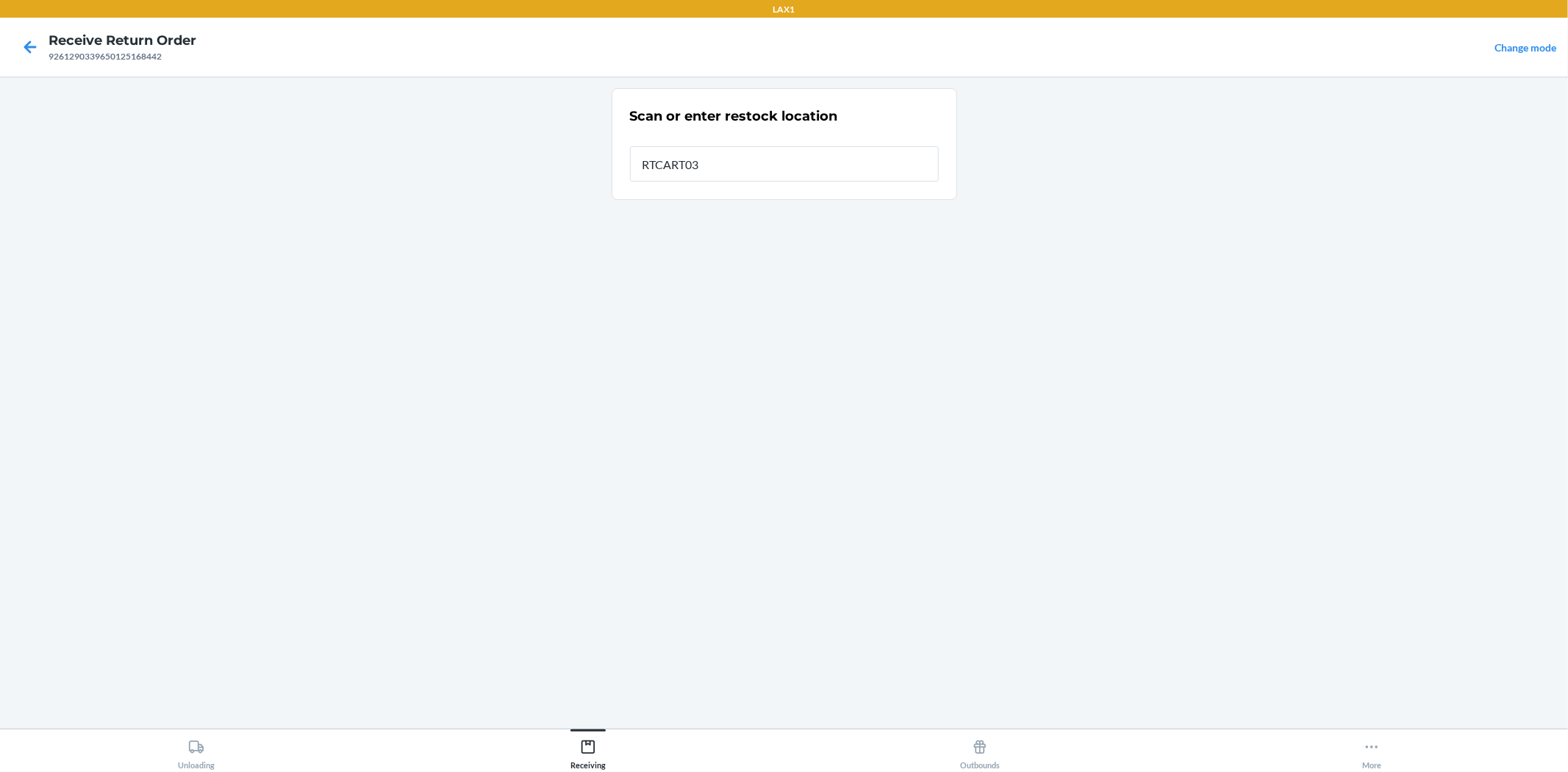
type input "RTCART032"
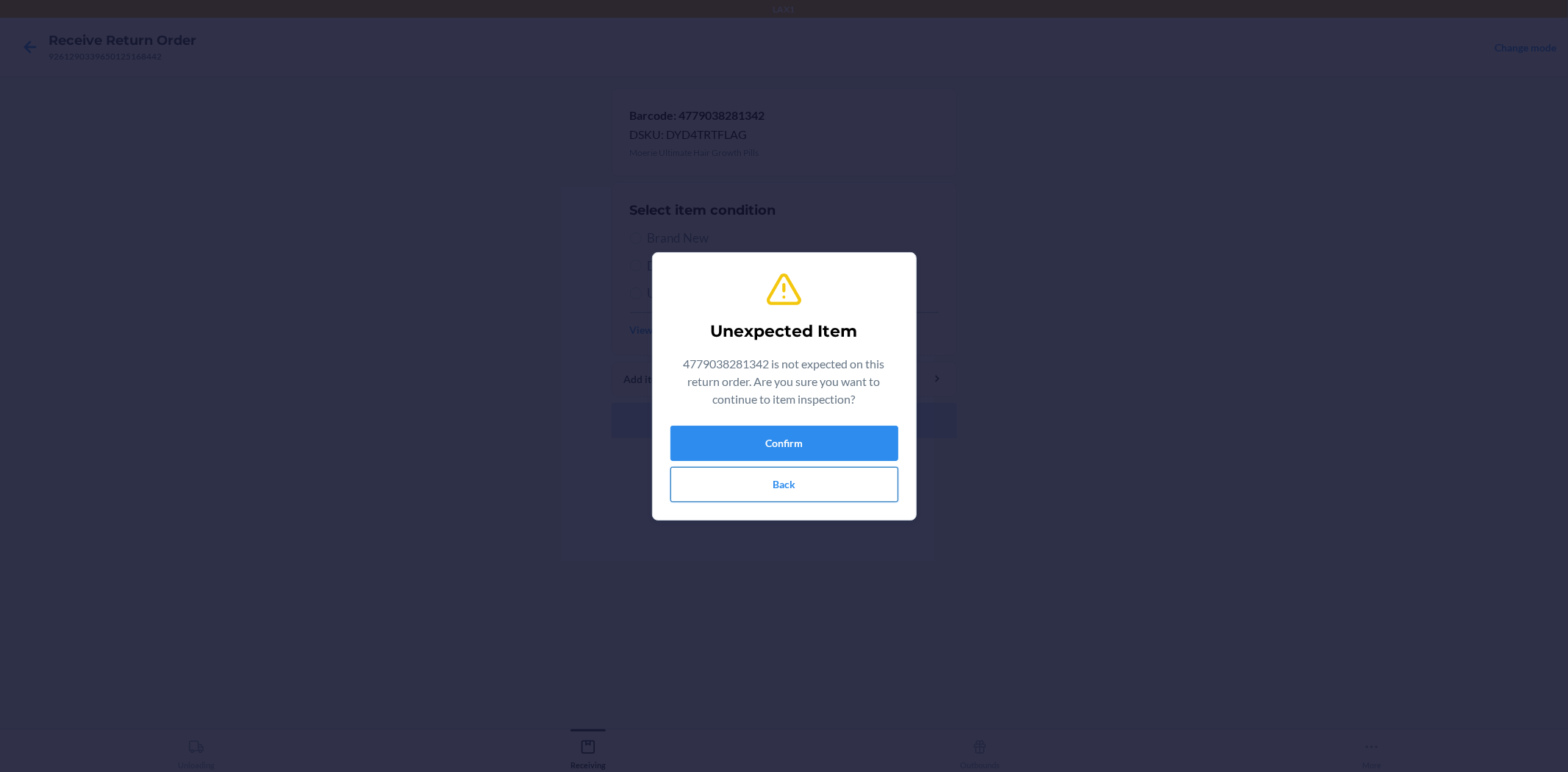
click at [836, 491] on button "Back" at bounding box center [784, 484] width 228 height 35
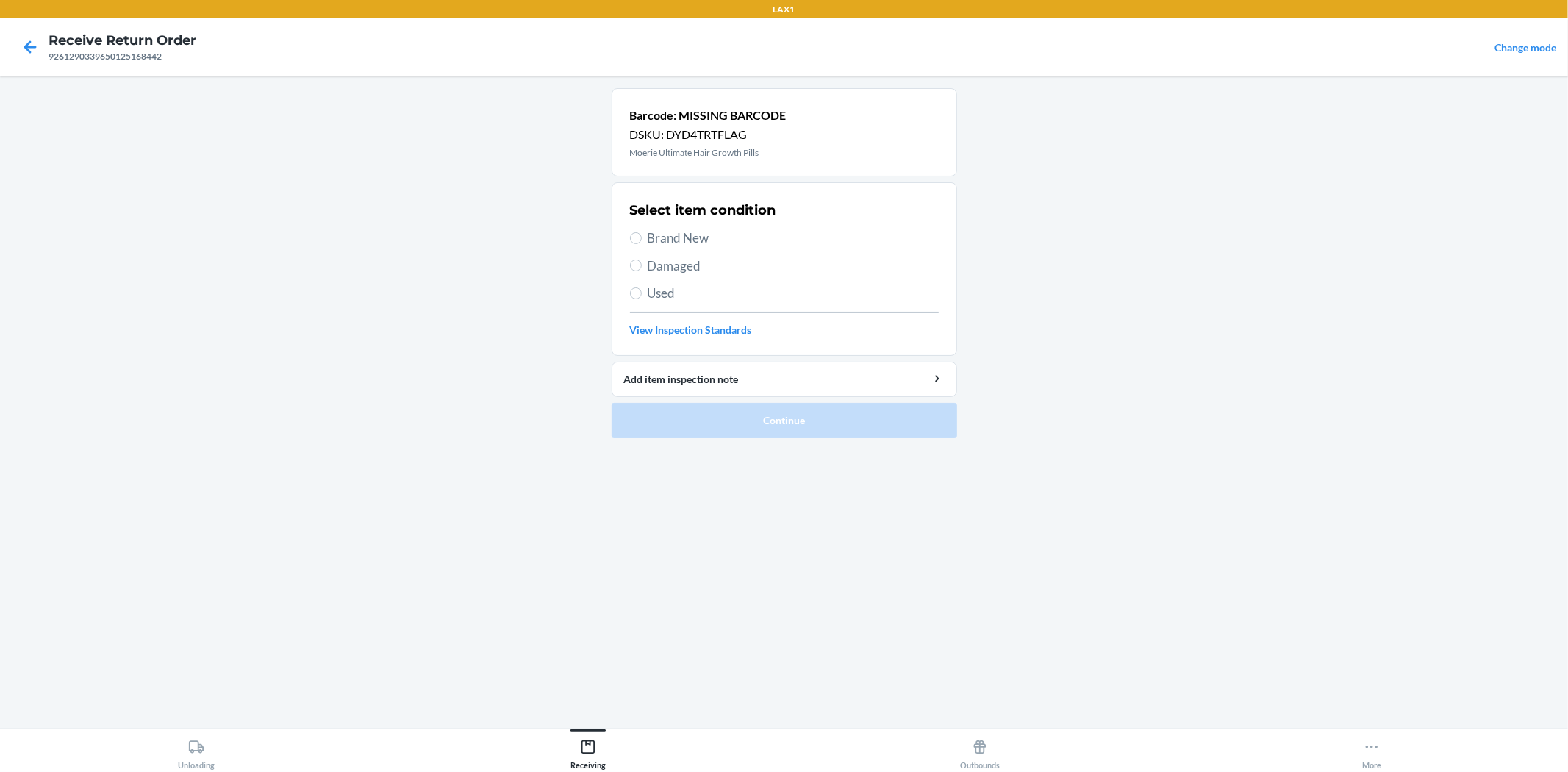
click at [655, 233] on span "Brand New" at bounding box center [793, 239] width 291 height 19
click at [642, 233] on input "Brand New" at bounding box center [636, 239] width 12 height 12
radio input "true"
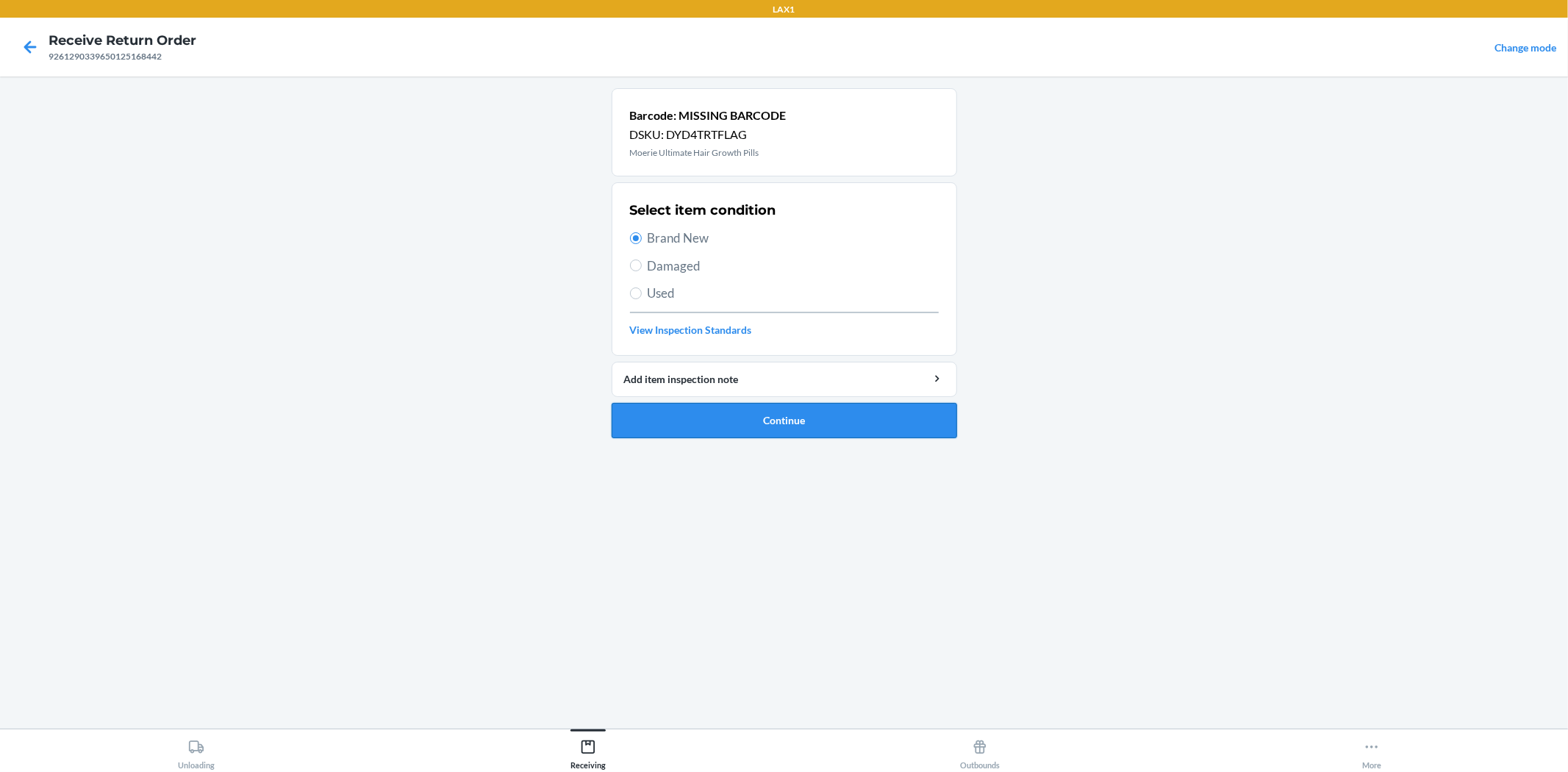
click at [760, 418] on button "Continue" at bounding box center [784, 420] width 345 height 35
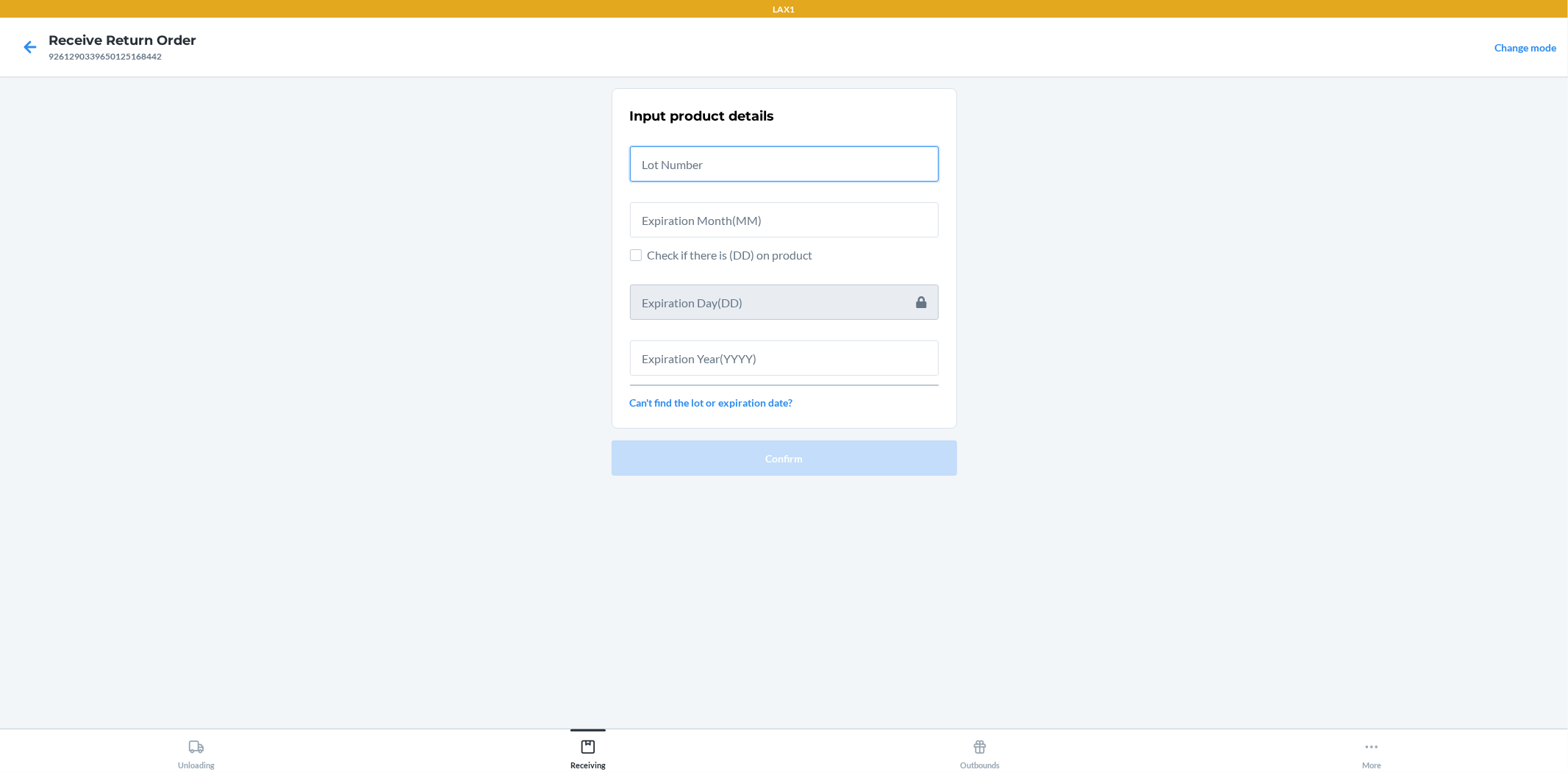
click at [825, 158] on input "text" at bounding box center [784, 164] width 308 height 35
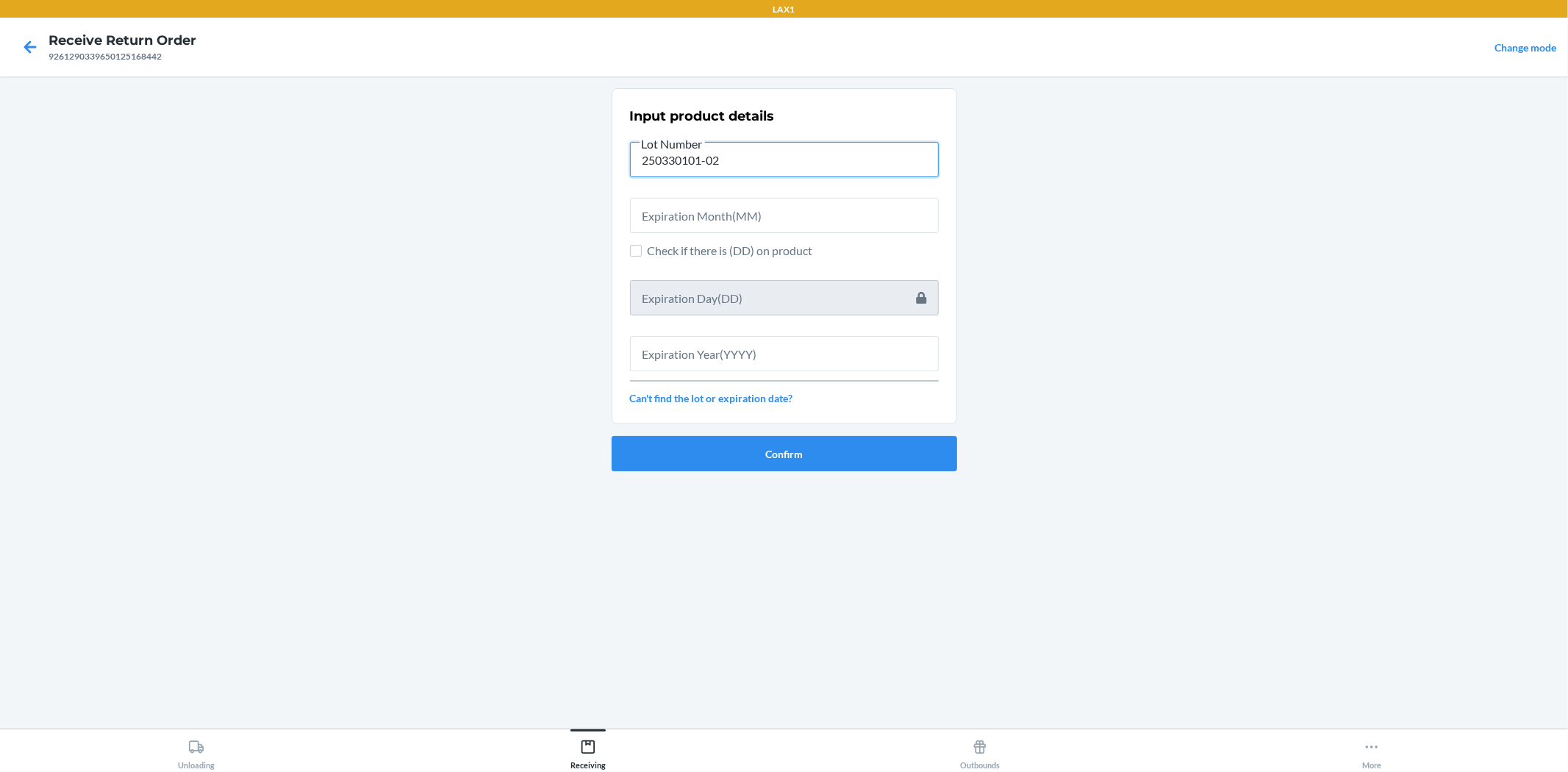
type input "250330101-02"
click at [796, 201] on input "text" at bounding box center [784, 215] width 308 height 35
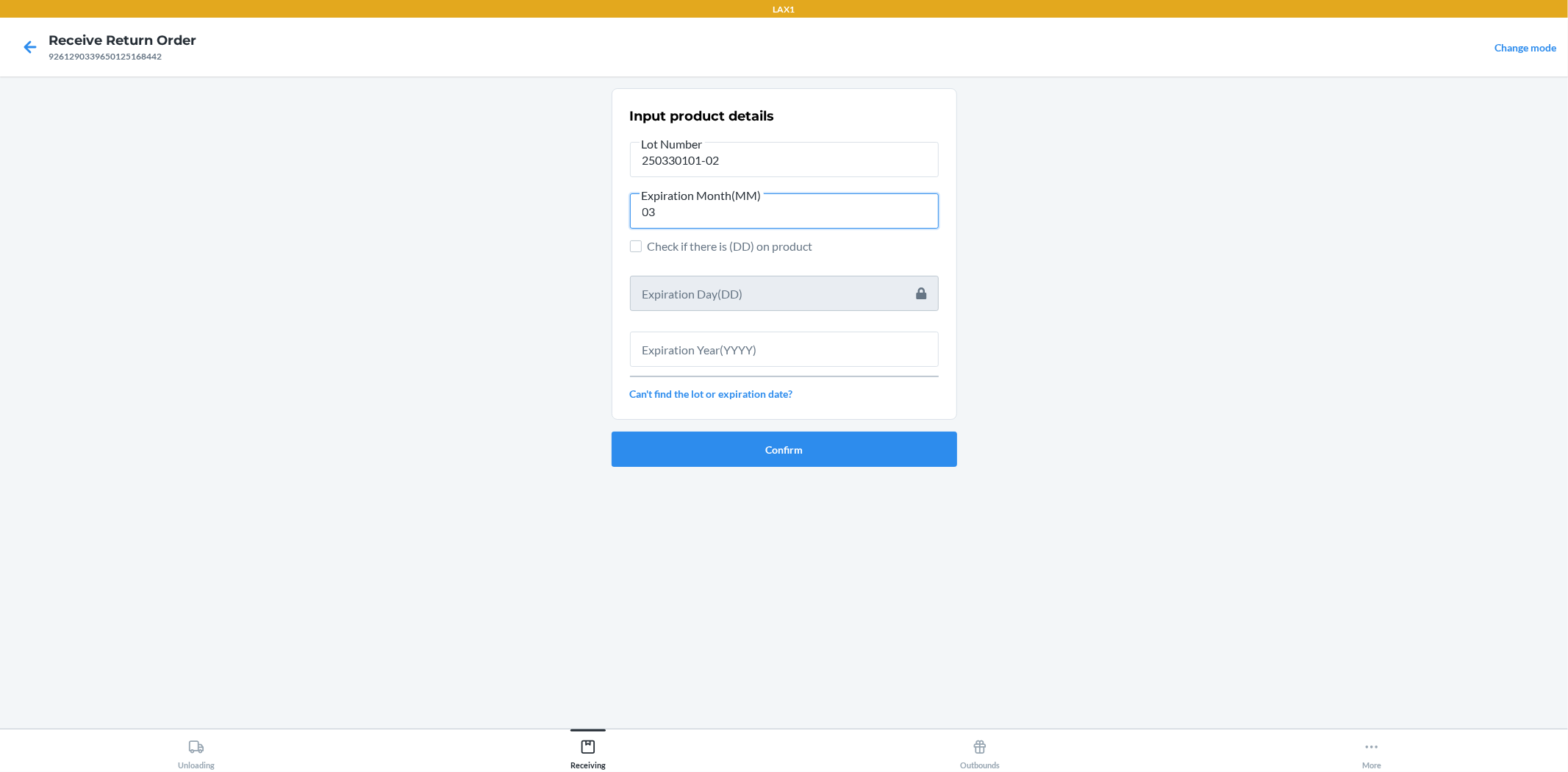
type input "03"
click at [687, 355] on input "text" at bounding box center [784, 349] width 308 height 35
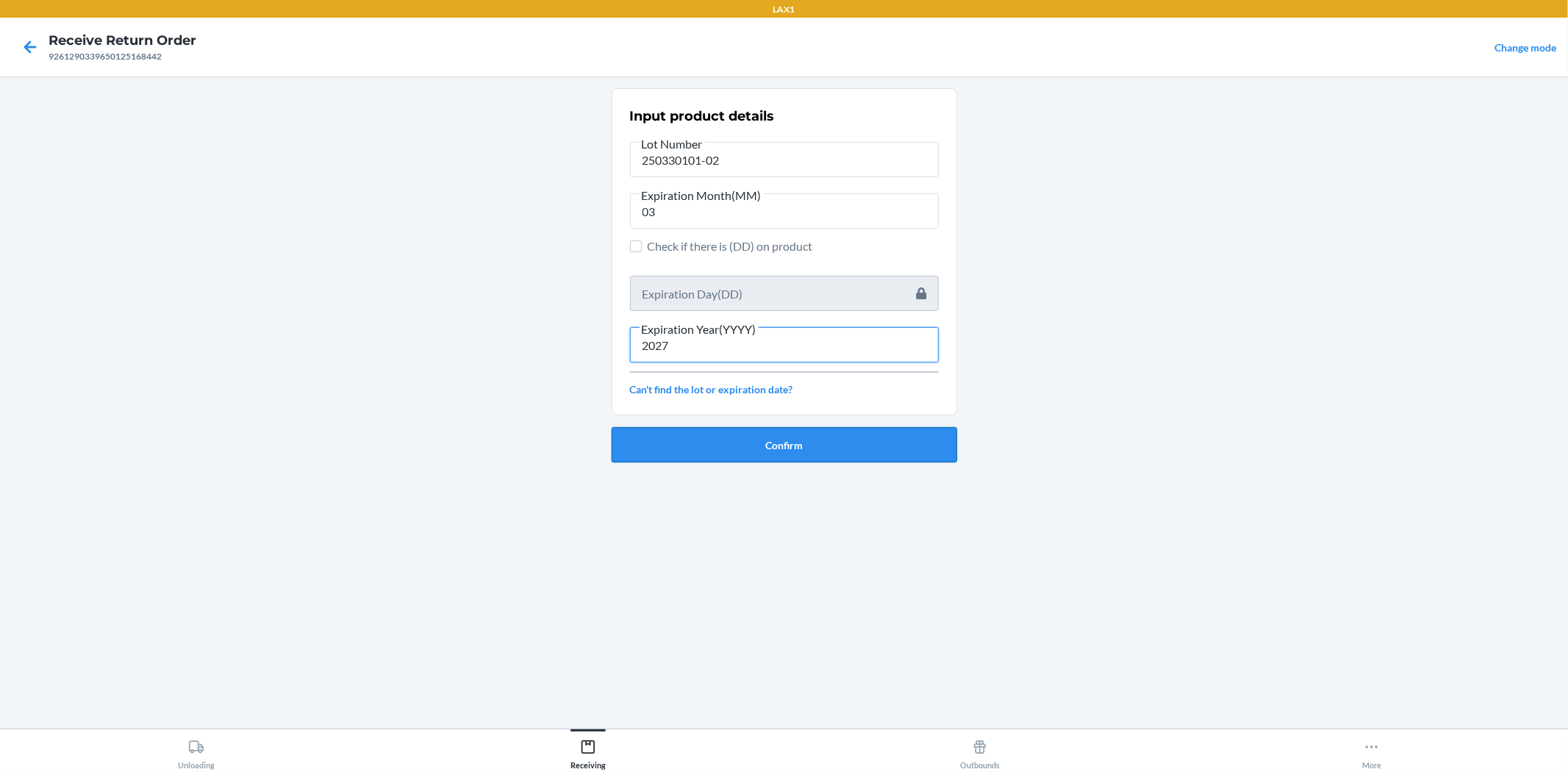
type input "2027"
click at [714, 444] on button "Confirm" at bounding box center [784, 444] width 345 height 35
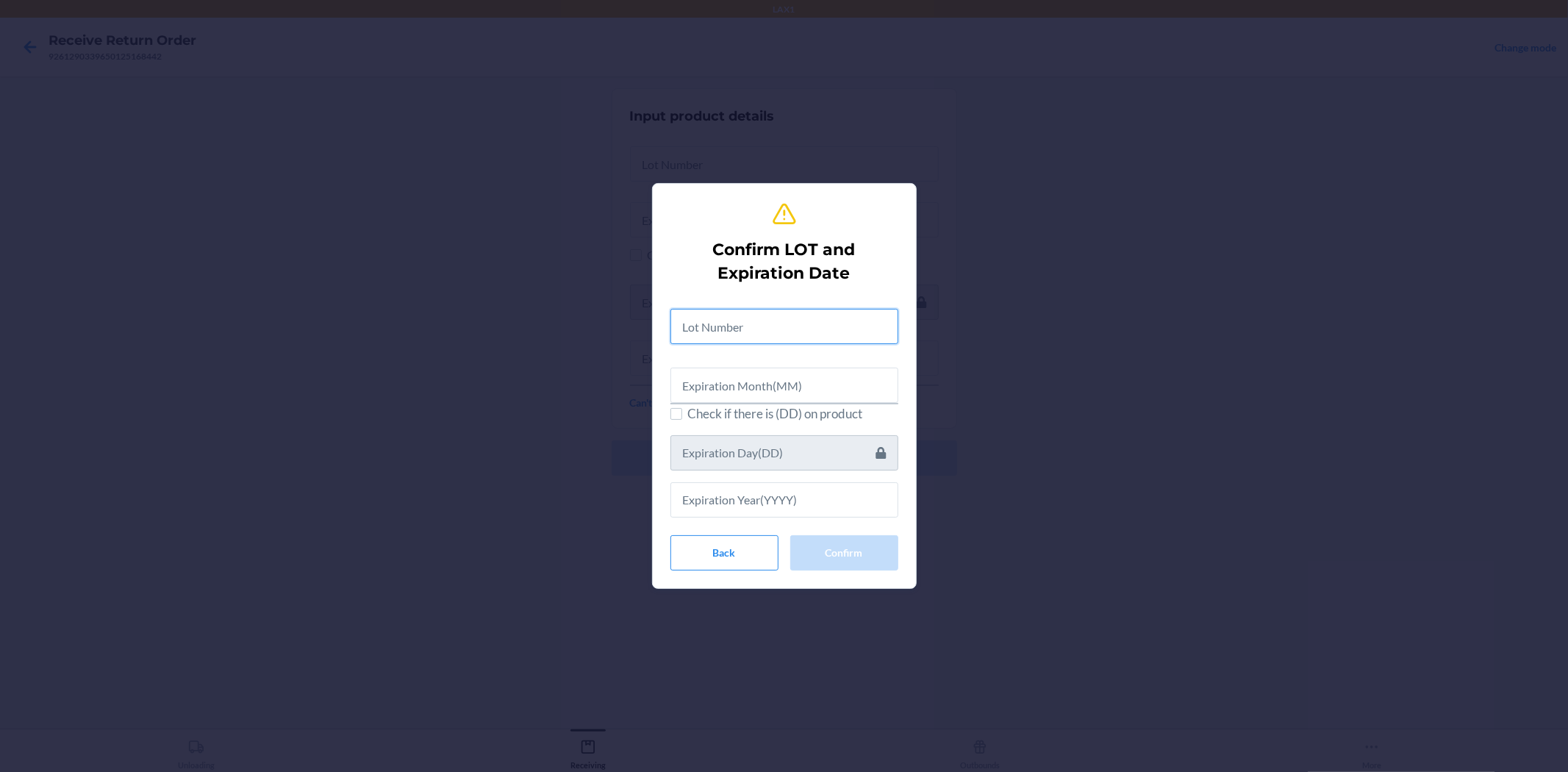
click at [751, 332] on input "text" at bounding box center [784, 326] width 228 height 35
type input "25033101-02"
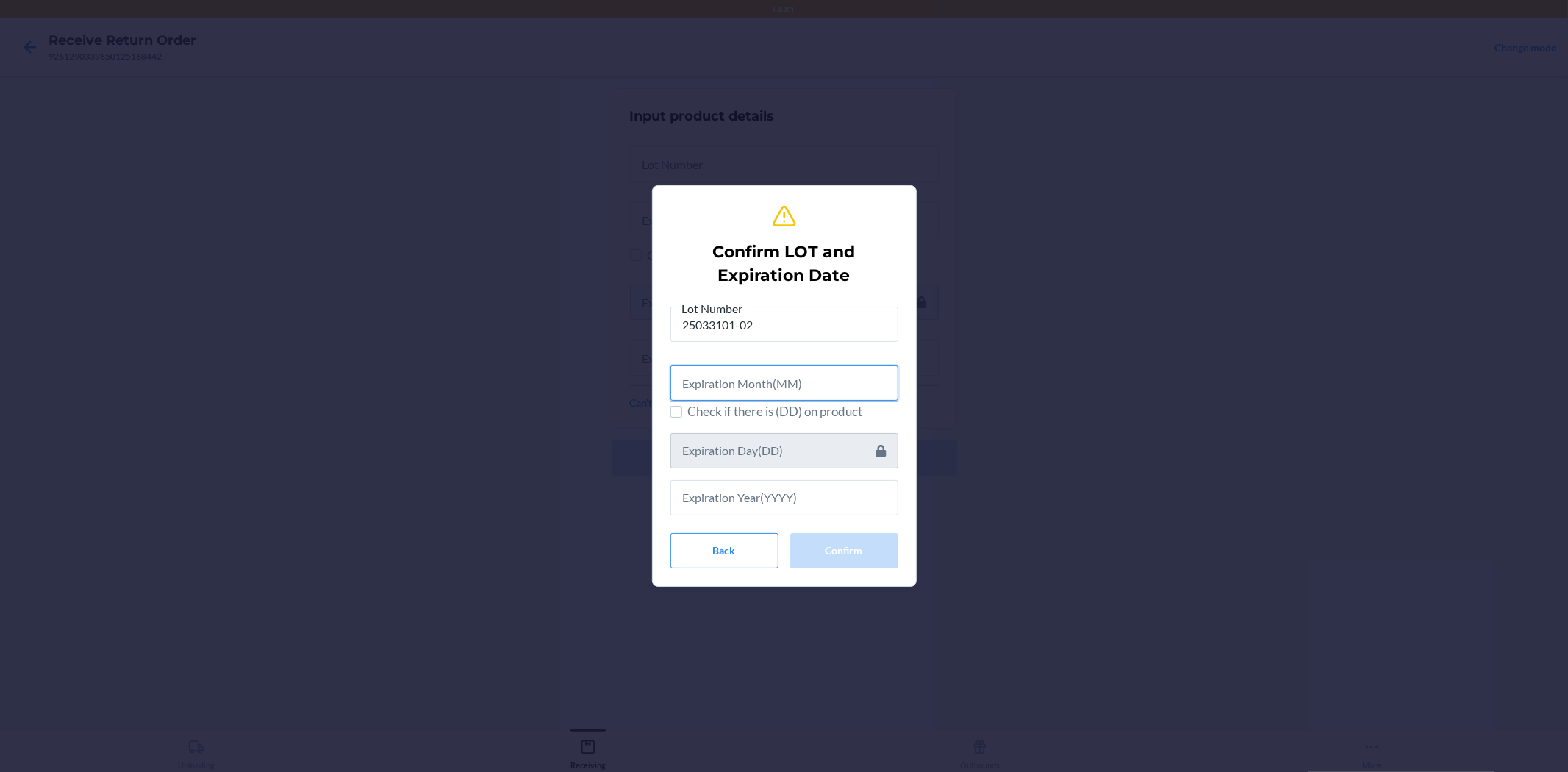
click at [776, 394] on input "text" at bounding box center [784, 383] width 228 height 35
type input "03"
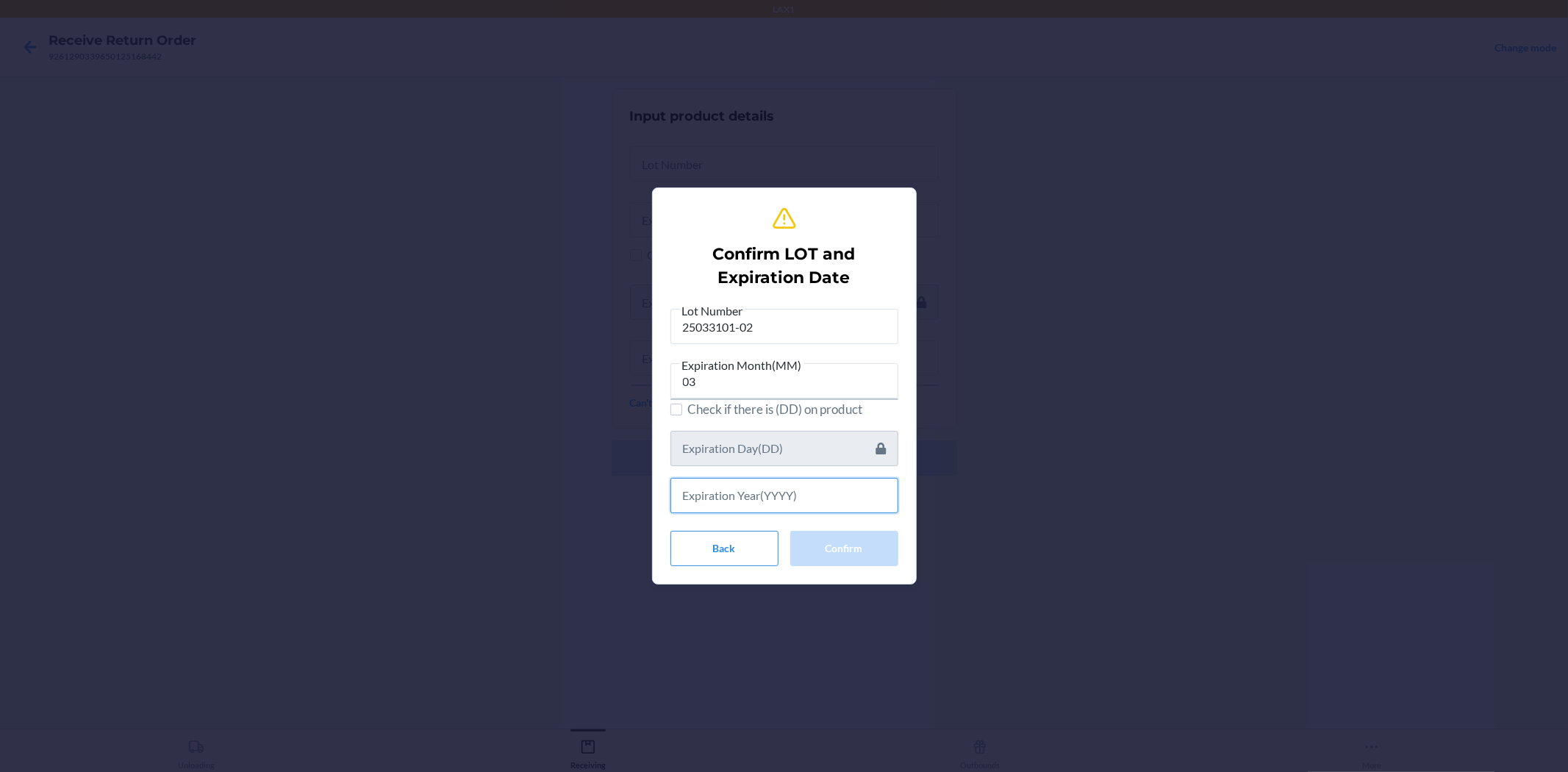
click at [772, 507] on input "text" at bounding box center [784, 496] width 228 height 35
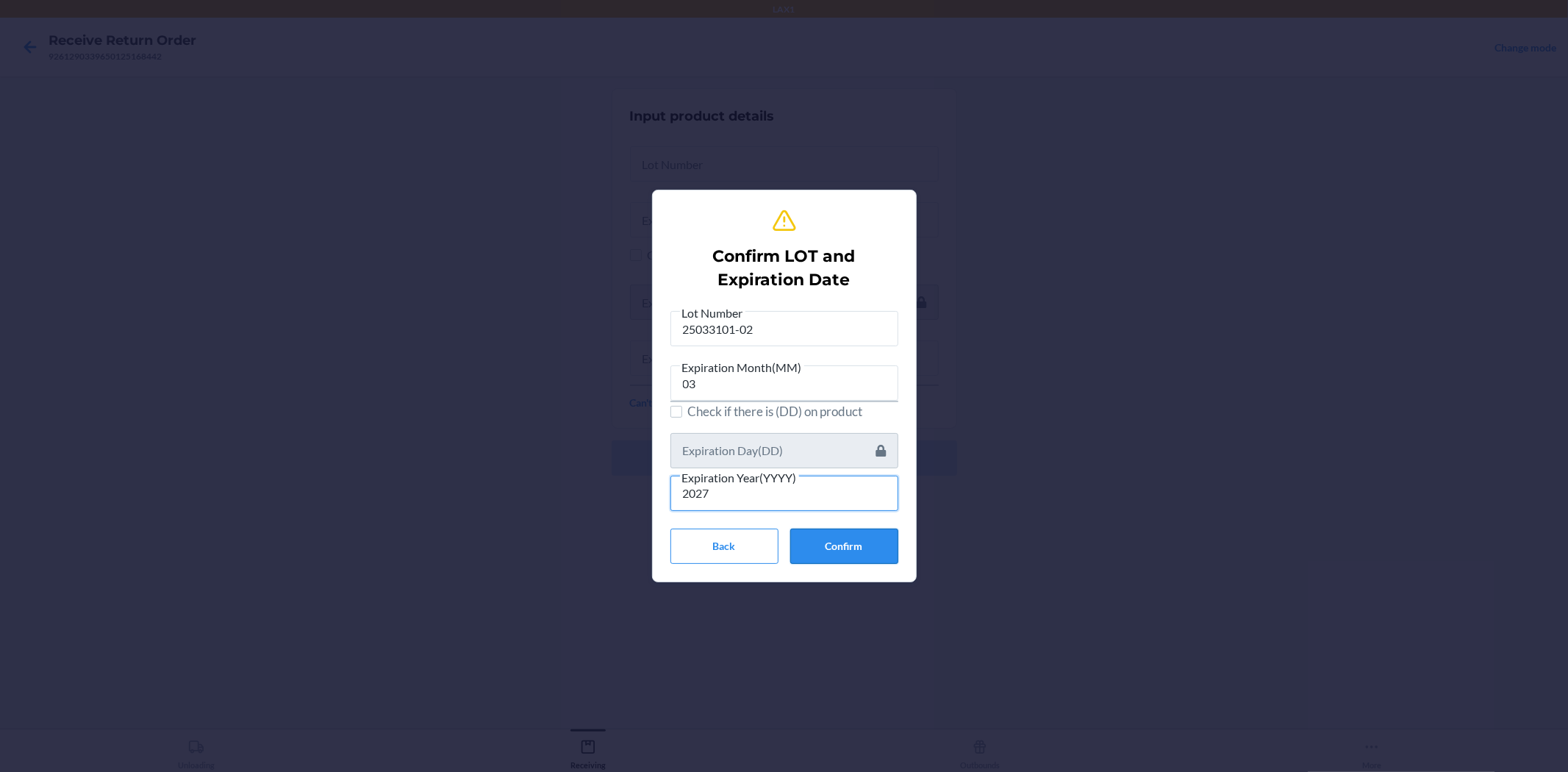
type input "2027"
click at [824, 542] on button "Confirm" at bounding box center [844, 546] width 108 height 35
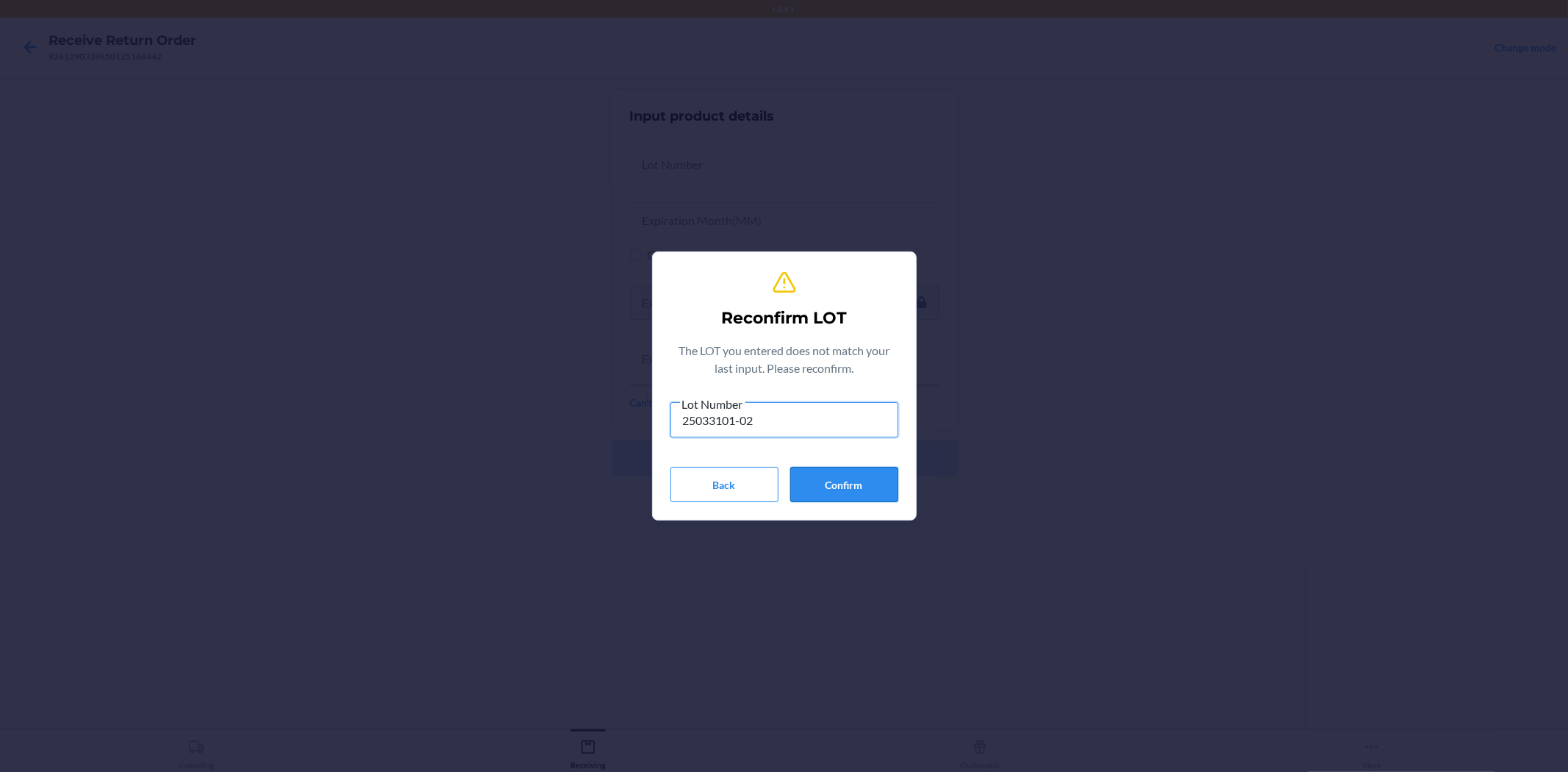
type input "25033101-02"
click at [838, 484] on button "Confirm" at bounding box center [844, 484] width 108 height 35
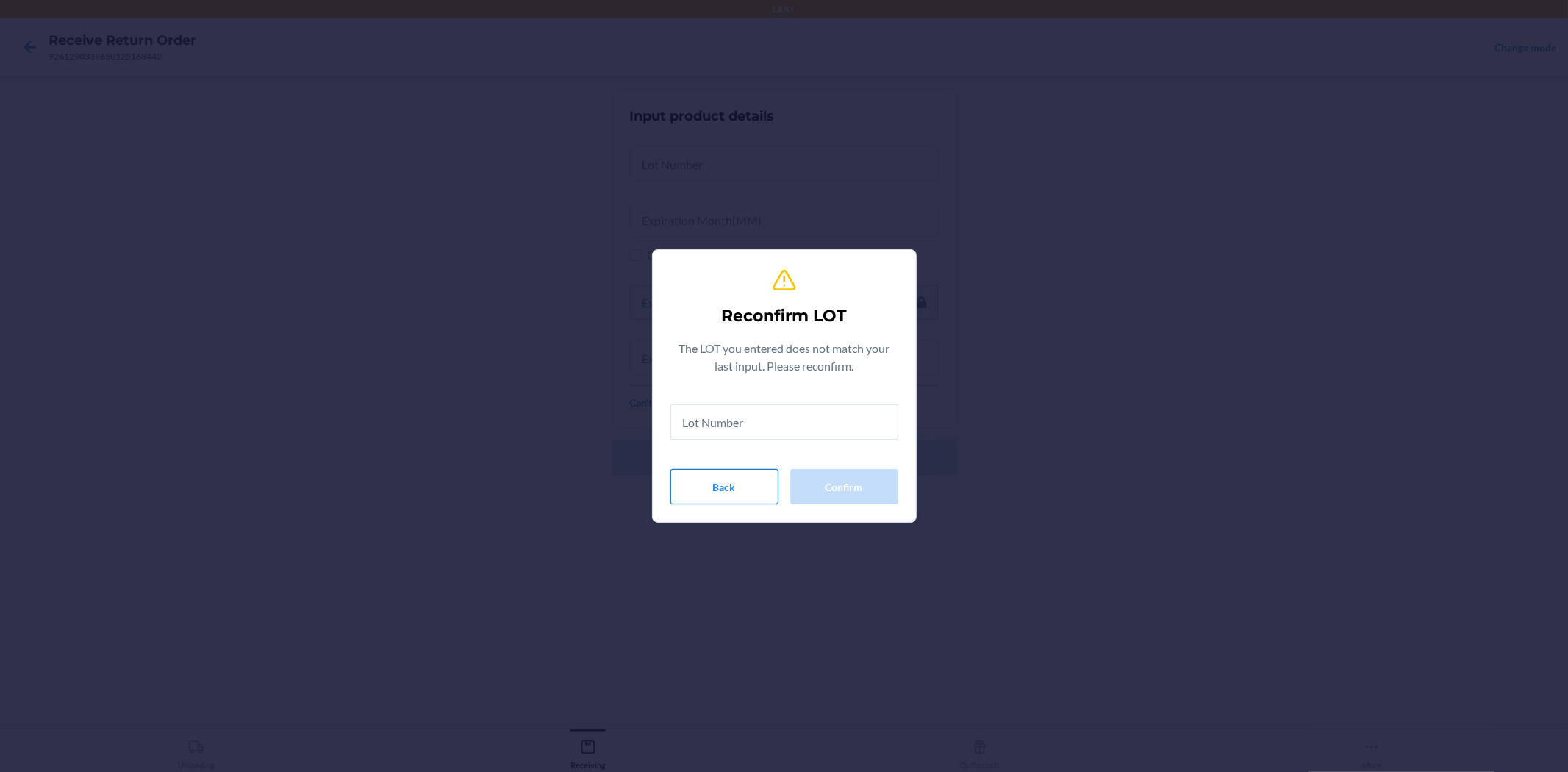
click at [726, 497] on button "Back" at bounding box center [723, 487] width 108 height 35
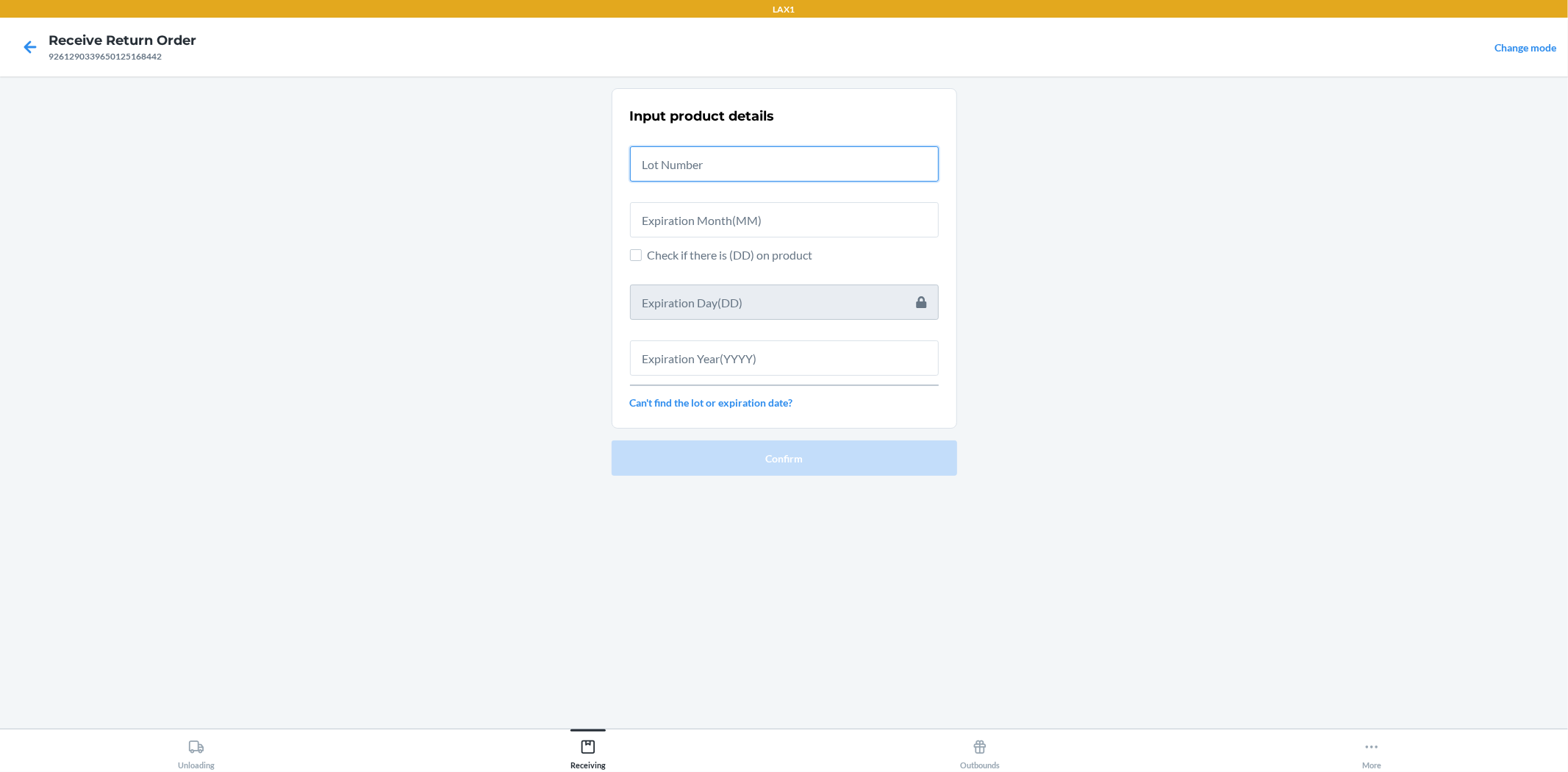
click at [711, 172] on input "text" at bounding box center [784, 164] width 308 height 35
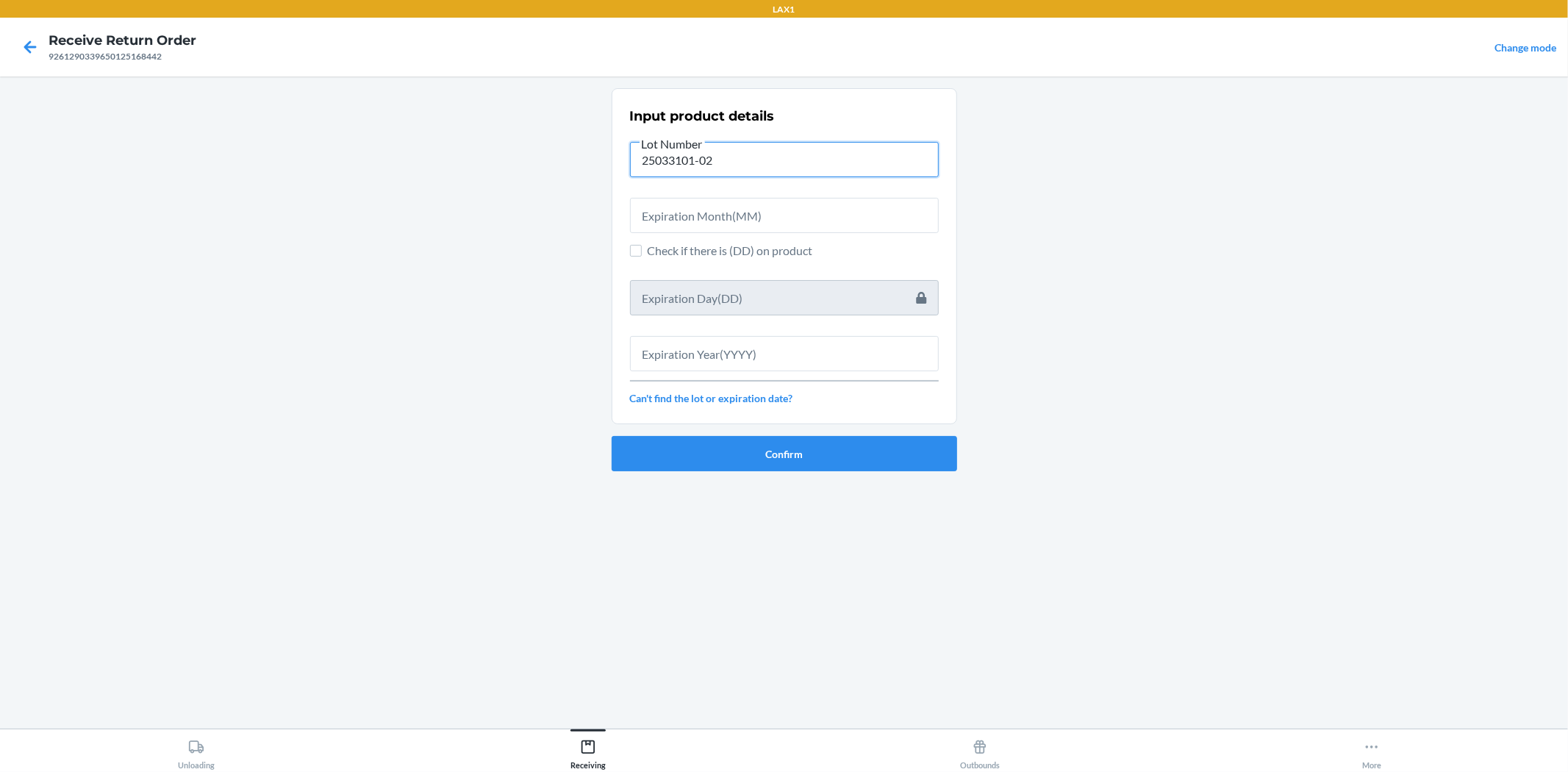
type input "25033101-02"
click at [716, 209] on input "text" at bounding box center [784, 215] width 308 height 35
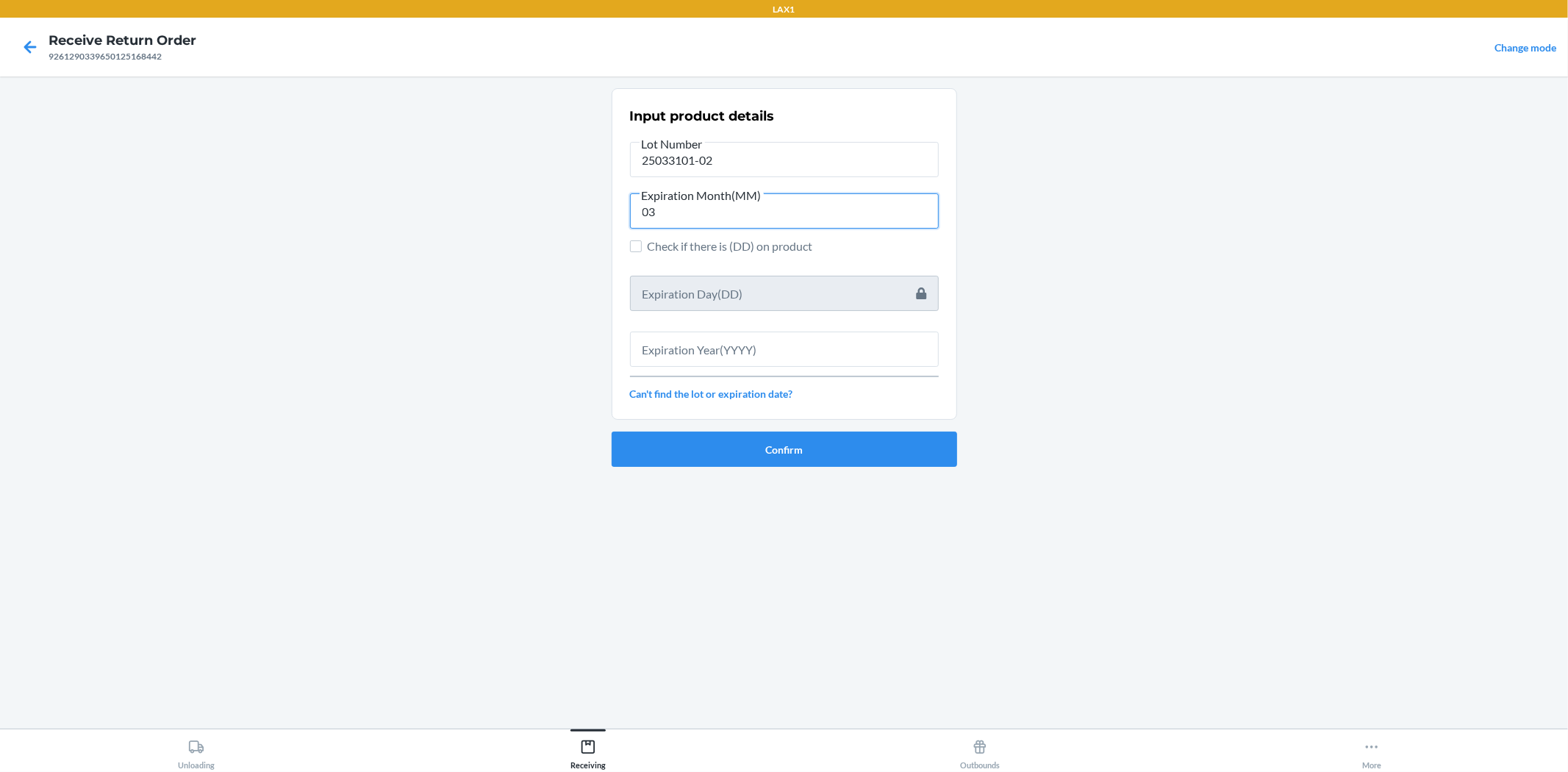
type input "03"
click at [670, 344] on input "text" at bounding box center [784, 349] width 308 height 35
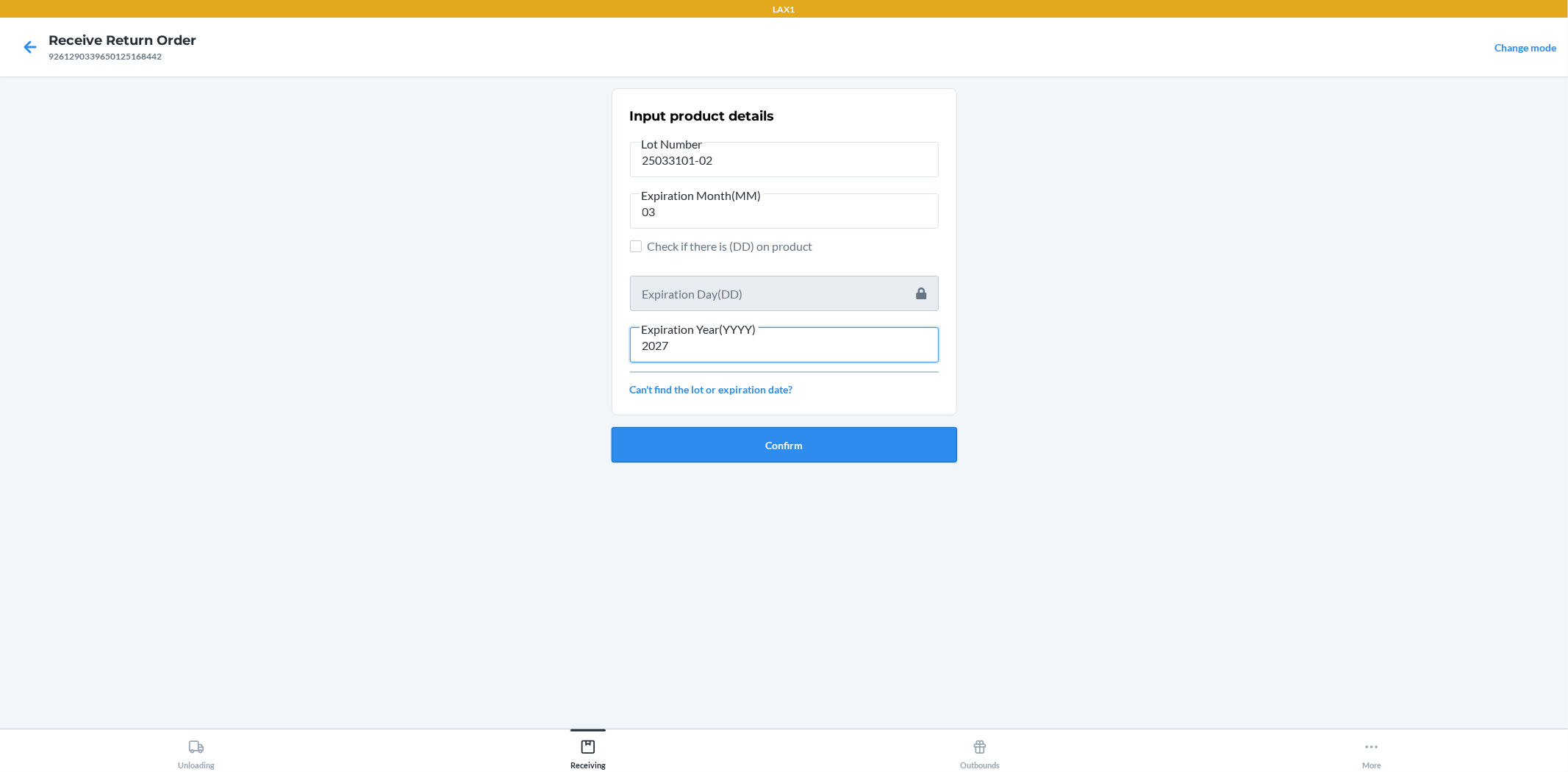
type input "2027"
click at [731, 430] on button "Confirm" at bounding box center [784, 444] width 345 height 35
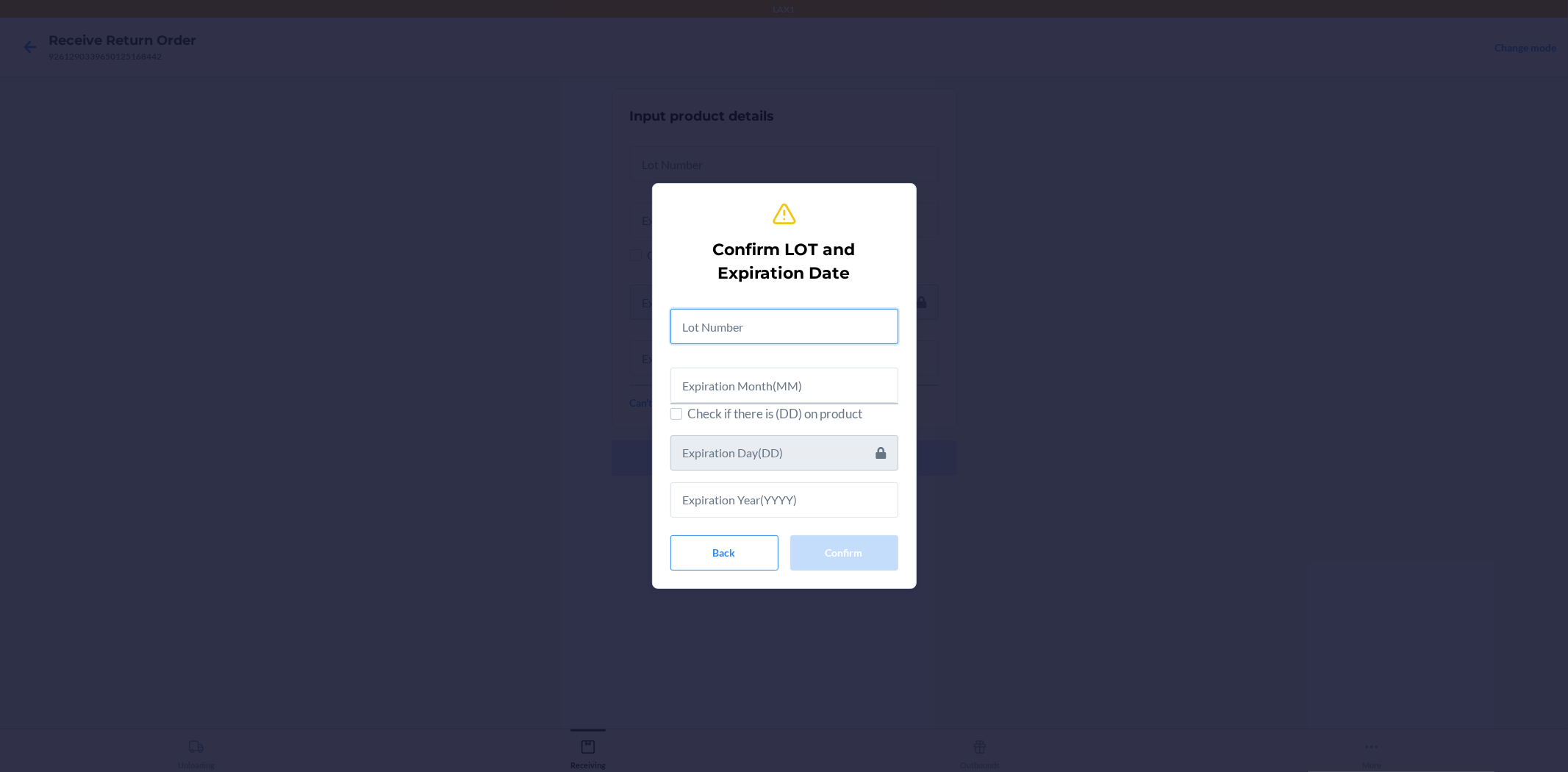
click at [748, 311] on input "text" at bounding box center [784, 326] width 228 height 35
type input "25033101-02"
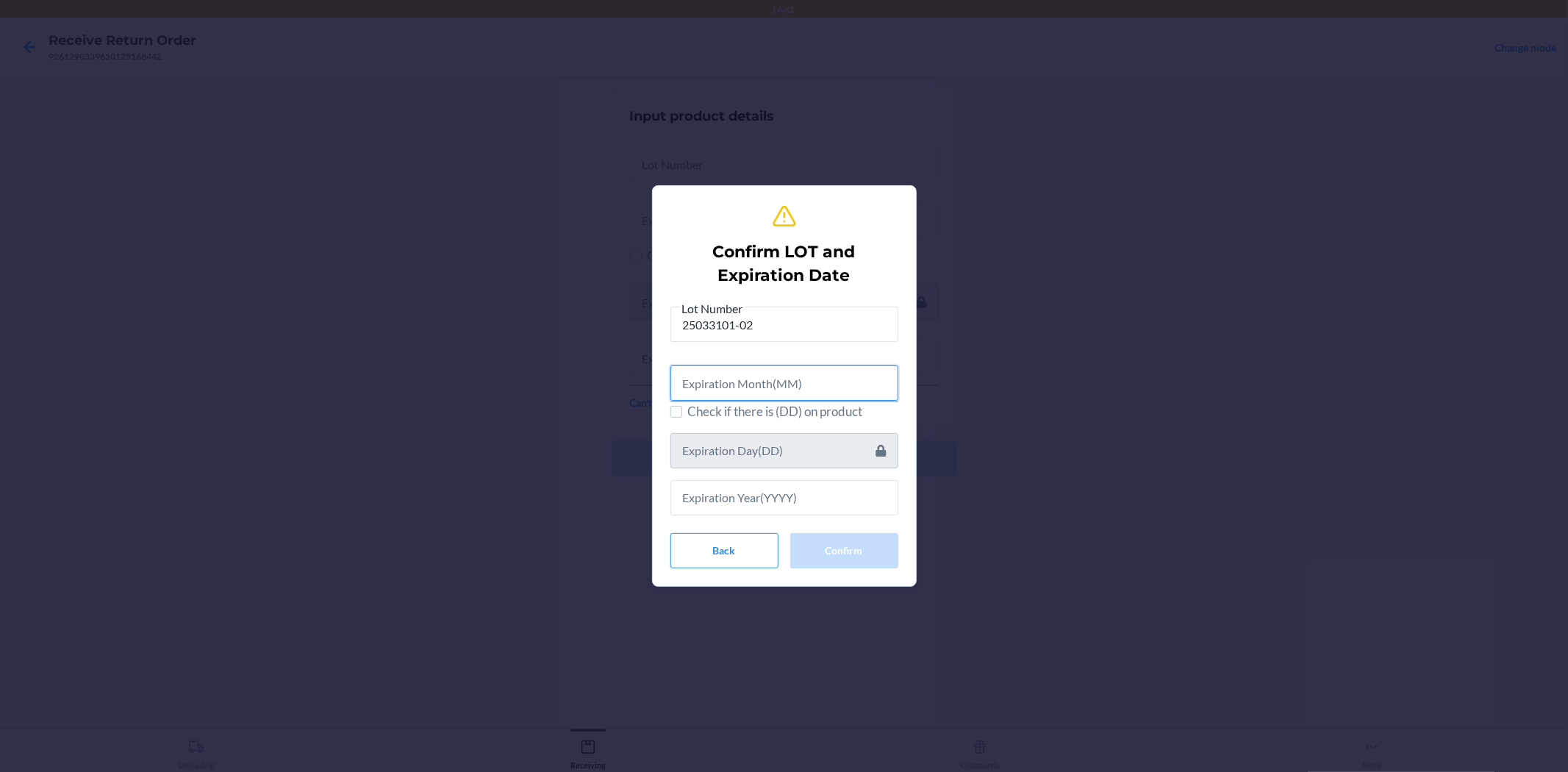
click at [878, 383] on input "text" at bounding box center [784, 383] width 228 height 35
type input "03"
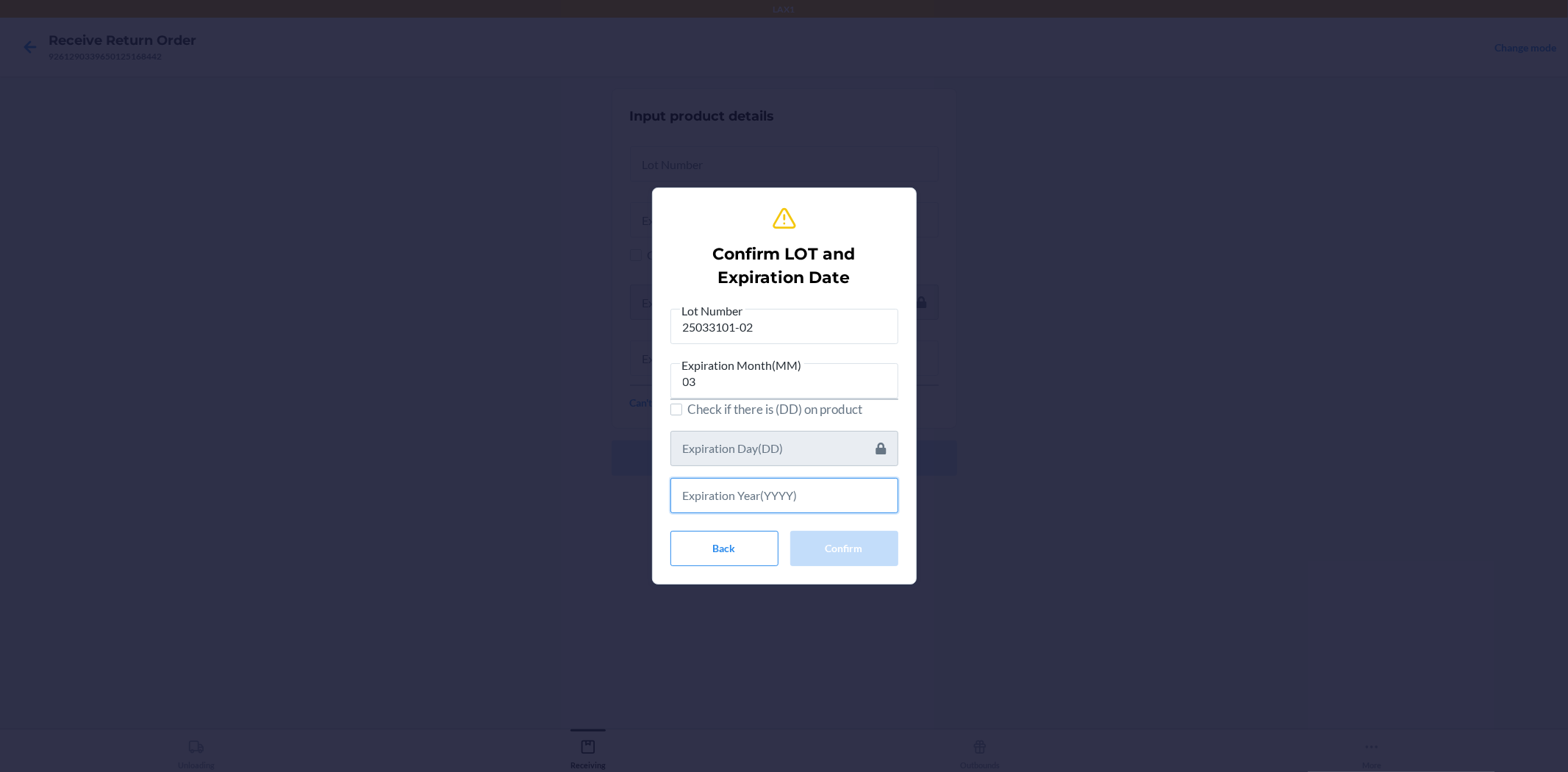
click at [767, 503] on input "text" at bounding box center [784, 496] width 228 height 35
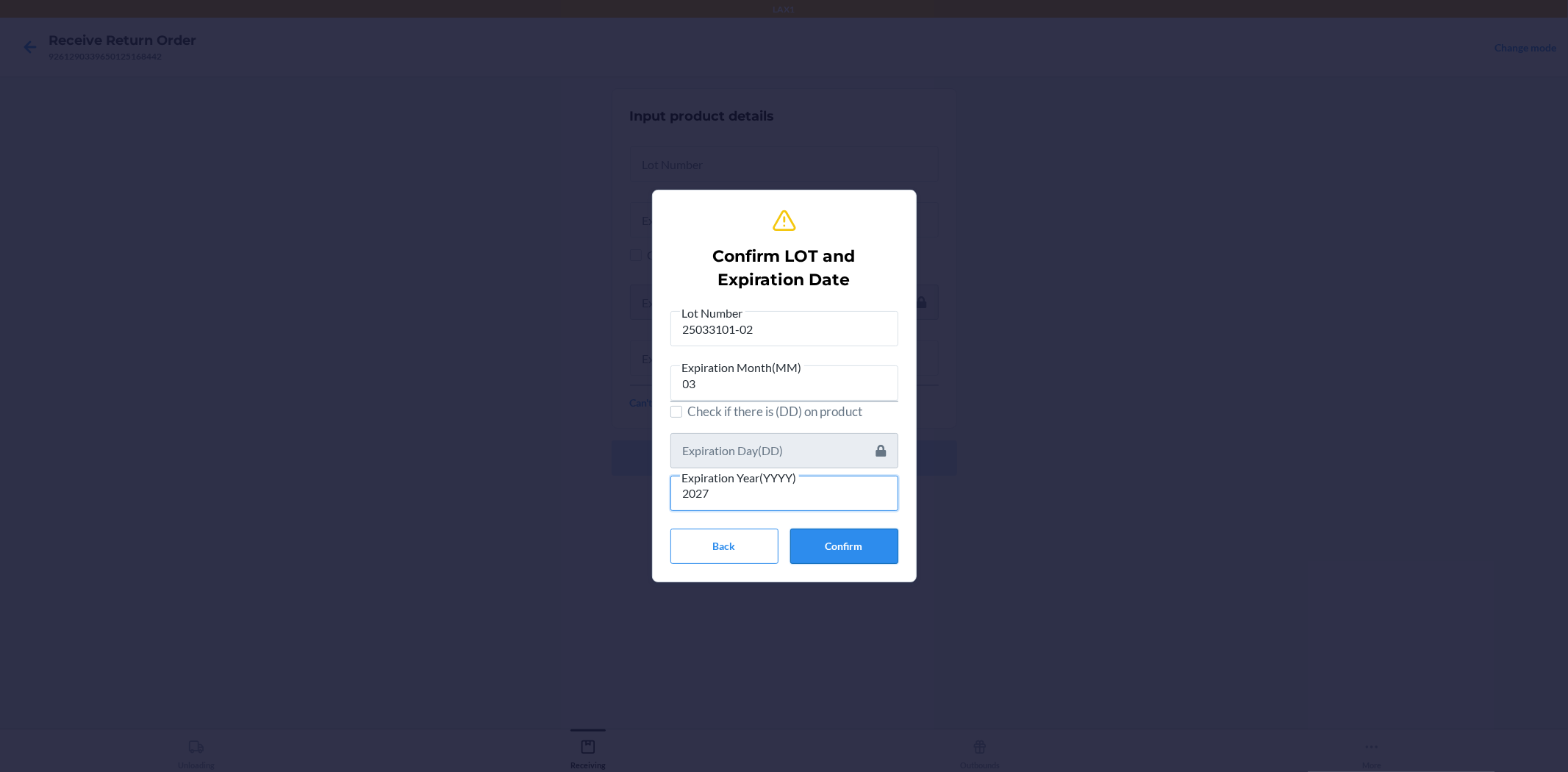
type input "2027"
click at [798, 539] on button "Confirm" at bounding box center [844, 546] width 108 height 35
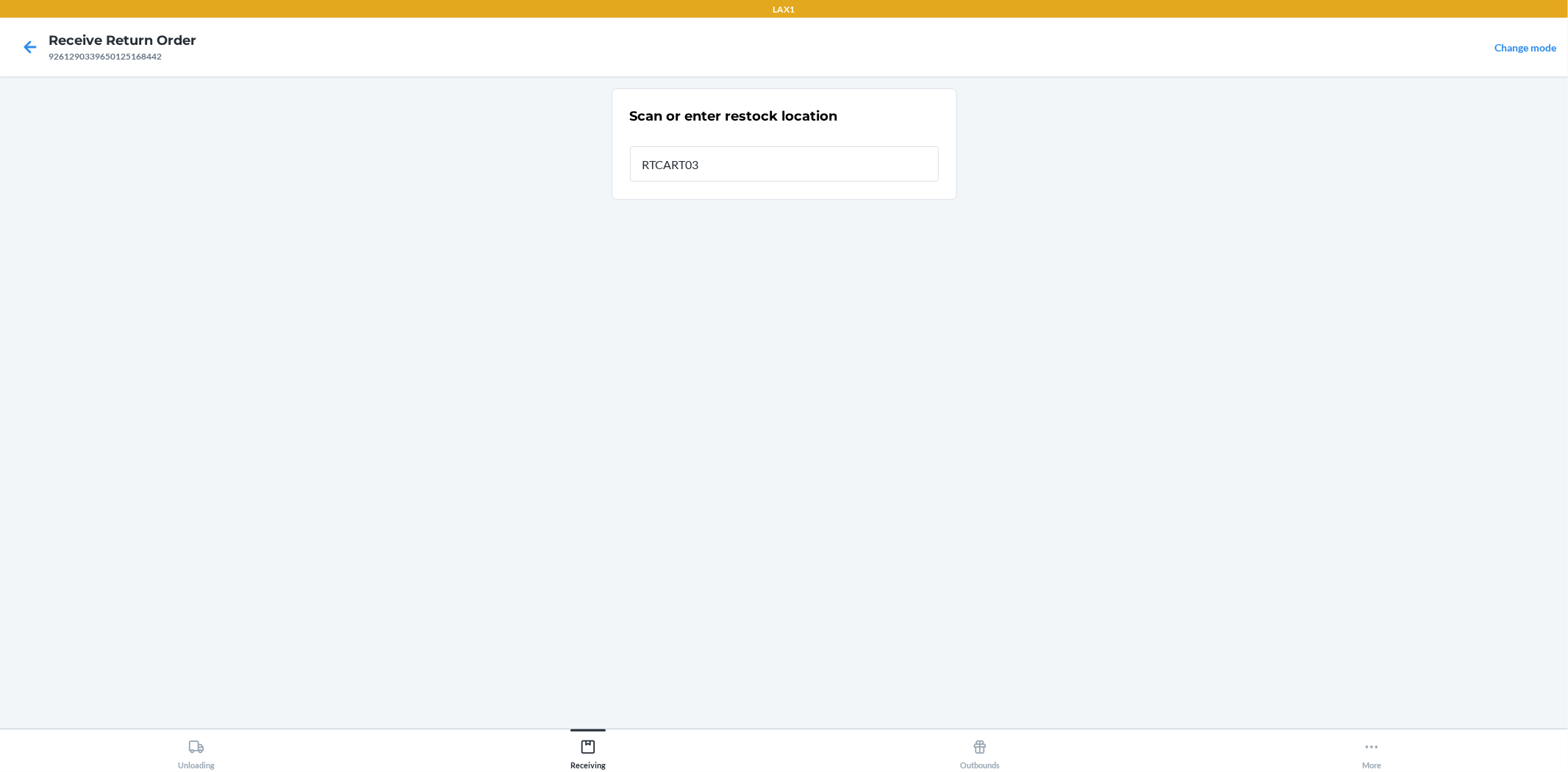
type input "RTCART032"
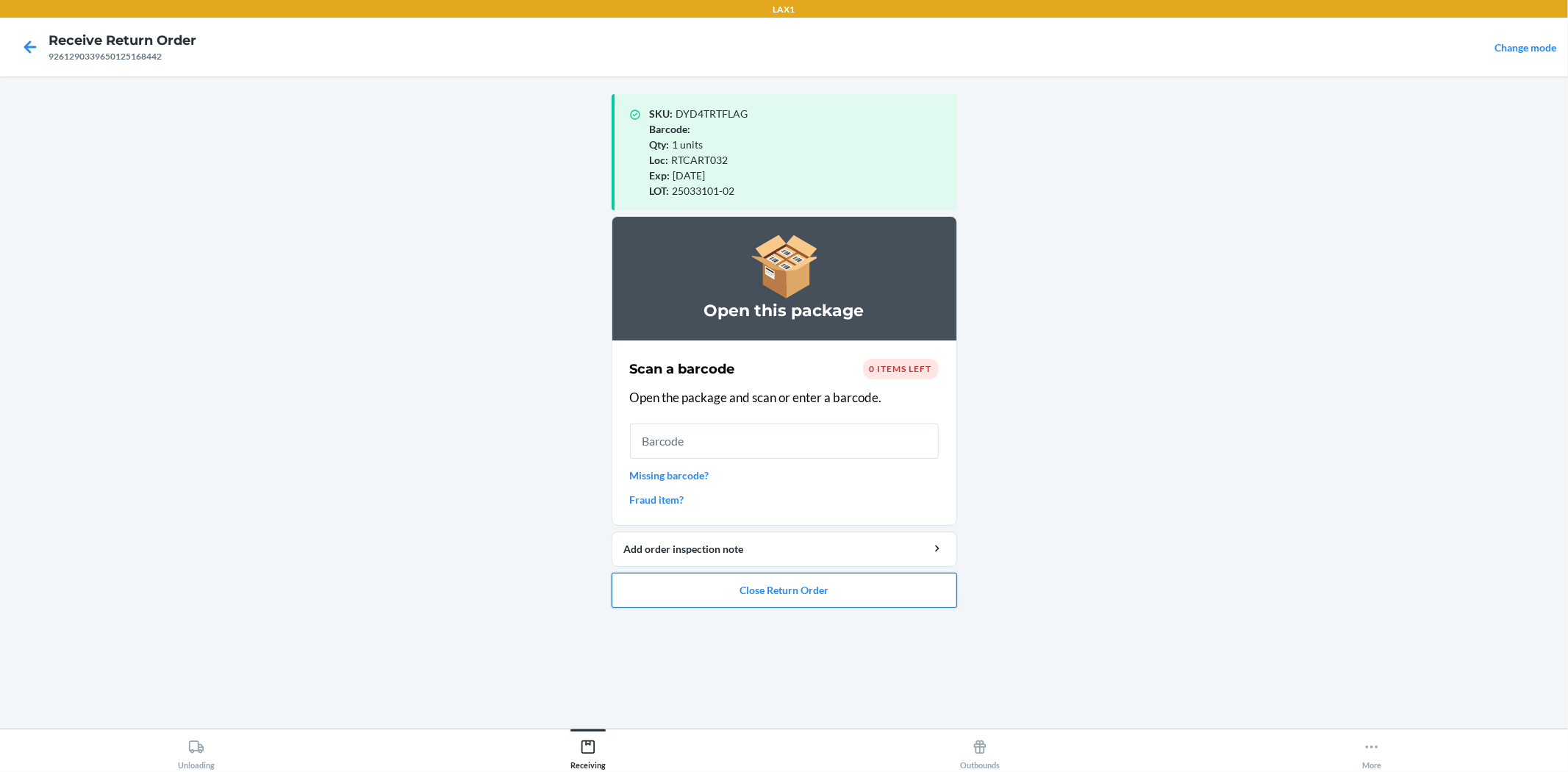
click at [799, 600] on button "Close Return Order" at bounding box center [784, 590] width 345 height 35
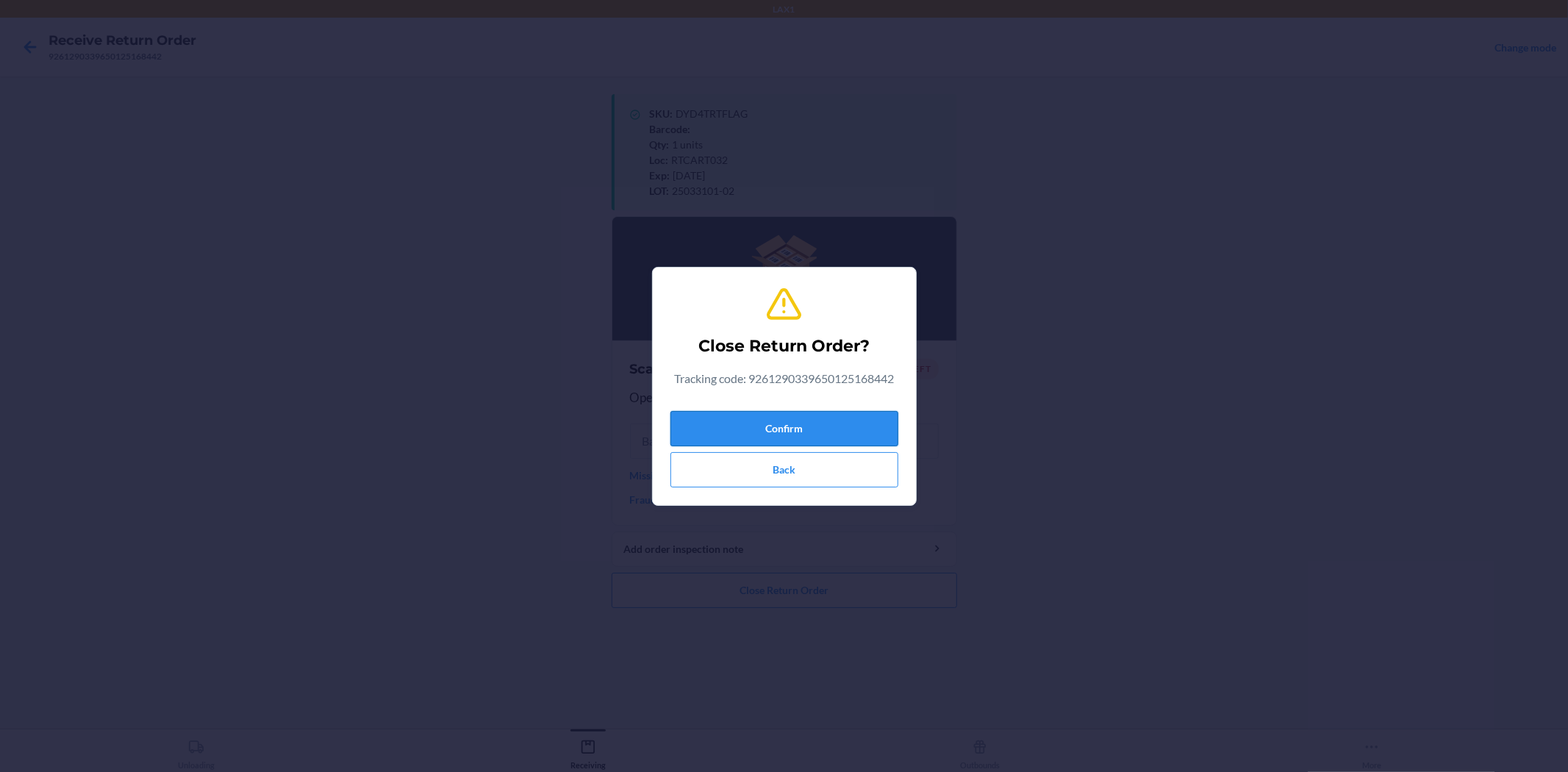
click at [750, 429] on button "Confirm" at bounding box center [784, 429] width 228 height 35
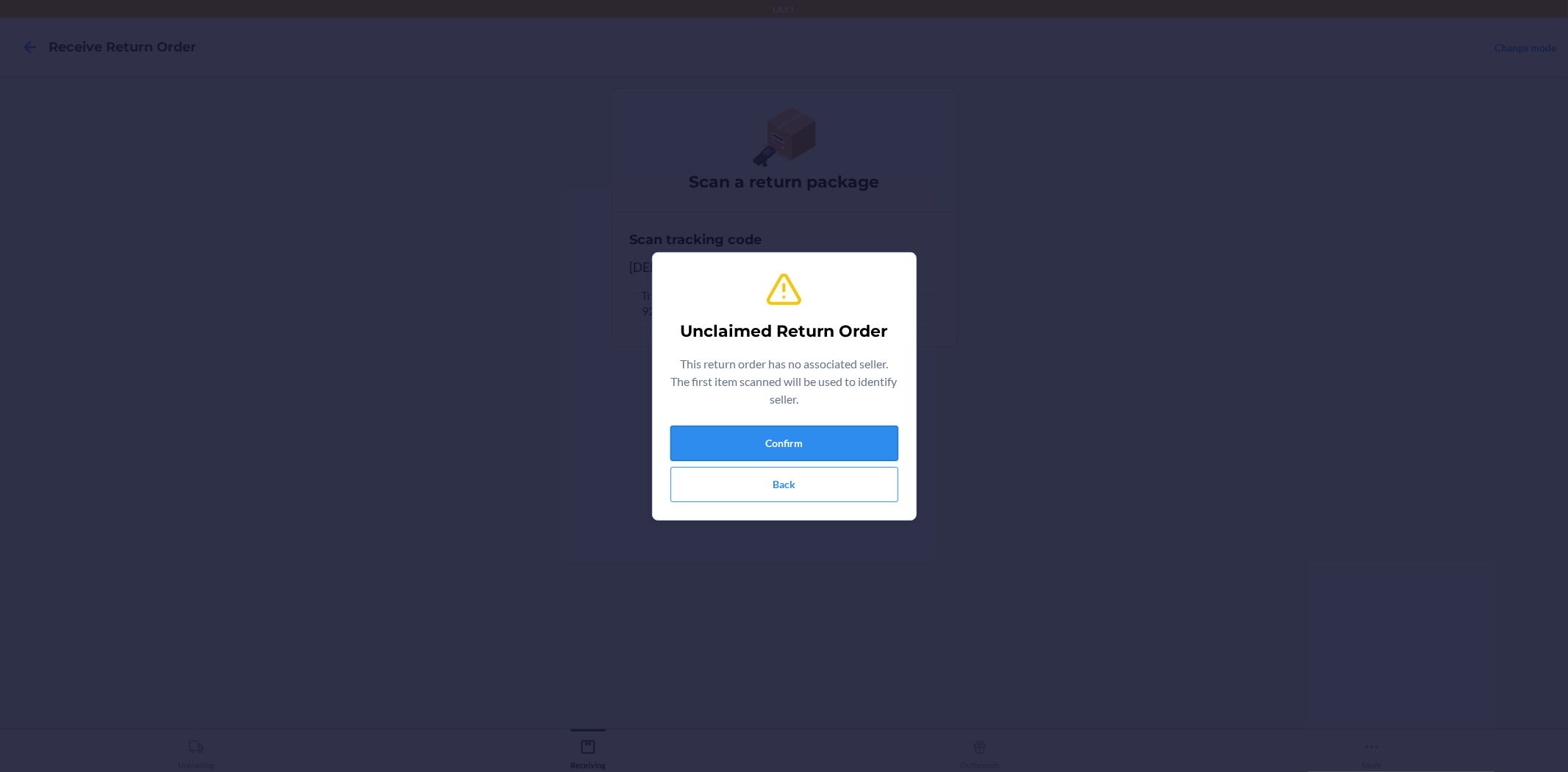
click at [762, 450] on button "Confirm" at bounding box center [784, 443] width 228 height 35
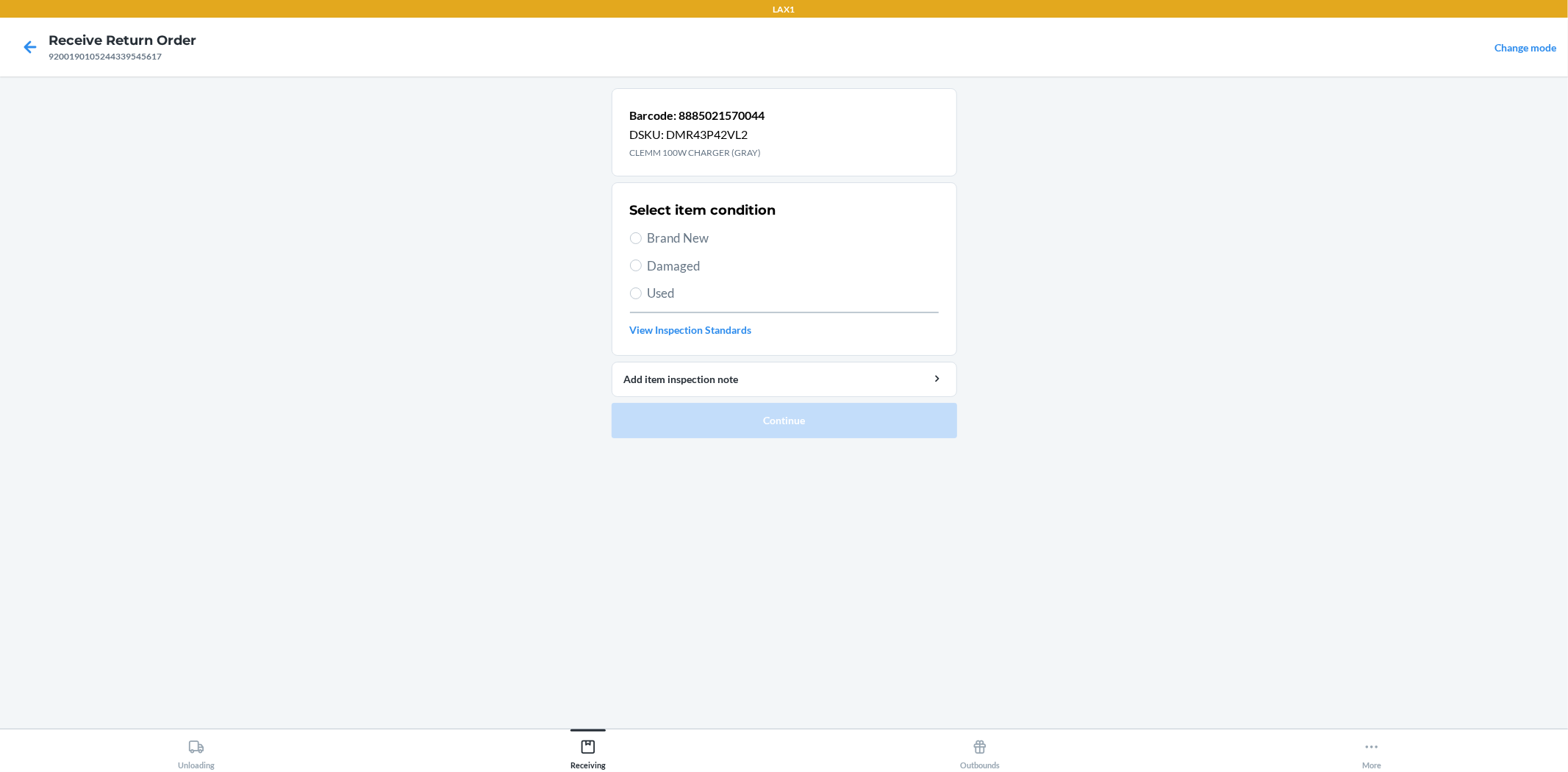
click at [18, 49] on div at bounding box center [30, 48] width 37 height 37
click at [27, 51] on icon at bounding box center [30, 48] width 25 height 25
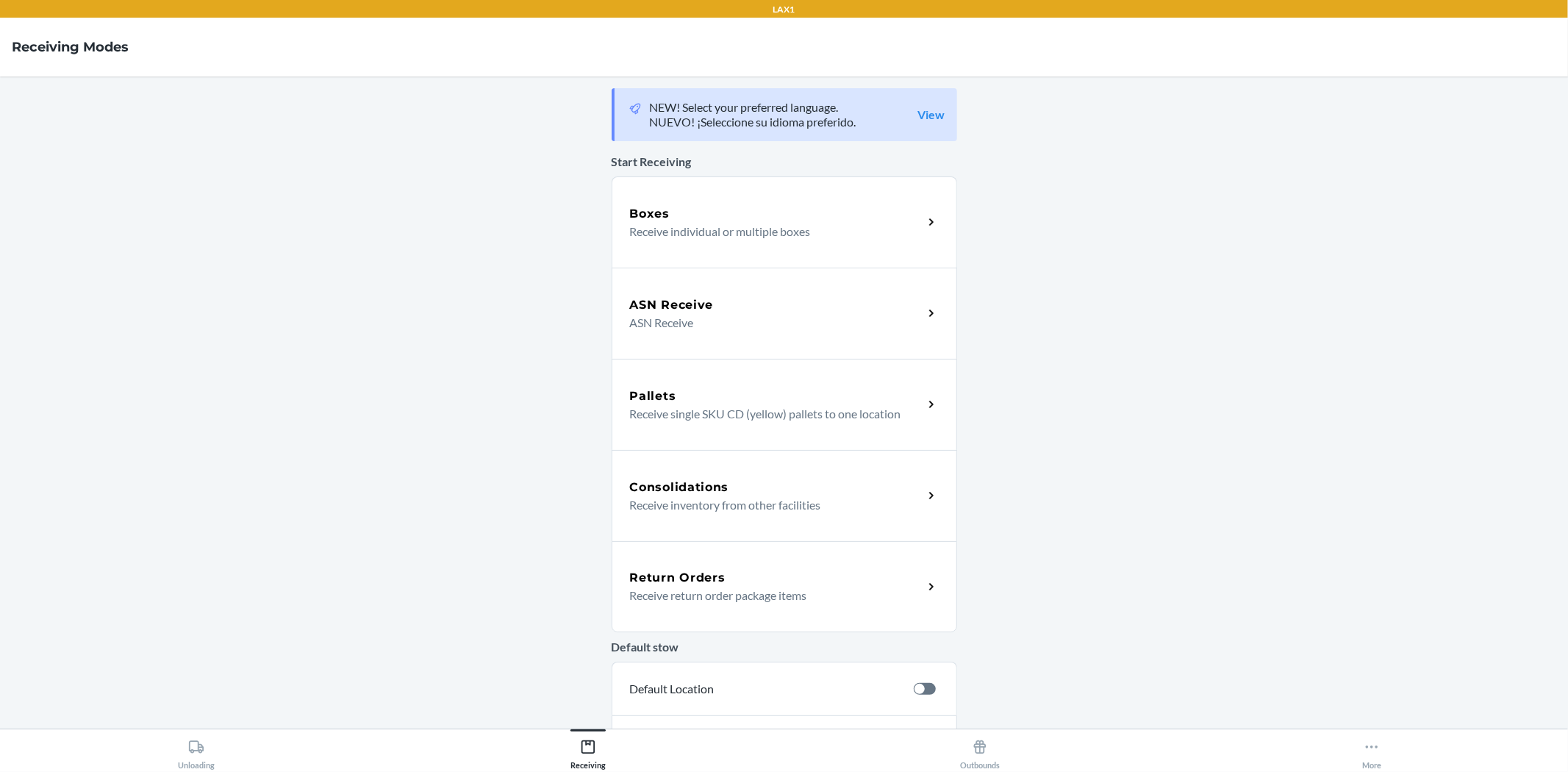
click at [806, 606] on div "Return Orders Receive return order package items" at bounding box center [784, 587] width 345 height 91
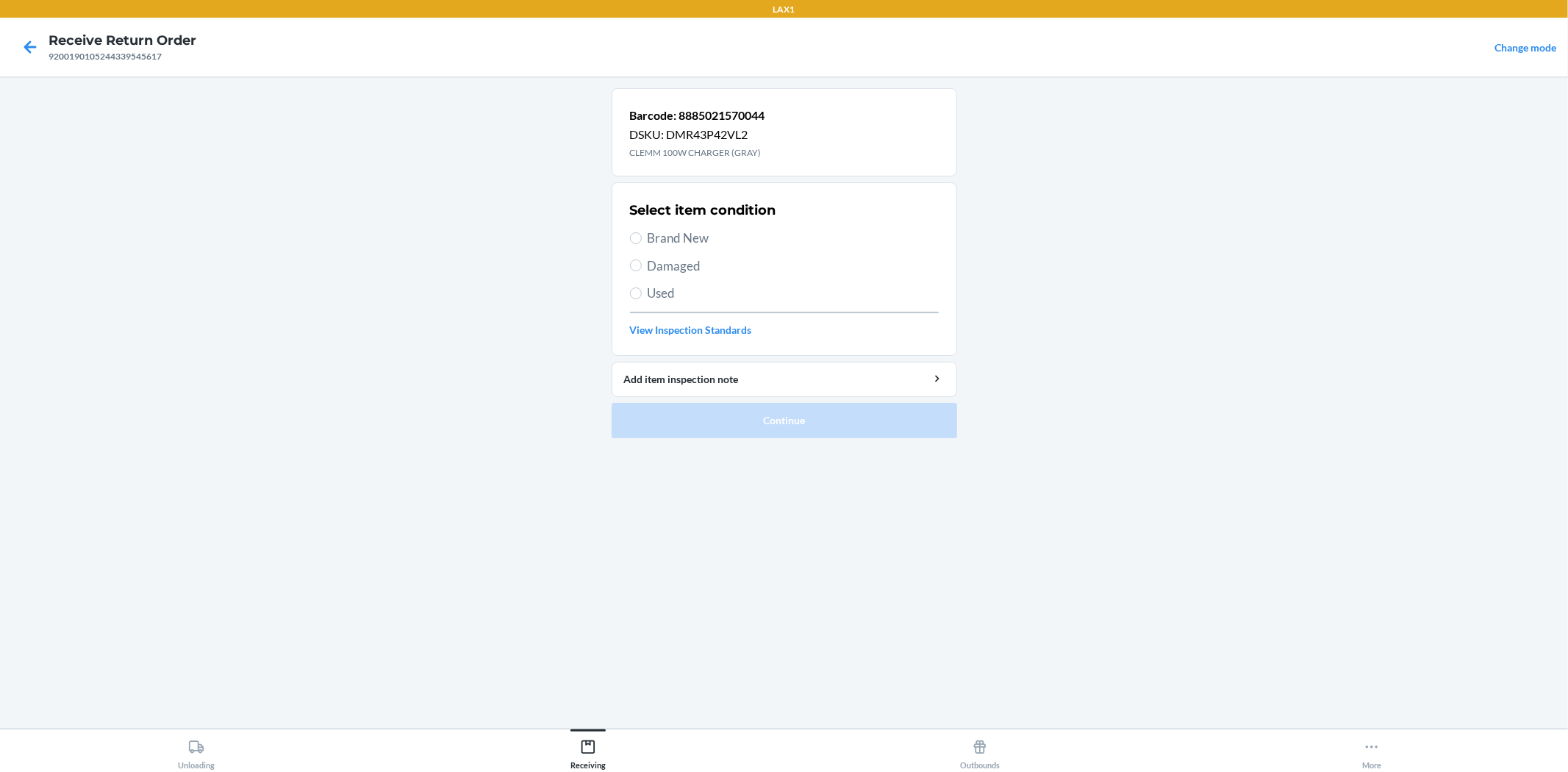
click at [670, 268] on span "Damaged" at bounding box center [793, 267] width 291 height 19
click at [642, 268] on input "Damaged" at bounding box center [636, 266] width 12 height 12
radio input "true"
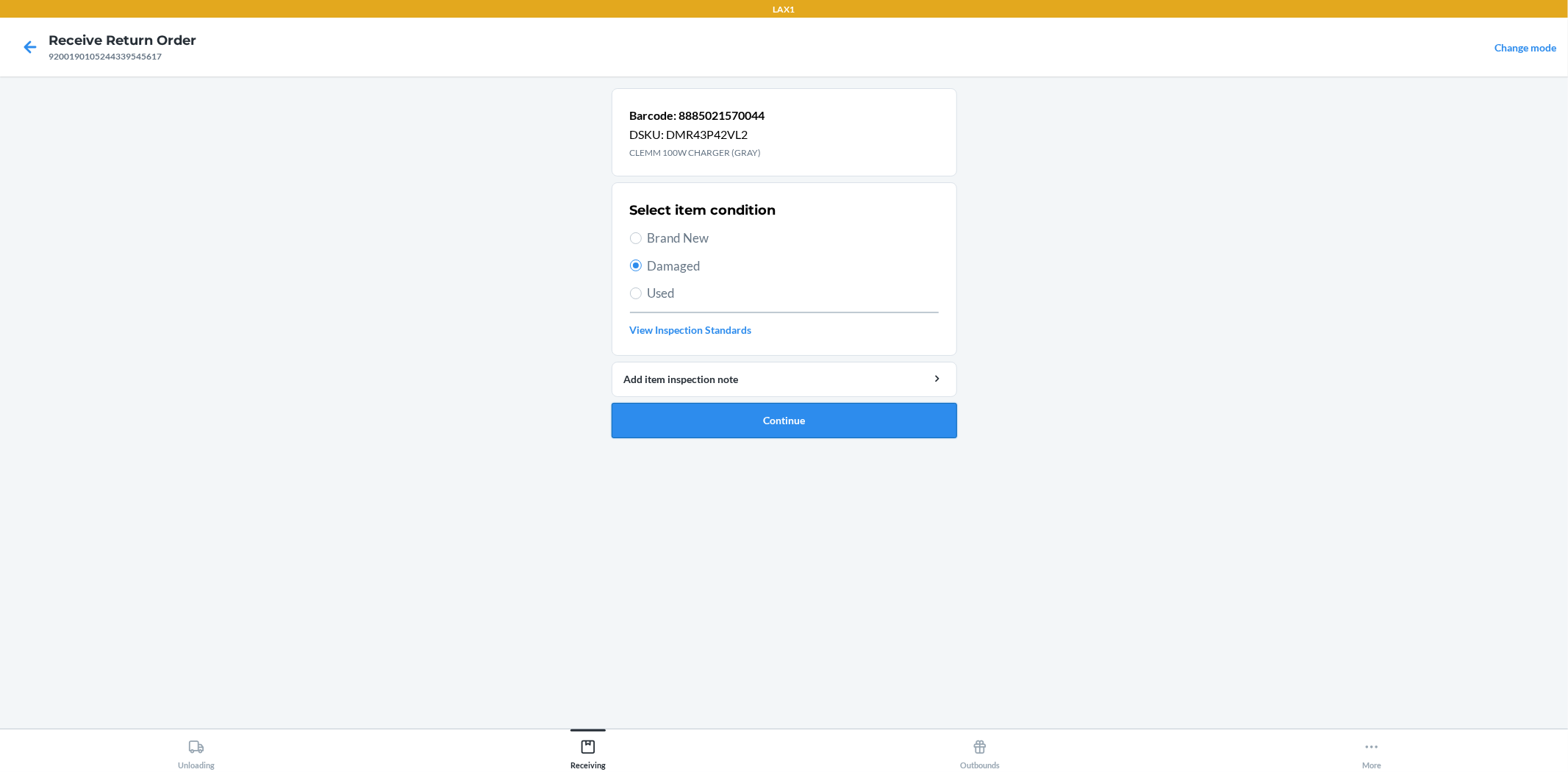
click at [752, 422] on button "Continue" at bounding box center [784, 420] width 345 height 35
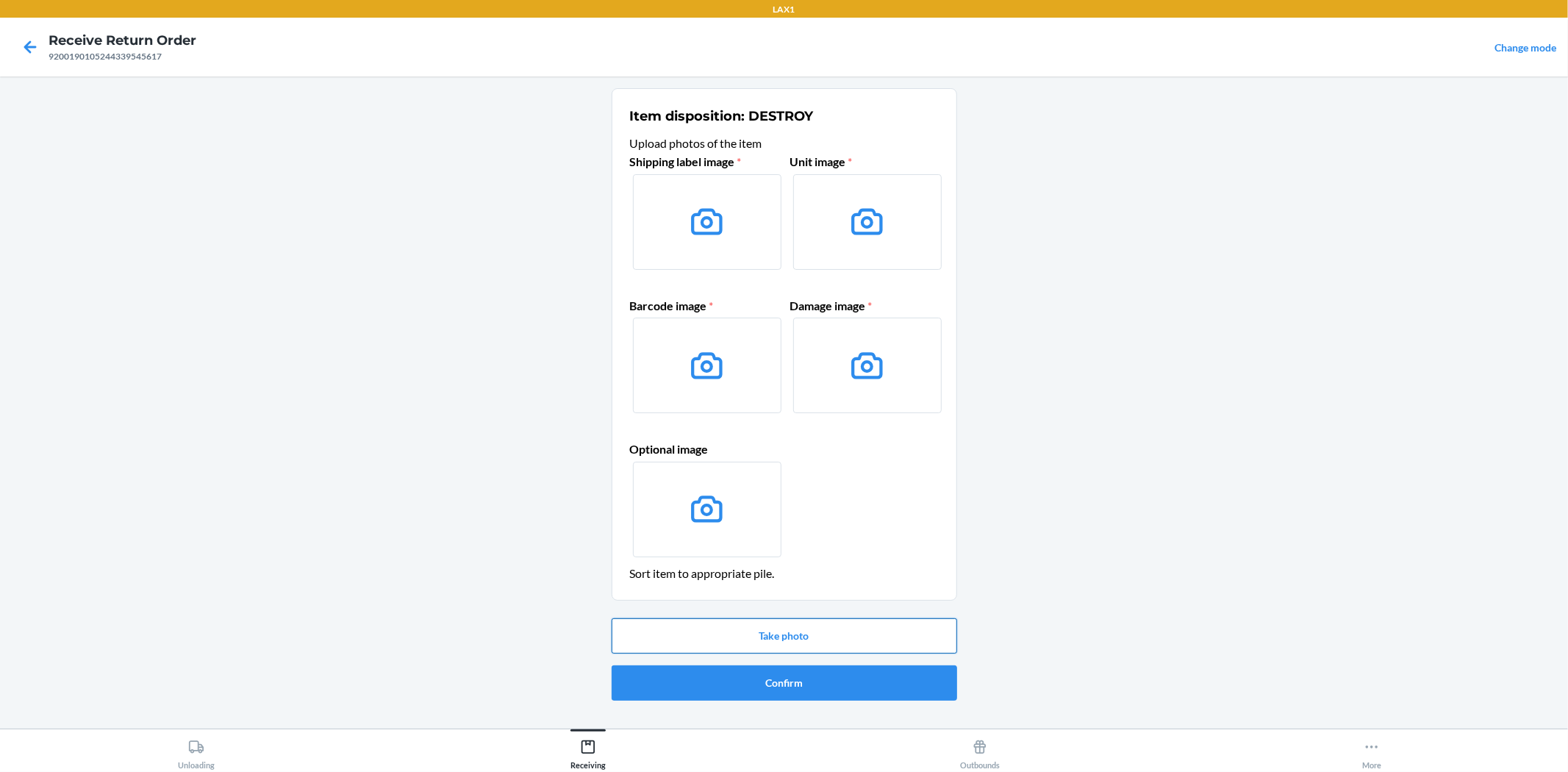
click at [818, 635] on button "Take photo" at bounding box center [784, 635] width 345 height 35
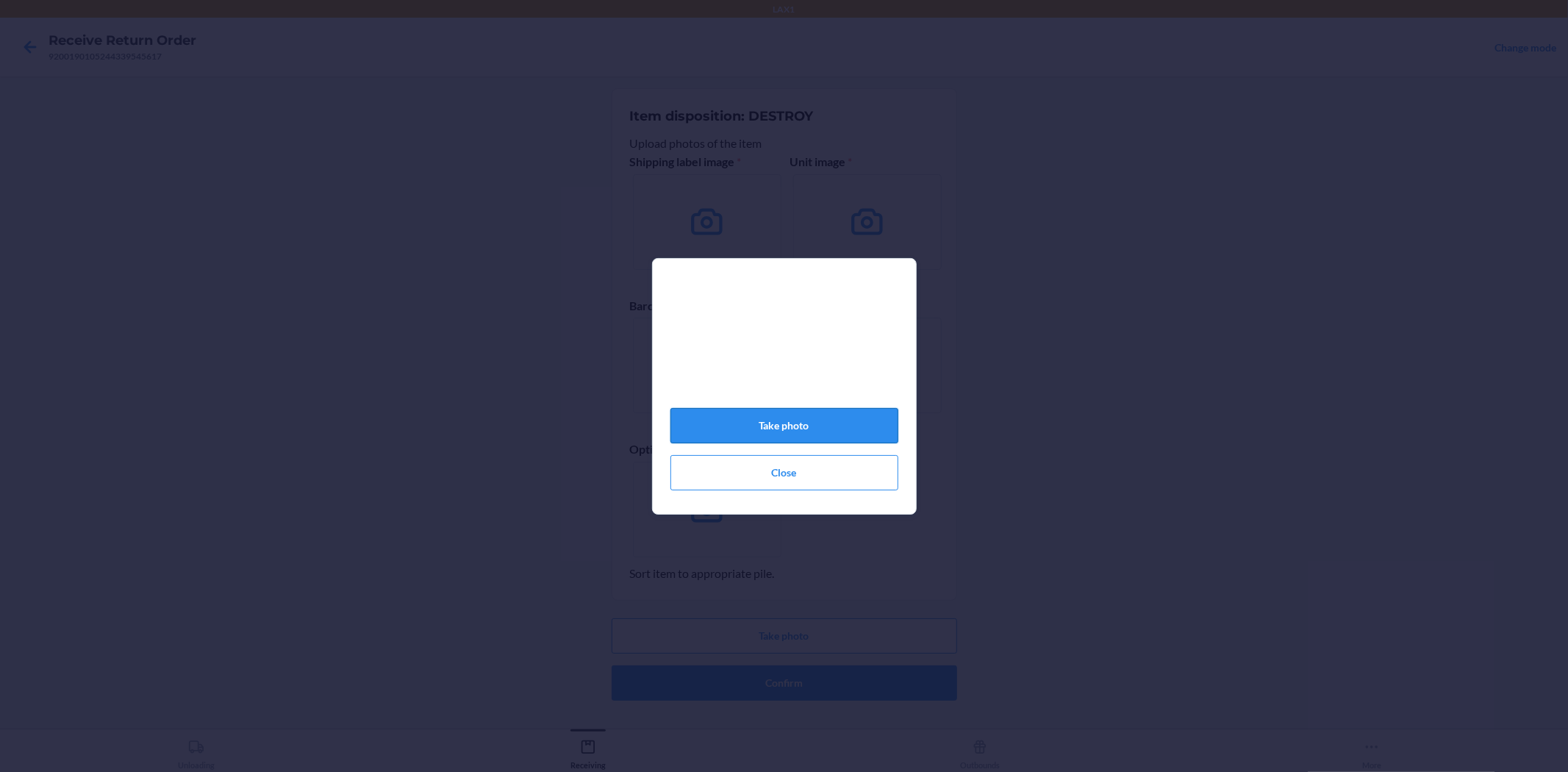
click at [751, 420] on button "Take photo" at bounding box center [784, 426] width 228 height 35
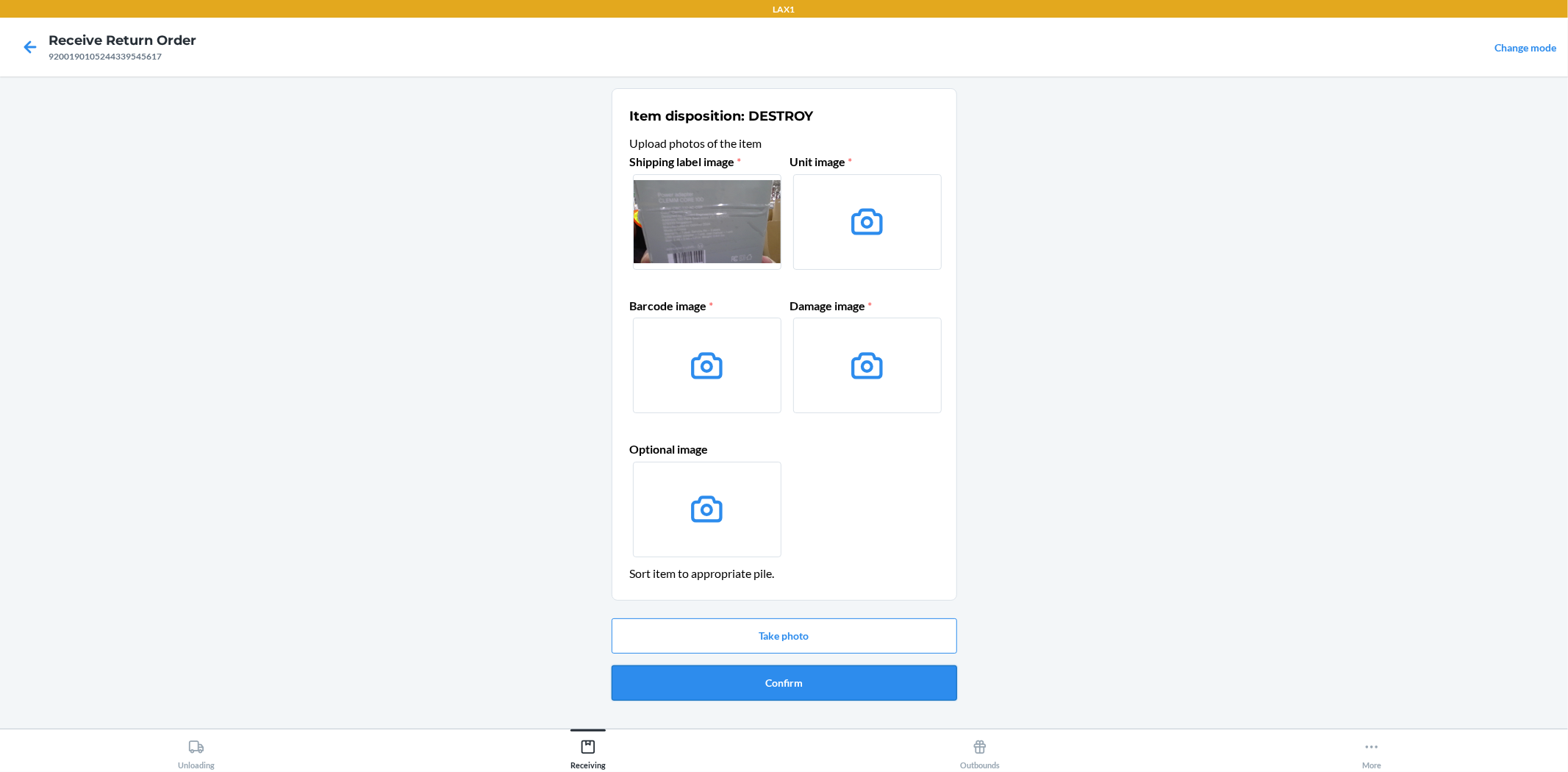
click at [901, 679] on button "Confirm" at bounding box center [784, 683] width 345 height 35
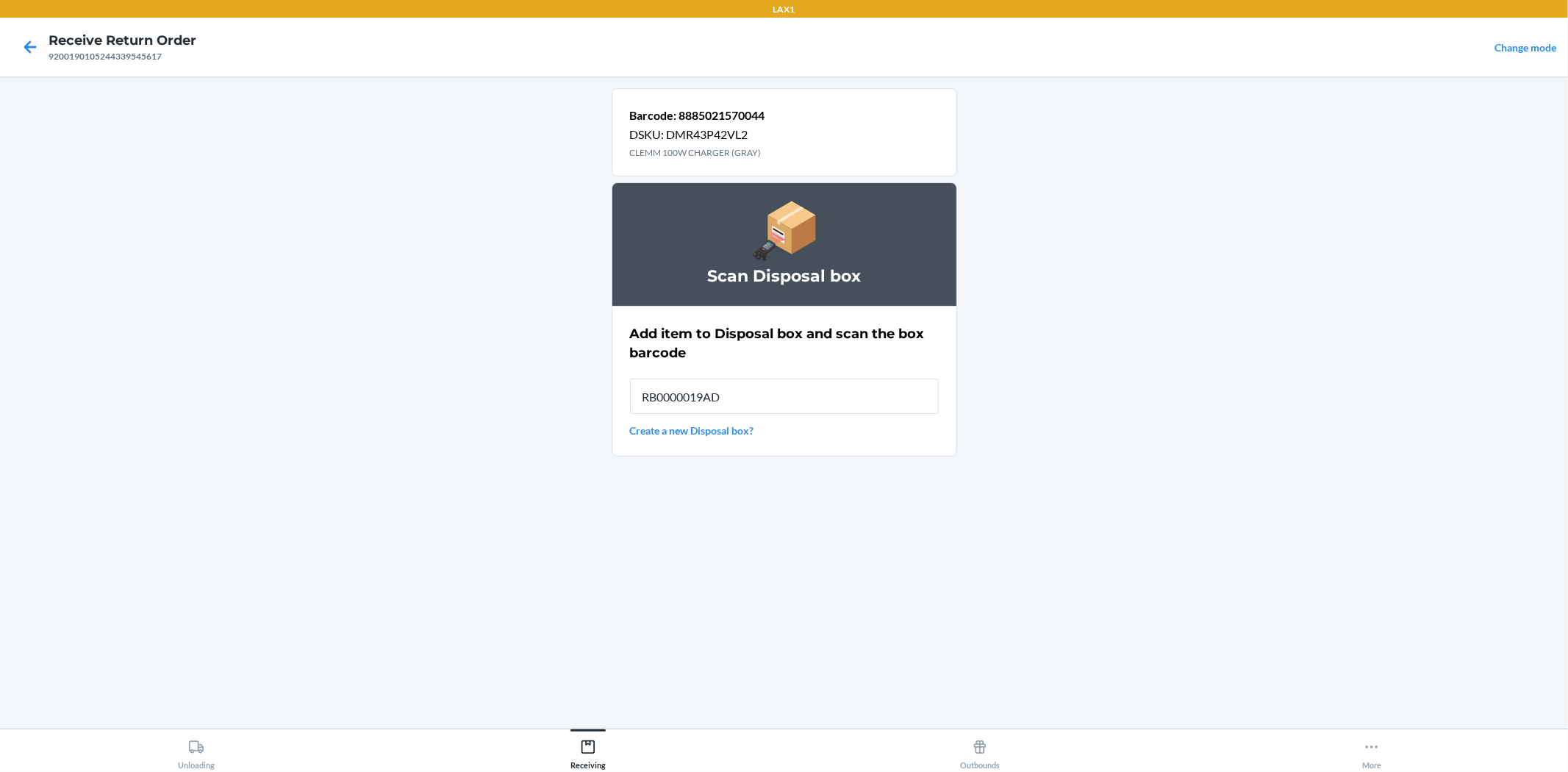
type input "RB0000019AD"
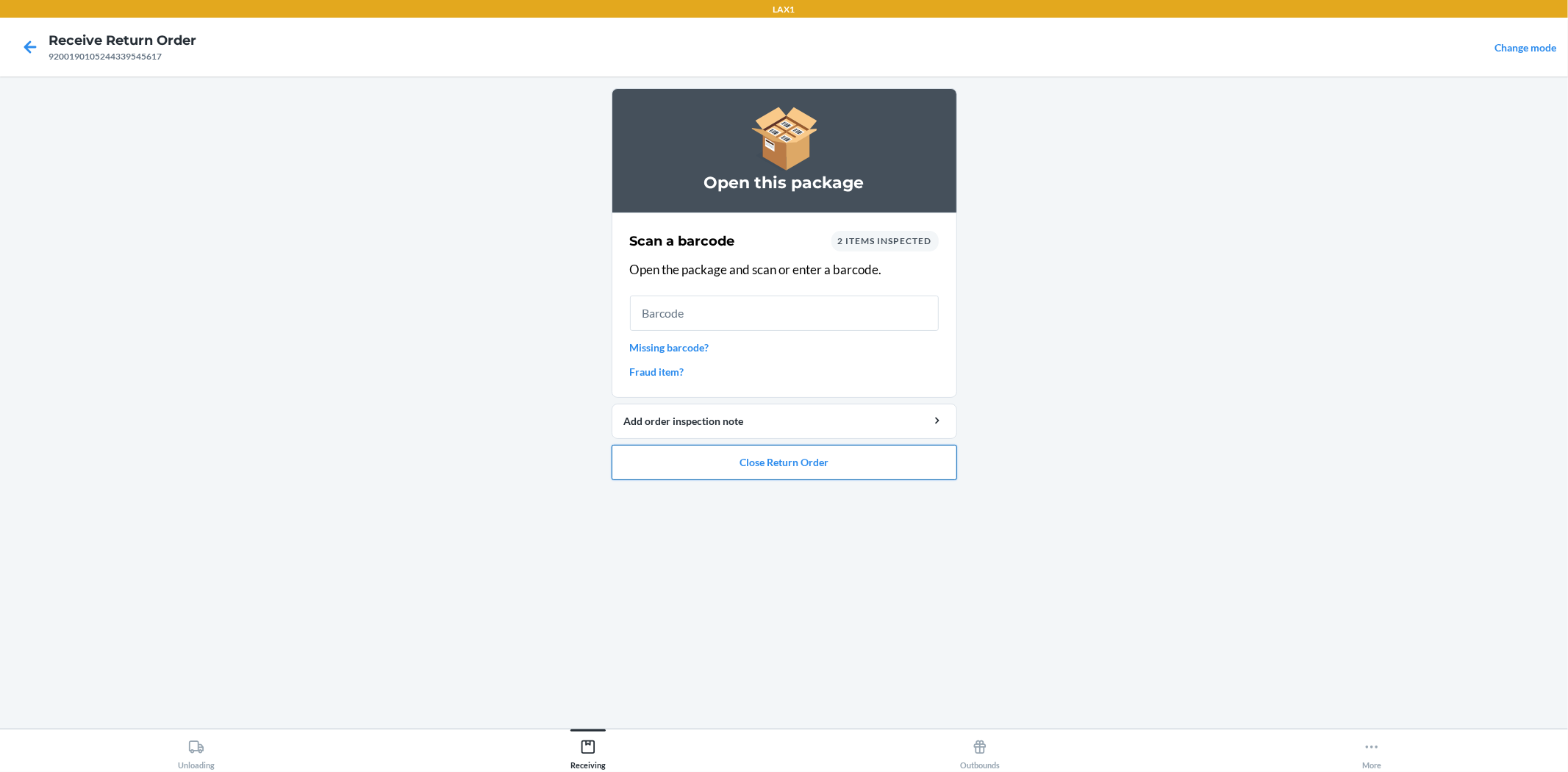
click at [820, 461] on button "Close Return Order" at bounding box center [784, 463] width 345 height 35
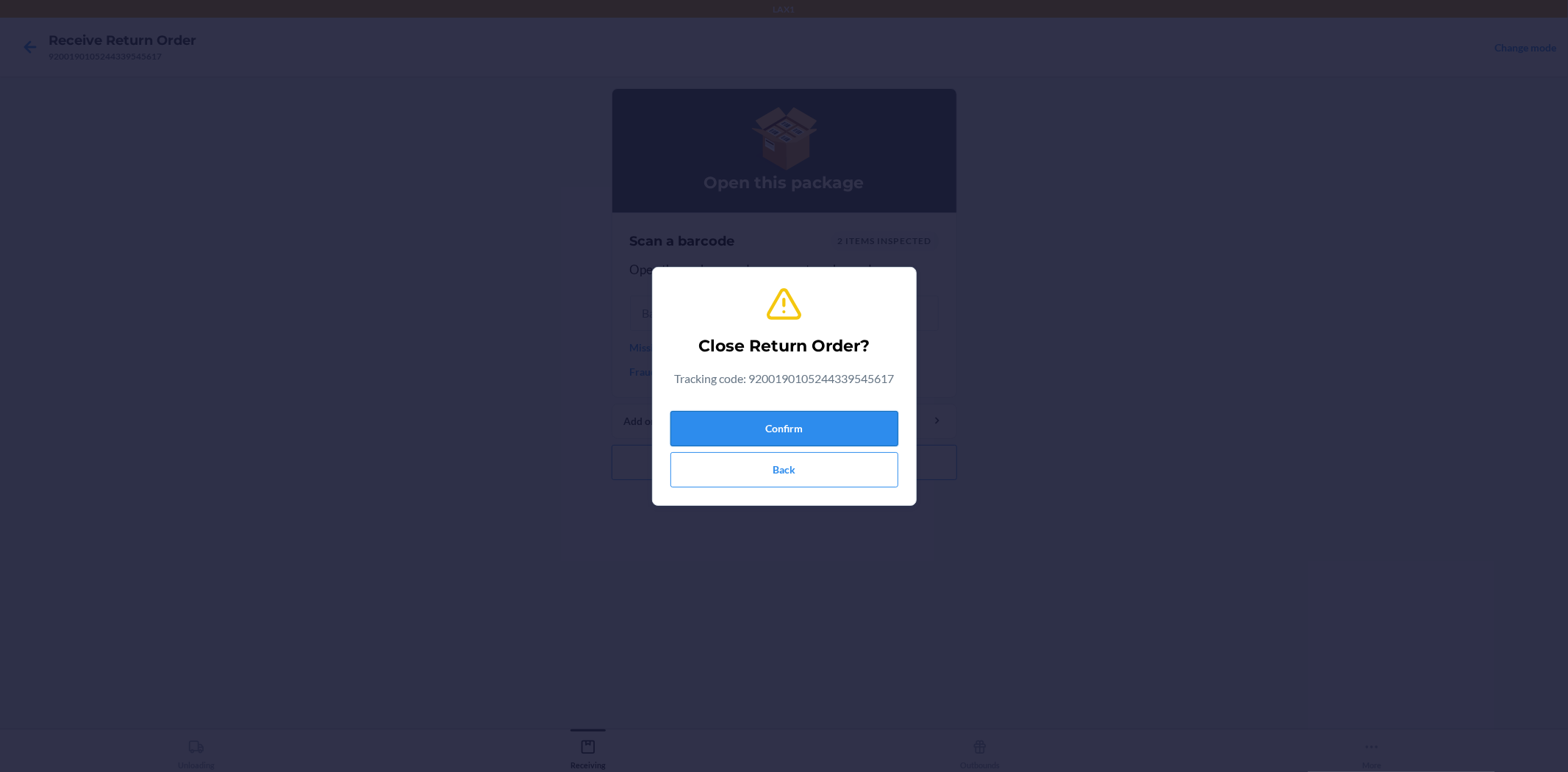
click at [810, 428] on button "Confirm" at bounding box center [784, 429] width 228 height 35
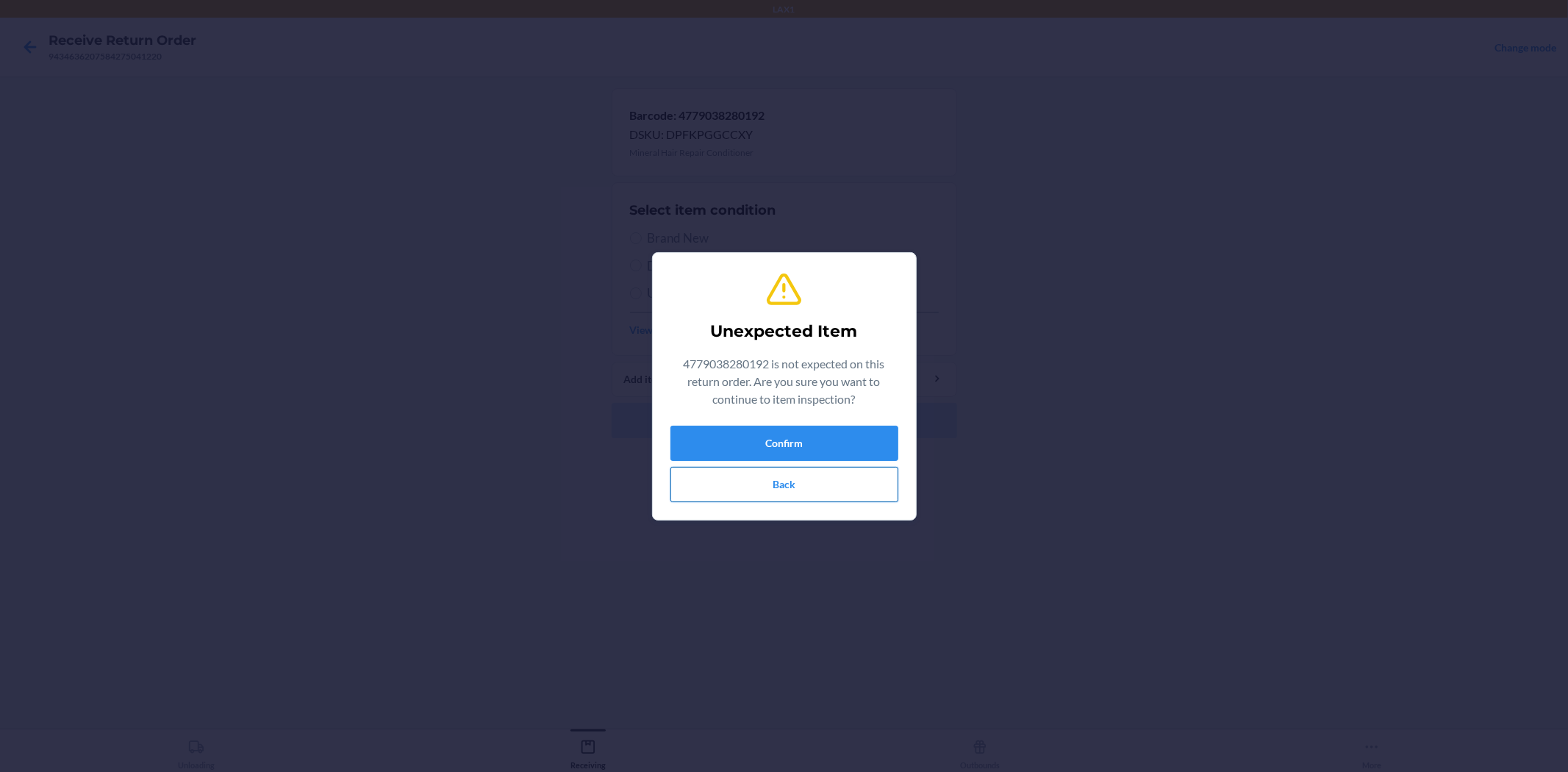
click at [824, 493] on button "Back" at bounding box center [784, 484] width 228 height 35
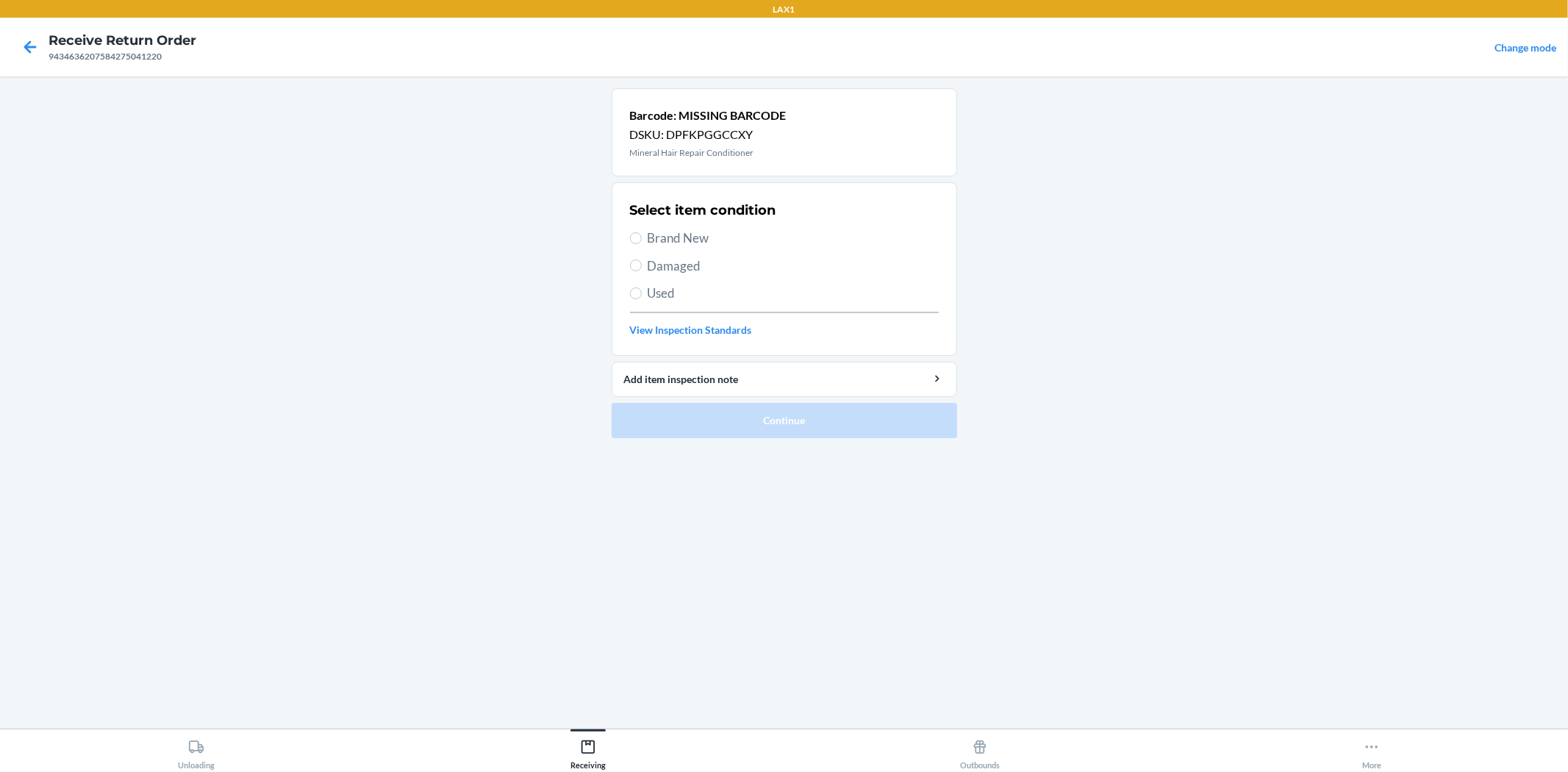
click at [106, 46] on h4 "Receive Return Order" at bounding box center [122, 41] width 147 height 19
click at [41, 48] on icon at bounding box center [30, 48] width 25 height 25
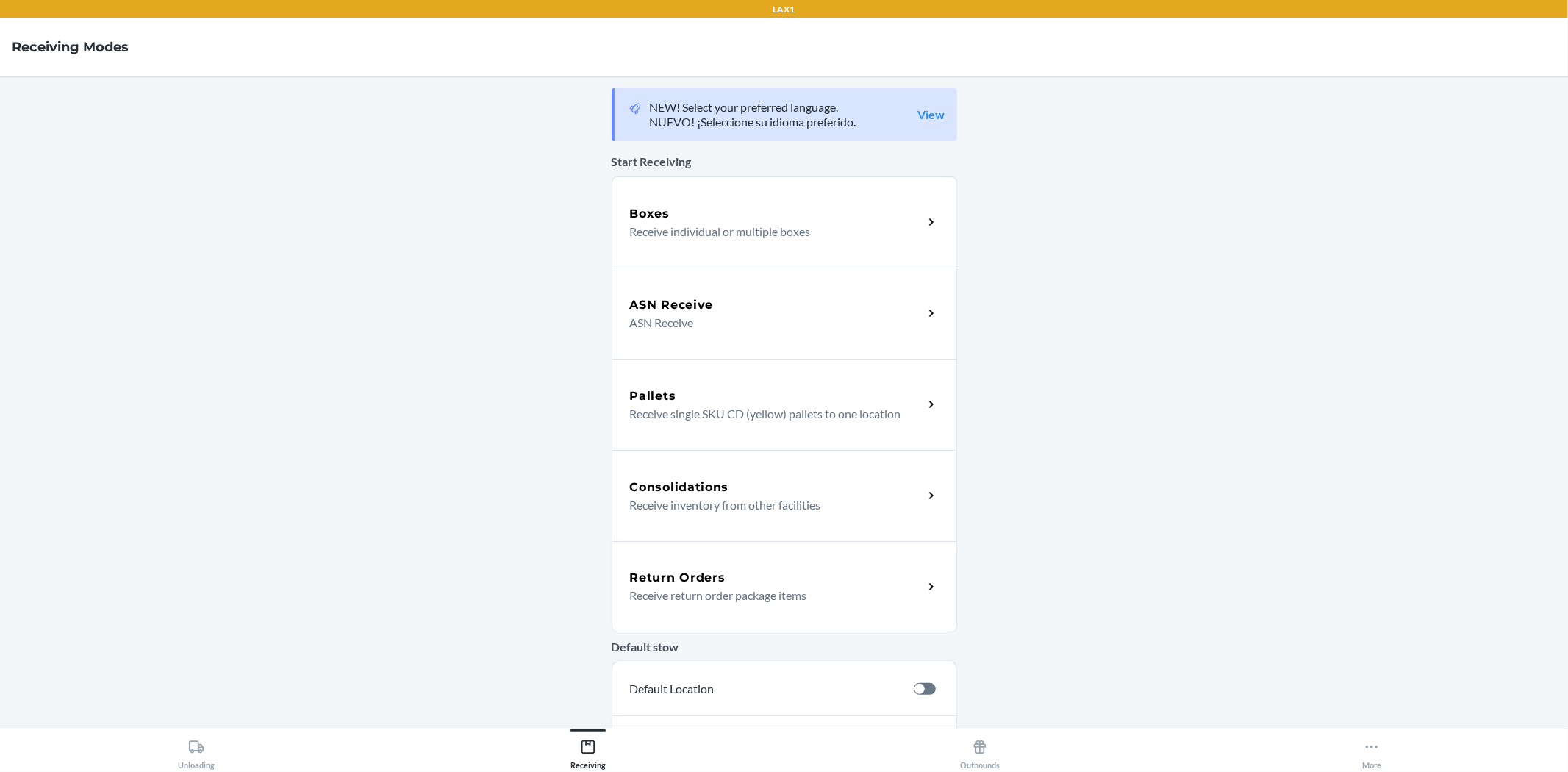
click at [685, 581] on h5 "Return Orders" at bounding box center [678, 578] width 96 height 17
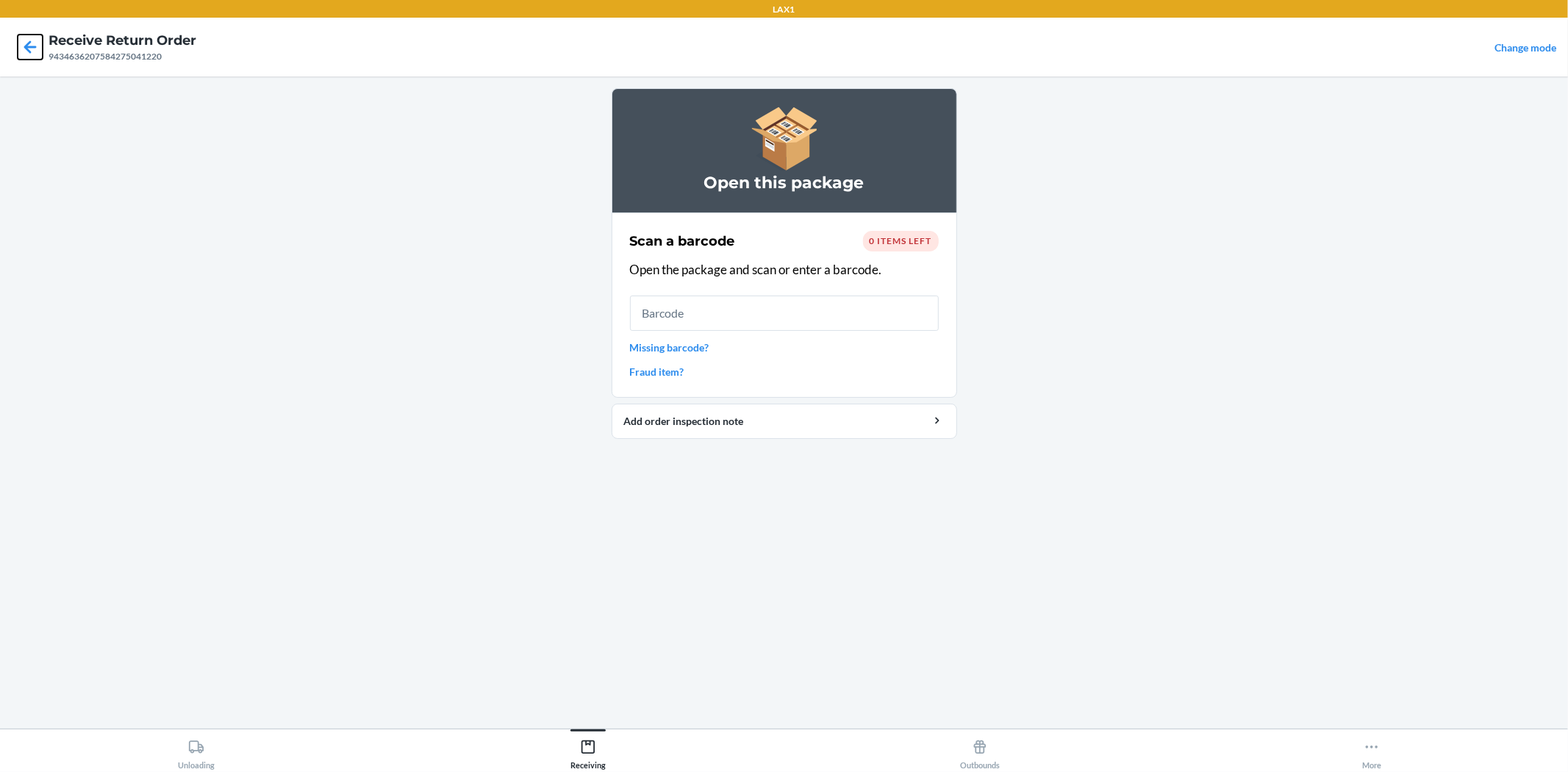
click at [38, 55] on icon at bounding box center [30, 48] width 25 height 25
